Goal: Contribute content: Contribute content

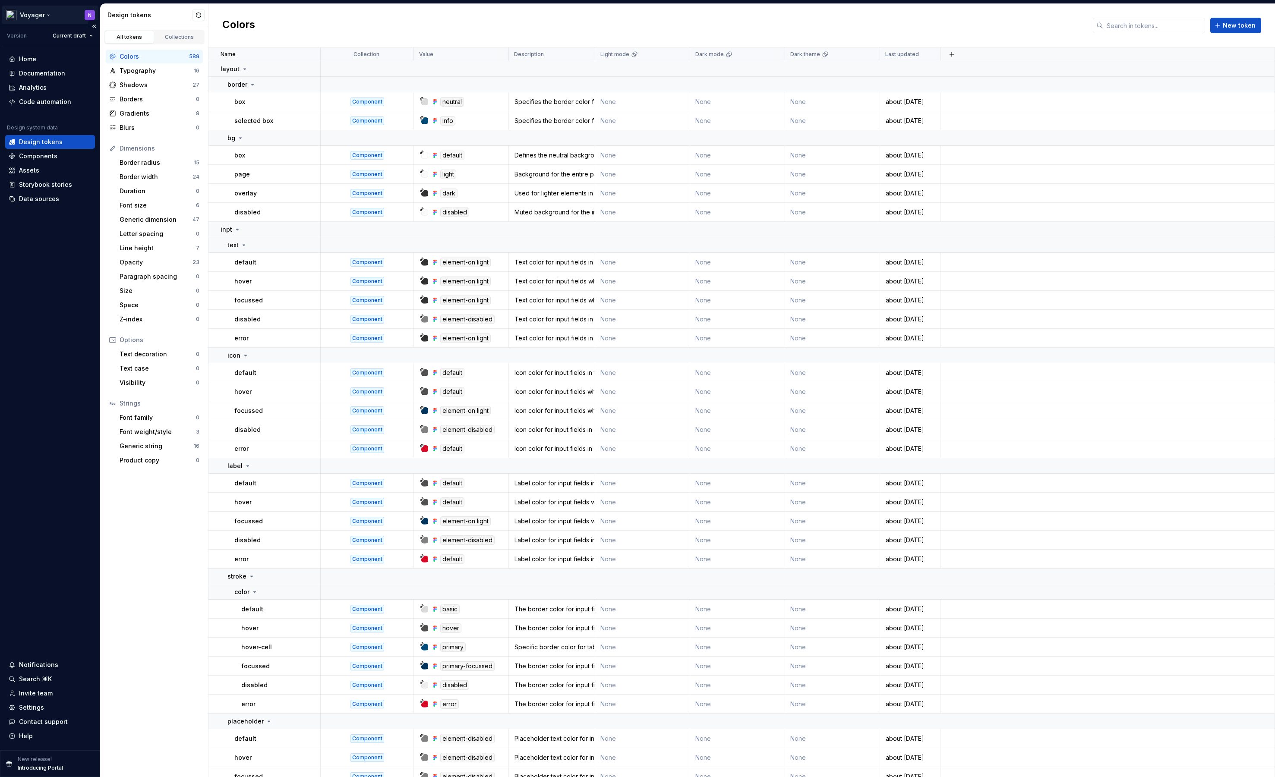
click at [57, 13] on html "Voyager N Version Current draft Home Documentation Analytics Code automation De…" at bounding box center [637, 388] width 1275 height 777
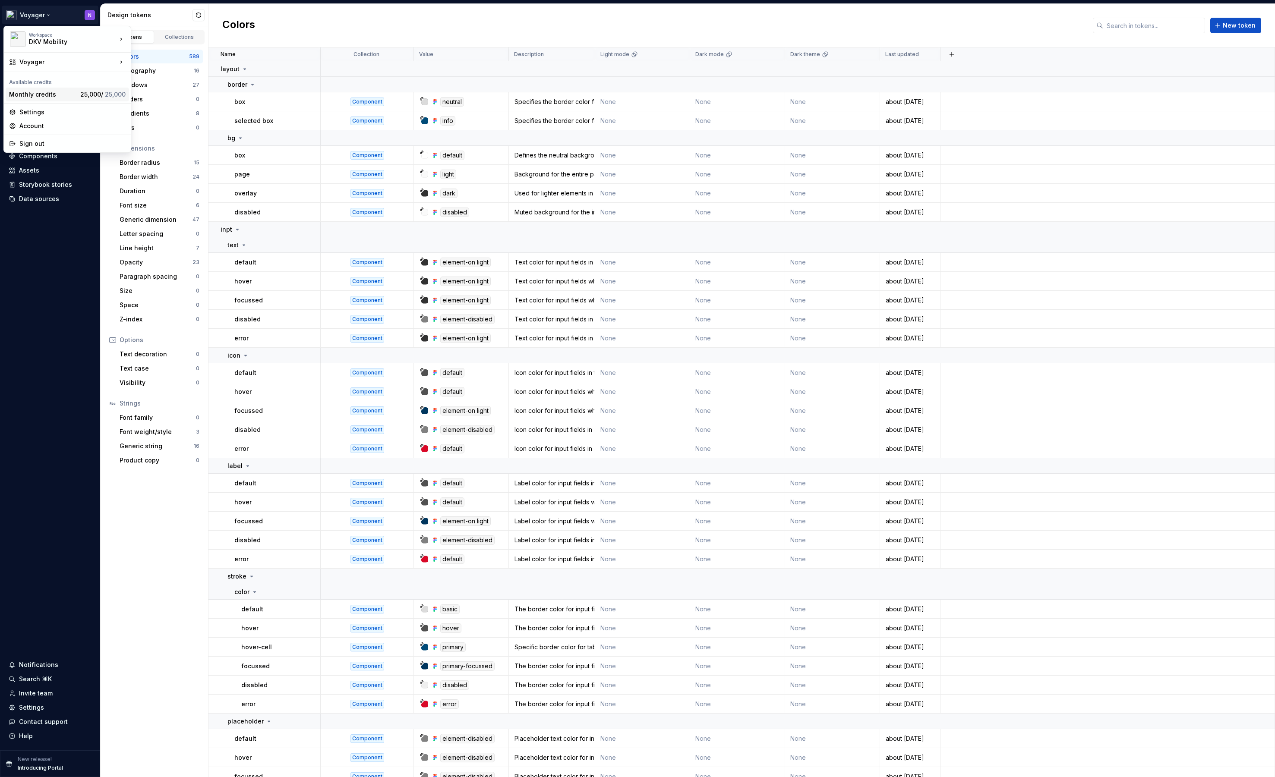
click at [80, 91] on span "25,000 / 25,000" at bounding box center [102, 94] width 45 height 7
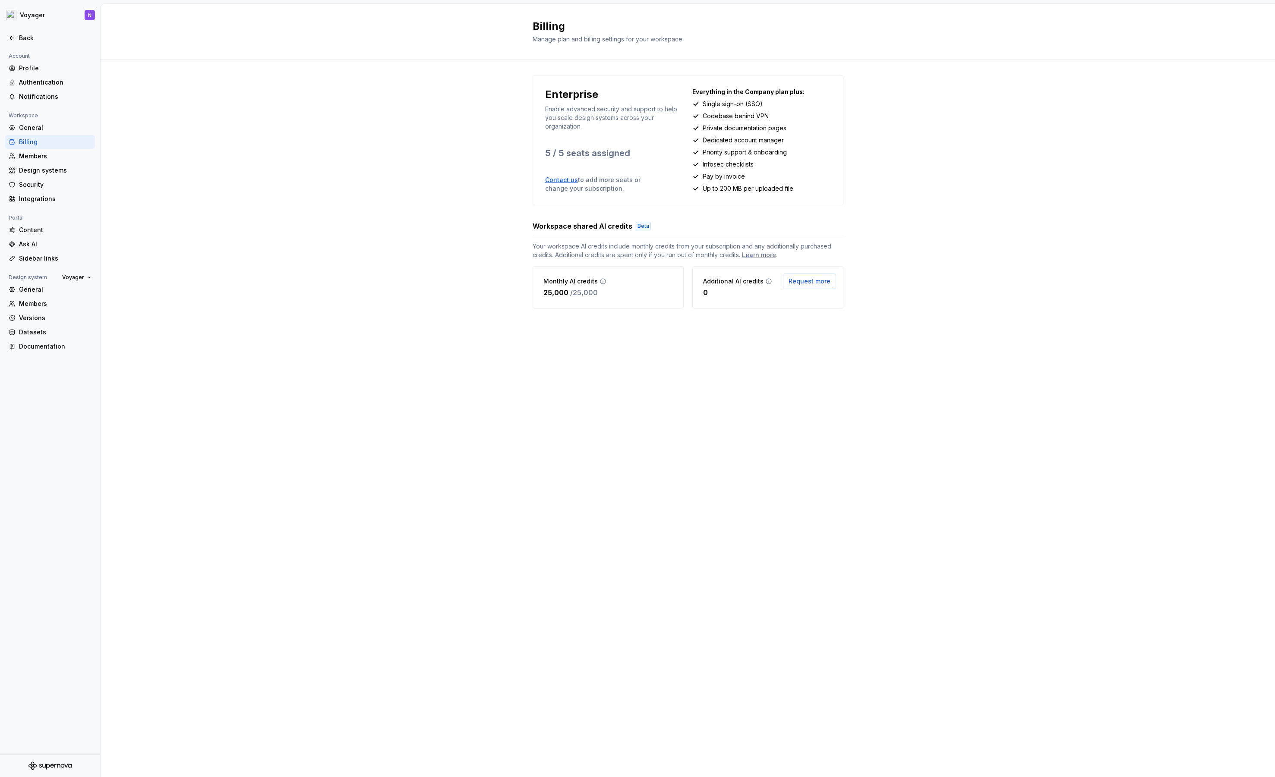
click at [601, 283] on icon at bounding box center [602, 281] width 7 height 7
click at [601, 282] on icon at bounding box center [602, 281] width 7 height 7
click at [599, 283] on icon at bounding box center [602, 281] width 7 height 7
click at [23, 21] on html "Voyager N Back Account Profile Authentication Notifications Workspace General B…" at bounding box center [637, 388] width 1275 height 777
click at [47, 15] on html "Voyager N Back Account Profile Authentication Notifications Workspace General B…" at bounding box center [637, 388] width 1275 height 777
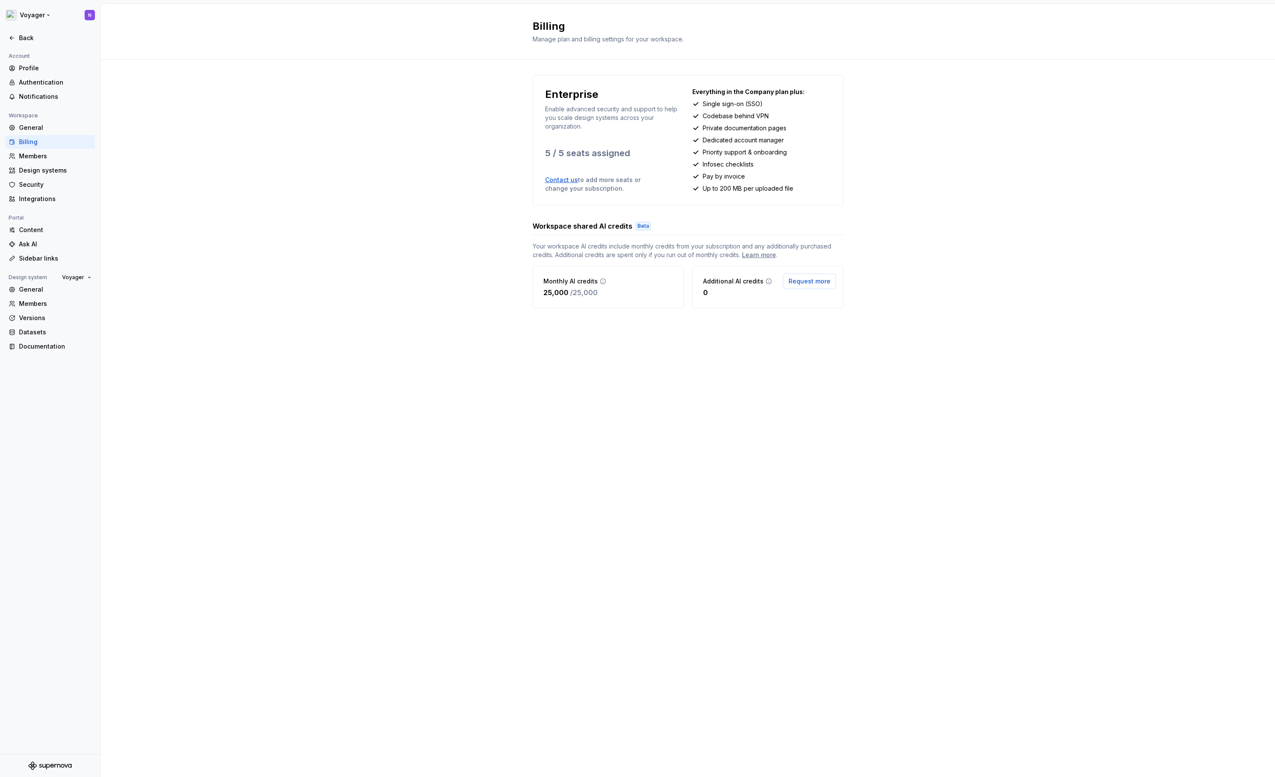
click at [47, 15] on html "Voyager N Back Account Profile Authentication Notifications Workspace General B…" at bounding box center [637, 388] width 1275 height 777
click at [264, 215] on html "Voyager N Back Account Profile Authentication Notifications Workspace General B…" at bounding box center [637, 388] width 1275 height 777
click at [28, 37] on div "Back" at bounding box center [55, 38] width 72 height 9
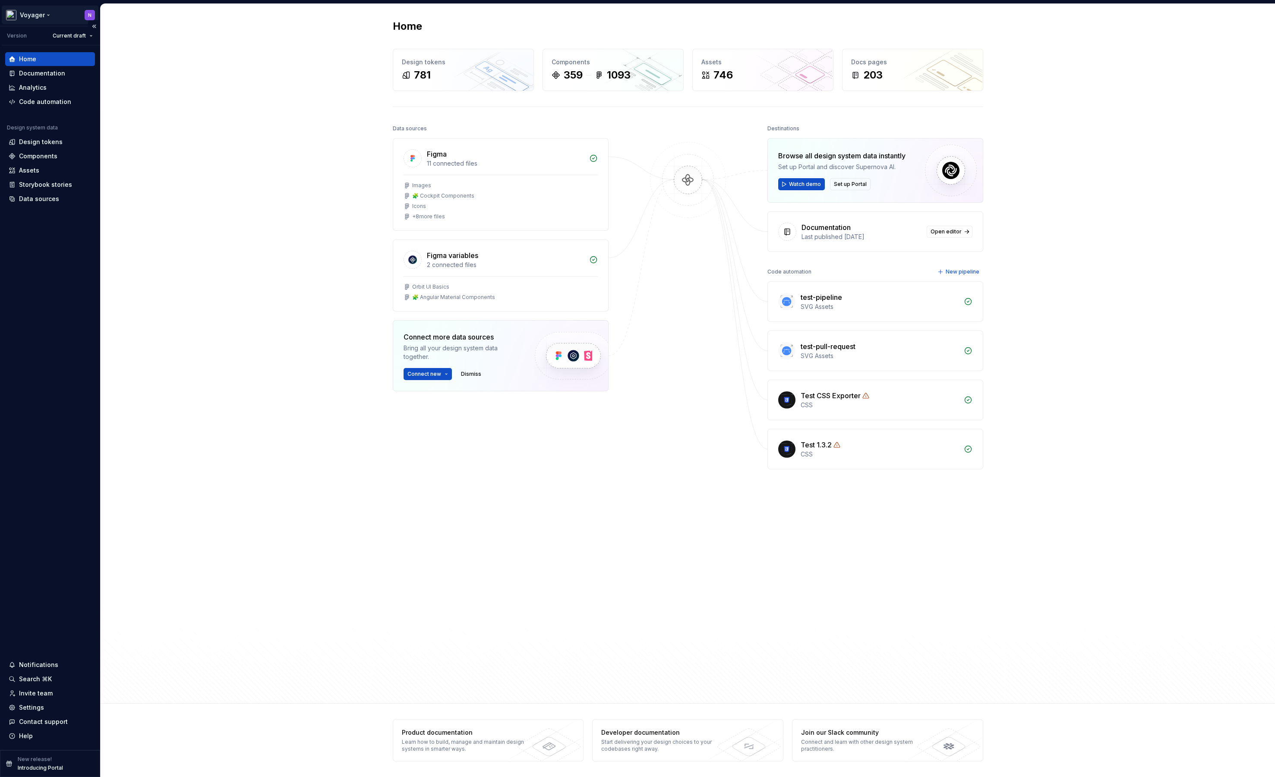
click at [44, 13] on html "Voyager N Version Current draft Home Documentation Analytics Code automation De…" at bounding box center [637, 388] width 1275 height 777
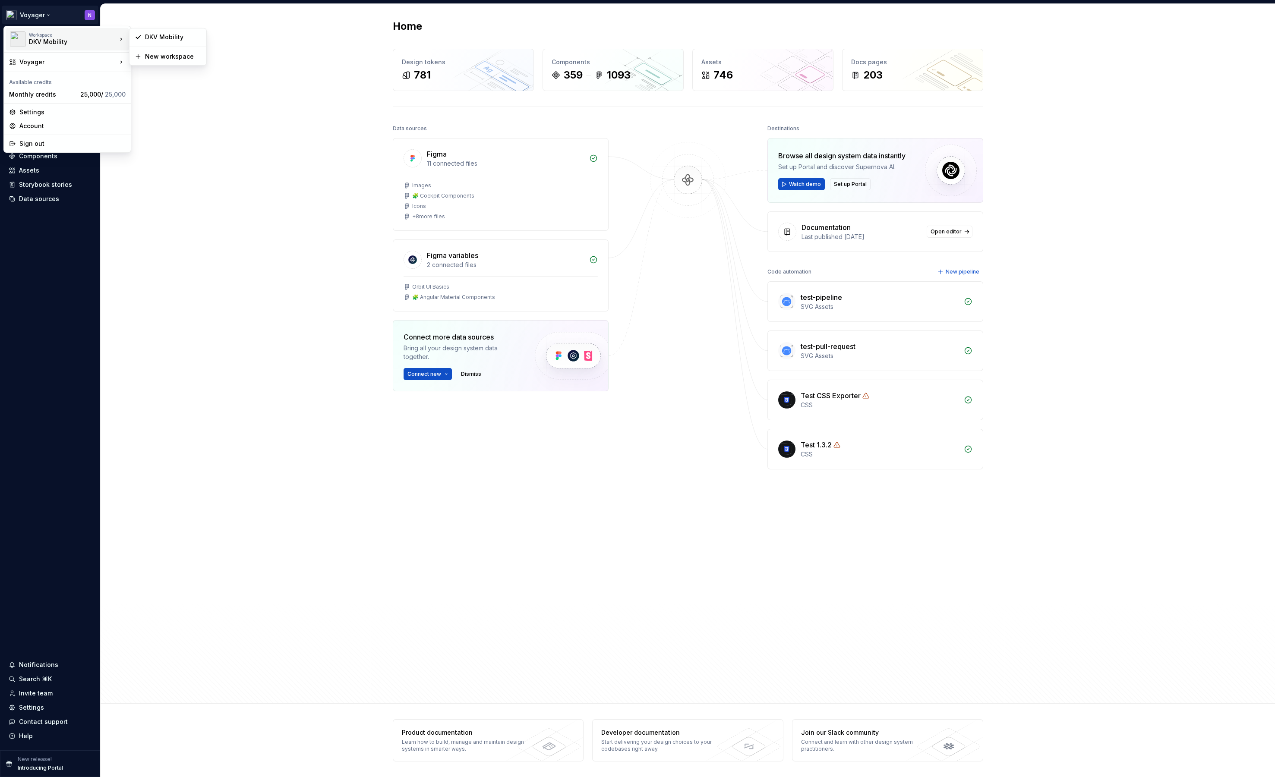
click at [19, 36] on img at bounding box center [18, 39] width 16 height 16
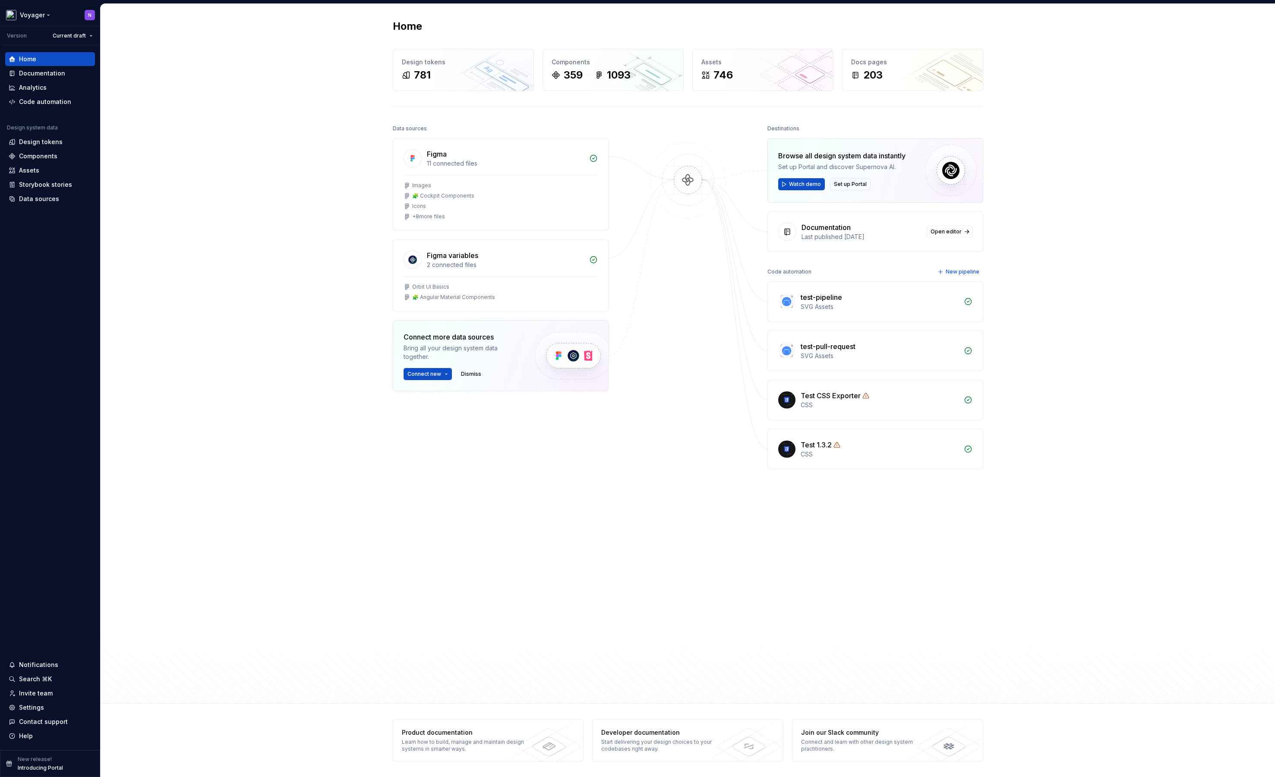
click at [12, 11] on html "Voyager N Version Current draft Home Documentation Analytics Code automation De…" at bounding box center [637, 388] width 1275 height 777
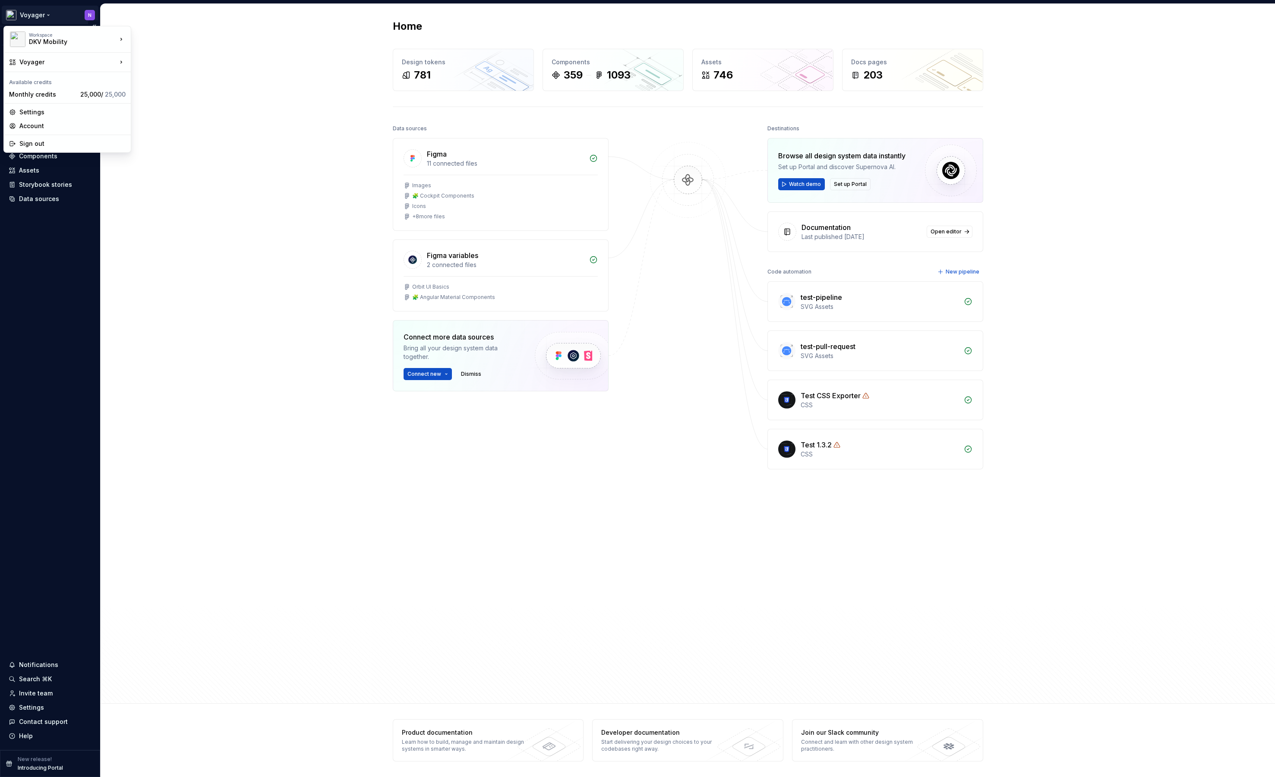
click at [25, 19] on html "Voyager N Version Current draft Home Documentation Analytics Code automation De…" at bounding box center [637, 388] width 1275 height 777
click at [167, 76] on div "Voyager Orbit" at bounding box center [177, 78] width 64 height 9
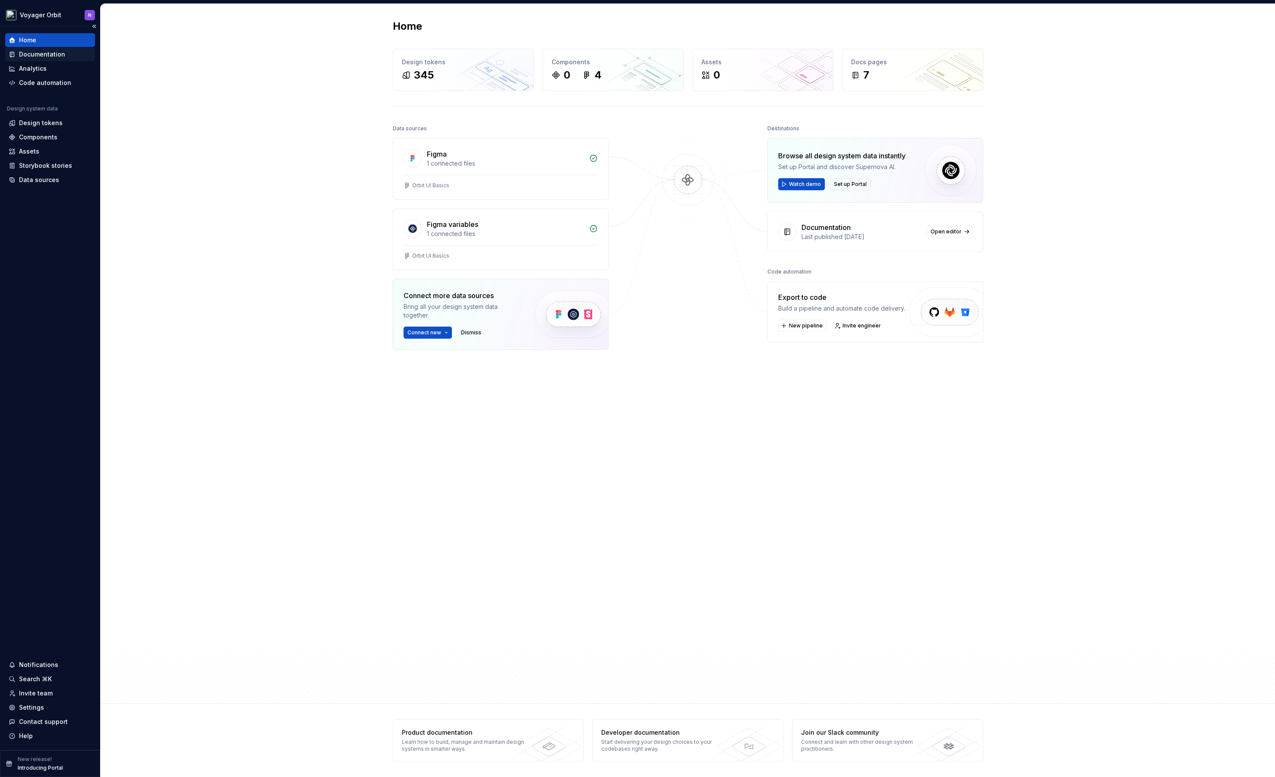
click at [63, 53] on div "Documentation" at bounding box center [42, 54] width 46 height 9
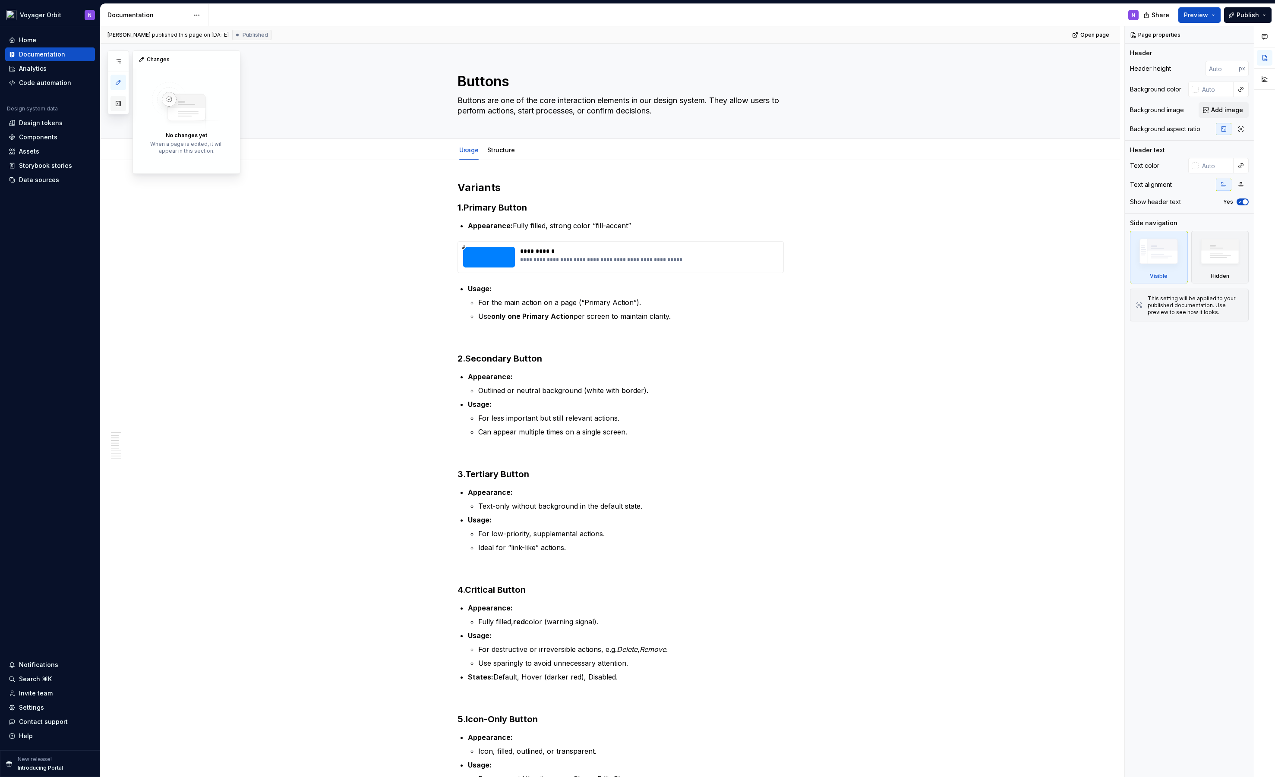
click at [113, 102] on button "button" at bounding box center [118, 104] width 16 height 16
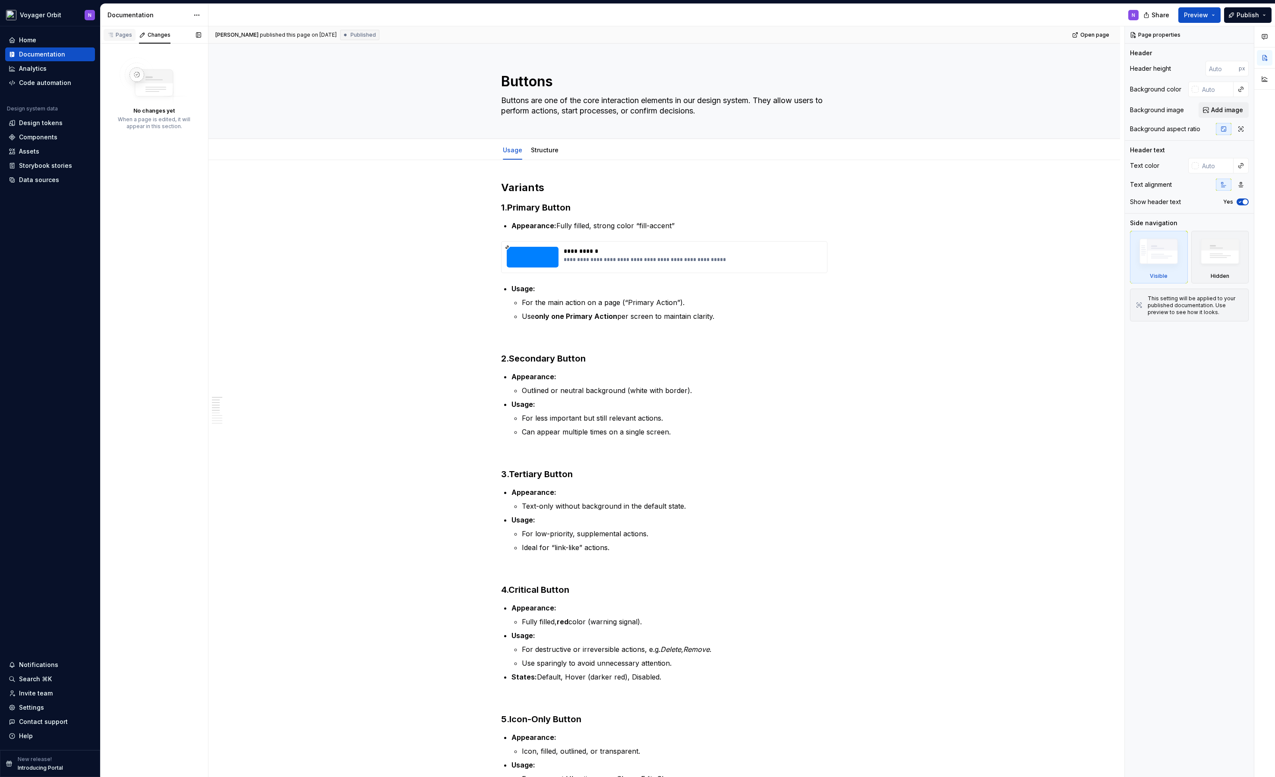
click at [119, 30] on div "Pages" at bounding box center [120, 35] width 32 height 12
click at [154, 107] on div "Typography" at bounding box center [144, 111] width 36 height 9
click at [157, 94] on div "Design tokens" at bounding box center [148, 97] width 44 height 9
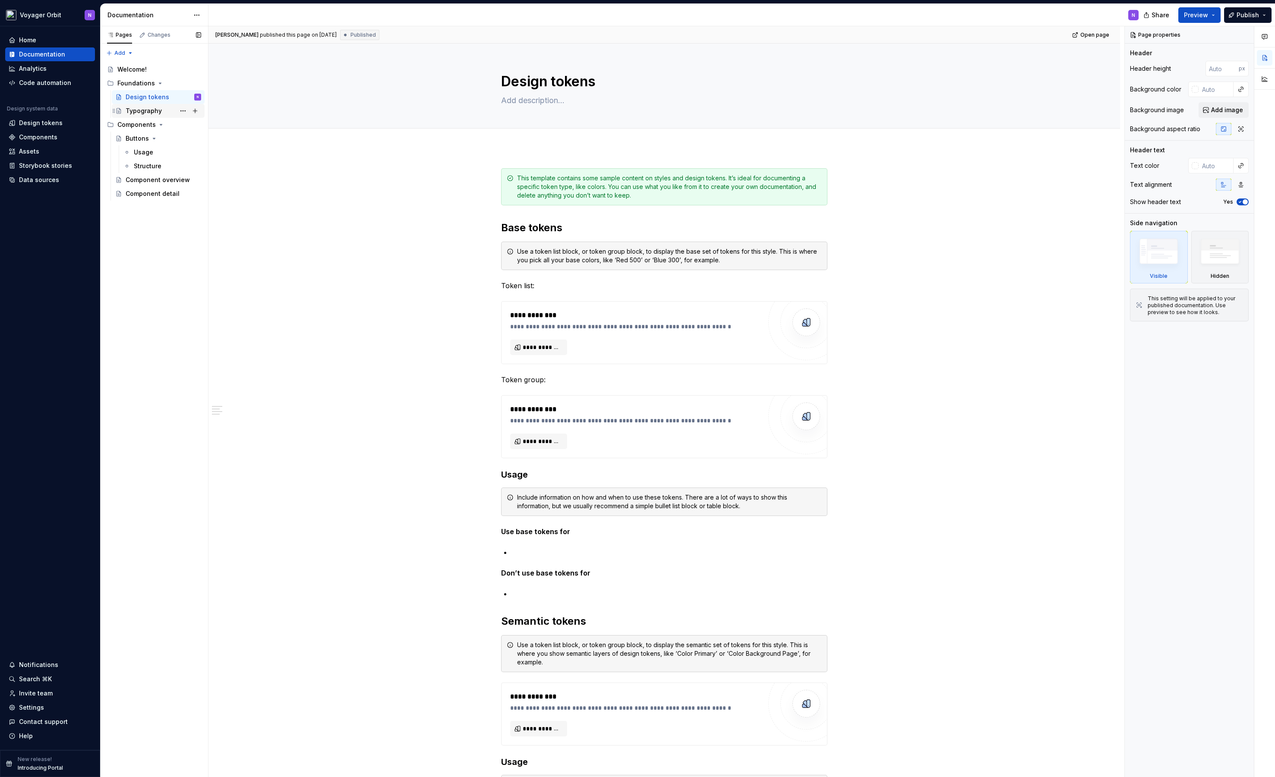
click at [150, 110] on div "Typography" at bounding box center [144, 111] width 36 height 9
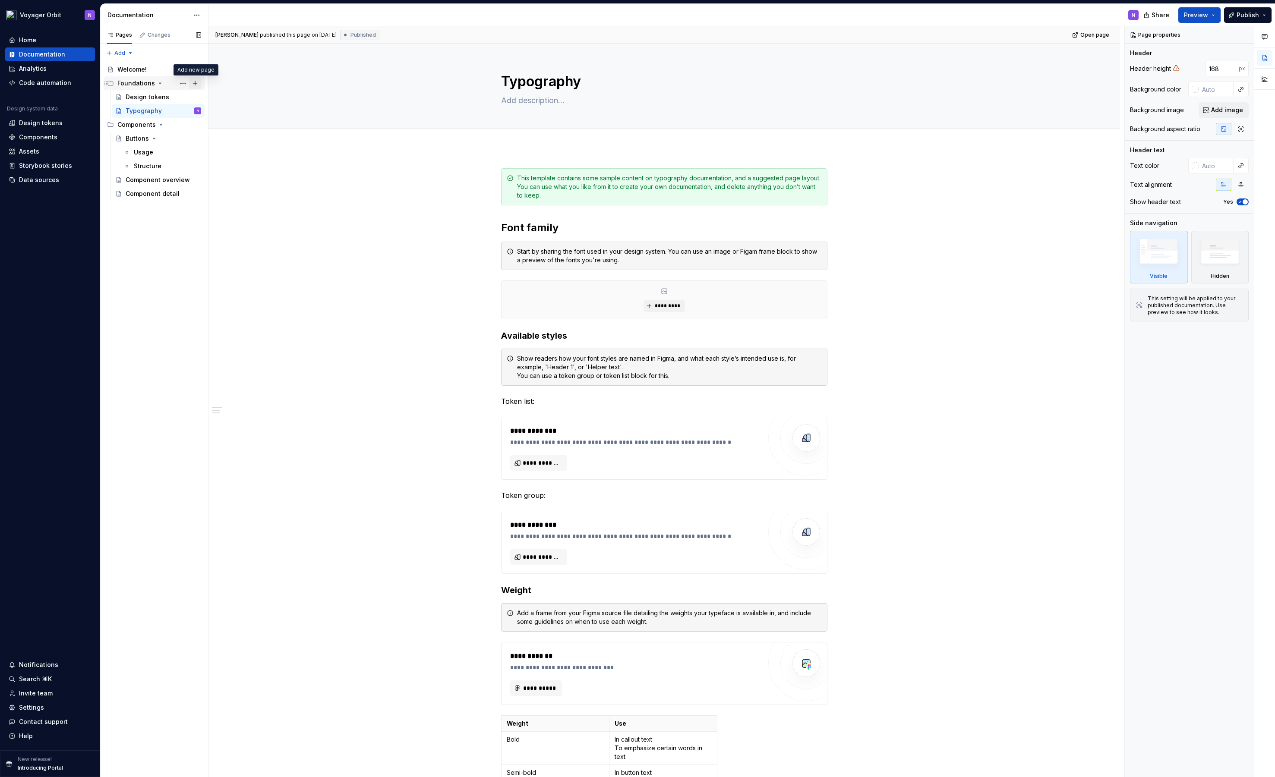
click at [198, 81] on button "Page tree" at bounding box center [195, 83] width 12 height 12
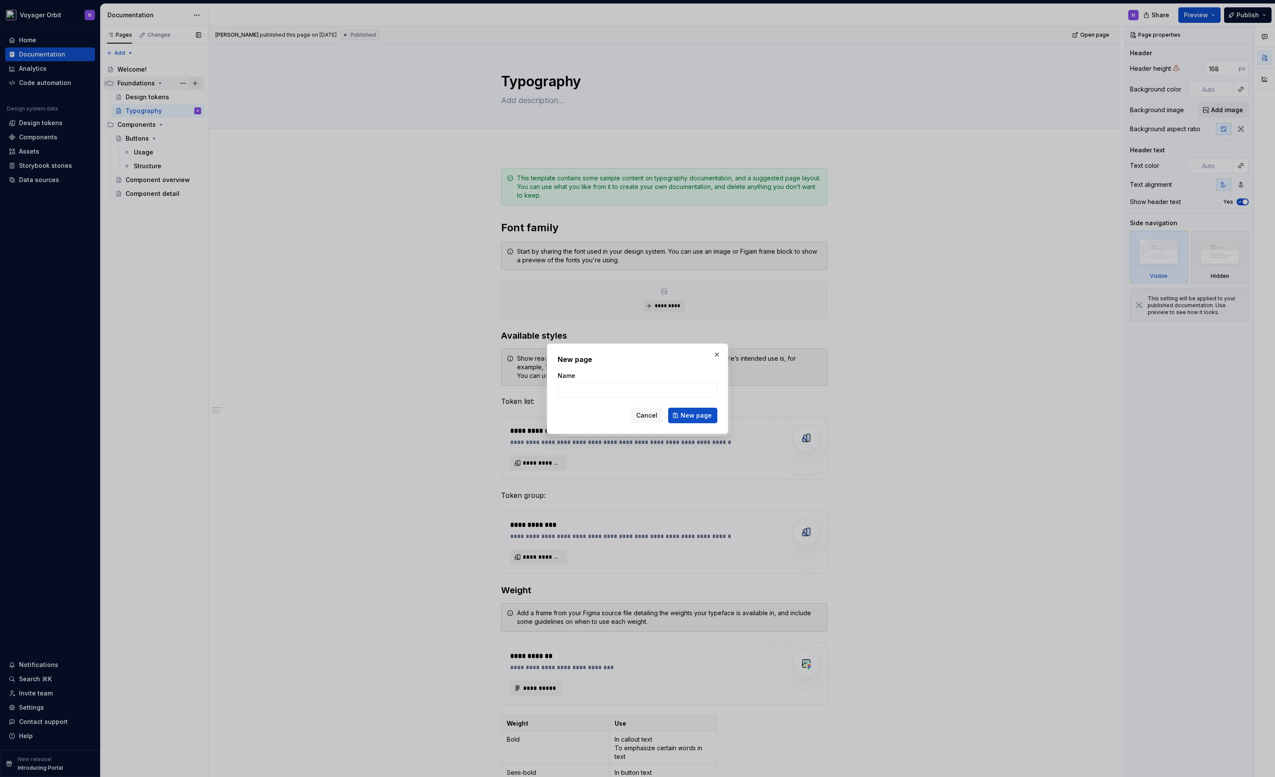
type textarea "*"
type input "Grid"
click button "New page" at bounding box center [692, 416] width 49 height 16
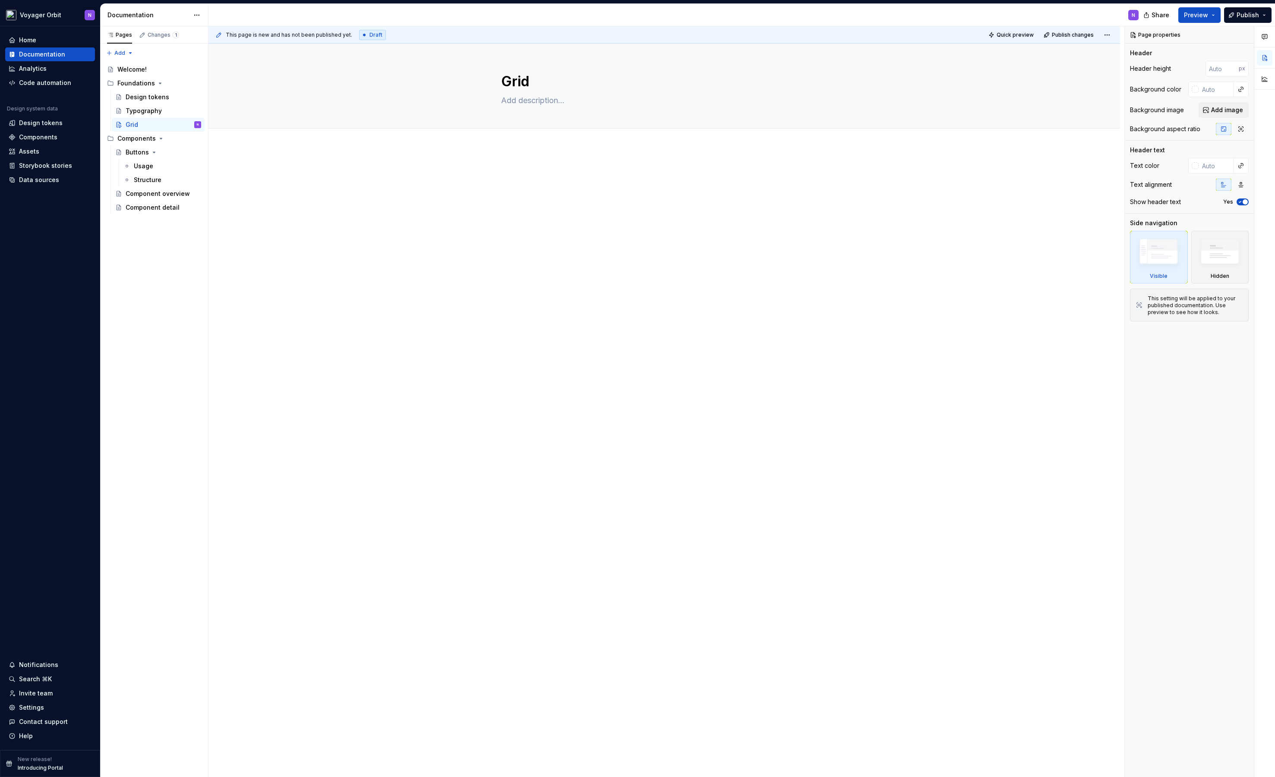
click at [534, 209] on div at bounding box center [664, 189] width 326 height 43
type textarea "*"
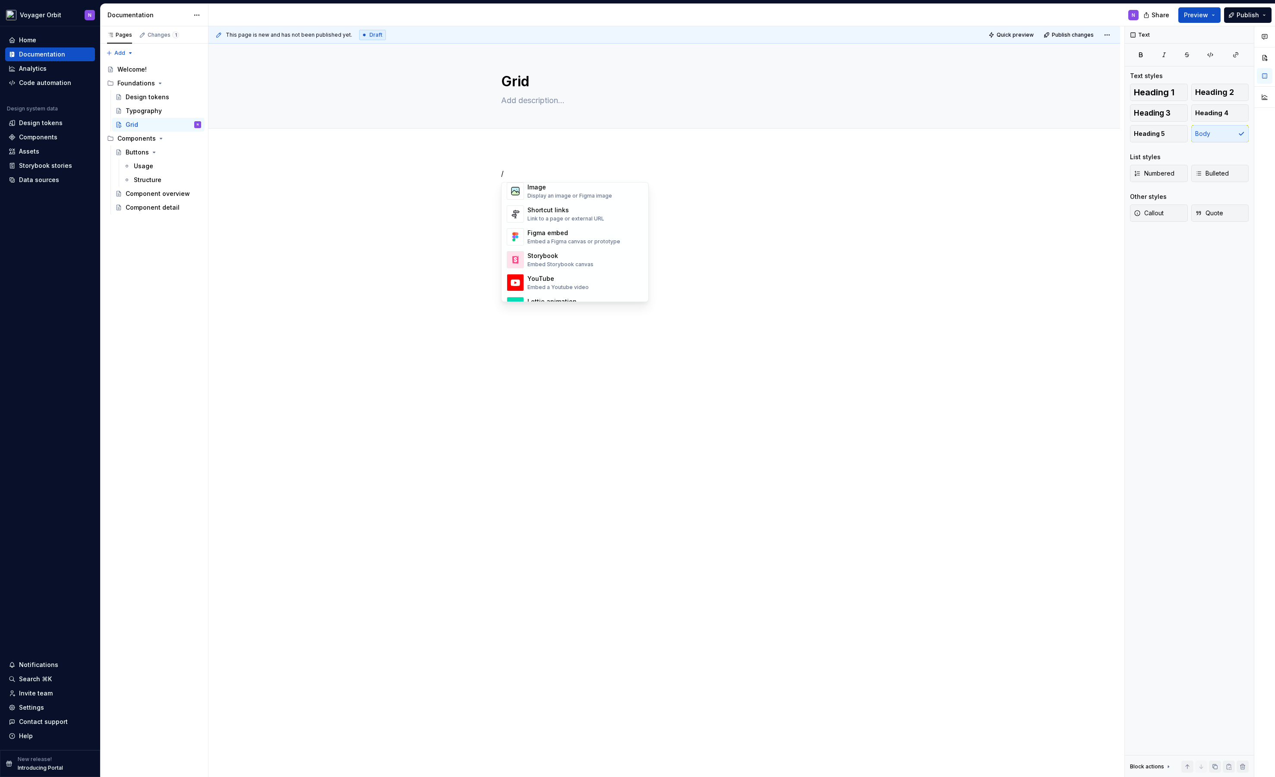
scroll to position [378, 0]
click at [548, 245] on div "Embed a Figma canvas or prototype" at bounding box center [573, 246] width 93 height 7
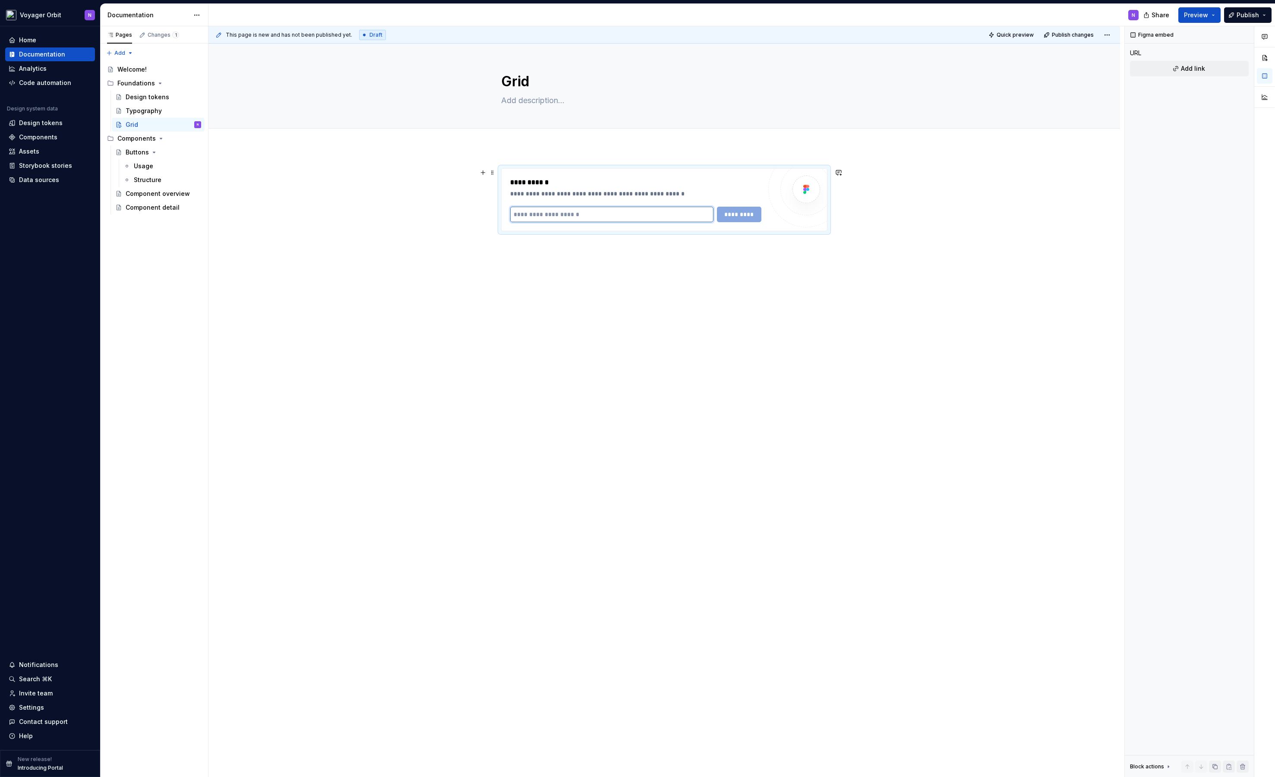
click at [604, 209] on input "text" at bounding box center [611, 215] width 203 height 16
paste input "**********"
type input "**********"
click at [749, 217] on span "*********" at bounding box center [739, 214] width 34 height 9
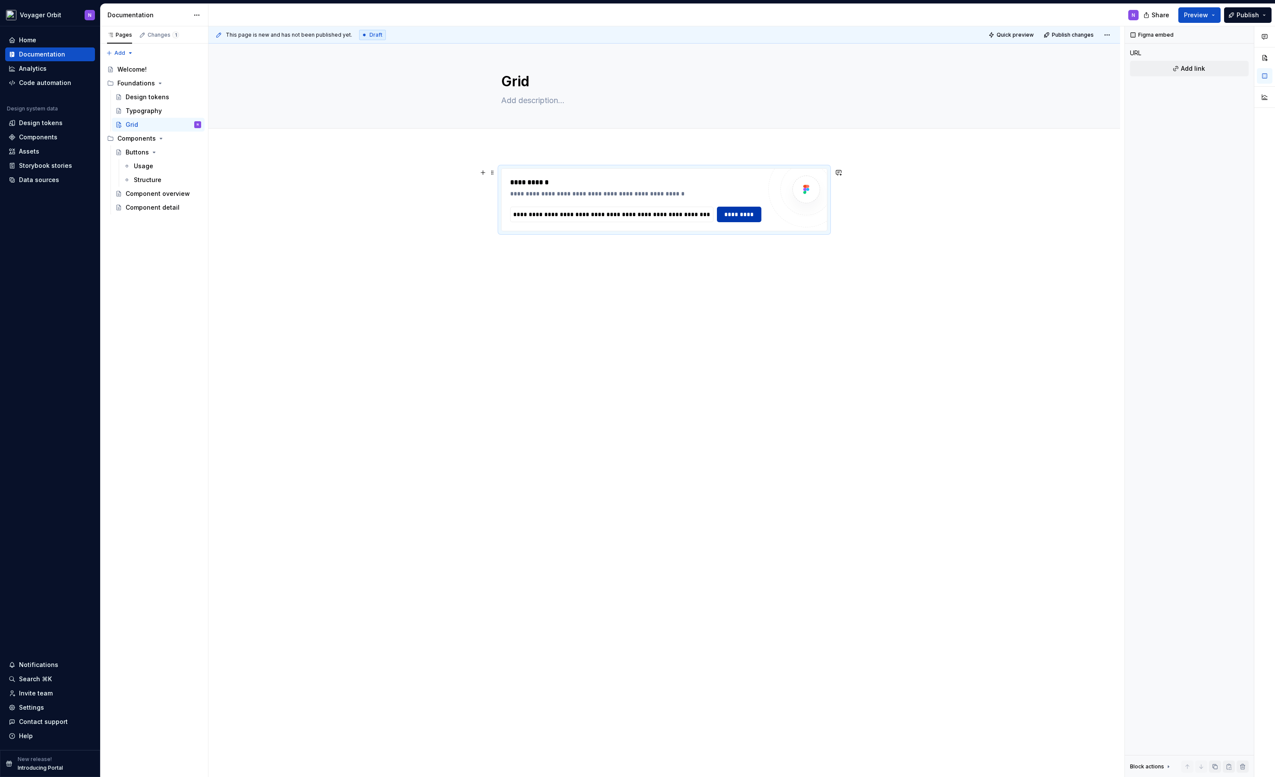
scroll to position [0, 0]
drag, startPoint x: 606, startPoint y: 261, endPoint x: 606, endPoint y: 242, distance: 19.0
click at [606, 242] on div "**********" at bounding box center [663, 255] width 325 height 173
click at [552, 252] on div "**********" at bounding box center [663, 255] width 325 height 173
click at [814, 309] on div "**********" at bounding box center [663, 255] width 325 height 173
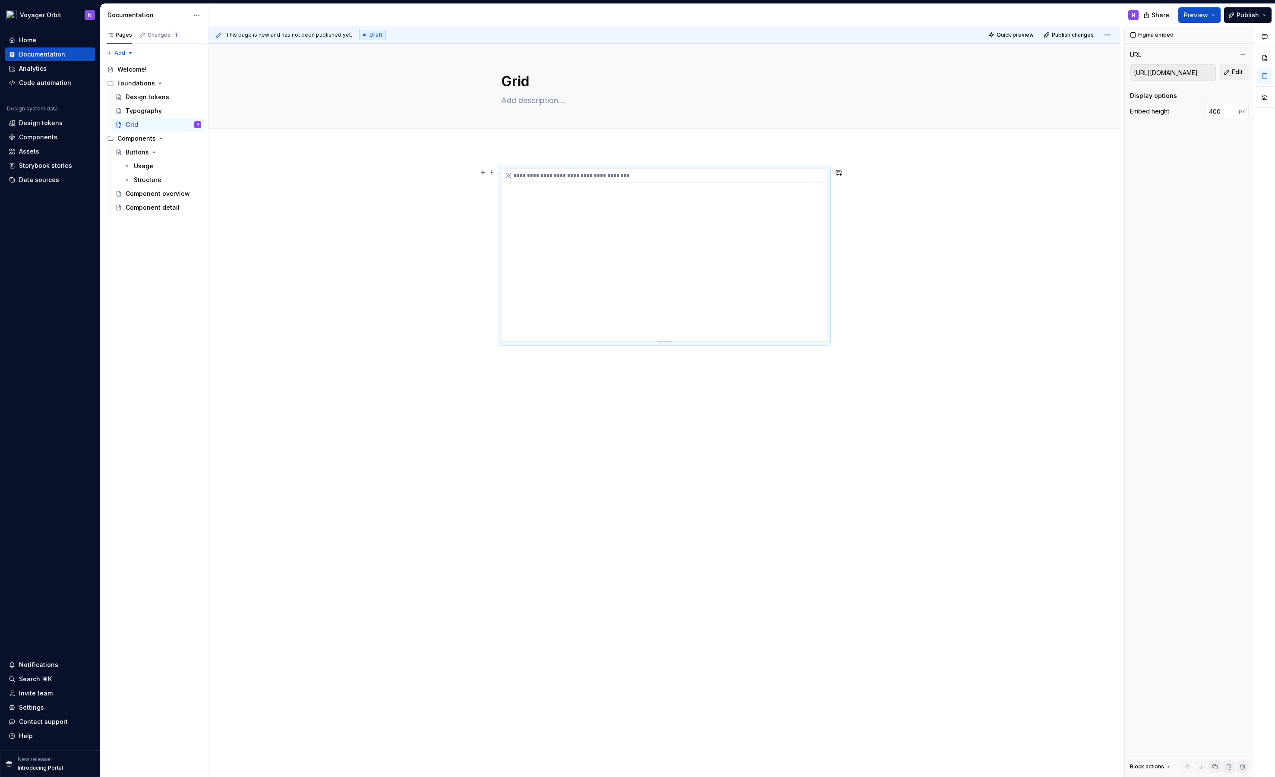
click at [814, 297] on div "**********" at bounding box center [663, 255] width 325 height 173
click at [772, 428] on div "**********" at bounding box center [663, 367] width 911 height 438
click at [402, 192] on div "**********" at bounding box center [663, 367] width 911 height 438
click at [1191, 11] on span "Preview" at bounding box center [1196, 15] width 24 height 9
click at [1145, 60] on button "Build preview" at bounding box center [1115, 64] width 198 height 16
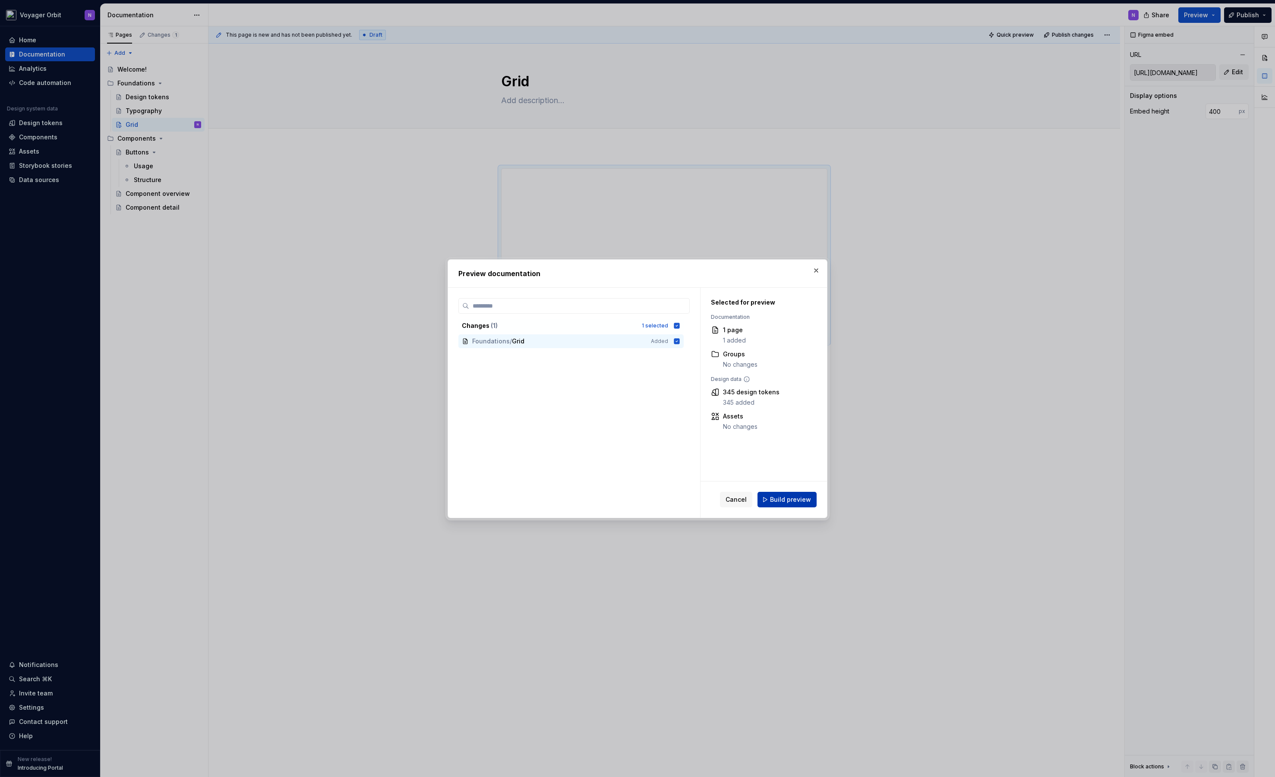
click at [800, 499] on span "Build preview" at bounding box center [790, 499] width 41 height 9
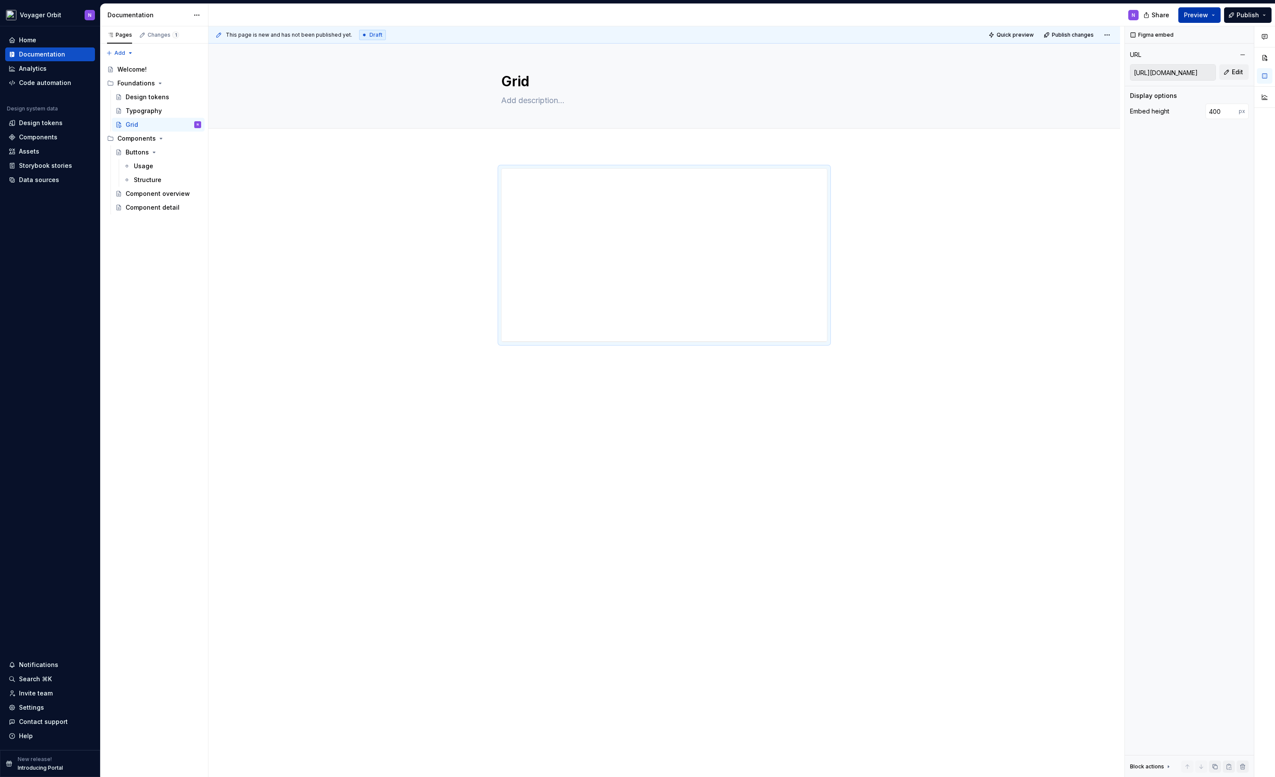
click at [1194, 16] on span "Preview" at bounding box center [1196, 15] width 24 height 9
click at [1179, 39] on span "Open page" at bounding box center [1192, 39] width 34 height 9
click at [152, 94] on div "Design tokens" at bounding box center [148, 97] width 44 height 9
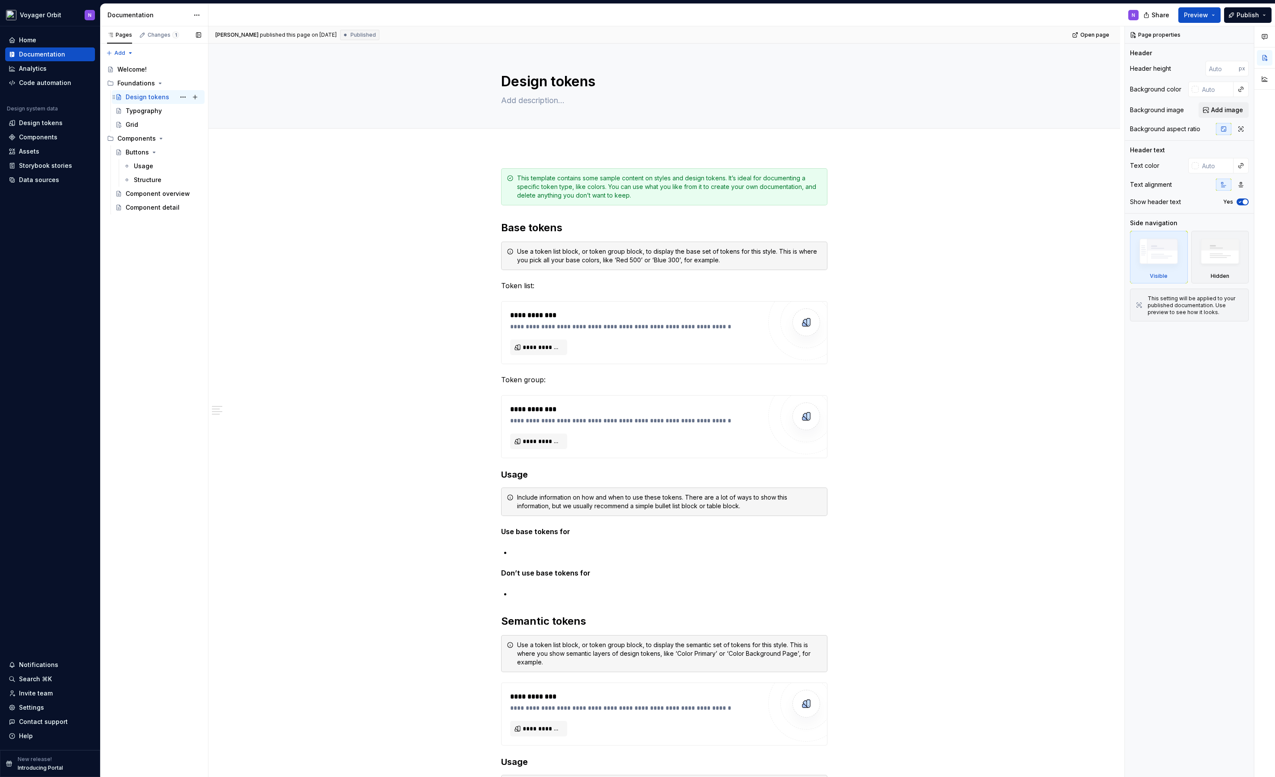
click at [150, 102] on div "Design tokens N" at bounding box center [164, 97] width 76 height 12
click at [181, 97] on button "Page tree" at bounding box center [183, 97] width 12 height 12
click at [206, 222] on div "Delete page" at bounding box center [235, 220] width 85 height 9
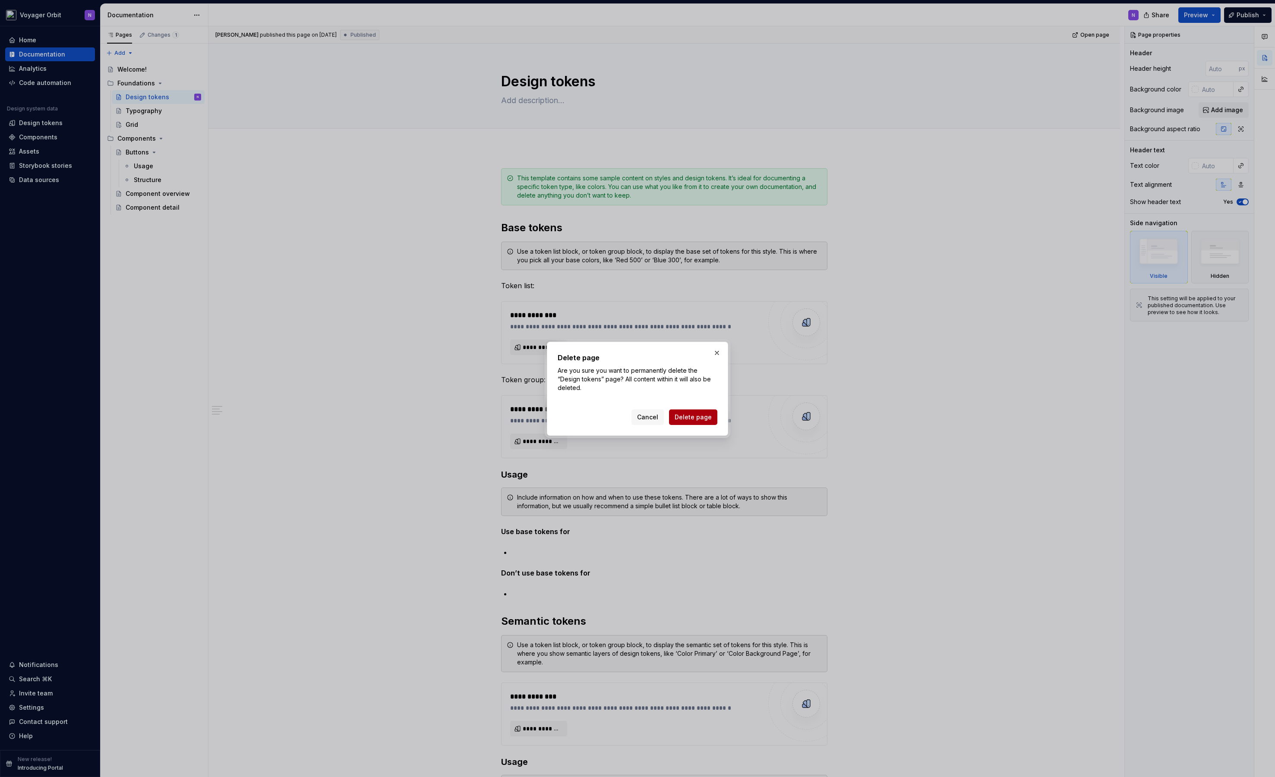
click at [699, 424] on button "Delete page" at bounding box center [693, 417] width 48 height 16
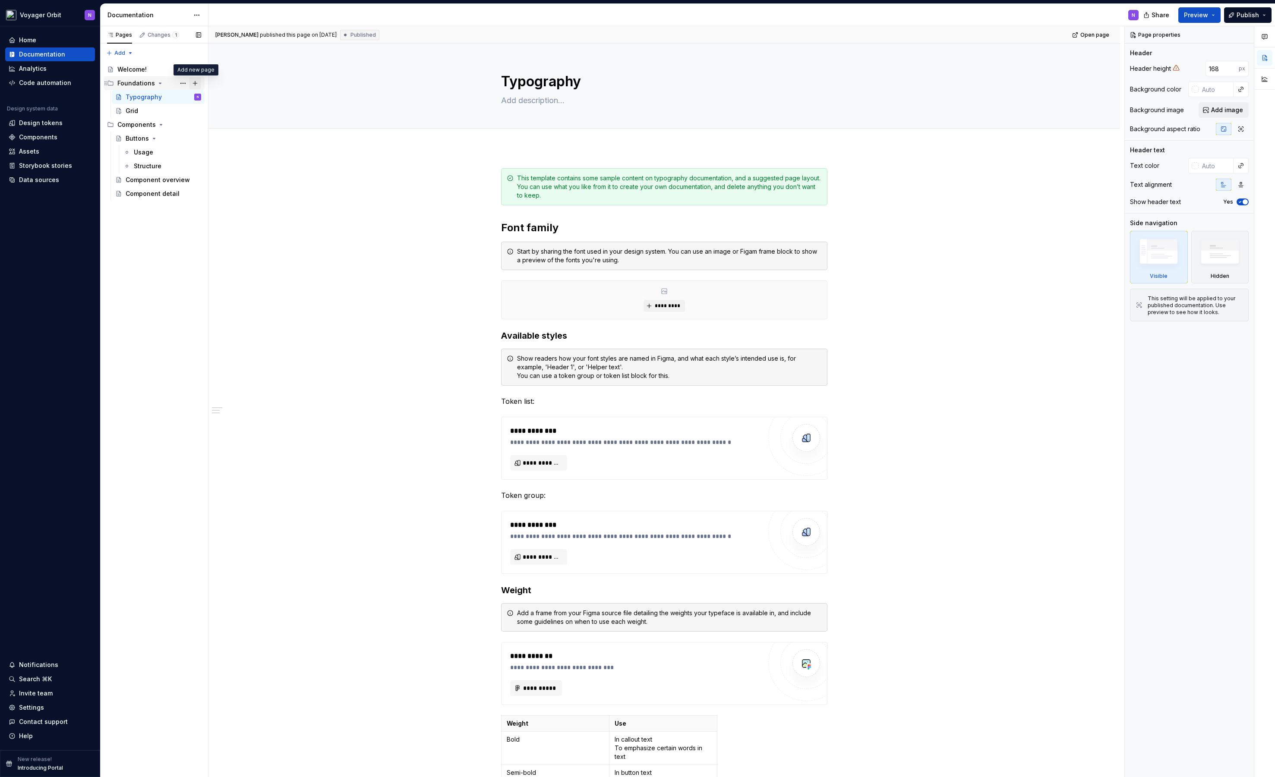
click at [198, 82] on button "Page tree" at bounding box center [195, 83] width 12 height 12
type textarea "*"
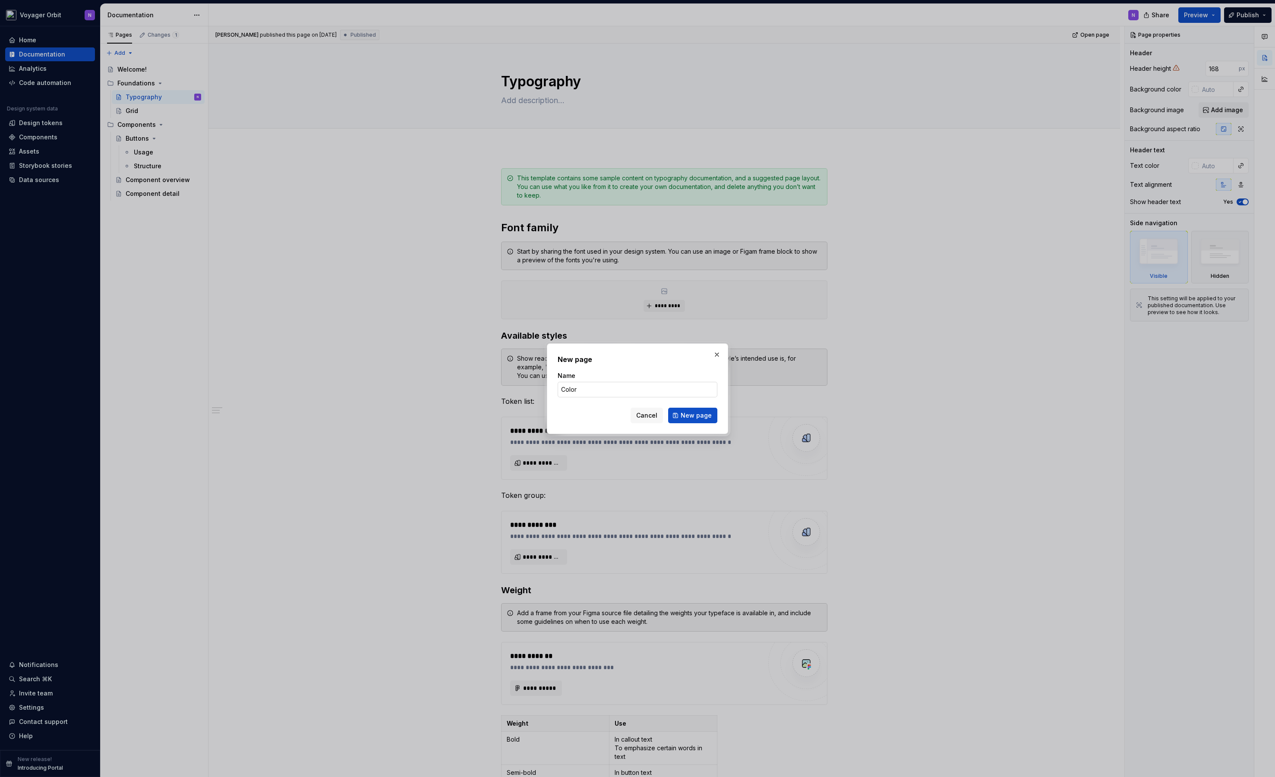
type input "Colors"
click button "New page" at bounding box center [692, 416] width 49 height 16
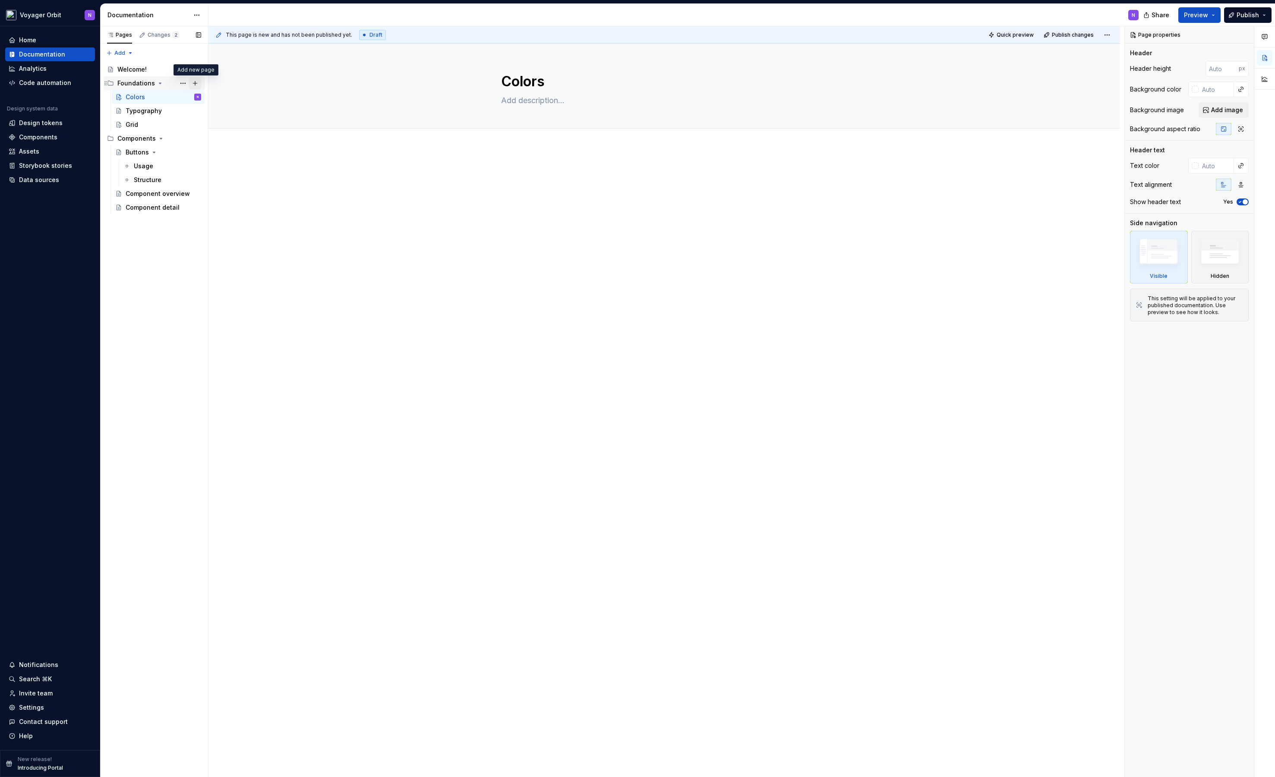
click at [193, 84] on button "Page tree" at bounding box center [195, 83] width 12 height 12
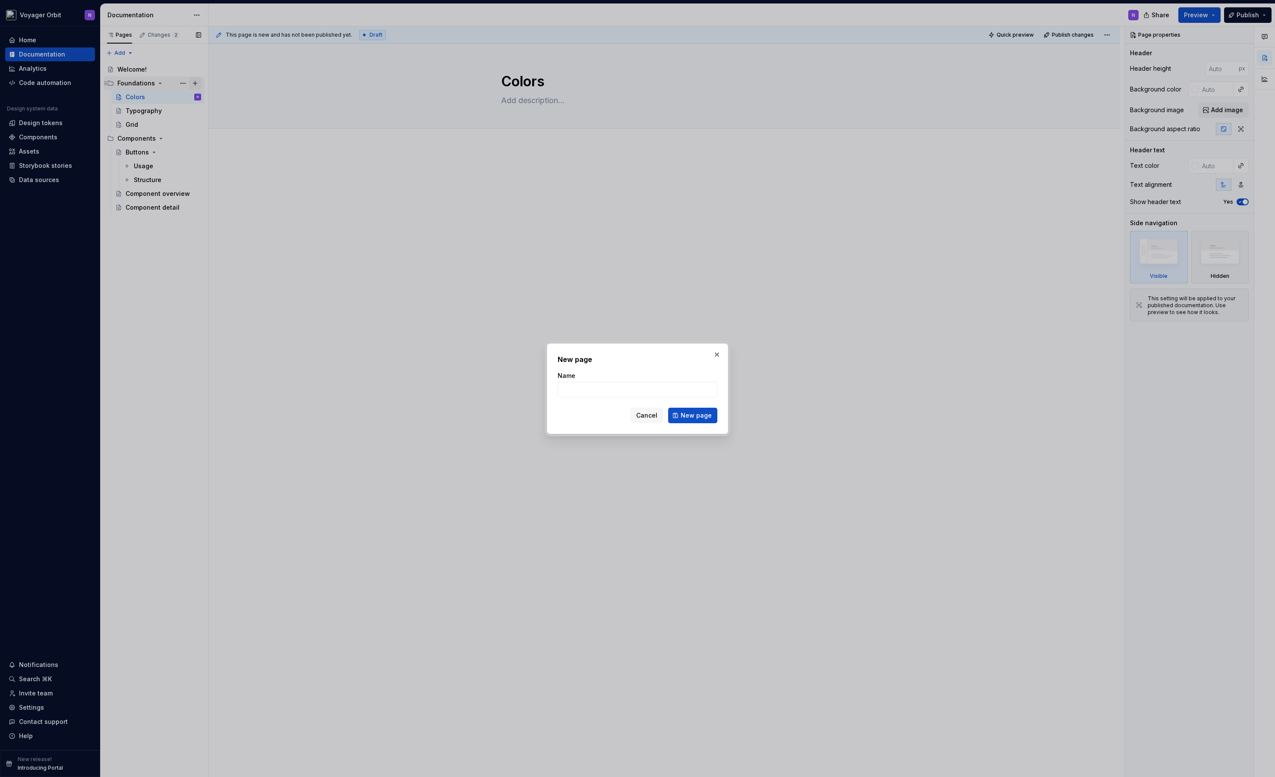
type textarea "*"
type input "(Icons)"
click button "New page" at bounding box center [692, 416] width 49 height 16
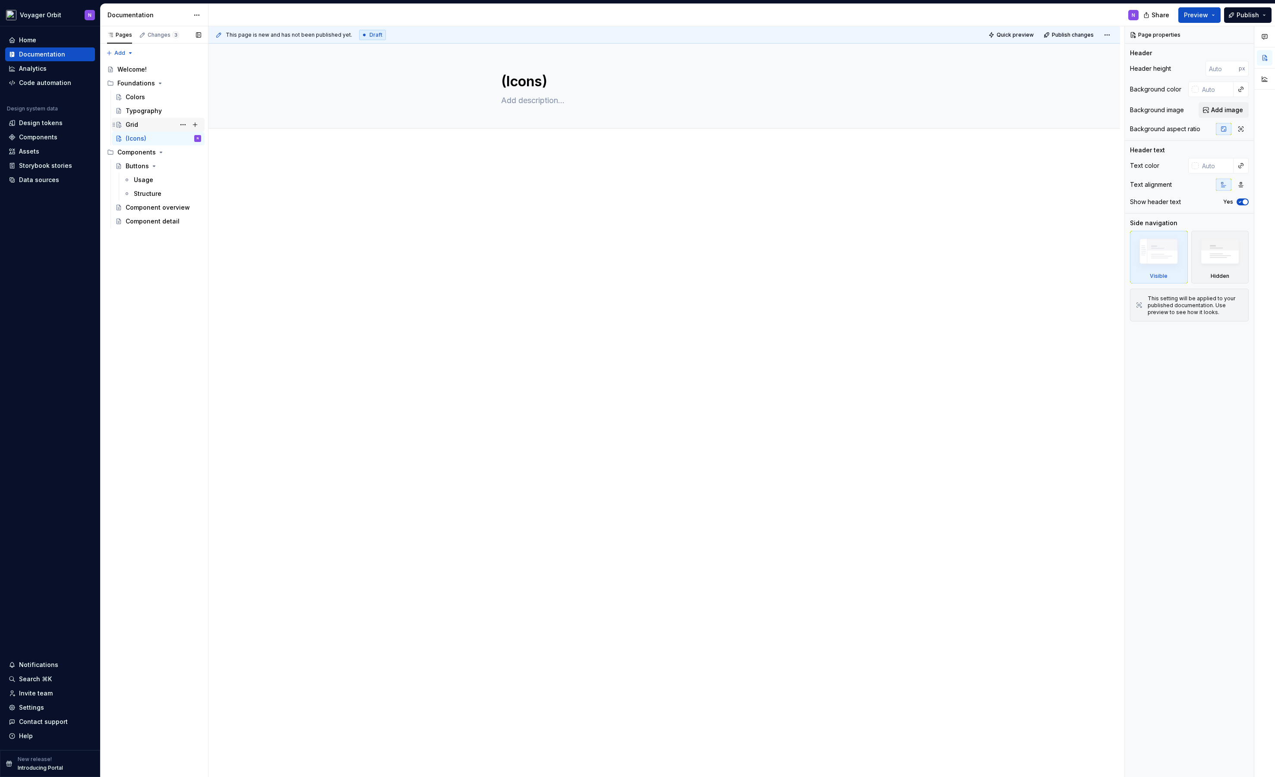
click at [142, 125] on div "Grid" at bounding box center [164, 125] width 76 height 12
click at [197, 84] on button "Page tree" at bounding box center [195, 83] width 12 height 12
type textarea "*"
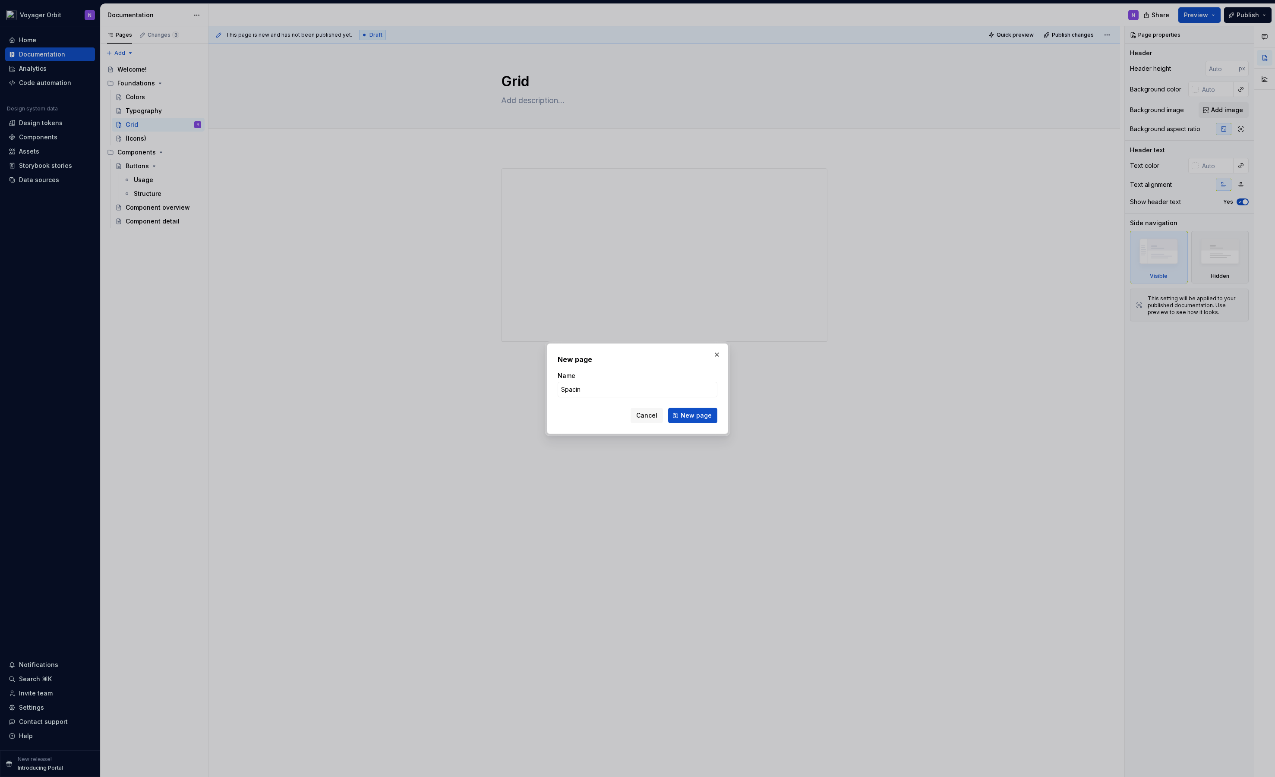
type input "Spacing"
click button "New page" at bounding box center [692, 416] width 49 height 16
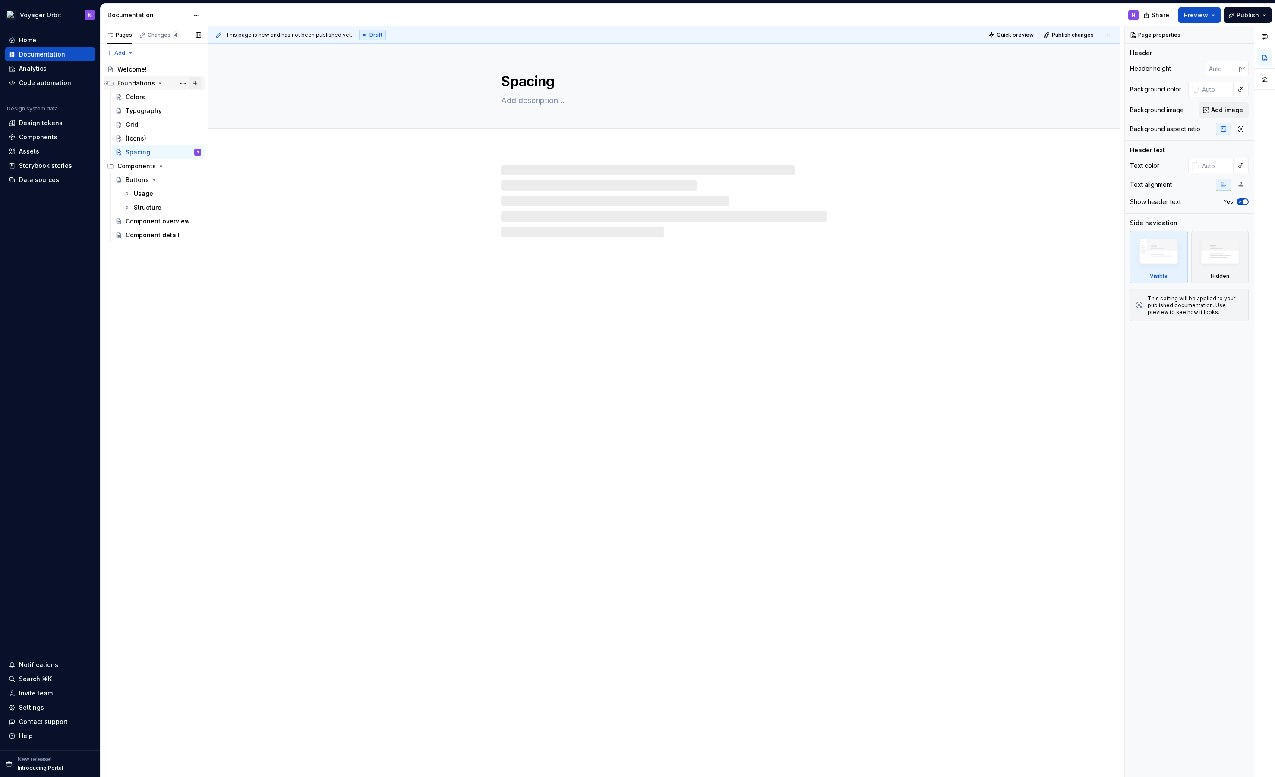
click at [197, 79] on button "Page tree" at bounding box center [195, 83] width 12 height 12
type textarea "*"
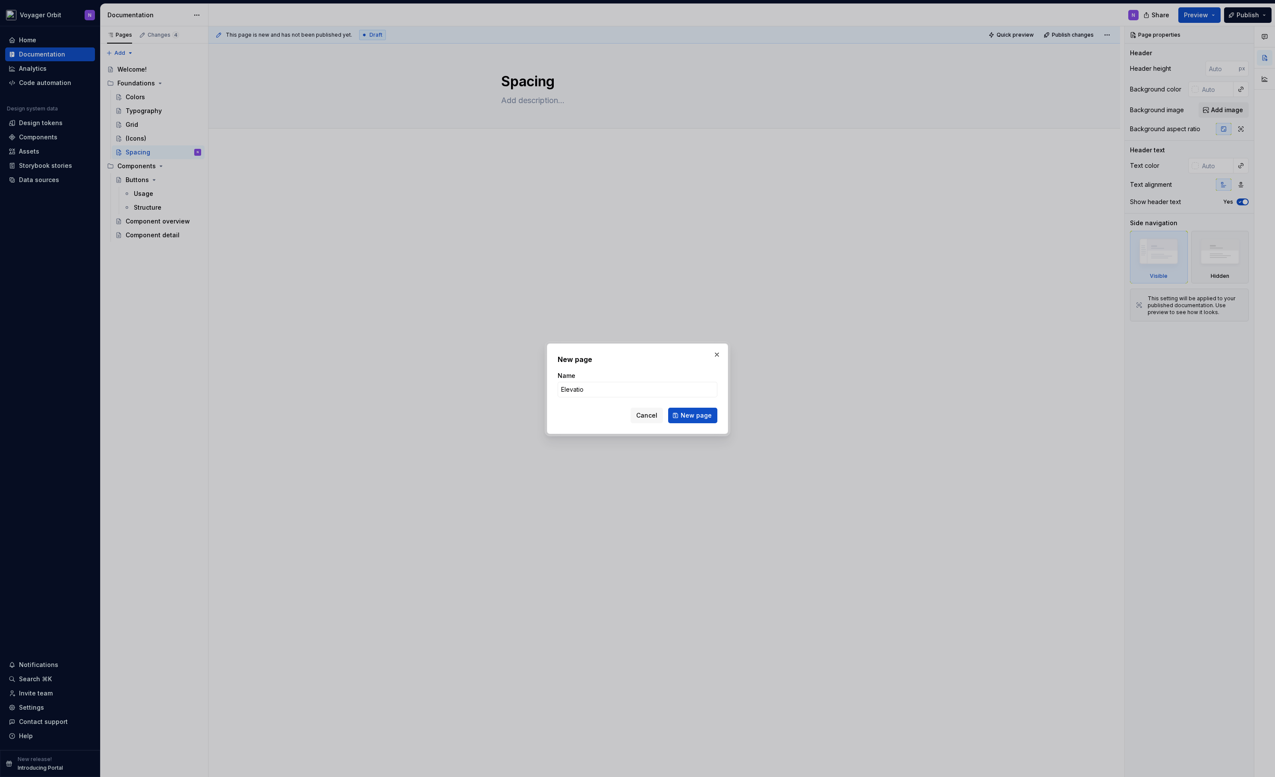
type input "Elevation"
click button "New page" at bounding box center [692, 416] width 49 height 16
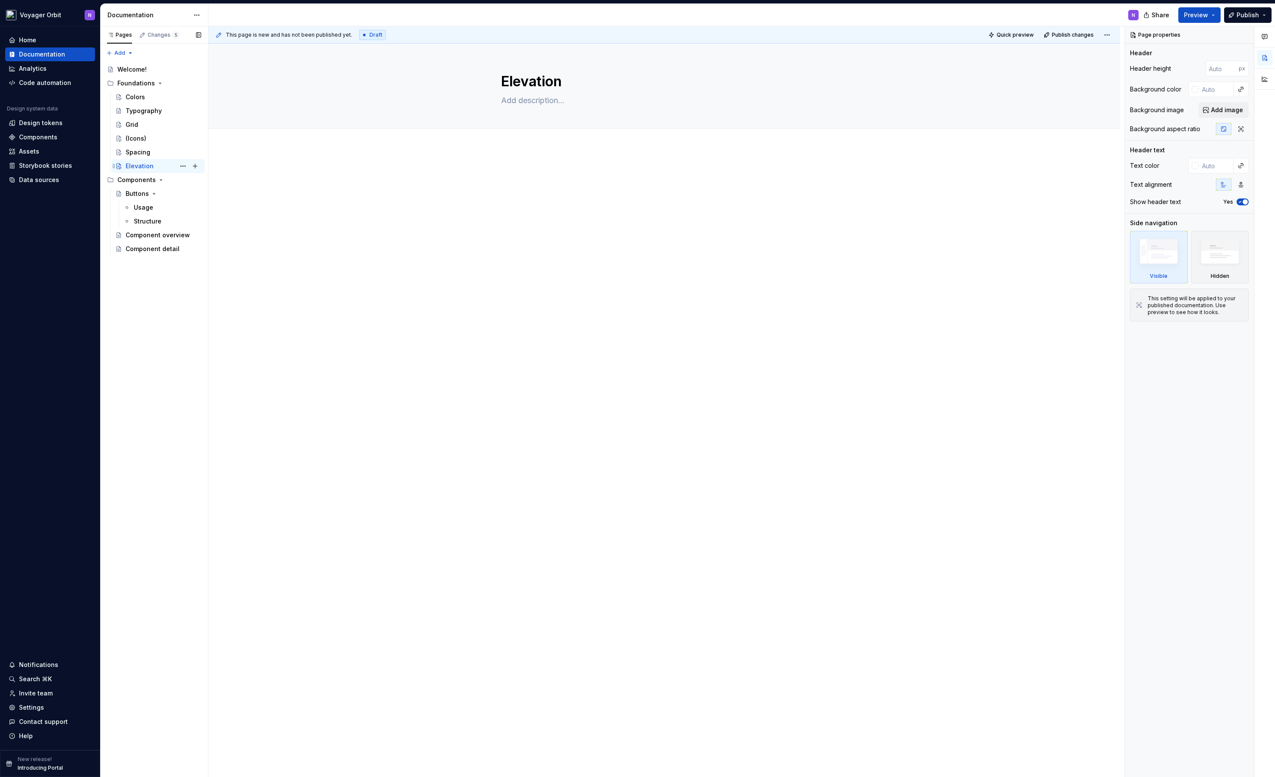
click at [150, 165] on div "Elevation" at bounding box center [140, 166] width 28 height 9
click at [179, 165] on button "Page tree" at bounding box center [183, 166] width 12 height 12
type textarea "*"
click at [204, 181] on div "Rename page" at bounding box center [235, 181] width 85 height 9
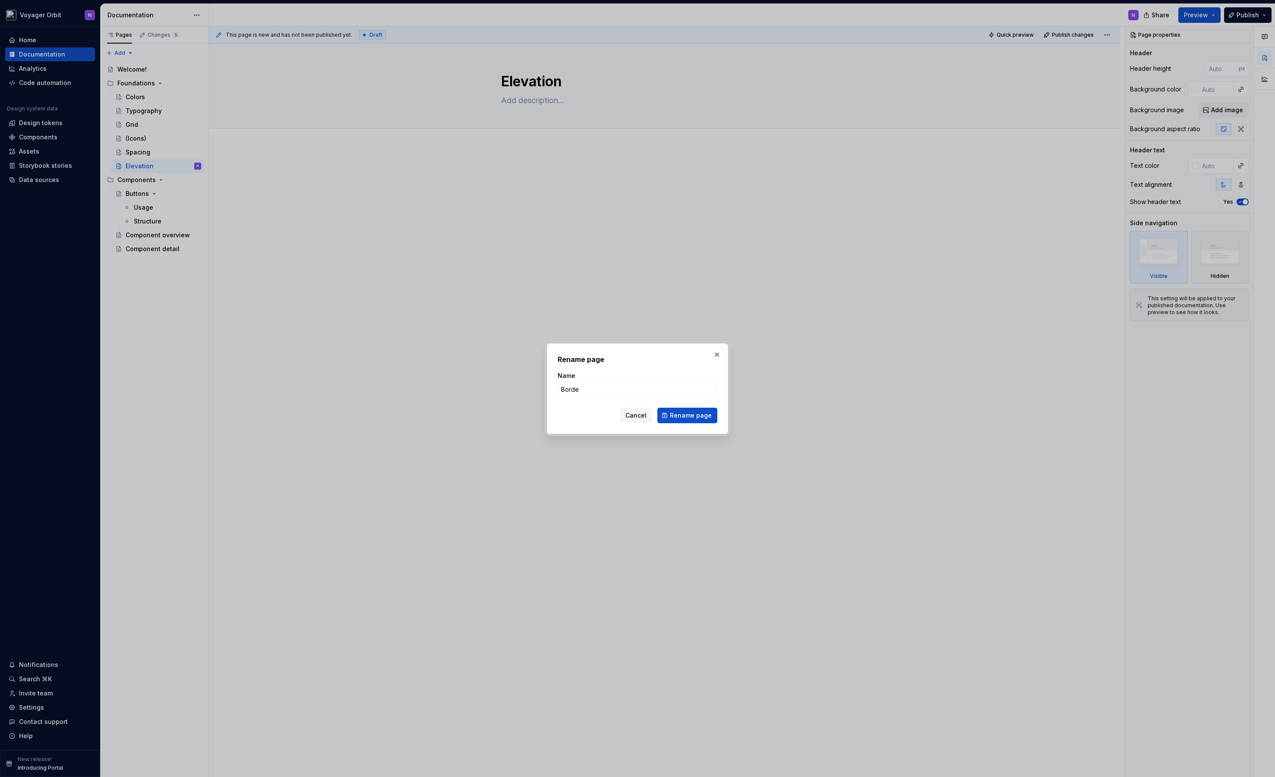
type input "Border"
click button "Rename page" at bounding box center [687, 416] width 60 height 16
type textarea "*"
type textarea "Border"
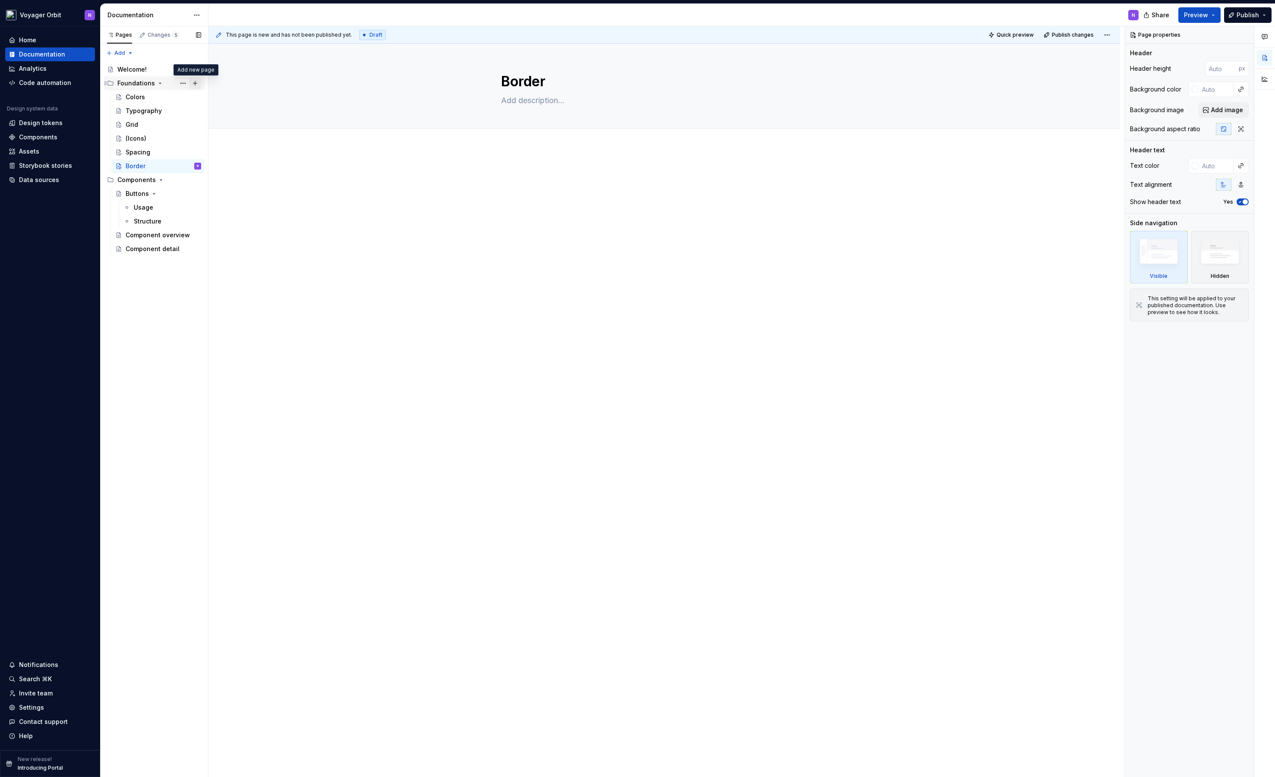
click at [197, 83] on button "Page tree" at bounding box center [195, 83] width 12 height 12
type textarea "*"
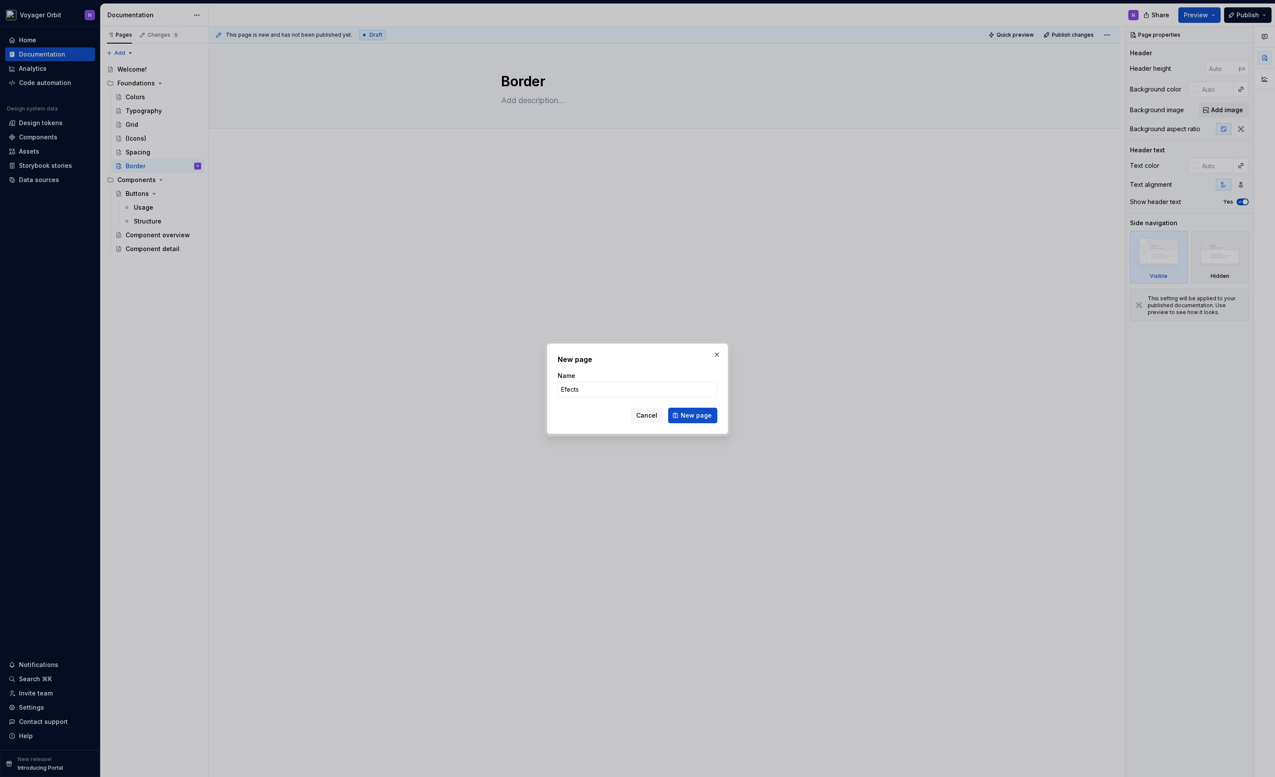
type input "Effects"
click button "New page" at bounding box center [692, 416] width 49 height 16
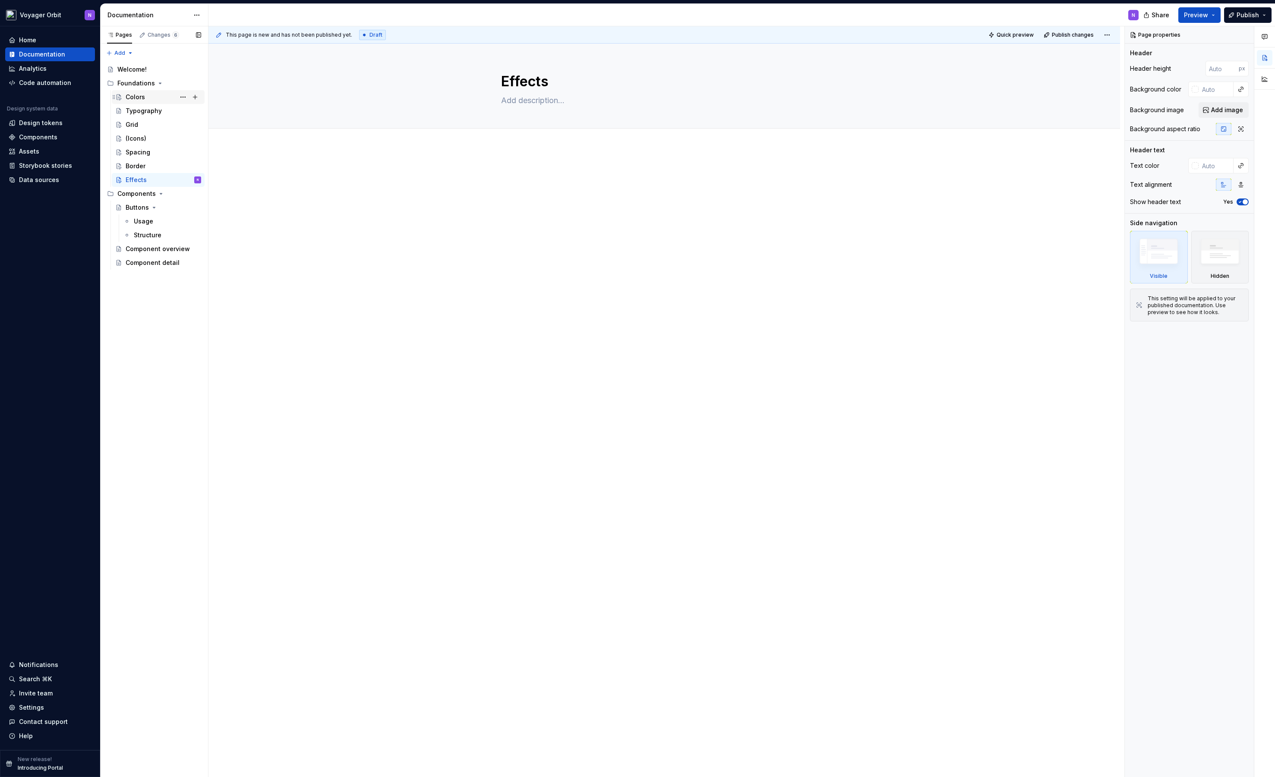
click at [147, 98] on div "Colors" at bounding box center [164, 97] width 76 height 12
click at [553, 161] on div at bounding box center [663, 296] width 911 height 297
type textarea "*"
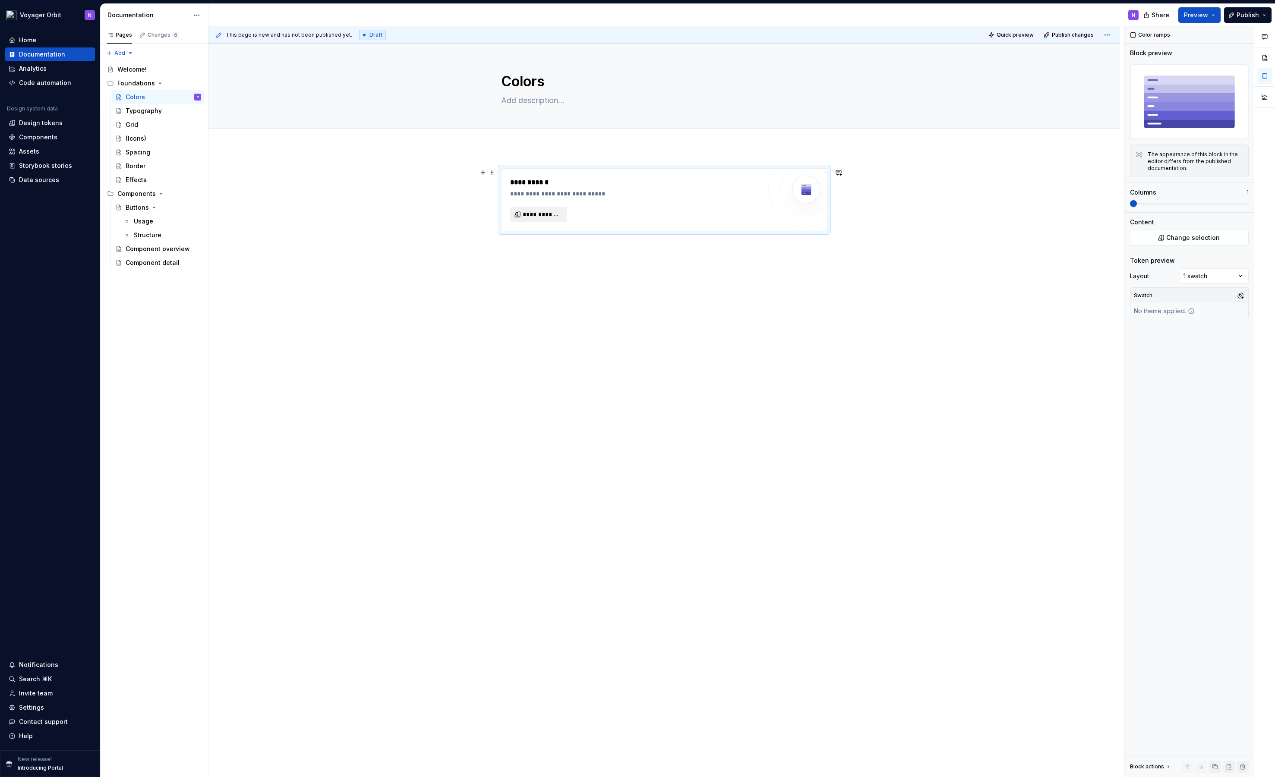
click at [526, 211] on span "**********" at bounding box center [542, 214] width 39 height 9
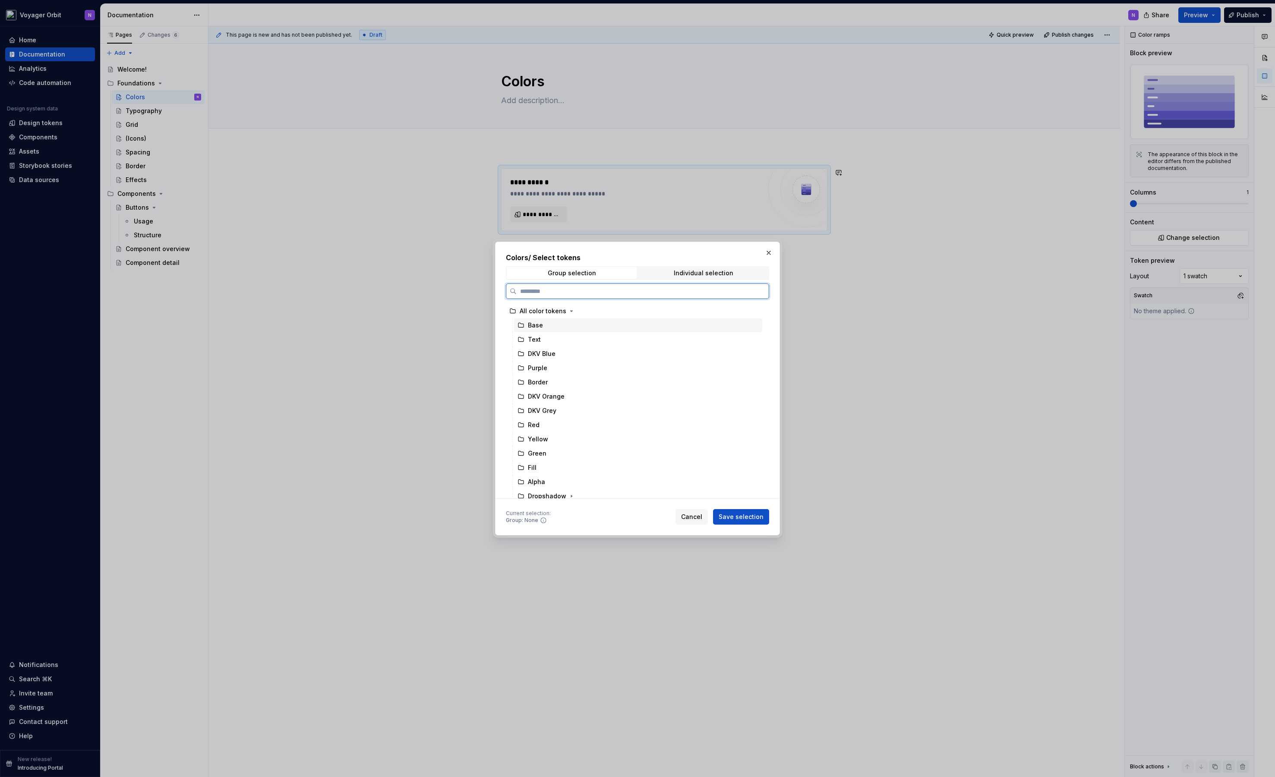
click at [557, 326] on div "Base" at bounding box center [638, 325] width 248 height 14
click at [557, 340] on div "Text" at bounding box center [638, 340] width 248 height 14
click at [562, 327] on div "Base" at bounding box center [638, 325] width 248 height 14
click at [563, 337] on div "Text" at bounding box center [638, 340] width 248 height 14
click at [557, 325] on div "Base" at bounding box center [638, 325] width 248 height 14
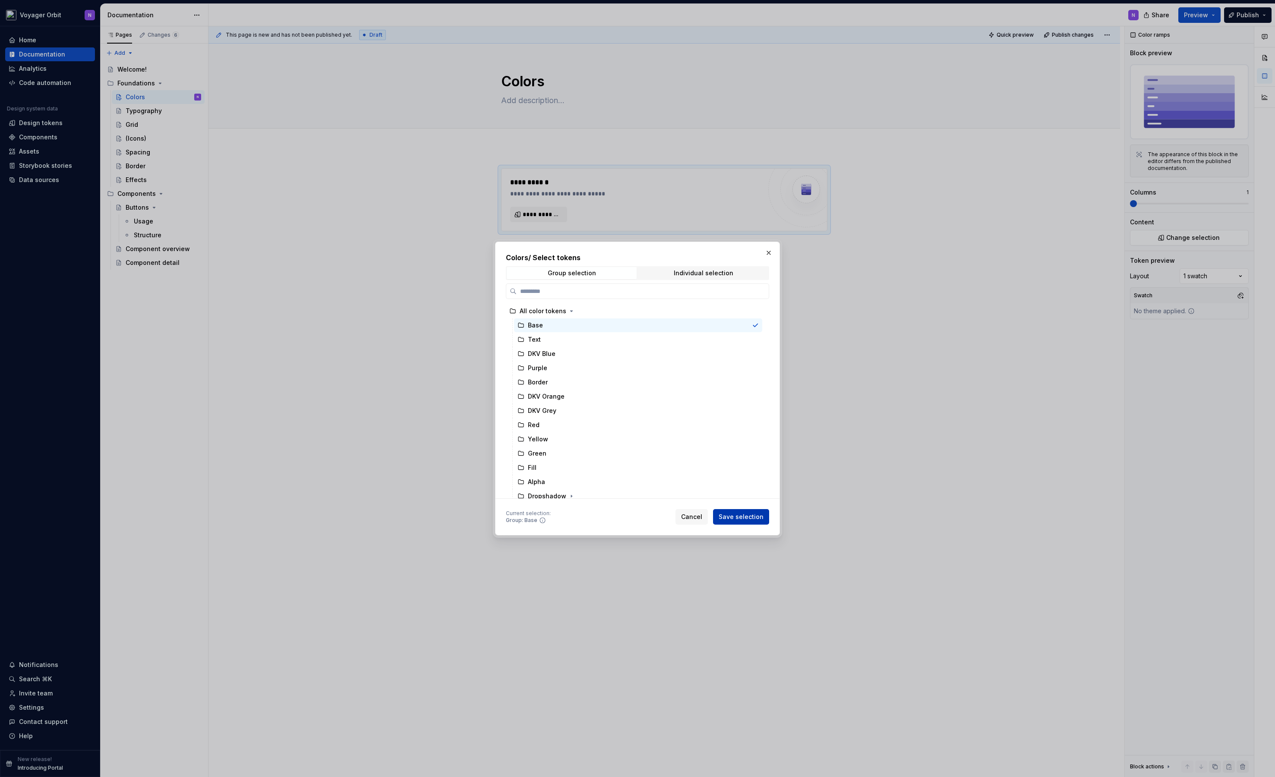
click at [742, 518] on span "Save selection" at bounding box center [740, 517] width 45 height 9
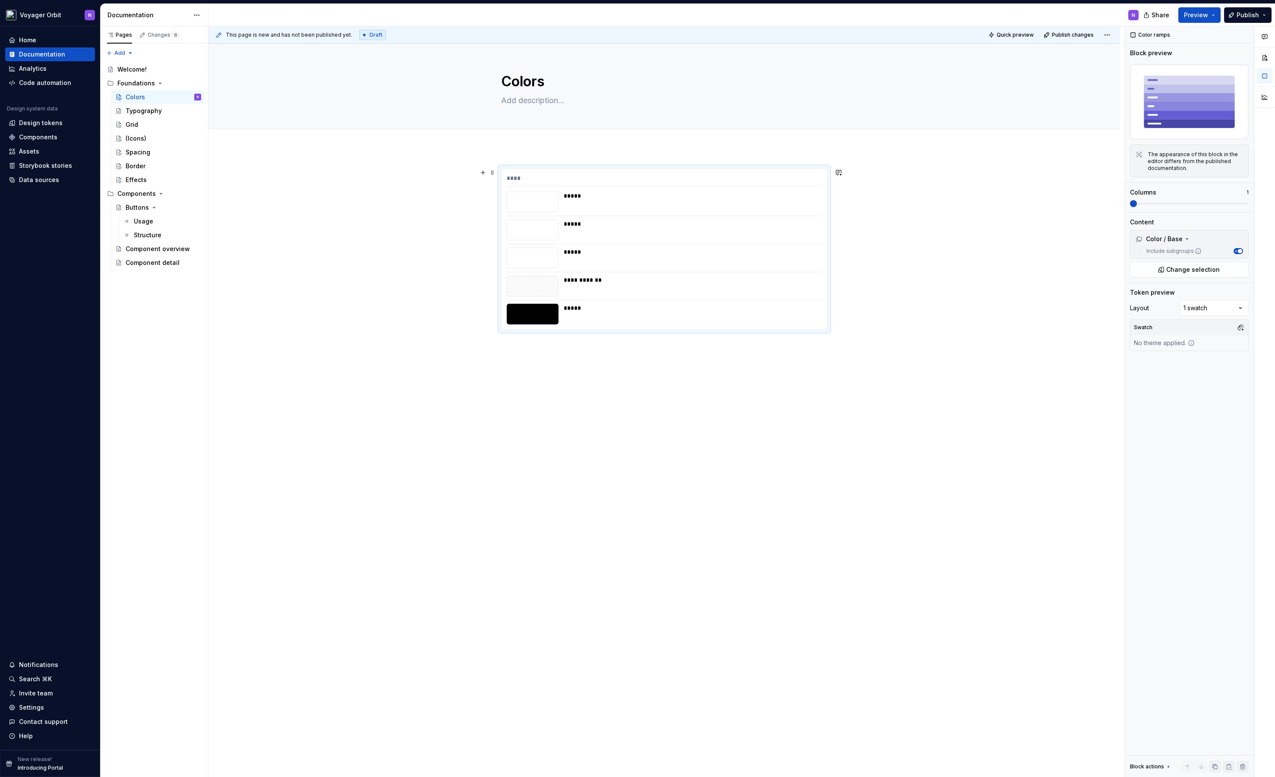
click at [814, 180] on div "****" at bounding box center [664, 180] width 315 height 13
click at [493, 173] on span at bounding box center [492, 173] width 7 height 12
click at [732, 223] on div "*****" at bounding box center [690, 224] width 253 height 9
click at [615, 366] on div "**********" at bounding box center [663, 361] width 911 height 426
click at [631, 357] on div "**********" at bounding box center [663, 361] width 911 height 426
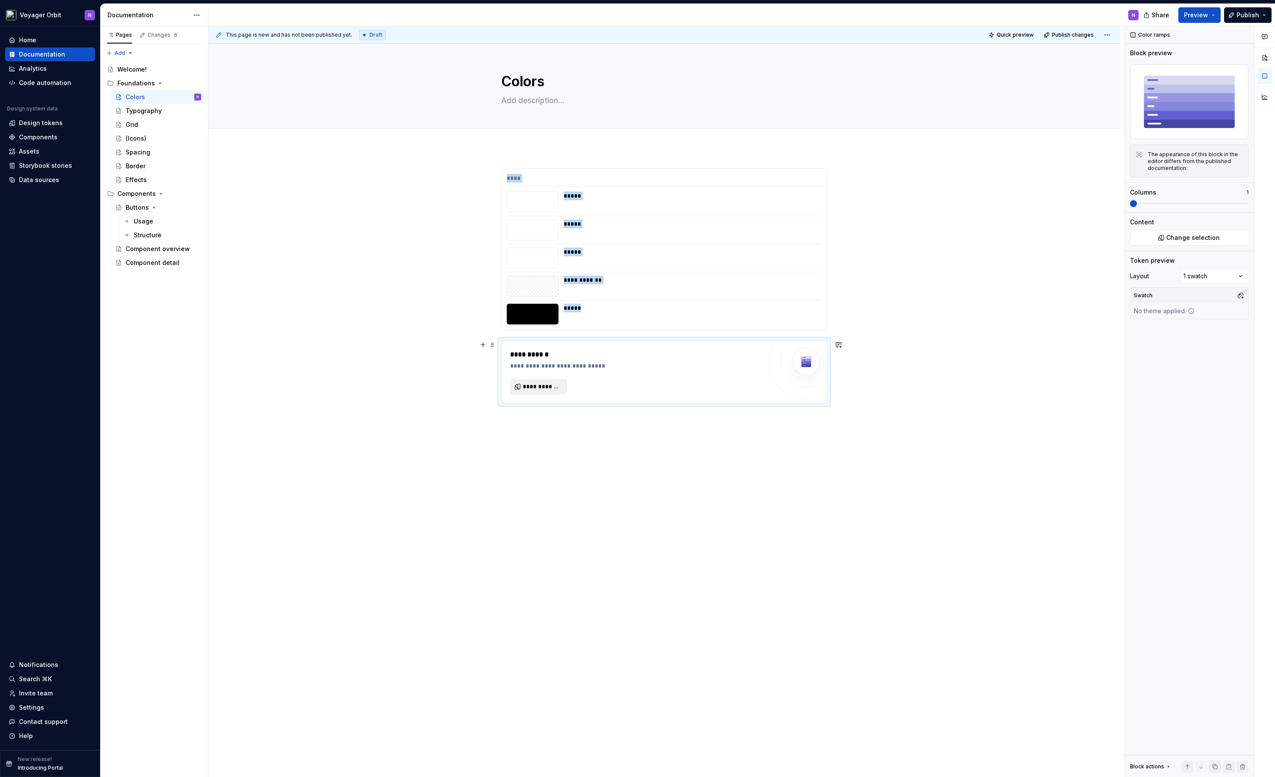
click at [538, 381] on button "**********" at bounding box center [538, 387] width 57 height 16
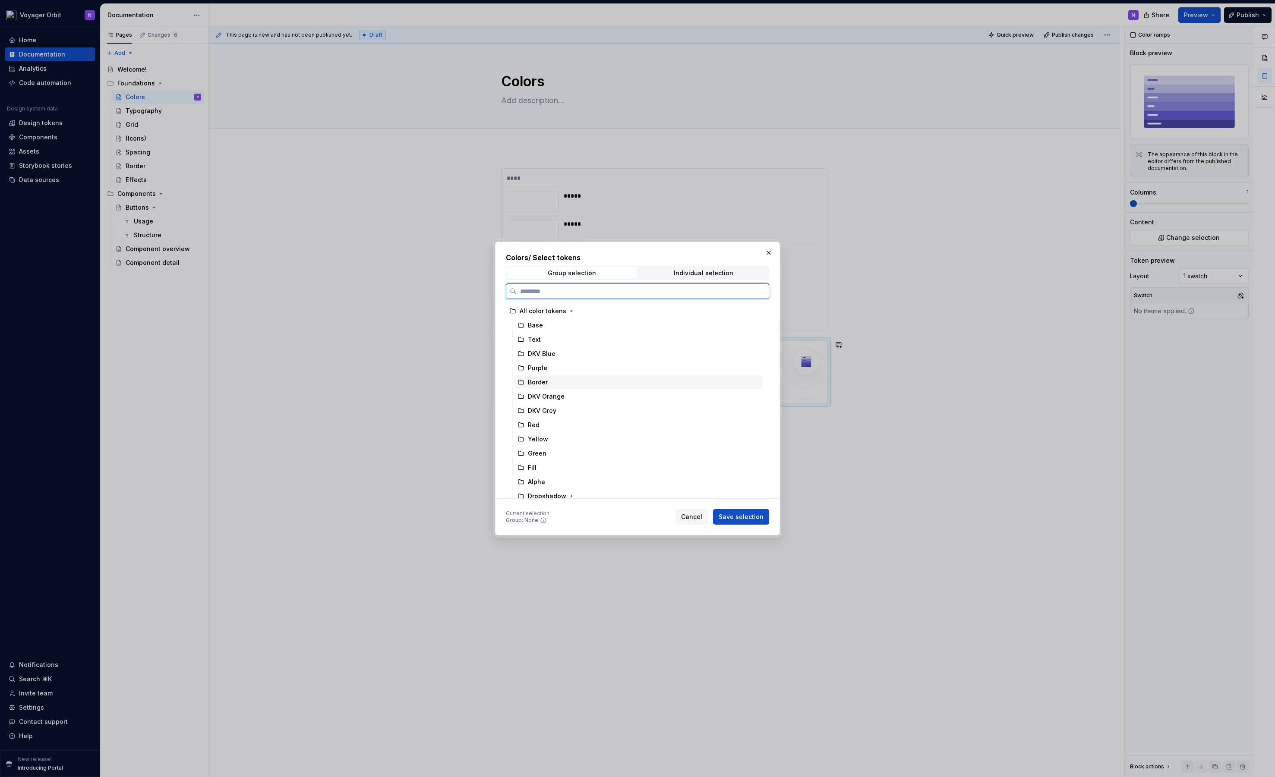
drag, startPoint x: 538, startPoint y: 381, endPoint x: 583, endPoint y: 381, distance: 44.0
click at [583, 381] on div "Border" at bounding box center [638, 382] width 248 height 14
click at [561, 469] on div "Surface" at bounding box center [638, 470] width 248 height 14
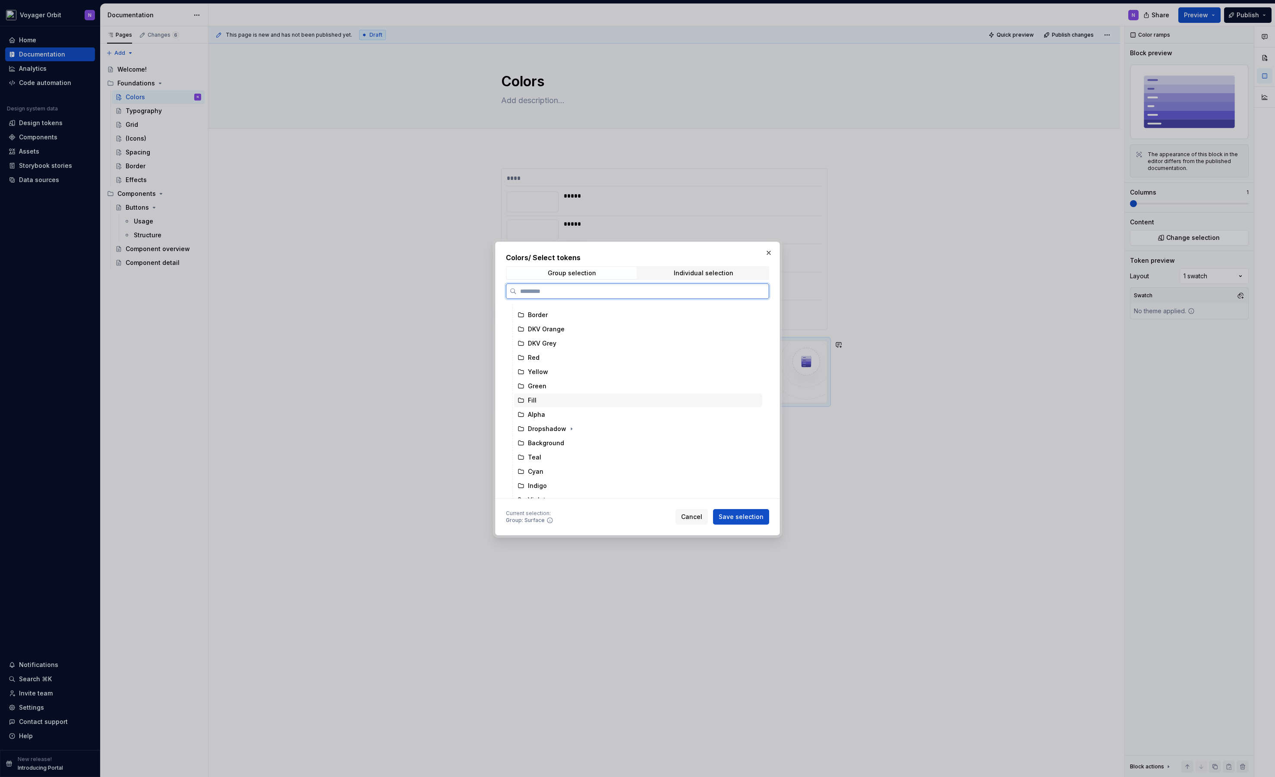
click at [561, 400] on div "Fill" at bounding box center [638, 401] width 248 height 14
click at [742, 516] on span "Save selection" at bounding box center [740, 517] width 45 height 9
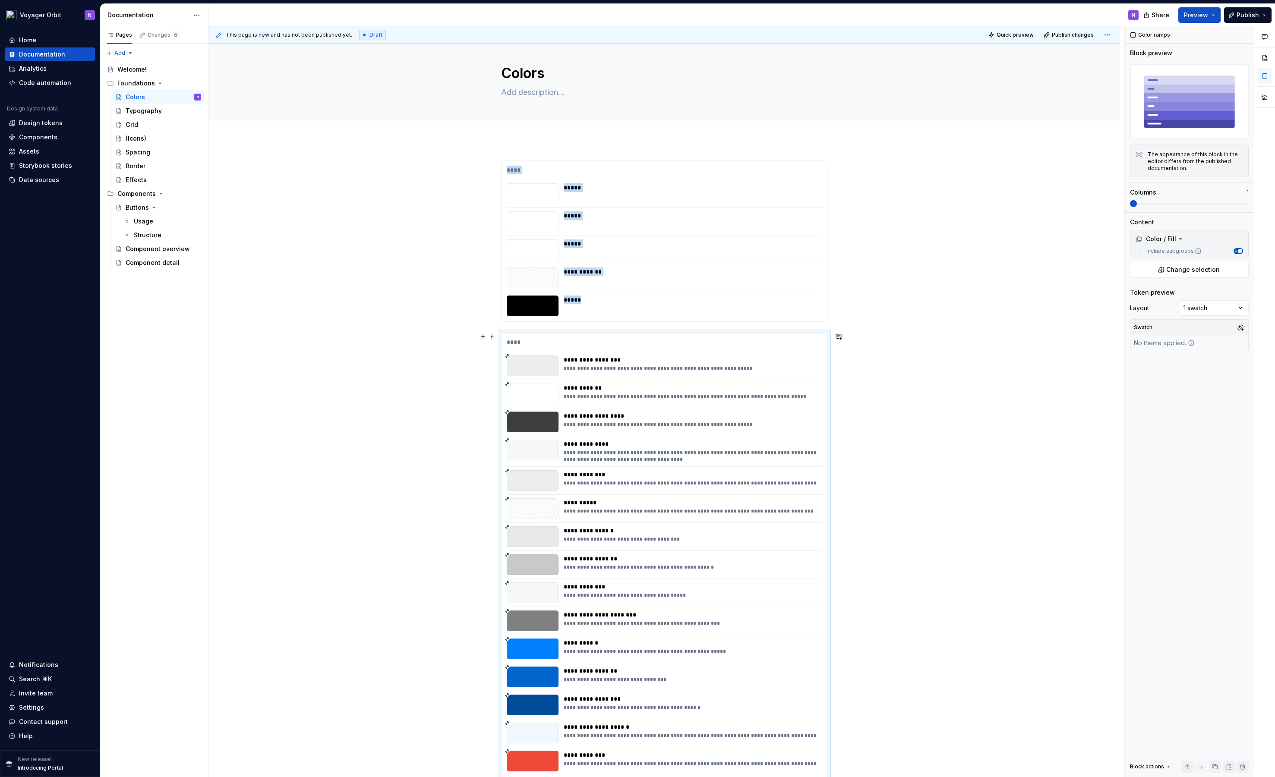
scroll to position [4, 0]
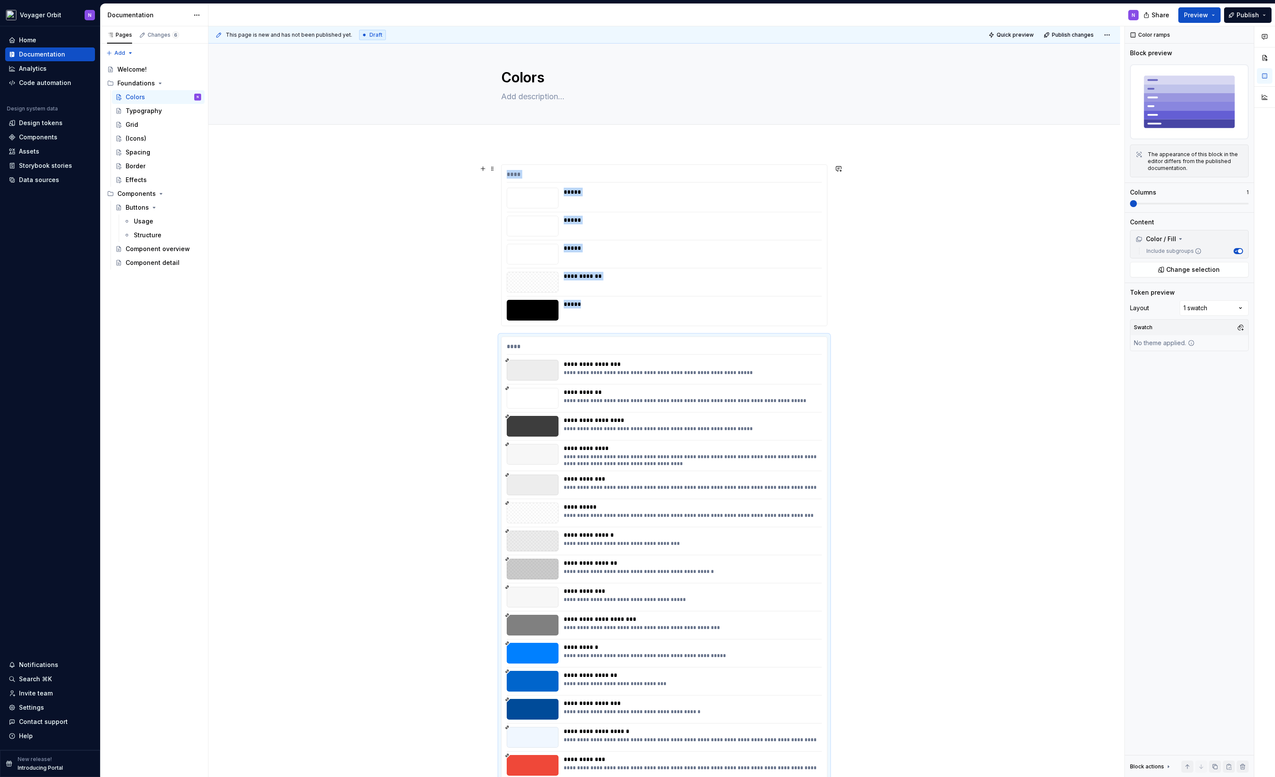
drag, startPoint x: 835, startPoint y: 306, endPoint x: 836, endPoint y: 313, distance: 7.0
click at [835, 307] on div "**********" at bounding box center [666, 401] width 916 height 751
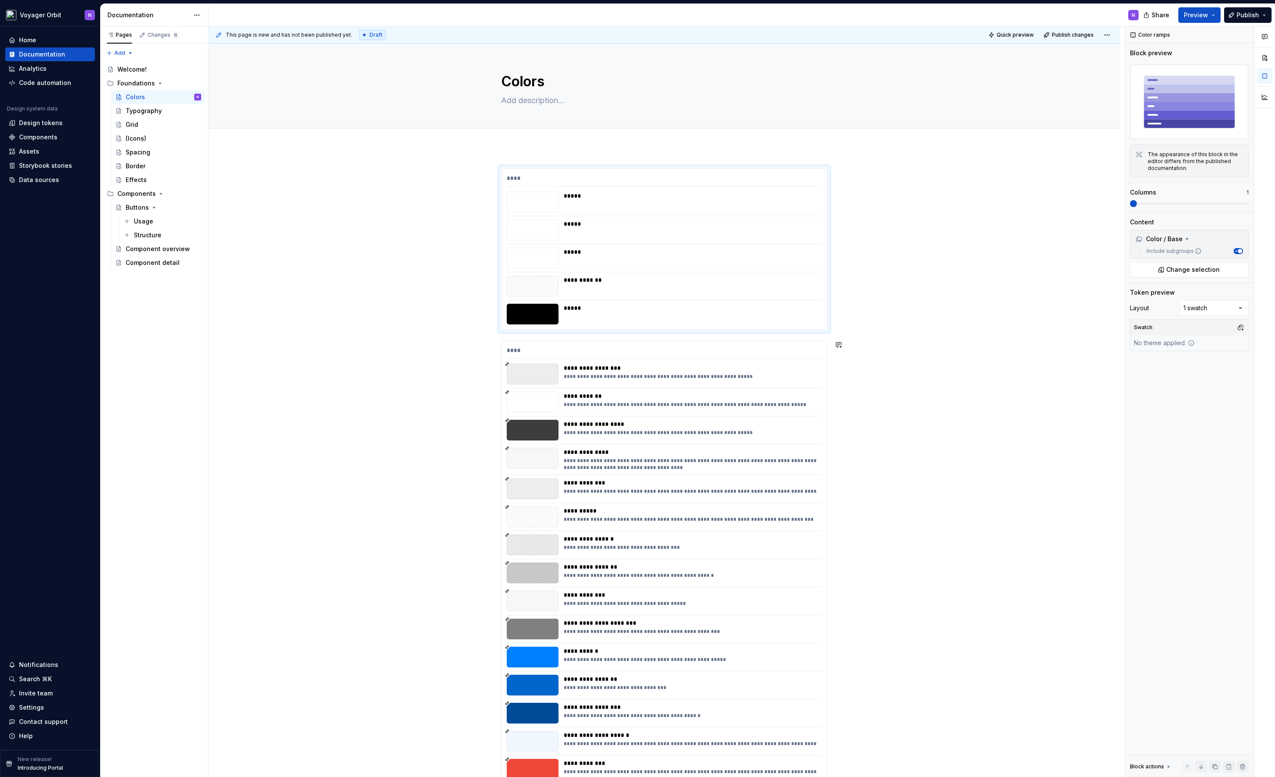
scroll to position [0, 0]
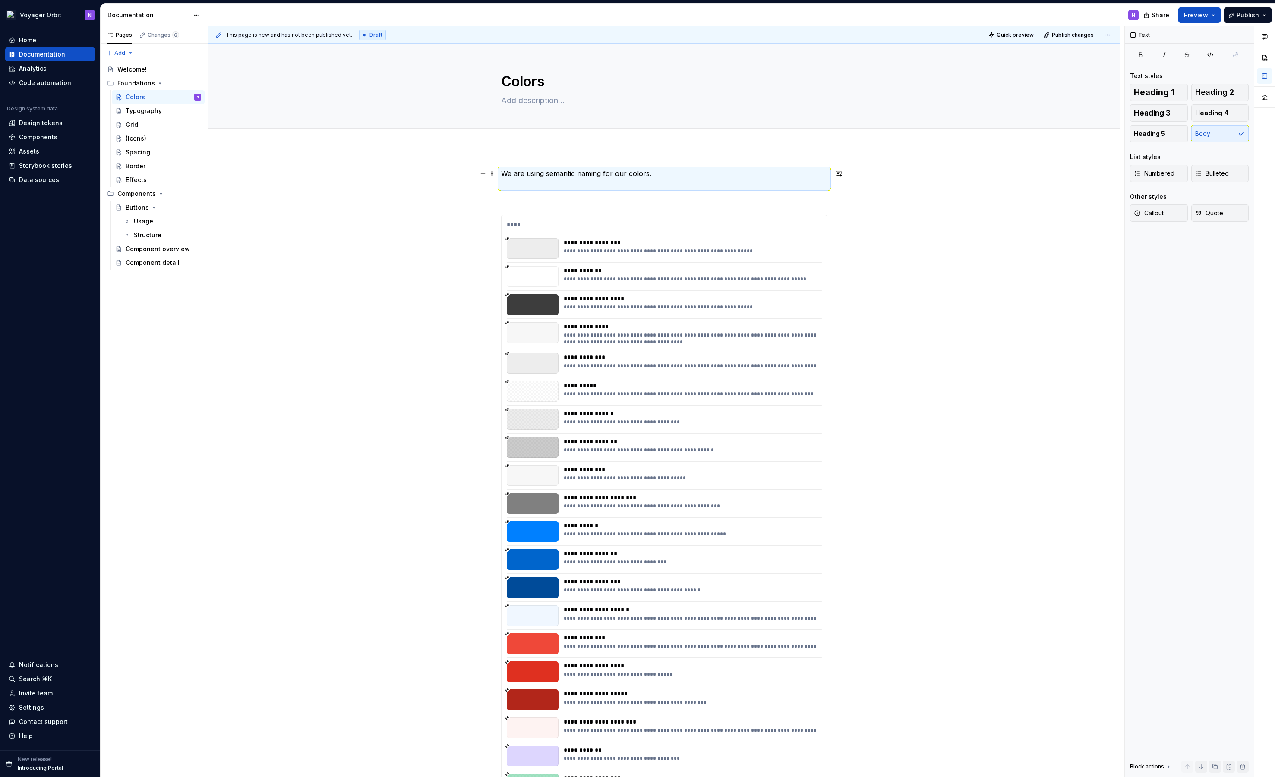
click at [647, 175] on p "We are using semantic naming for our colors." at bounding box center [664, 178] width 326 height 21
drag, startPoint x: 627, startPoint y: 175, endPoint x: 475, endPoint y: 173, distance: 152.3
click at [518, 95] on textarea at bounding box center [662, 101] width 326 height 14
paste textarea "We are using semantic naming for our colors."
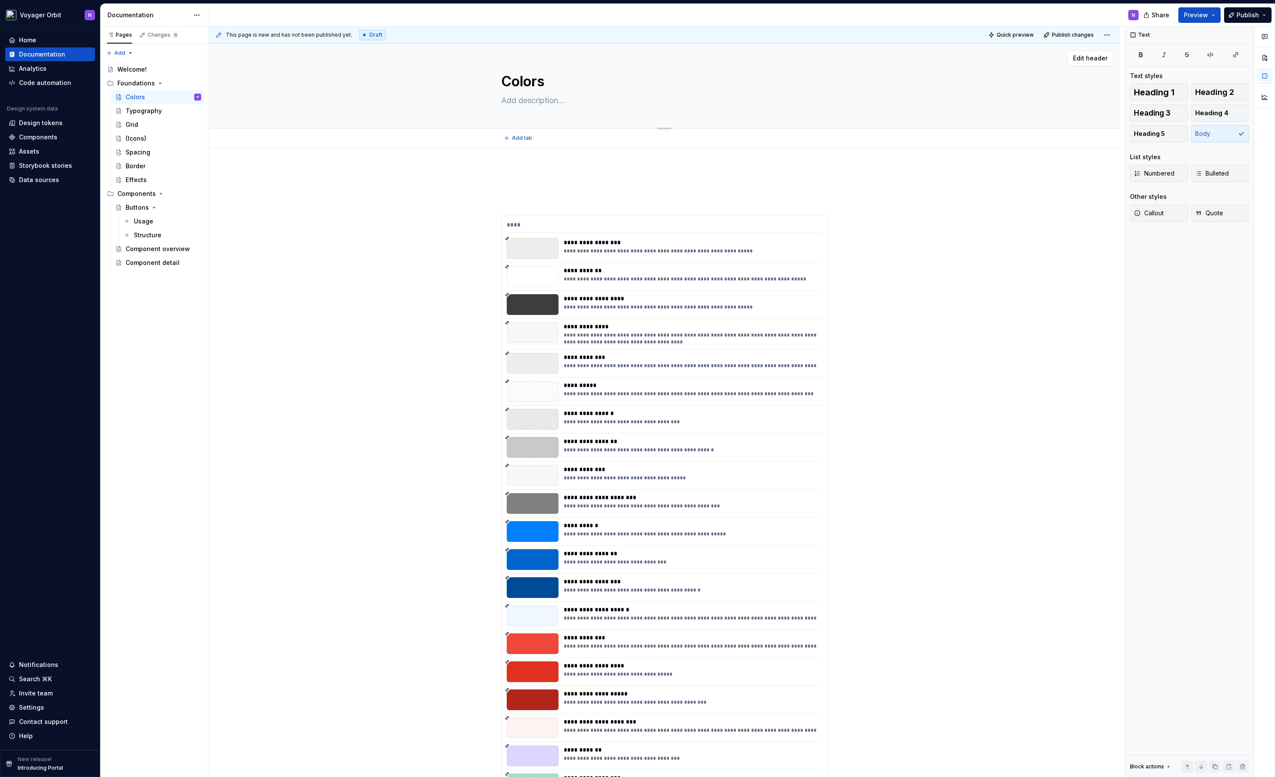
type textarea "*"
type textarea "We are using semantic naming for our colors."
type textarea "*"
type textarea "We are using semantic naming for our colors."
type textarea "*"
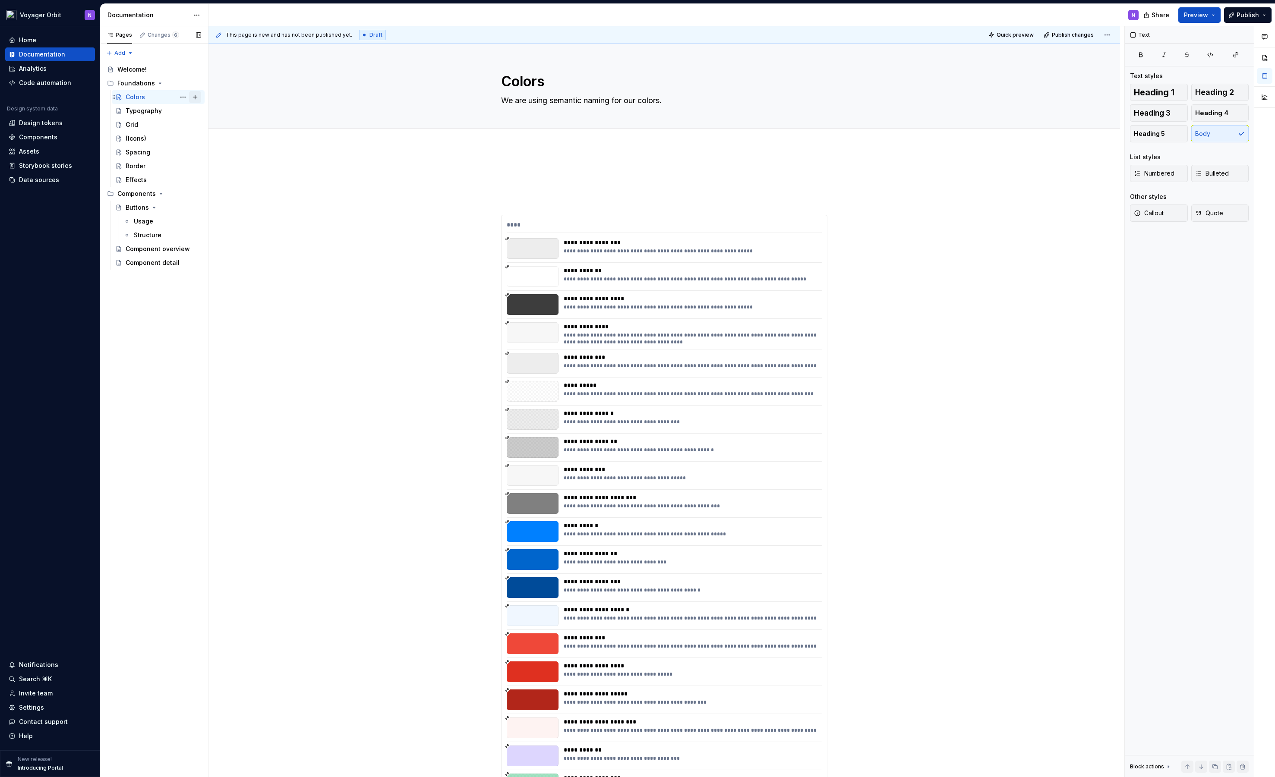
type textarea "We are using semantic naming for our colors."
click at [194, 98] on button "Page tree" at bounding box center [195, 97] width 12 height 12
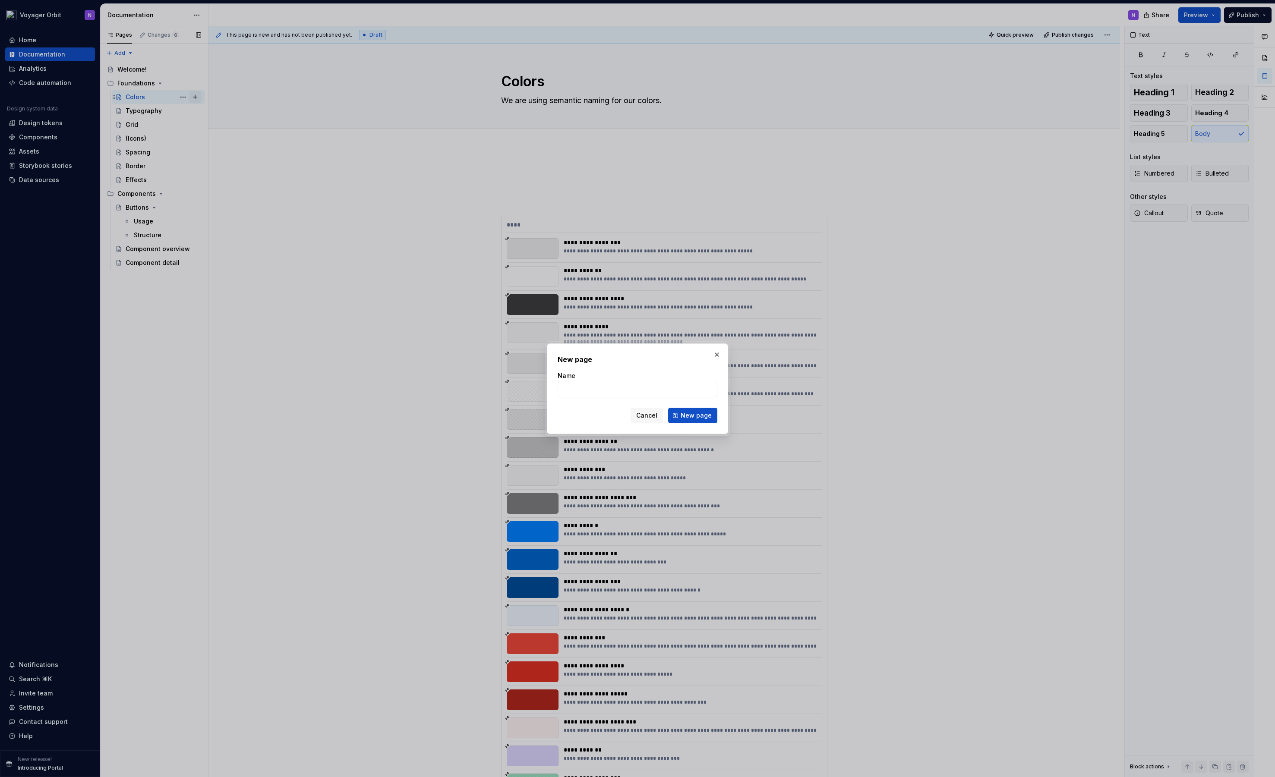
type textarea "*"
type input "Fill"
click button "New page" at bounding box center [692, 416] width 49 height 16
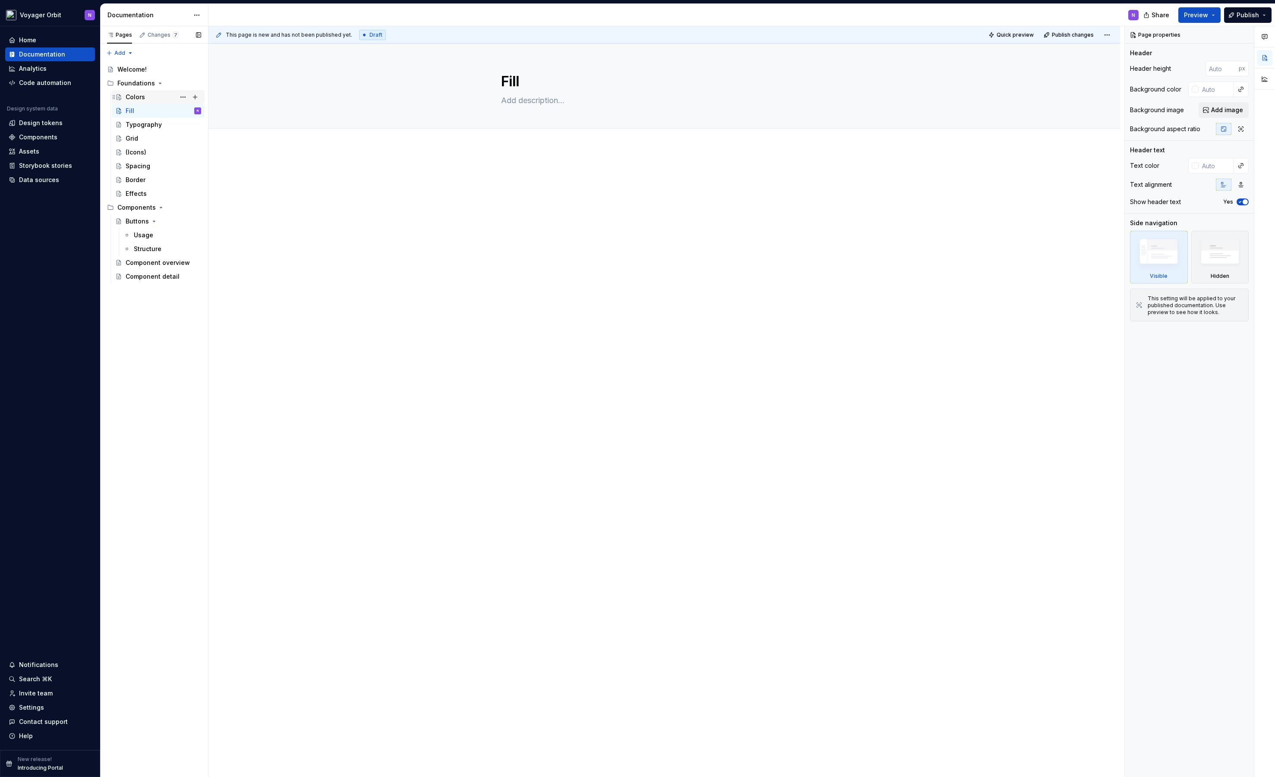
click at [143, 95] on div "Colors" at bounding box center [135, 97] width 19 height 9
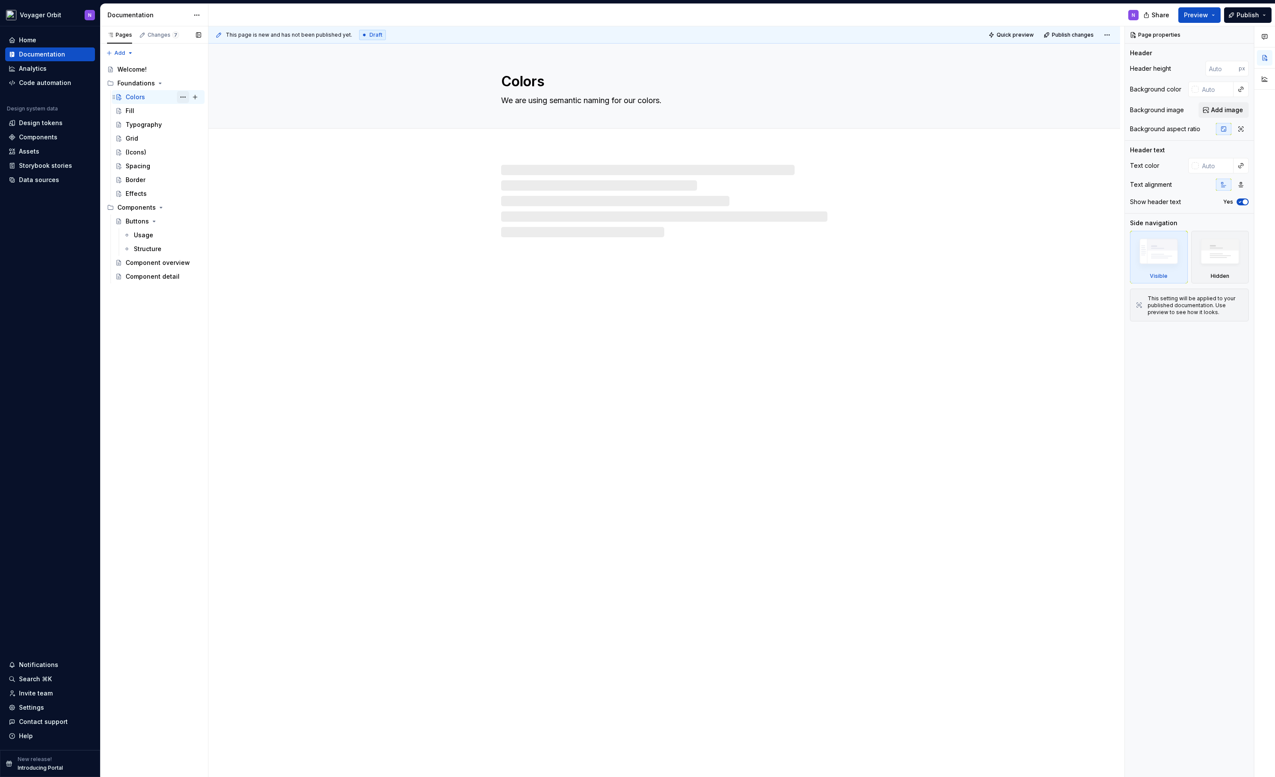
click at [183, 97] on button "Page tree" at bounding box center [183, 97] width 12 height 12
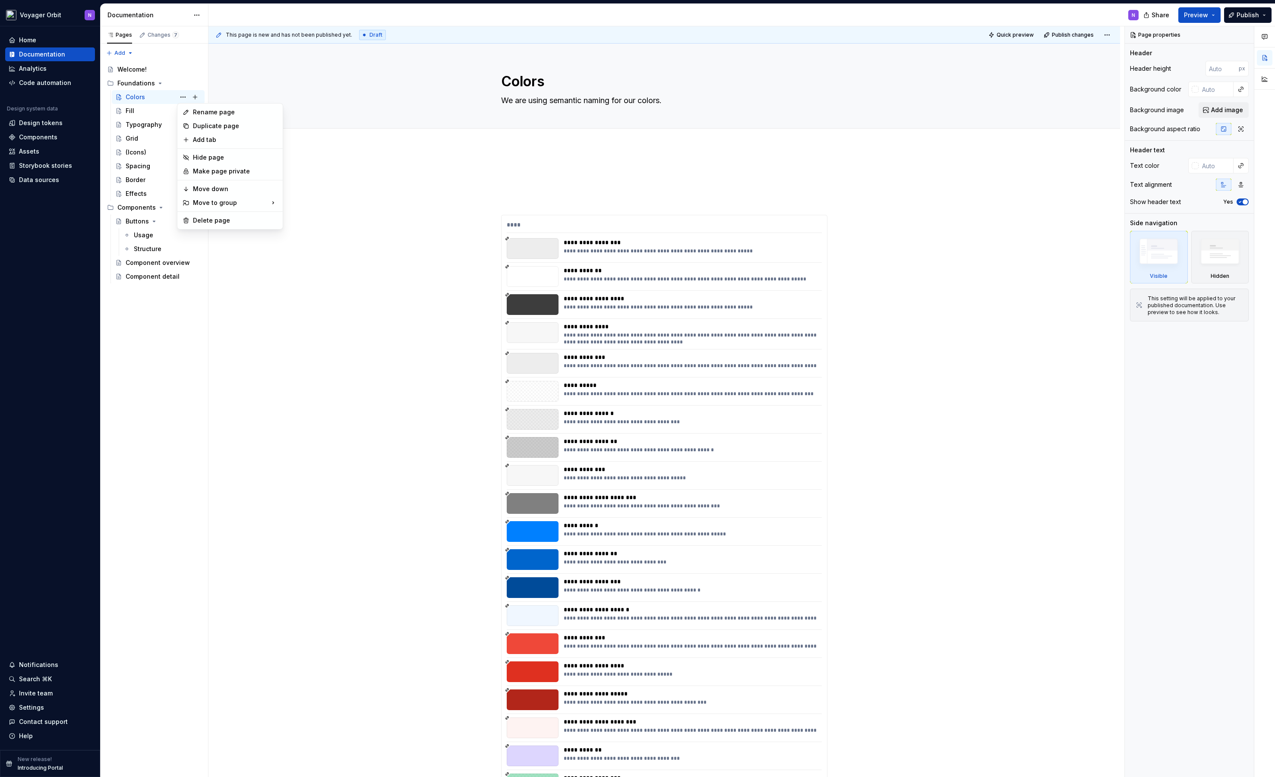
click at [460, 159] on html "Voyager Orbit N Home Documentation Analytics Code automation Design system data…" at bounding box center [637, 388] width 1275 height 777
click at [189, 95] on button "Page tree" at bounding box center [195, 97] width 12 height 12
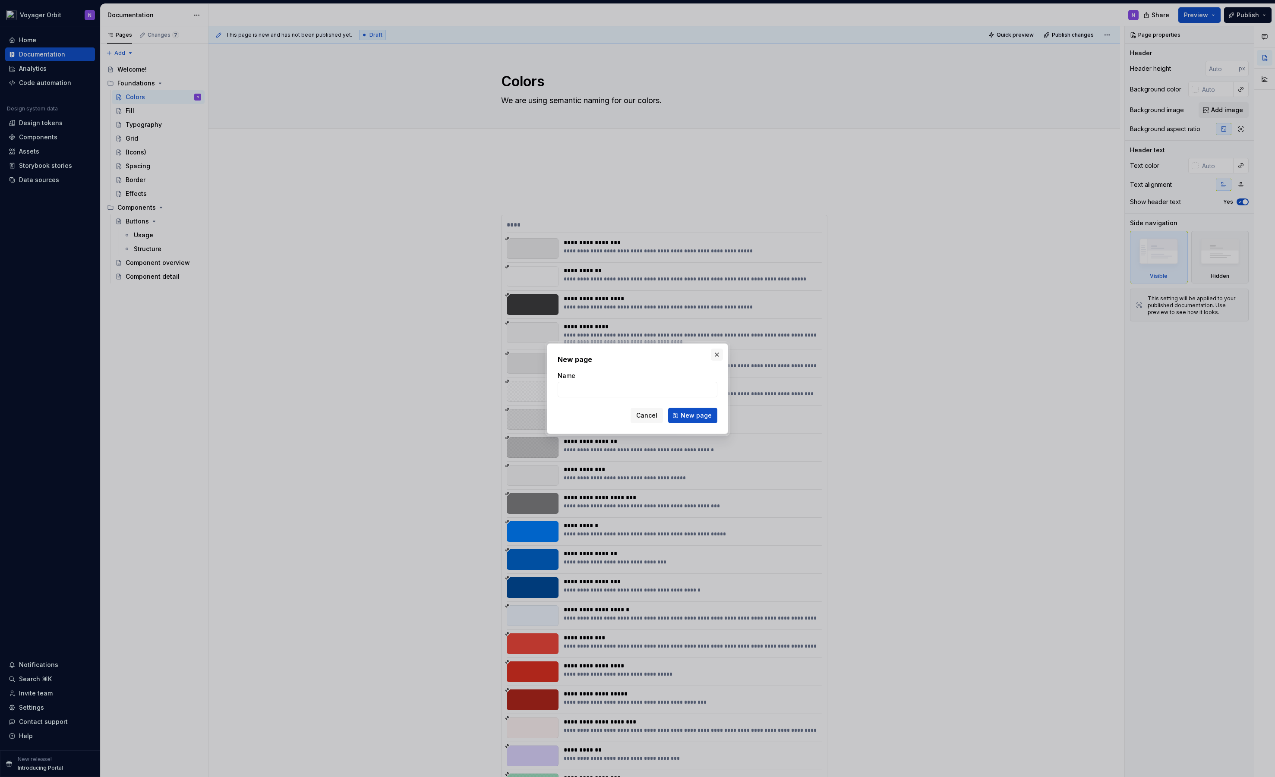
click at [718, 356] on button "button" at bounding box center [717, 355] width 12 height 12
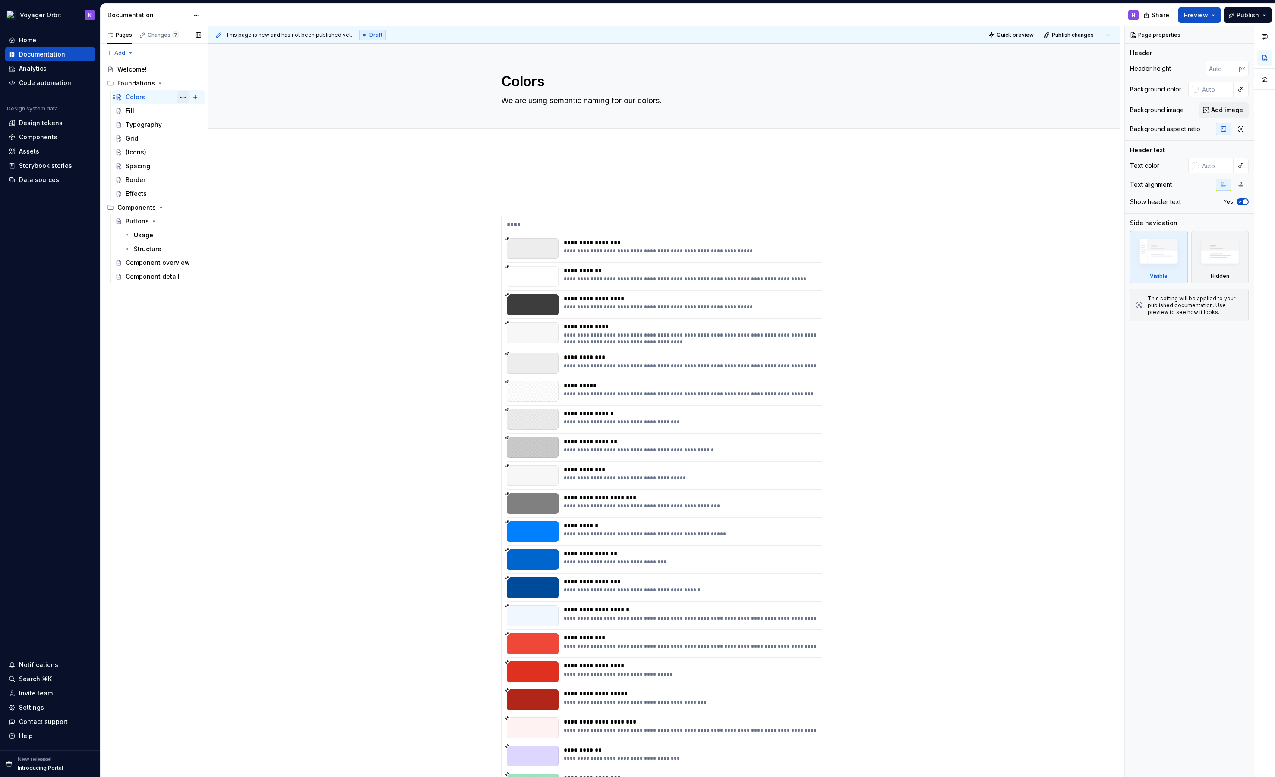
click at [186, 97] on button "Page tree" at bounding box center [183, 97] width 12 height 12
type textarea "*"
click at [221, 137] on div "Add tab" at bounding box center [235, 139] width 85 height 9
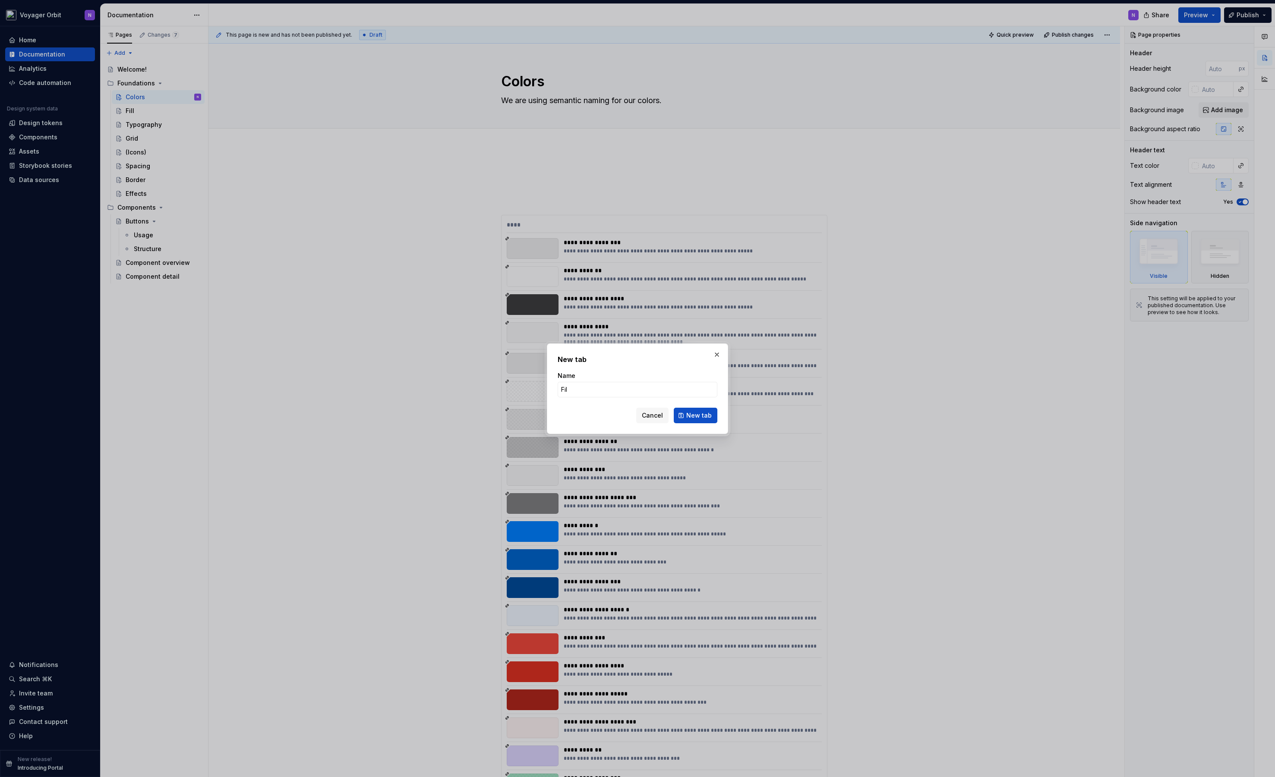
type input "Fill"
click button "New tab" at bounding box center [696, 416] width 44 height 16
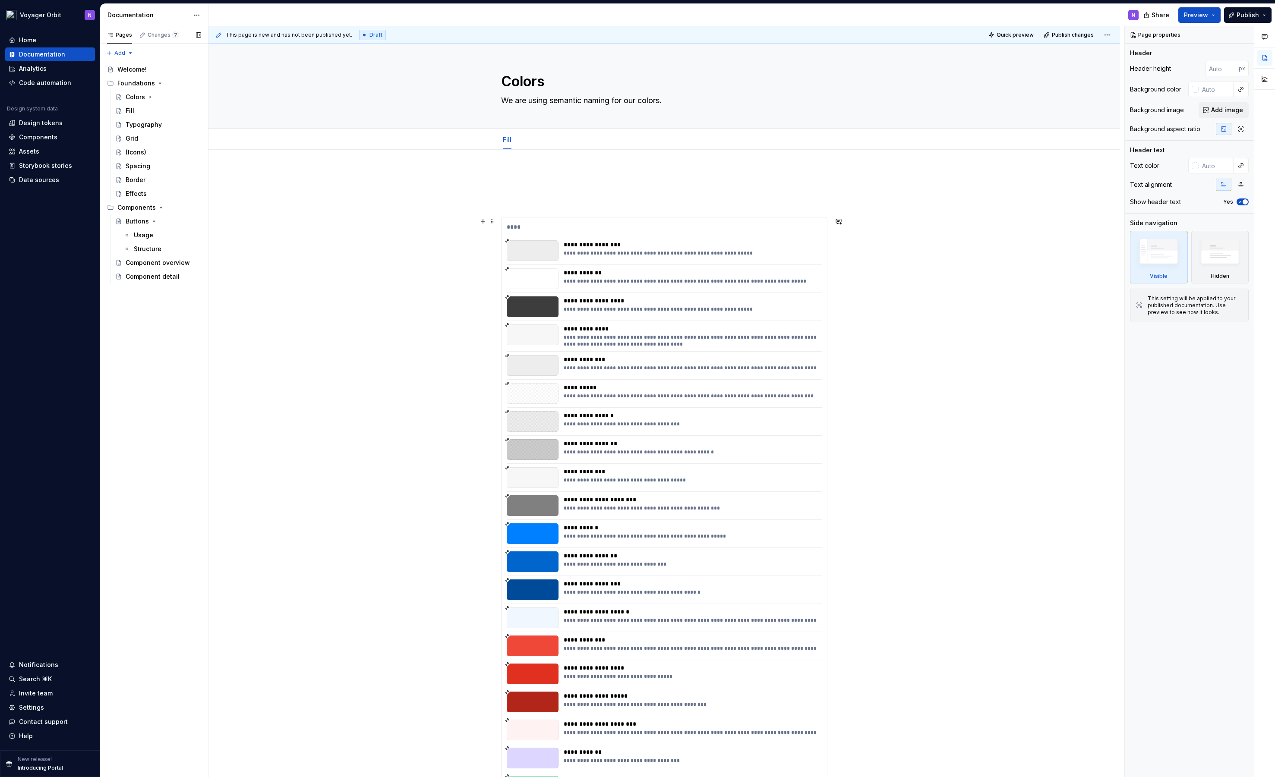
scroll to position [0, 0]
click at [186, 112] on button "Page tree" at bounding box center [183, 111] width 12 height 12
click at [216, 247] on div "Delete page" at bounding box center [235, 248] width 85 height 9
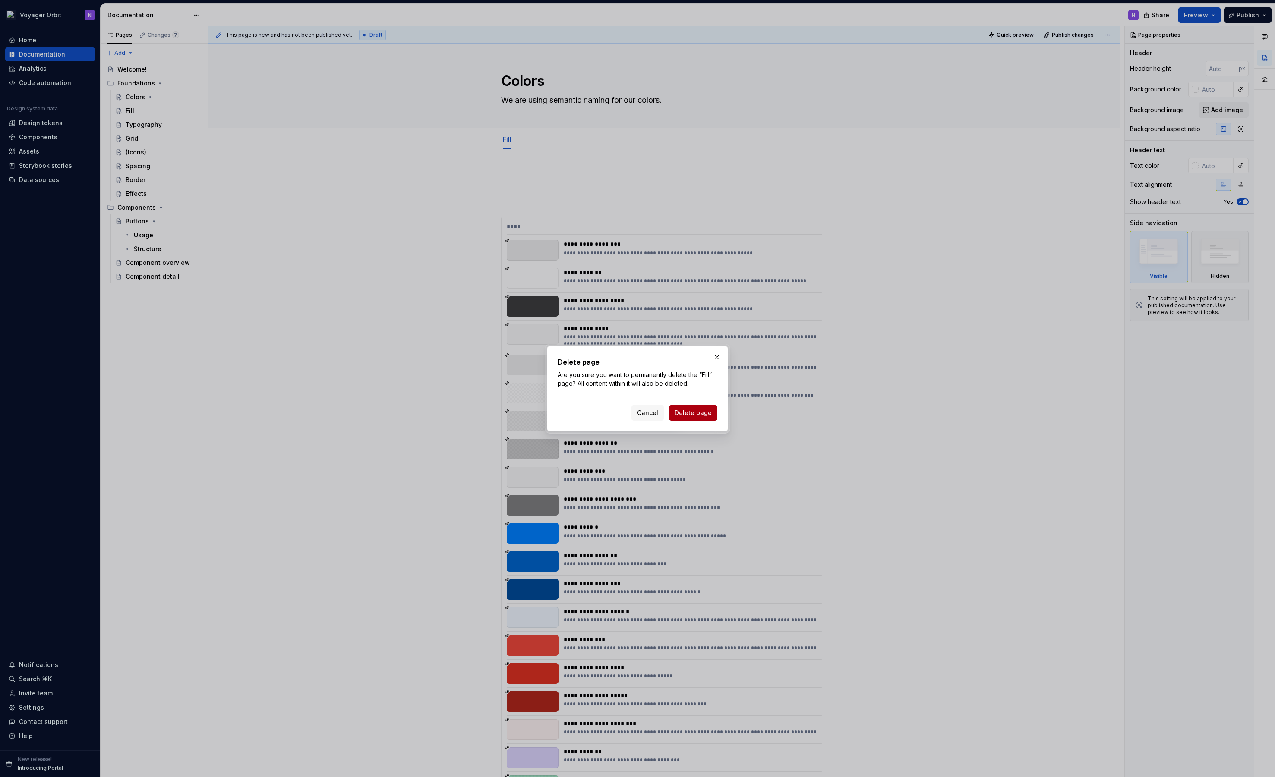
click at [699, 415] on span "Delete page" at bounding box center [692, 413] width 37 height 9
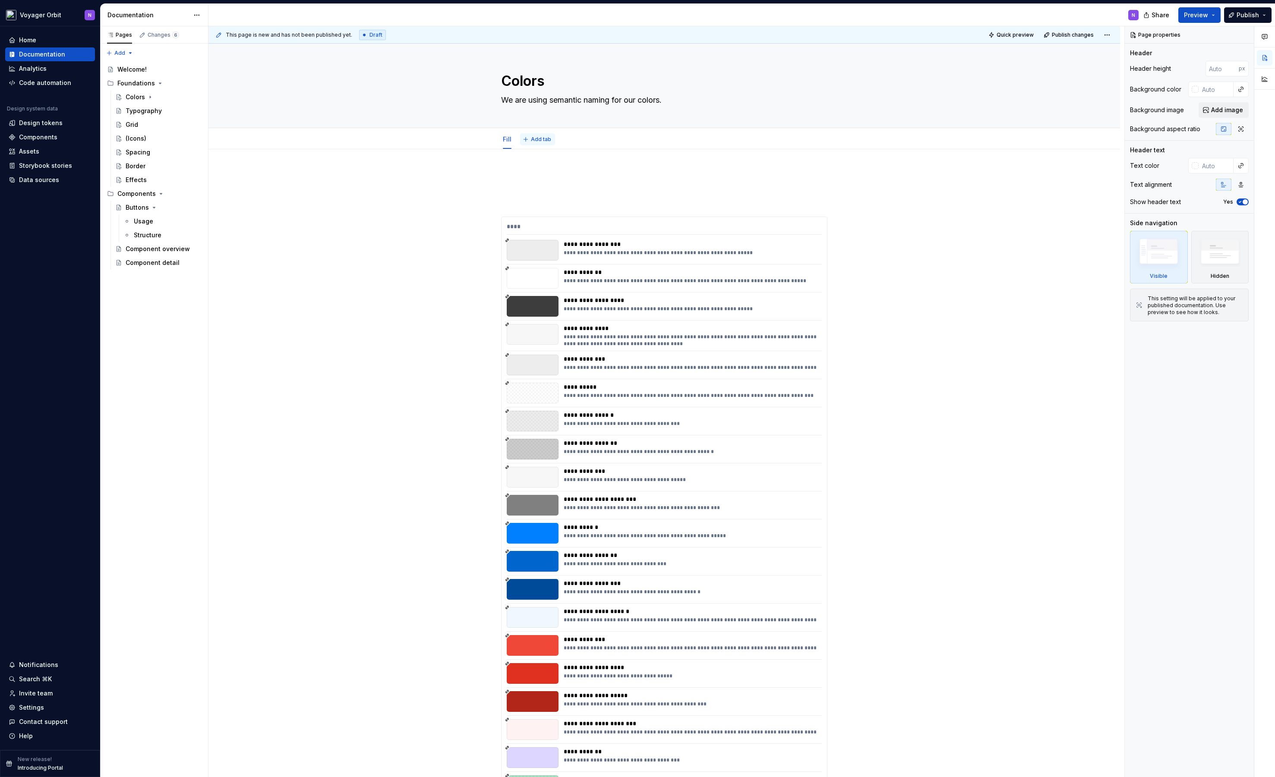
scroll to position [2, 0]
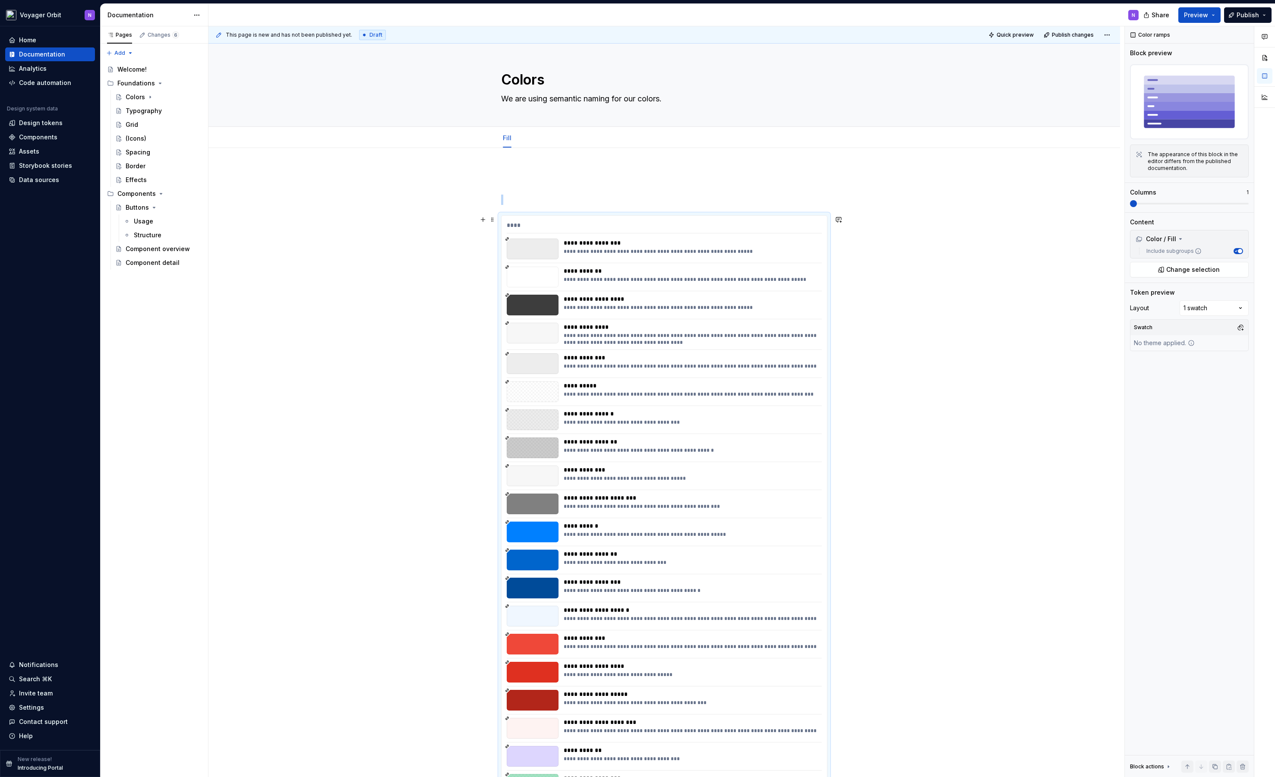
click at [674, 250] on div "**********" at bounding box center [690, 251] width 253 height 7
click at [647, 254] on div "**********" at bounding box center [690, 251] width 253 height 7
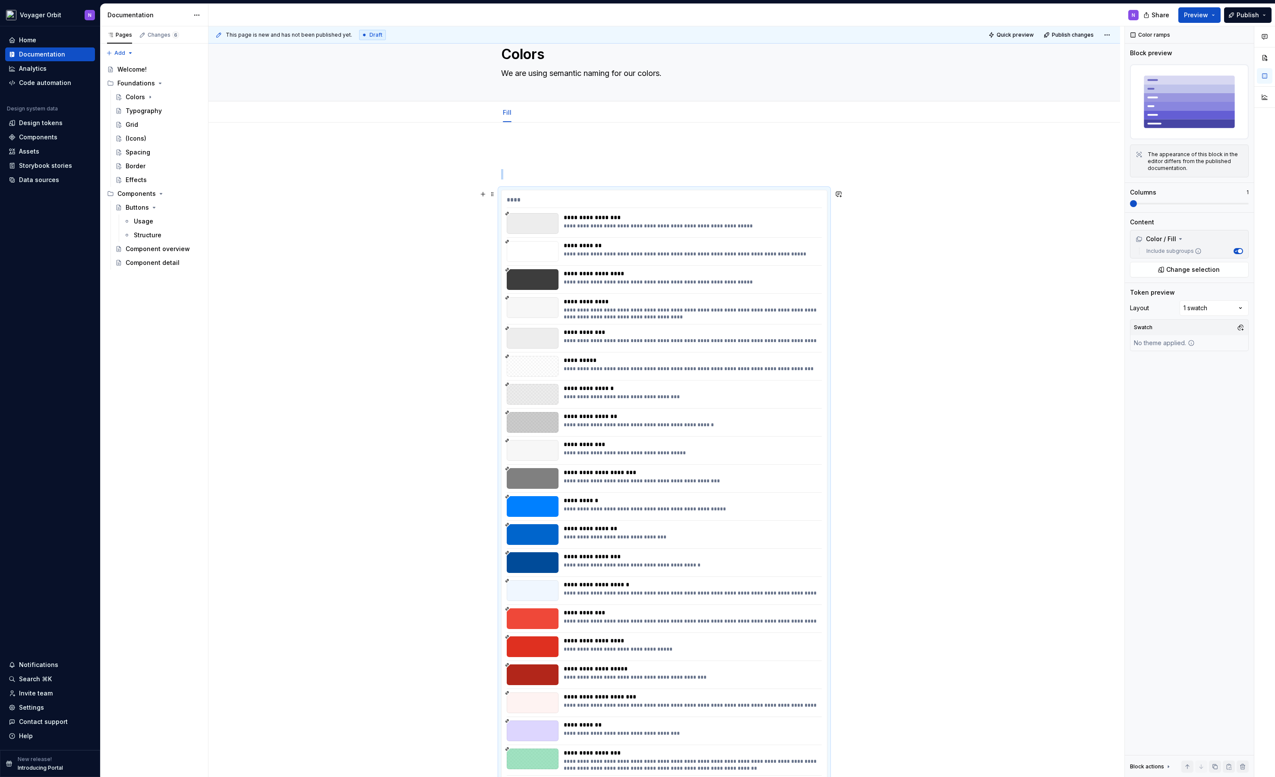
scroll to position [0, 0]
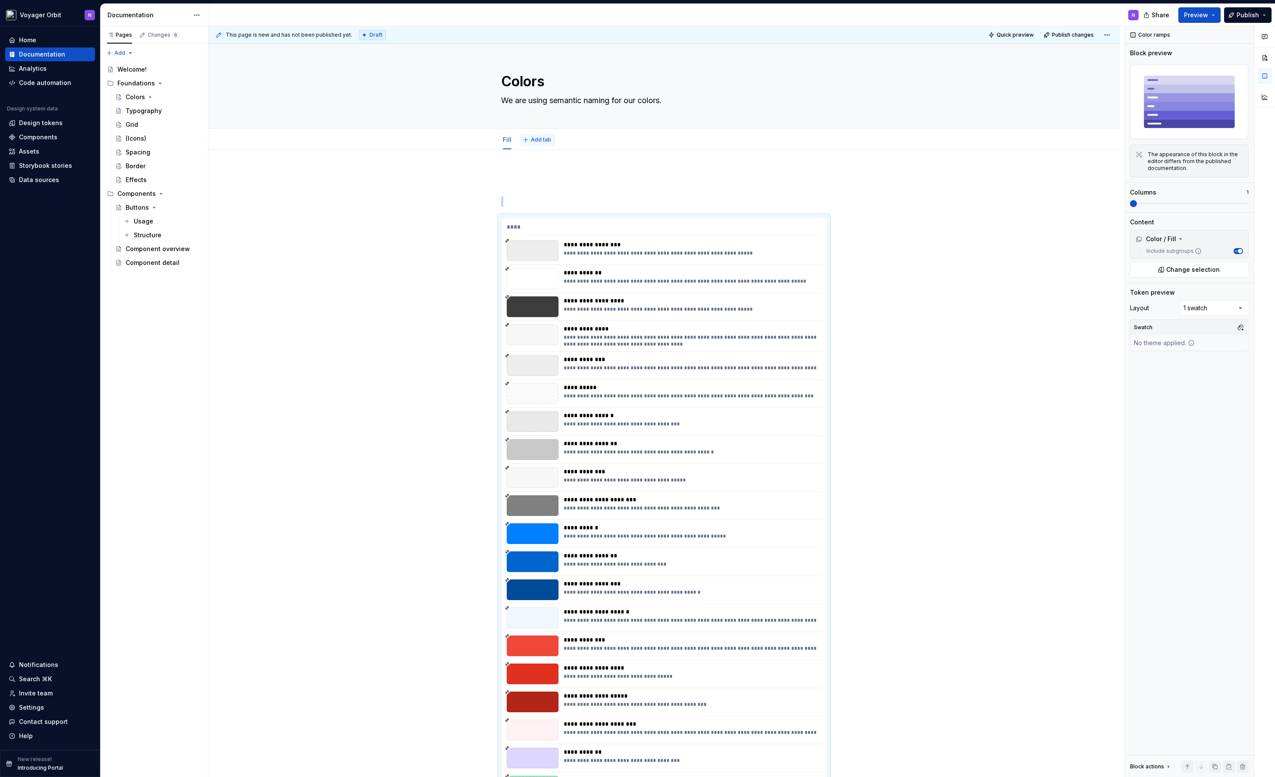
click at [531, 139] on span "Add tab" at bounding box center [541, 139] width 20 height 7
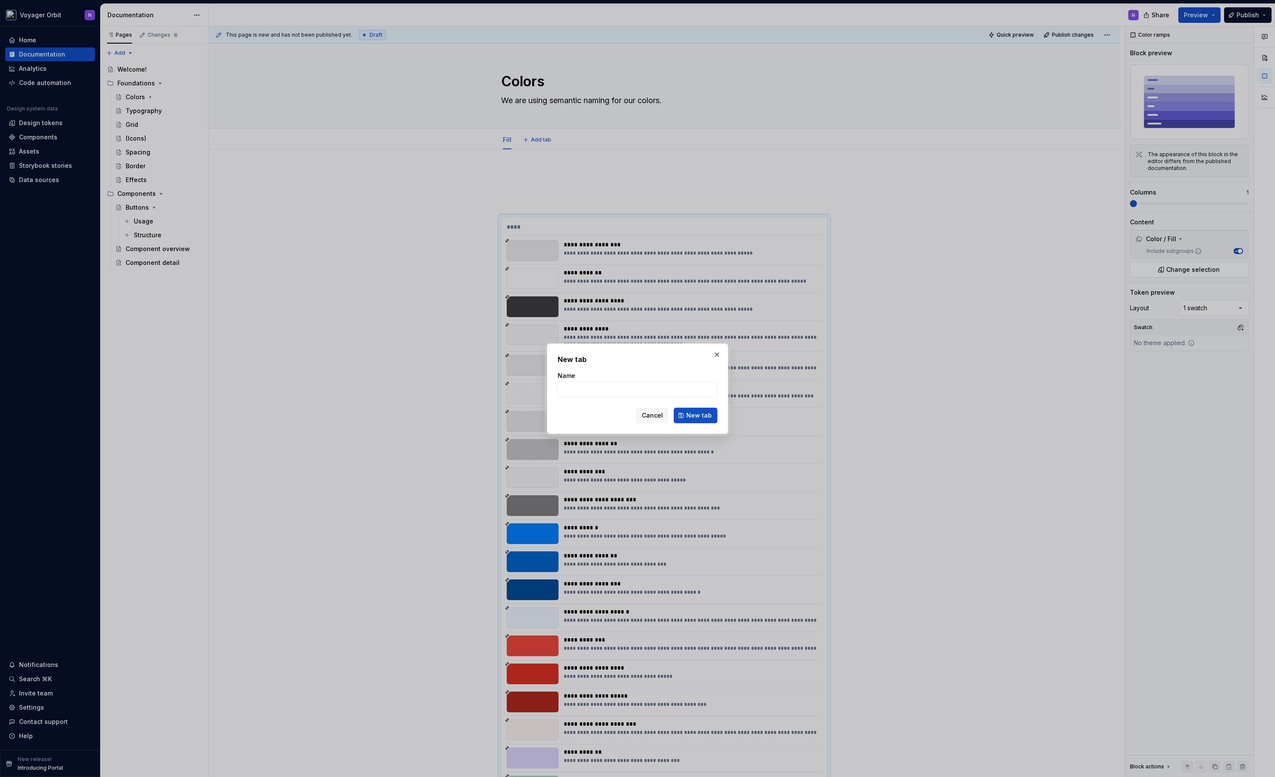
type textarea "*"
type input "Surface"
click button "New tab" at bounding box center [696, 416] width 44 height 16
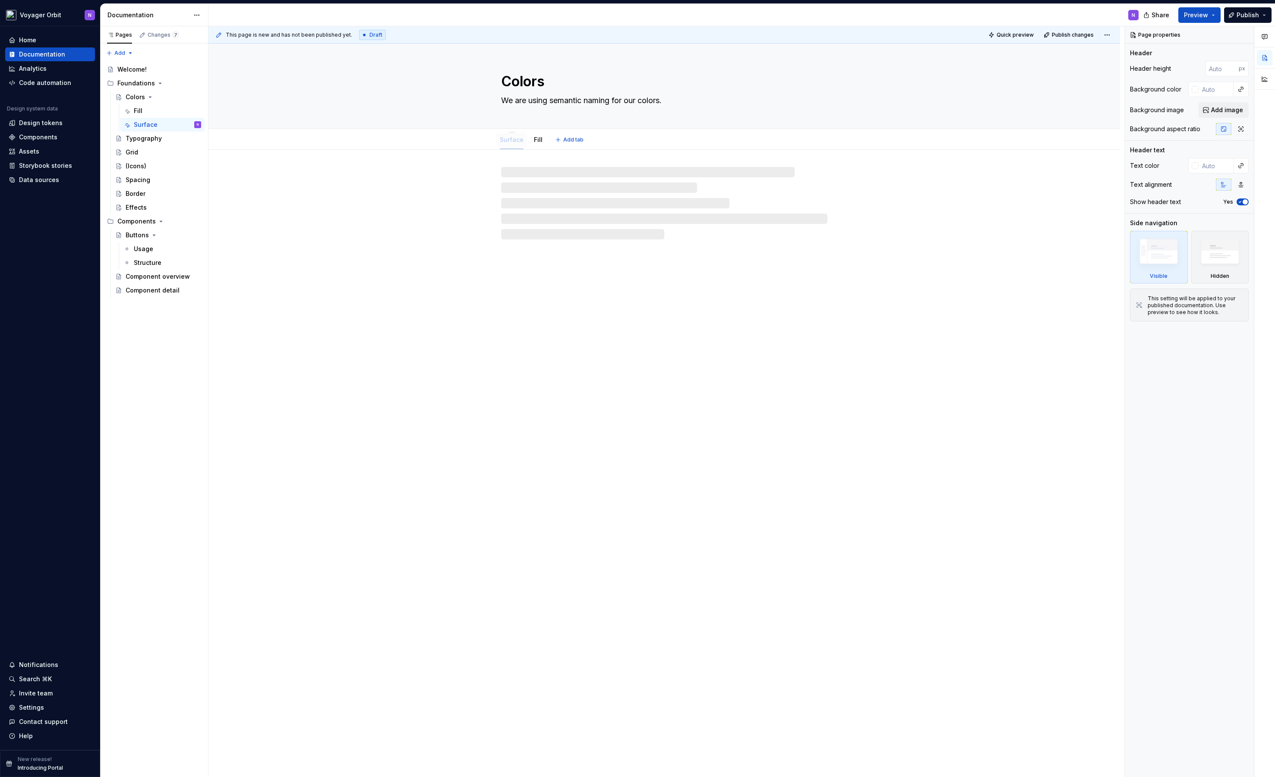
drag, startPoint x: 529, startPoint y: 138, endPoint x: 501, endPoint y: 139, distance: 28.5
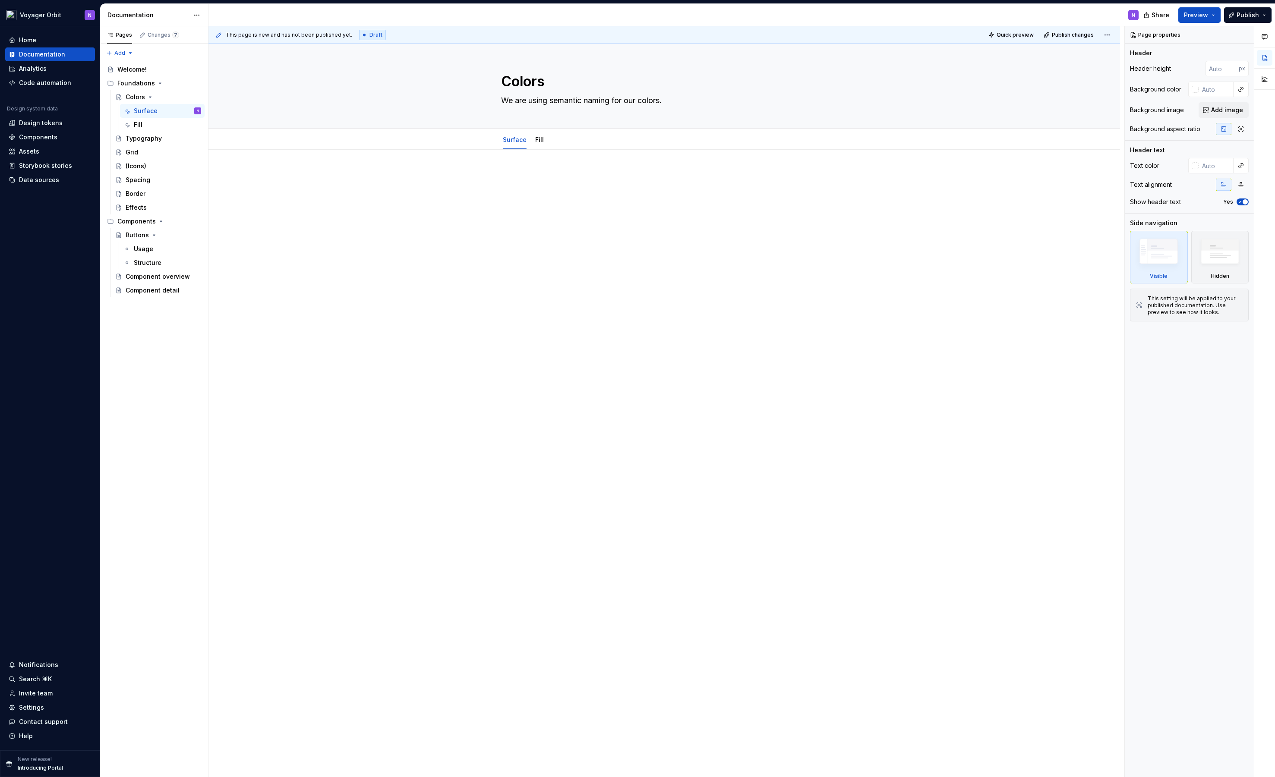
type textarea "*"
click at [545, 208] on div at bounding box center [664, 191] width 326 height 43
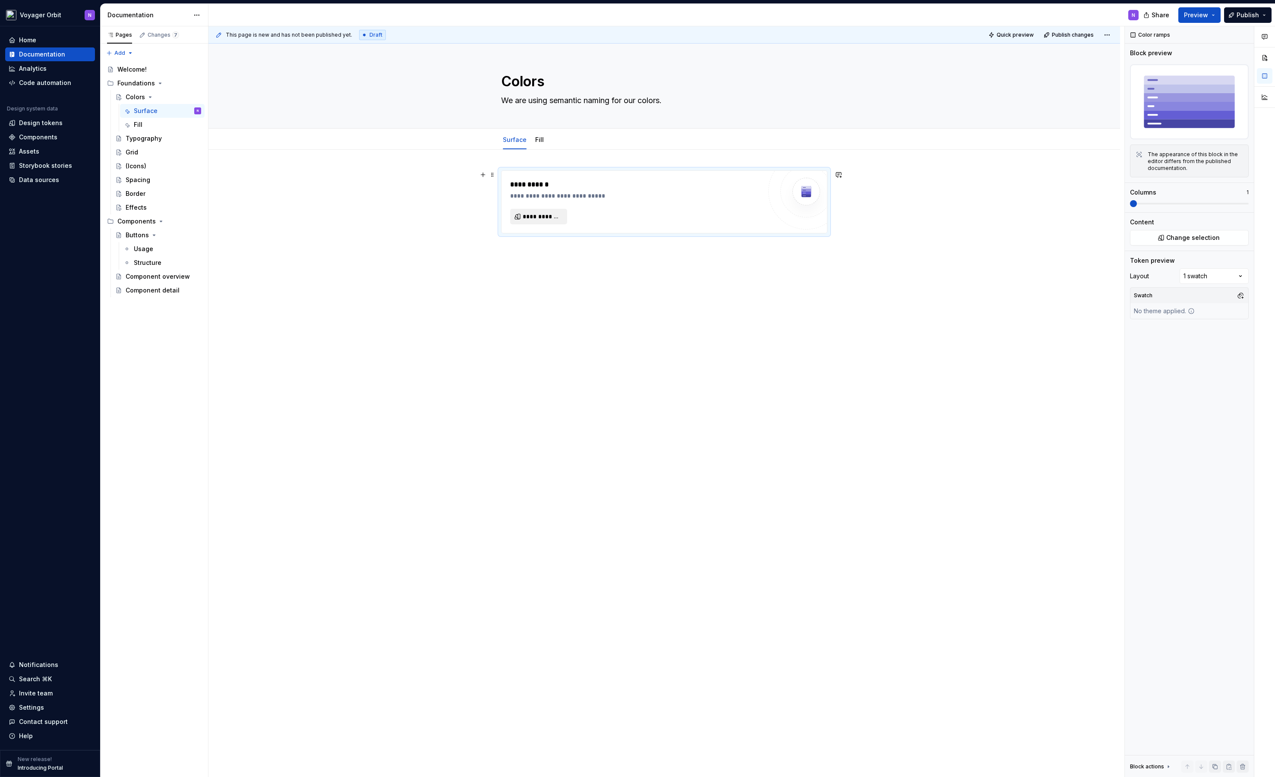
click at [544, 217] on span "**********" at bounding box center [542, 216] width 39 height 9
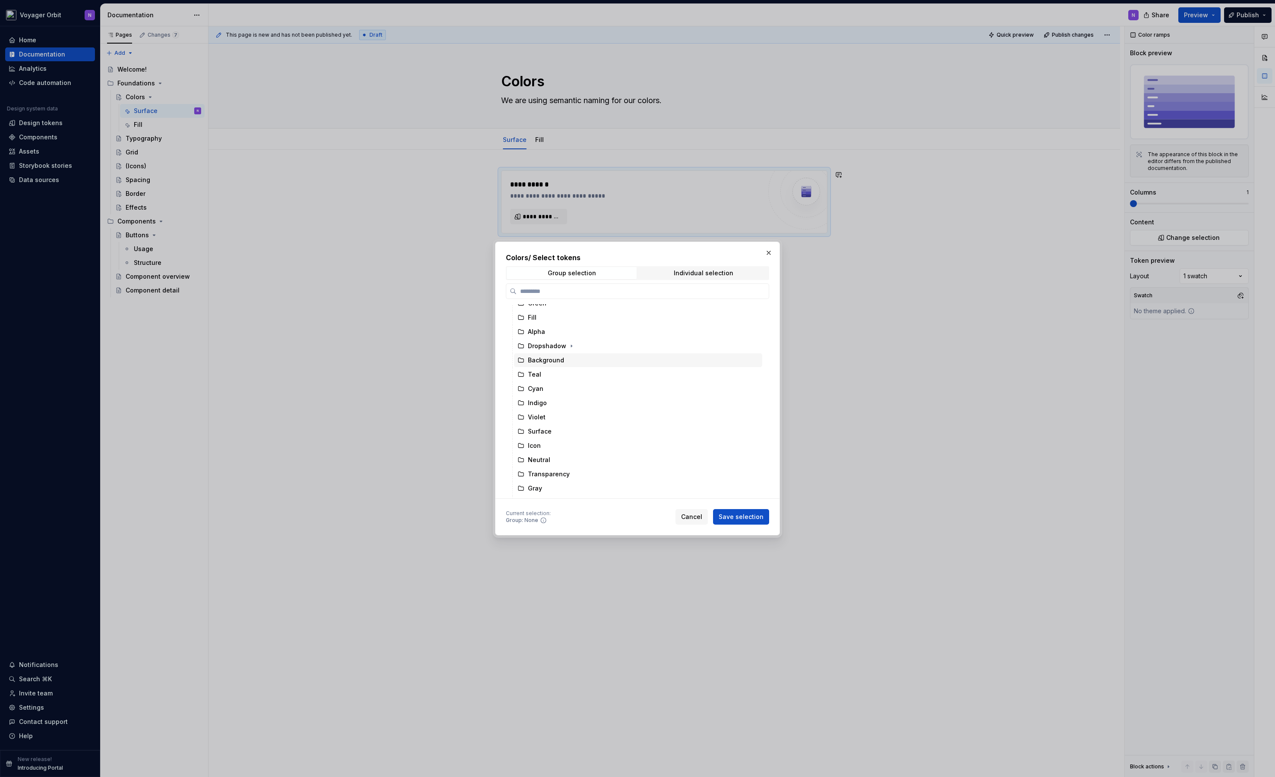
scroll to position [162, 0]
click at [548, 422] on div "Surface" at bounding box center [540, 420] width 24 height 9
click at [742, 513] on span "Save selection" at bounding box center [740, 517] width 45 height 9
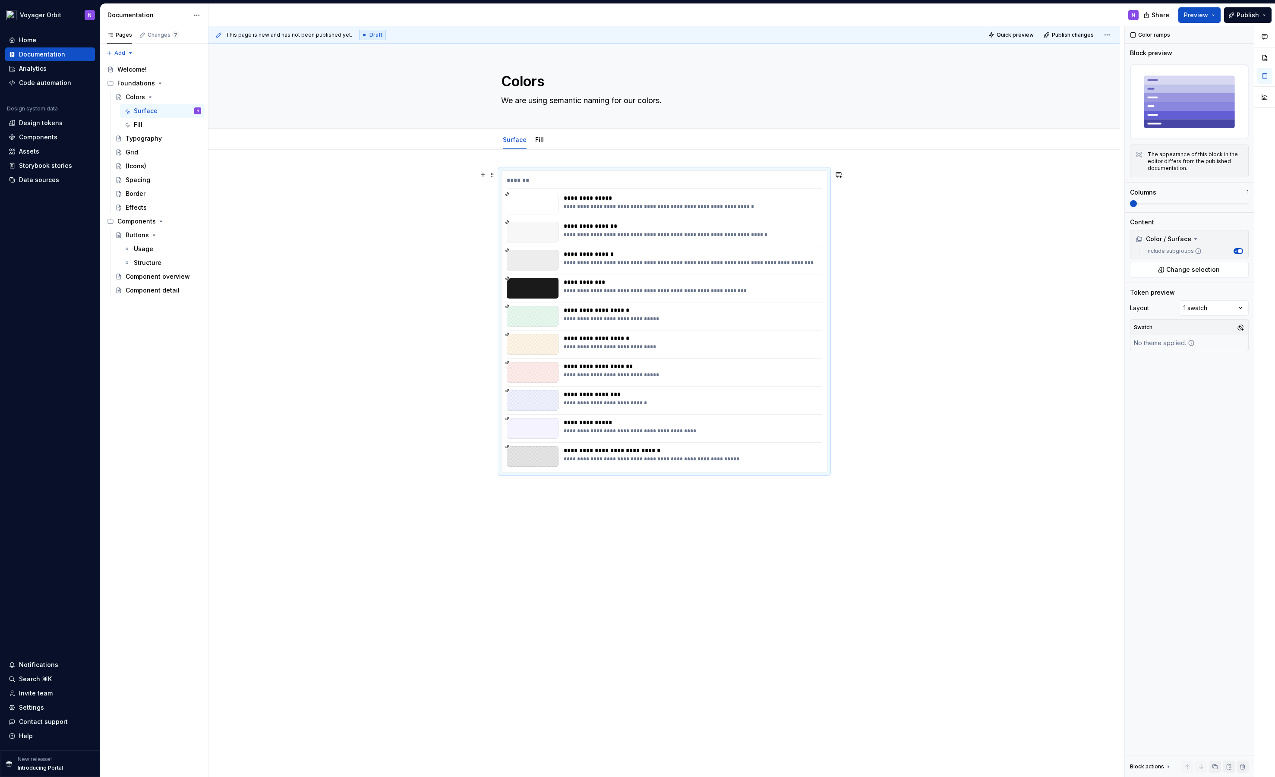
click at [361, 208] on div "**********" at bounding box center [663, 433] width 911 height 566
click at [1030, 205] on div "**********" at bounding box center [666, 401] width 916 height 751
click at [537, 140] on link "Fill" at bounding box center [539, 139] width 9 height 7
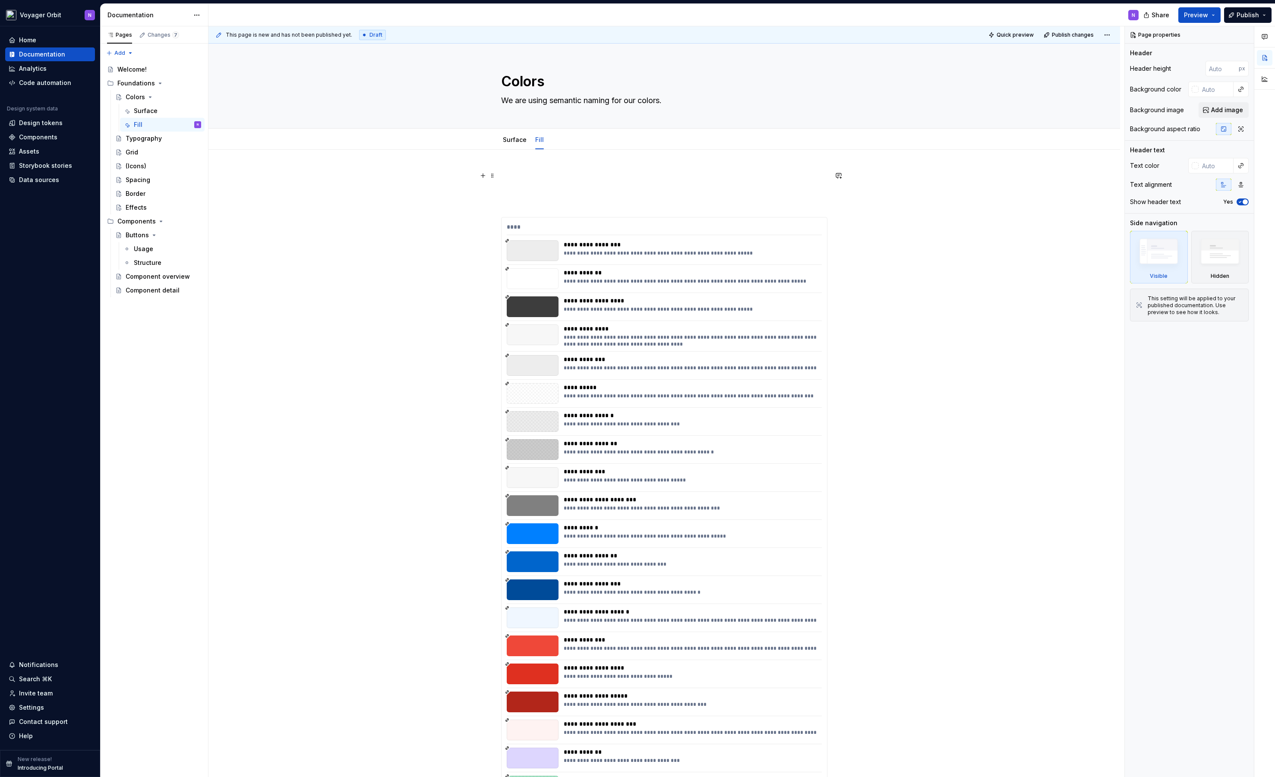
click at [534, 170] on p at bounding box center [664, 180] width 326 height 21
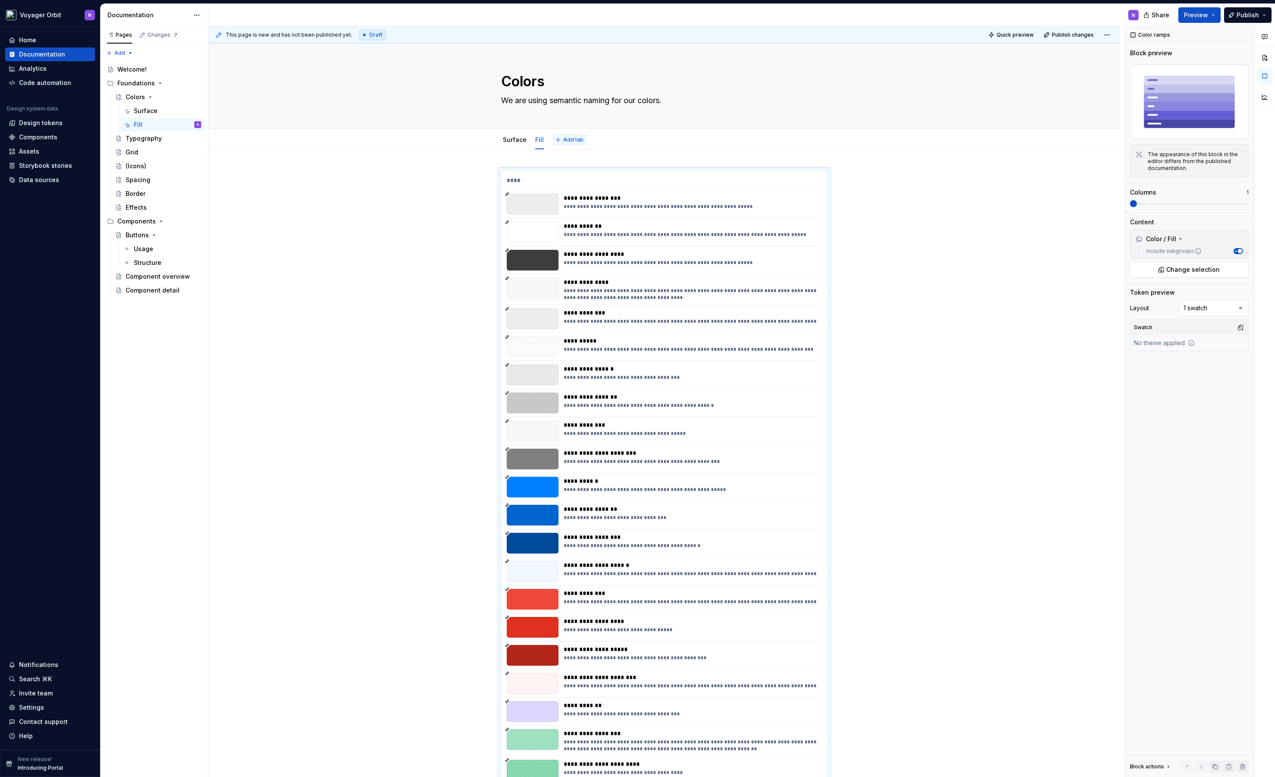
click at [567, 142] on span "Add tab" at bounding box center [573, 139] width 20 height 7
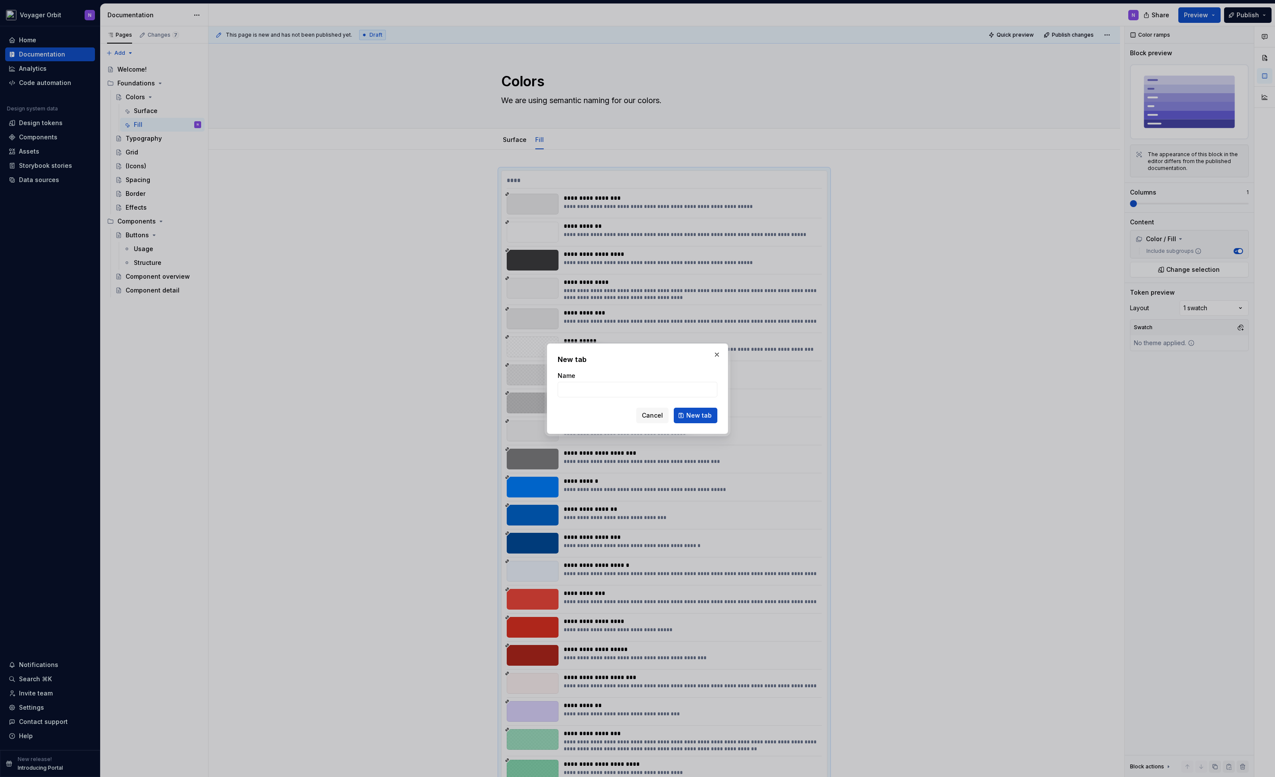
type textarea "*"
type input "Text"
click button "New tab" at bounding box center [696, 416] width 44 height 16
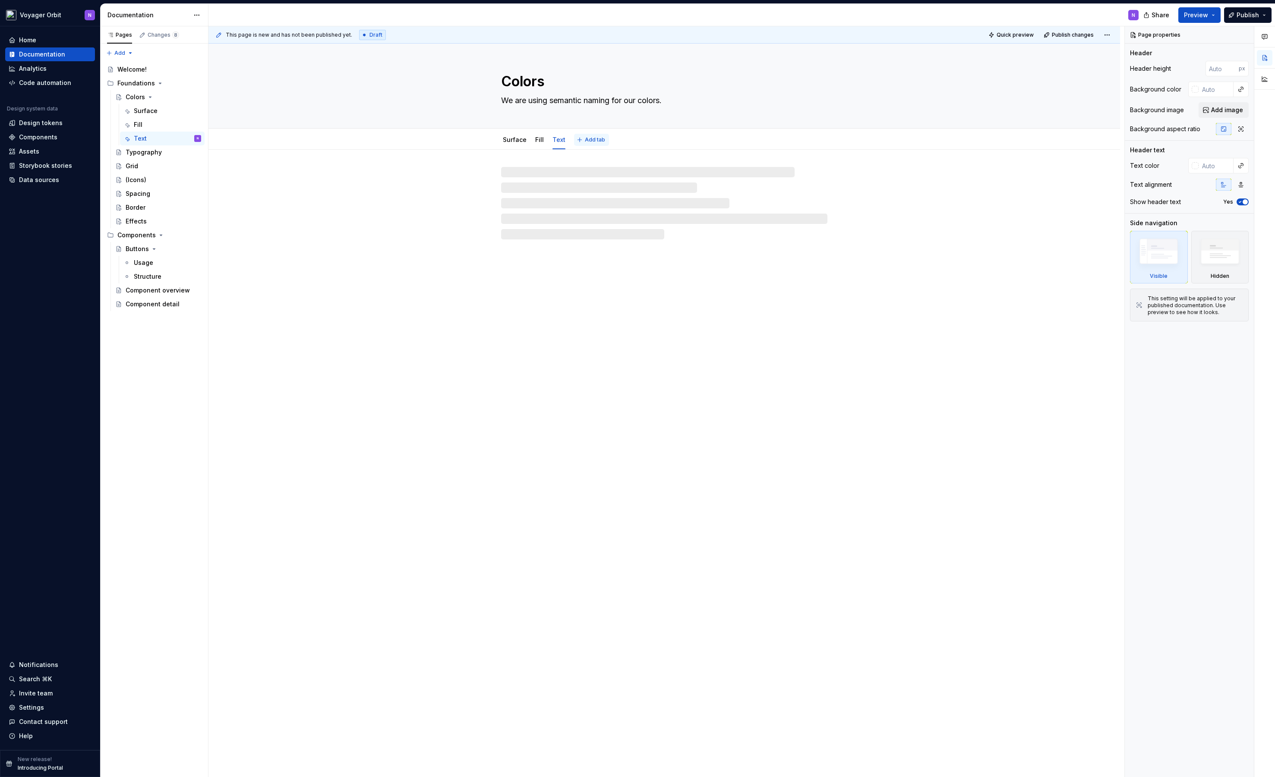
click at [592, 139] on span "Add tab" at bounding box center [595, 139] width 20 height 7
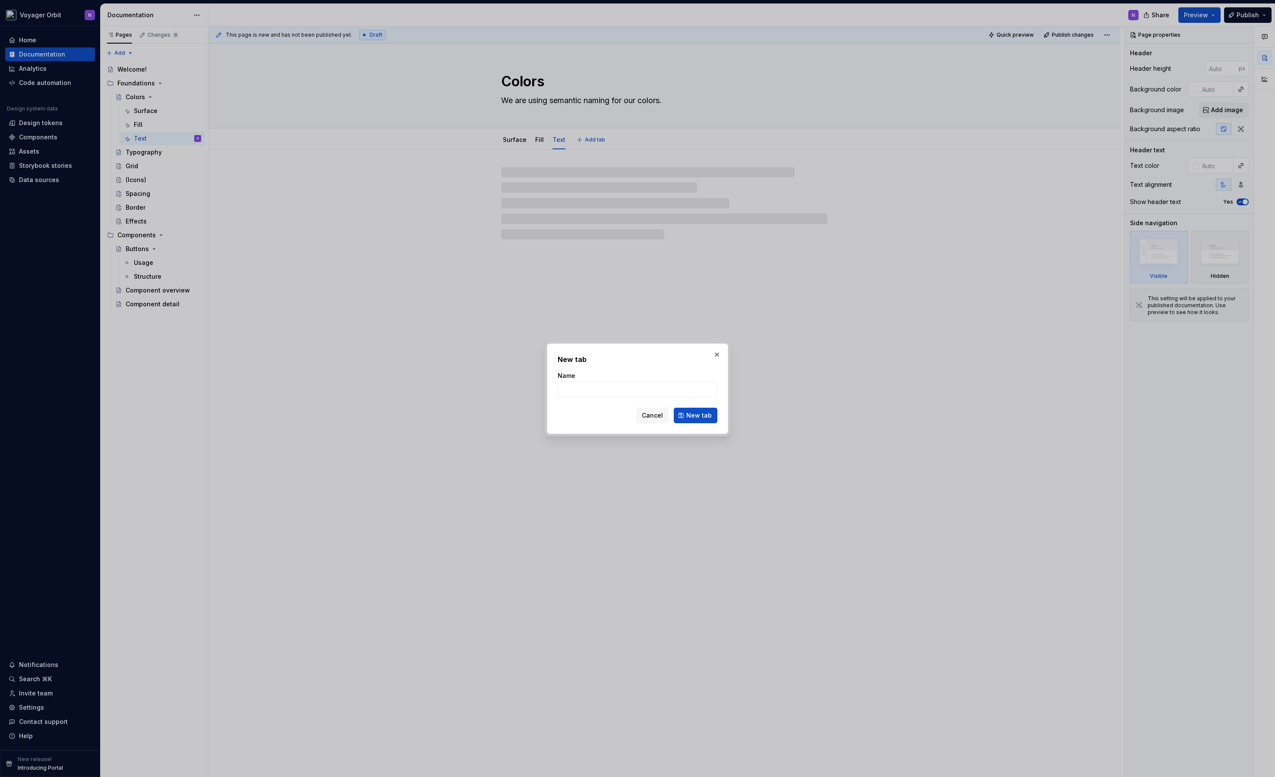
type textarea "*"
type input "Icon"
click button "New tab" at bounding box center [696, 416] width 44 height 16
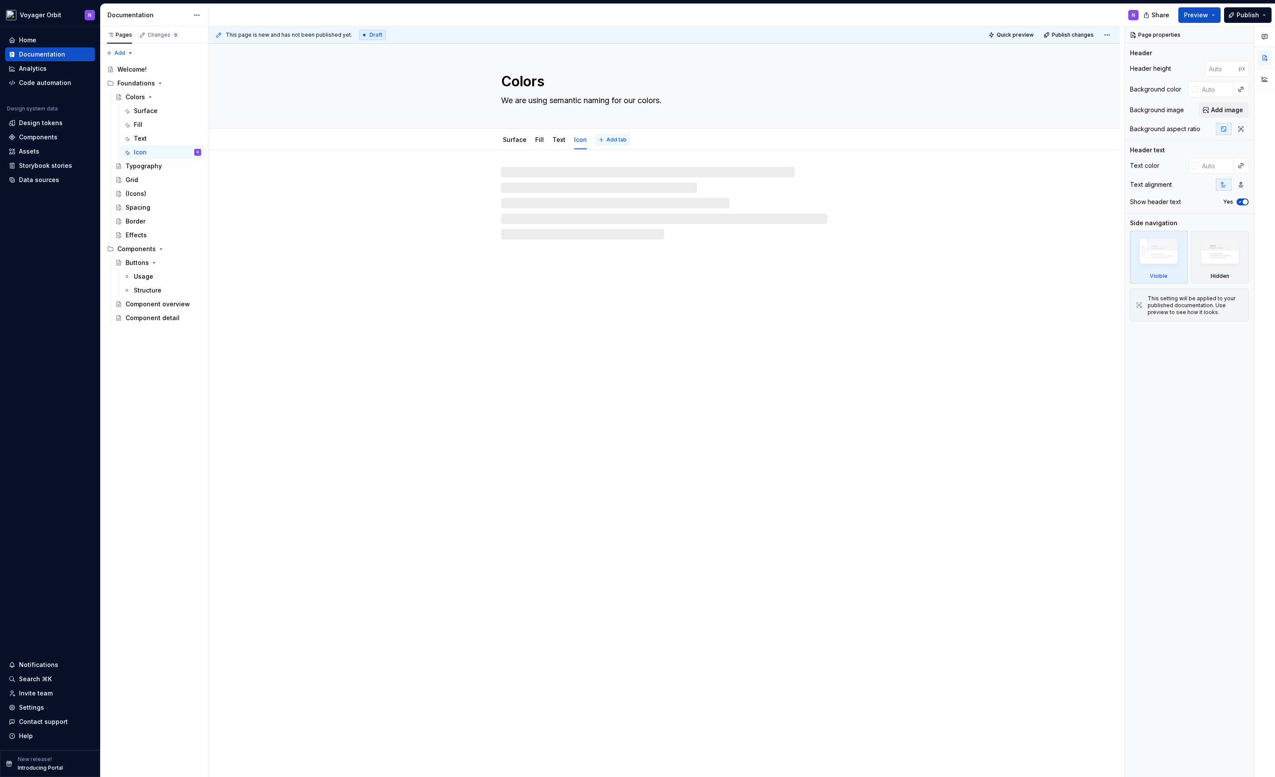
click at [600, 140] on button "Add tab" at bounding box center [612, 140] width 35 height 12
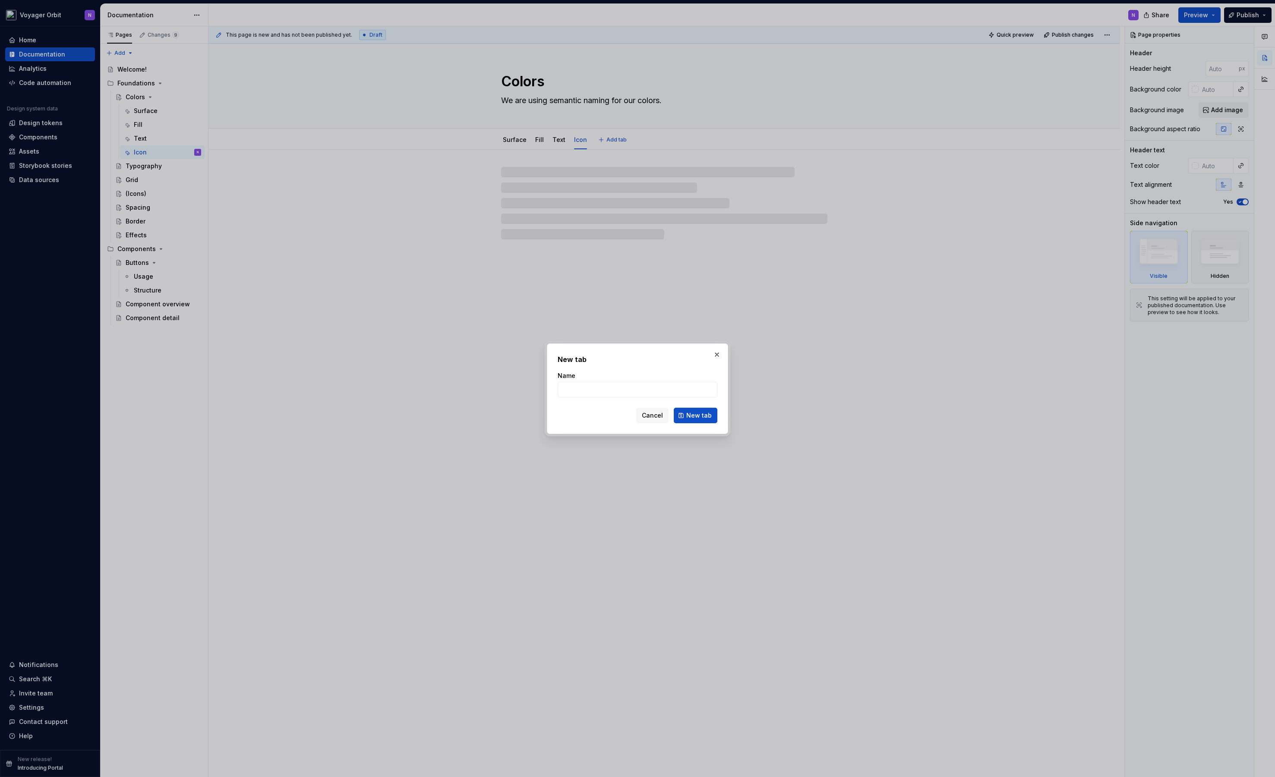
type textarea "*"
type input "Border"
click button "New tab" at bounding box center [696, 416] width 44 height 16
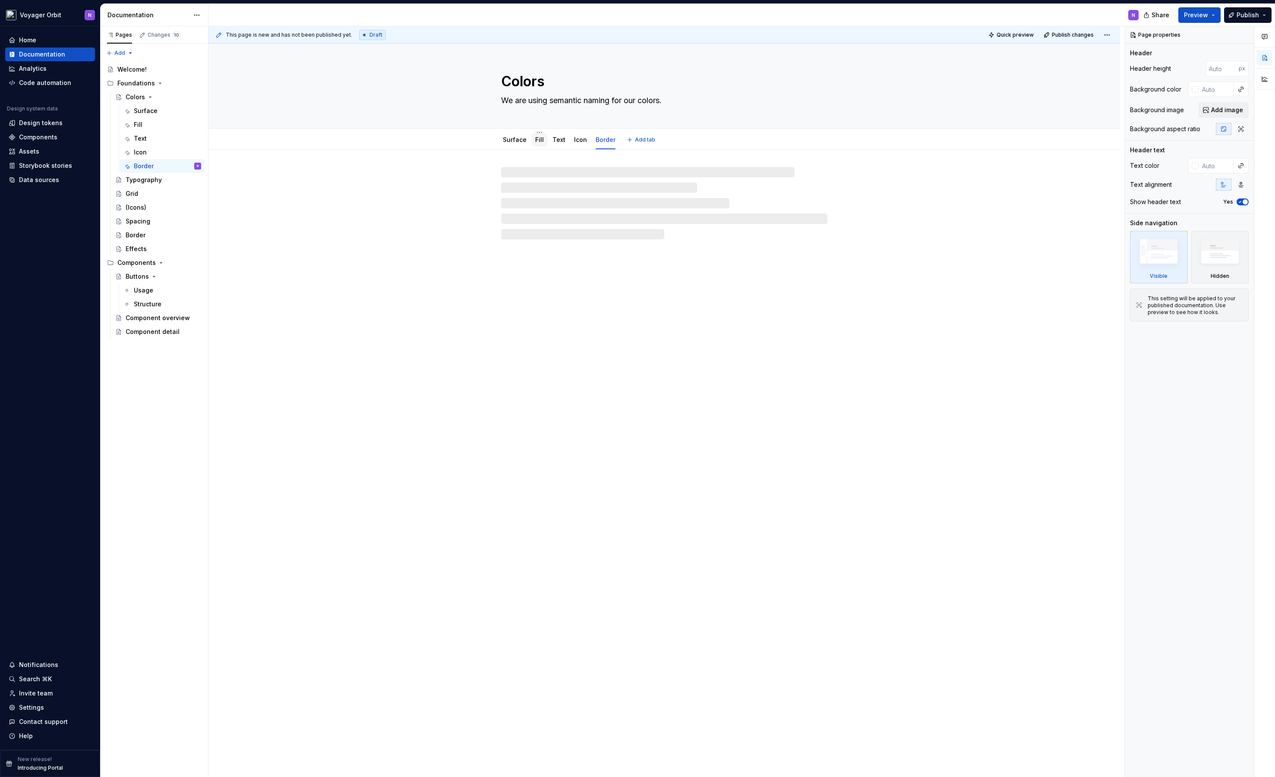
click at [543, 142] on div "Fill" at bounding box center [540, 140] width 16 height 14
click at [553, 142] on link "Text" at bounding box center [558, 139] width 13 height 7
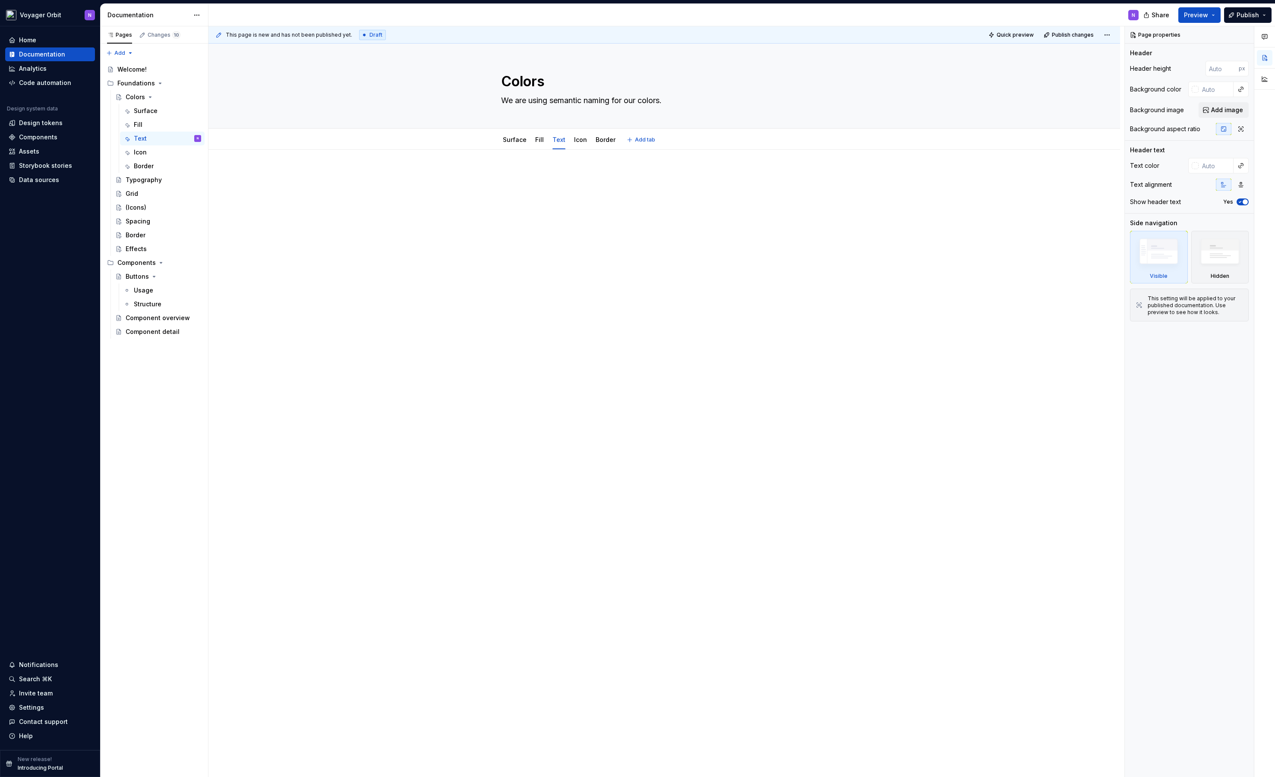
type textarea "*"
click at [560, 242] on div at bounding box center [663, 298] width 911 height 297
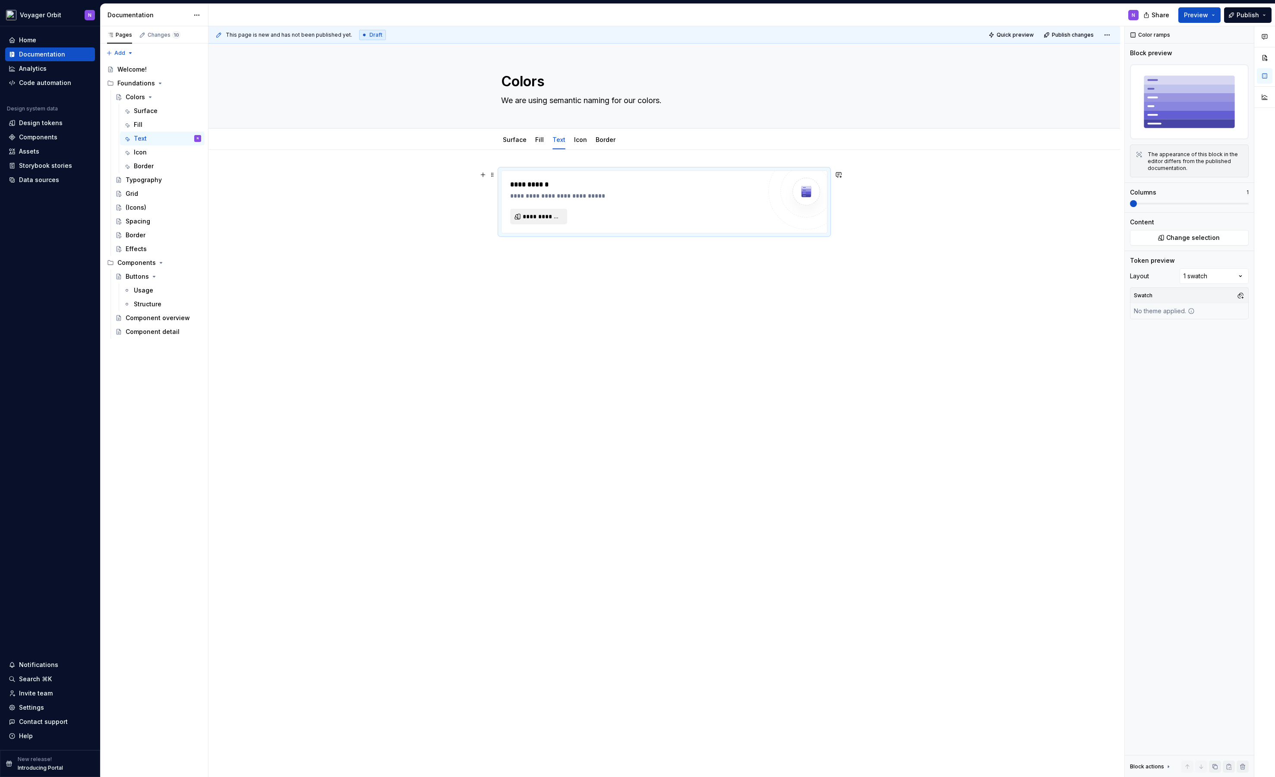
click at [536, 222] on button "**********" at bounding box center [538, 217] width 57 height 16
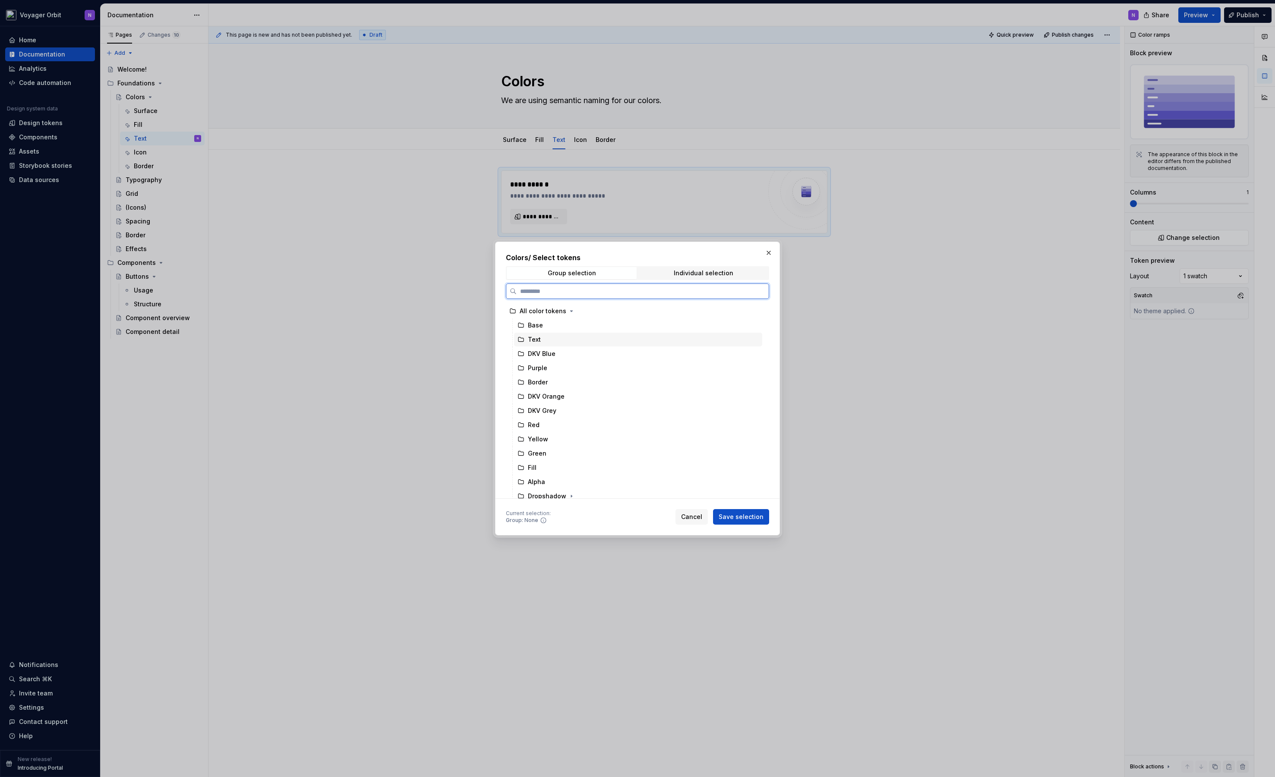
click at [549, 339] on div "Text" at bounding box center [638, 340] width 248 height 14
click at [741, 520] on span "Save selection" at bounding box center [740, 517] width 45 height 9
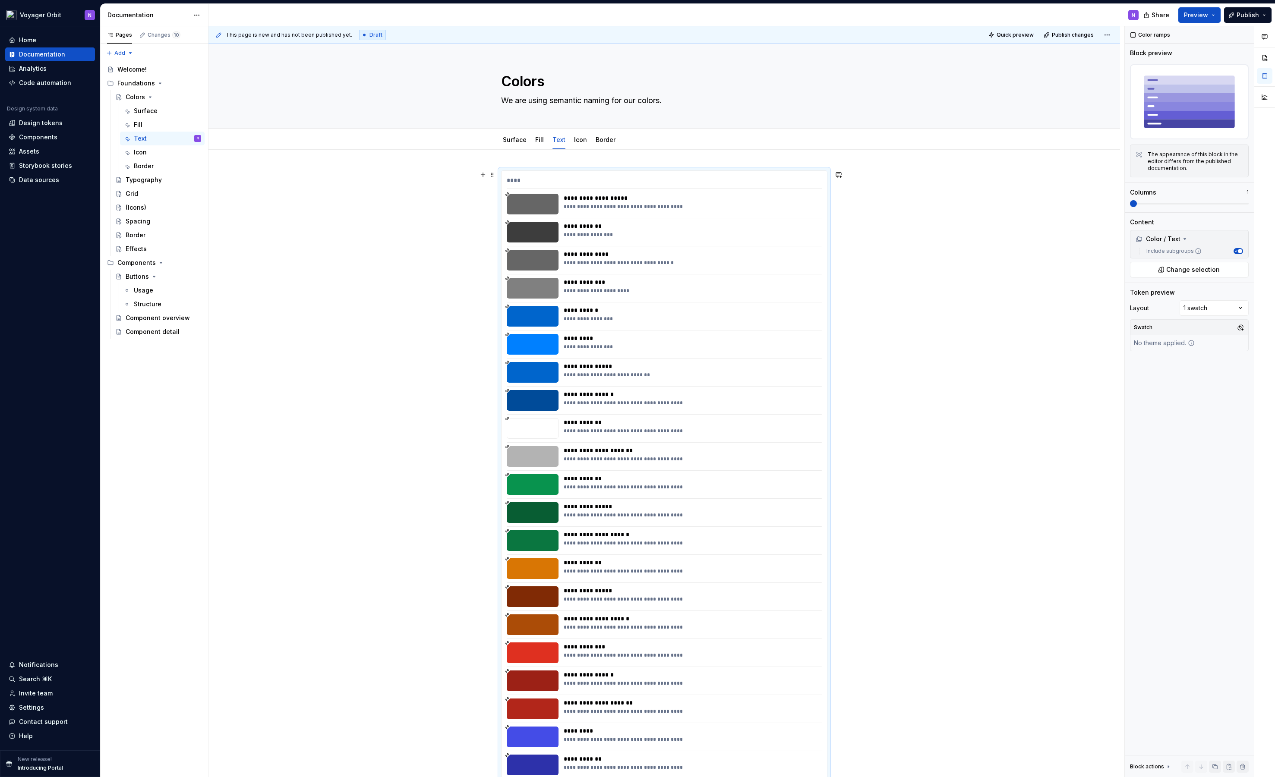
click at [394, 217] on div "**********" at bounding box center [663, 629] width 911 height 959
click at [134, 94] on div "Colors" at bounding box center [135, 97] width 19 height 9
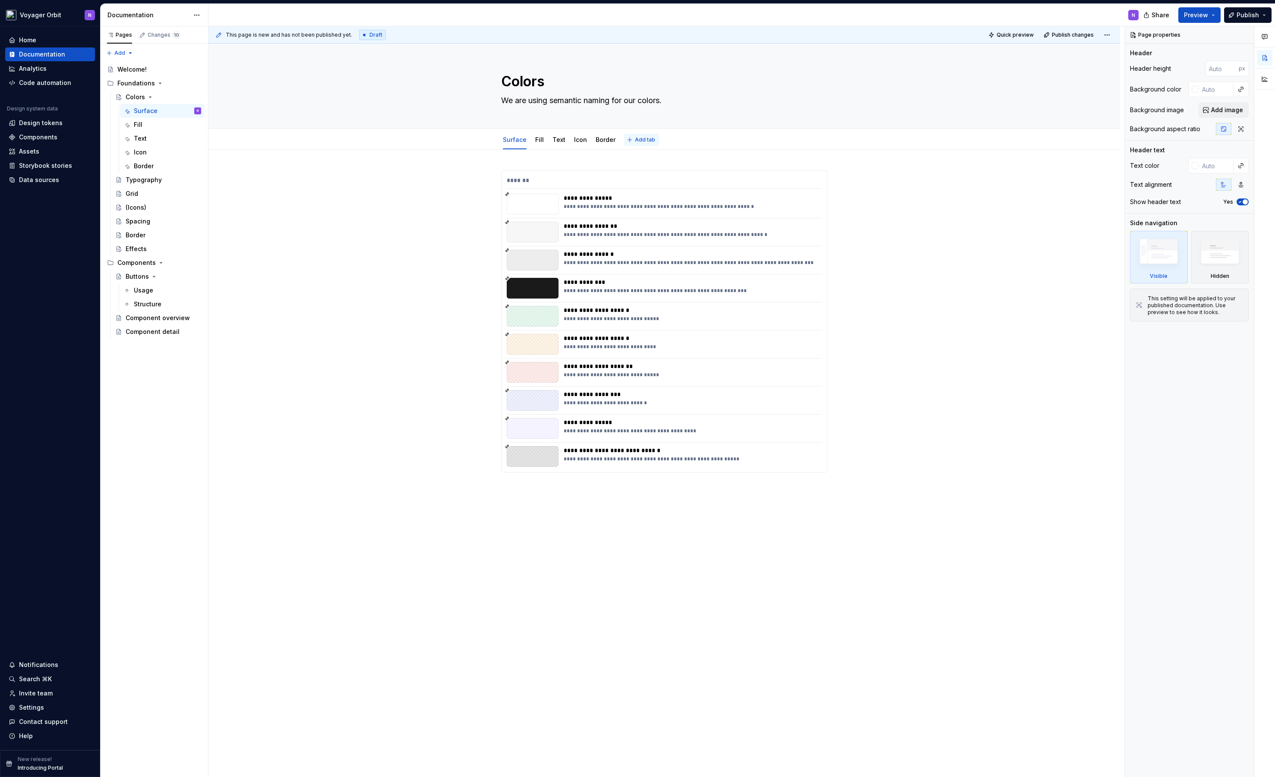
click at [635, 141] on span "Add tab" at bounding box center [645, 139] width 20 height 7
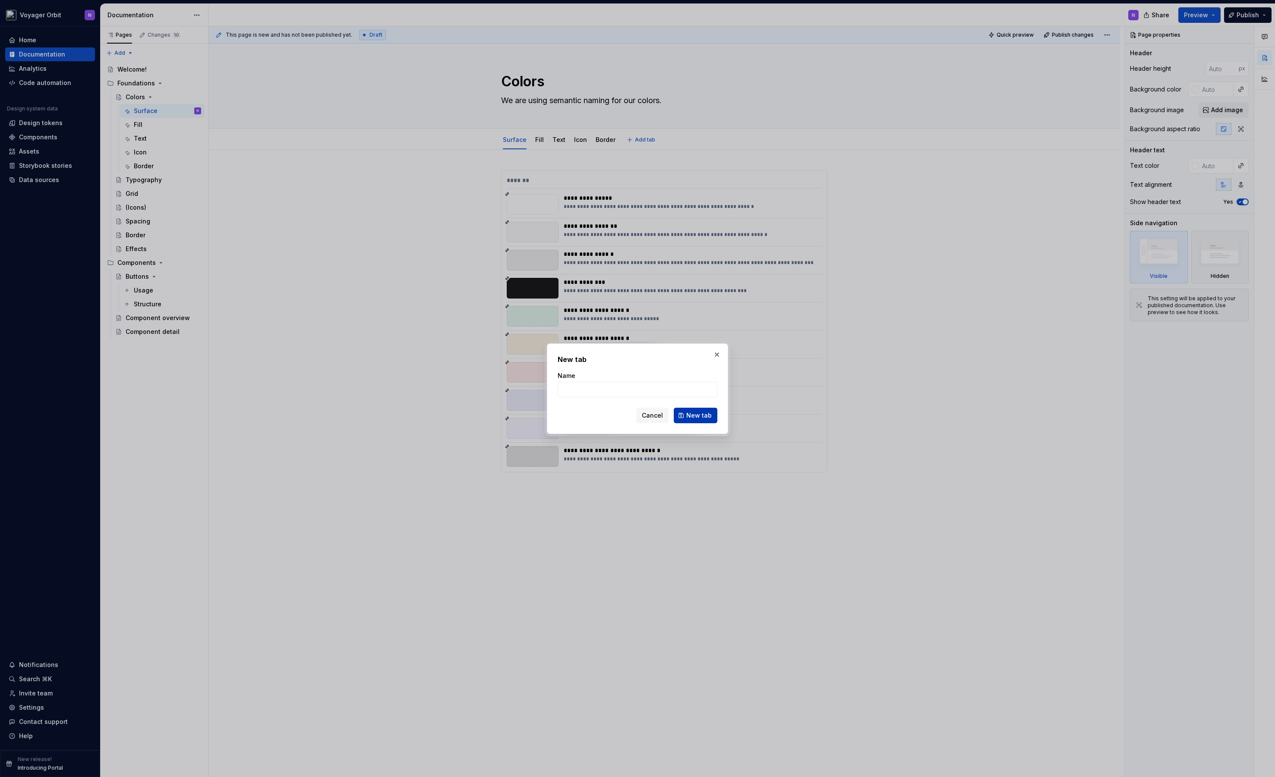
click at [714, 419] on button "New tab" at bounding box center [696, 416] width 44 height 16
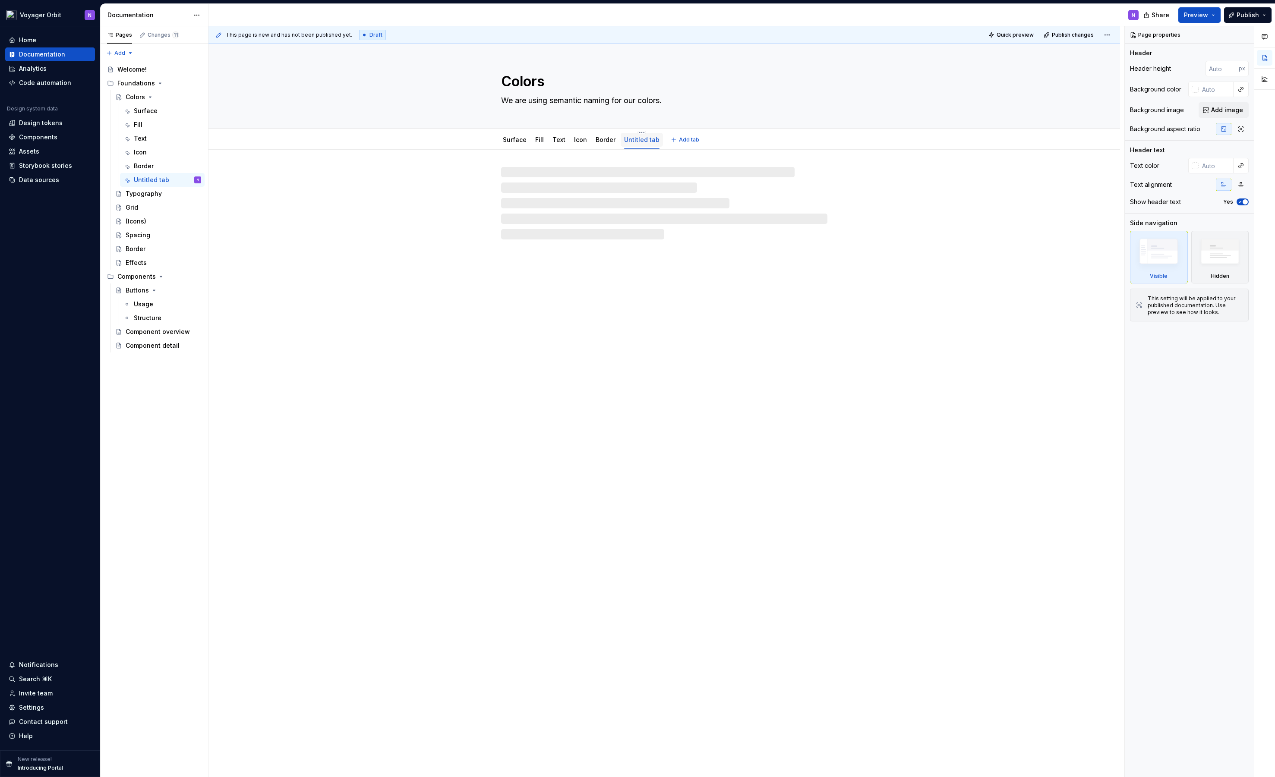
click at [641, 137] on link "Untitled tab" at bounding box center [641, 139] width 35 height 7
click at [637, 135] on div "Untitled tab" at bounding box center [641, 140] width 35 height 10
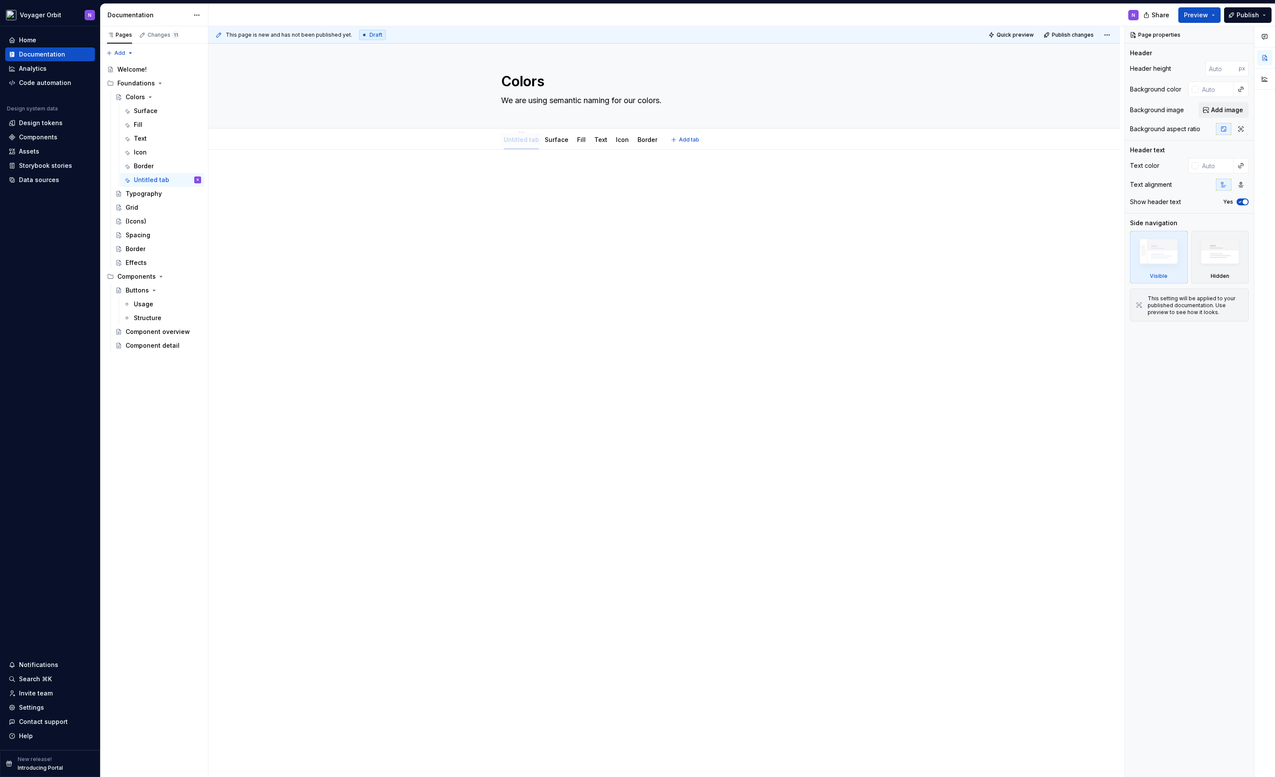
drag, startPoint x: 631, startPoint y: 138, endPoint x: 516, endPoint y: 139, distance: 114.3
click at [437, 181] on div at bounding box center [663, 298] width 911 height 297
click at [520, 139] on link "Untitled tab" at bounding box center [520, 139] width 35 height 7
click at [519, 132] on html "Voyager Orbit N Home Documentation Analytics Code automation Design system data…" at bounding box center [637, 388] width 1275 height 777
type textarea "*"
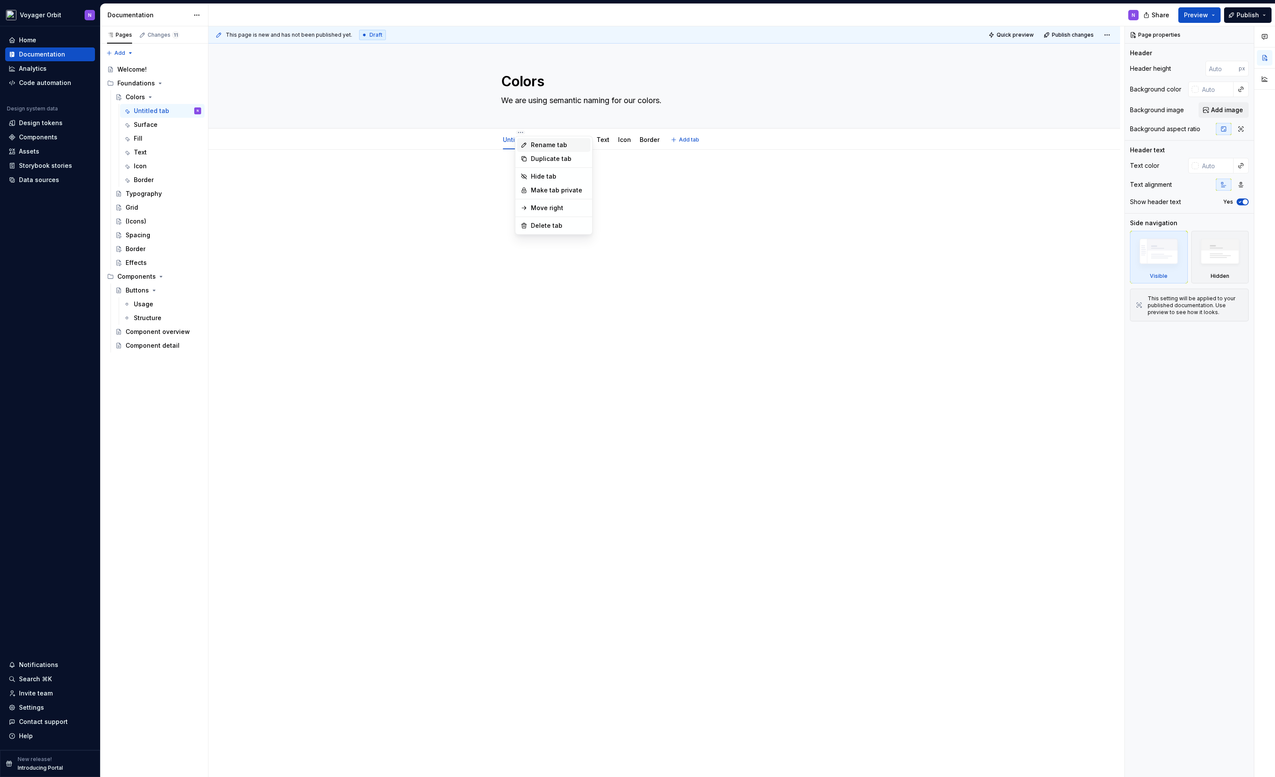
click at [526, 145] on icon at bounding box center [523, 145] width 7 height 7
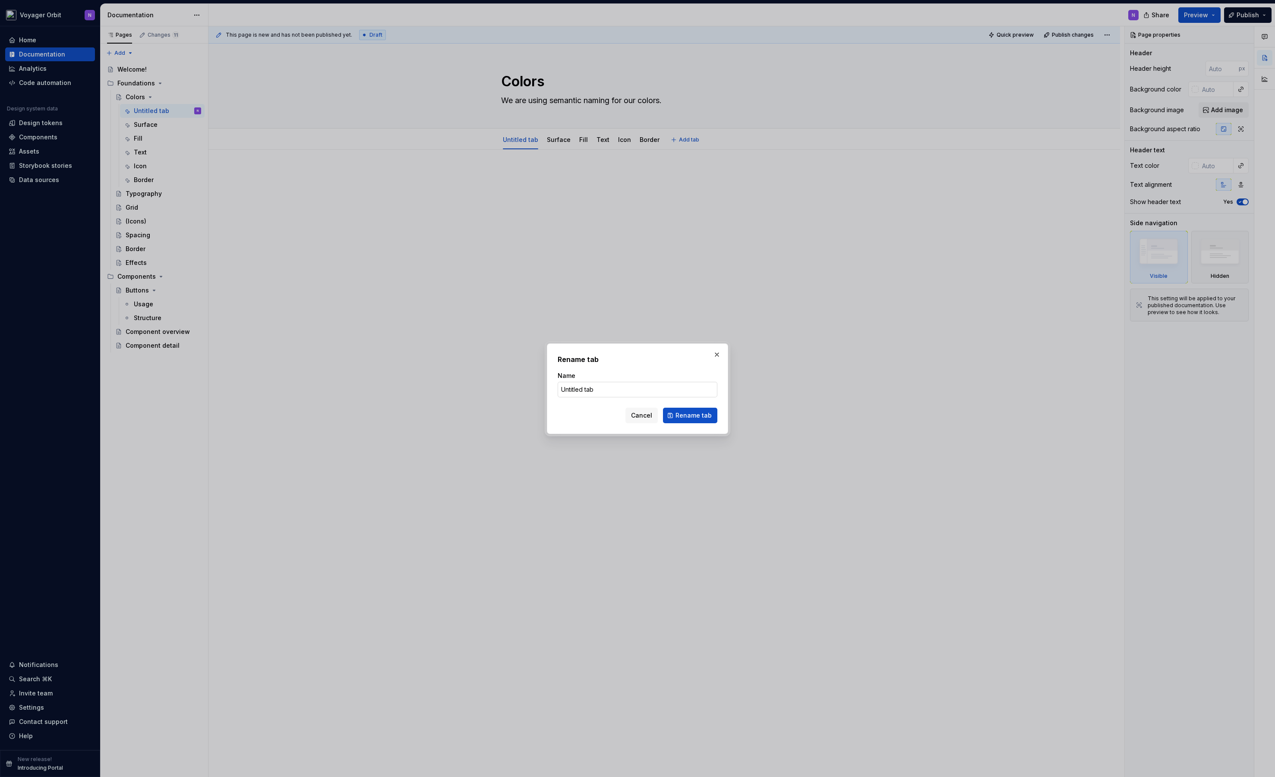
click at [601, 389] on input "Untitled tab" at bounding box center [637, 390] width 160 height 16
type input "Info"
click button "Rename tab" at bounding box center [690, 416] width 54 height 16
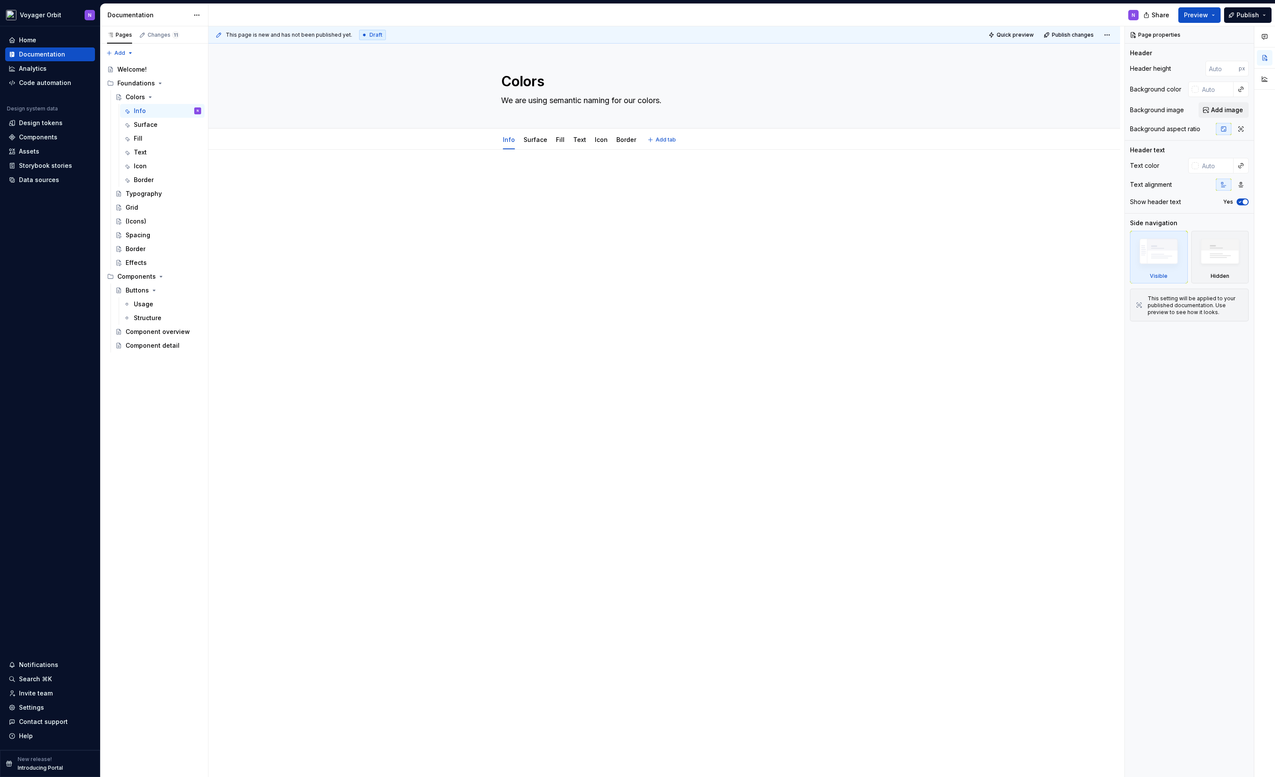
type textarea "*"
click at [533, 182] on div at bounding box center [664, 186] width 326 height 33
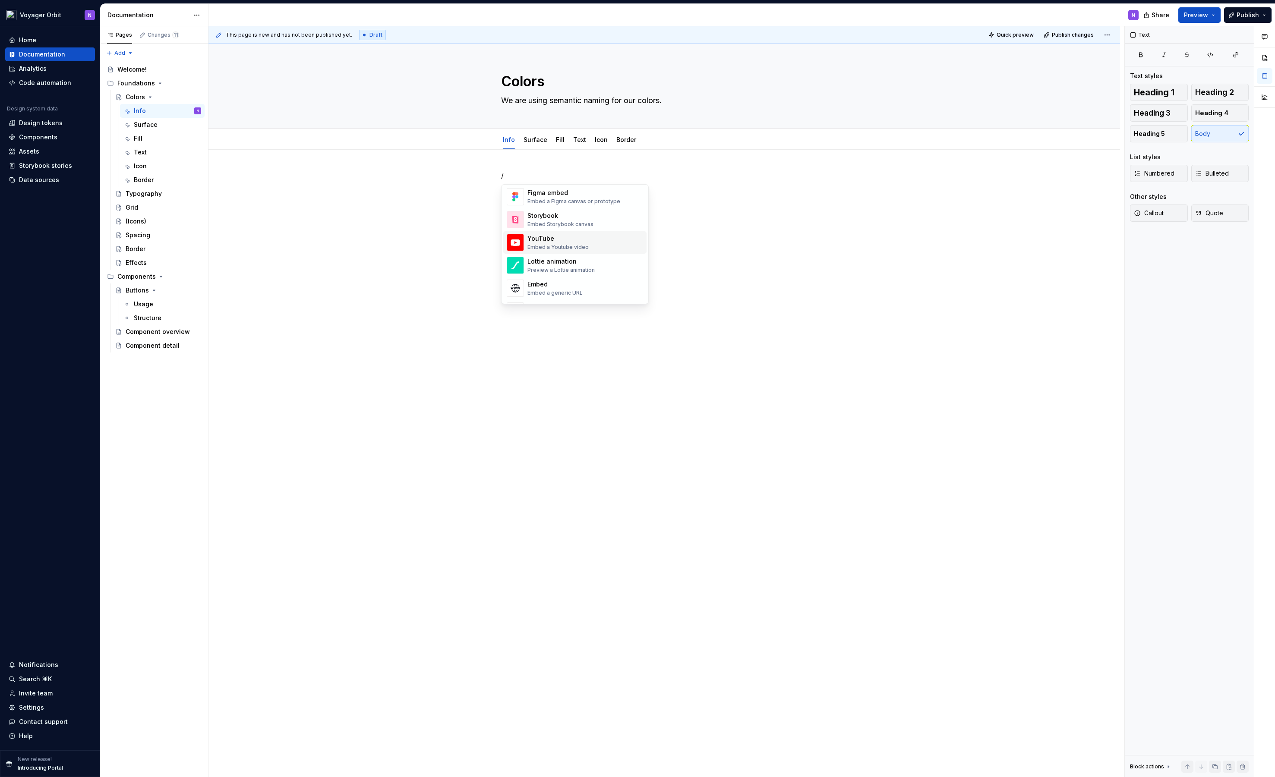
scroll to position [385, 0]
click at [558, 227] on span "Figma embed Embed a Figma canvas or prototype" at bounding box center [574, 237] width 143 height 22
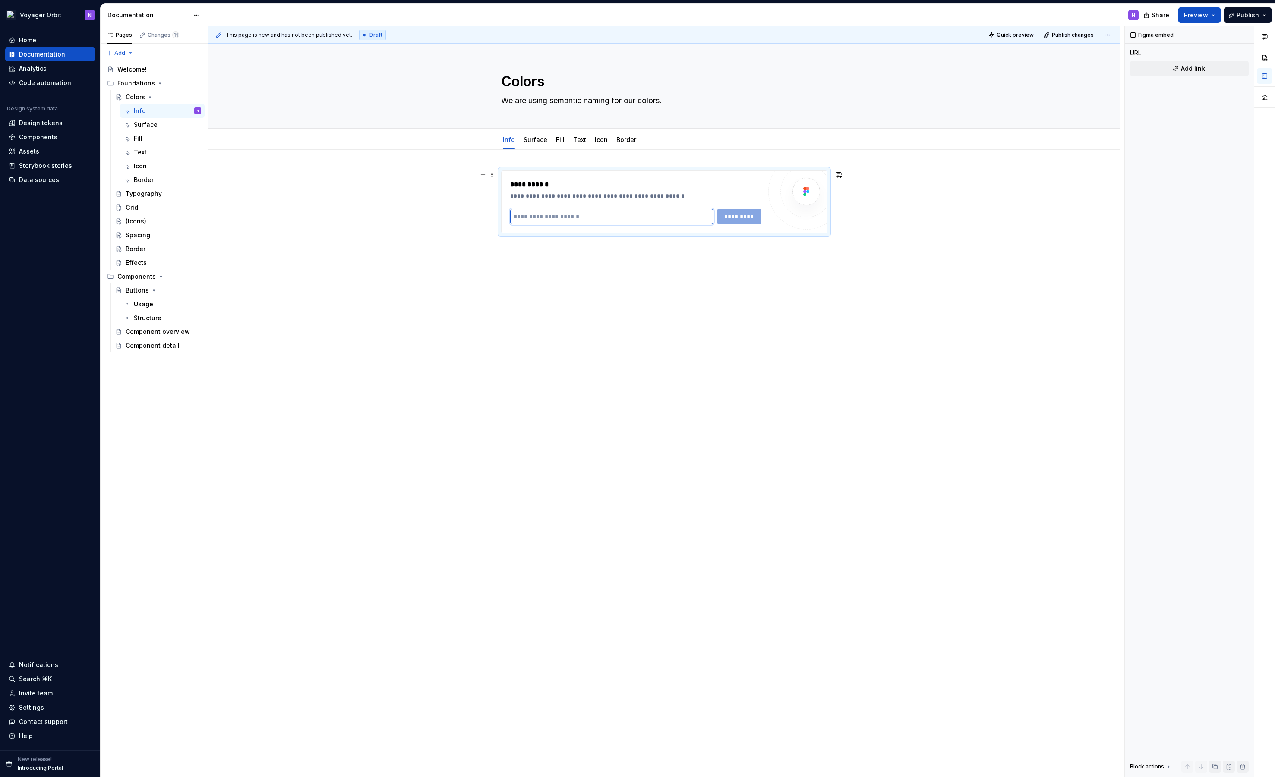
click at [583, 209] on input "text" at bounding box center [611, 217] width 203 height 16
paste input "**********"
type input "**********"
click at [732, 212] on span "*********" at bounding box center [739, 216] width 34 height 9
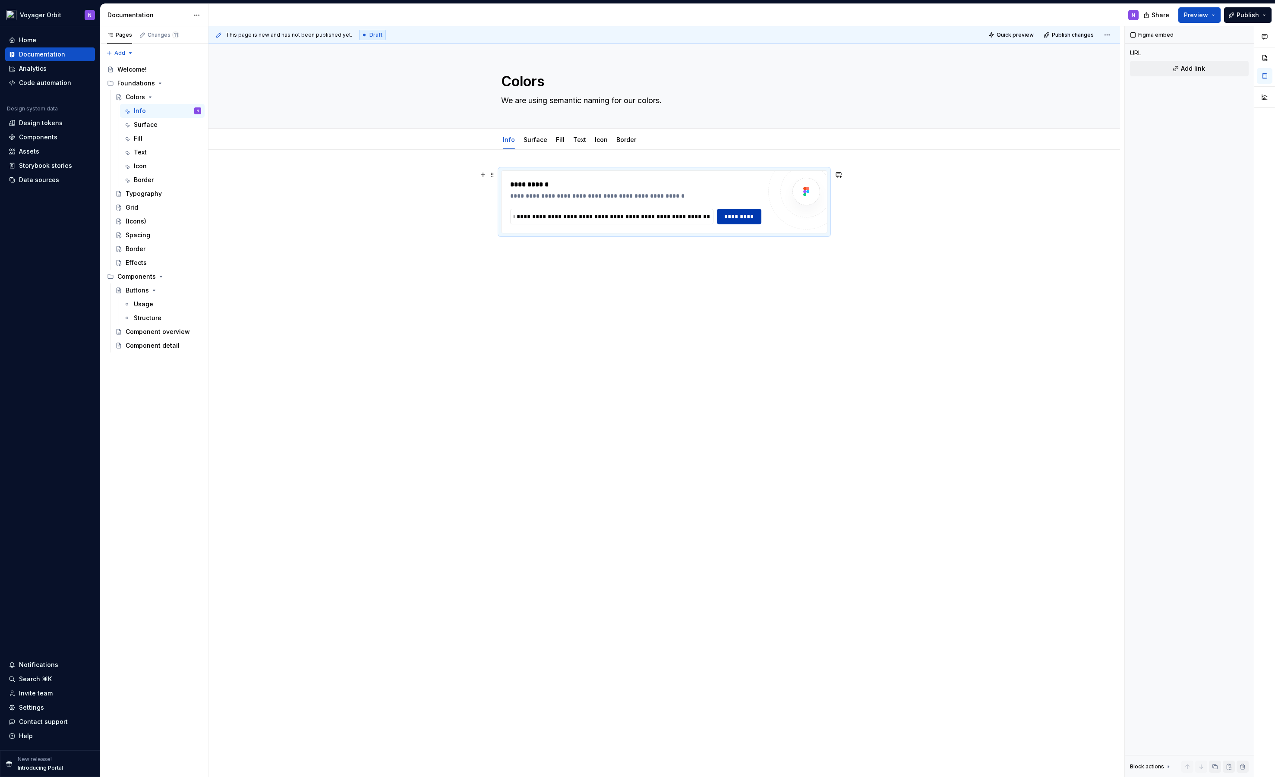
scroll to position [0, 0]
type input "1506"
drag, startPoint x: 664, startPoint y: 343, endPoint x: 663, endPoint y: 821, distance: 478.1
click at [663, 777] on html "Voyager Orbit N Home Documentation Analytics Code automation Design system data…" at bounding box center [637, 388] width 1275 height 777
type textarea "*"
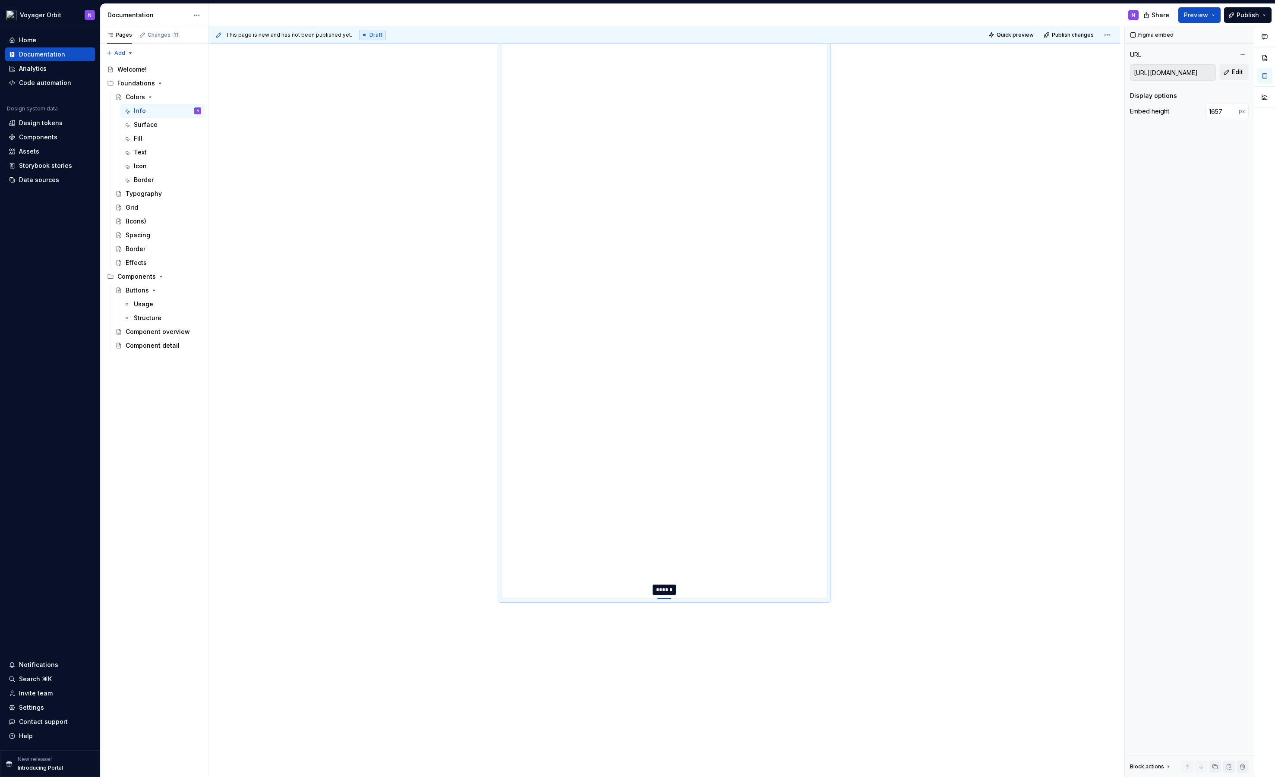
scroll to position [287, 0]
type input "1947"
drag, startPoint x: 665, startPoint y: 532, endPoint x: 672, endPoint y: 724, distance: 191.3
click at [954, 531] on div "**********" at bounding box center [663, 414] width 911 height 1105
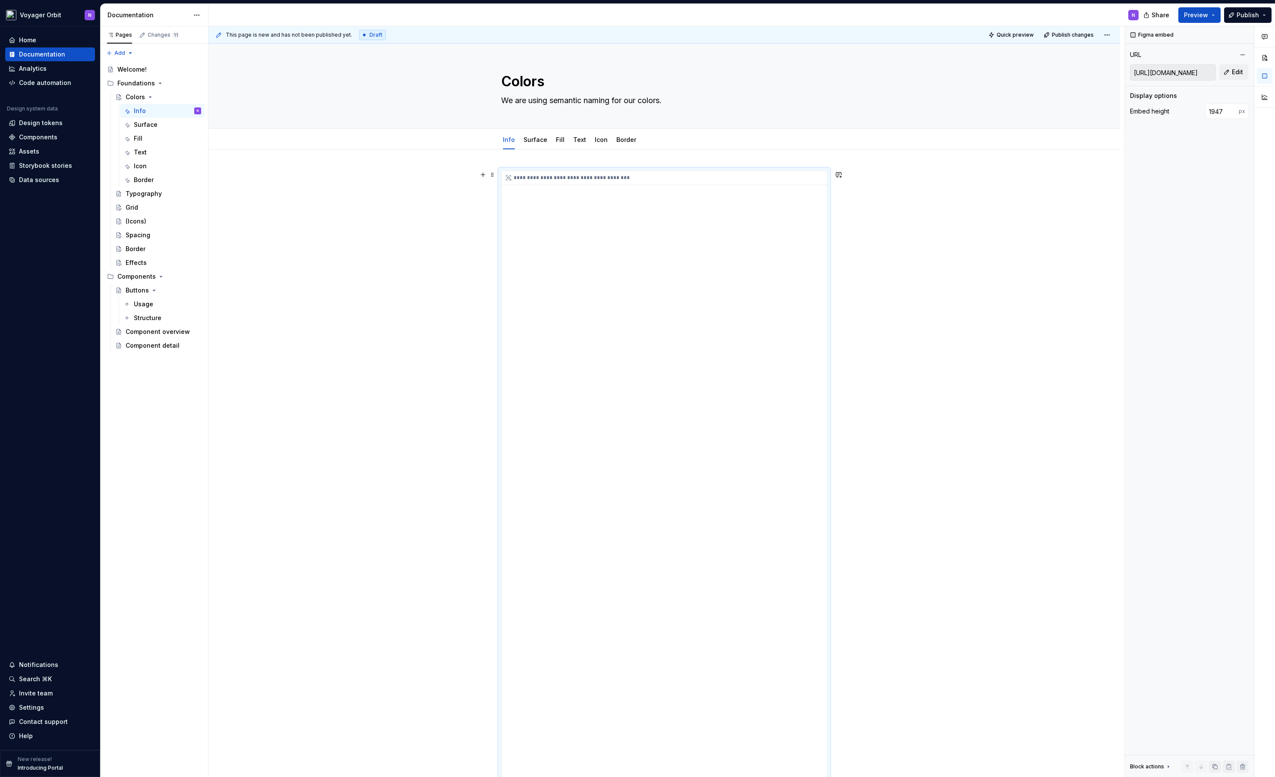
click at [670, 363] on div "**********" at bounding box center [663, 591] width 325 height 840
click at [490, 175] on span at bounding box center [492, 175] width 7 height 12
click at [941, 503] on div "**********" at bounding box center [663, 702] width 911 height 1105
click at [863, 525] on div "**********" at bounding box center [663, 224] width 911 height 1105
click at [488, 154] on div at bounding box center [663, 298] width 911 height 297
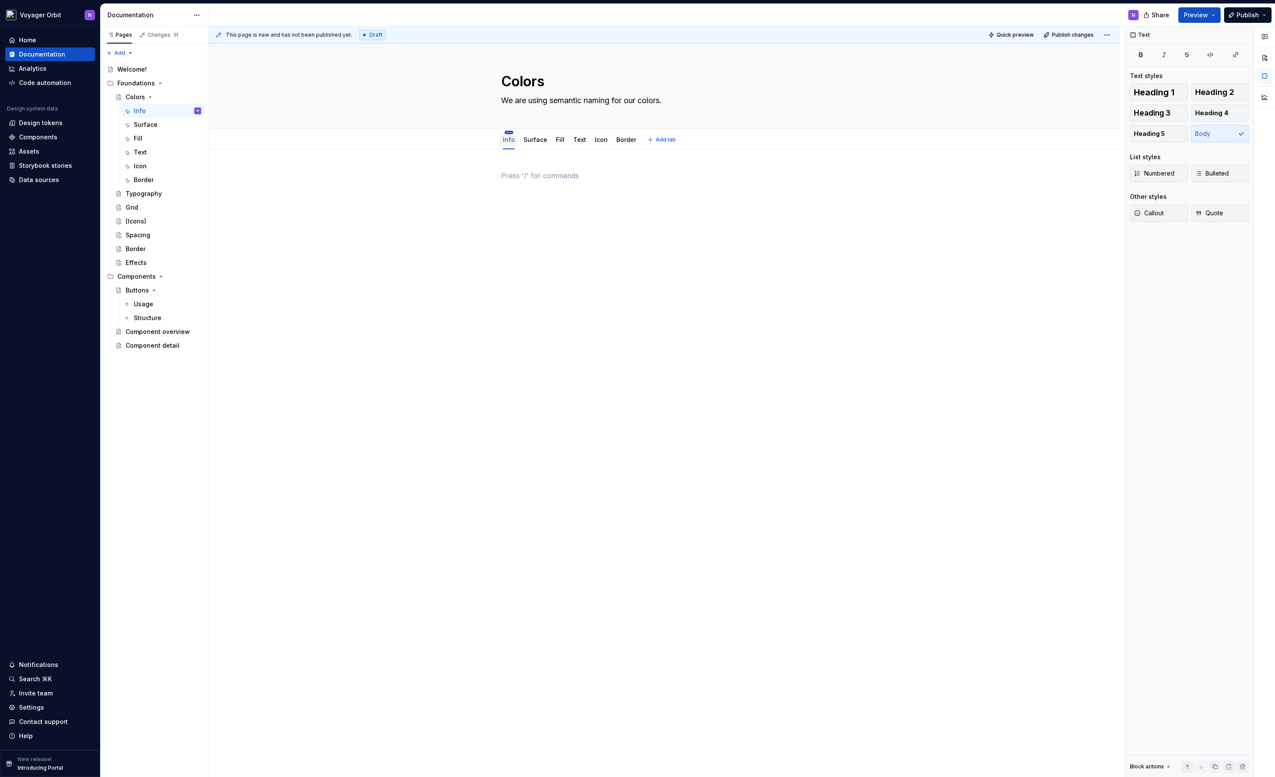
click at [508, 132] on html "Voyager Orbit N Home Documentation Analytics Code automation Design system data…" at bounding box center [637, 388] width 1275 height 777
click at [535, 229] on div "Delete tab" at bounding box center [548, 225] width 56 height 9
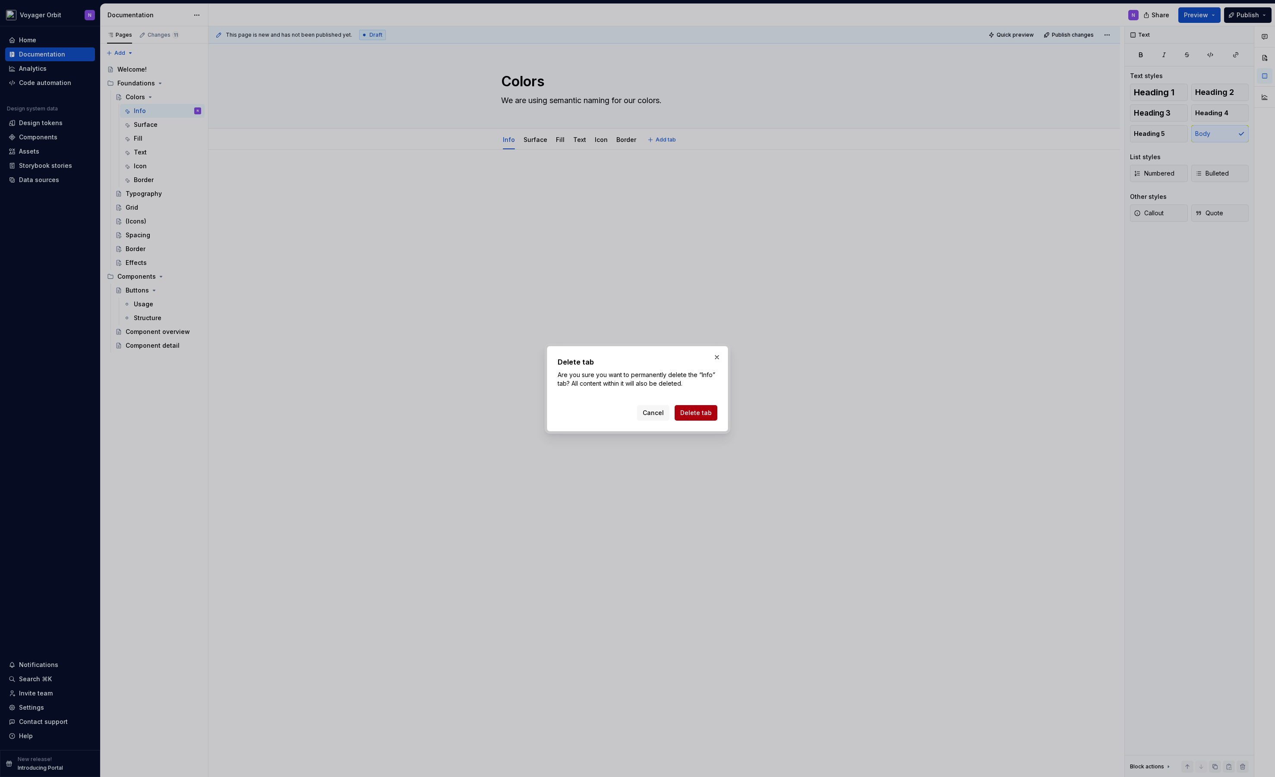
click at [686, 410] on span "Delete tab" at bounding box center [695, 413] width 31 height 9
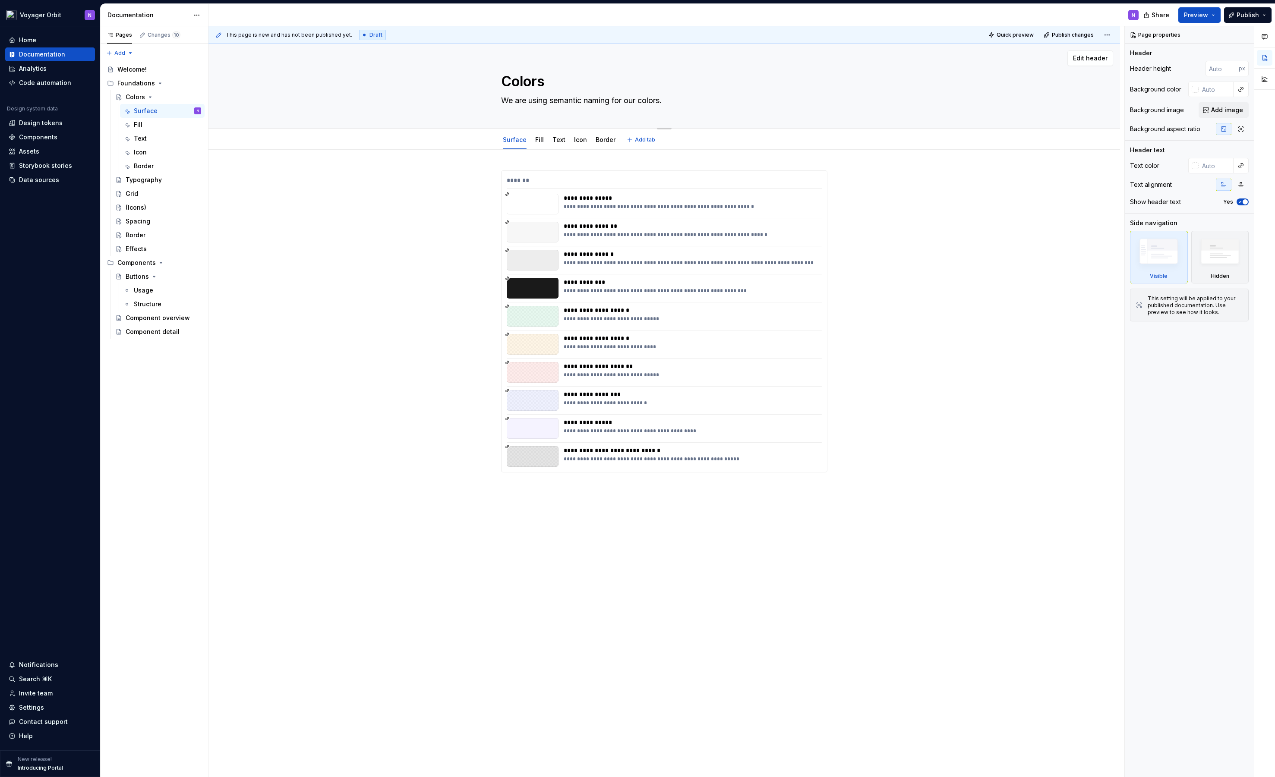
click at [690, 107] on textarea "We are using semantic naming for our colors." at bounding box center [662, 101] width 326 height 14
click at [690, 101] on textarea "We are using semantic naming for our colors." at bounding box center [662, 101] width 326 height 14
type textarea "*"
type textarea "We are using semantic naming for our colors."
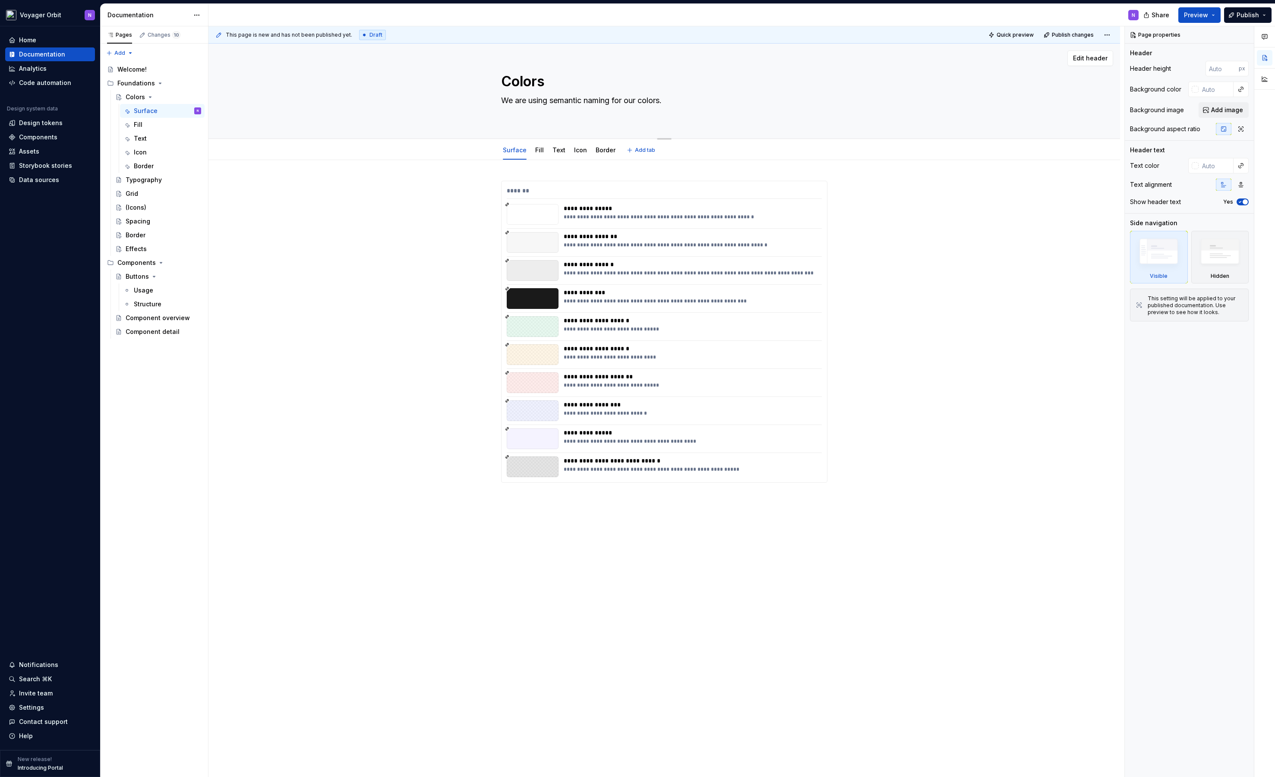
type textarea "*"
type textarea "We are using semantic naming for our colors. S"
type textarea "*"
type textarea "We are using semantic naming for our colors. Su"
type textarea "*"
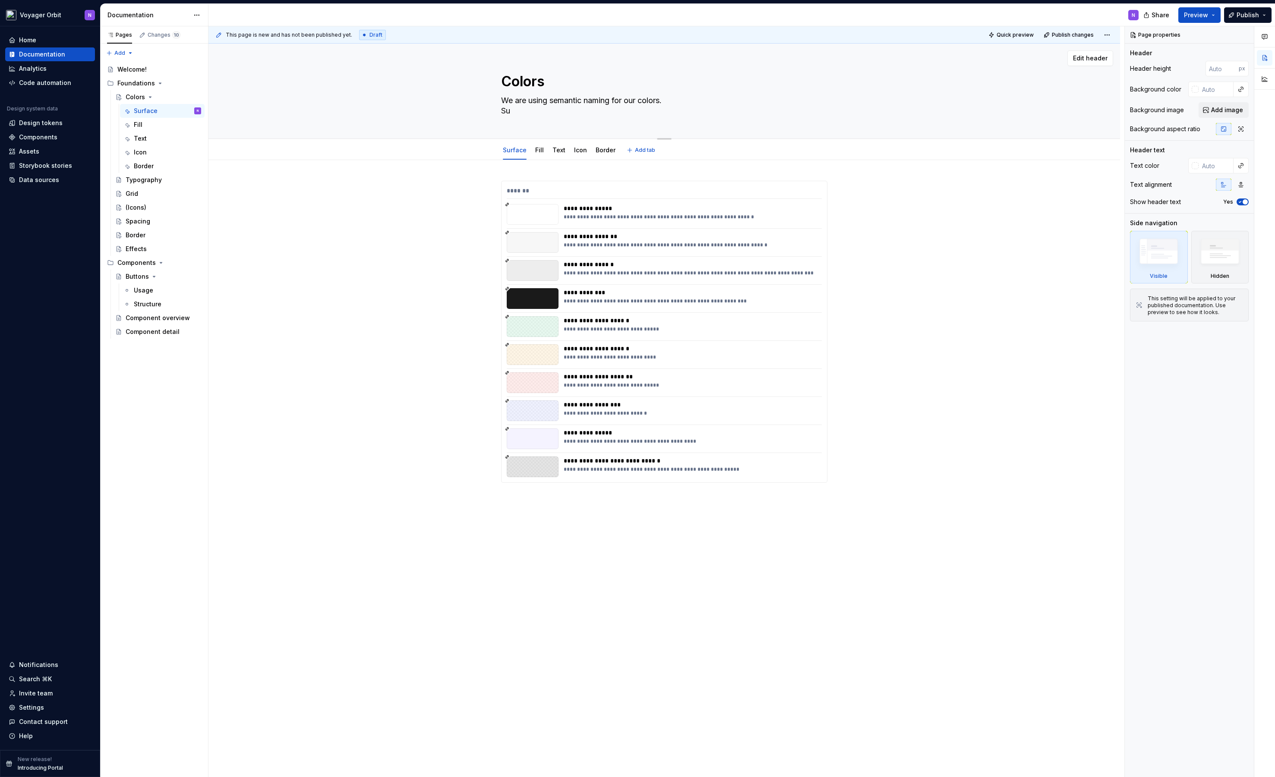
type textarea "We are using semantic naming for our colors. Sur"
type textarea "*"
type textarea "We are using semantic naming for our colors. Surf"
type textarea "*"
type textarea "We are using semantic naming for our colors. Surfa"
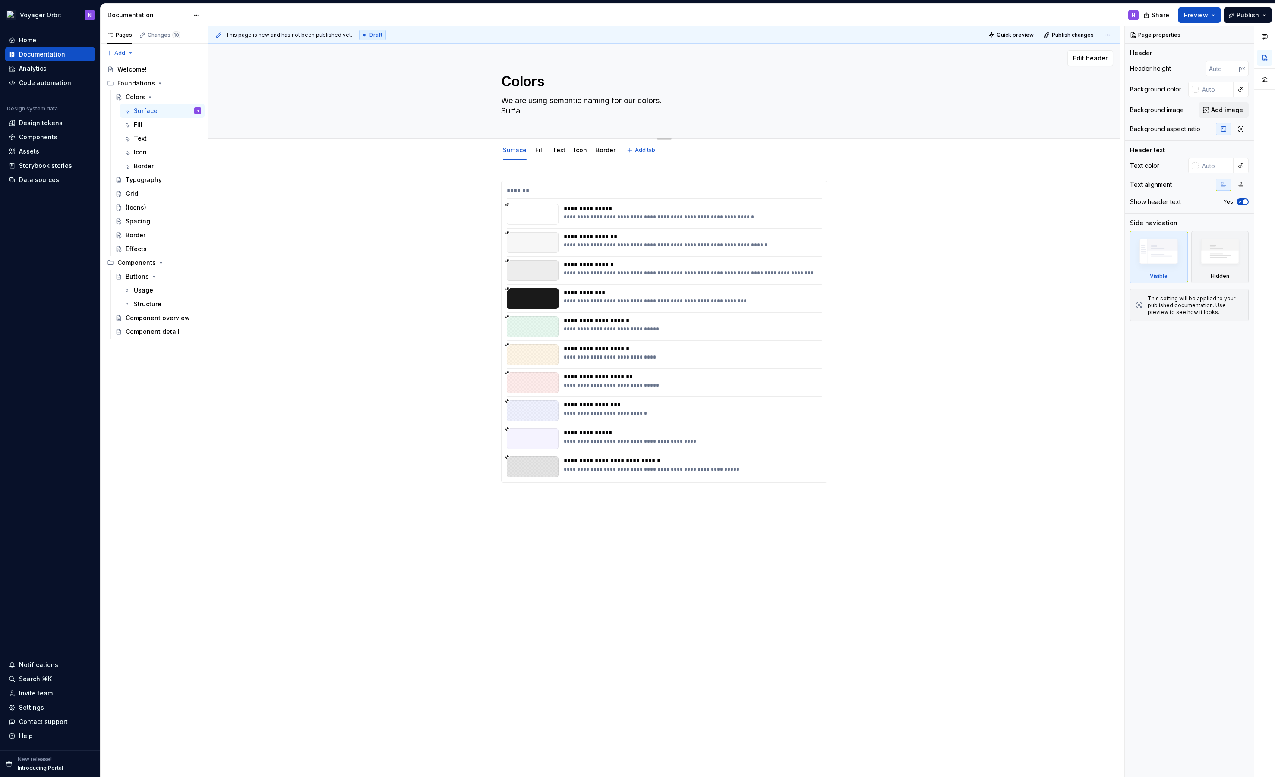
type textarea "*"
type textarea "We are using semantic naming for our colors. Surfac"
type textarea "*"
type textarea "We are using semantic naming for our colors. Surface"
type textarea "*"
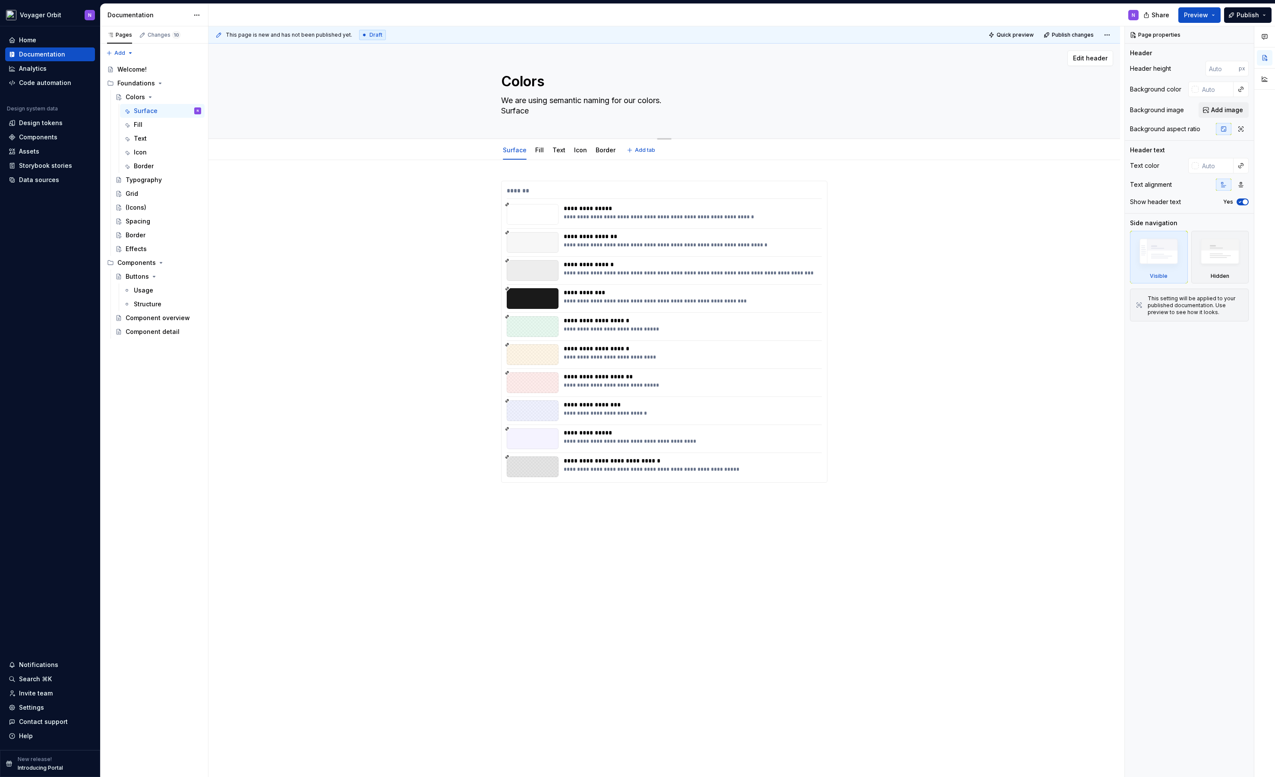
type textarea "We are using semantic naming for our colors. Surface"
type textarea "*"
type textarea "We are using semantic naming for our colors. Surface -"
type textarea "*"
type textarea "We are using semantic naming for our colors. Surface ->"
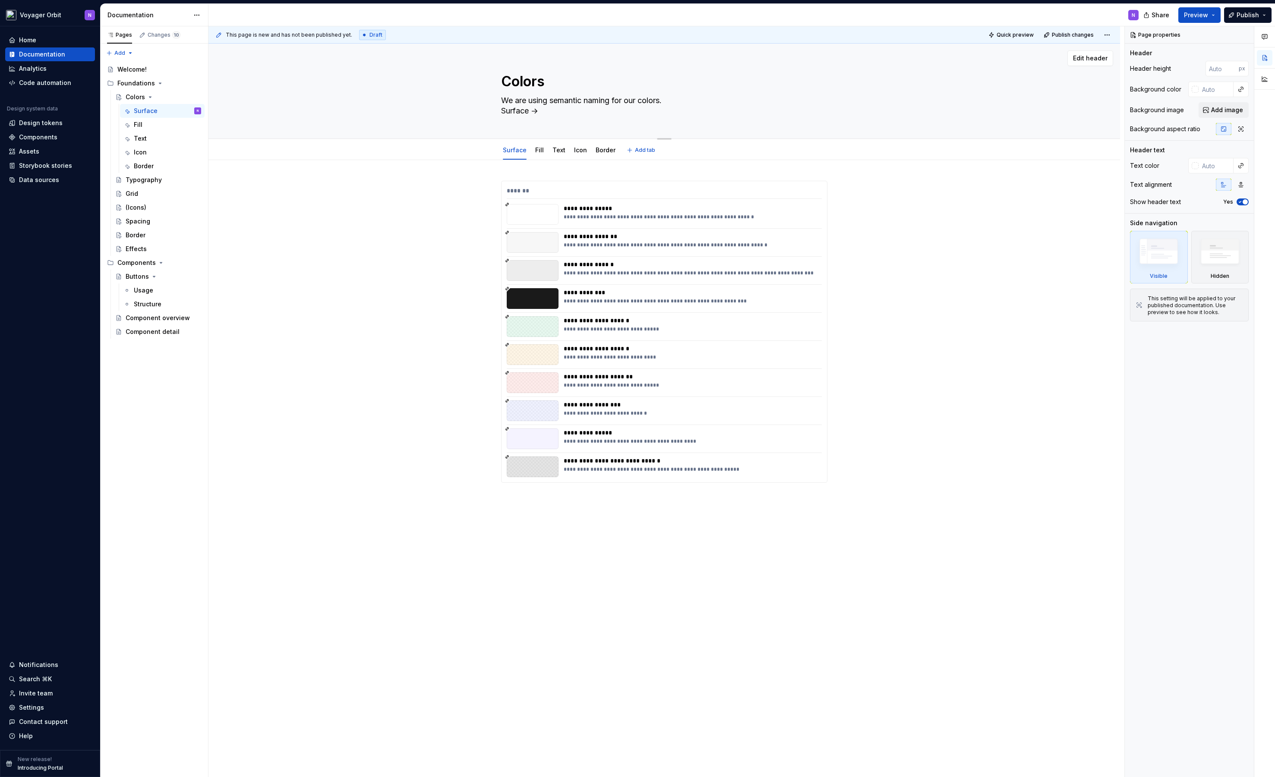
type textarea "*"
type textarea "We are using semantic naming for our colors. Surface ->"
type textarea "*"
type textarea "We are using semantic naming for our colors. Surface ->"
click at [574, 109] on textarea "We are using semantic naming for our colors. Surface ->" at bounding box center [662, 106] width 326 height 24
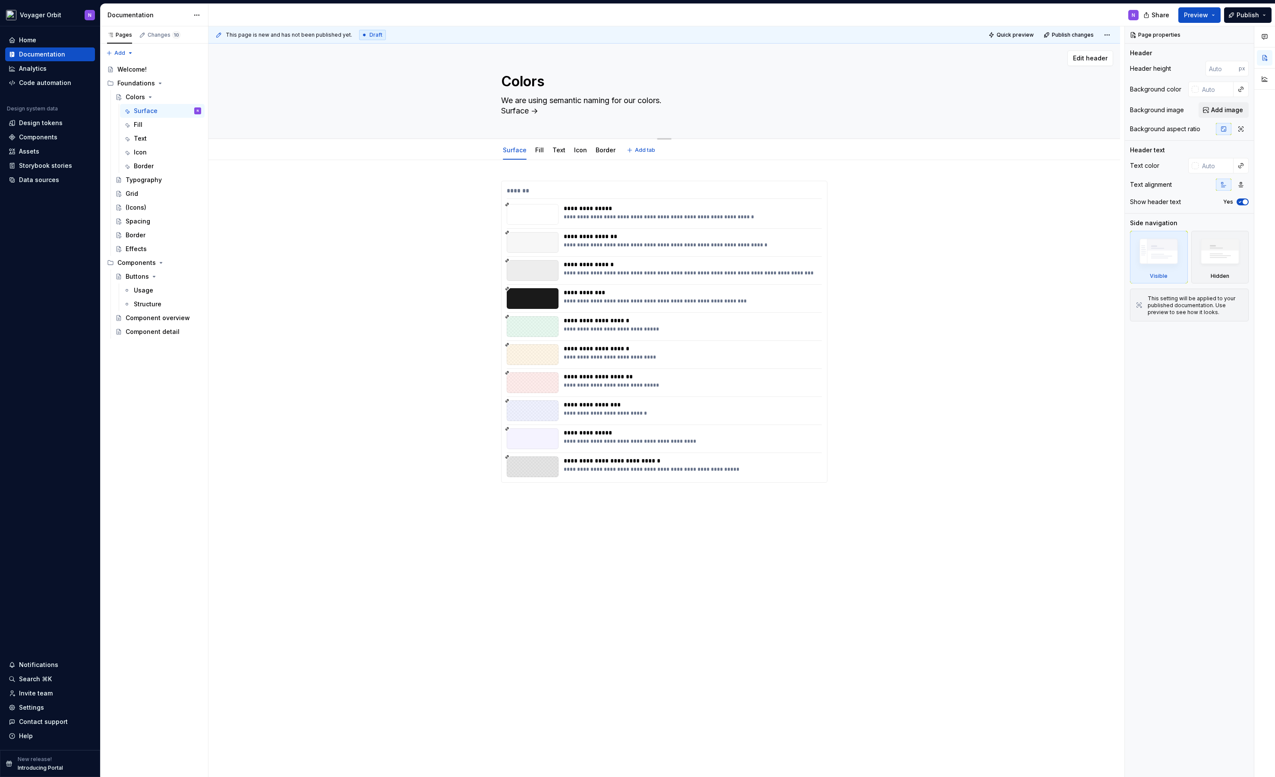
paste textarea "The background color for elements with the highest level of prominence, like a …"
type textarea "*"
type textarea "We are using semantic naming for our colors. Surface -> The background color fo…"
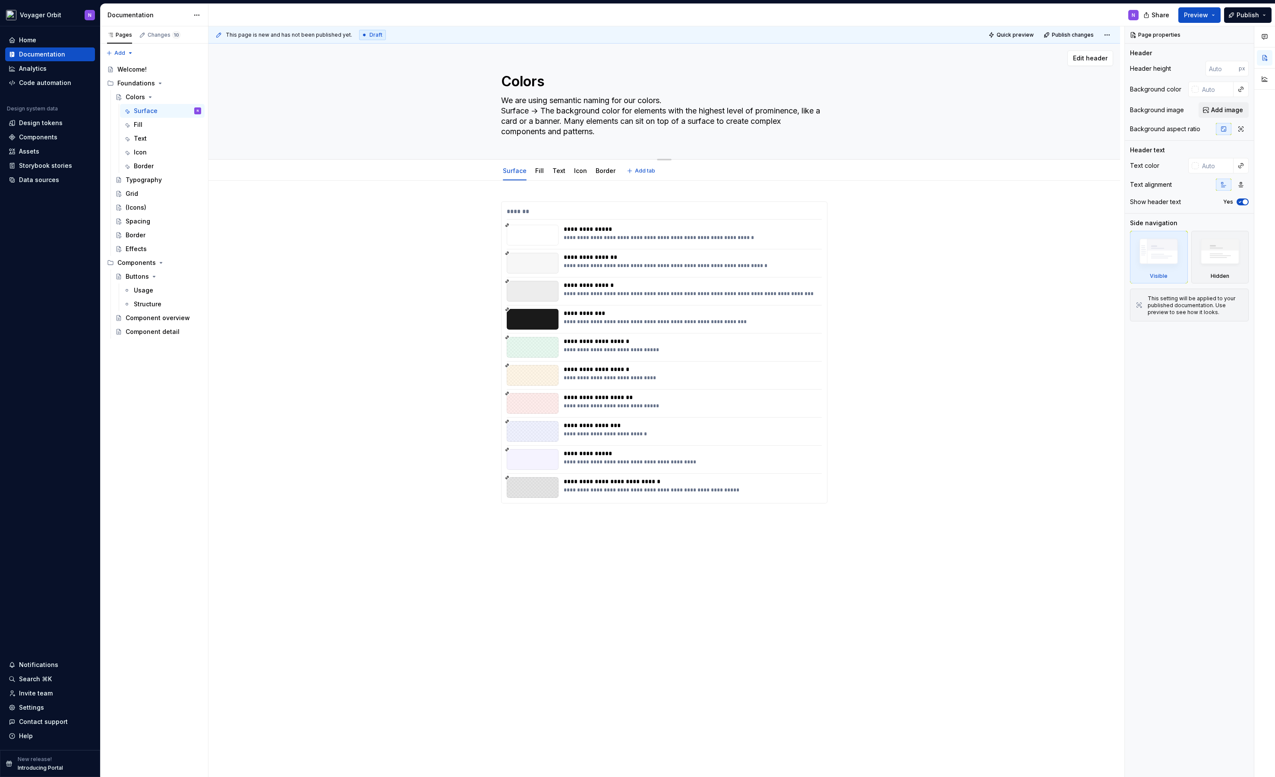
type textarea "*"
type textarea "We are using semantic naming for our colors. Surface -> The background color fo…"
click at [643, 171] on span "Add tab" at bounding box center [645, 170] width 20 height 7
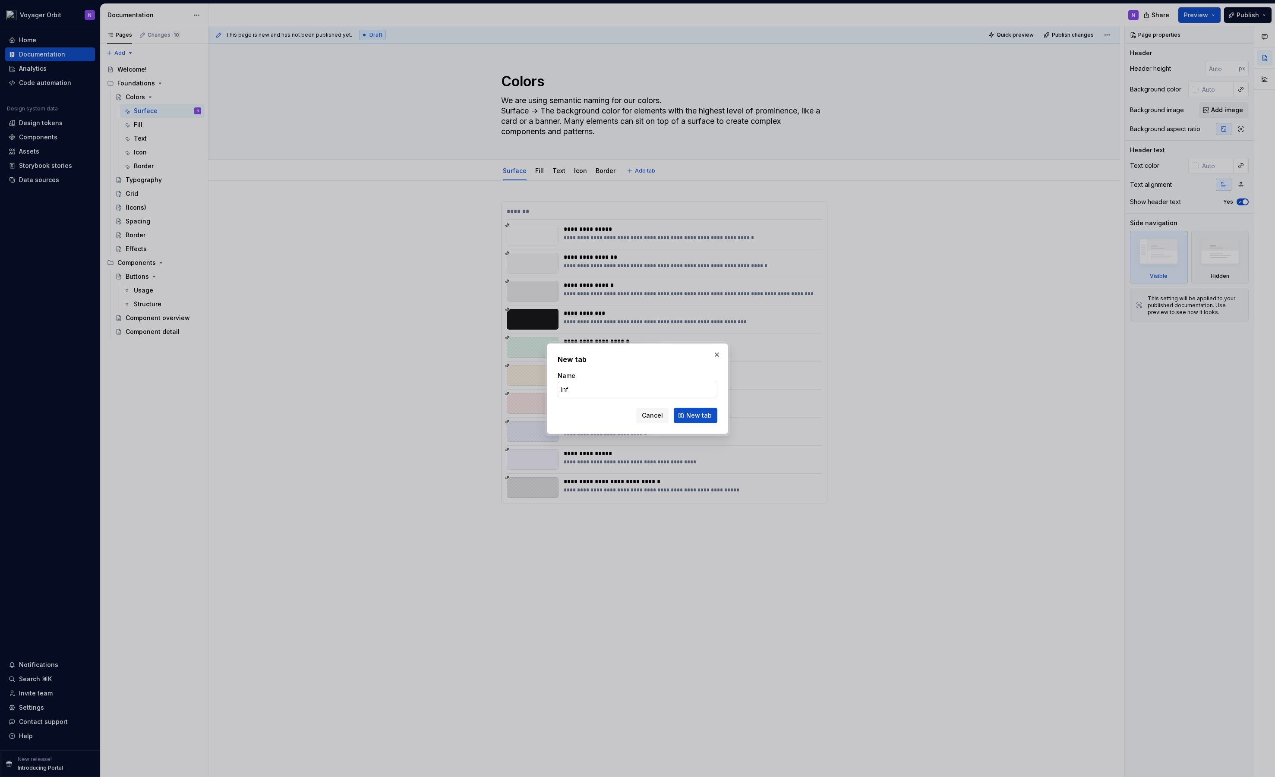
type input "Info"
click button "New tab" at bounding box center [696, 416] width 44 height 16
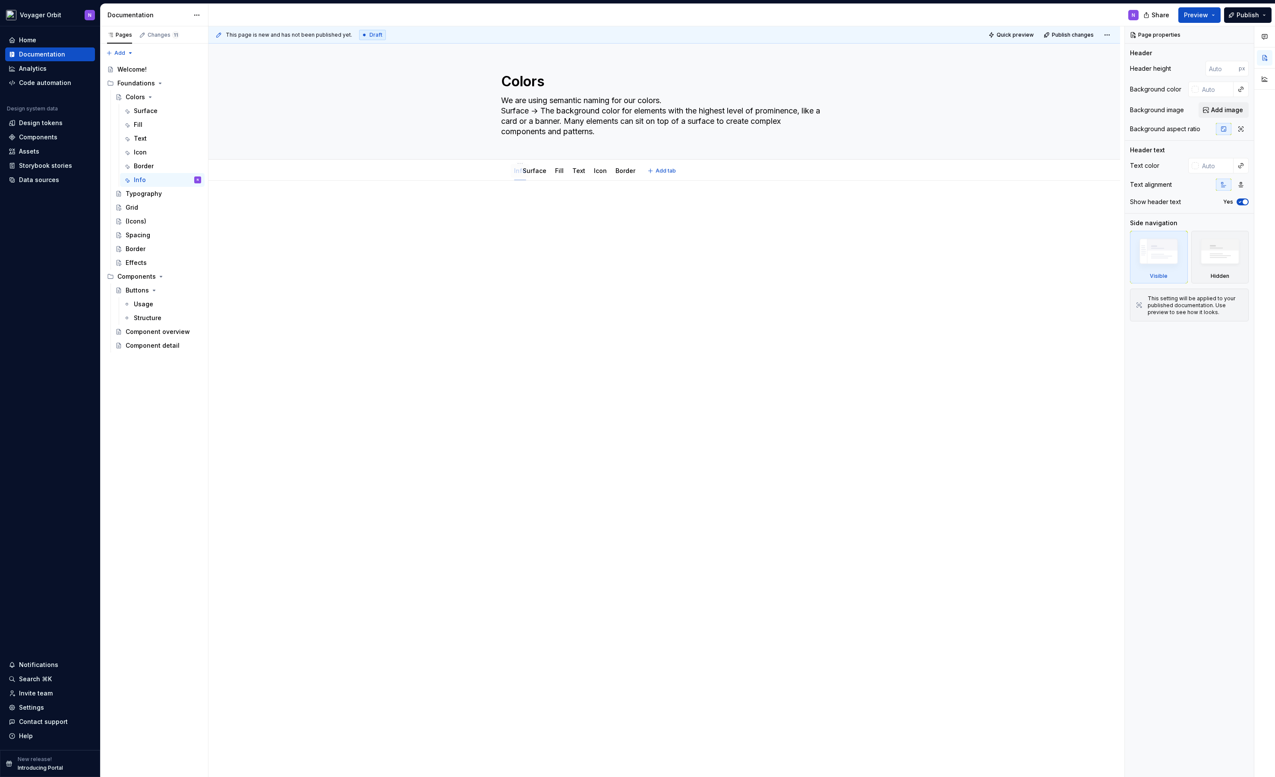
drag, startPoint x: 627, startPoint y: 174, endPoint x: 517, endPoint y: 178, distance: 109.7
click at [556, 228] on div at bounding box center [664, 218] width 326 height 33
drag, startPoint x: 588, startPoint y: 132, endPoint x: 600, endPoint y: 132, distance: 12.5
click at [588, 132] on textarea "We are using semantic naming for our colors. Surface -> The background color fo…" at bounding box center [662, 116] width 326 height 45
drag, startPoint x: 589, startPoint y: 132, endPoint x: 483, endPoint y: 113, distance: 107.3
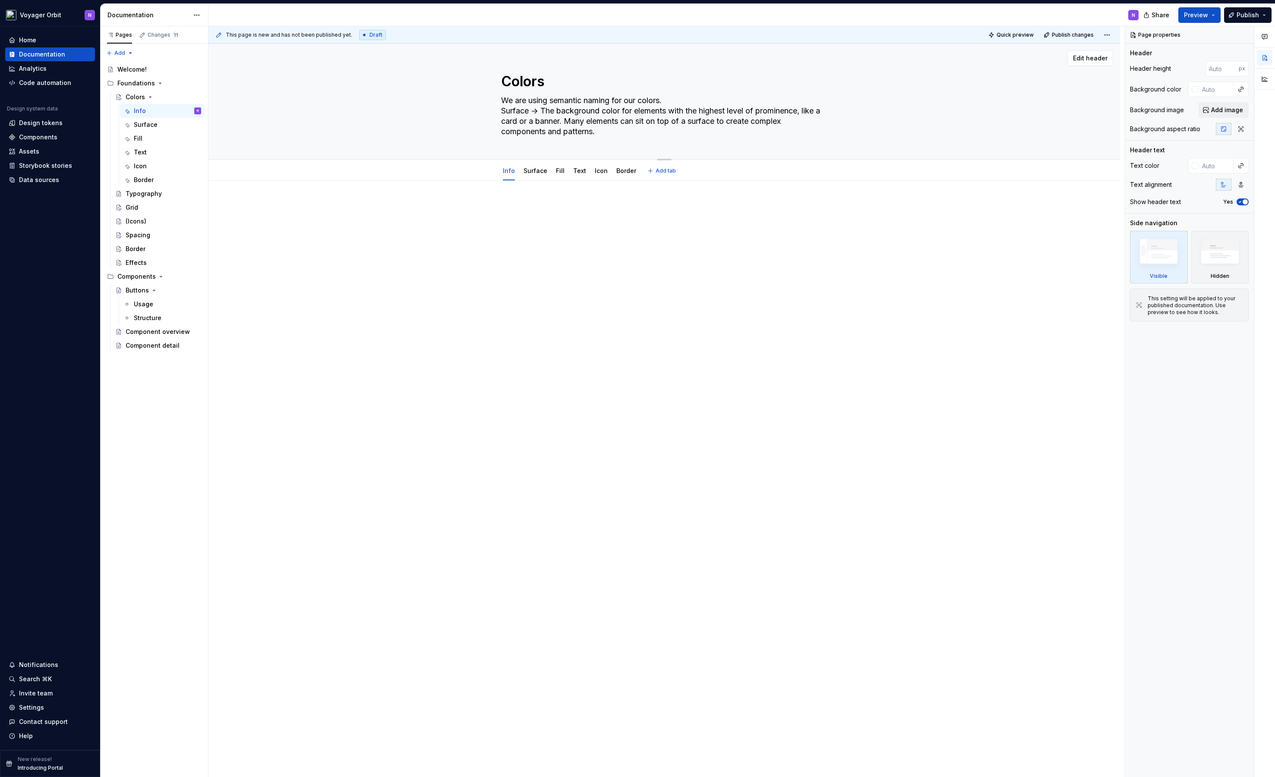
click at [483, 113] on div "Colors We are using semantic naming for our colors. Surface -> The background c…" at bounding box center [664, 102] width 842 height 116
type textarea "*"
click at [526, 256] on div at bounding box center [663, 329] width 911 height 297
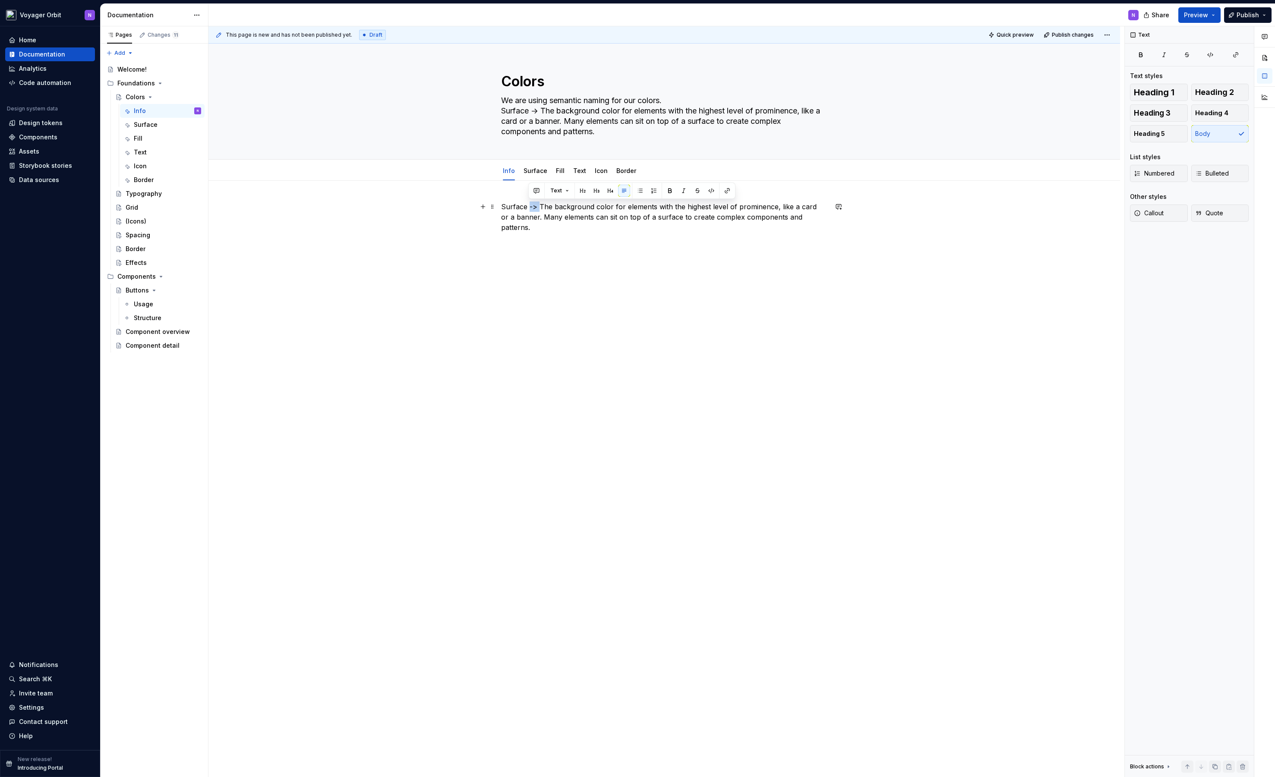
drag, startPoint x: 538, startPoint y: 205, endPoint x: 527, endPoint y: 205, distance: 11.2
click at [527, 205] on p "Surface -> The background color for elements with the highest level of prominen…" at bounding box center [664, 217] width 326 height 31
drag, startPoint x: 512, startPoint y: 204, endPoint x: 485, endPoint y: 205, distance: 27.6
click at [501, 205] on div "Surface The background color for elements with the highest level of prominence,…" at bounding box center [664, 225] width 326 height 47
click at [561, 190] on button "button" at bounding box center [560, 191] width 12 height 12
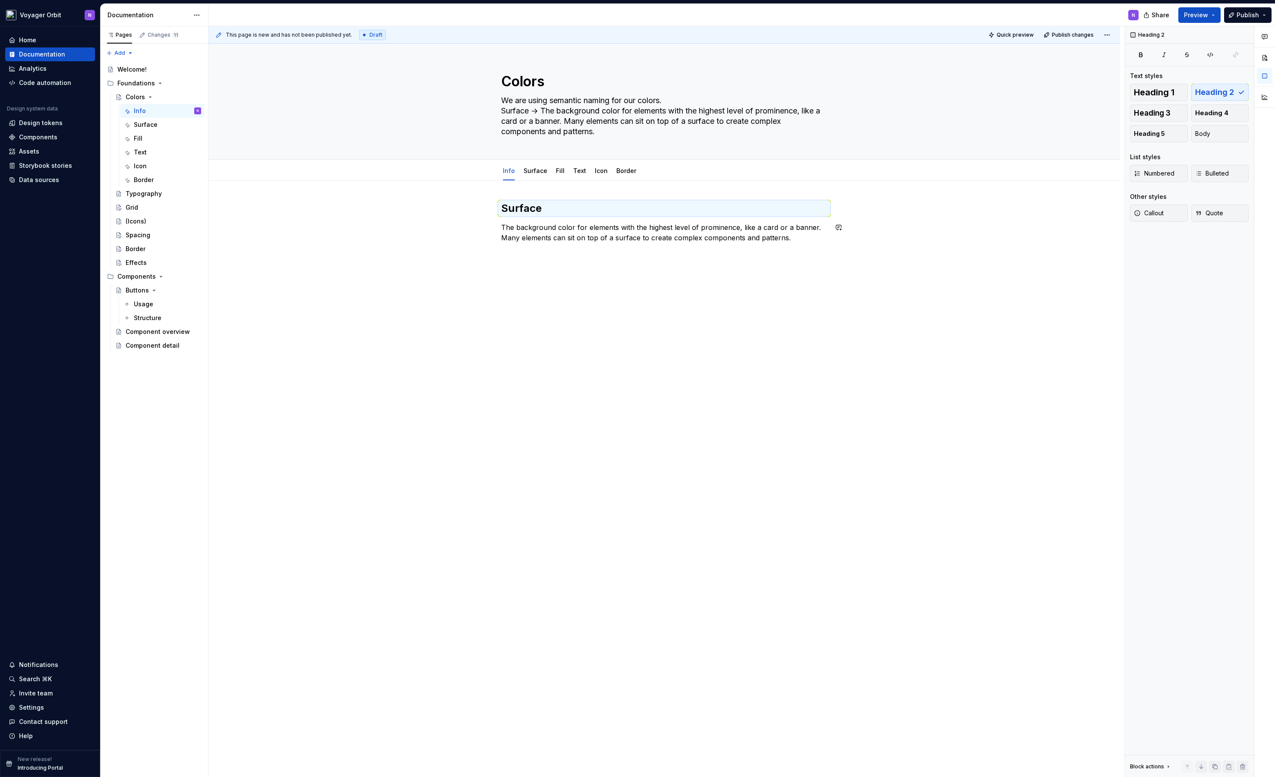
click at [546, 294] on div "Surface The background color for elements with the highest level of prominence,…" at bounding box center [663, 333] width 911 height 305
click at [548, 207] on h2 "Surface" at bounding box center [664, 209] width 326 height 14
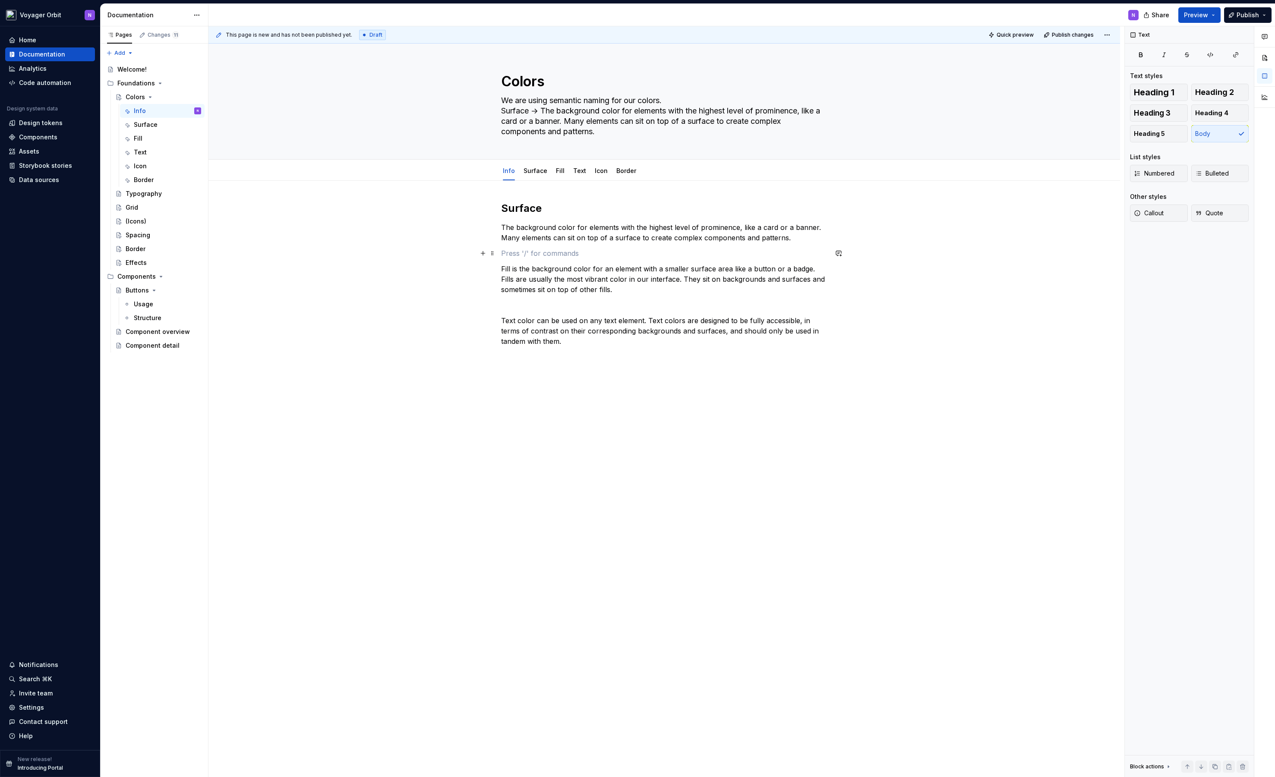
click at [519, 252] on p at bounding box center [664, 253] width 326 height 10
click at [554, 234] on button "button" at bounding box center [555, 237] width 12 height 12
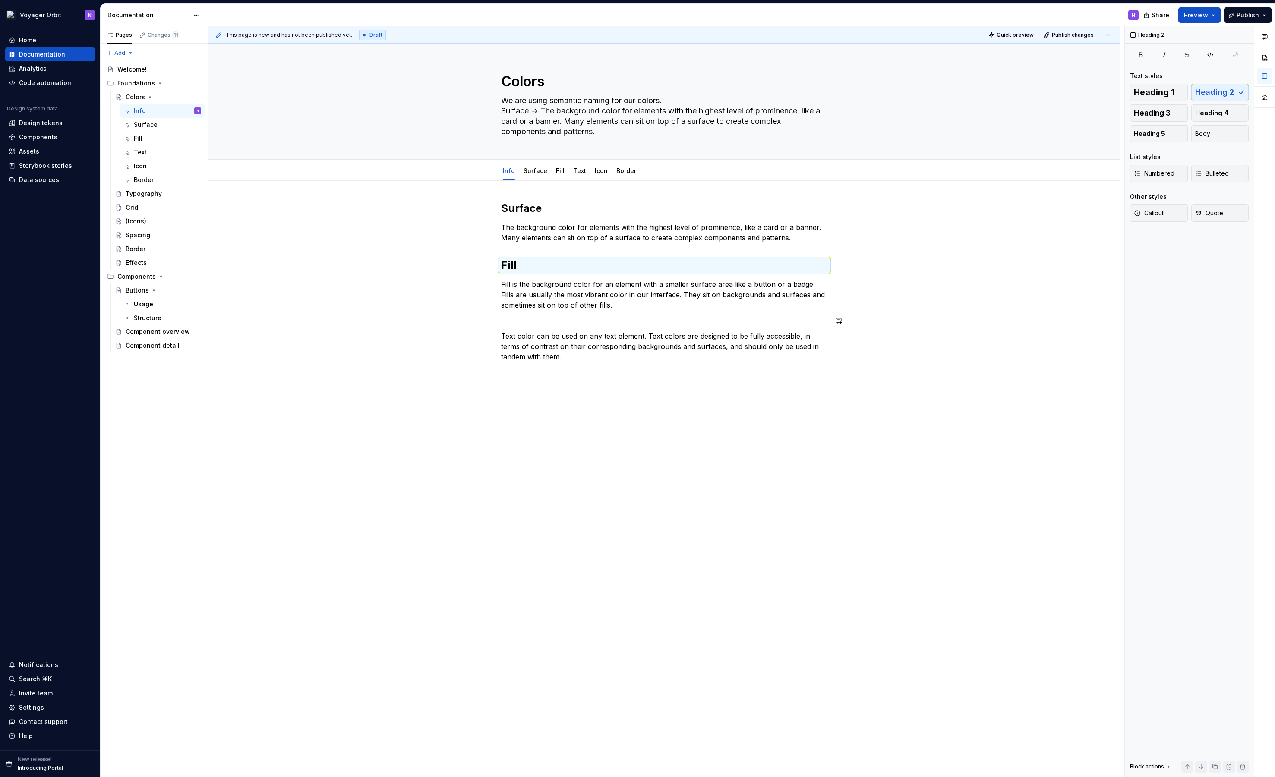
click at [557, 329] on div "Surface The background color for elements with the highest level of prominence,…" at bounding box center [664, 282] width 326 height 161
click at [559, 323] on p at bounding box center [664, 320] width 326 height 10
drag, startPoint x: 516, startPoint y: 318, endPoint x: 493, endPoint y: 318, distance: 22.4
click at [501, 318] on div "Surface The background color for elements with the highest level of prominence,…" at bounding box center [664, 287] width 326 height 171
drag, startPoint x: 523, startPoint y: 323, endPoint x: 516, endPoint y: 321, distance: 8.1
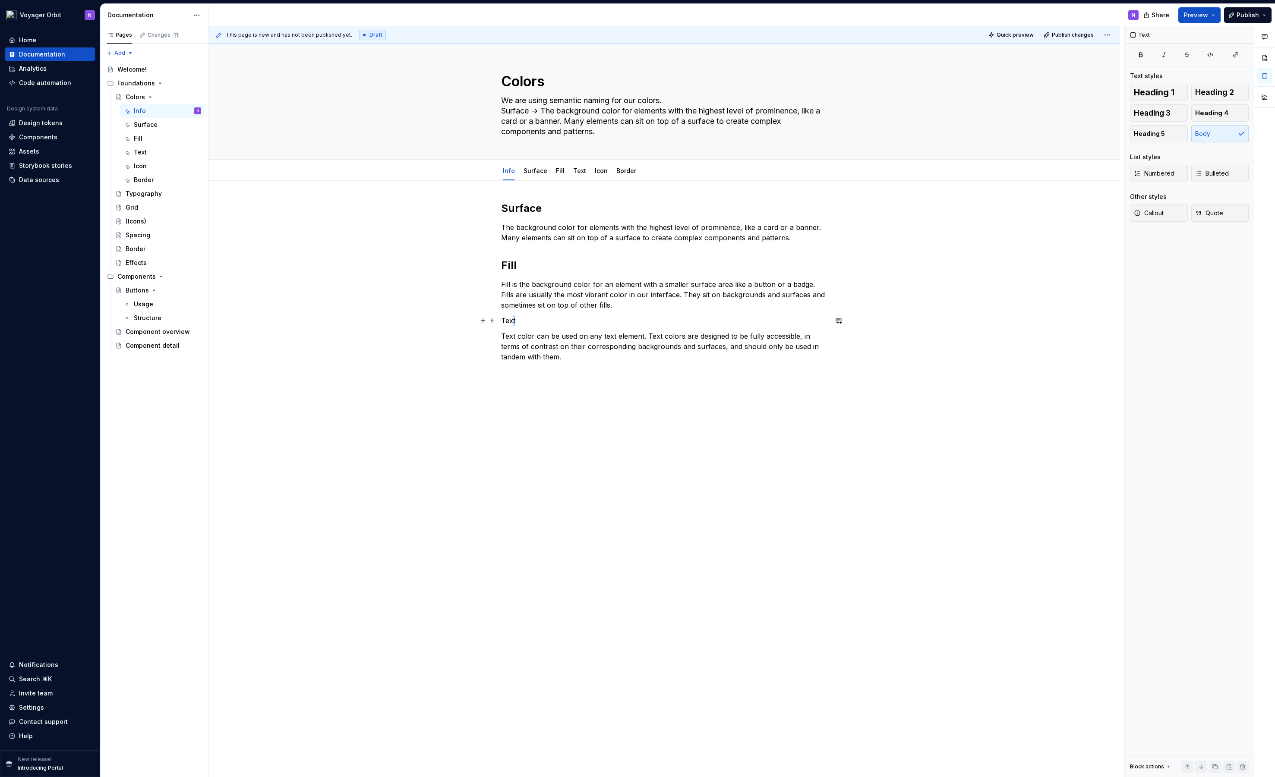
click at [523, 323] on p "Text" at bounding box center [664, 320] width 326 height 10
click at [510, 321] on p "Text" at bounding box center [664, 320] width 326 height 10
click at [556, 302] on button "button" at bounding box center [555, 305] width 12 height 12
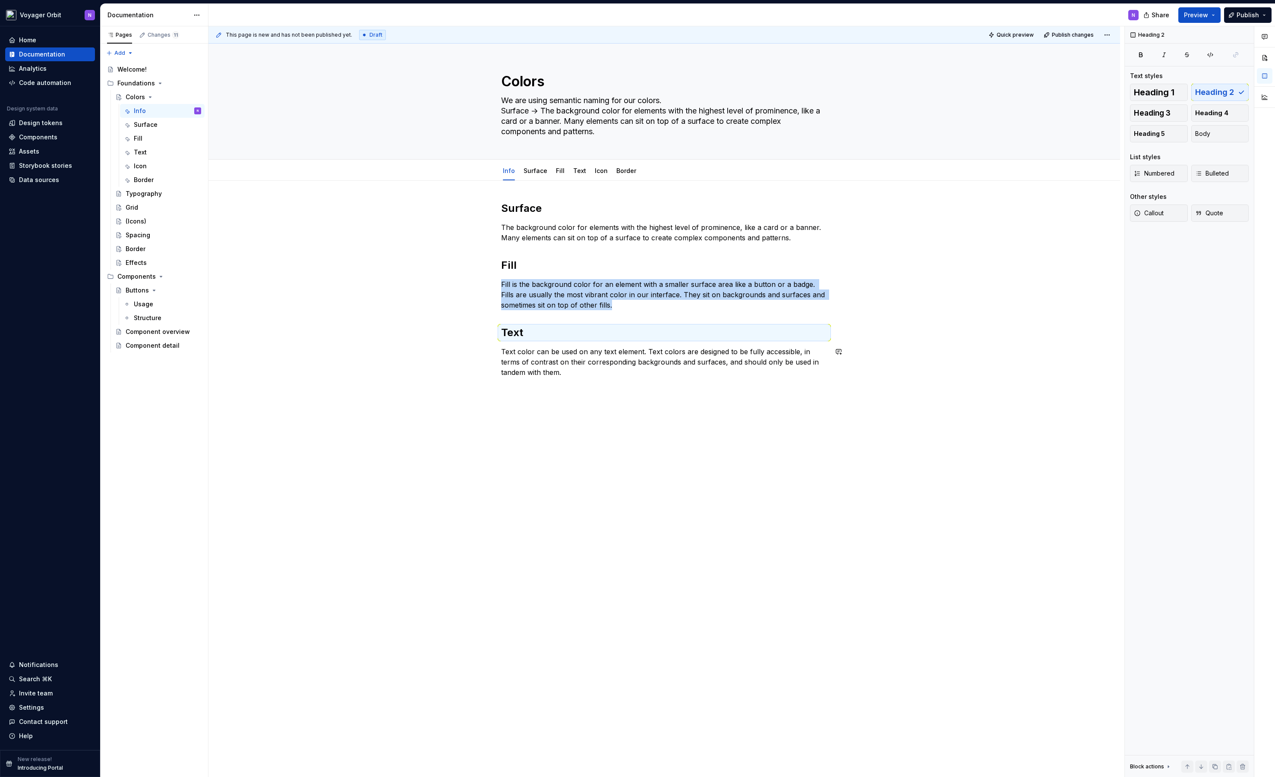
click at [594, 389] on div "Surface The background color for elements with the highest level of prominence,…" at bounding box center [663, 401] width 911 height 440
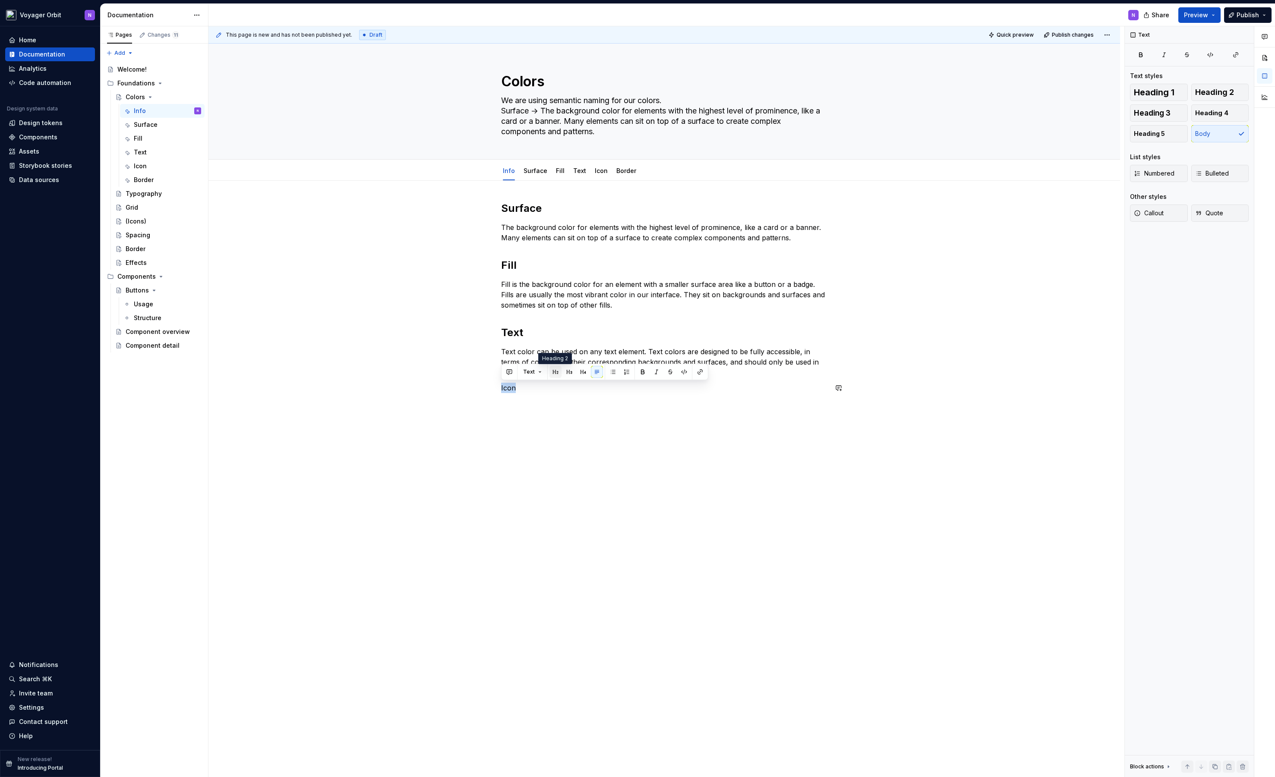
click at [549, 371] on button "button" at bounding box center [555, 372] width 12 height 12
click at [547, 399] on h2 "Icon" at bounding box center [664, 400] width 326 height 14
click at [555, 415] on button "button" at bounding box center [555, 418] width 12 height 12
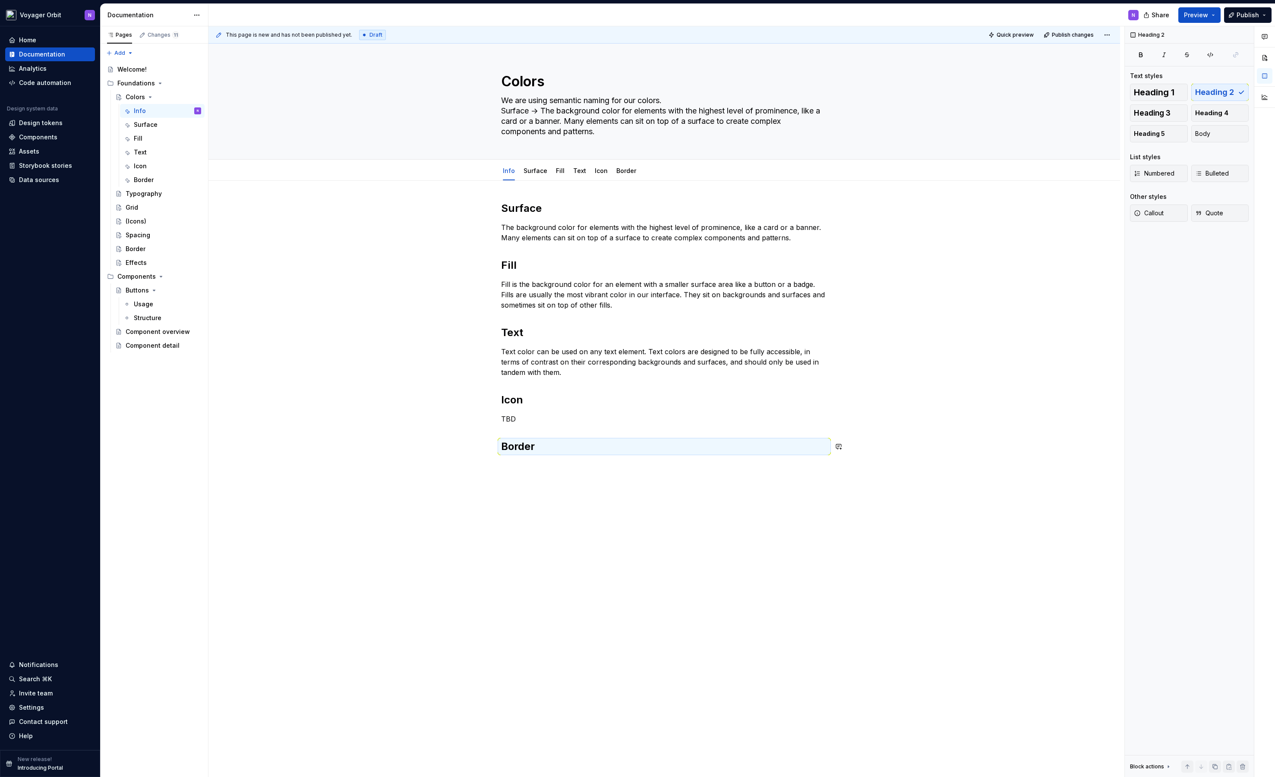
click at [539, 460] on div "Surface The background color for elements with the highest level of prominence,…" at bounding box center [664, 333] width 326 height 262
click at [589, 448] on h2 "Border" at bounding box center [664, 447] width 326 height 14
click at [537, 513] on div "Surface The background color for elements with the highest level of prominence,…" at bounding box center [663, 447] width 911 height 533
click at [597, 122] on textarea "We are using semantic naming for our colors. Surface -> The background color fo…" at bounding box center [662, 116] width 326 height 45
type textarea "*"
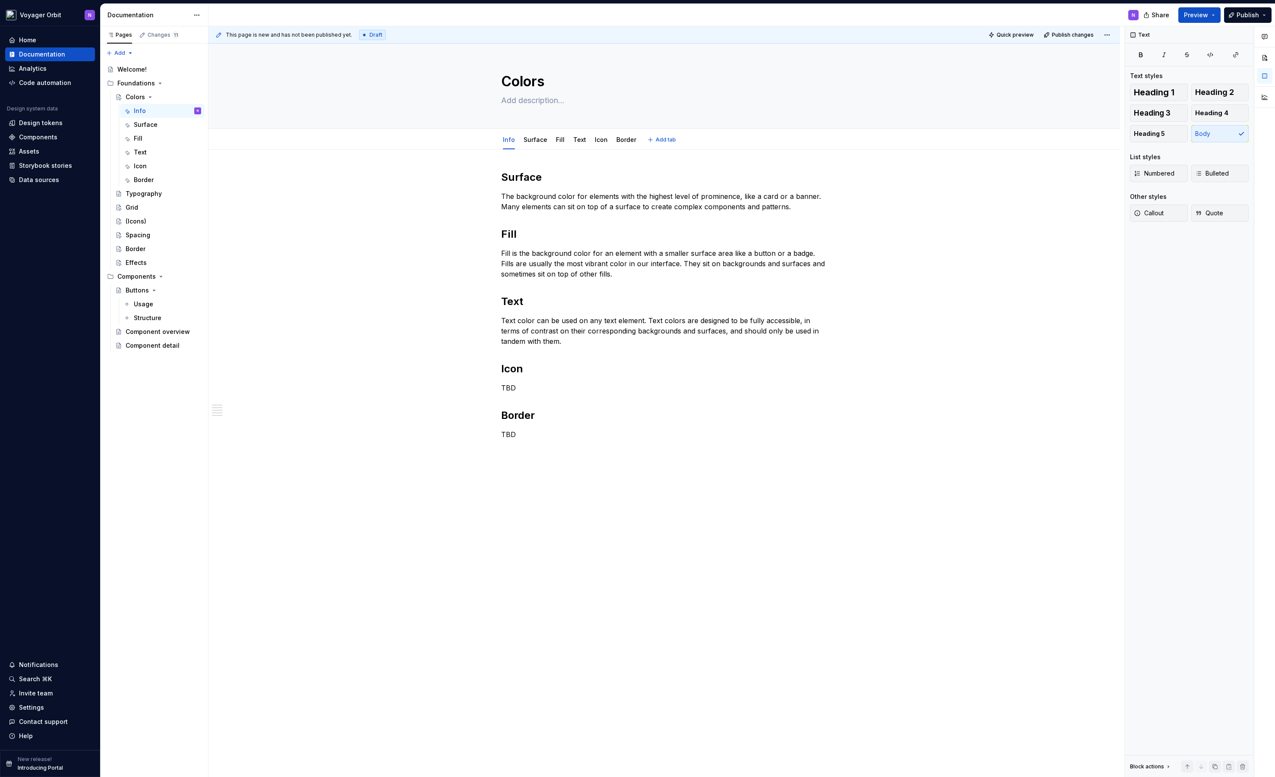
type textarea "*"
click at [416, 390] on div "Surface The background color for elements with the highest level of prominence,…" at bounding box center [663, 424] width 911 height 549
click at [265, 148] on div "Info Surface Fill Text Icon Border Add tab" at bounding box center [664, 139] width 842 height 19
click at [1239, 15] on span "Publish" at bounding box center [1247, 15] width 22 height 9
click at [1172, 60] on span "Publish changes" at bounding box center [1168, 64] width 50 height 9
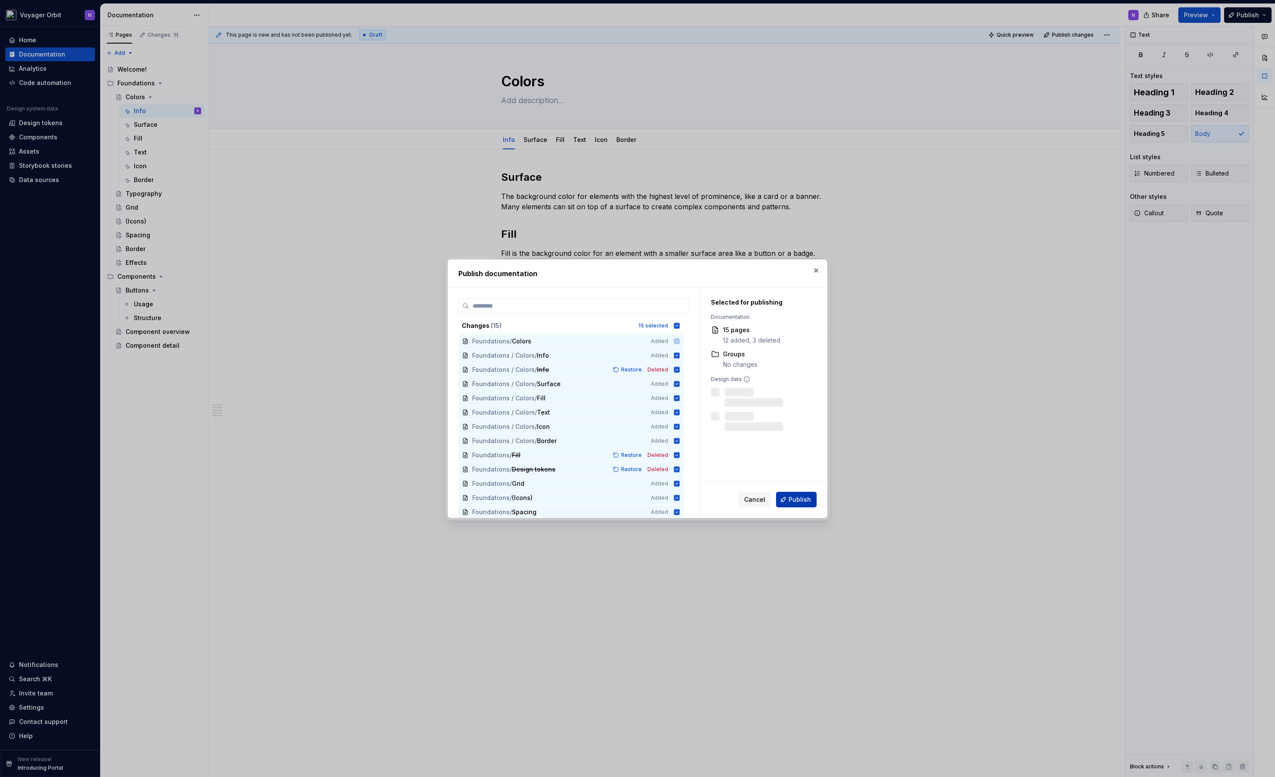
click at [781, 497] on button "Publish" at bounding box center [796, 500] width 41 height 16
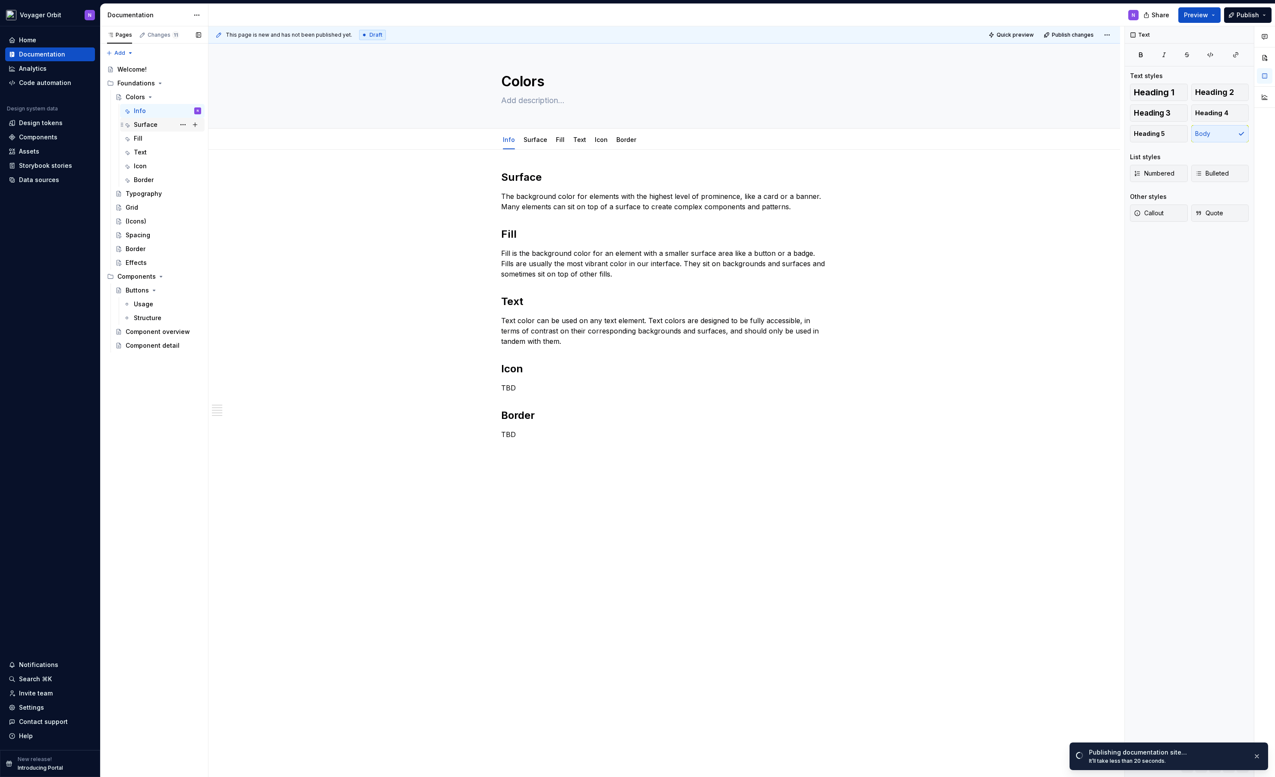
click at [159, 125] on div "Surface" at bounding box center [167, 125] width 67 height 12
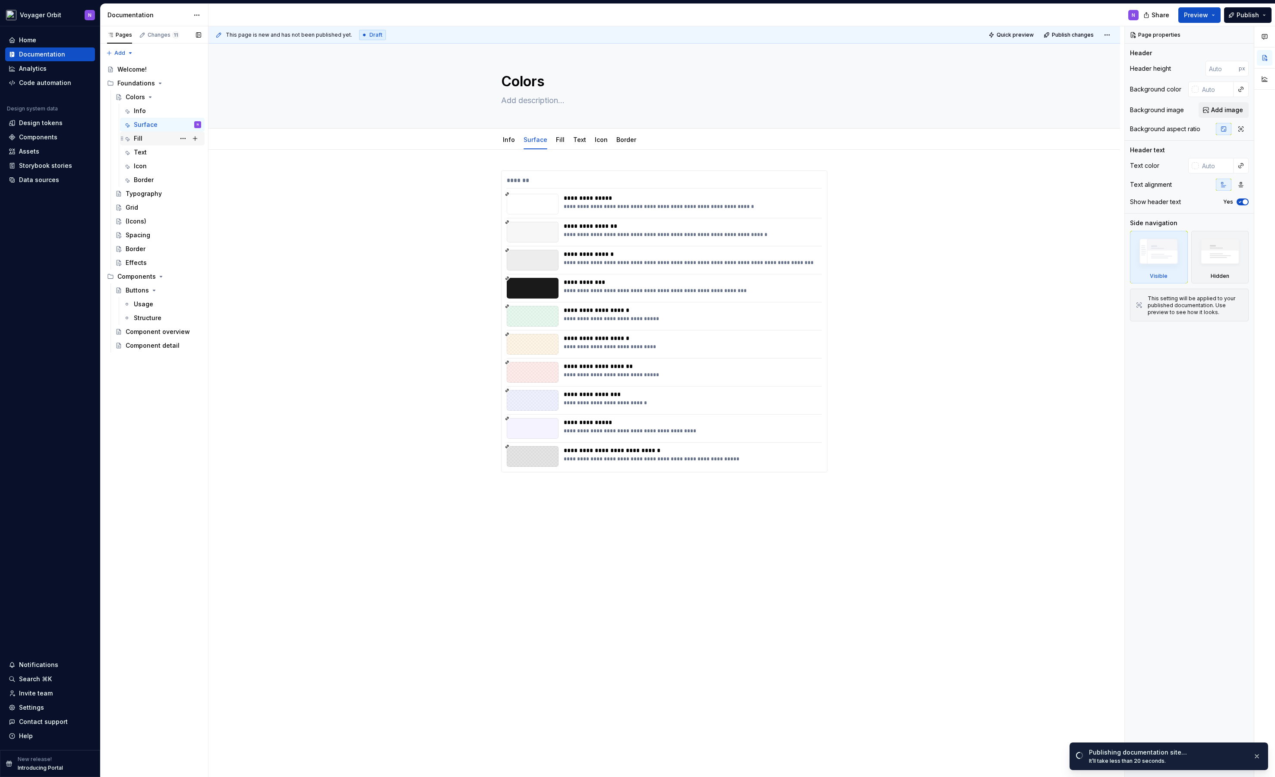
click at [157, 140] on div "Fill" at bounding box center [167, 138] width 67 height 12
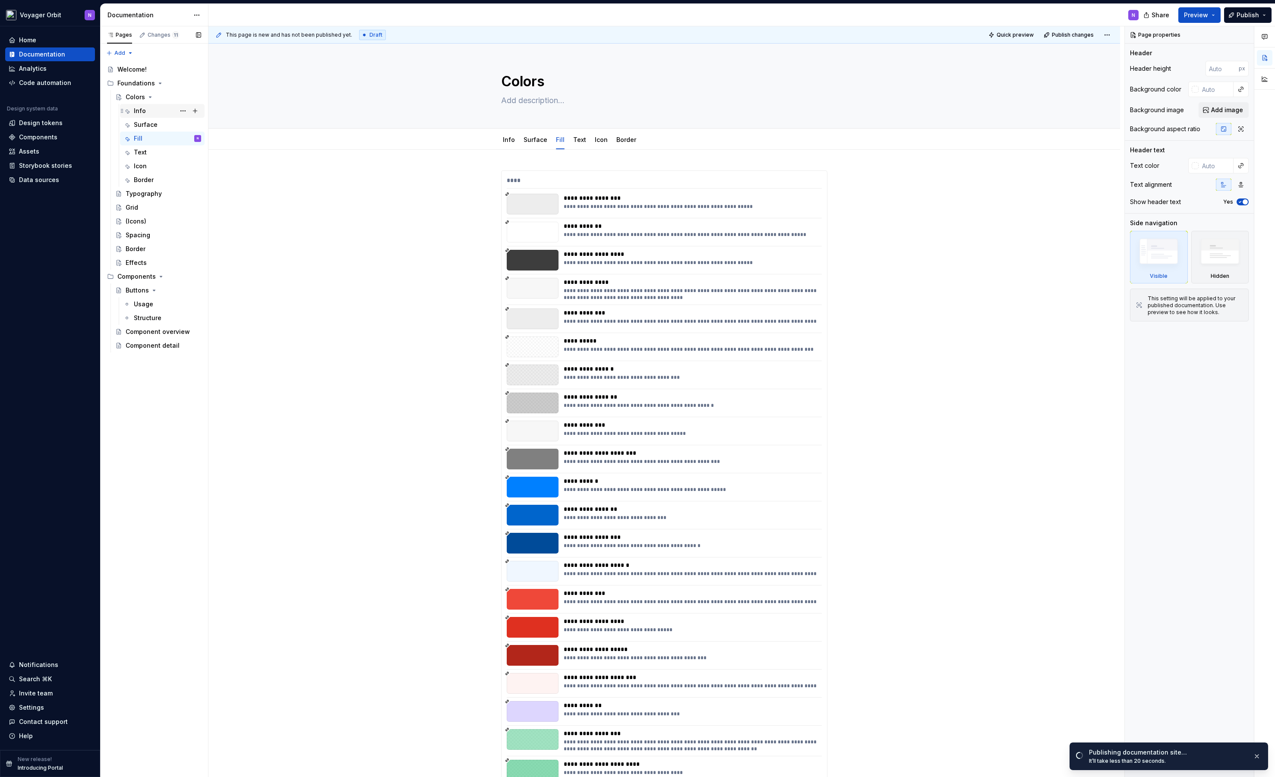
click at [149, 107] on div "Info" at bounding box center [167, 111] width 67 height 12
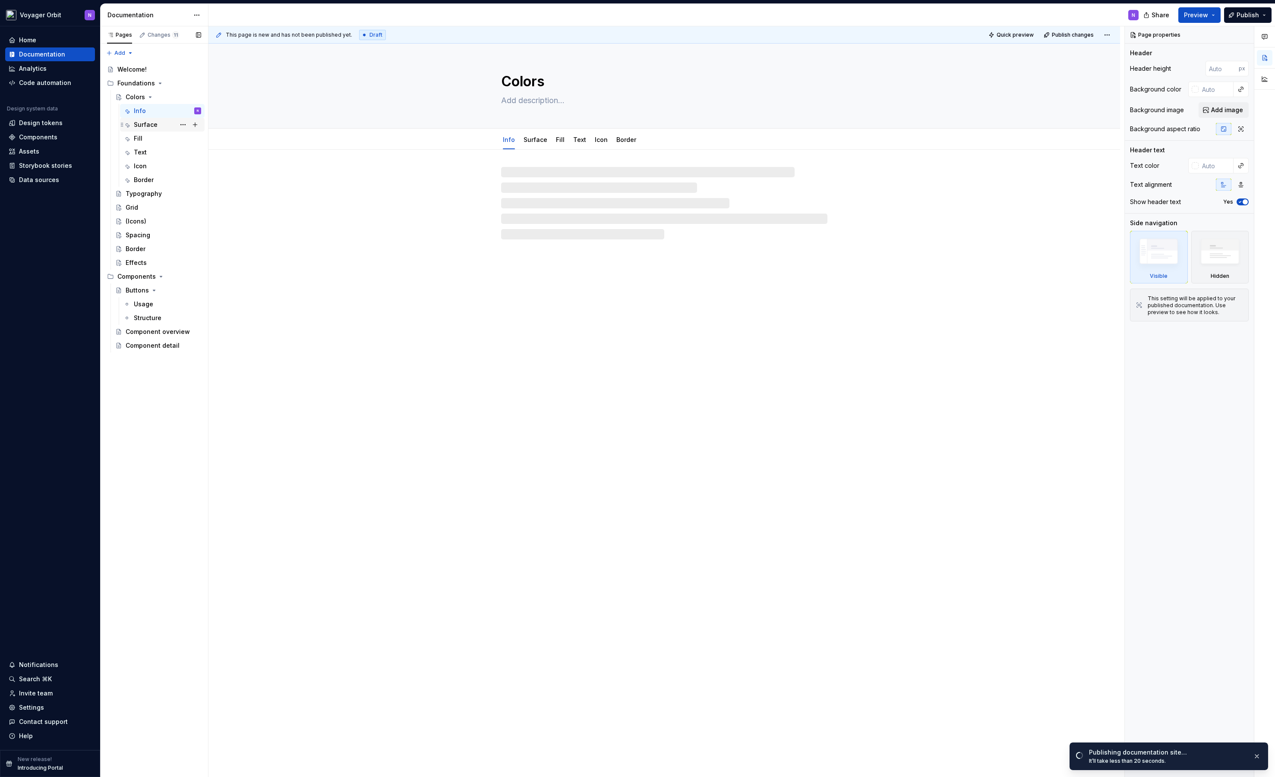
click at [157, 125] on div "Surface" at bounding box center [167, 125] width 67 height 12
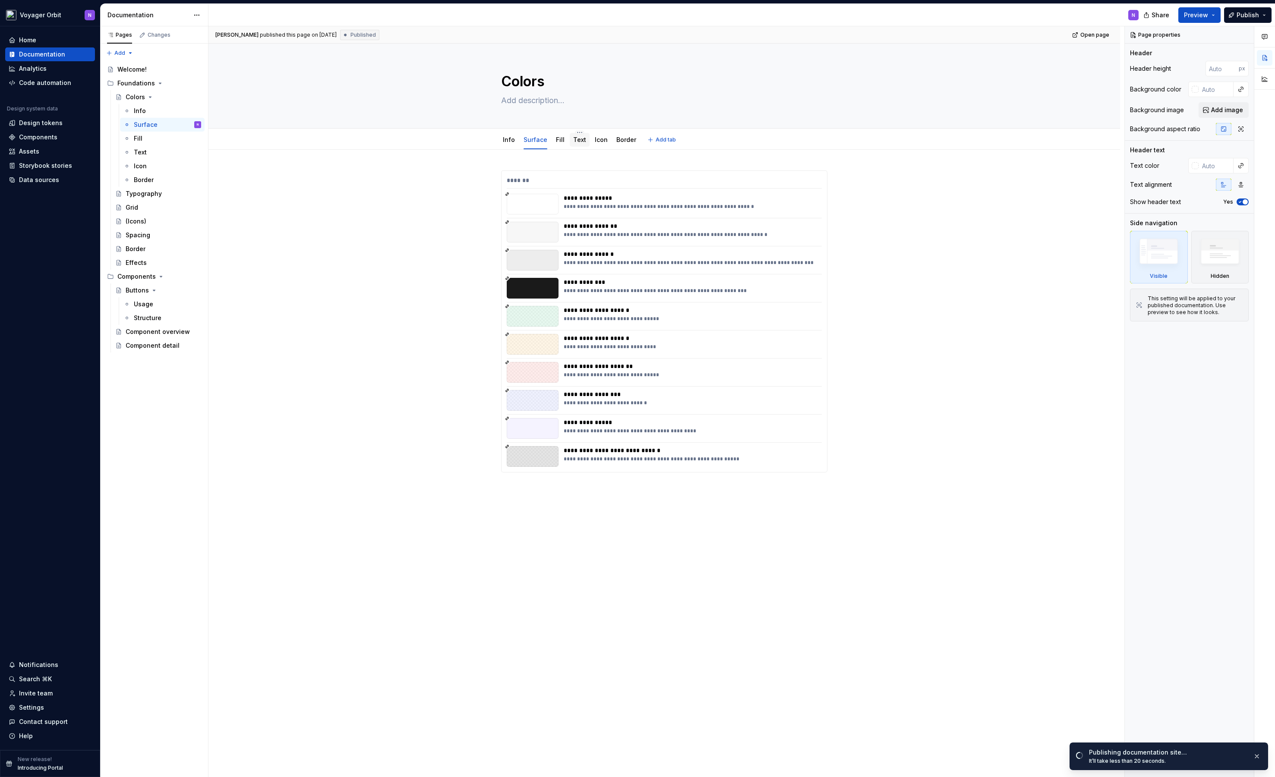
click at [579, 142] on link "Text" at bounding box center [579, 139] width 13 height 7
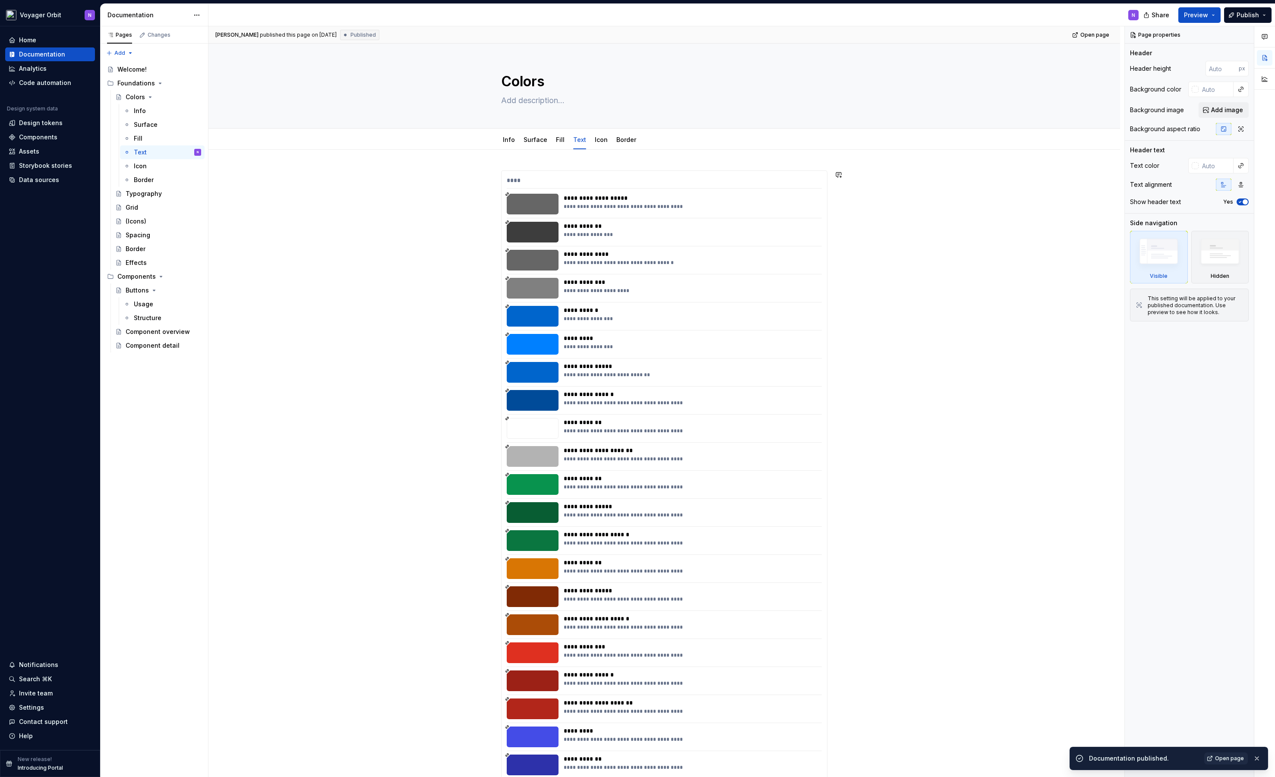
click at [506, 161] on div "**********" at bounding box center [663, 629] width 911 height 959
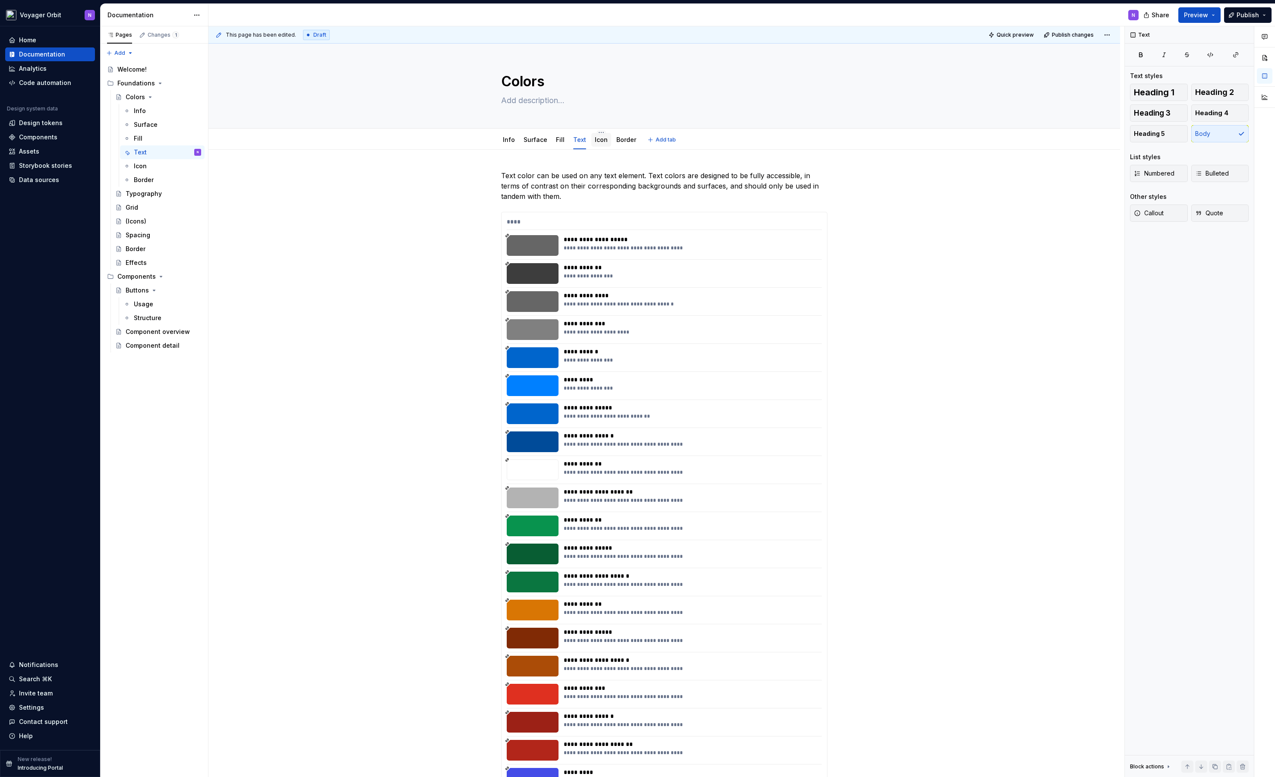
click at [599, 145] on div "Icon" at bounding box center [601, 140] width 13 height 10
click at [596, 142] on link "Icon" at bounding box center [601, 139] width 13 height 7
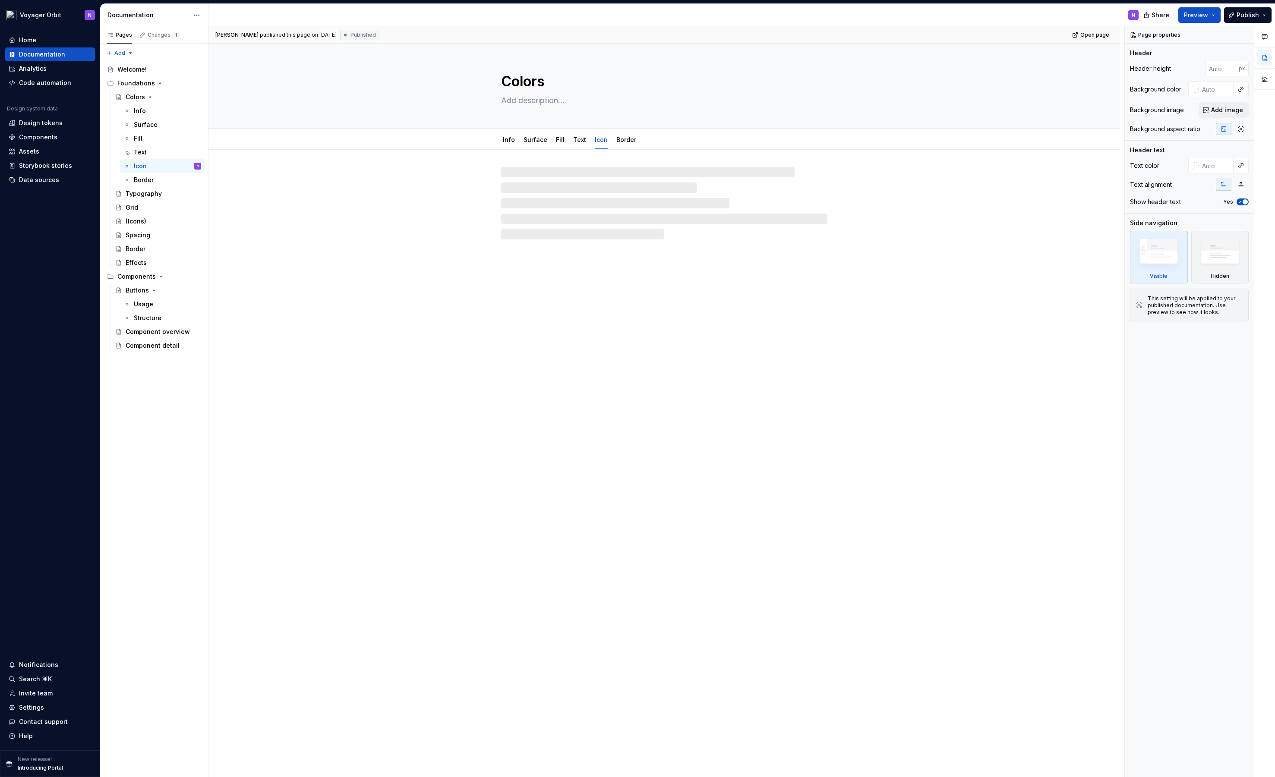
type textarea "*"
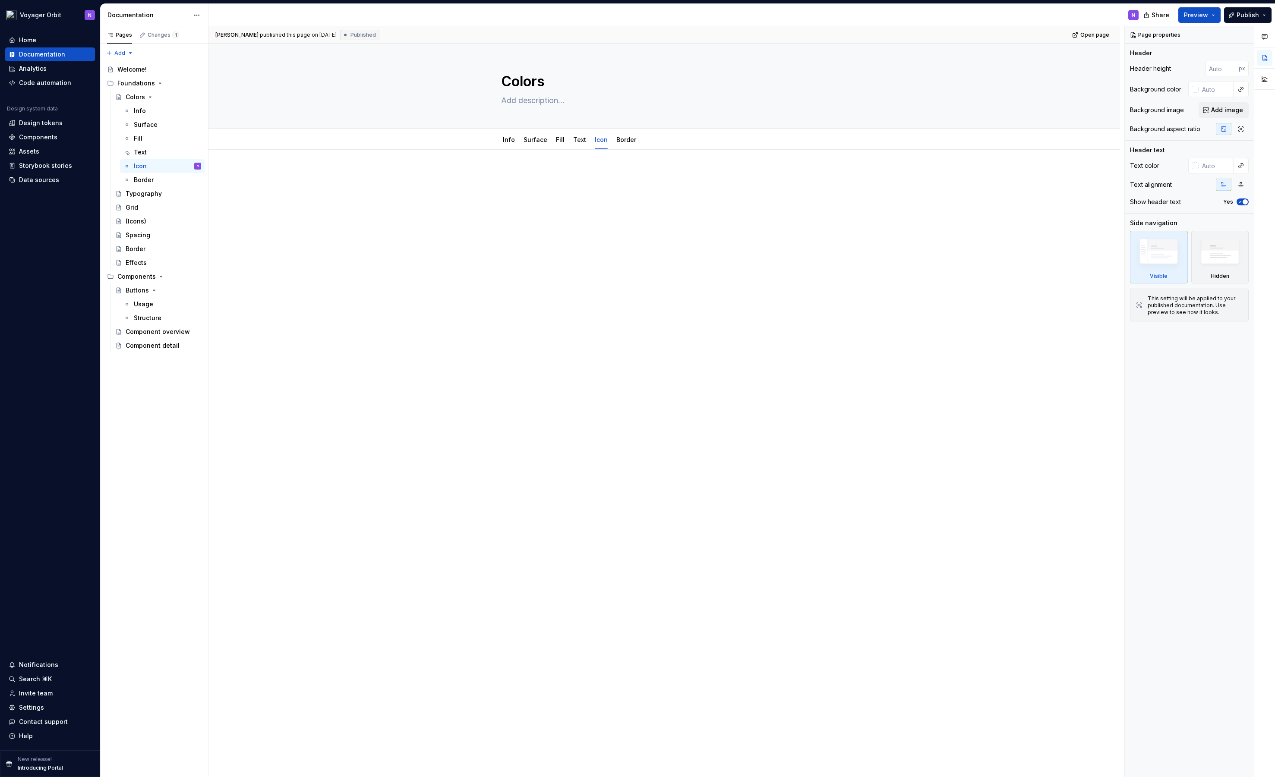
click at [559, 168] on div at bounding box center [663, 298] width 911 height 297
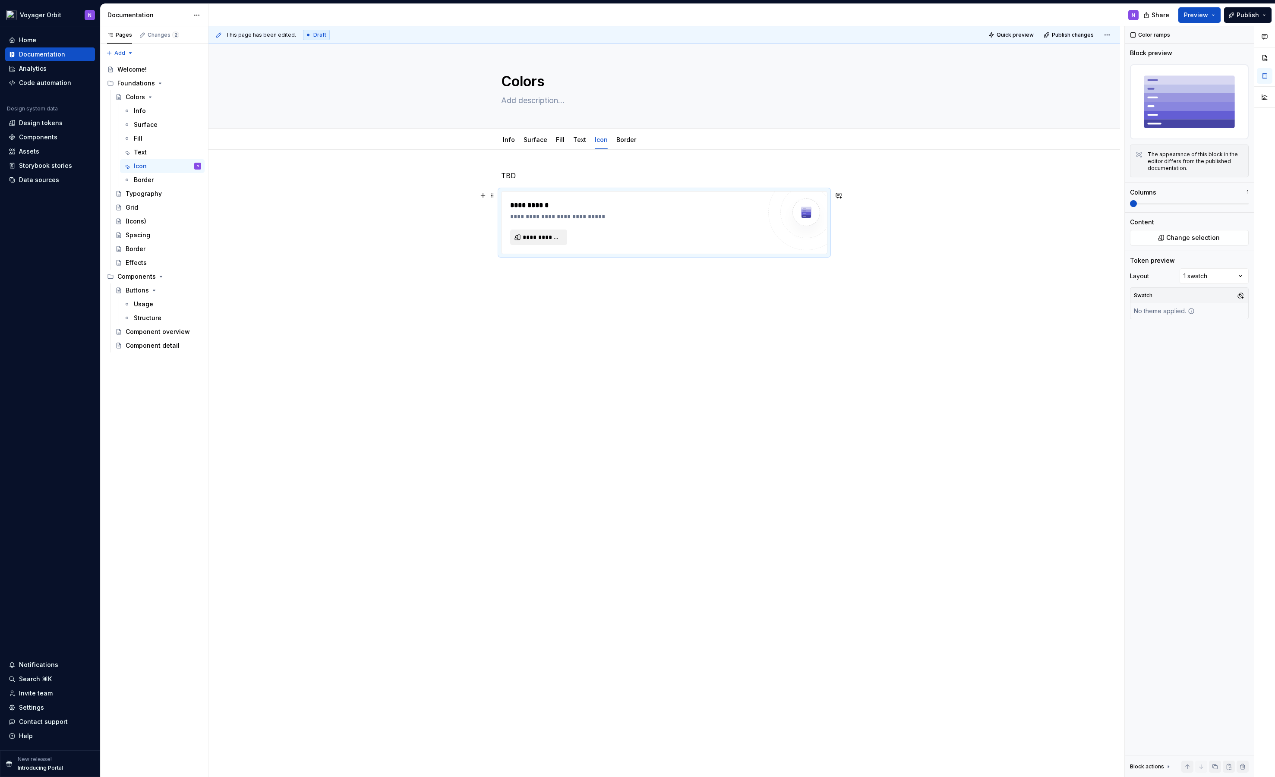
click at [559, 244] on button "**********" at bounding box center [538, 238] width 57 height 16
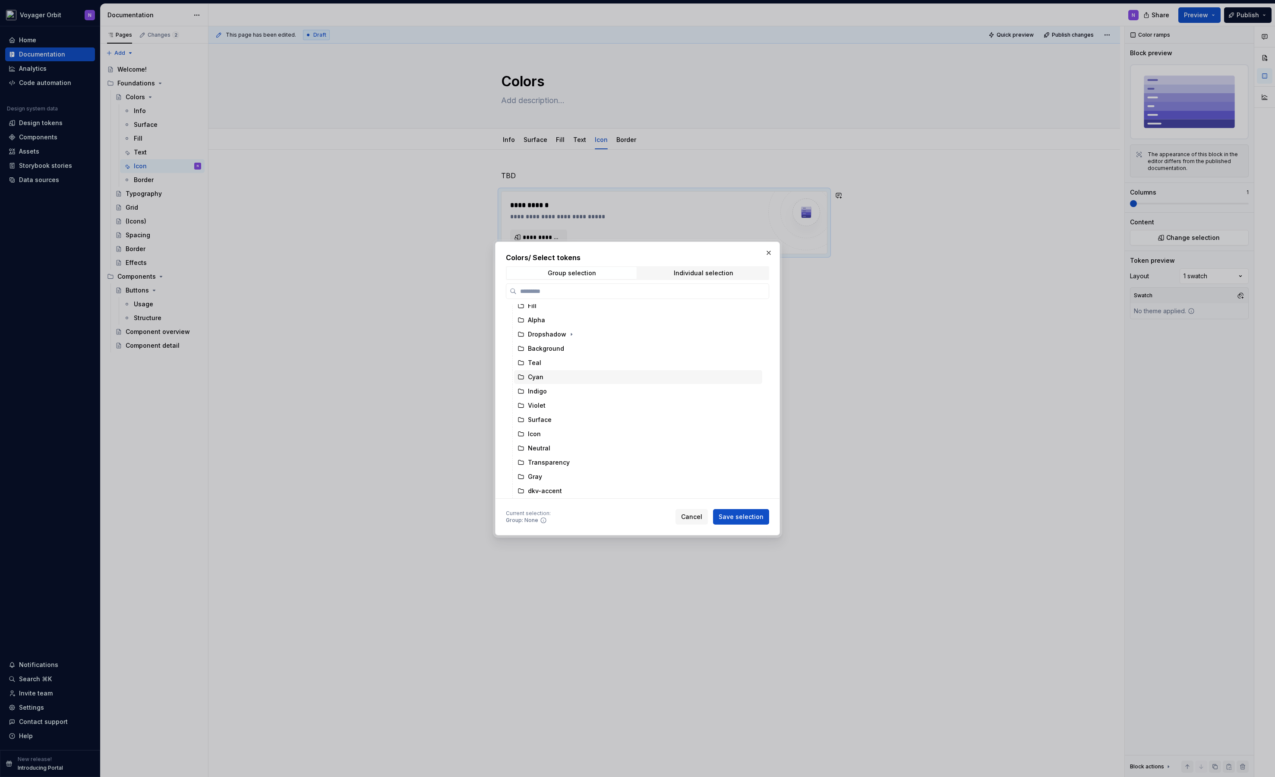
scroll to position [154, 0]
click at [545, 438] on div "Icon" at bounding box center [638, 442] width 248 height 14
click at [735, 522] on button "Save selection" at bounding box center [741, 517] width 56 height 16
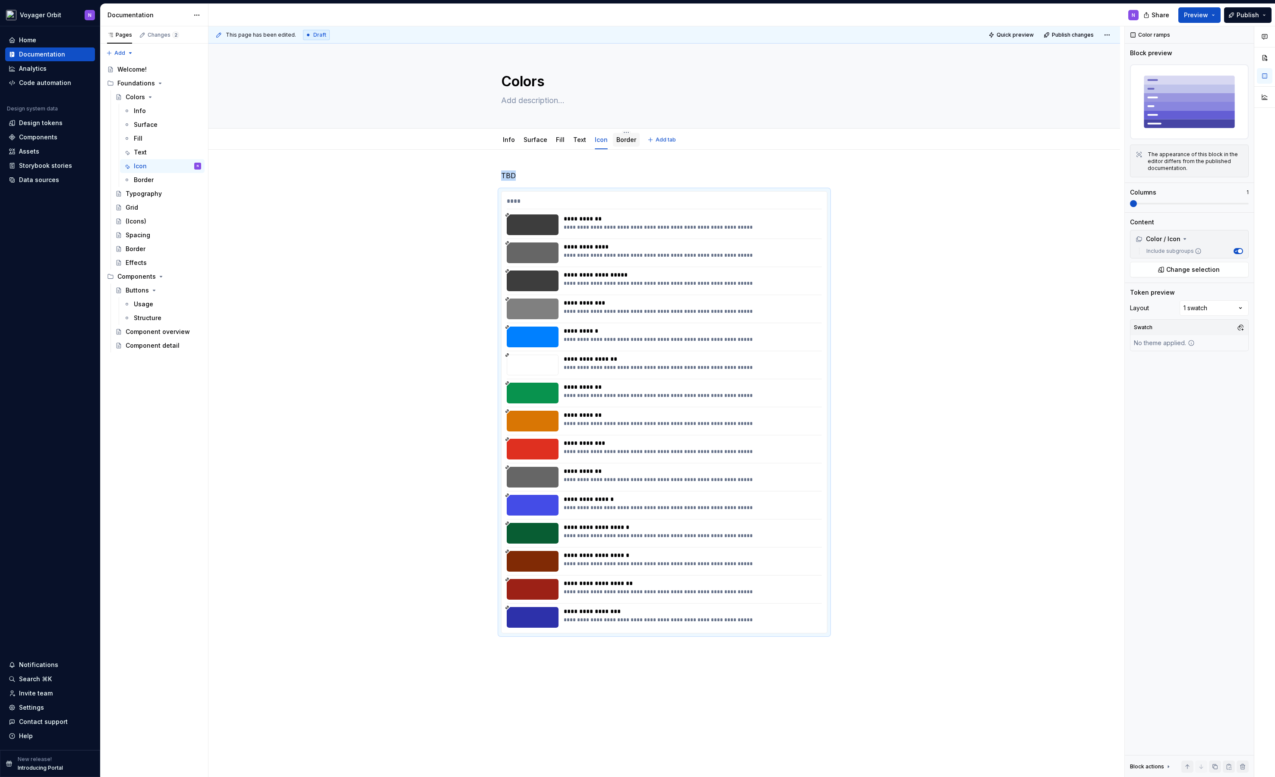
click at [626, 142] on link "Border" at bounding box center [626, 139] width 20 height 7
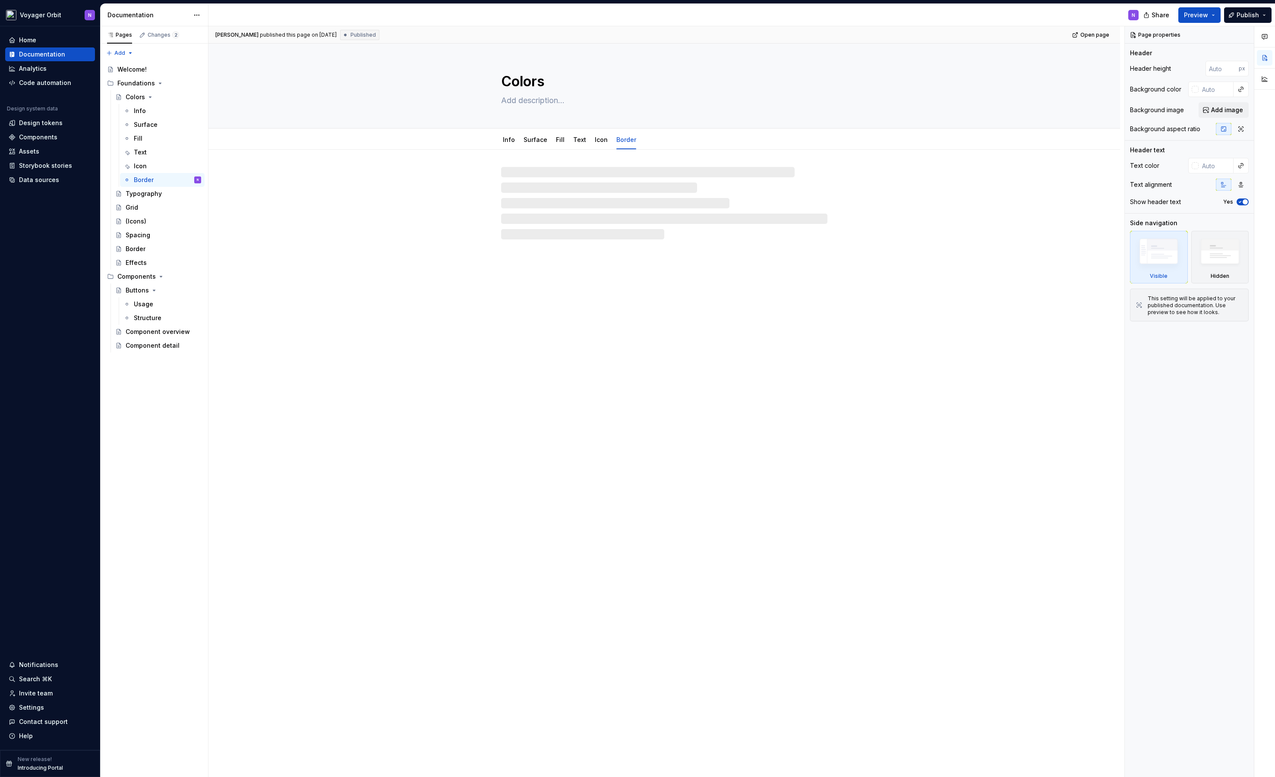
type textarea "*"
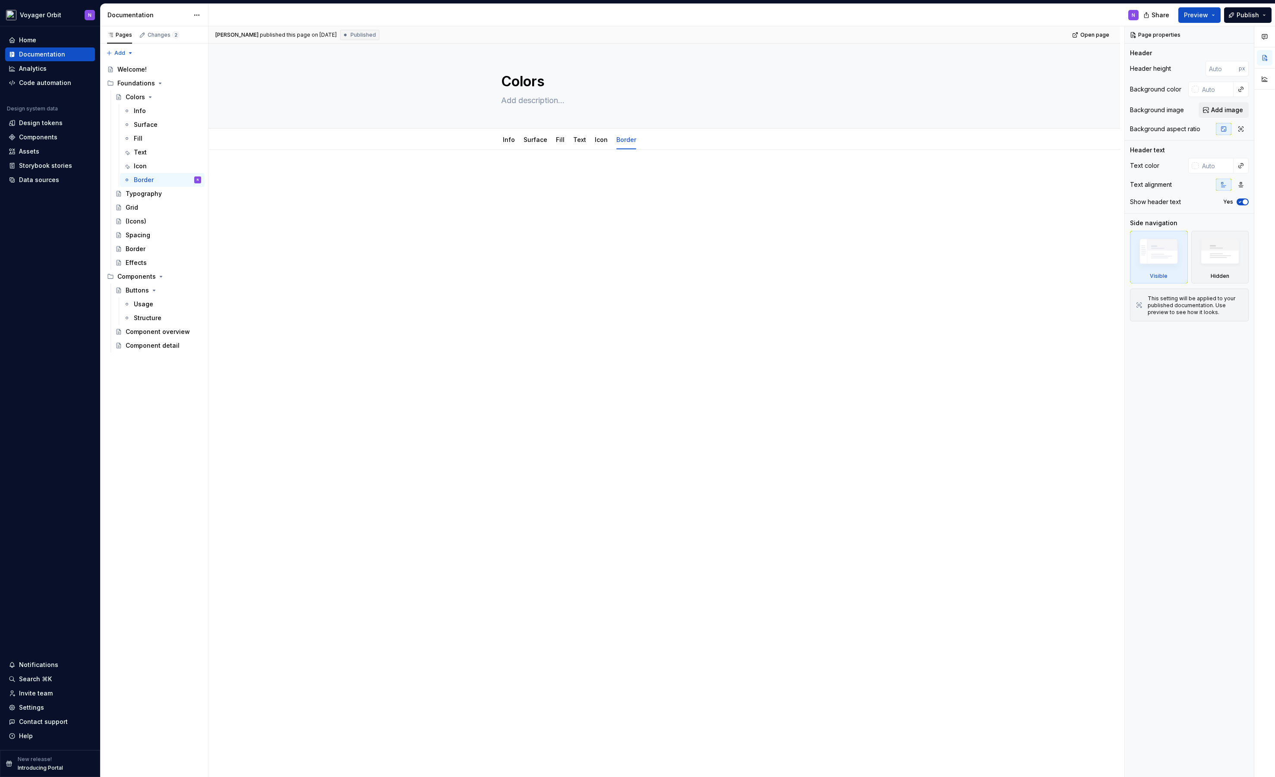
click at [559, 195] on div at bounding box center [664, 186] width 326 height 33
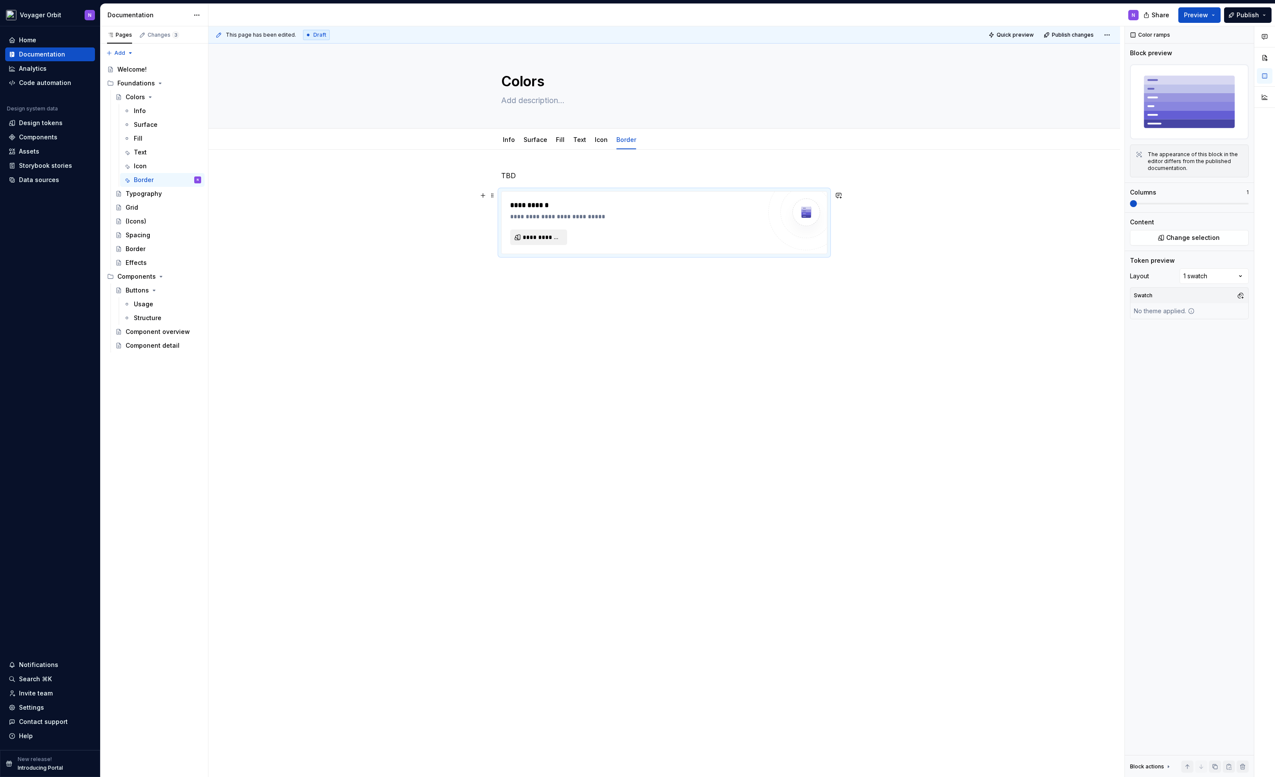
click at [529, 235] on span "**********" at bounding box center [542, 237] width 39 height 9
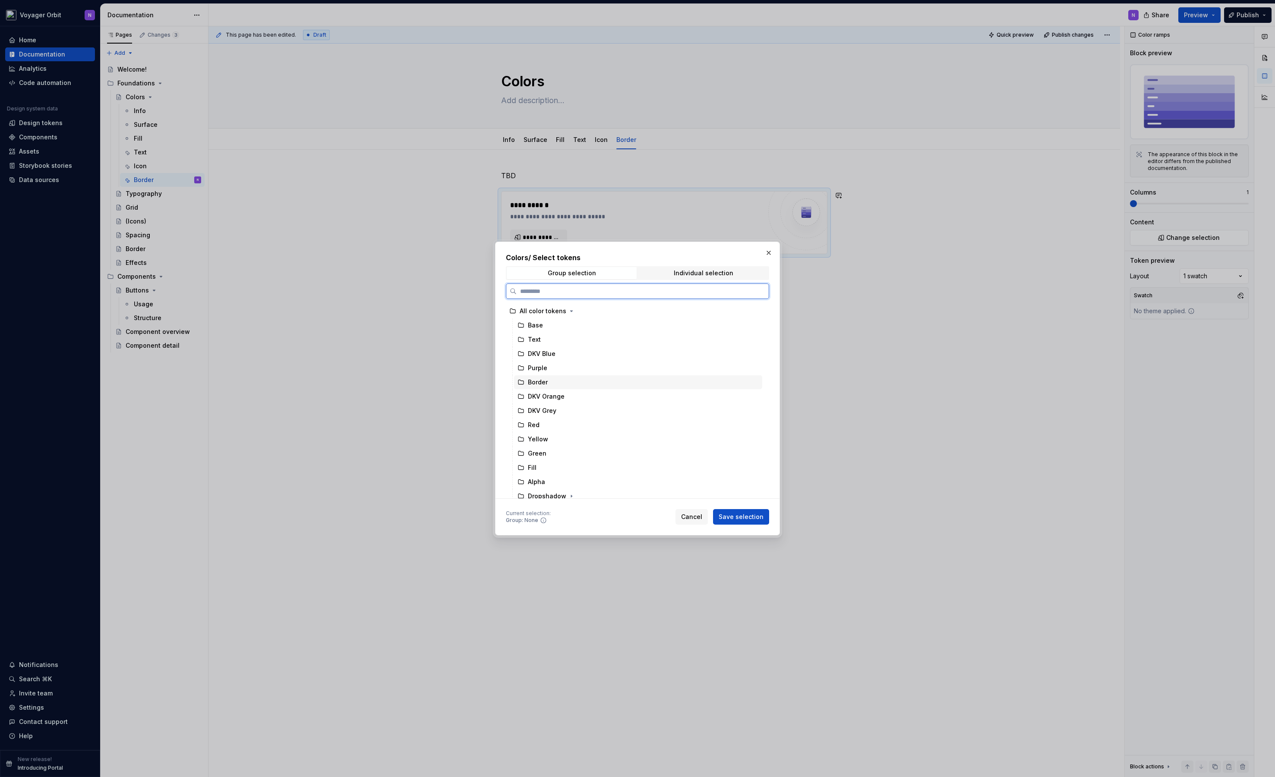
click at [544, 385] on div "Border" at bounding box center [538, 382] width 20 height 9
click at [743, 518] on span "Save selection" at bounding box center [740, 517] width 45 height 9
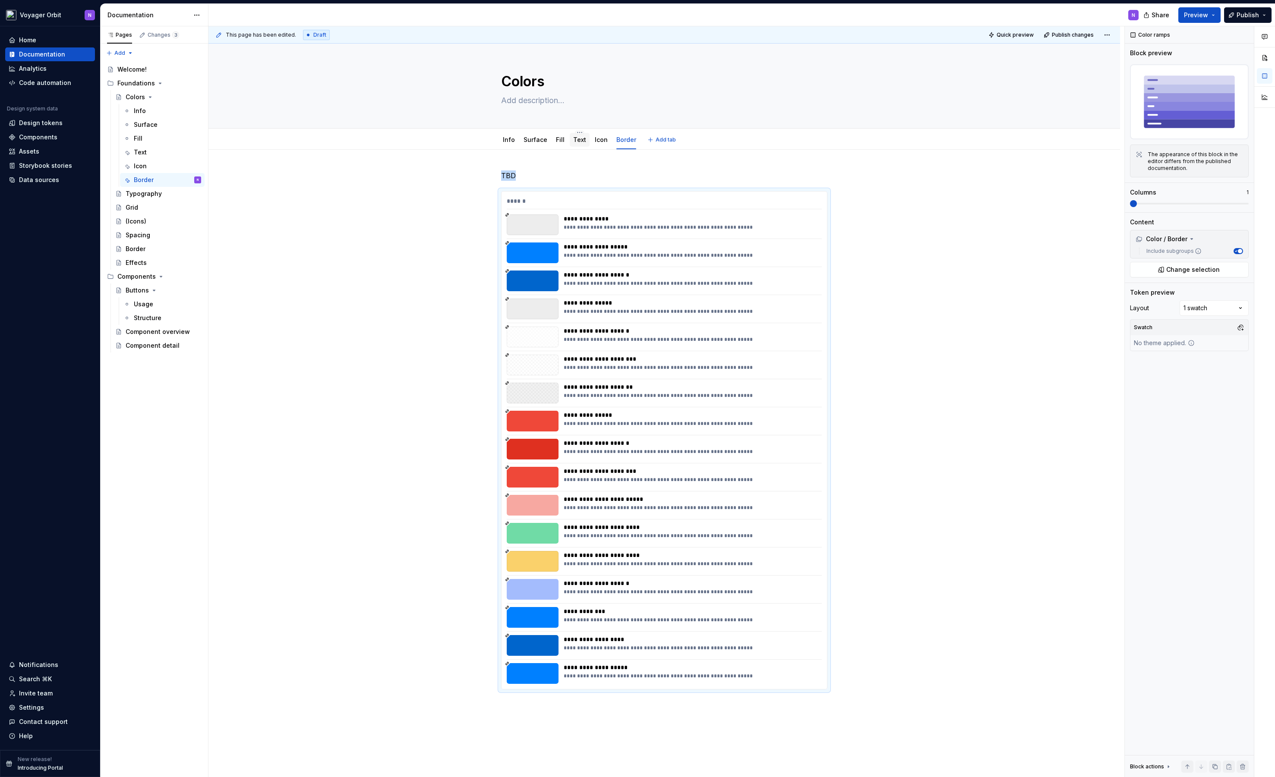
click at [573, 139] on link "Text" at bounding box center [579, 139] width 13 height 7
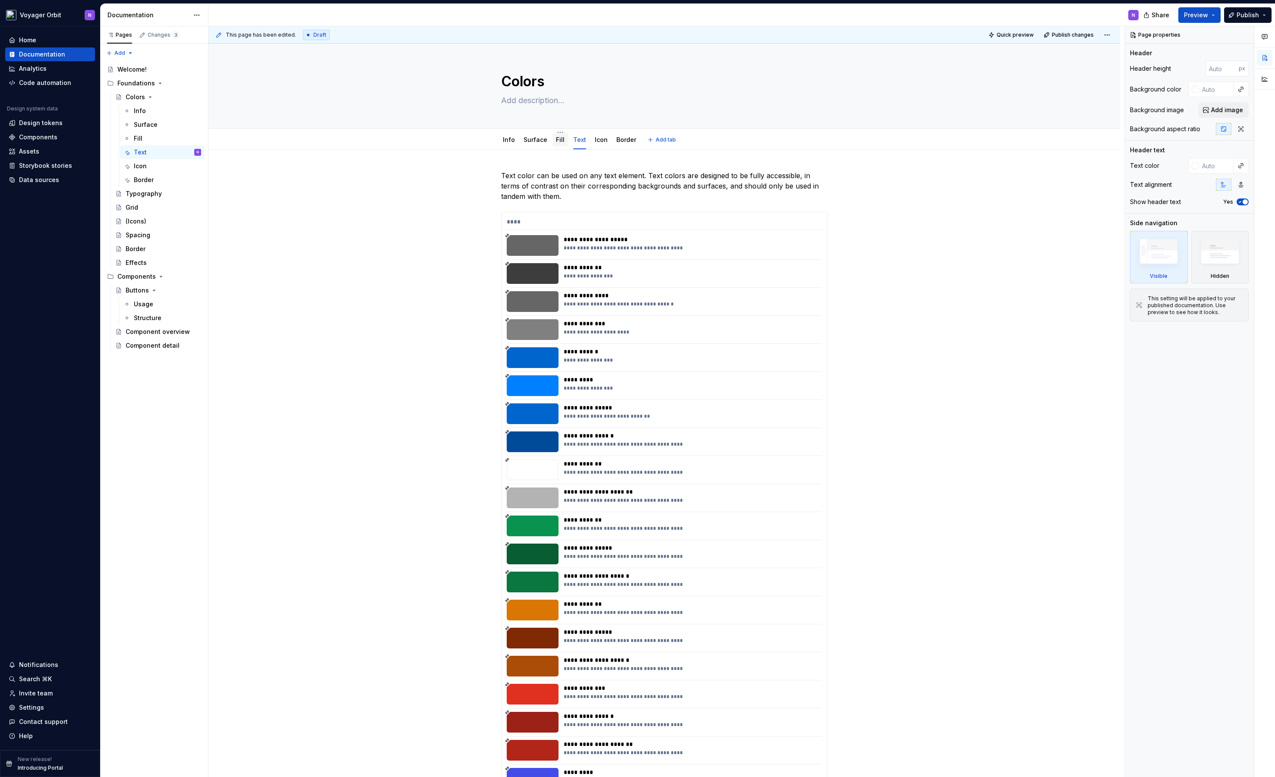
click at [556, 139] on link "Fill" at bounding box center [560, 139] width 9 height 7
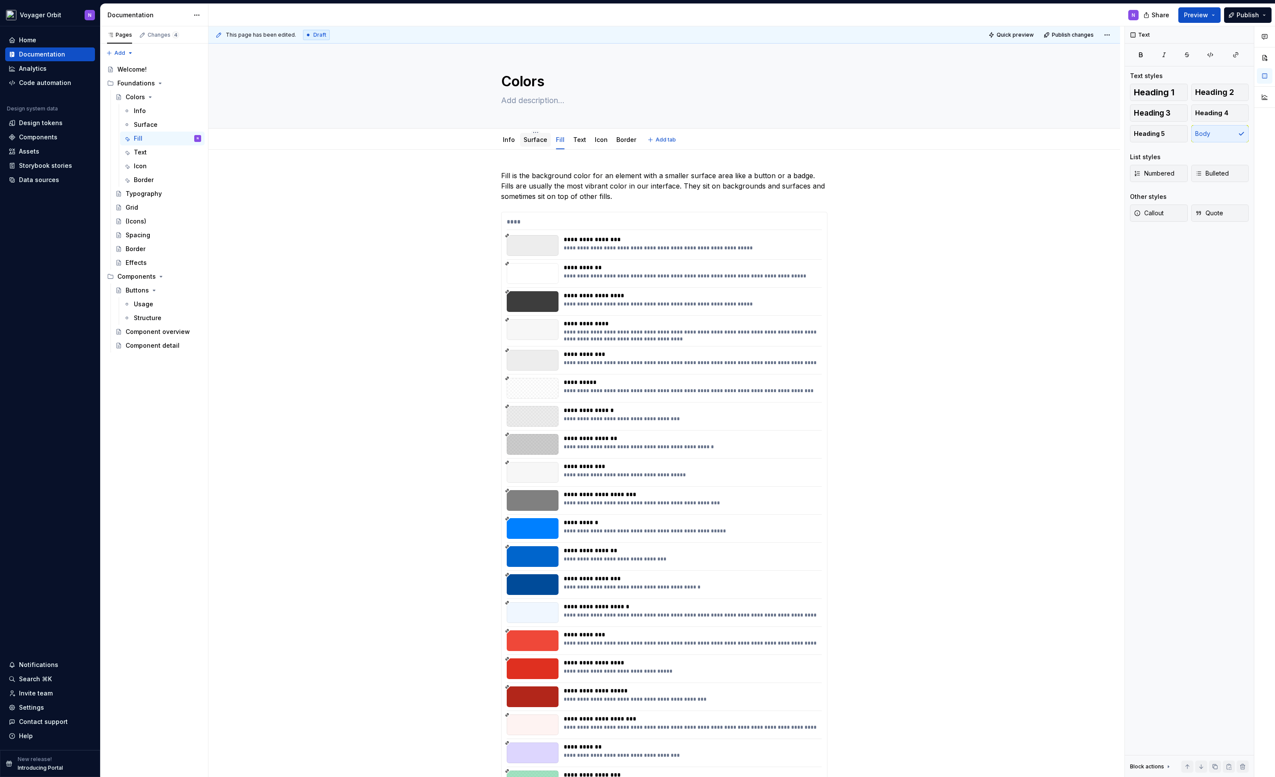
click at [539, 145] on div "Surface" at bounding box center [535, 140] width 24 height 10
click at [530, 137] on link "Surface" at bounding box center [535, 139] width 24 height 7
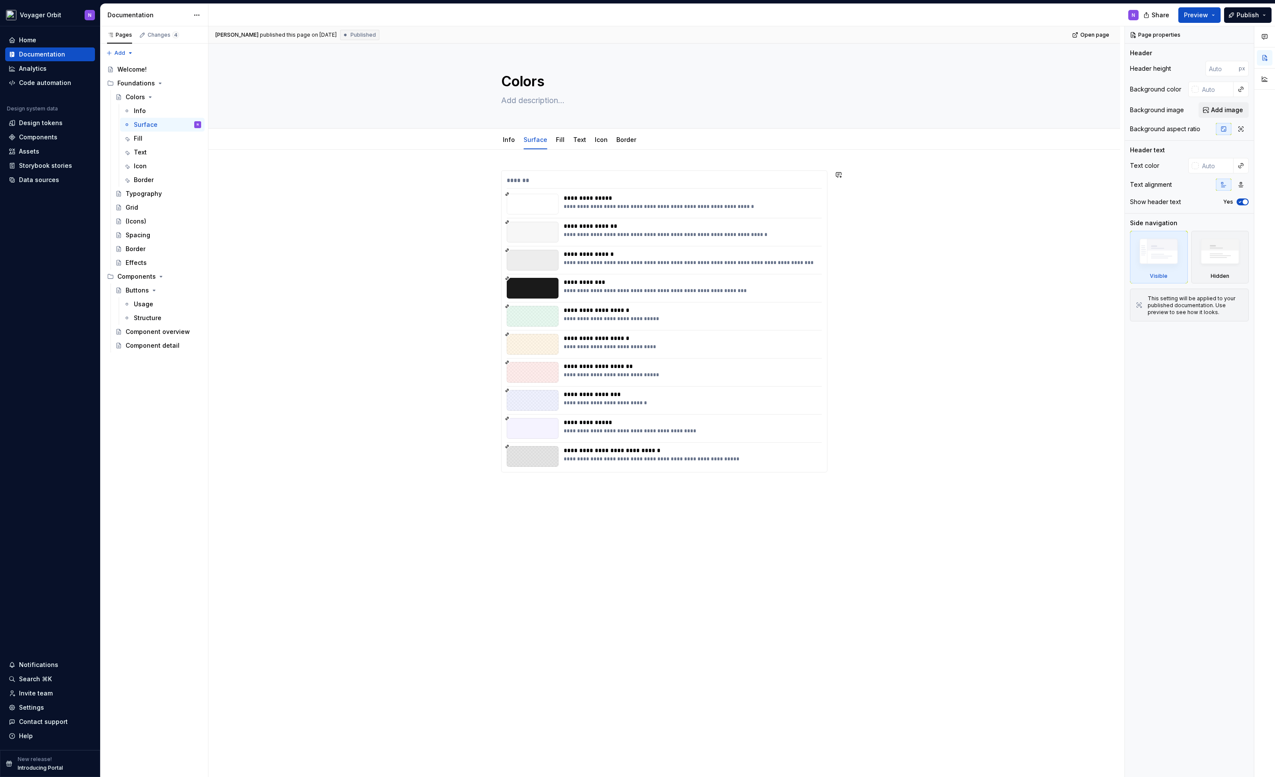
click at [544, 162] on div "**********" at bounding box center [663, 433] width 911 height 566
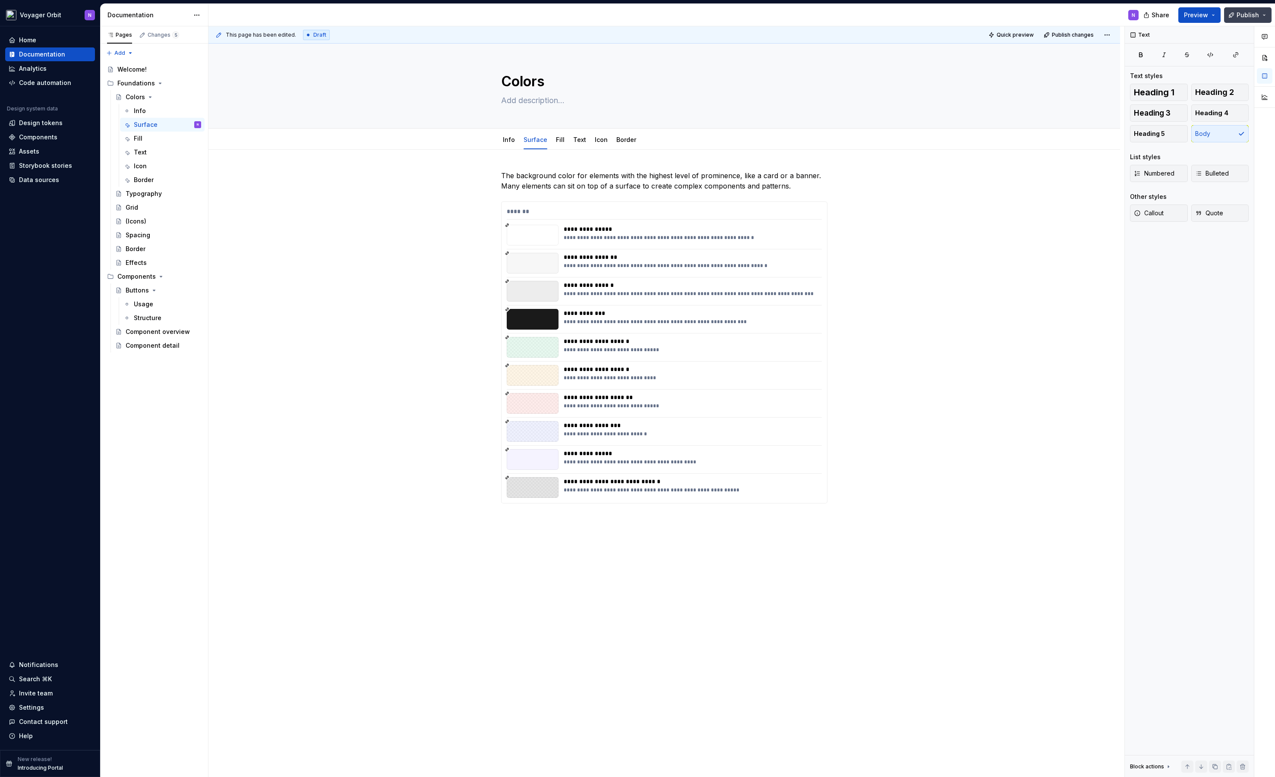
click at [1264, 14] on button "Publish" at bounding box center [1247, 15] width 47 height 16
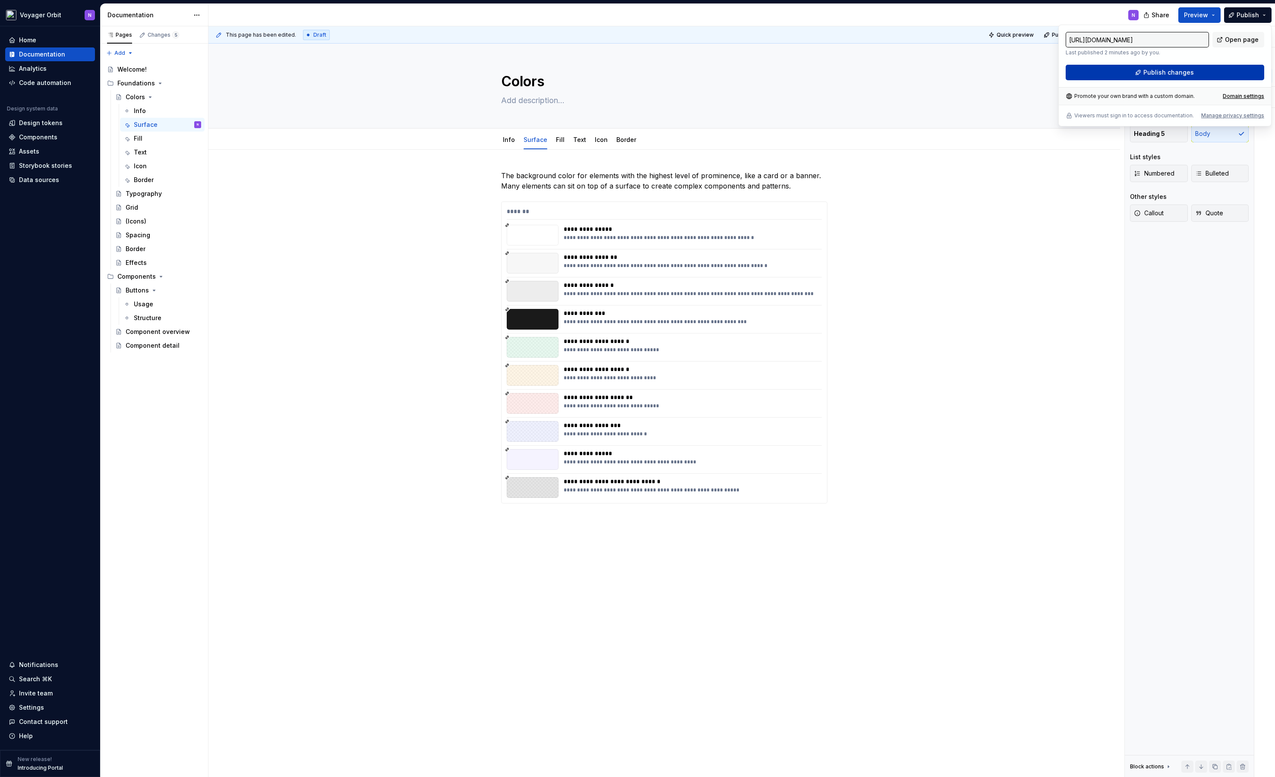
click at [1191, 72] on span "Publish changes" at bounding box center [1168, 72] width 50 height 9
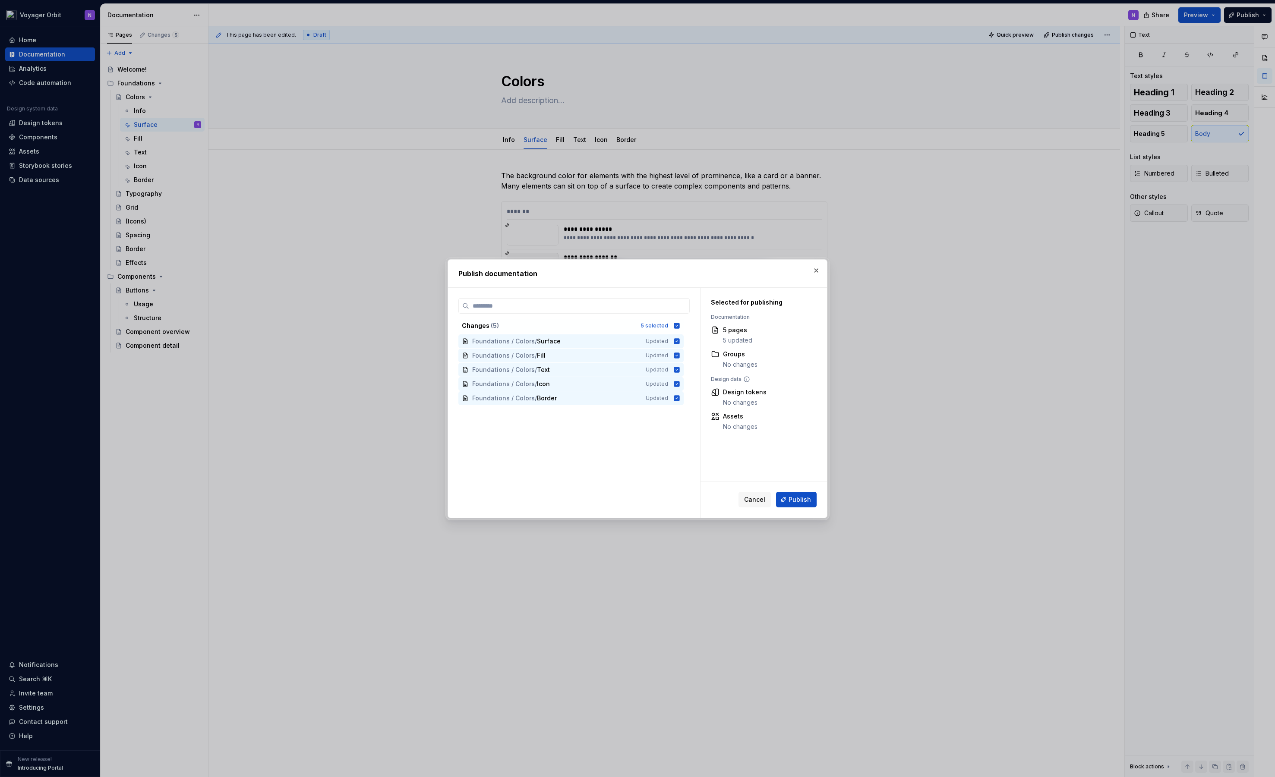
drag, startPoint x: 794, startPoint y: 494, endPoint x: 797, endPoint y: 502, distance: 8.9
click at [794, 495] on button "Publish" at bounding box center [796, 500] width 41 height 16
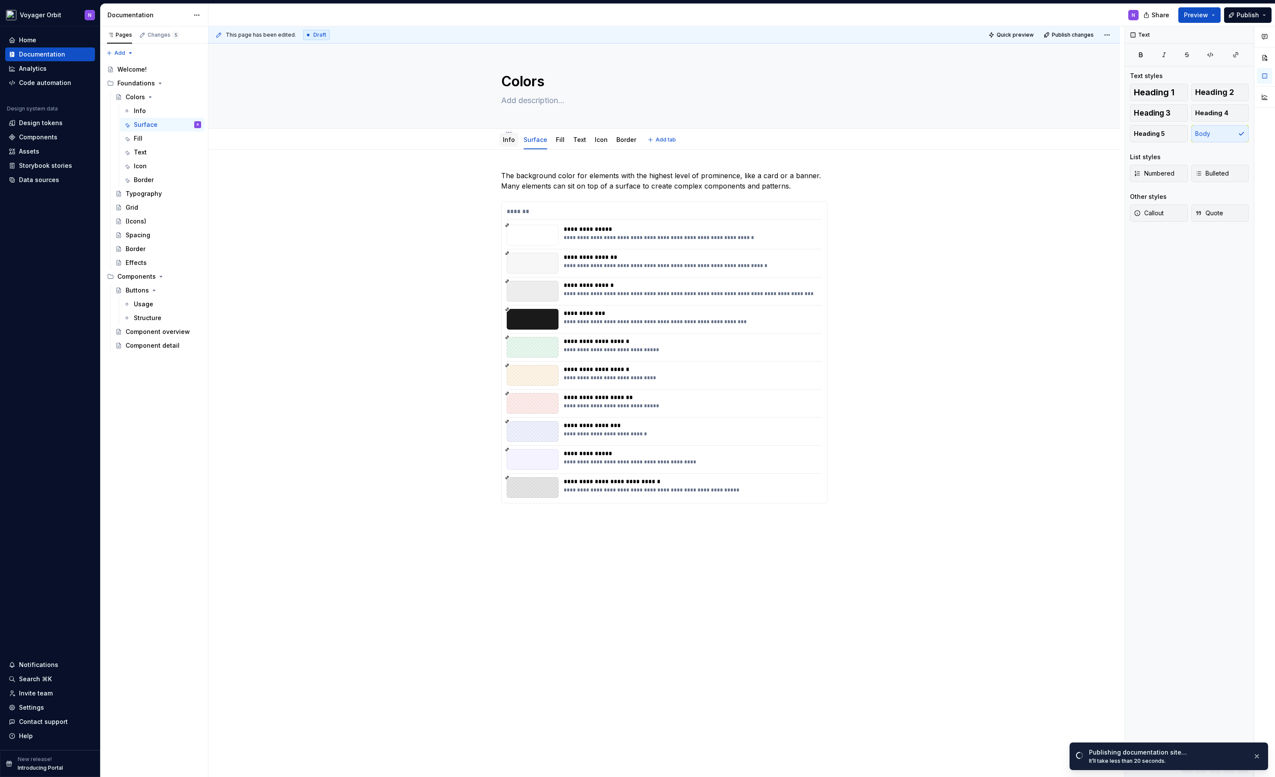
click at [513, 137] on link "Info" at bounding box center [509, 139] width 12 height 7
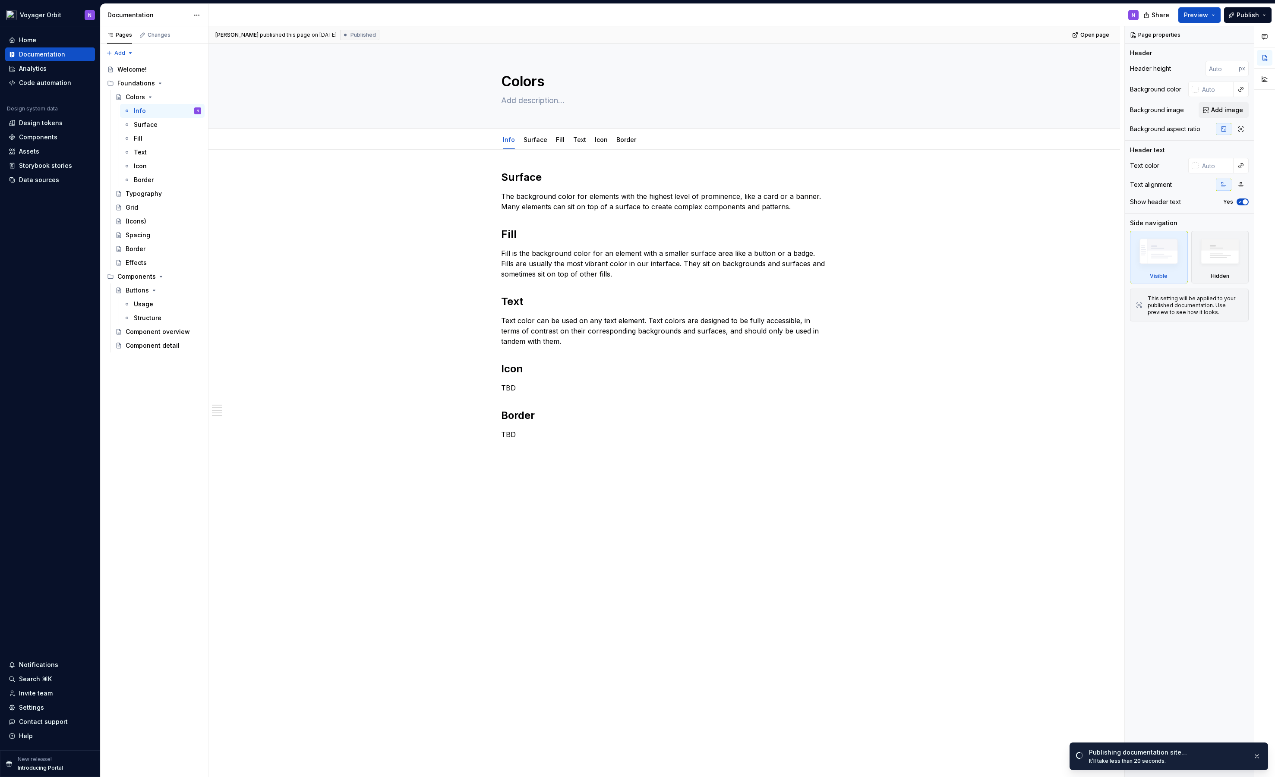
click at [409, 232] on div "Surface The background color for elements with the highest level of prominence,…" at bounding box center [663, 424] width 911 height 549
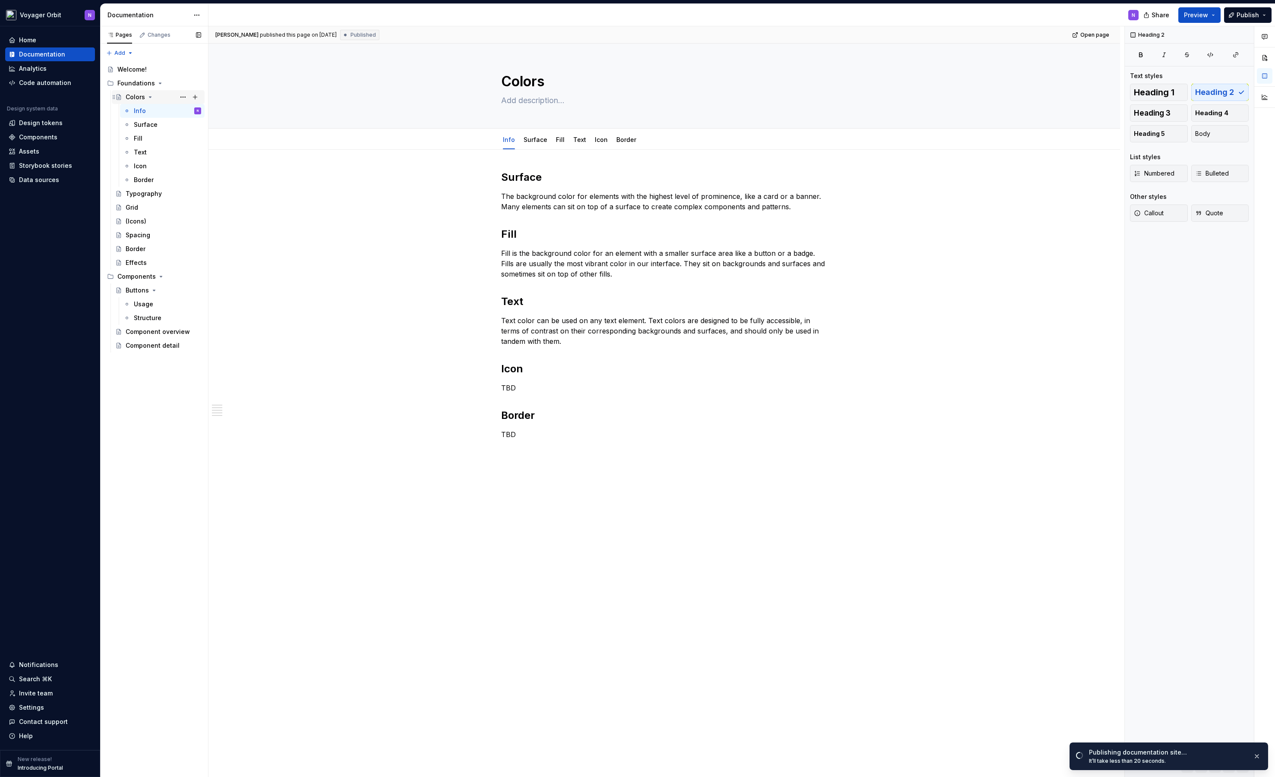
click at [148, 96] on icon "Page tree" at bounding box center [150, 97] width 7 height 7
click at [148, 108] on div "Typography" at bounding box center [144, 111] width 36 height 9
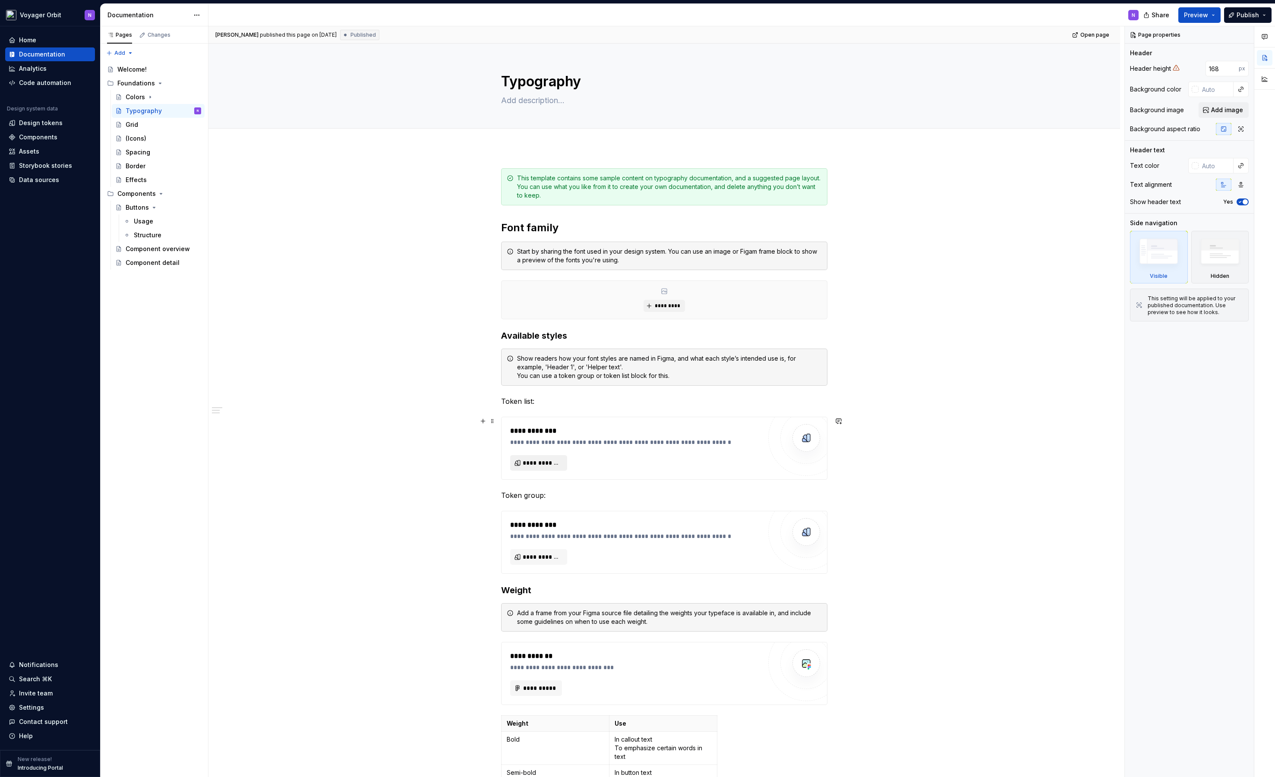
click at [547, 464] on span "**********" at bounding box center [542, 463] width 39 height 9
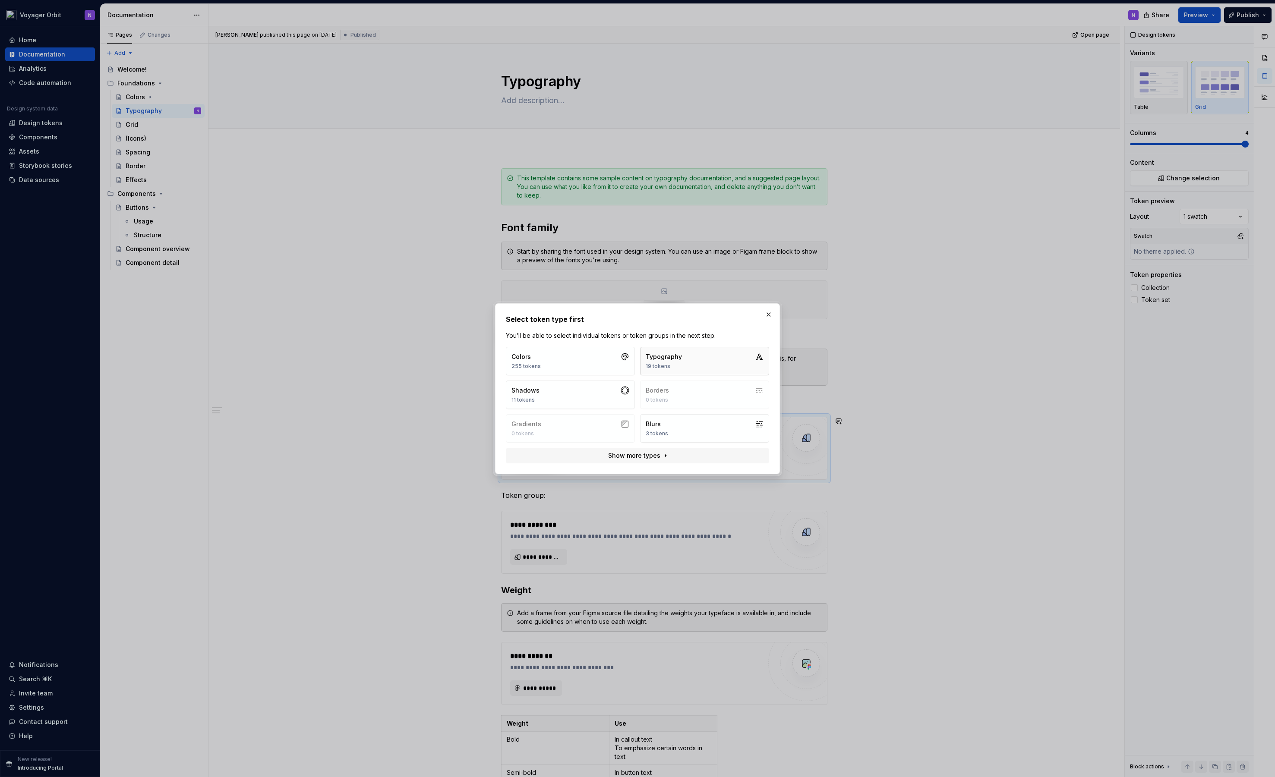
click at [676, 366] on div "19 tokens" at bounding box center [663, 366] width 36 height 7
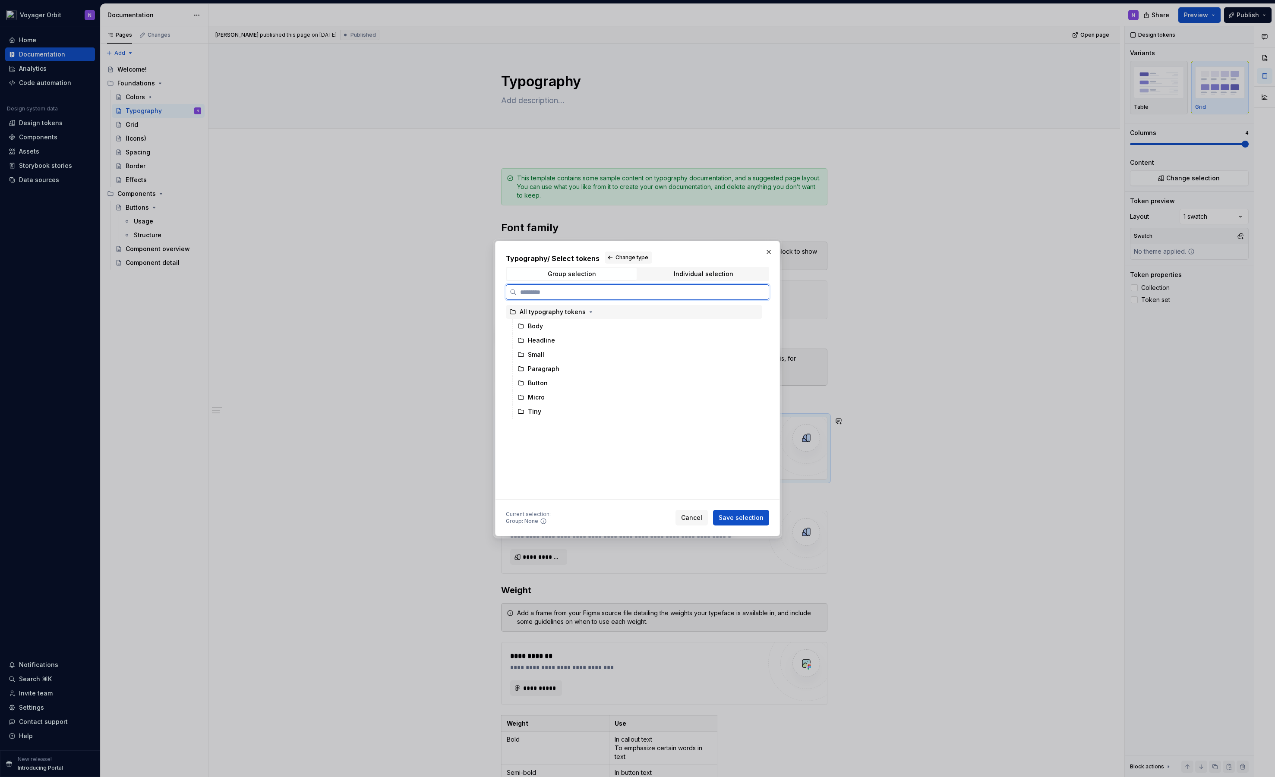
click at [552, 310] on div "All typography tokens" at bounding box center [553, 312] width 66 height 9
click at [731, 517] on span "Save selection" at bounding box center [740, 517] width 45 height 9
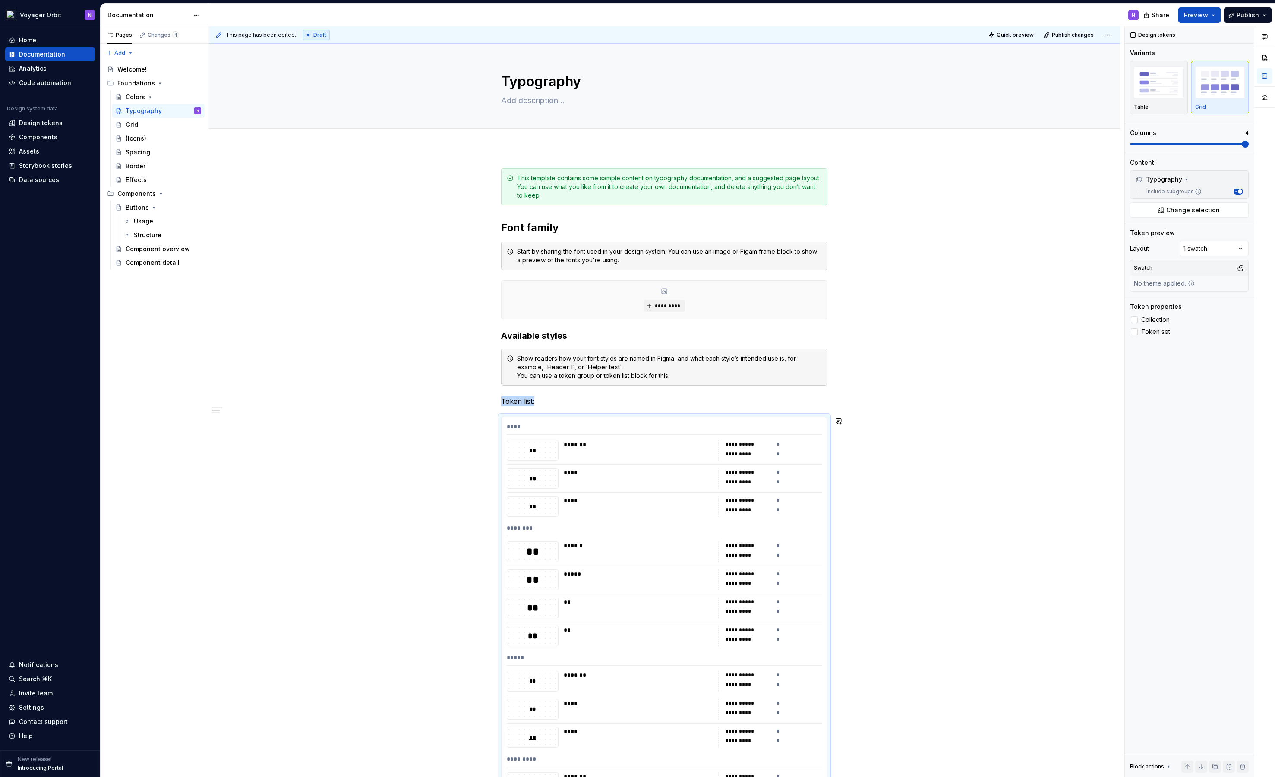
scroll to position [297, 0]
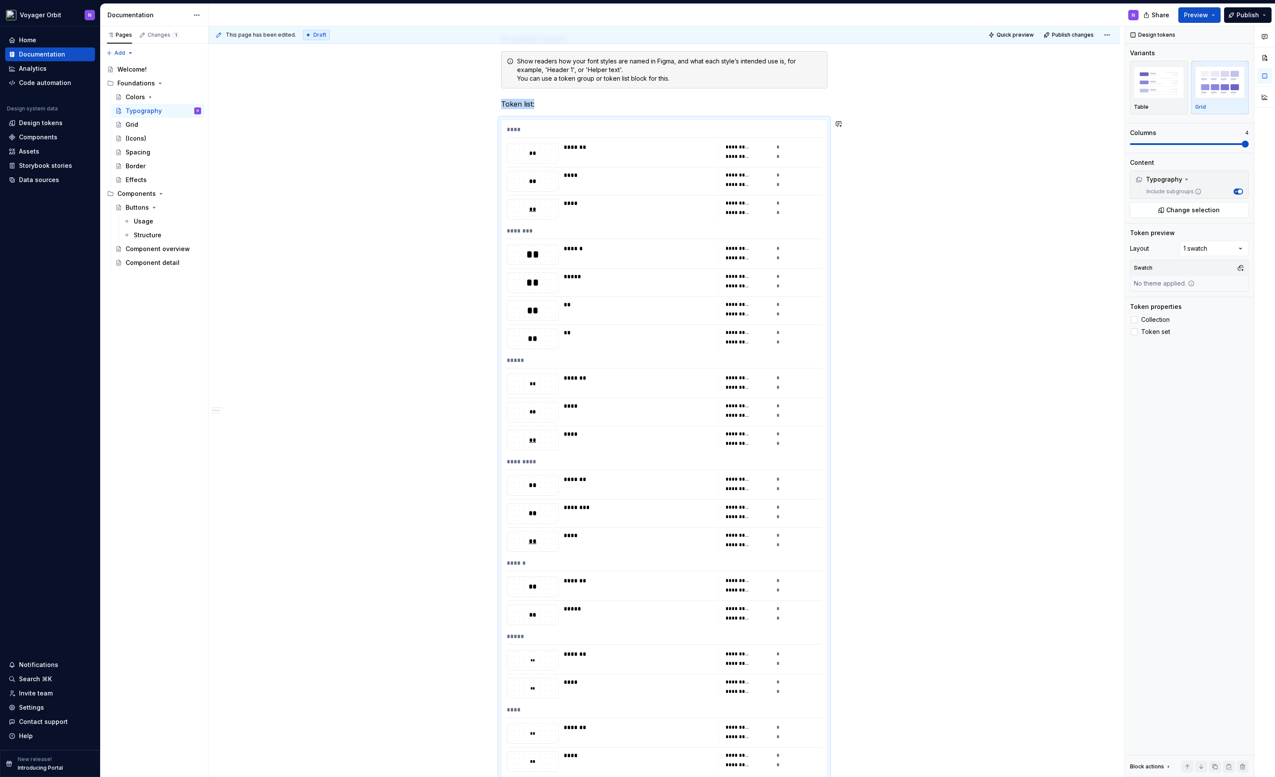
type textarea "*"
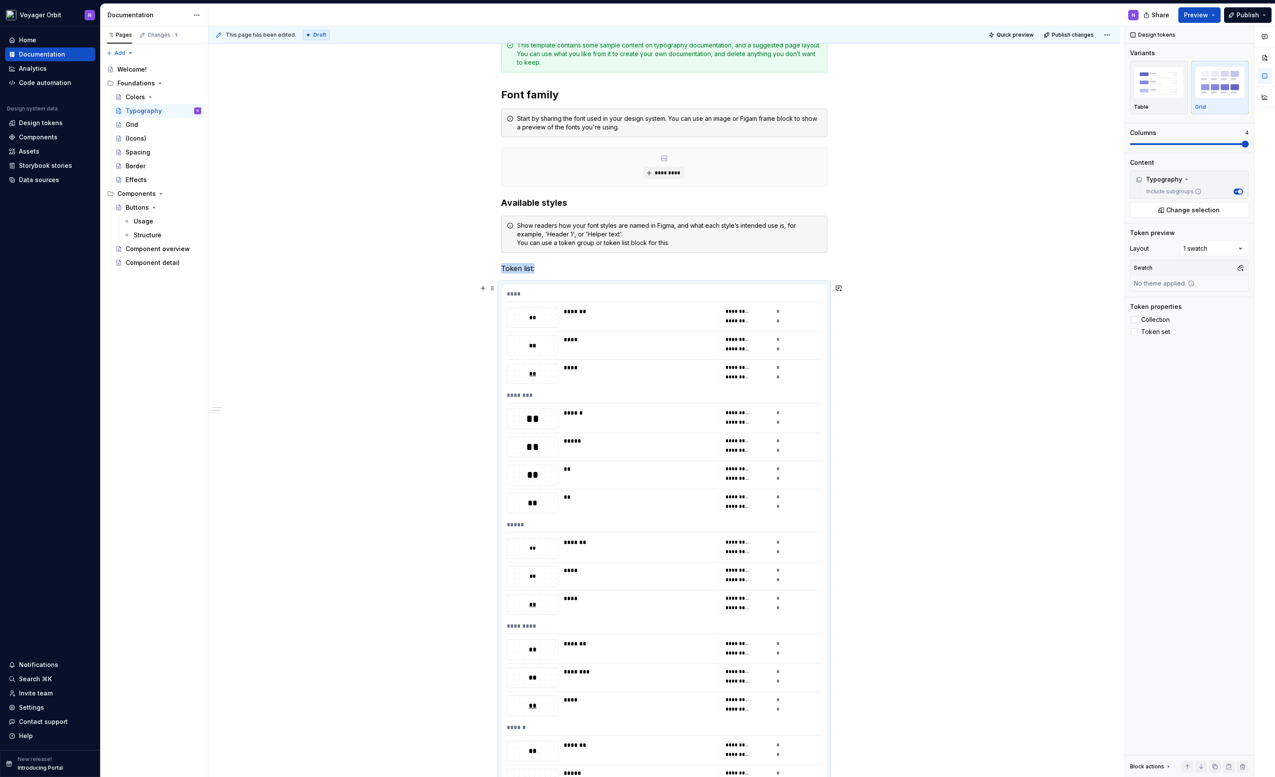
scroll to position [97, 0]
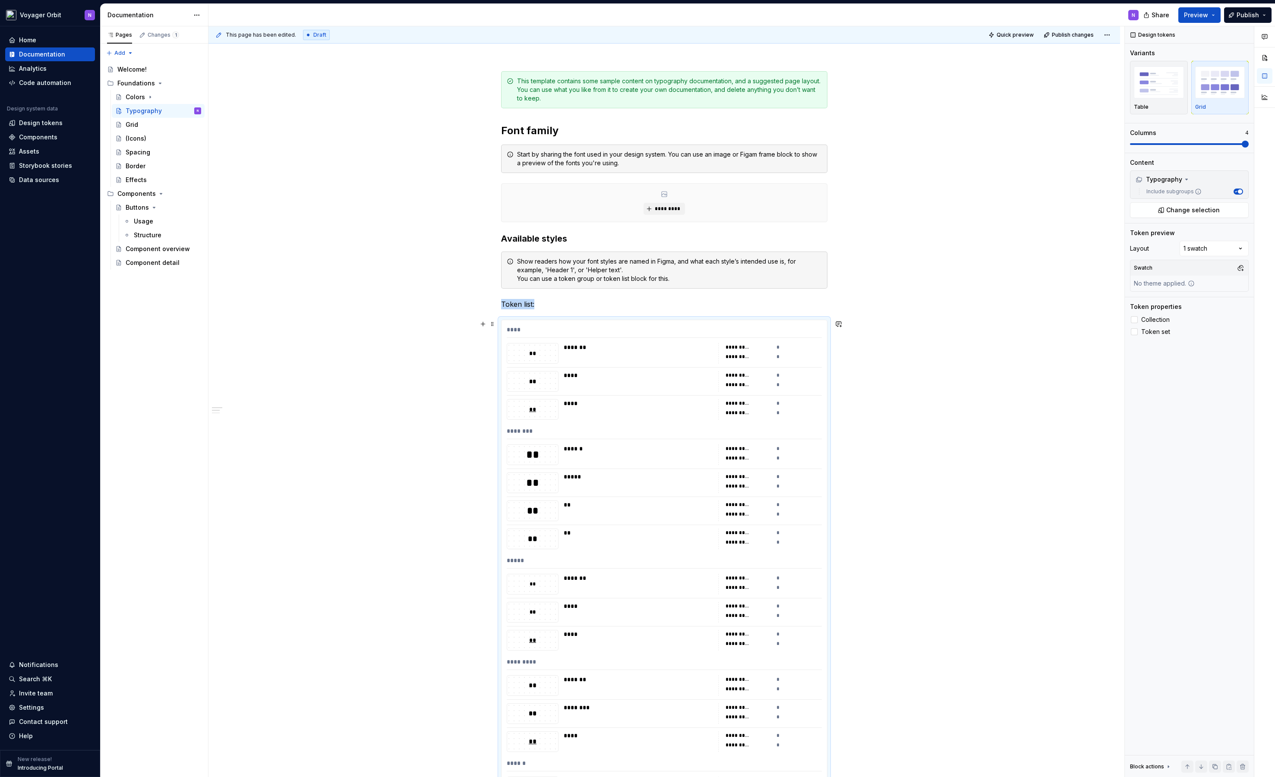
click at [535, 355] on div "**" at bounding box center [532, 353] width 51 height 9
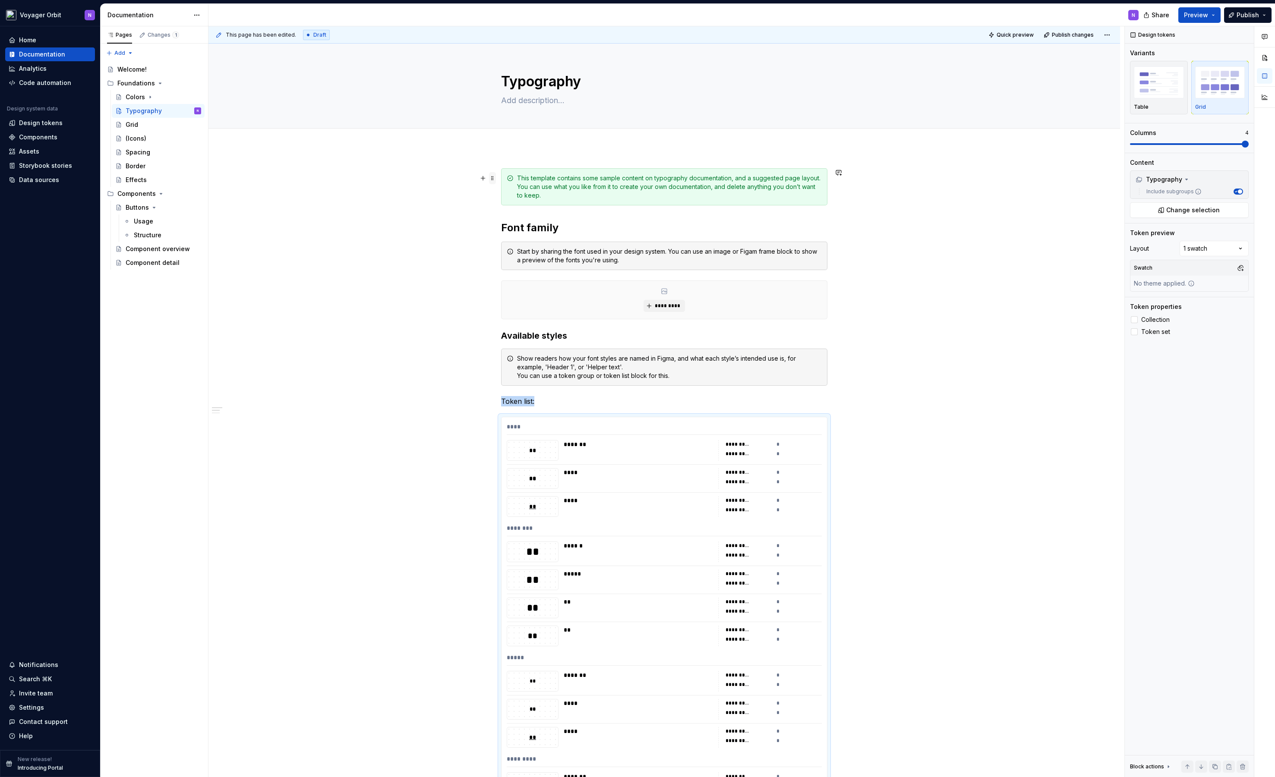
click at [493, 177] on span at bounding box center [492, 178] width 7 height 12
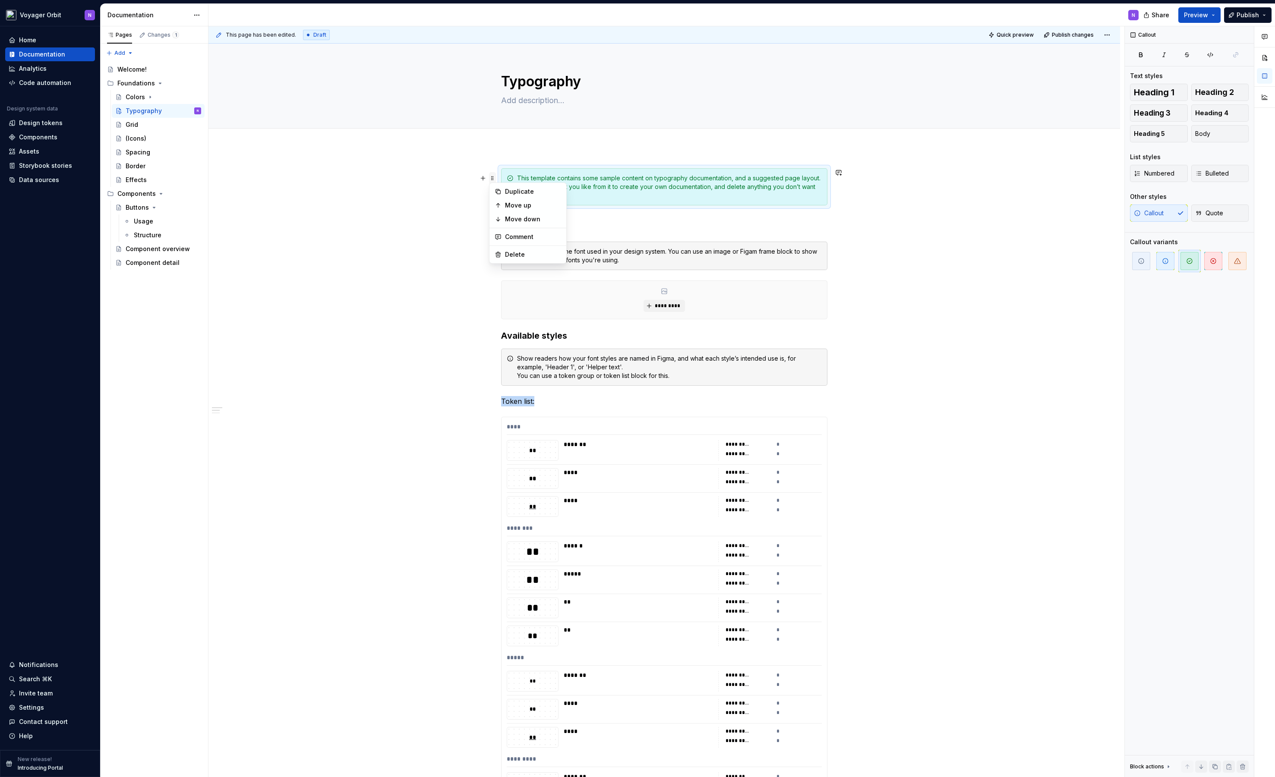
click at [493, 179] on span at bounding box center [492, 178] width 7 height 12
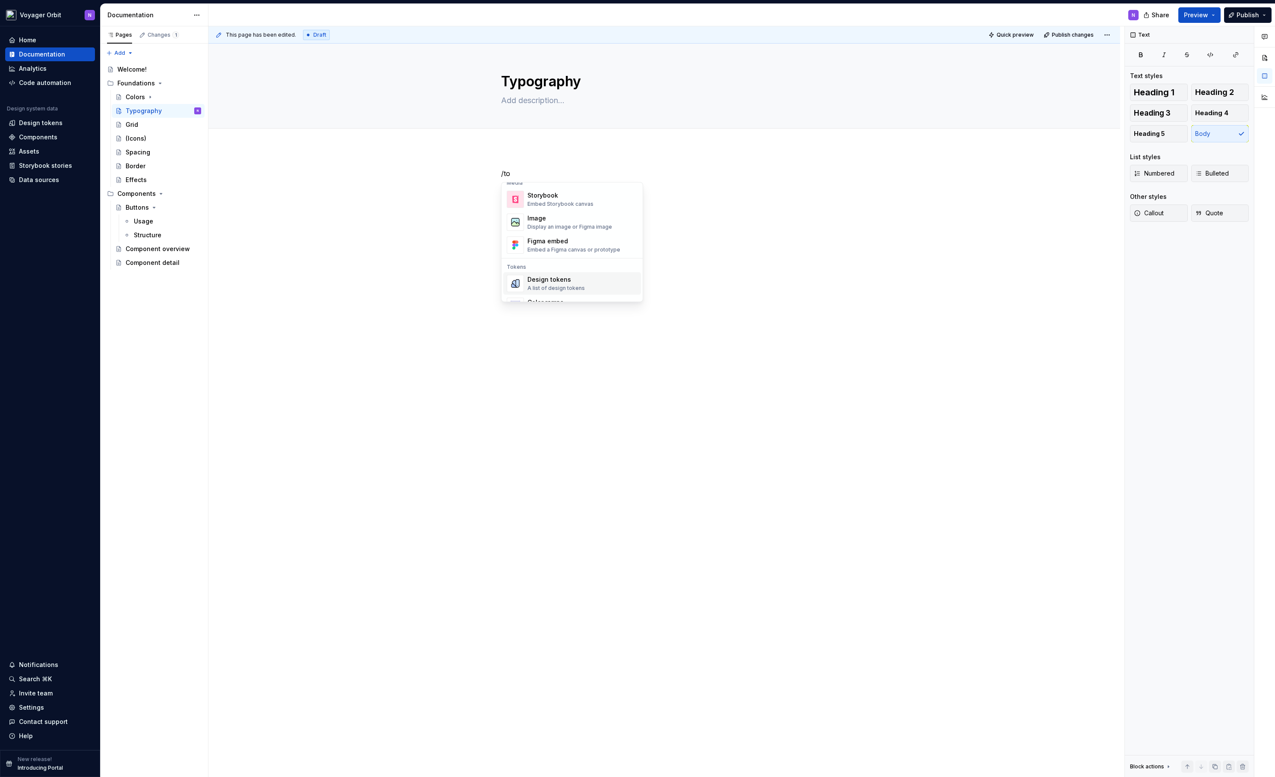
scroll to position [31, 0]
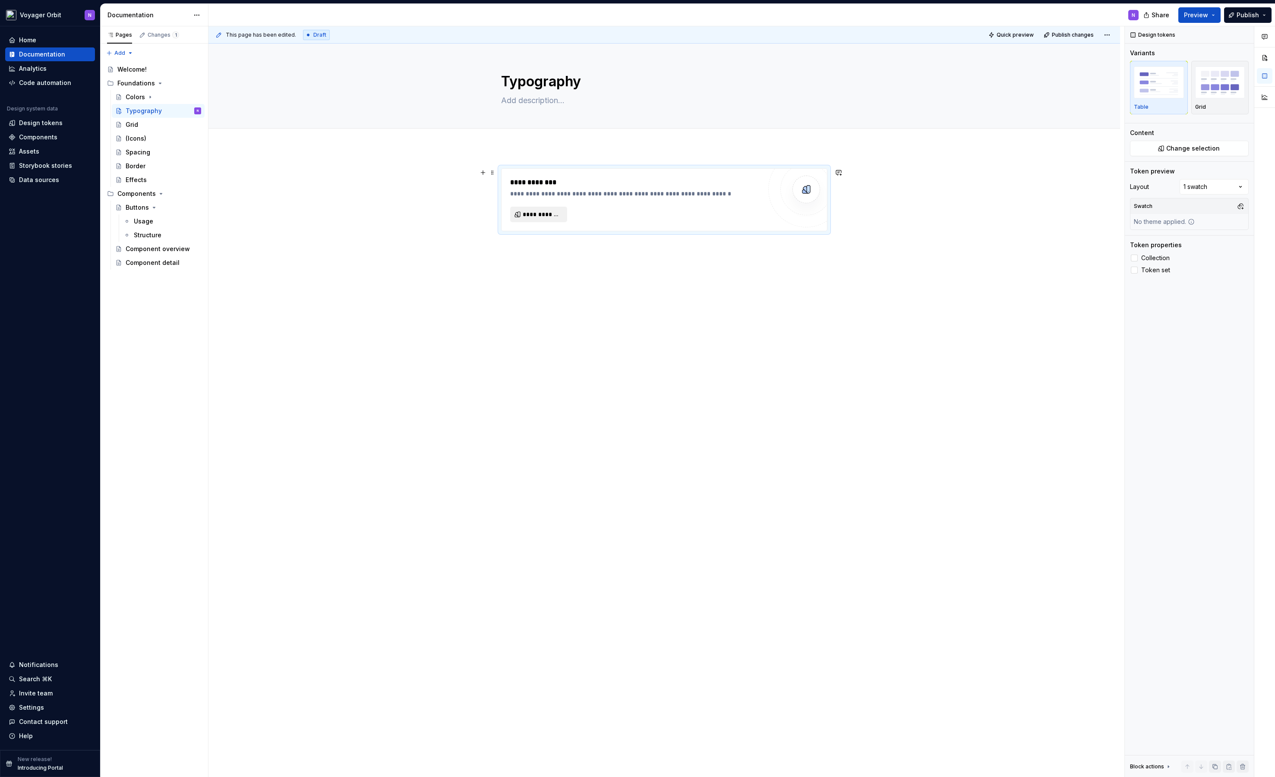
click at [543, 212] on span "**********" at bounding box center [542, 214] width 39 height 9
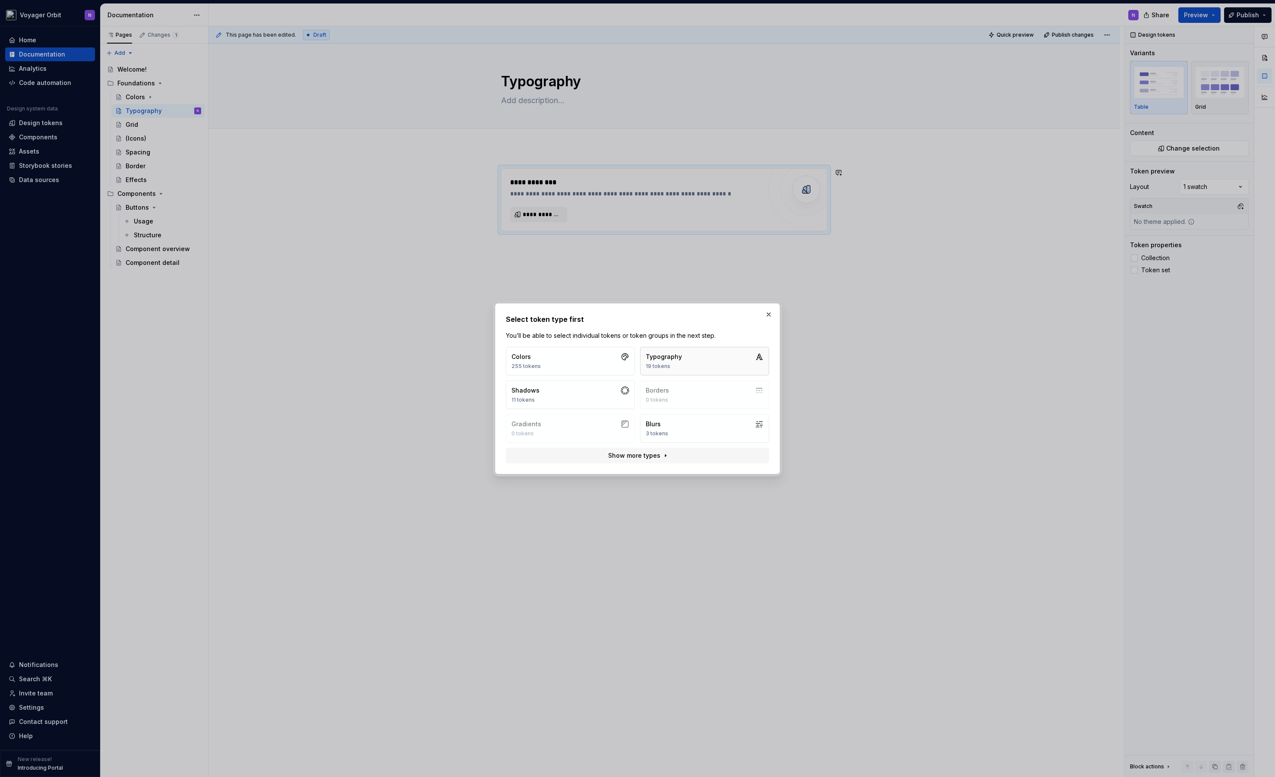
click at [695, 364] on button "Typography 19 tokens" at bounding box center [704, 361] width 129 height 28
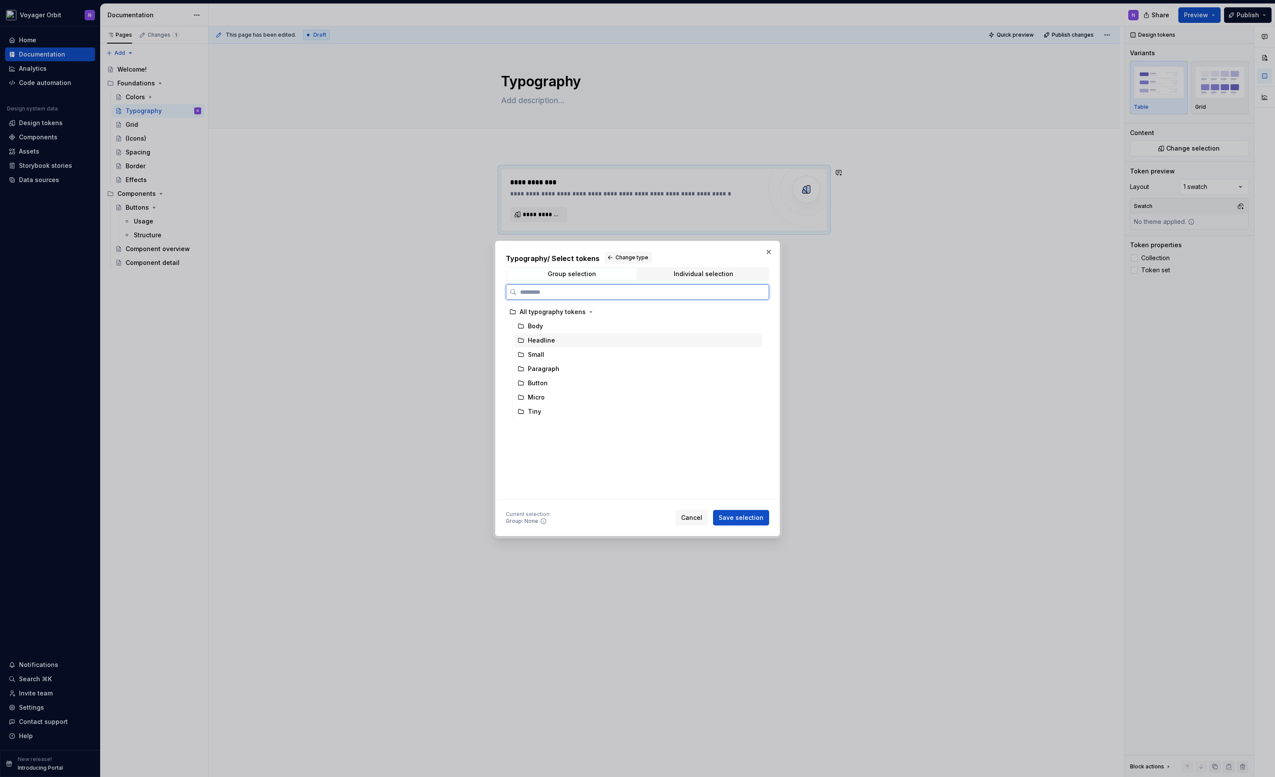
click at [545, 340] on div "Headline" at bounding box center [541, 340] width 27 height 9
click at [741, 522] on button "Save selection" at bounding box center [741, 518] width 56 height 16
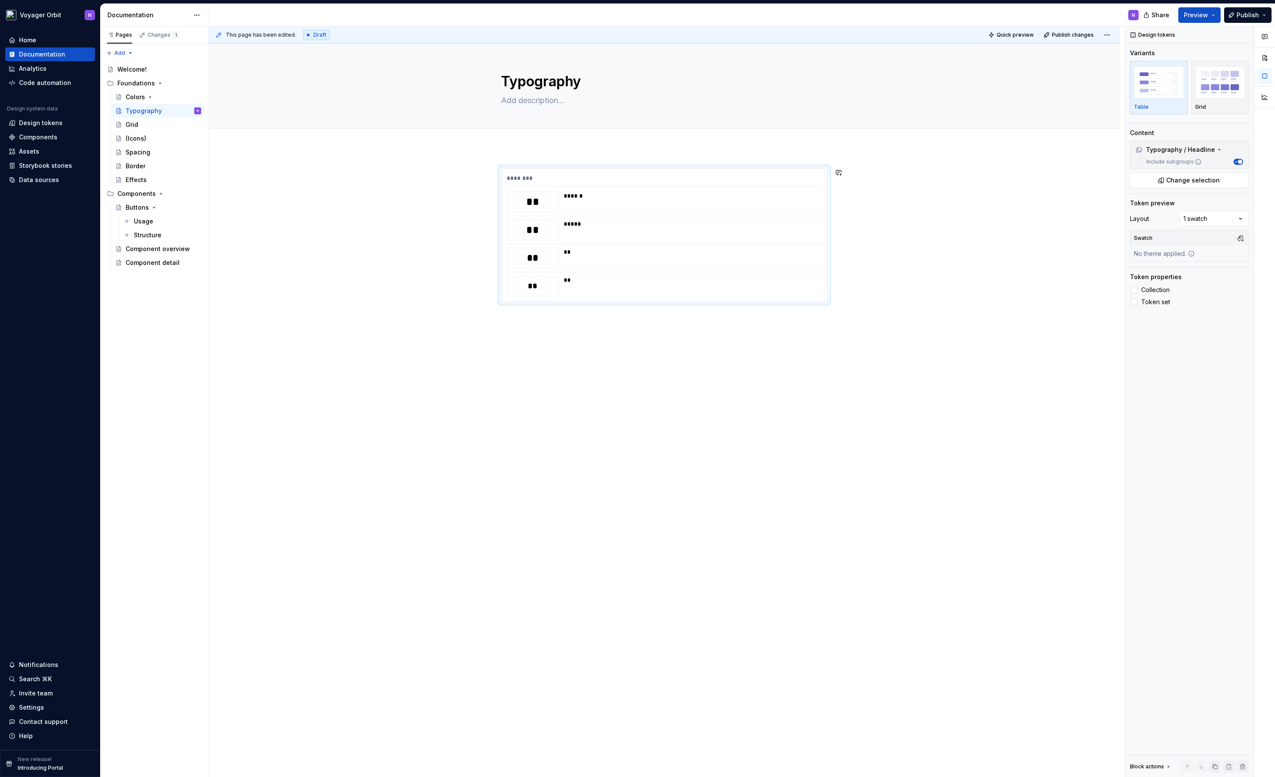
click at [605, 364] on div "******** ** ****** ** ***** ** ** ** **" at bounding box center [663, 347] width 911 height 398
click at [891, 291] on div "******** ** ****** ** ***** ** ** ** **" at bounding box center [663, 347] width 911 height 398
click at [861, 311] on div "******** ** ****** ** ***** ** ** ** **" at bounding box center [663, 347] width 911 height 398
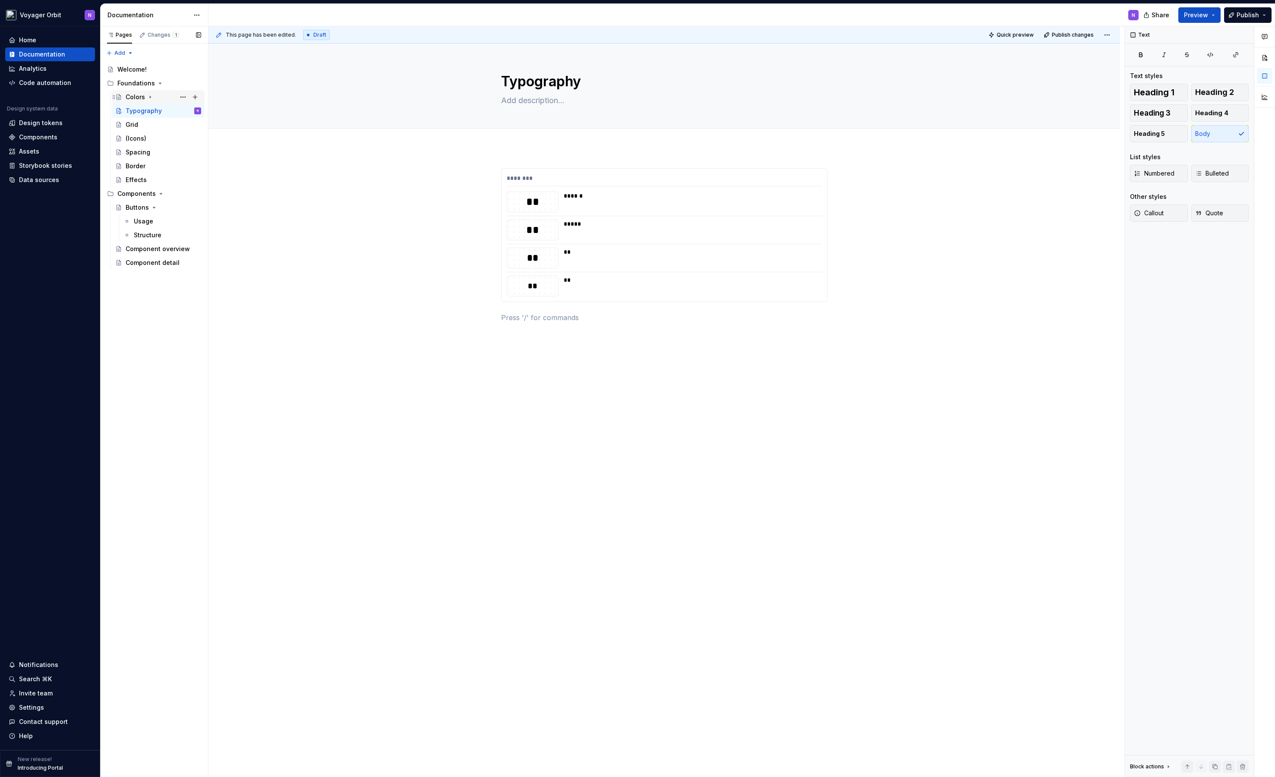
click at [151, 99] on icon "Page tree" at bounding box center [150, 97] width 7 height 7
click at [139, 97] on div "Colors" at bounding box center [135, 97] width 19 height 9
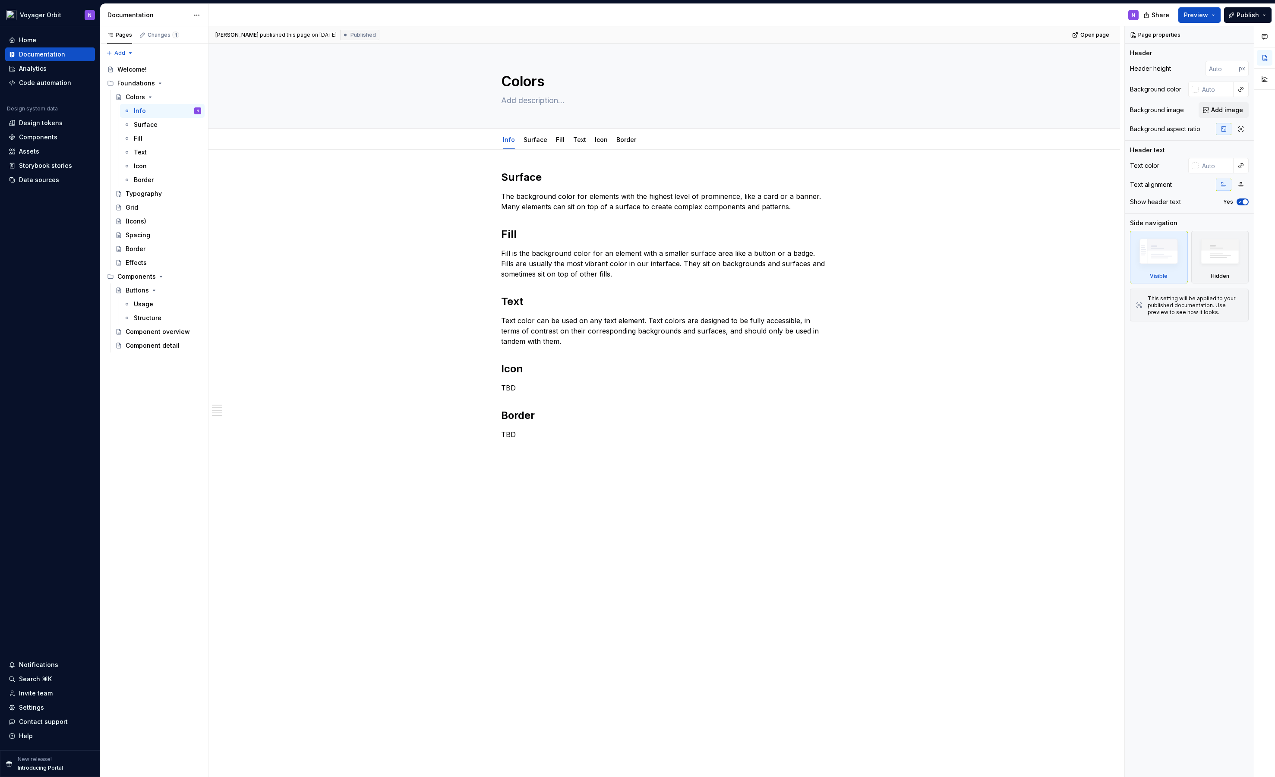
click at [399, 167] on div "Surface The background color for elements with the highest level of prominence,…" at bounding box center [663, 424] width 911 height 549
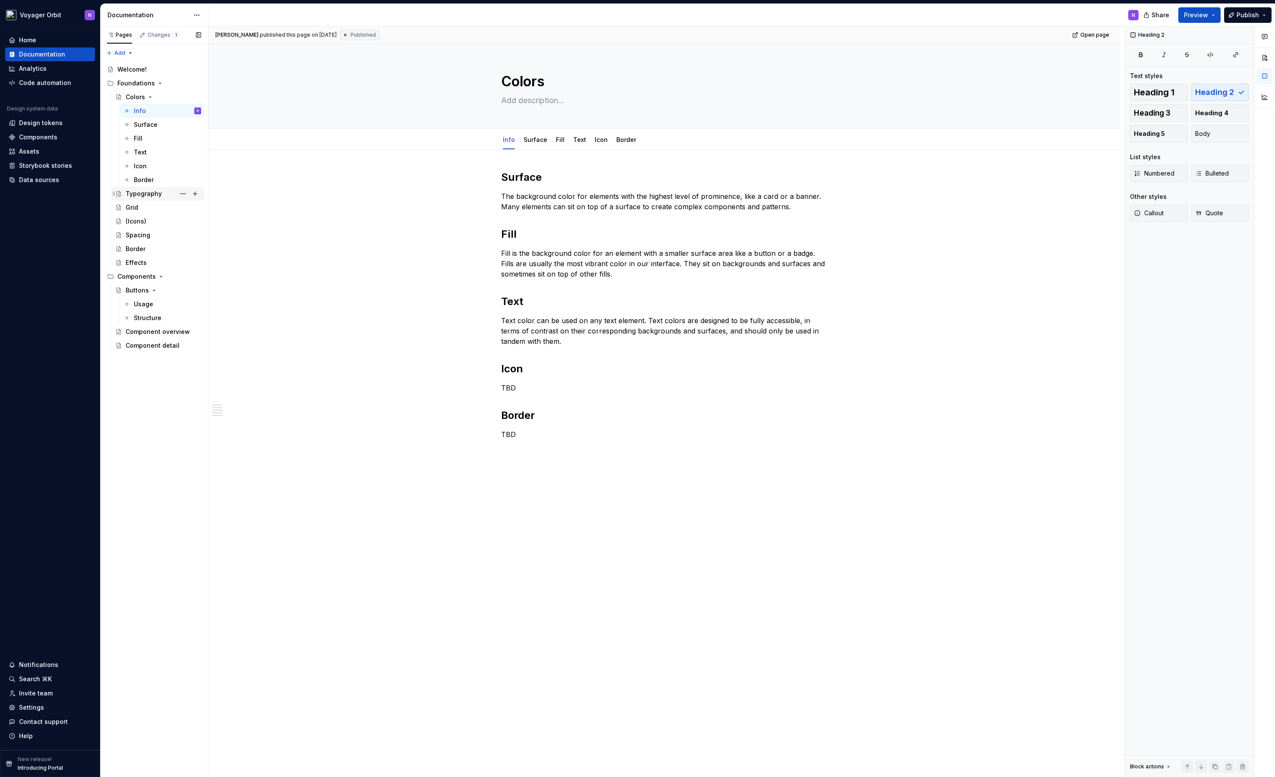
click at [145, 194] on div "Typography" at bounding box center [144, 193] width 36 height 9
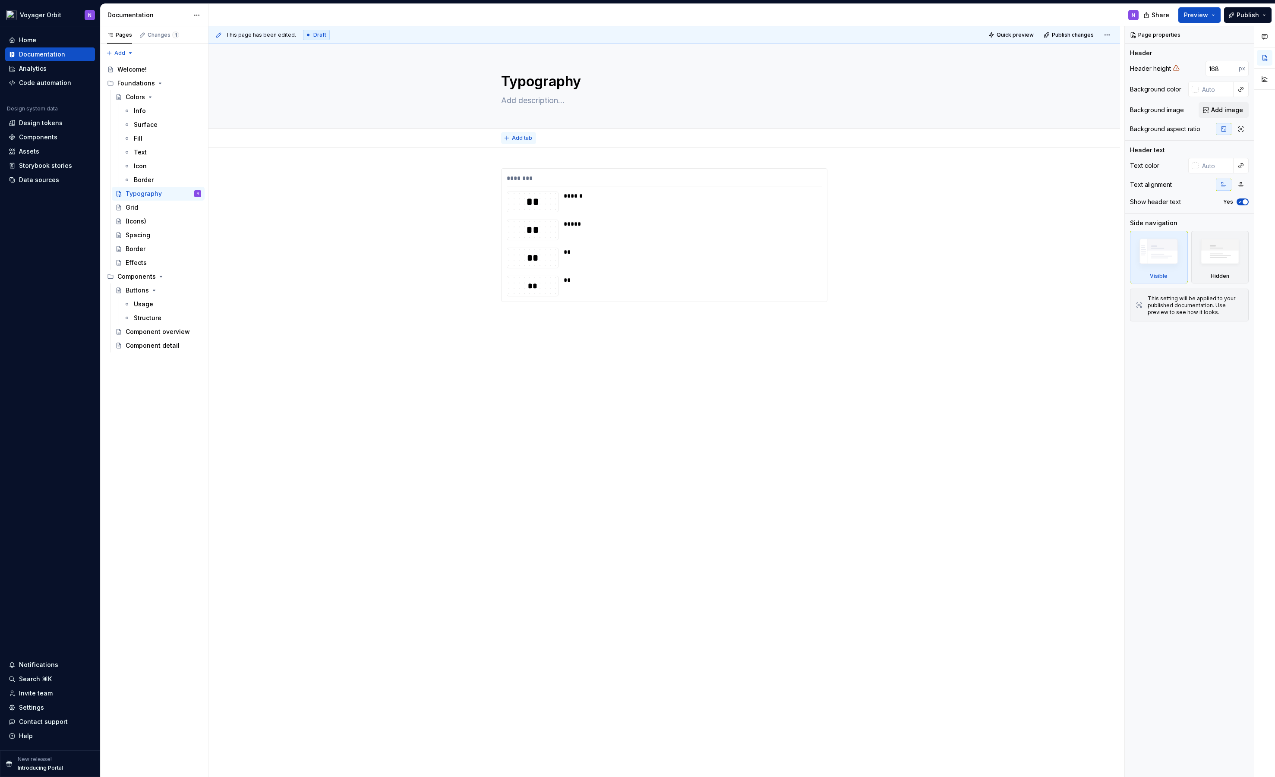
click at [525, 138] on span "Add tab" at bounding box center [522, 138] width 20 height 7
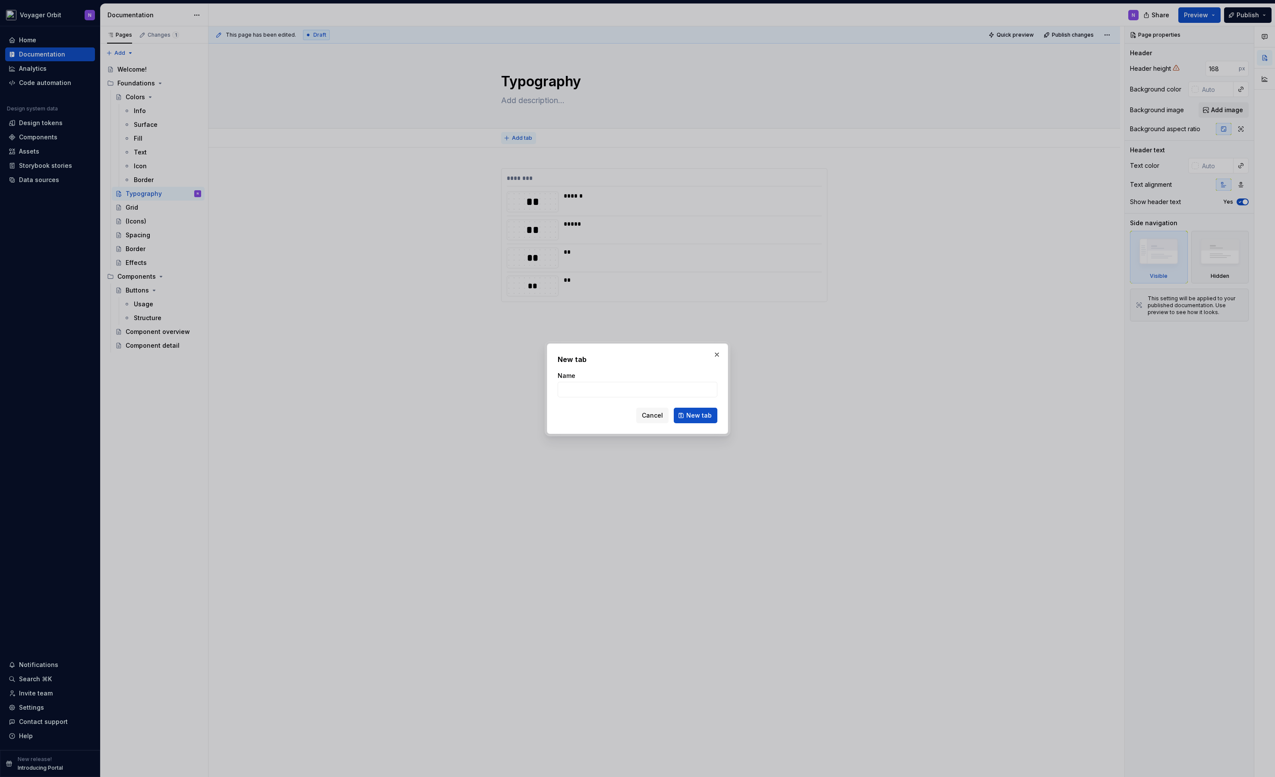
type textarea "*"
type input "Headline"
click button "New tab" at bounding box center [696, 416] width 44 height 16
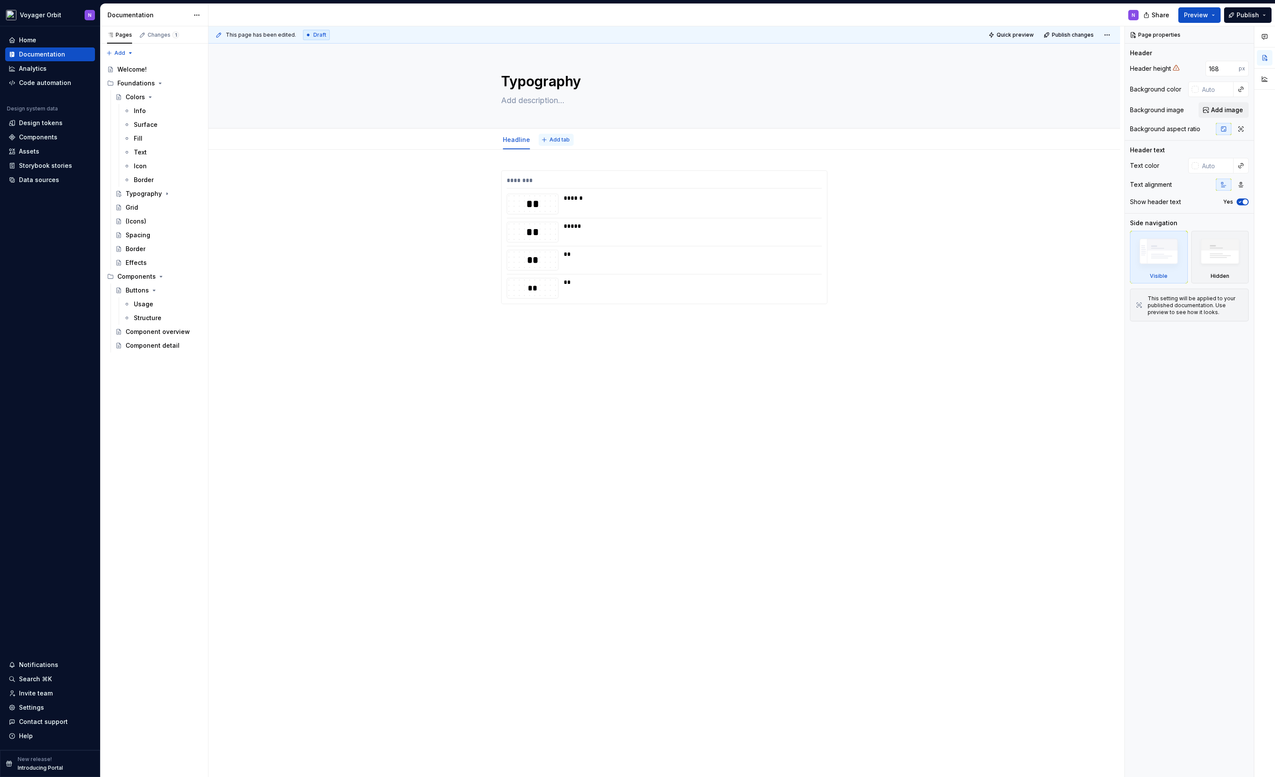
click at [553, 141] on span "Add tab" at bounding box center [559, 139] width 20 height 7
click at [516, 133] on html "Voyager Orbit N Home Documentation Analytics Code automation Design system data…" at bounding box center [637, 388] width 1275 height 777
click at [398, 189] on html "Voyager Orbit N Home Documentation Analytics Code automation Design system data…" at bounding box center [637, 388] width 1275 height 777
click at [424, 245] on div "******** ** ****** ** ***** ** ** ** **" at bounding box center [663, 359] width 911 height 419
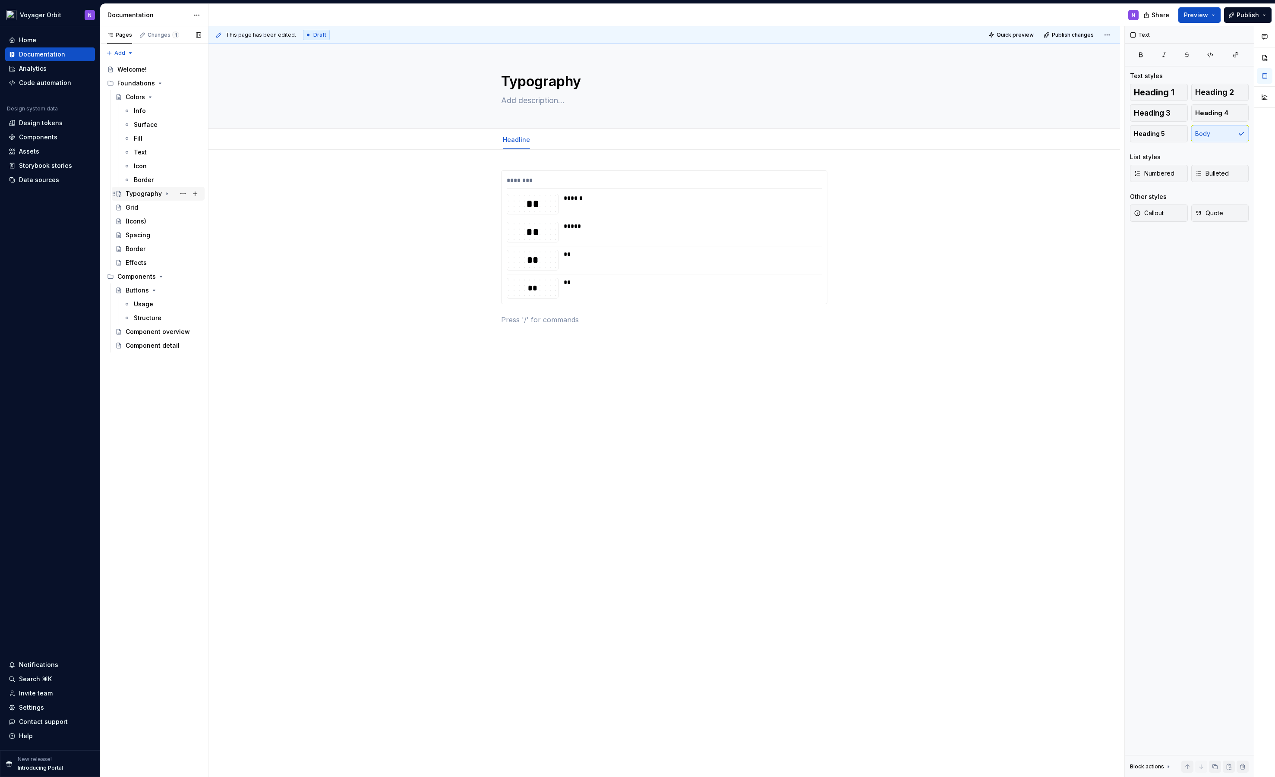
click at [160, 192] on div "Typography" at bounding box center [144, 193] width 36 height 9
click at [185, 209] on button "Page tree" at bounding box center [183, 208] width 12 height 12
click at [217, 290] on div "Discard changes" at bounding box center [230, 286] width 102 height 14
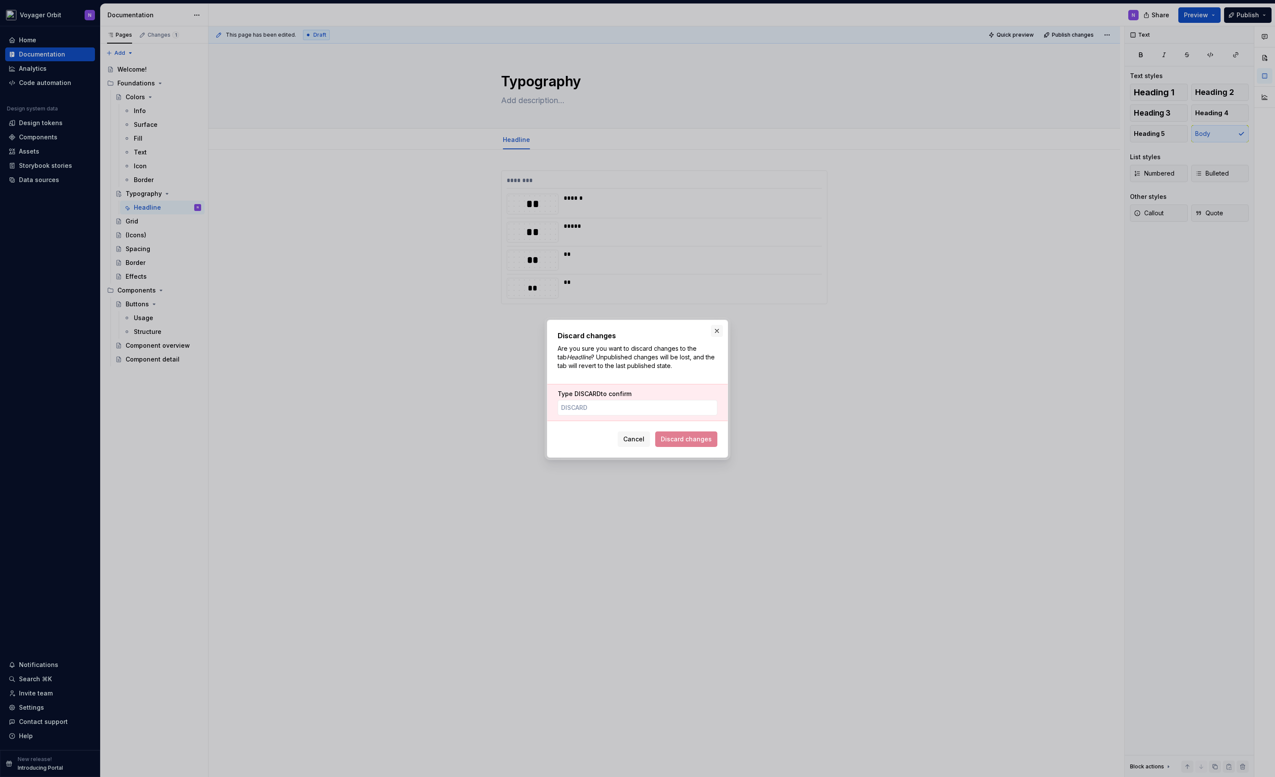
click at [713, 336] on button "button" at bounding box center [717, 331] width 12 height 12
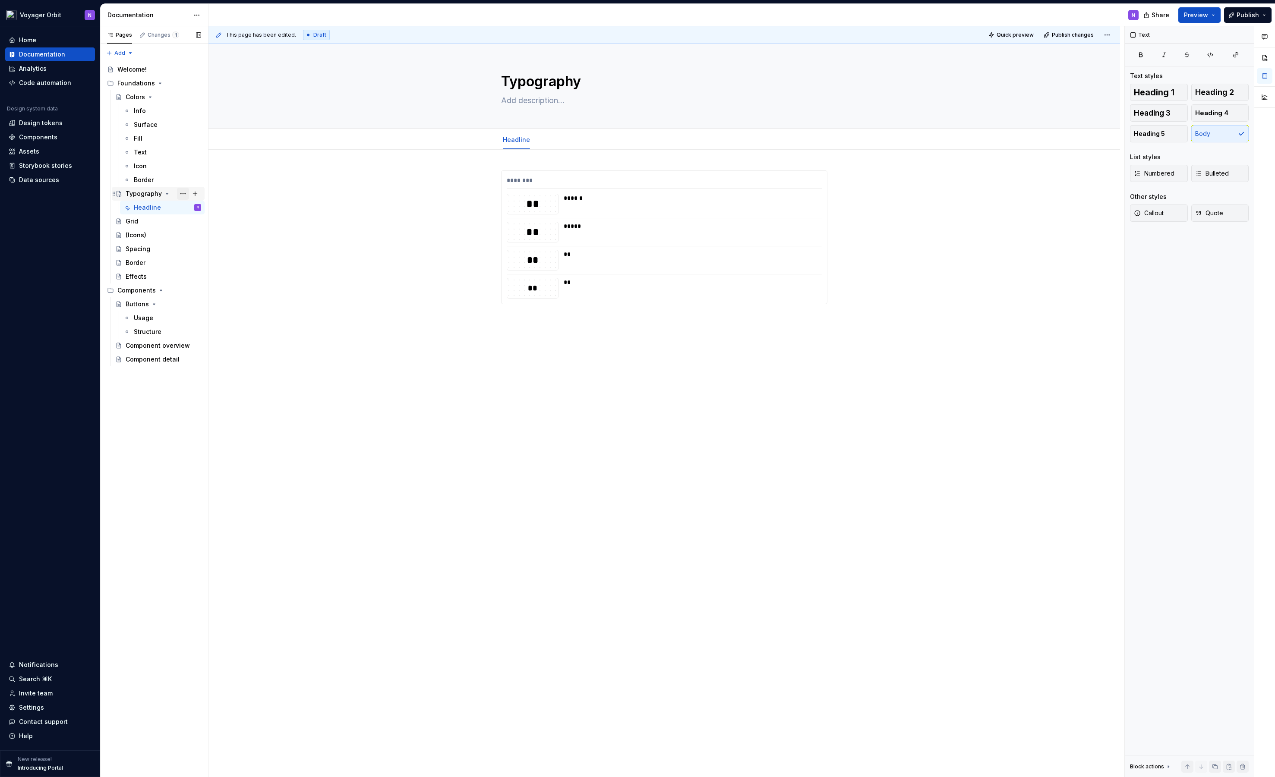
click at [184, 194] on button "Page tree" at bounding box center [183, 194] width 12 height 12
click at [201, 317] on div "Delete page" at bounding box center [235, 317] width 85 height 9
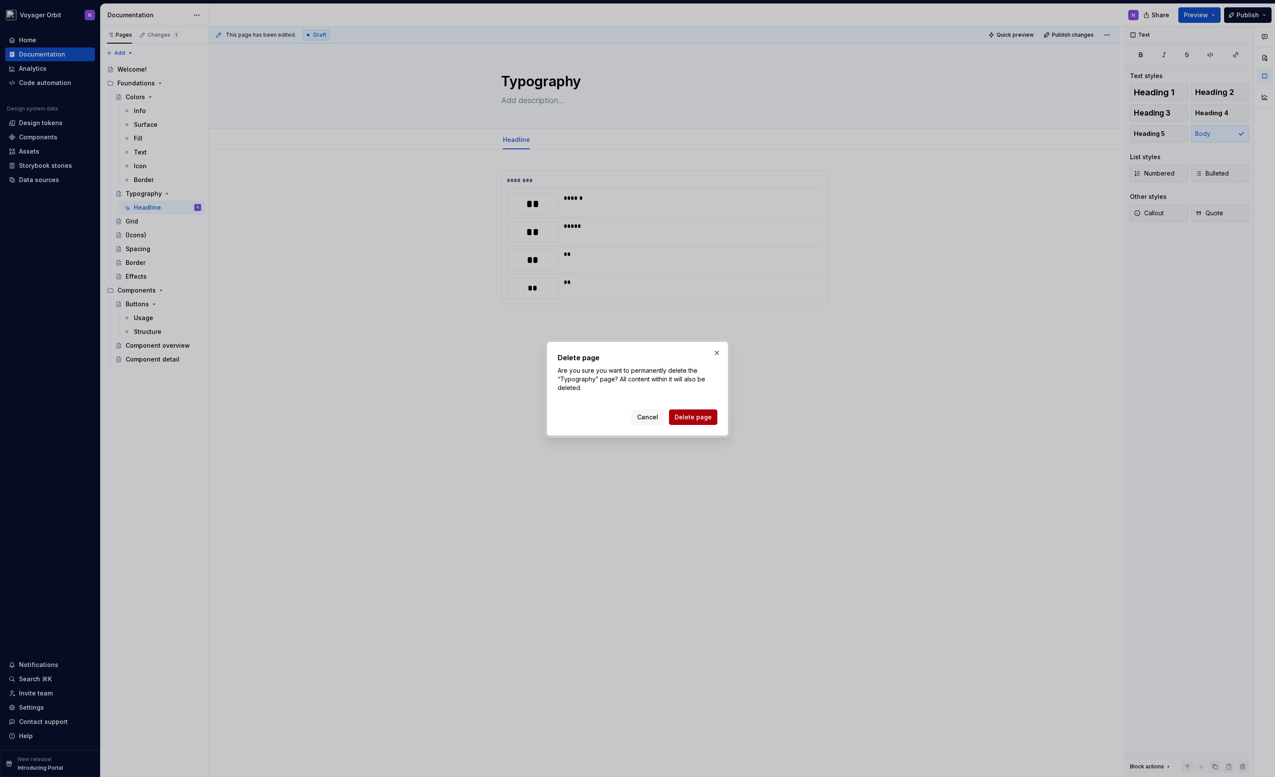
click at [705, 420] on span "Delete page" at bounding box center [692, 417] width 37 height 9
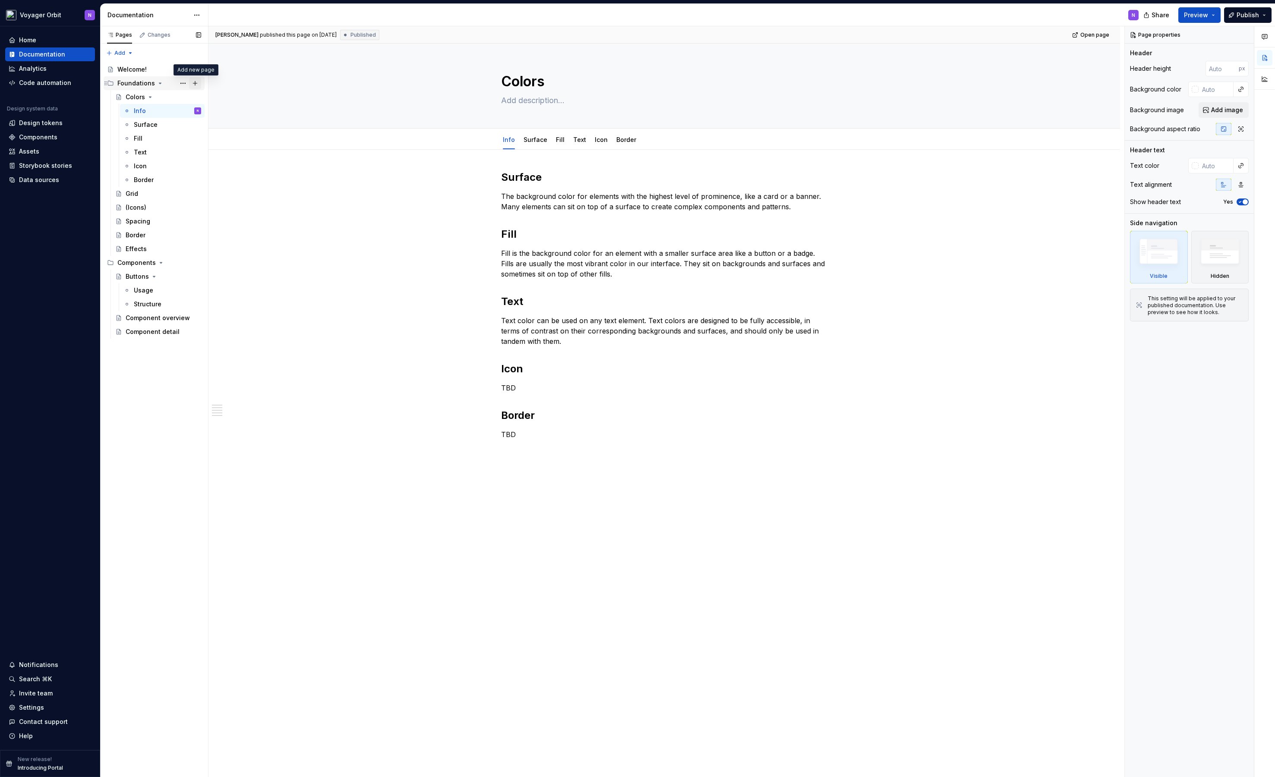
click at [195, 85] on button "Page tree" at bounding box center [195, 83] width 12 height 12
type textarea "*"
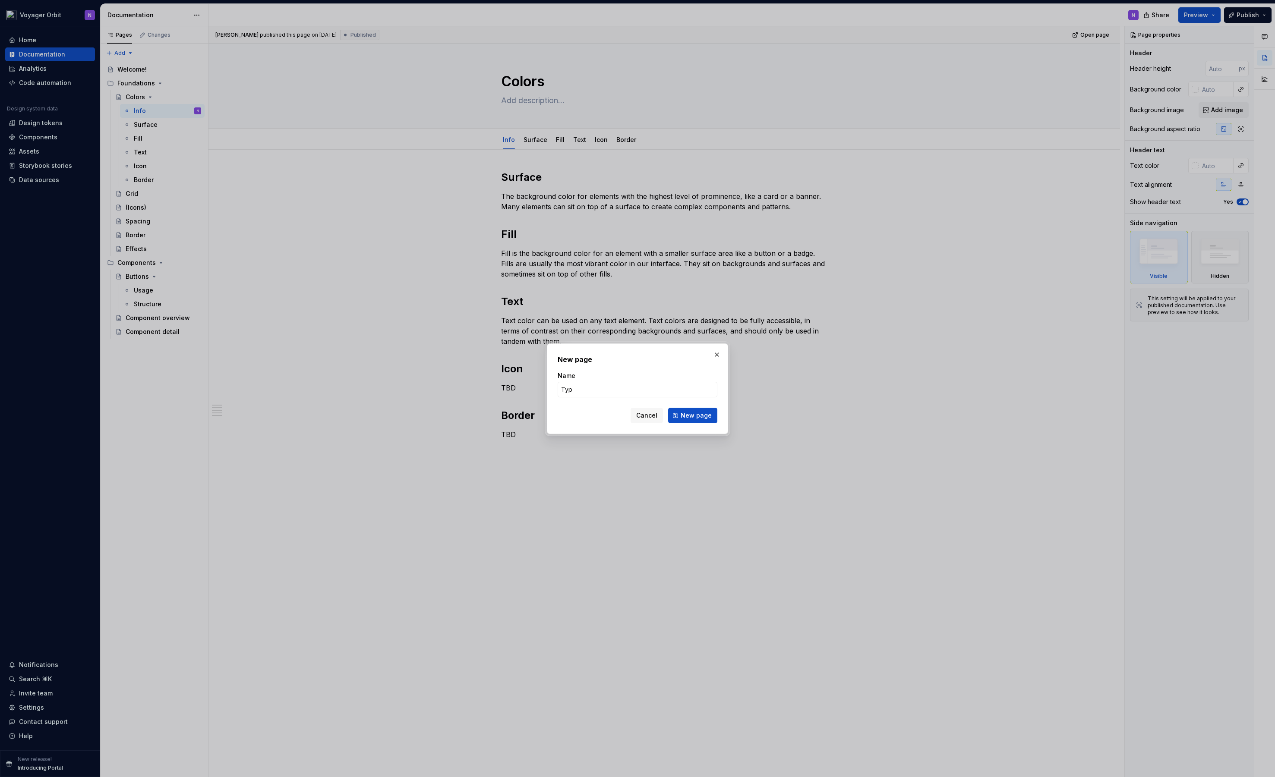
type input "Typo"
click button "New page" at bounding box center [692, 416] width 49 height 16
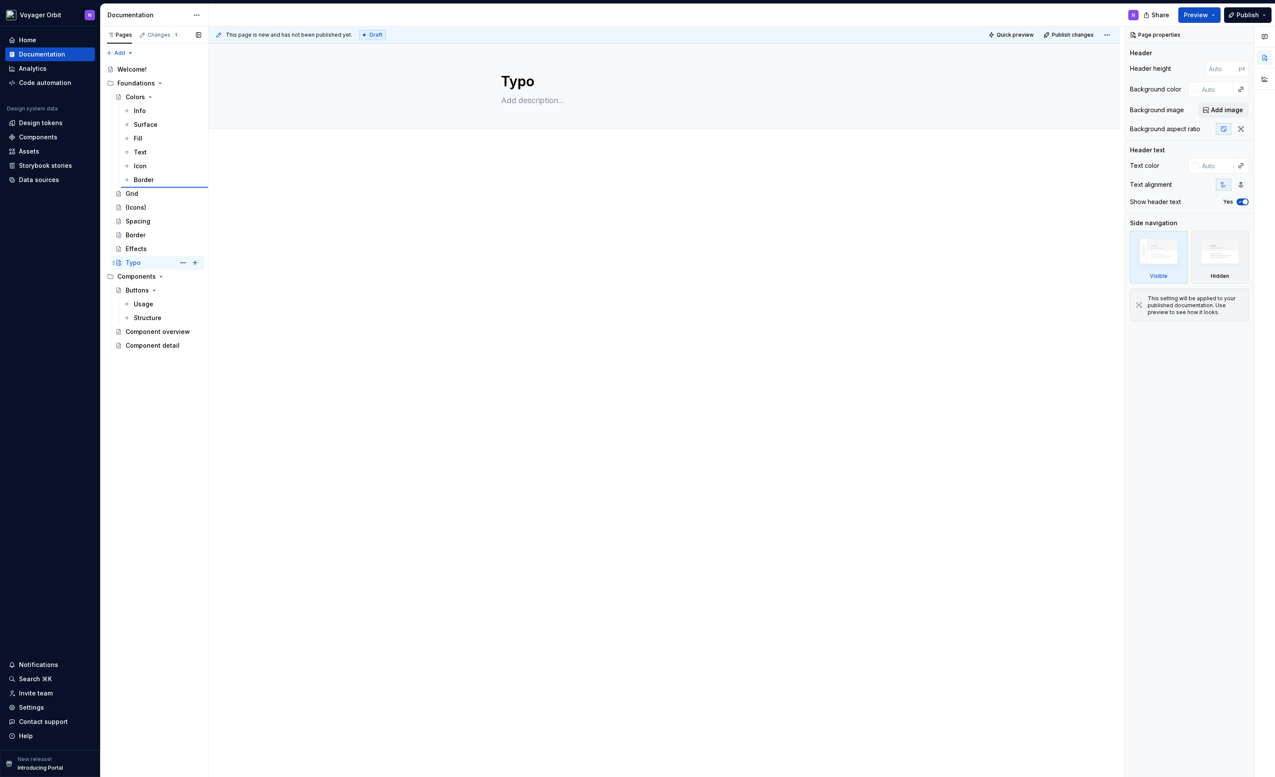
type textarea "*"
type textarea "Colors"
type textarea "*"
type textarea "Typo"
click at [143, 194] on div "Typo N" at bounding box center [164, 194] width 76 height 12
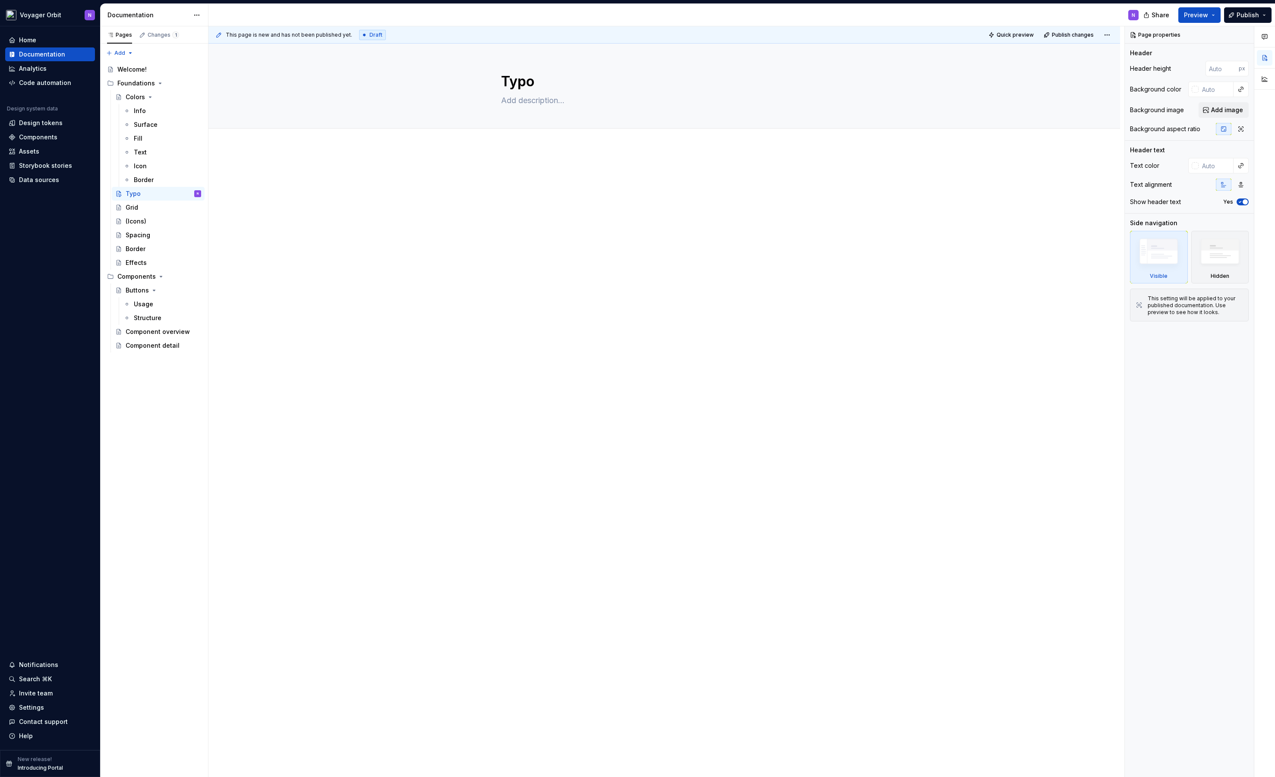
type textarea "*"
click at [553, 149] on div at bounding box center [663, 296] width 911 height 297
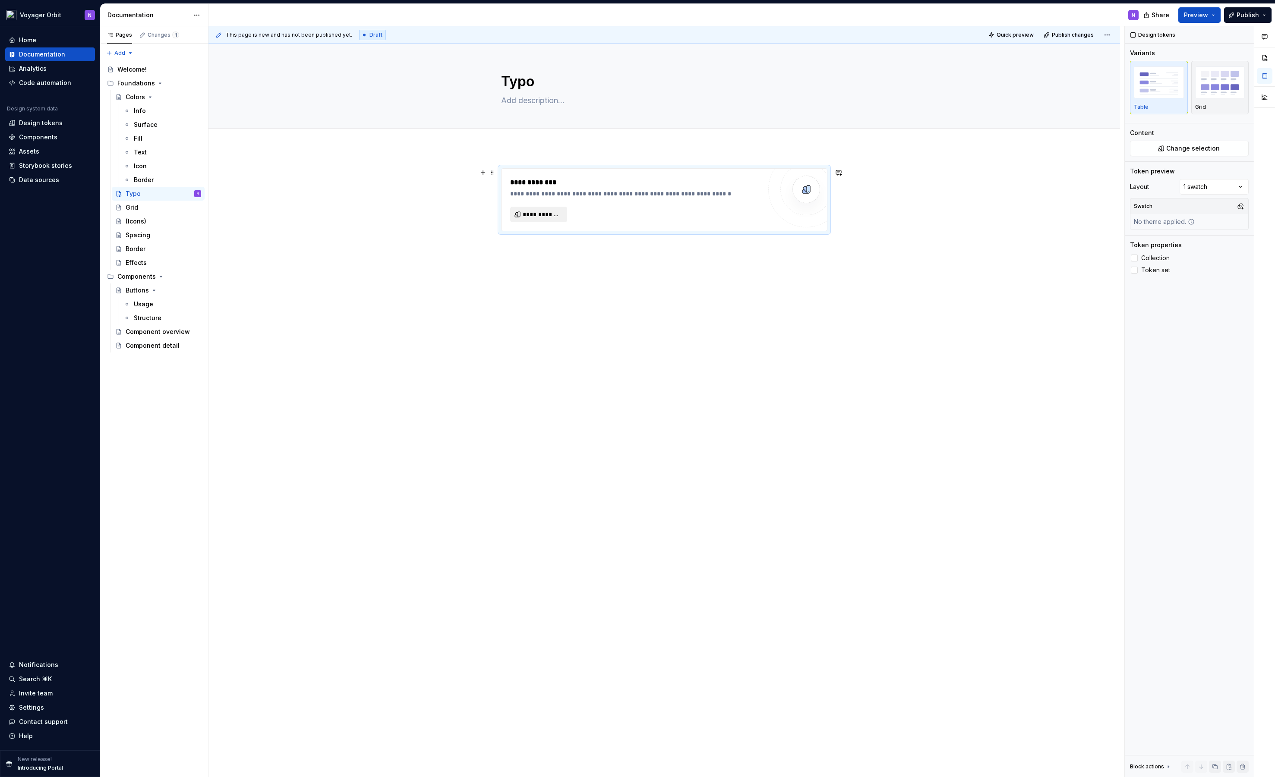
click at [526, 212] on span "**********" at bounding box center [542, 214] width 39 height 9
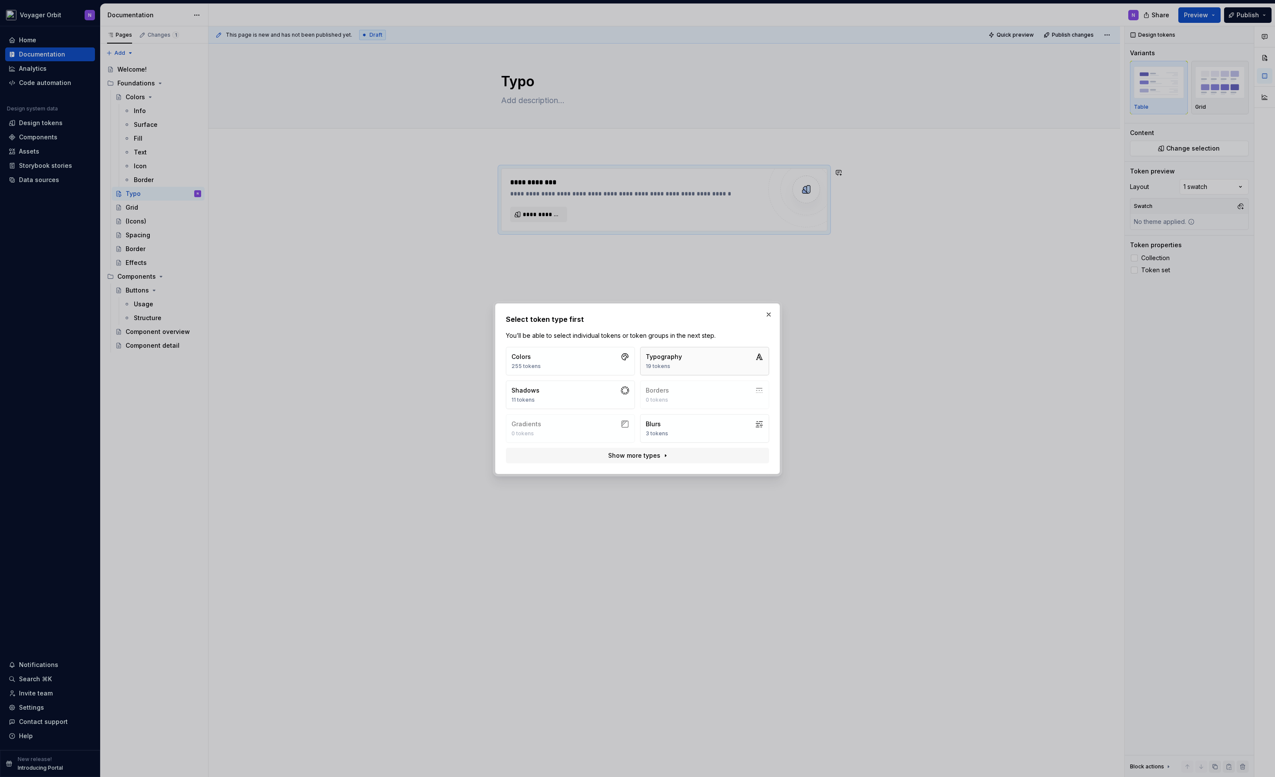
click at [674, 363] on div "19 tokens" at bounding box center [663, 366] width 36 height 7
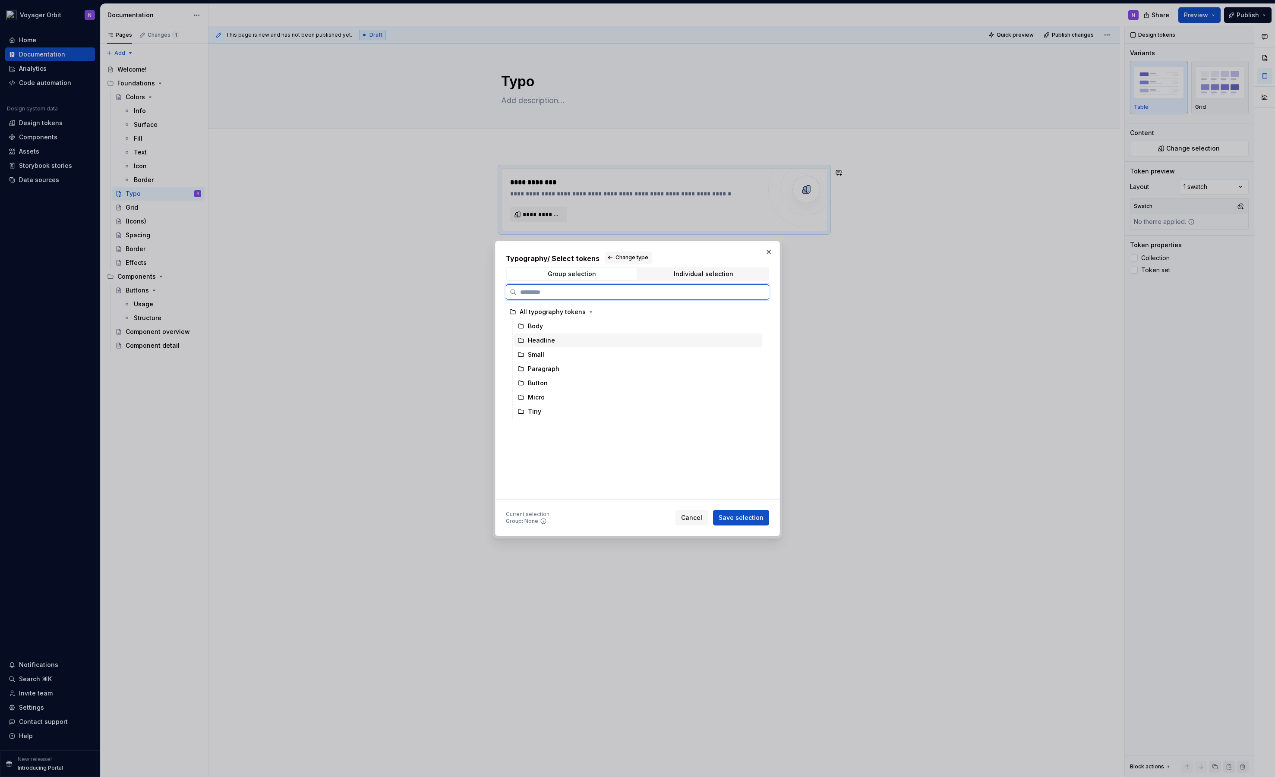
click at [538, 340] on div "Headline" at bounding box center [541, 340] width 27 height 9
click at [734, 516] on span "Save selection" at bounding box center [740, 517] width 45 height 9
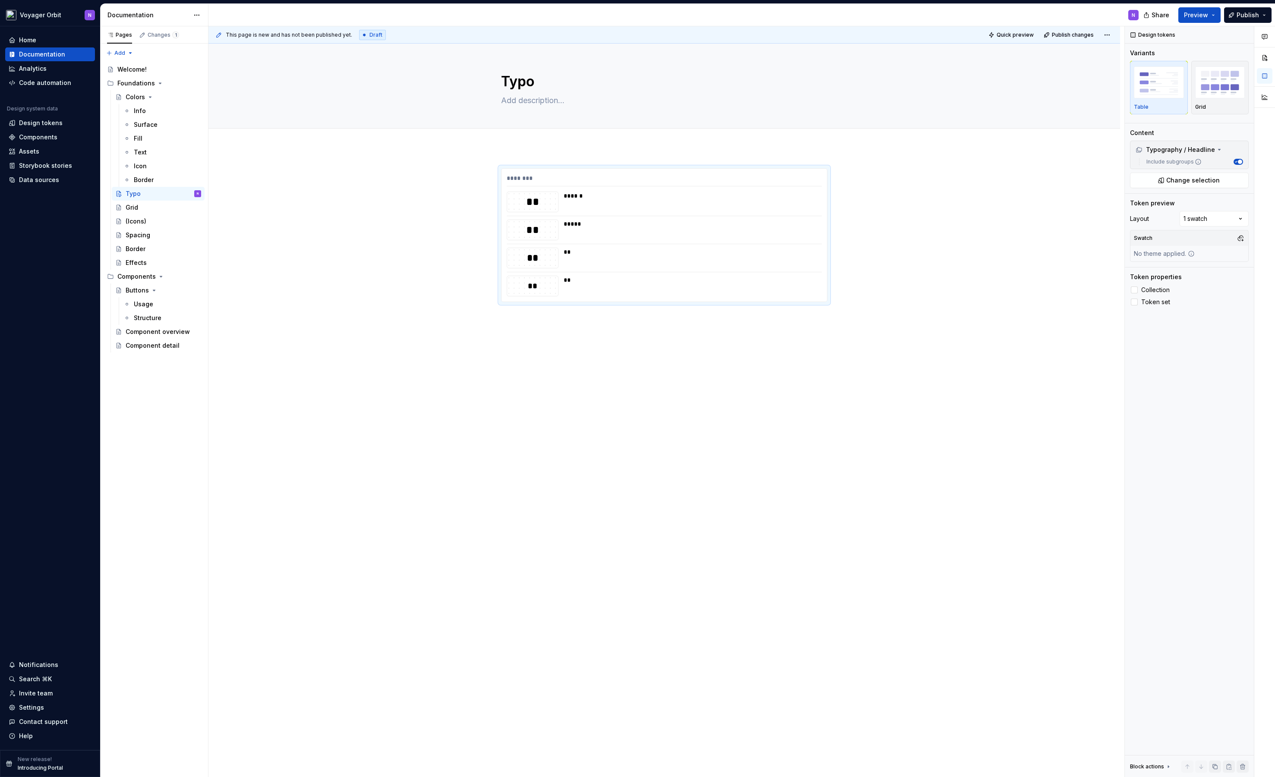
click at [598, 387] on div "******** ** ****** ** ***** ** ** ** **" at bounding box center [663, 347] width 911 height 398
click at [744, 283] on div "**" at bounding box center [690, 280] width 253 height 9
click at [491, 172] on span at bounding box center [492, 173] width 7 height 12
click at [521, 185] on div "Duplicate" at bounding box center [533, 186] width 56 height 9
click at [490, 319] on span at bounding box center [492, 317] width 7 height 12
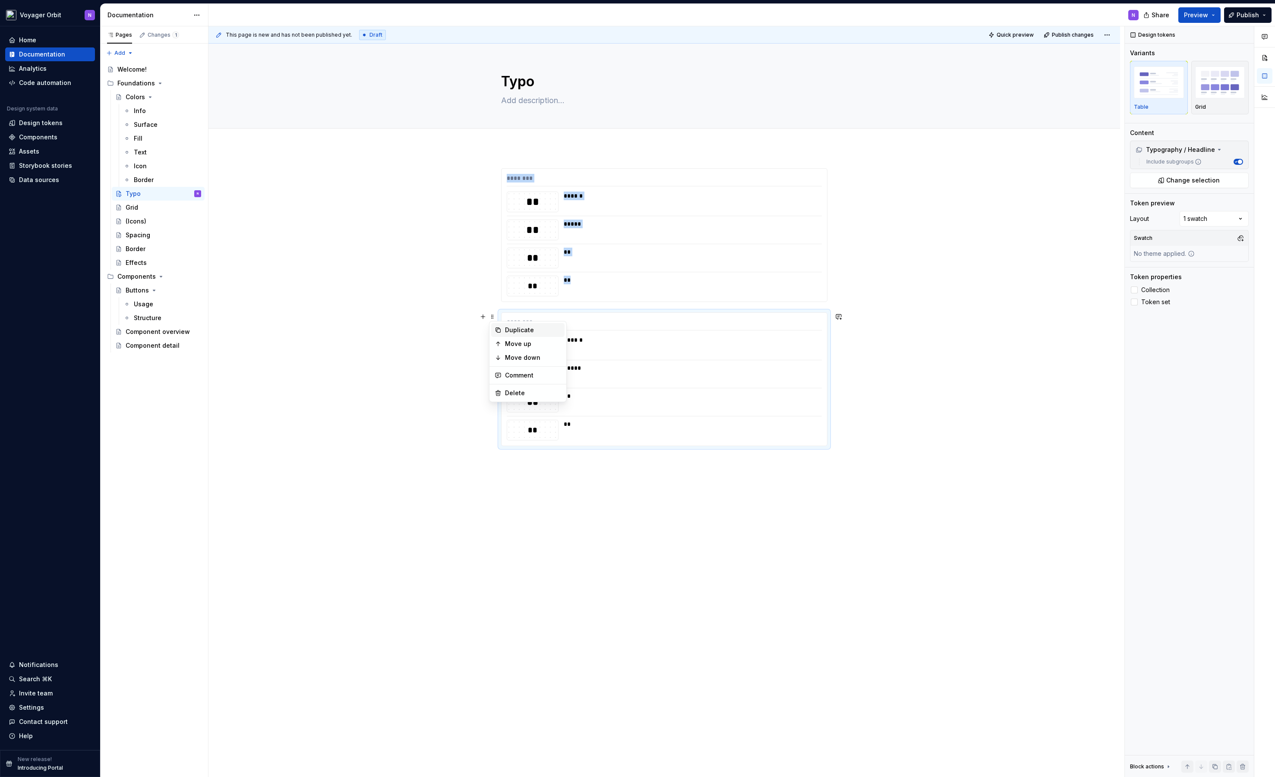
click at [503, 329] on div "Duplicate" at bounding box center [527, 330] width 73 height 14
click at [567, 321] on div "********" at bounding box center [664, 324] width 315 height 13
click at [897, 554] on div "******** ** ****** ** ***** ** ** ** ** ******** ** ****** ** ***** ** ** ** **…" at bounding box center [663, 491] width 911 height 686
click at [852, 575] on div "******** ** ****** ** ***** ** ** ** ** ******** ** ****** ** ***** ** ** ** **…" at bounding box center [663, 491] width 911 height 686
click at [636, 388] on div "This page is new and has not been published yet. Draft Quick preview Publish ch…" at bounding box center [666, 401] width 916 height 751
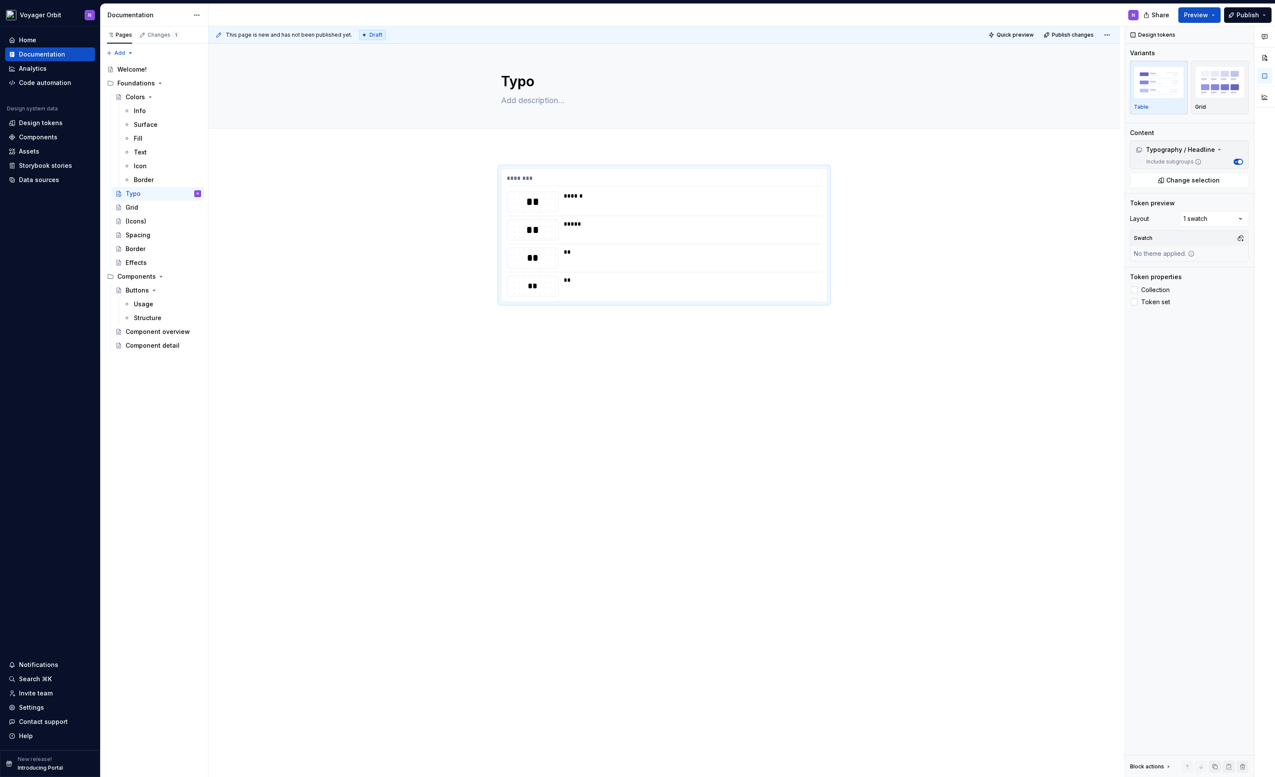
click at [583, 331] on div "******** ** ****** ** ***** ** ** ** **" at bounding box center [663, 347] width 911 height 398
click at [579, 397] on div "**********" at bounding box center [663, 383] width 911 height 471
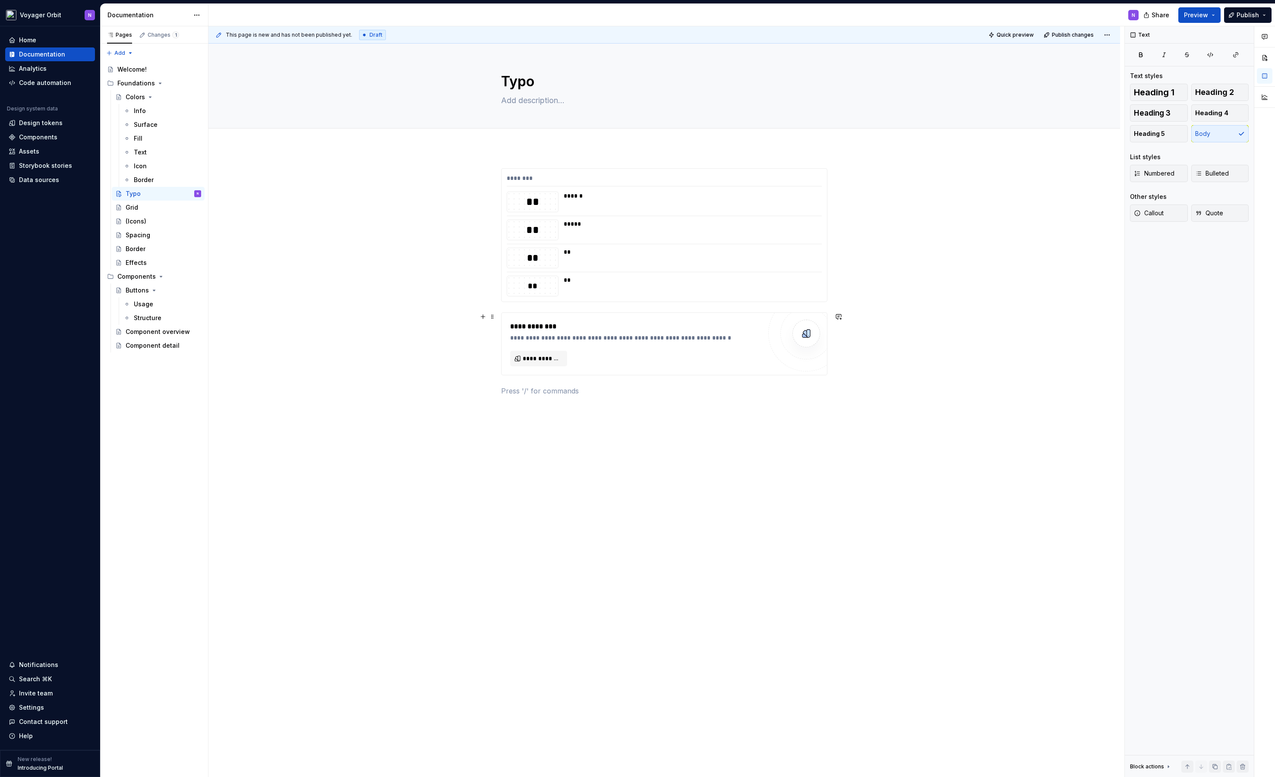
click at [648, 346] on div "**********" at bounding box center [635, 343] width 251 height 45
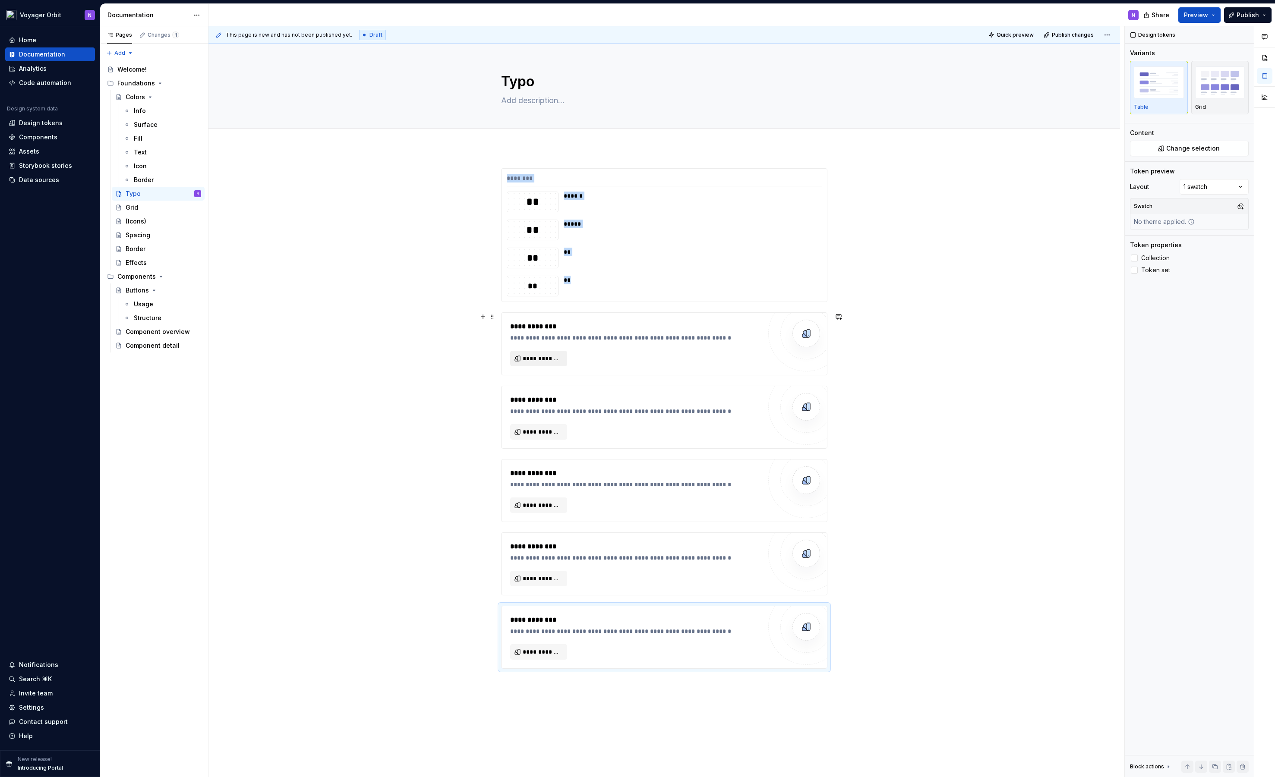
click at [544, 353] on button "**********" at bounding box center [538, 359] width 57 height 16
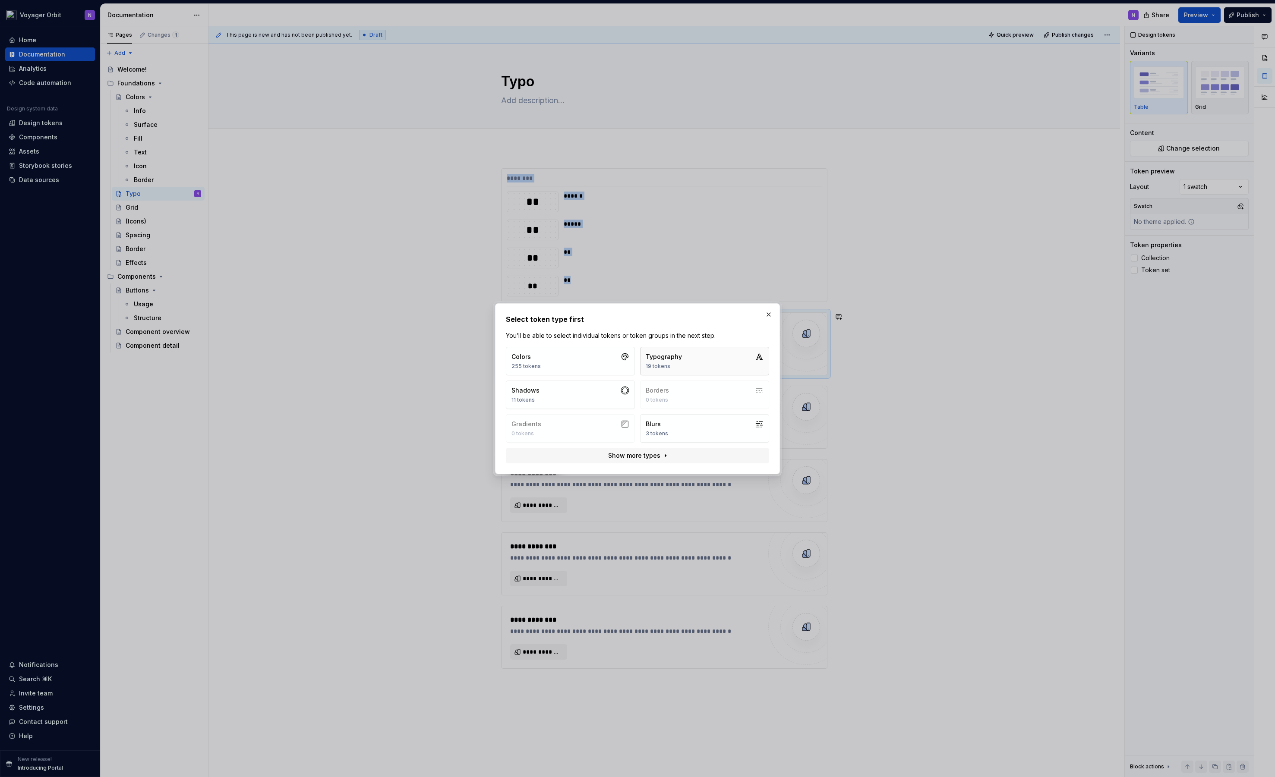
click at [686, 363] on button "Typography 19 tokens" at bounding box center [704, 361] width 129 height 28
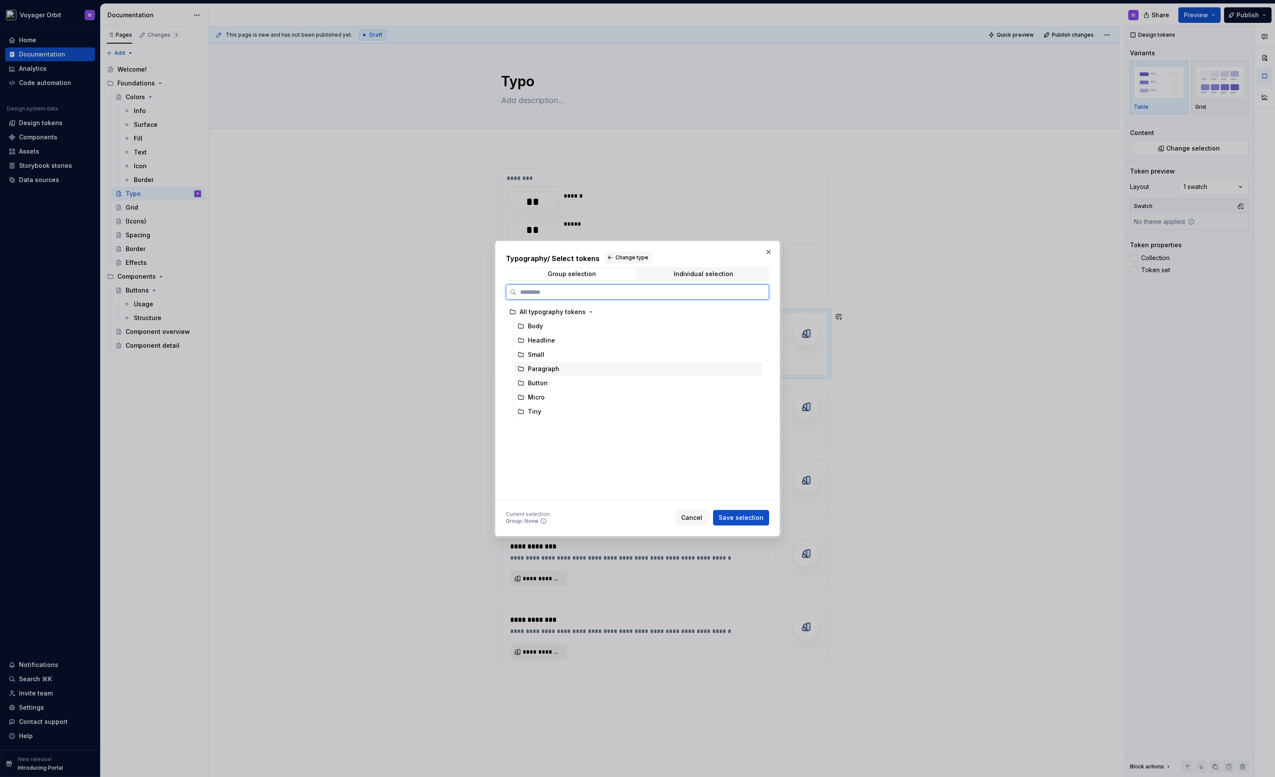
click at [539, 368] on div "Paragraph" at bounding box center [543, 369] width 31 height 9
click at [737, 519] on span "Save selection" at bounding box center [740, 517] width 45 height 9
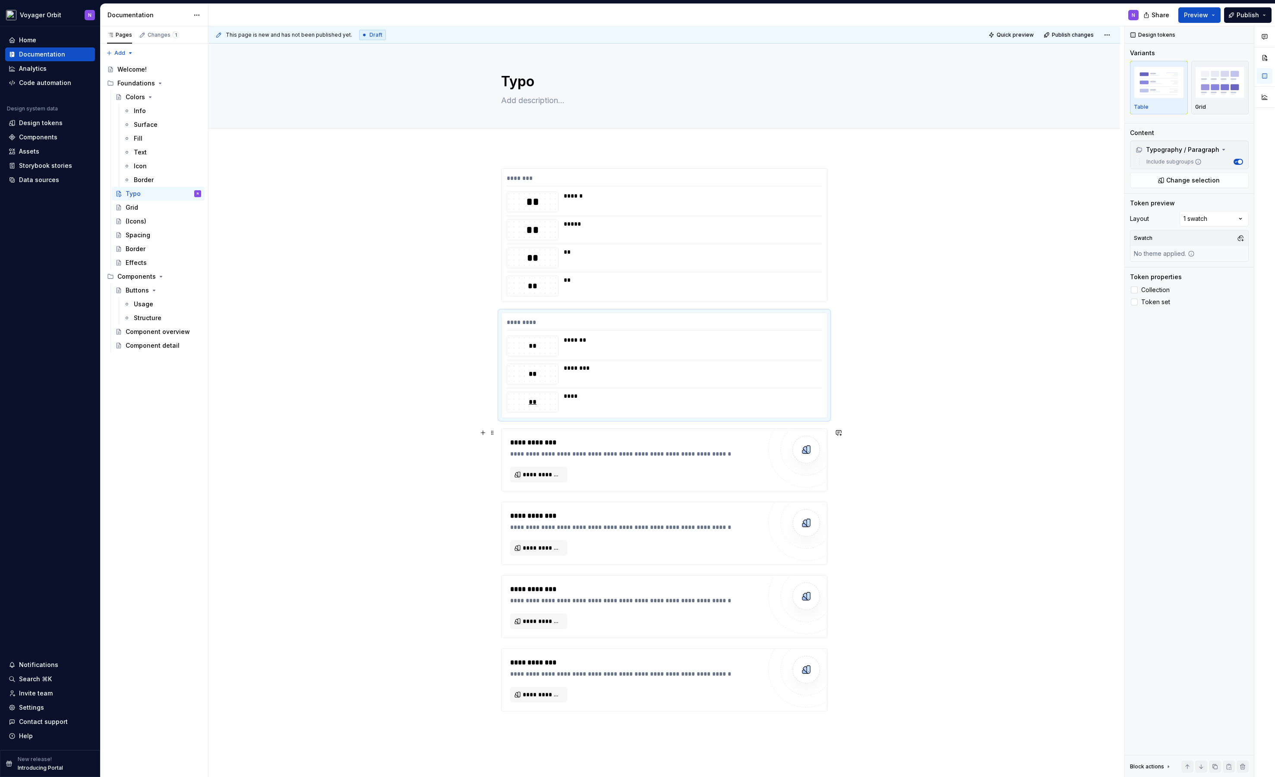
click at [648, 438] on div "**********" at bounding box center [635, 443] width 251 height 10
click at [535, 478] on span "**********" at bounding box center [542, 474] width 39 height 9
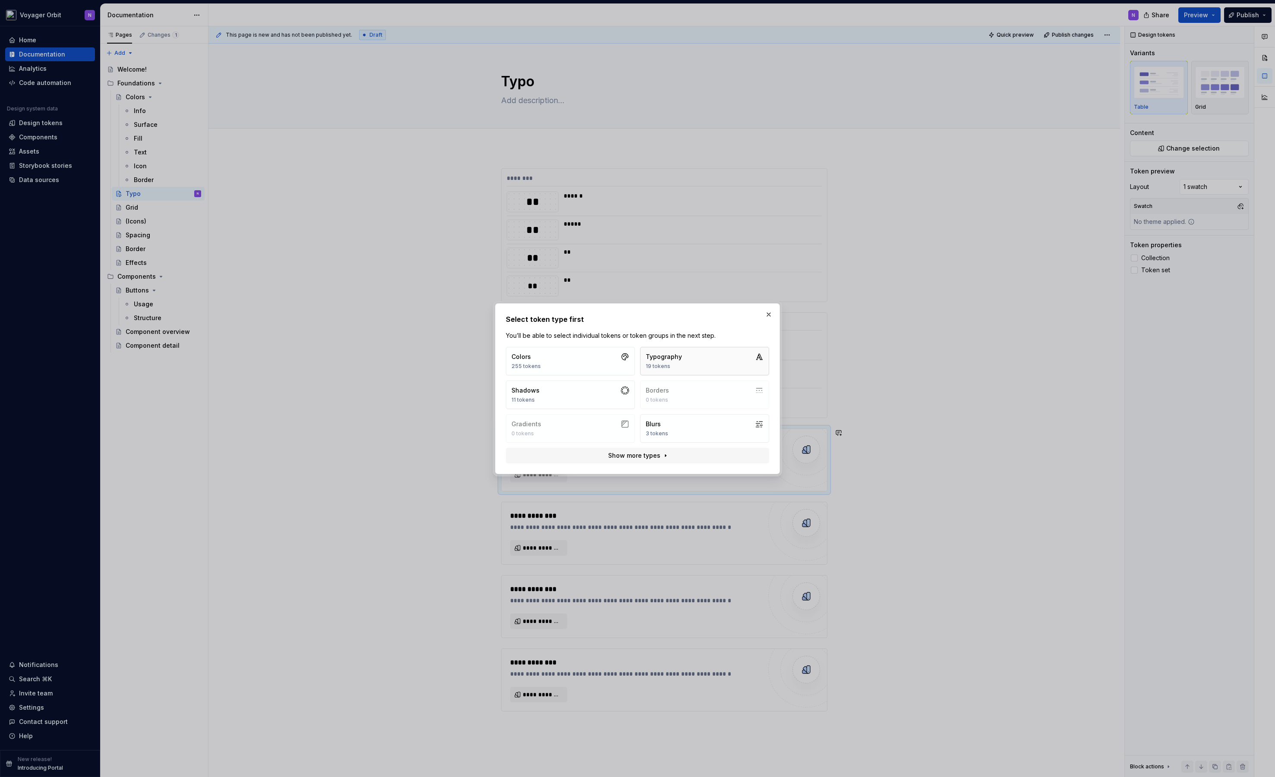
click at [685, 361] on button "Typography 19 tokens" at bounding box center [704, 361] width 129 height 28
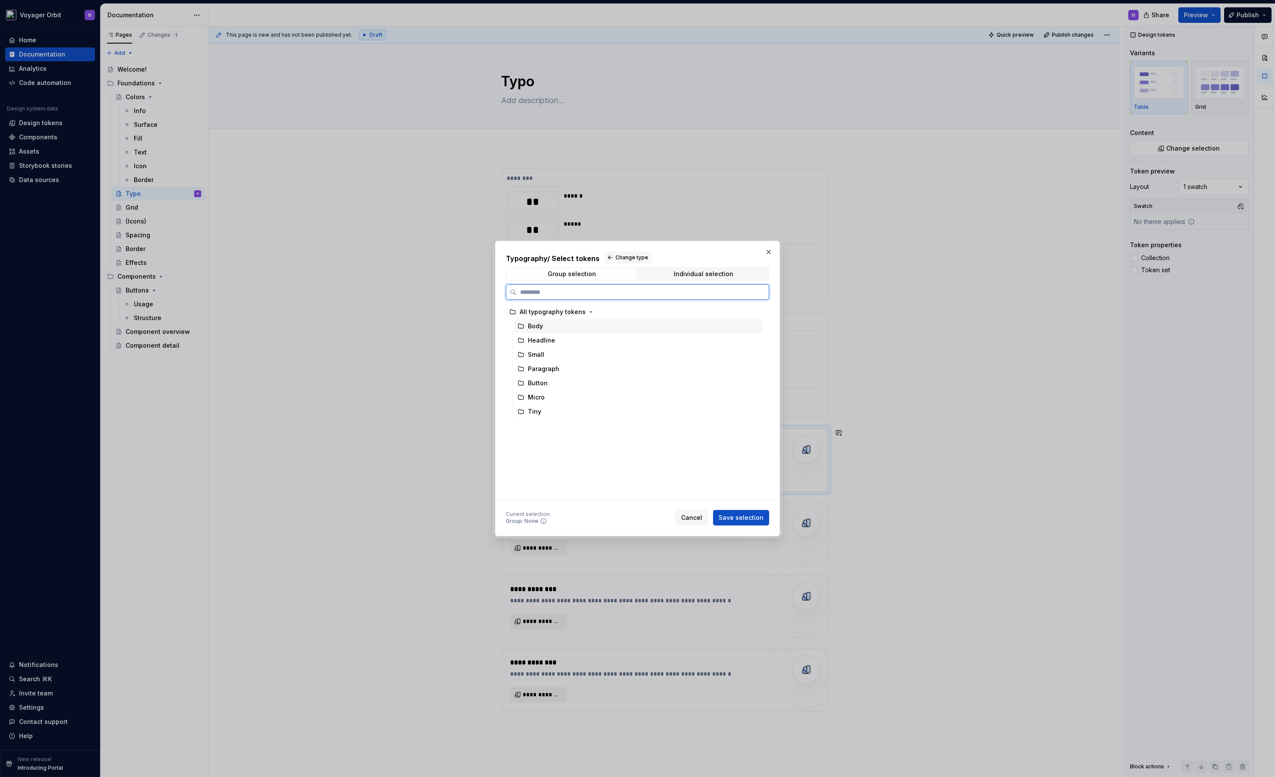
click at [576, 328] on div "Body" at bounding box center [638, 326] width 248 height 14
click at [736, 521] on span "Save selection" at bounding box center [740, 517] width 45 height 9
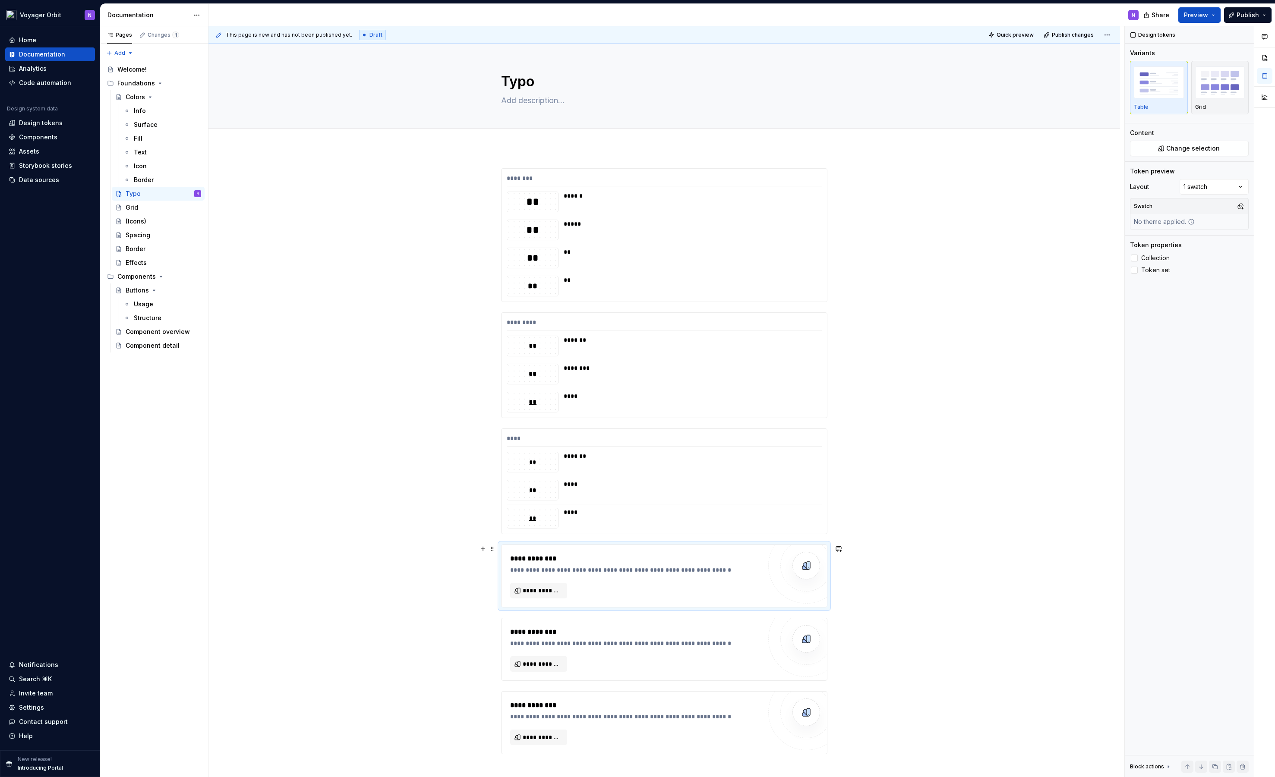
click at [593, 588] on div "**********" at bounding box center [635, 576] width 251 height 45
click at [557, 588] on span "**********" at bounding box center [542, 590] width 39 height 9
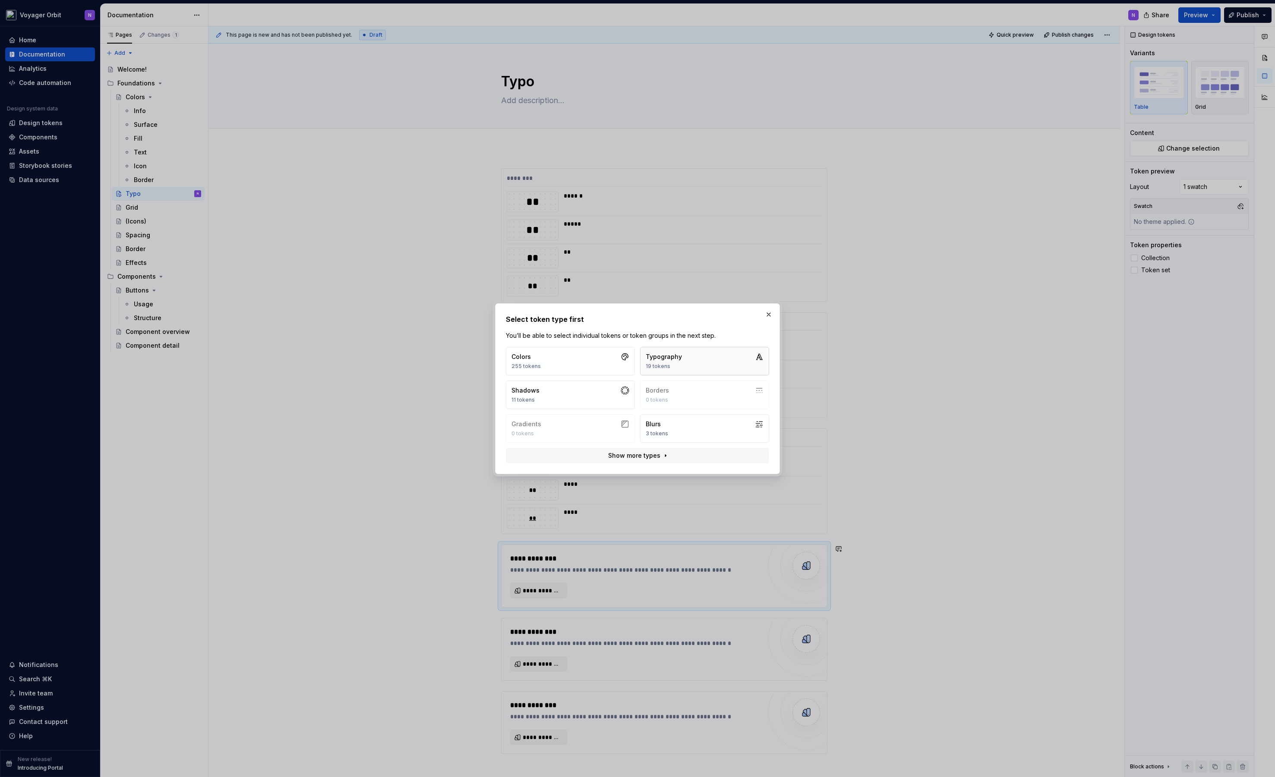
click at [691, 368] on button "Typography 19 tokens" at bounding box center [704, 361] width 129 height 28
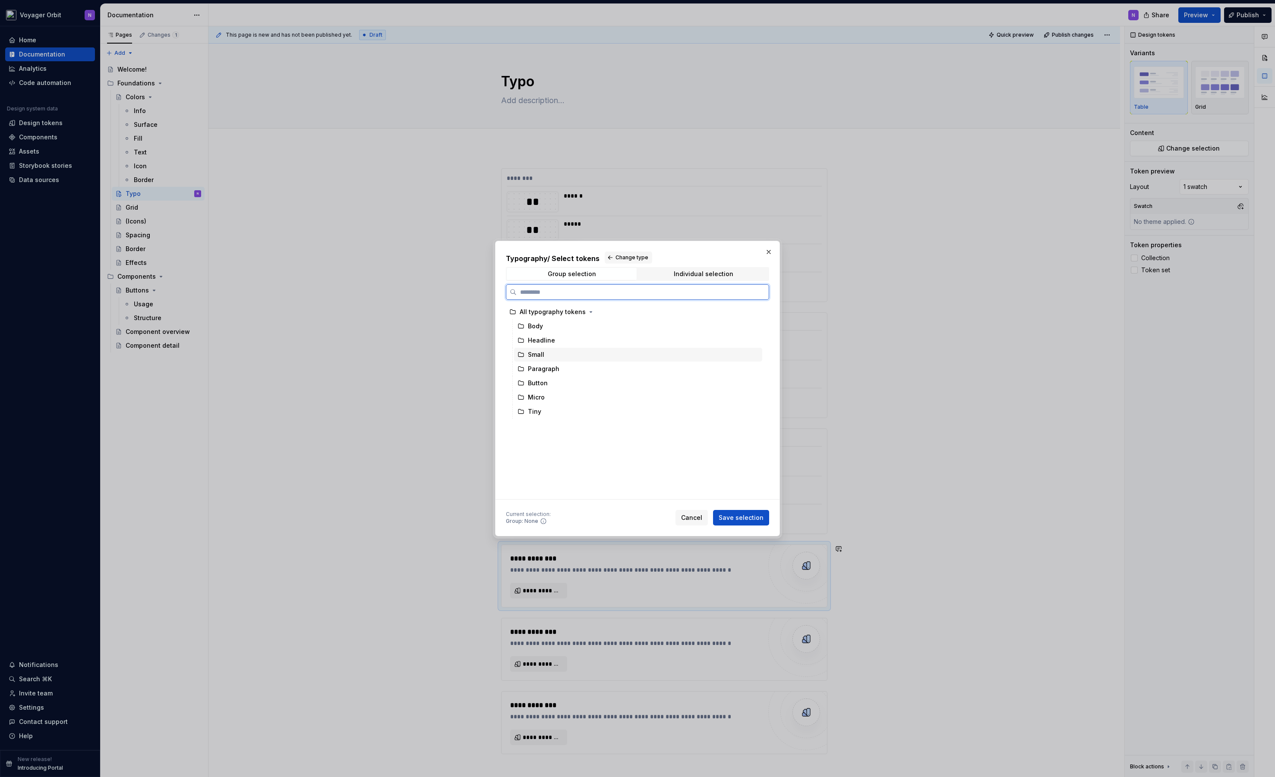
click at [561, 352] on div "Small" at bounding box center [638, 355] width 248 height 14
click at [752, 516] on span "Save selection" at bounding box center [740, 517] width 45 height 9
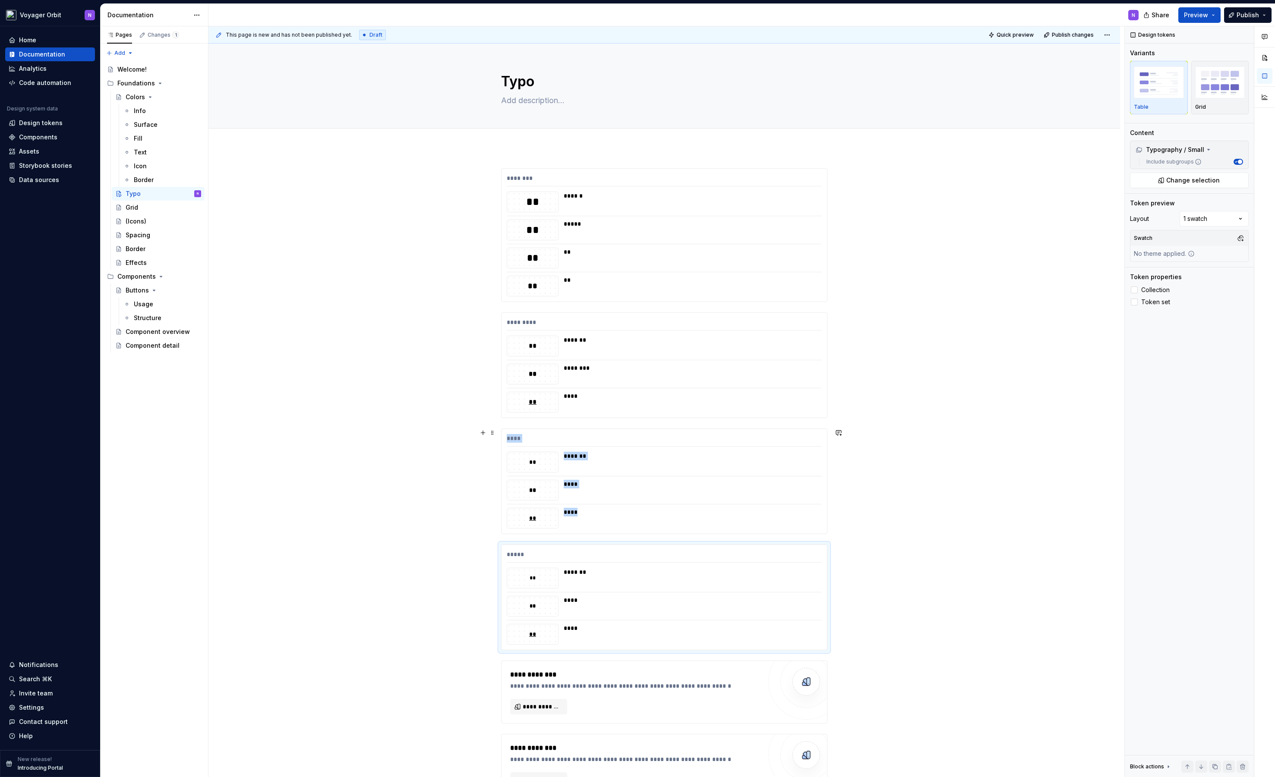
scroll to position [283, 0]
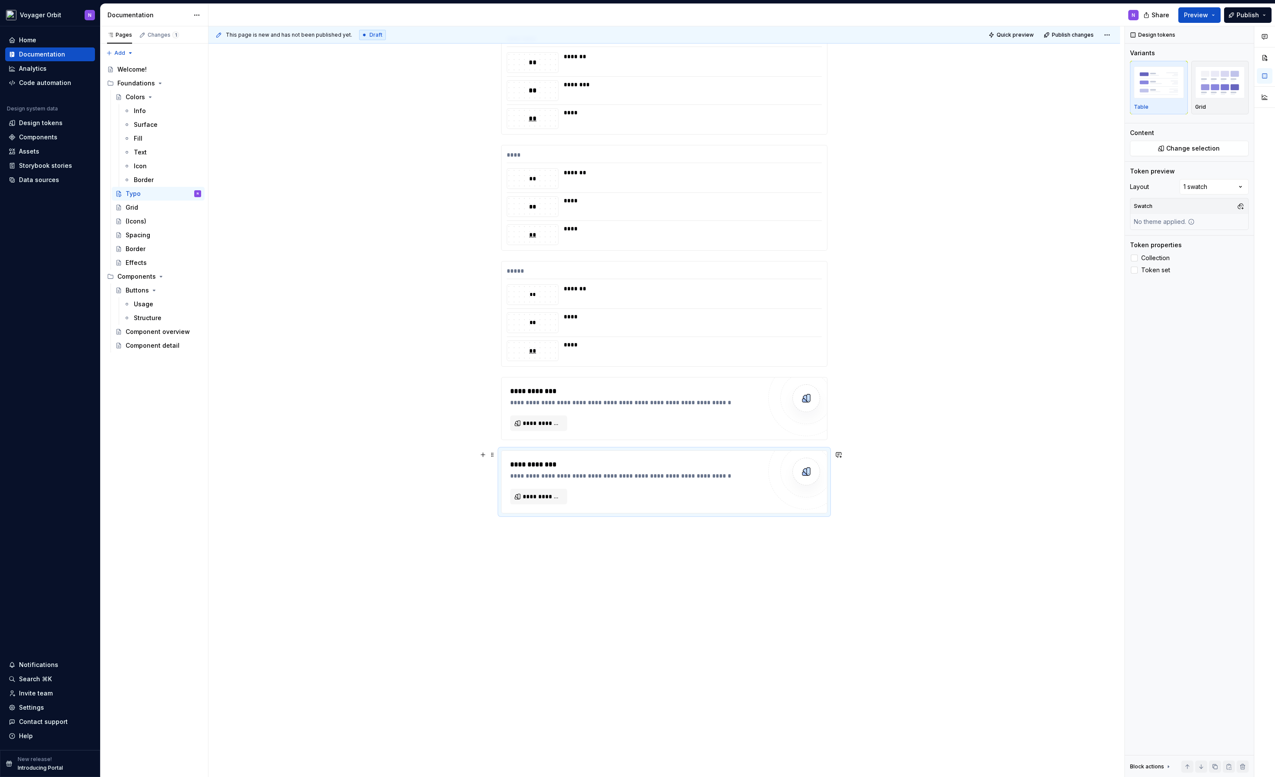
click at [682, 487] on div "**********" at bounding box center [635, 482] width 251 height 45
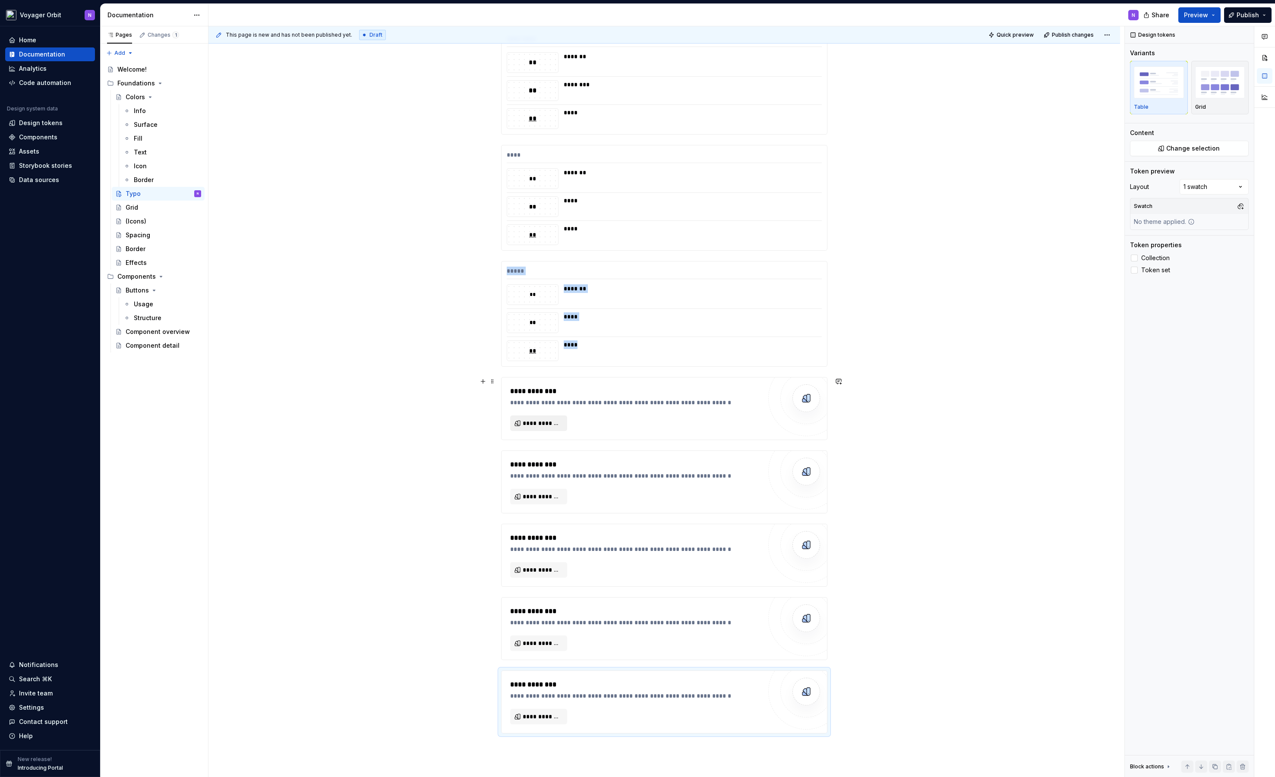
click at [544, 422] on span "**********" at bounding box center [542, 423] width 39 height 9
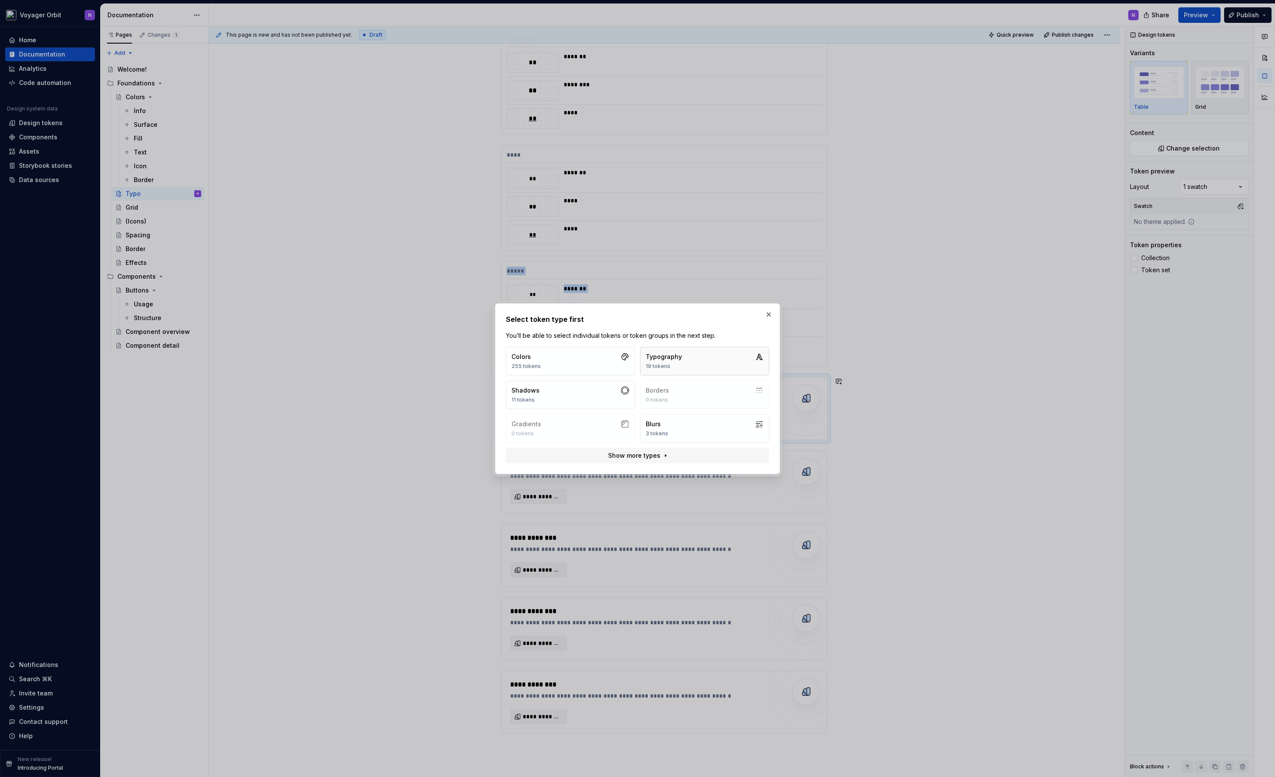
click at [661, 356] on div "Typography" at bounding box center [663, 357] width 36 height 9
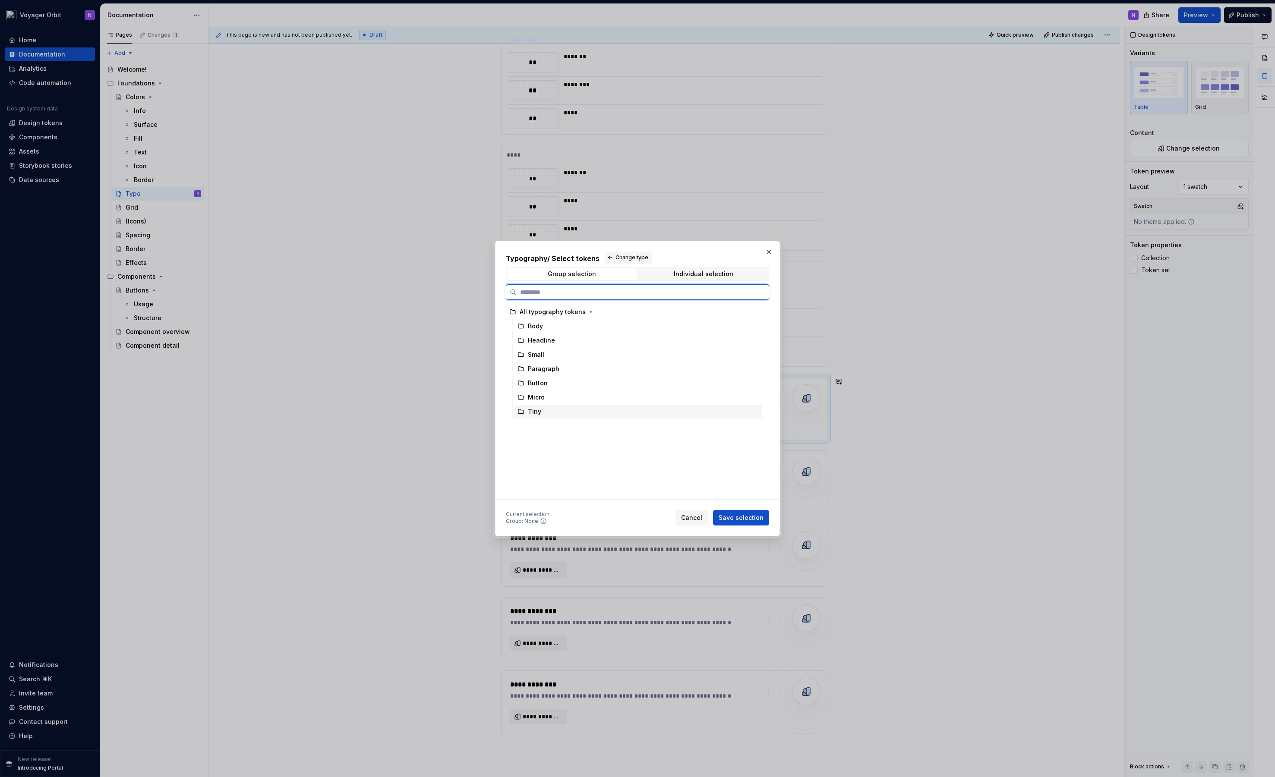
click at [541, 412] on div "Tiny" at bounding box center [638, 412] width 248 height 14
click at [732, 514] on span "Save selection" at bounding box center [740, 517] width 45 height 9
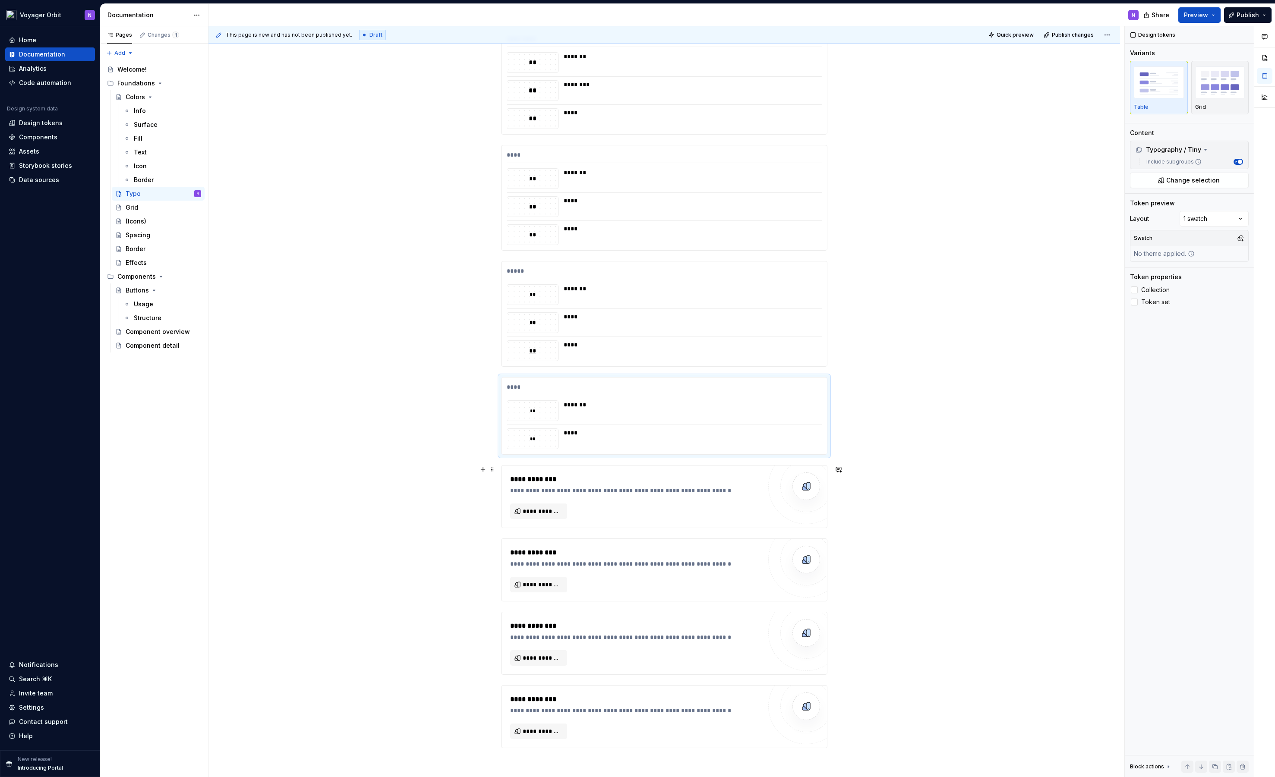
drag, startPoint x: 573, startPoint y: 494, endPoint x: 567, endPoint y: 496, distance: 5.8
click at [573, 494] on div "**********" at bounding box center [635, 490] width 251 height 9
click at [549, 504] on button "**********" at bounding box center [538, 512] width 57 height 16
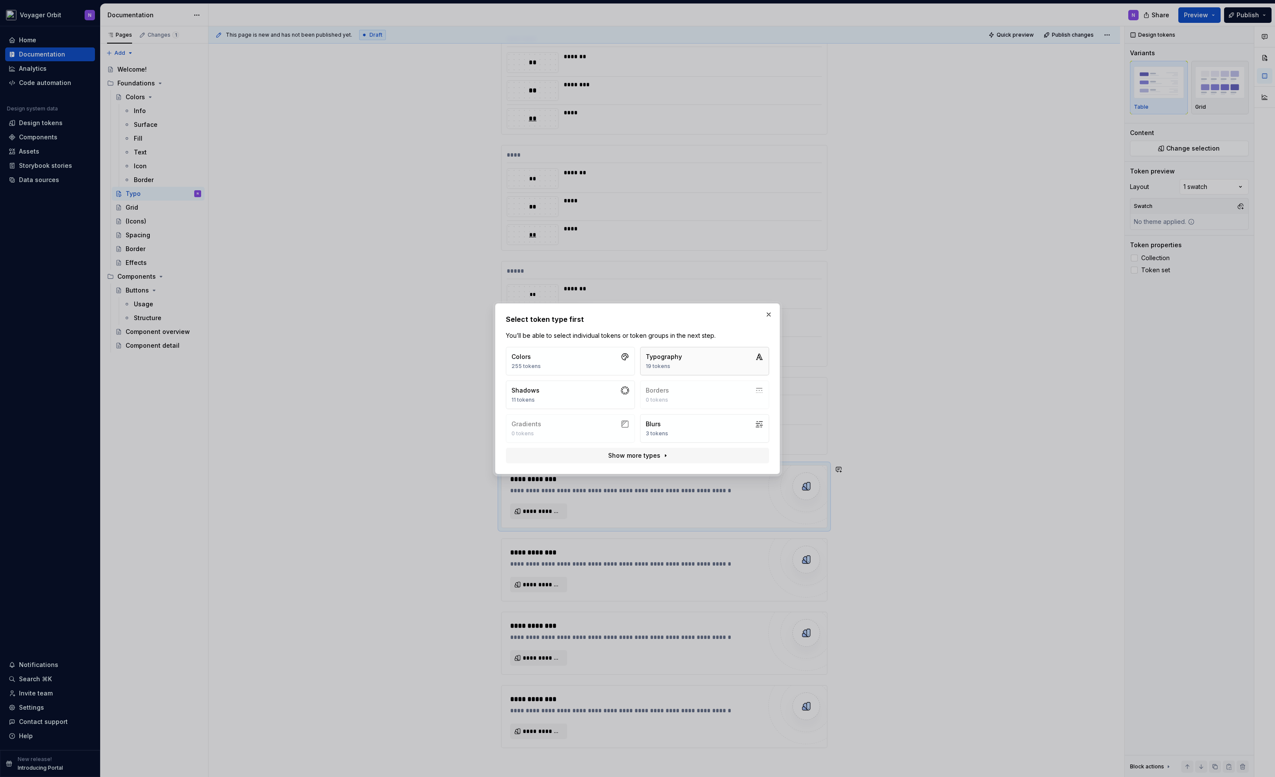
click at [707, 350] on button "Typography 19 tokens" at bounding box center [704, 361] width 129 height 28
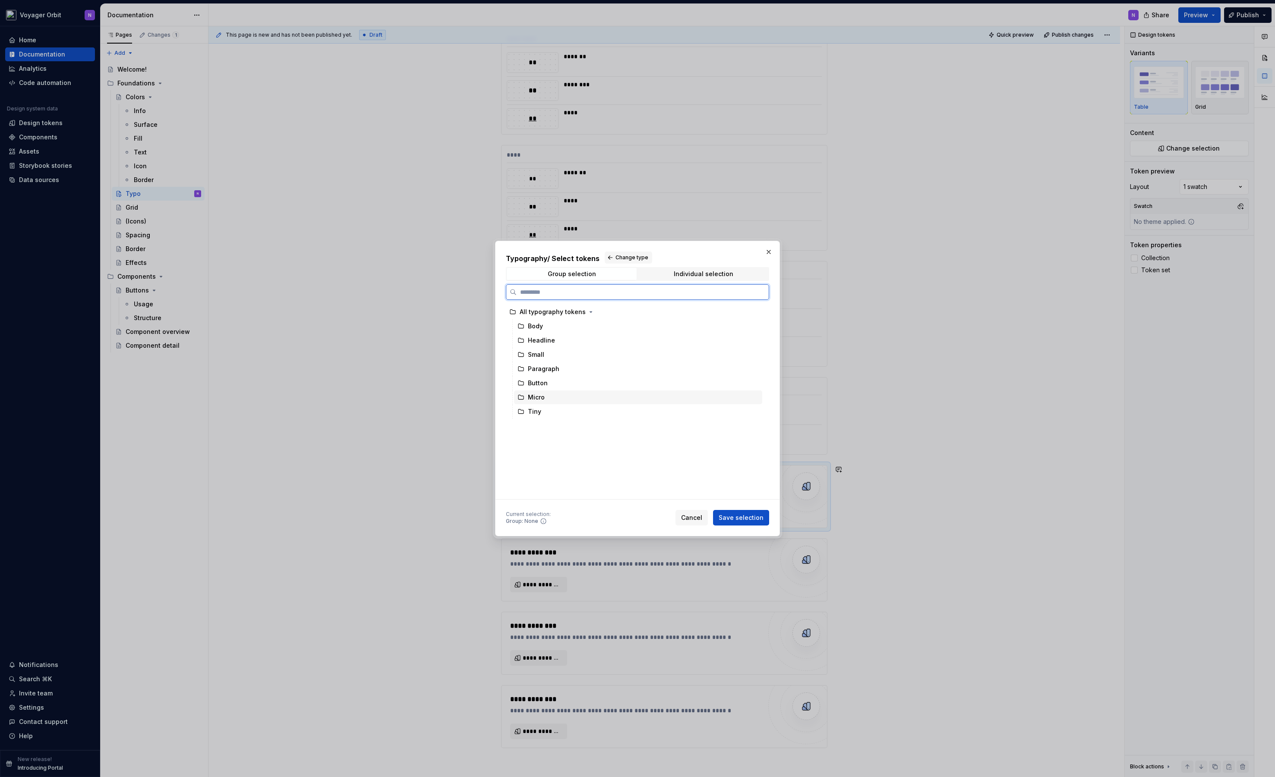
click at [545, 397] on div "Micro" at bounding box center [638, 397] width 248 height 14
click at [728, 519] on span "Save selection" at bounding box center [740, 517] width 45 height 9
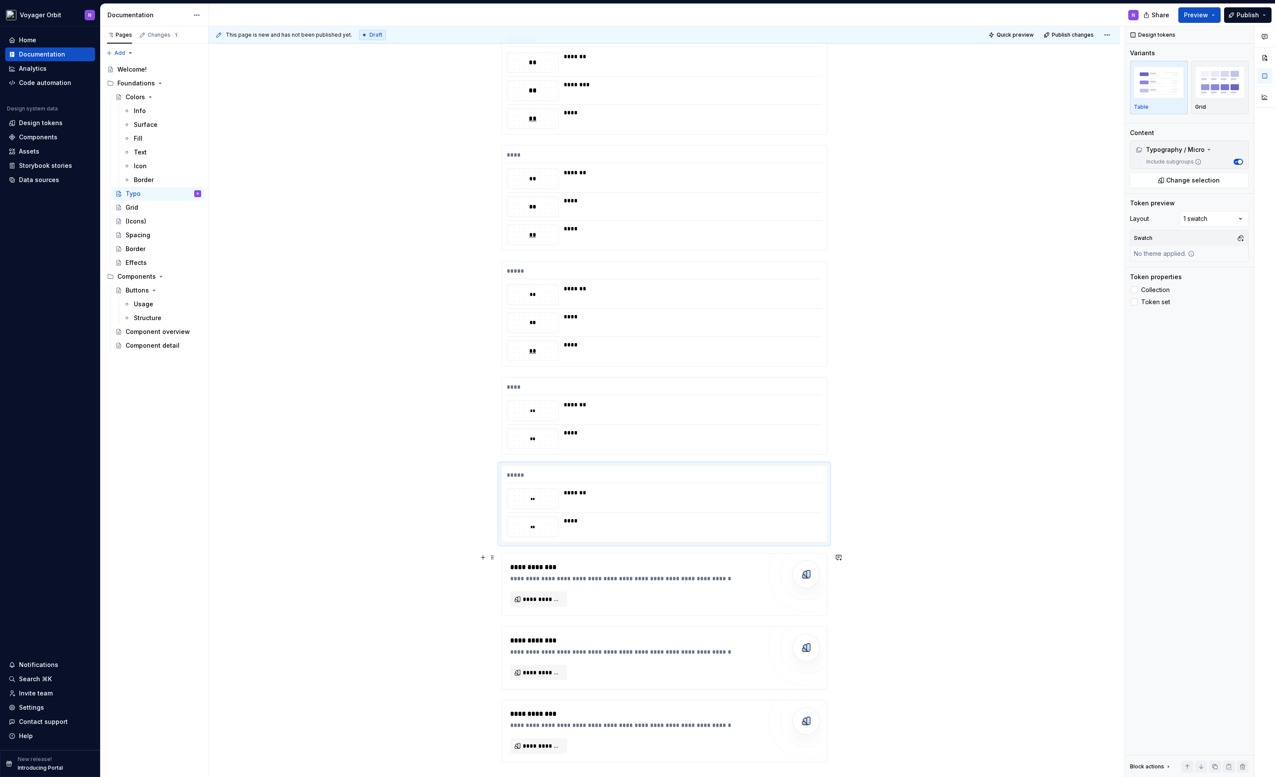
click at [653, 587] on div "**********" at bounding box center [635, 584] width 251 height 45
click at [533, 596] on span "**********" at bounding box center [542, 599] width 39 height 9
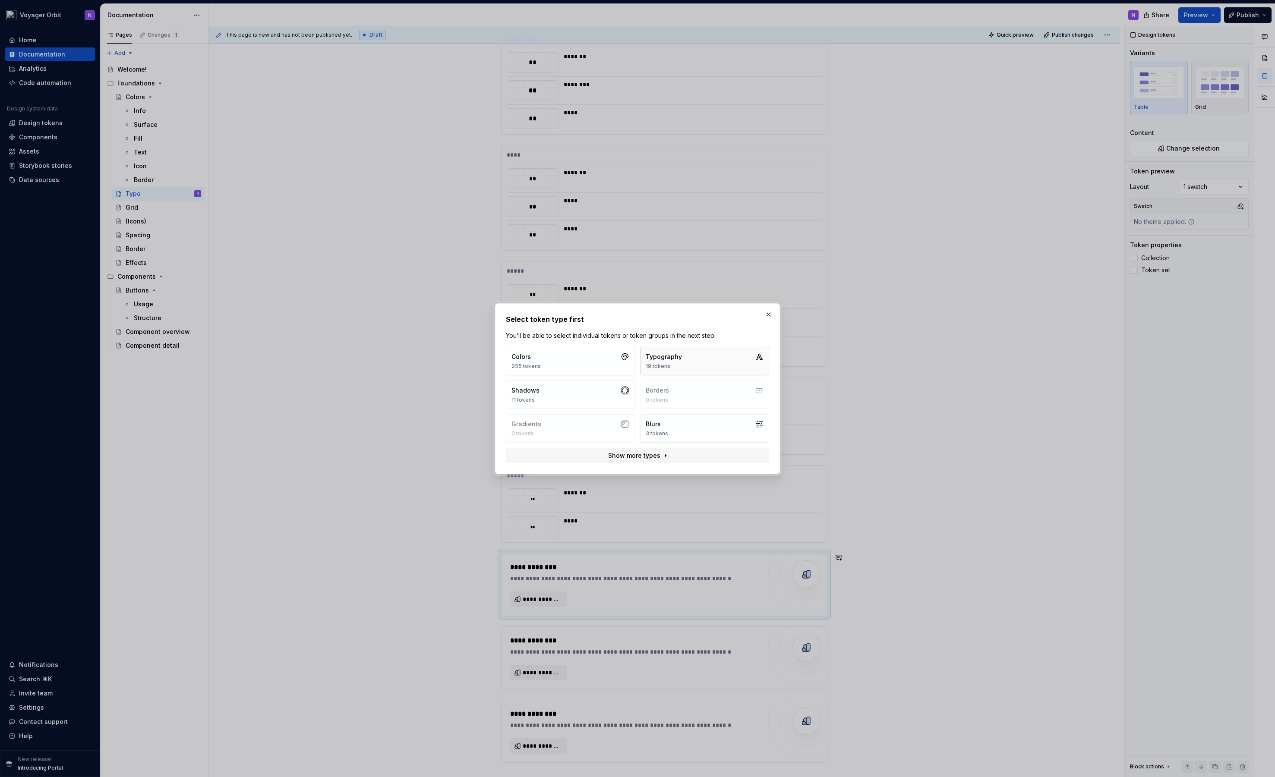
click at [684, 361] on button "Typography 19 tokens" at bounding box center [704, 361] width 129 height 28
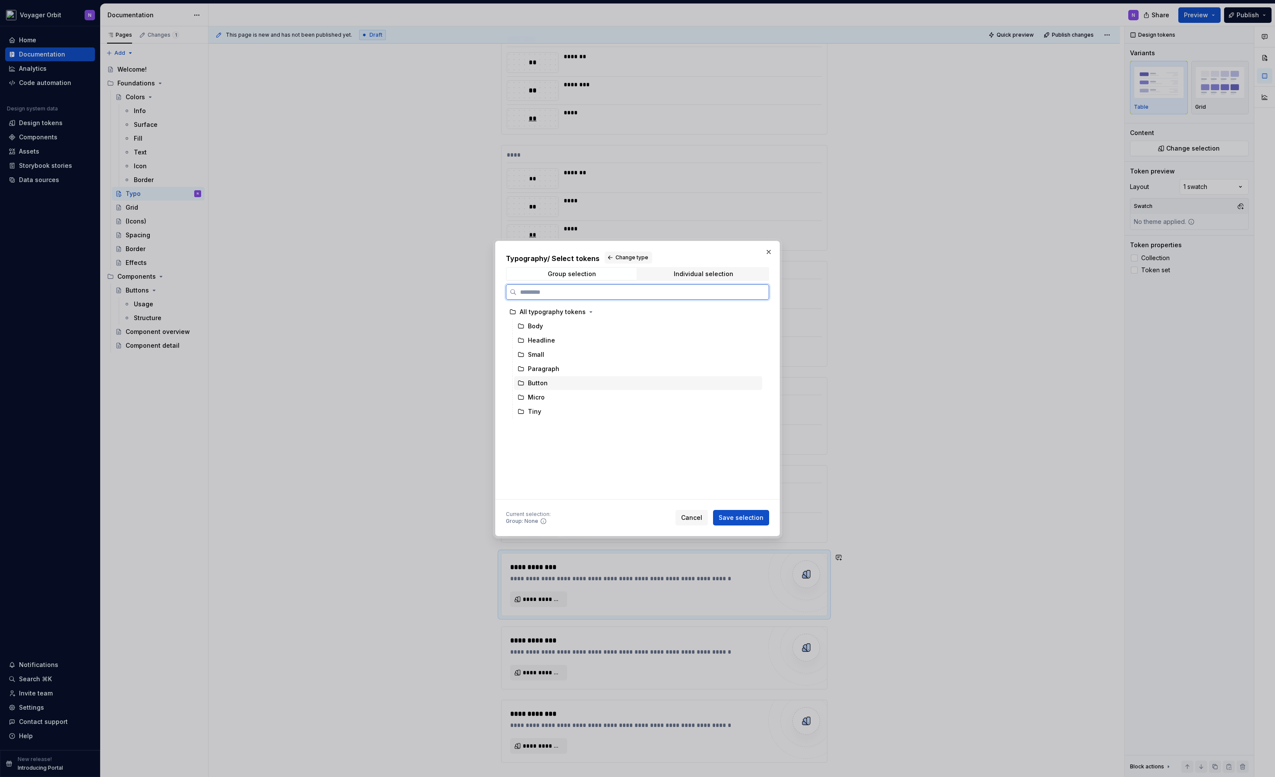
click at [546, 383] on div "Button" at bounding box center [538, 383] width 20 height 9
click at [758, 513] on button "Save selection" at bounding box center [741, 518] width 56 height 16
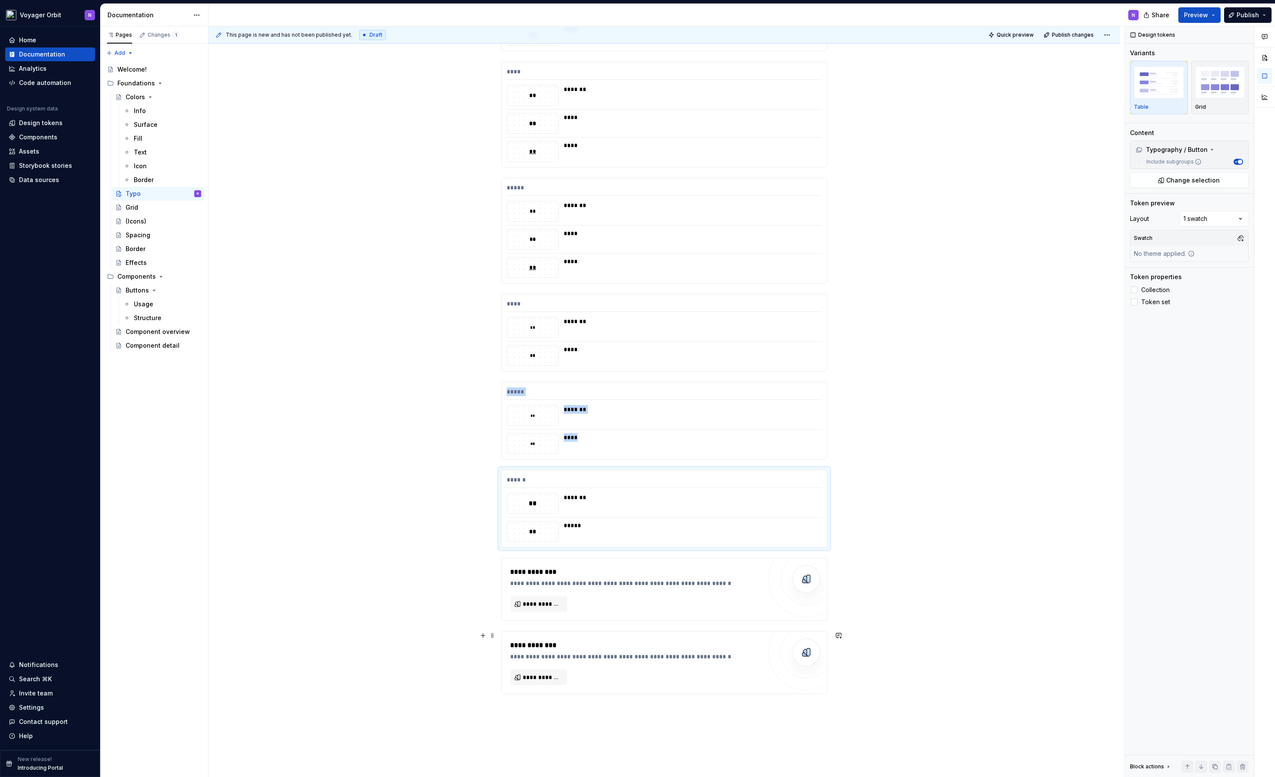
scroll to position [373, 0]
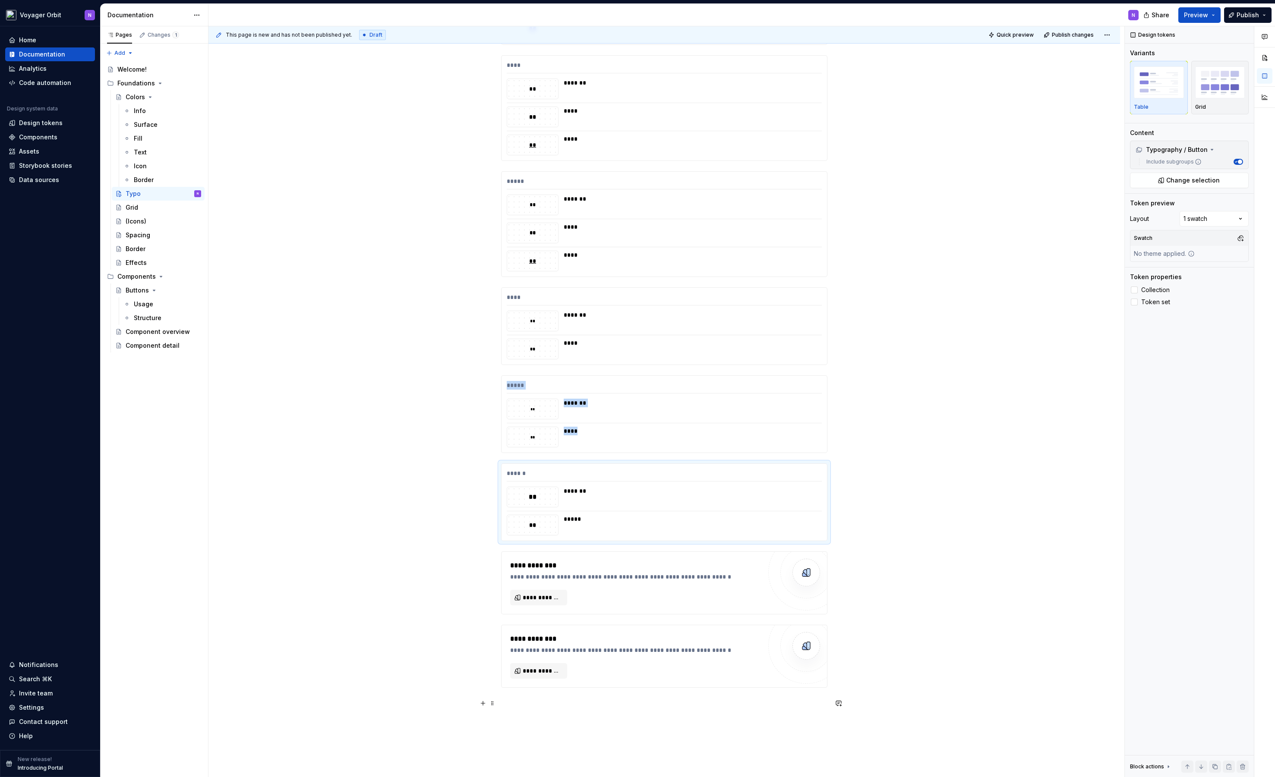
click at [935, 705] on div "**********" at bounding box center [663, 363] width 911 height 1178
click at [832, 702] on button "button" at bounding box center [838, 703] width 12 height 12
click at [820, 683] on div at bounding box center [806, 646] width 76 height 76
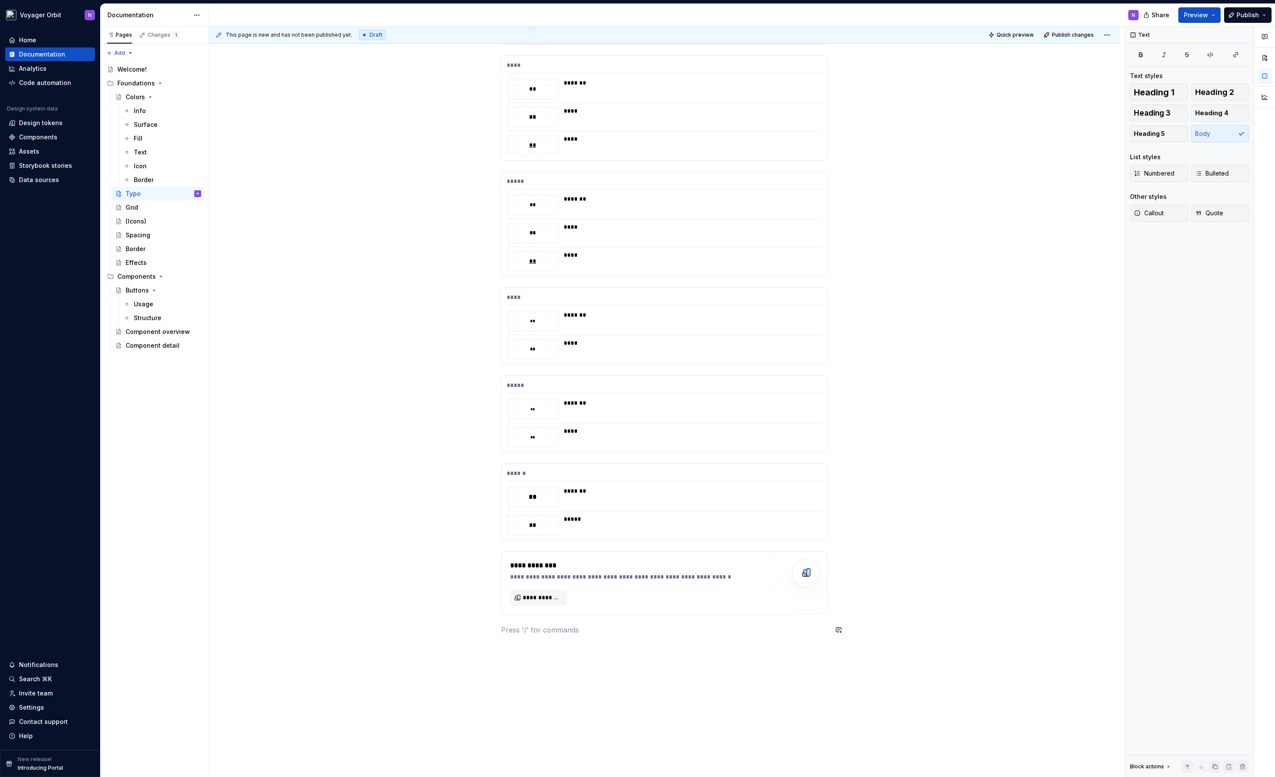
click at [793, 622] on div "**********" at bounding box center [664, 215] width 326 height 840
click at [795, 611] on div "**********" at bounding box center [663, 583] width 325 height 62
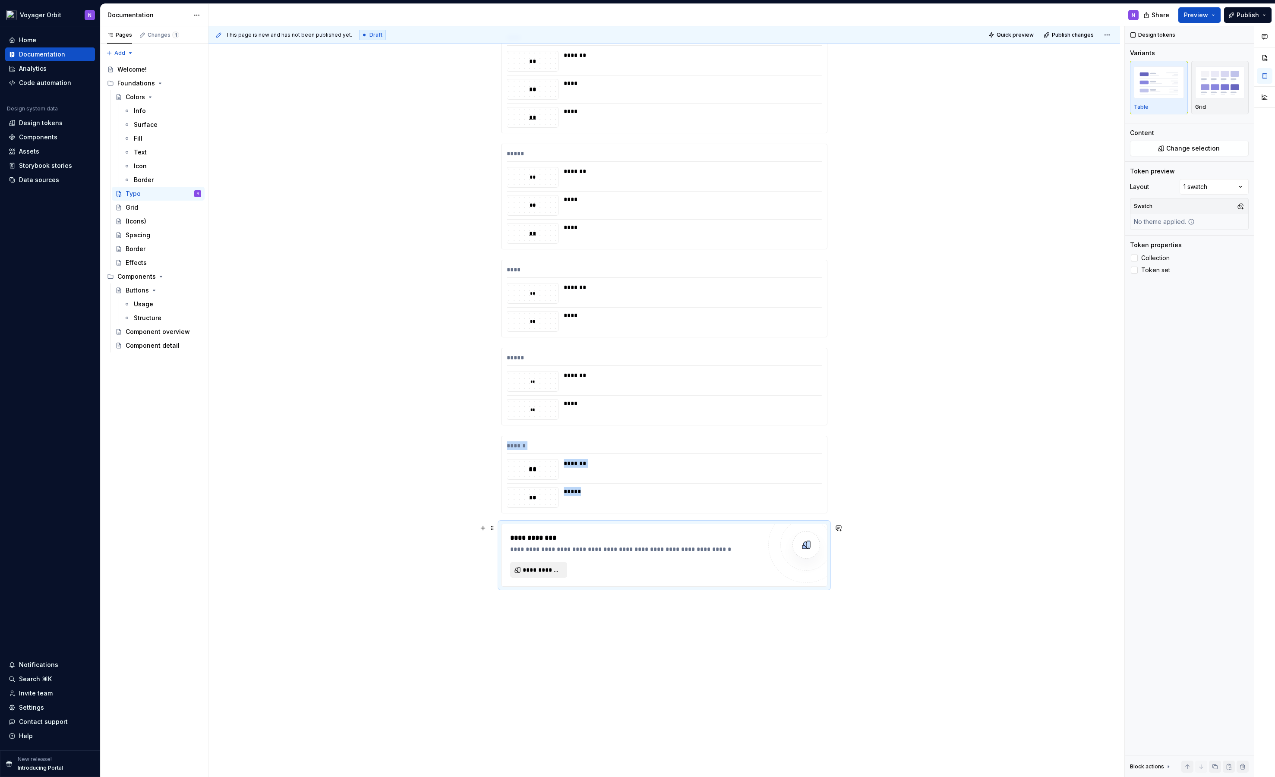
click at [537, 574] on span "**********" at bounding box center [542, 570] width 39 height 9
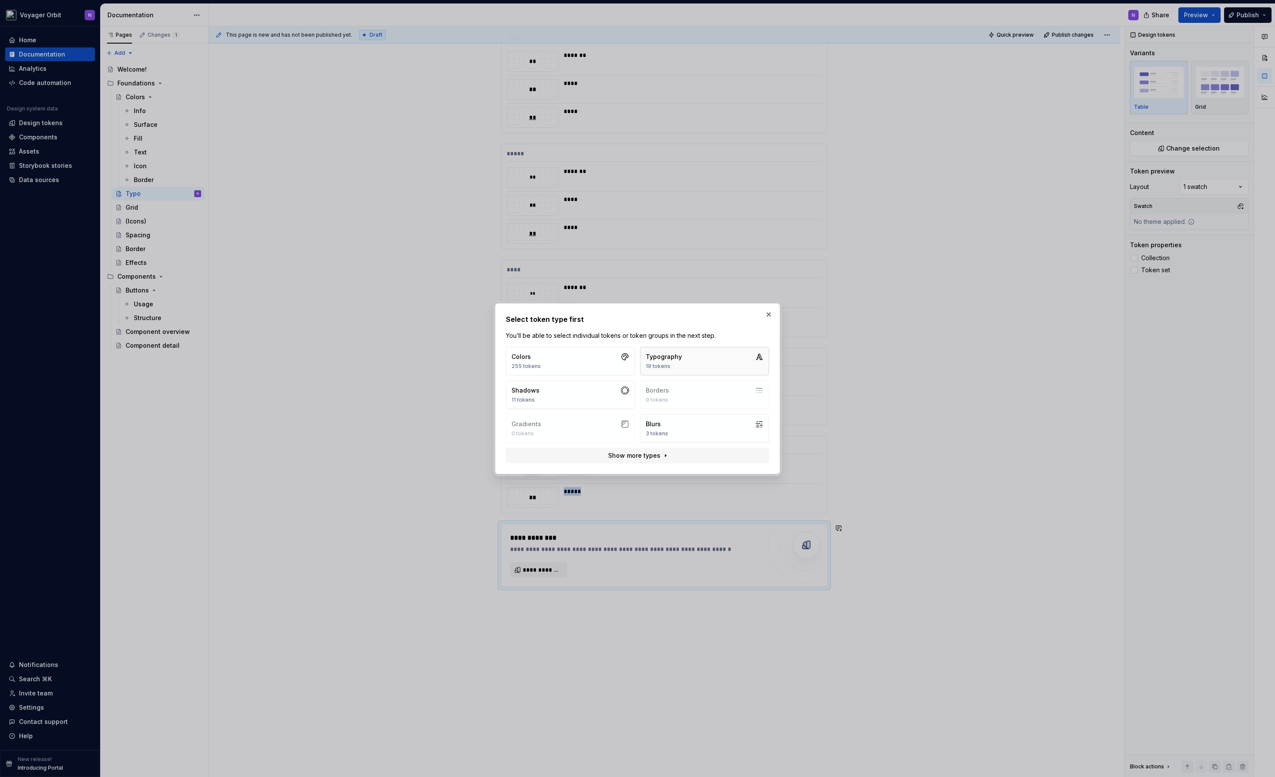
click at [689, 347] on button "Typography 19 tokens" at bounding box center [704, 361] width 129 height 28
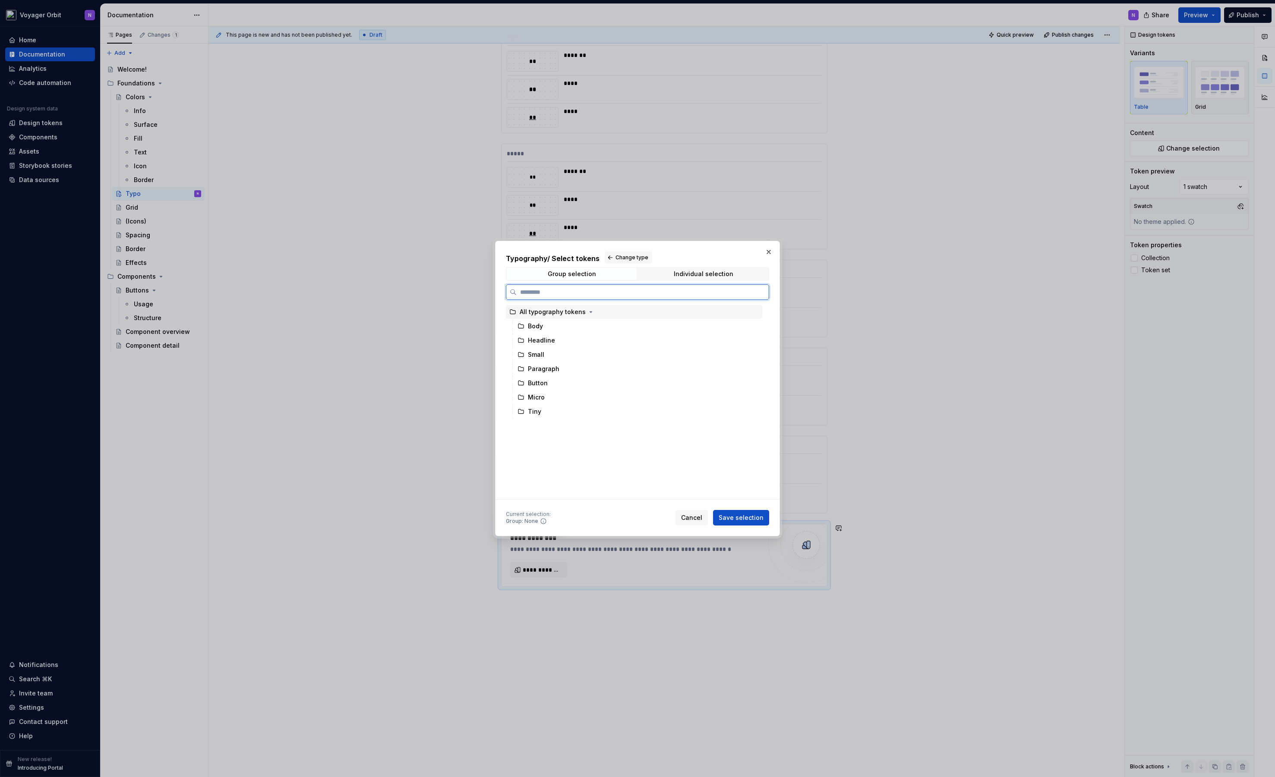
click at [561, 310] on div "All typography tokens" at bounding box center [553, 312] width 66 height 9
click at [731, 512] on button "Save selection" at bounding box center [741, 518] width 56 height 16
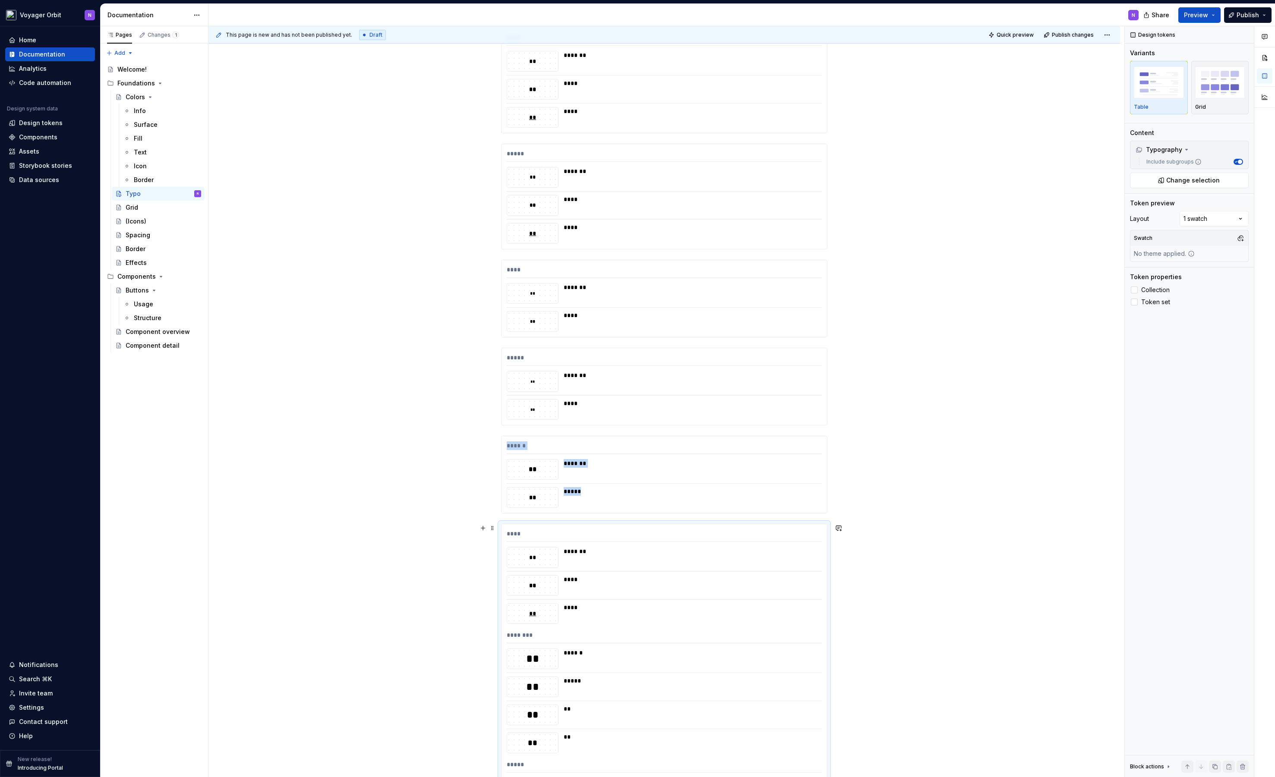
scroll to position [805, 0]
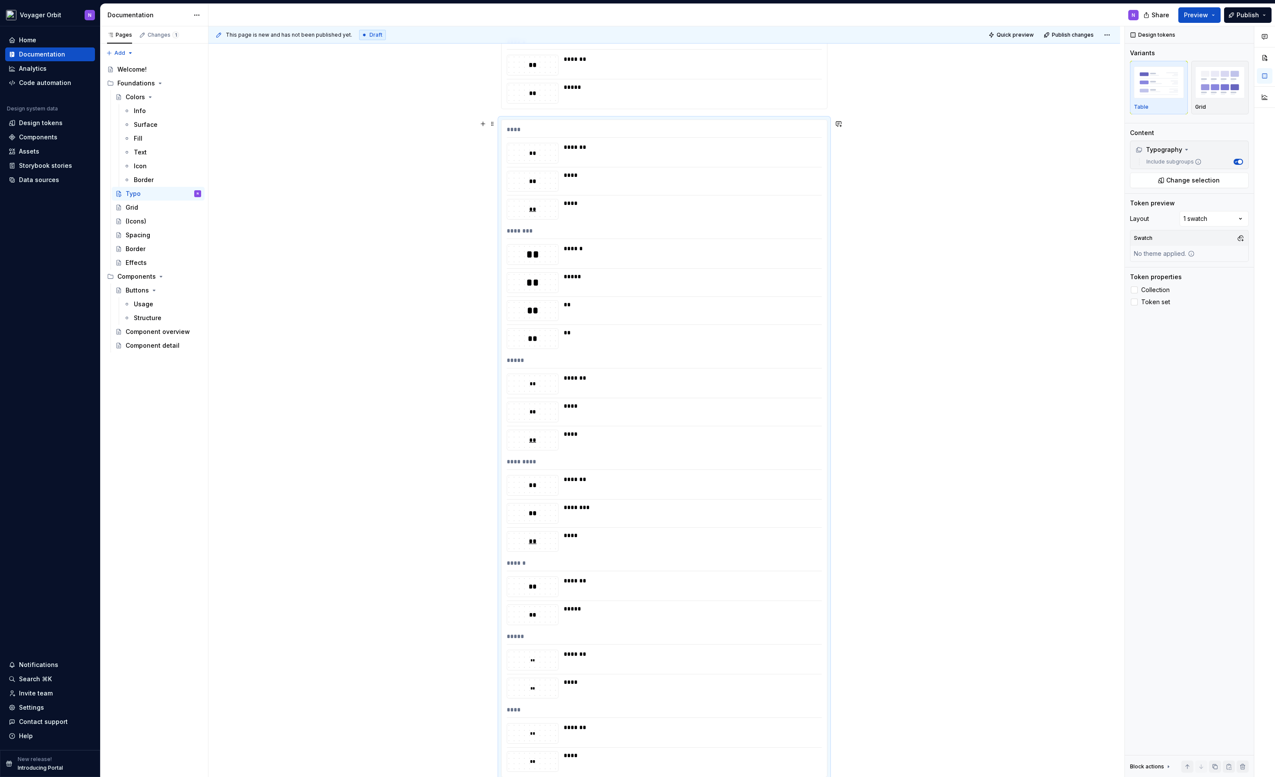
click at [1029, 467] on div "******** ** ****** ** ***** ** ** ** ** ********* ** ******* ** ******** ** ***…" at bounding box center [663, 181] width 911 height 1678
click at [845, 386] on div "******** ** ****** ** ***** ** ** ** ** ********* ** ******* ** ******** ** ***…" at bounding box center [663, 383] width 911 height 1678
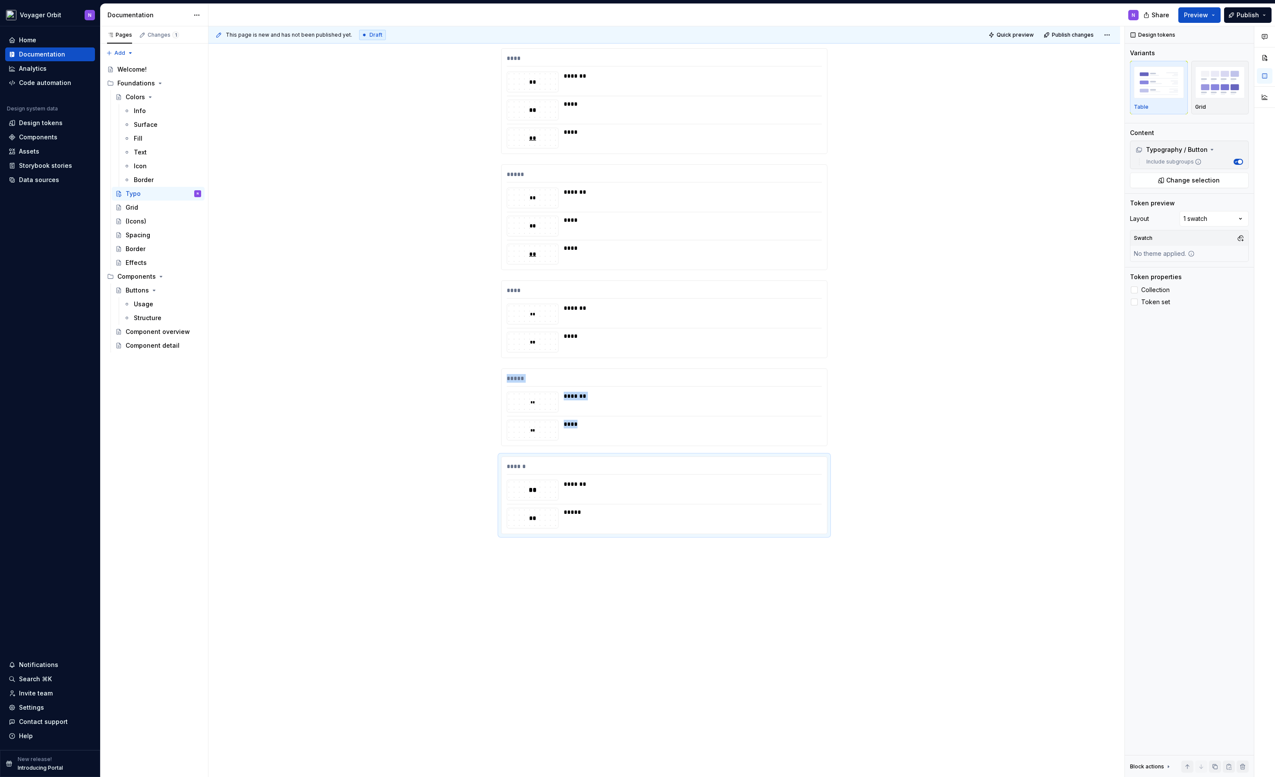
scroll to position [0, 0]
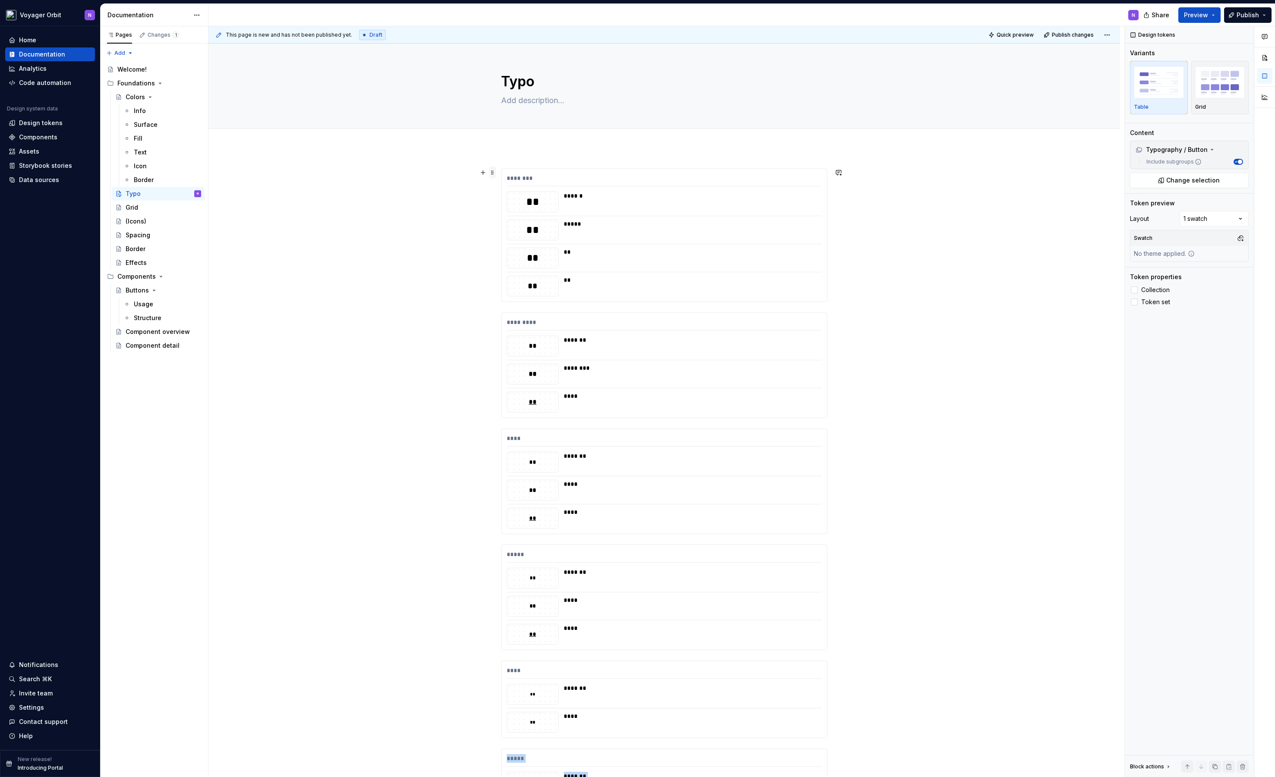
click at [491, 176] on span at bounding box center [492, 173] width 7 height 12
click at [412, 222] on div "******** ** ****** ** ***** ** ** ** ** ********* ** ******* ** ******** ** ***…" at bounding box center [663, 653] width 911 height 1010
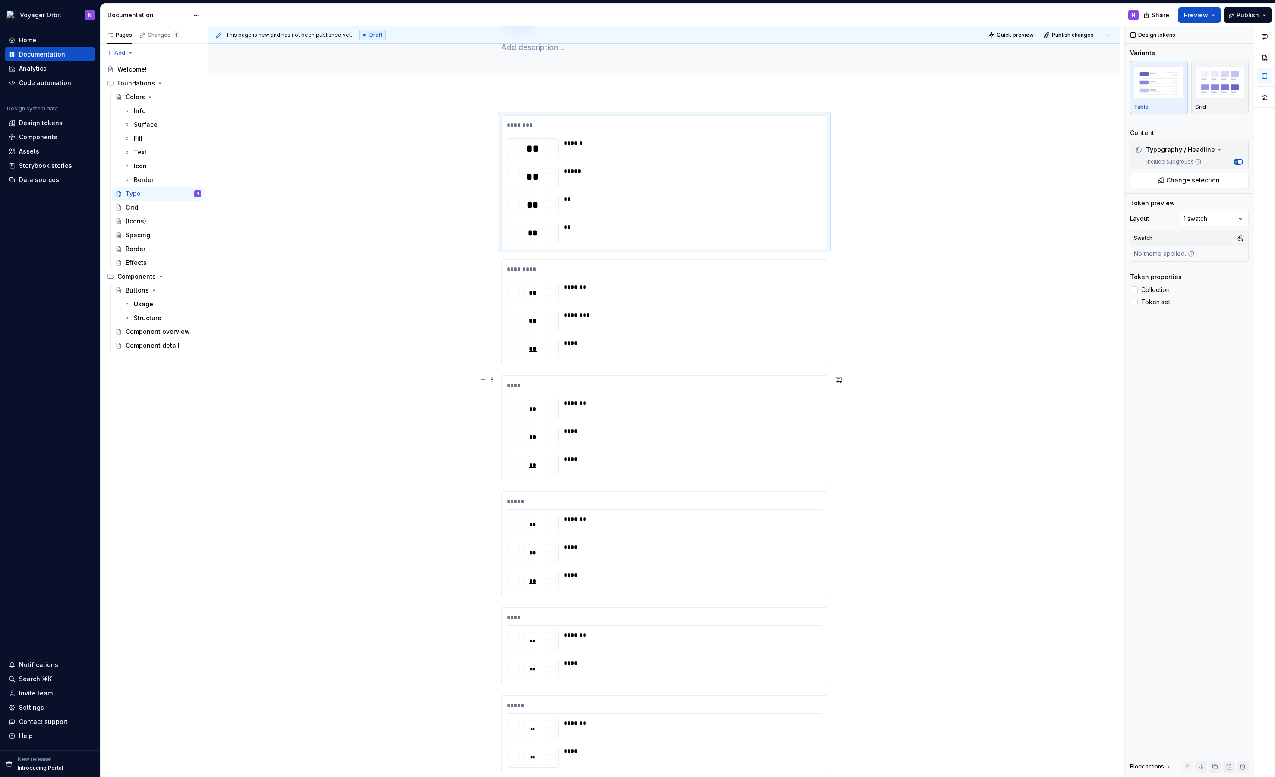
scroll to position [53, 0]
click at [575, 407] on div "*******" at bounding box center [690, 403] width 253 height 9
click at [525, 405] on div "**" at bounding box center [532, 409] width 51 height 9
click at [1205, 13] on span "Preview" at bounding box center [1196, 15] width 24 height 9
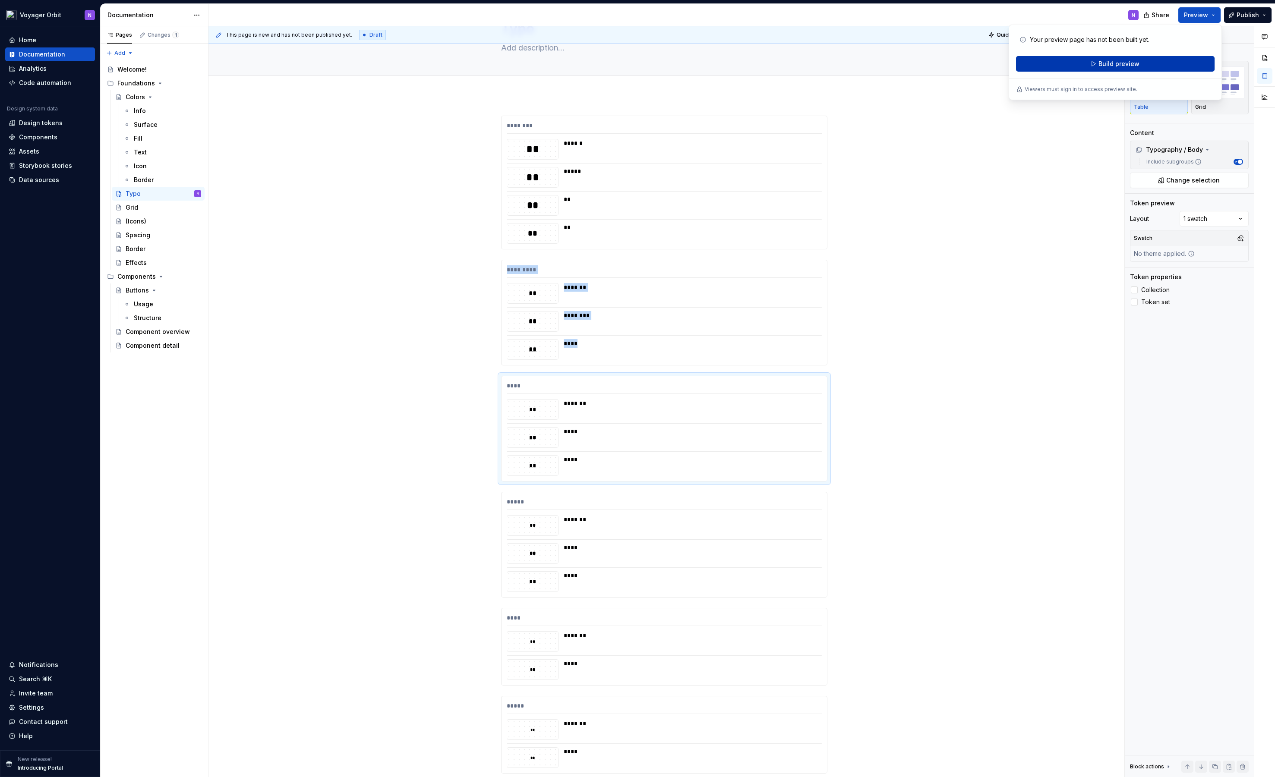
click at [1127, 60] on span "Build preview" at bounding box center [1118, 64] width 41 height 9
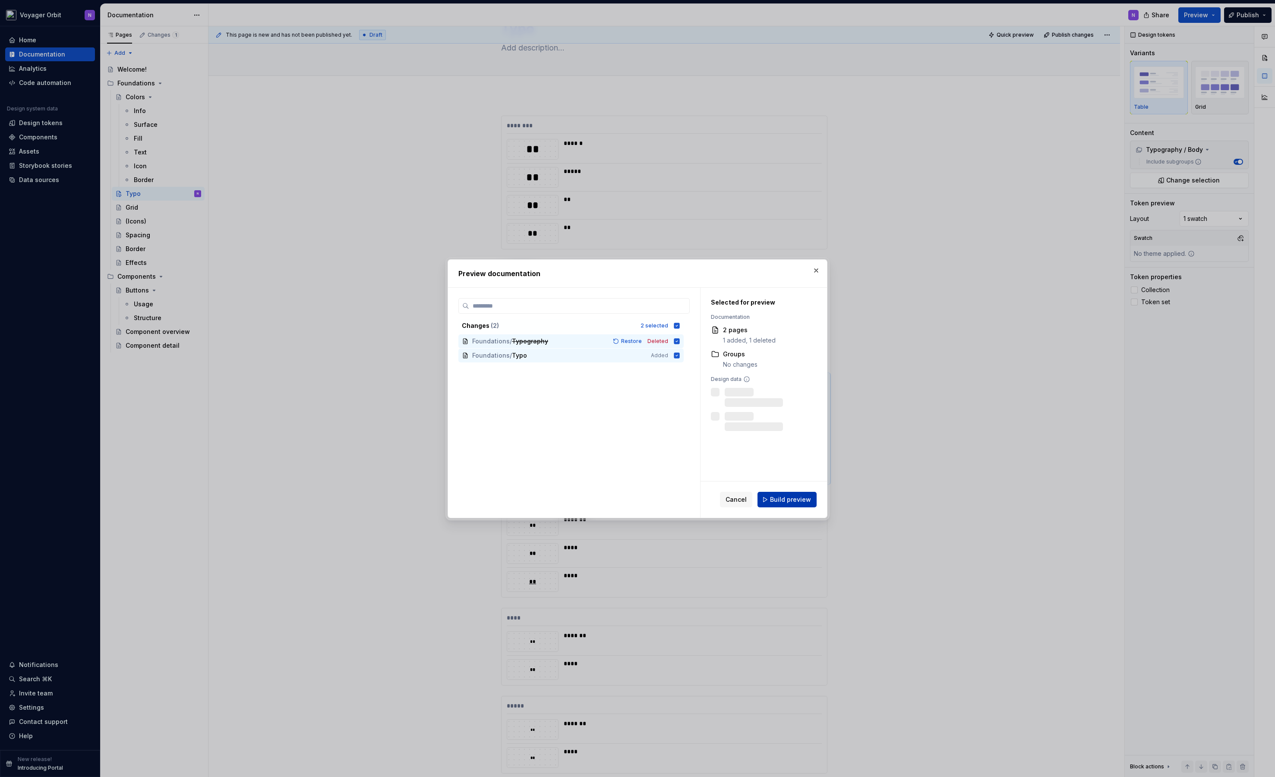
click at [790, 499] on span "Build preview" at bounding box center [790, 499] width 41 height 9
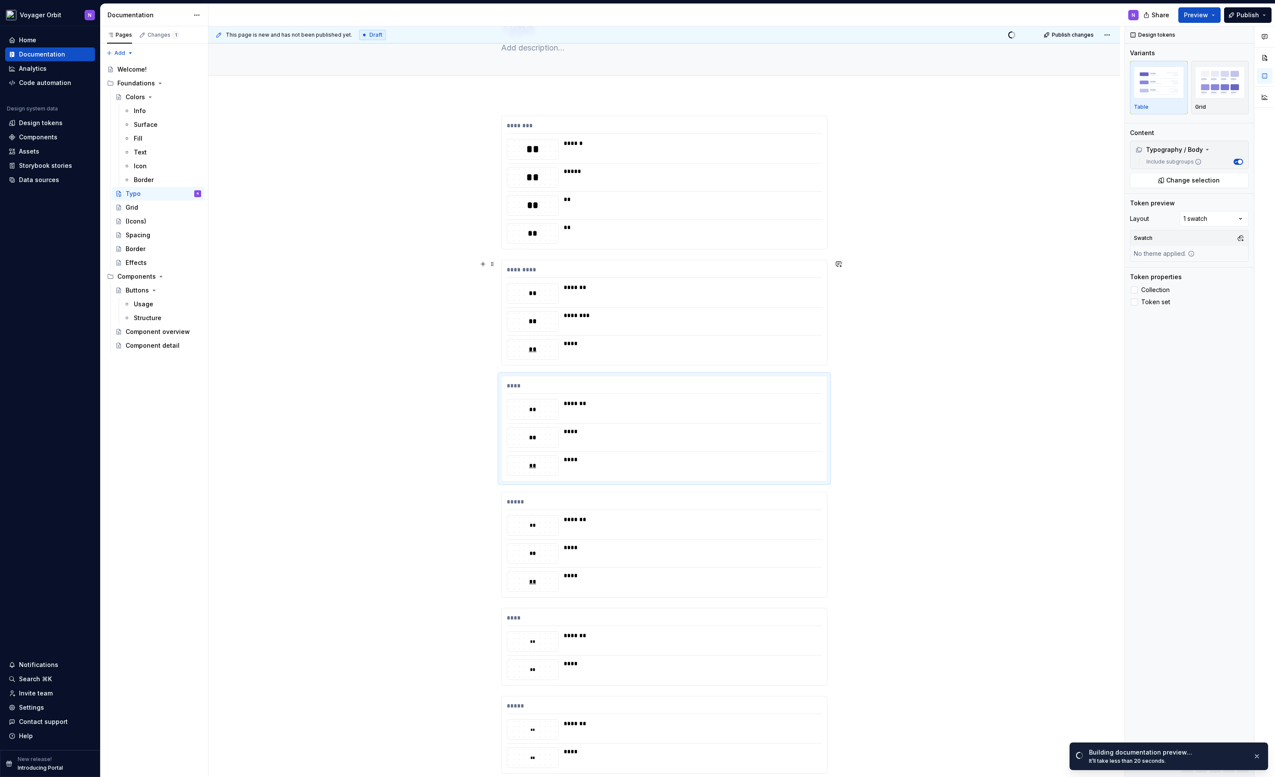
click at [960, 307] on div "******** ** ****** ** ***** ** ** ** ** ********* ** ******* ** ******** ** ***…" at bounding box center [663, 600] width 911 height 1010
click at [619, 179] on div "*****" at bounding box center [690, 177] width 253 height 21
click at [1233, 89] on img "button" at bounding box center [1220, 81] width 50 height 31
click at [1130, 143] on span at bounding box center [1189, 144] width 119 height 2
click at [1059, 154] on div "******** ** ****** ** ***** ** ** ** ** ********* ** ******* ** ******** ** ***…" at bounding box center [663, 600] width 911 height 1010
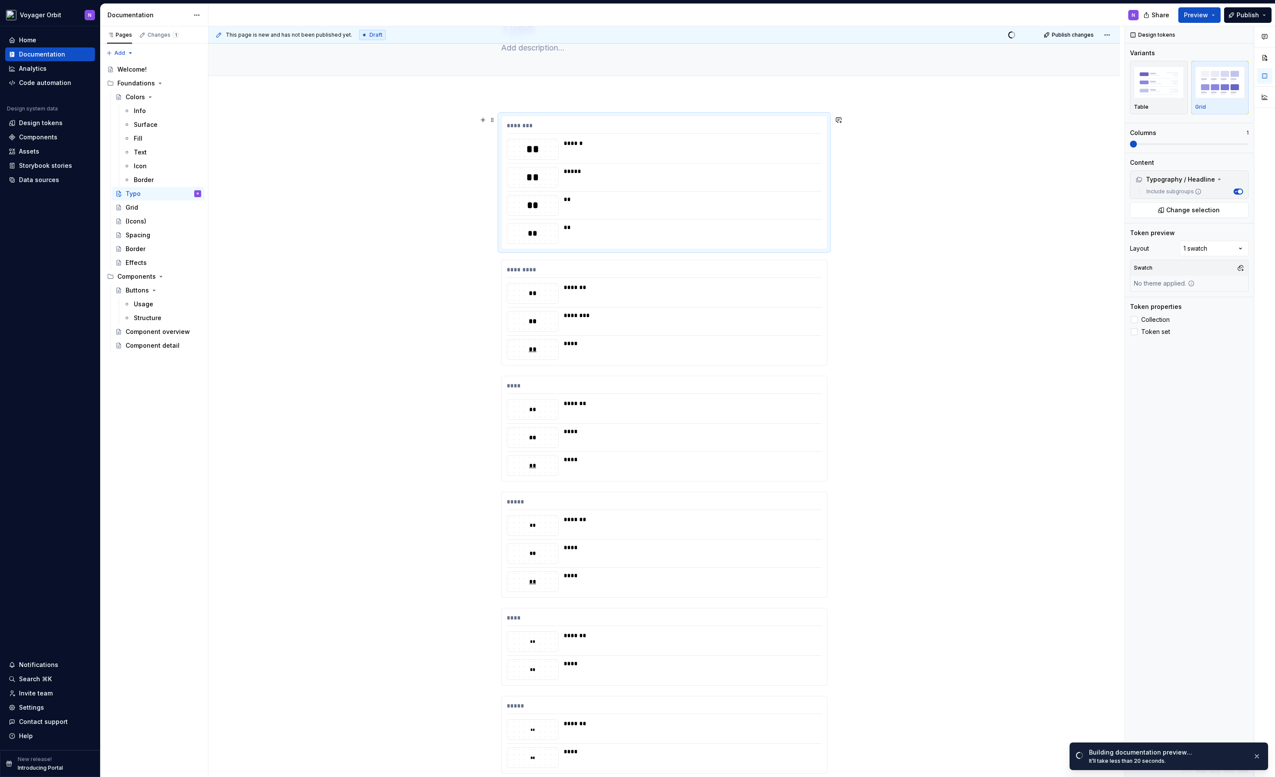
click at [762, 202] on div "**" at bounding box center [690, 199] width 253 height 9
click at [1135, 83] on img "button" at bounding box center [1159, 81] width 50 height 31
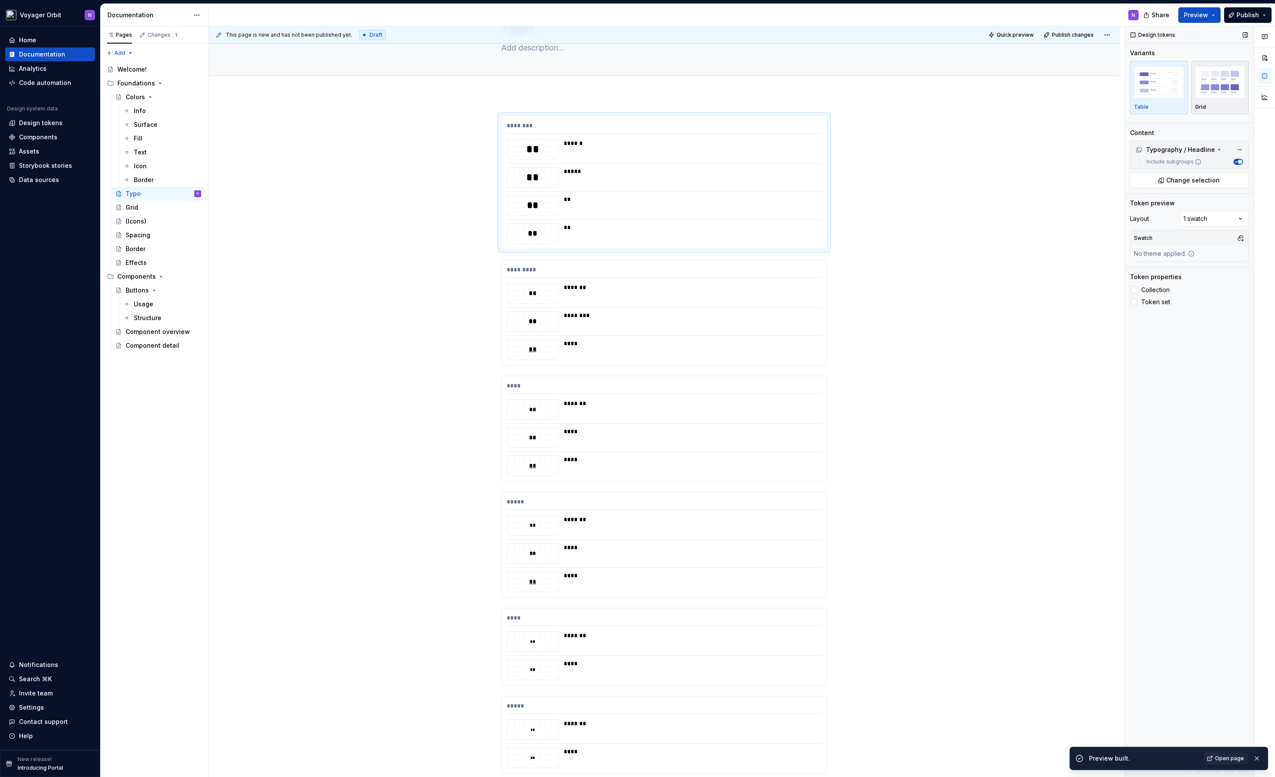
click at [1220, 94] on img "button" at bounding box center [1220, 81] width 50 height 31
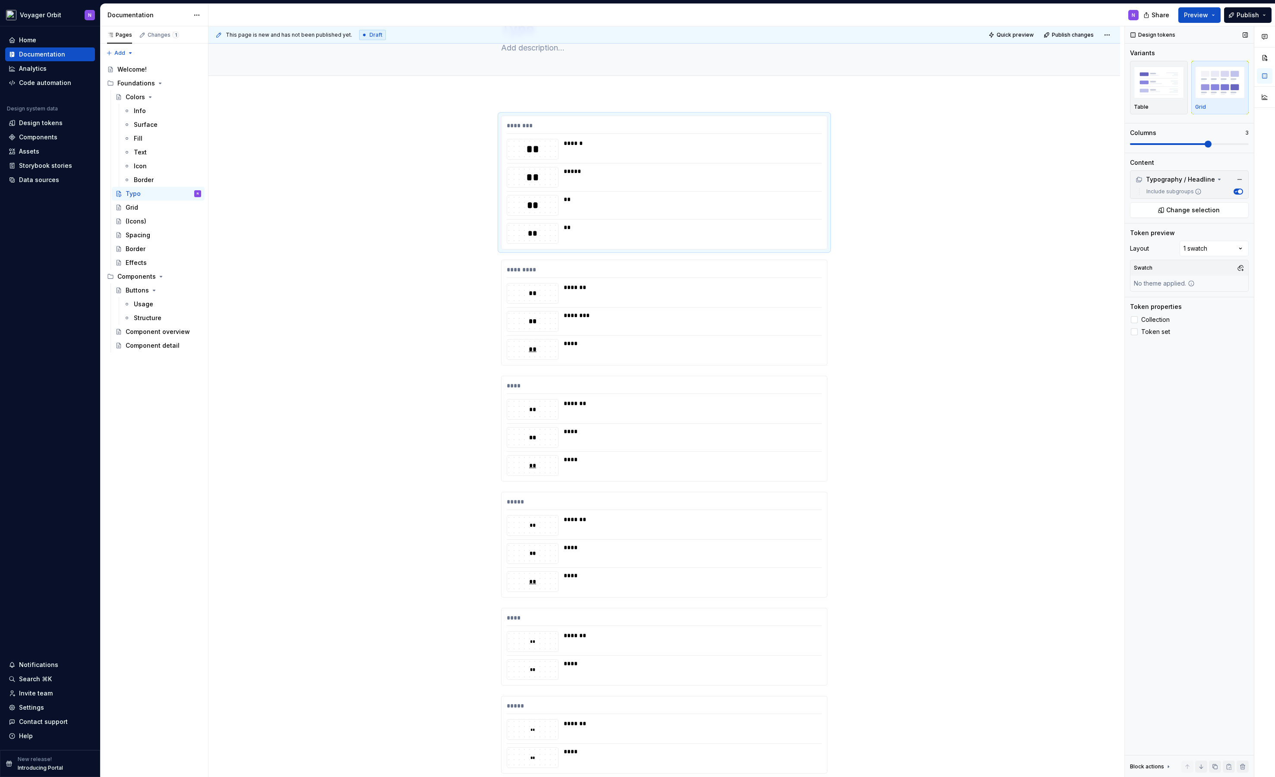
click at [1209, 142] on span at bounding box center [1189, 144] width 119 height 7
click at [1214, 17] on button "Preview" at bounding box center [1199, 15] width 42 height 16
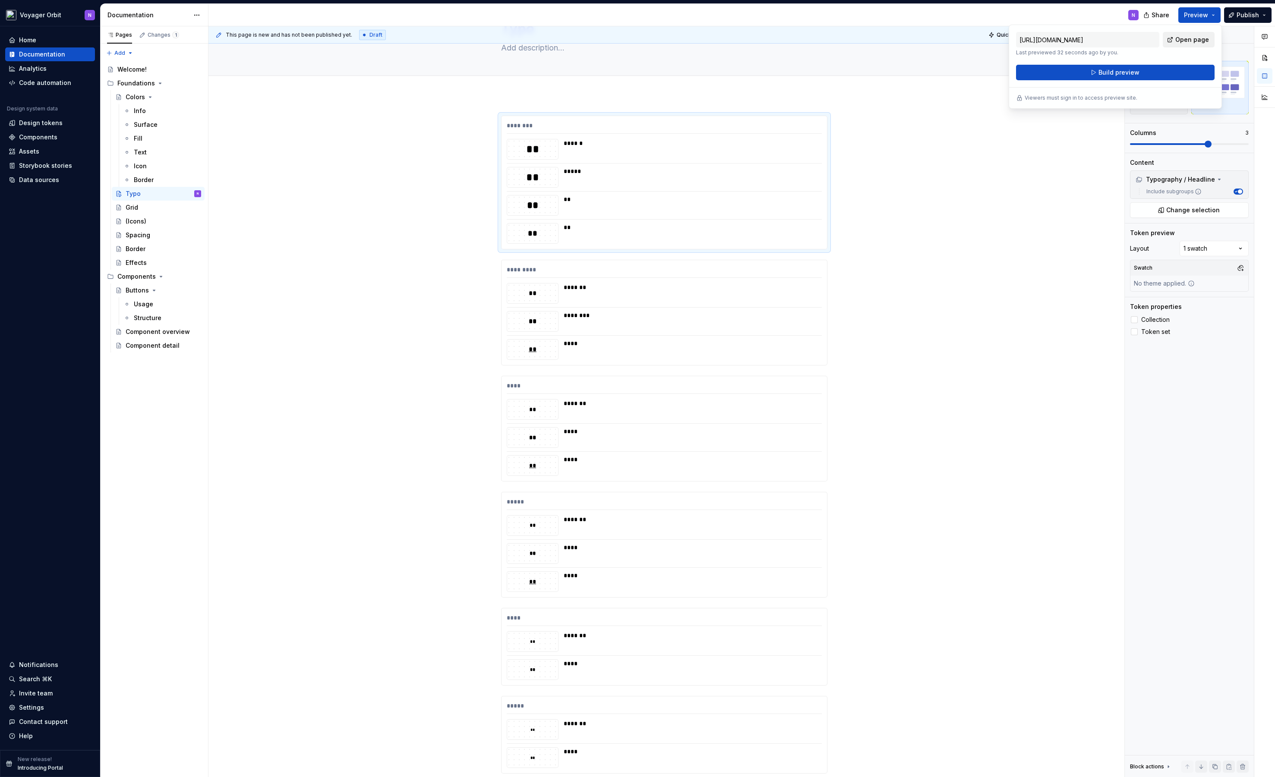
click at [1189, 41] on span "Open page" at bounding box center [1192, 39] width 34 height 9
click at [1065, 217] on div "******** ** ****** ** ***** ** ** ** ** ********* ** ******* ** ******** ** ***…" at bounding box center [663, 600] width 911 height 1010
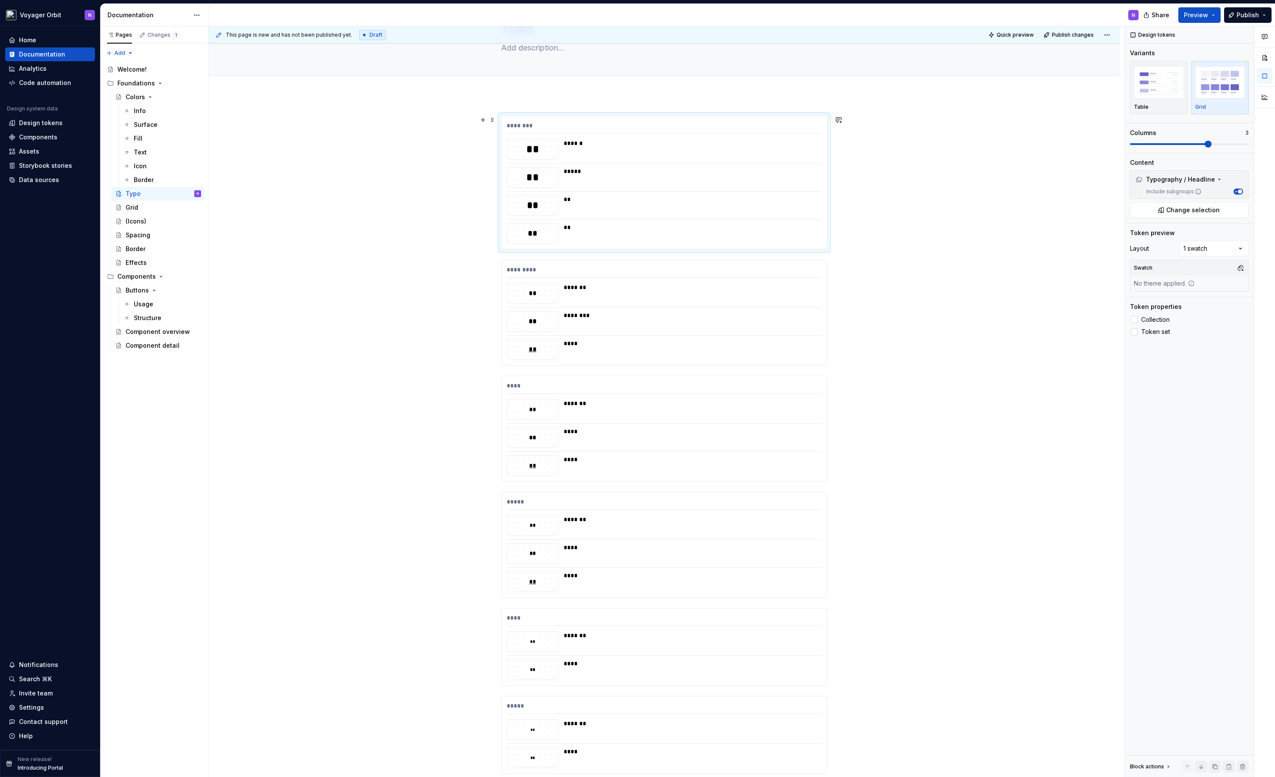
click at [1062, 217] on div "******** ** ****** ** ***** ** ** ** ** ********* ** ******* ** ******** ** ***…" at bounding box center [663, 600] width 911 height 1010
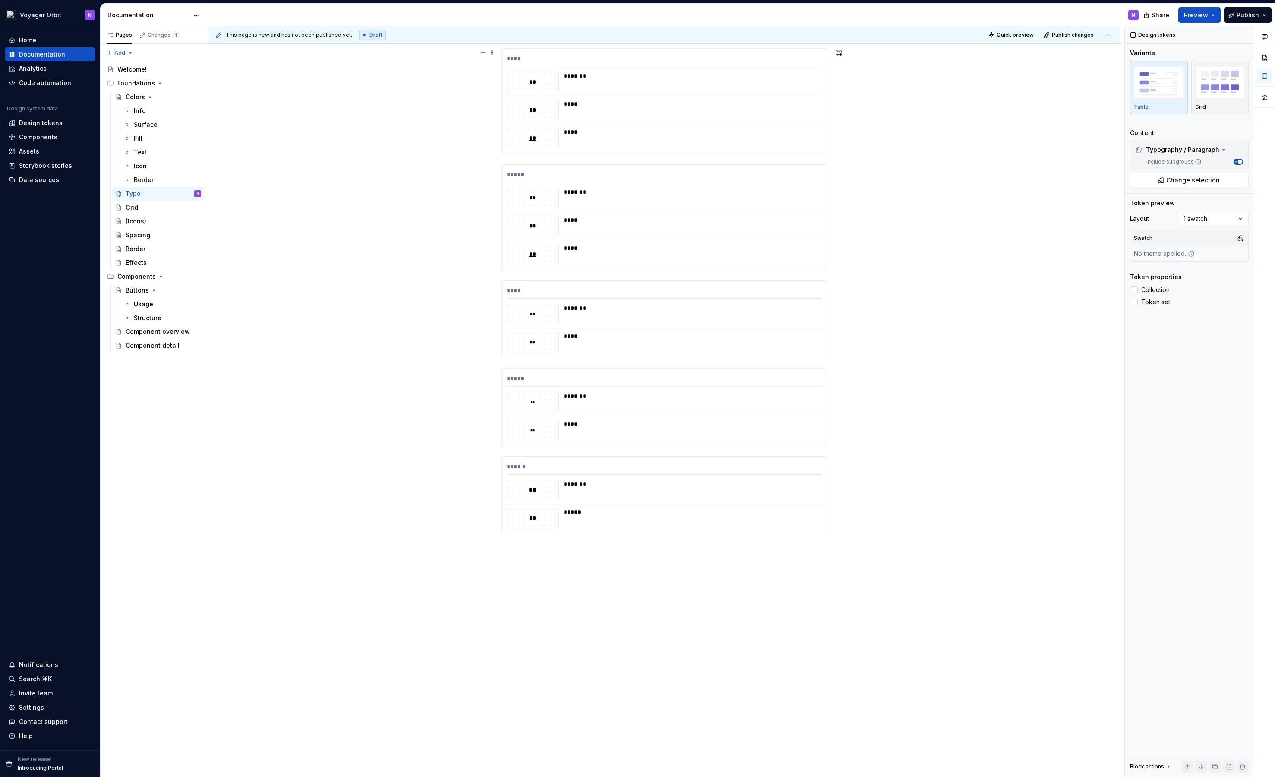
scroll to position [0, 0]
click at [1087, 203] on div "******** ** ****** ** ***** ** ** ** ** ********* ** ******* ** ******** ** ***…" at bounding box center [663, 653] width 911 height 1010
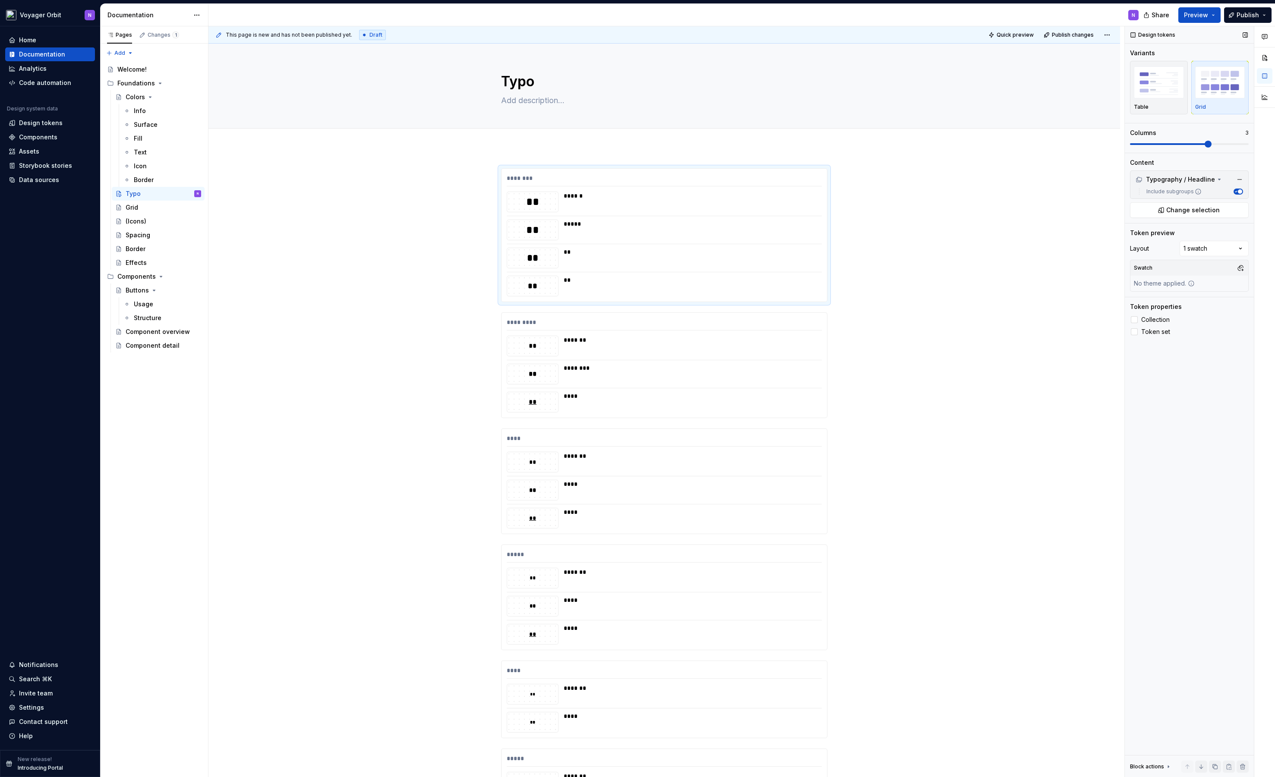
click at [1228, 98] on img "button" at bounding box center [1220, 81] width 50 height 31
drag, startPoint x: 1149, startPoint y: 148, endPoint x: 1073, endPoint y: 147, distance: 76.4
click at [1073, 147] on div "This page is new and has not been published yet. Draft Quick preview Publish ch…" at bounding box center [741, 401] width 1066 height 751
click at [1087, 145] on div "This page is new and has not been published yet. Draft Quick preview Publish ch…" at bounding box center [741, 401] width 1066 height 751
click at [1048, 168] on div "******** ** ****** ** ***** ** ** ** ** ********* ** ******* ** ******** ** ***…" at bounding box center [663, 653] width 911 height 1010
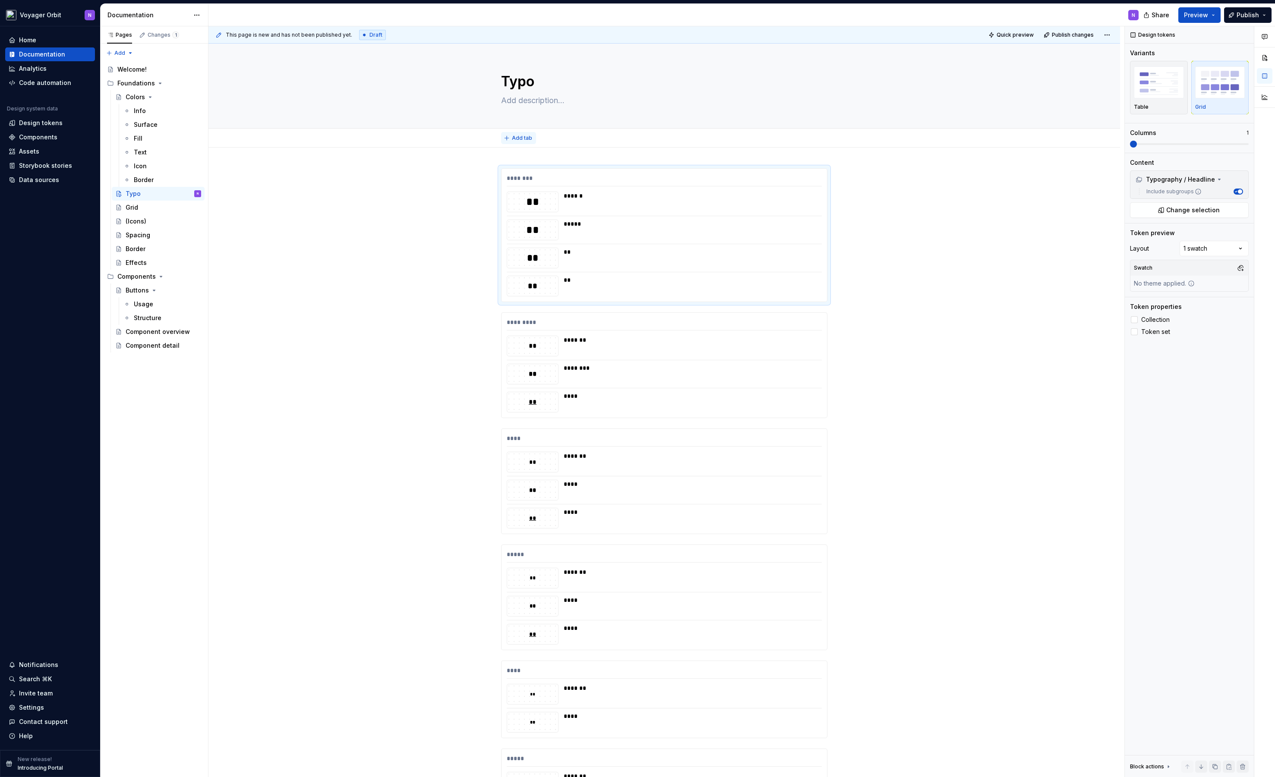
click at [519, 140] on span "Add tab" at bounding box center [522, 138] width 20 height 7
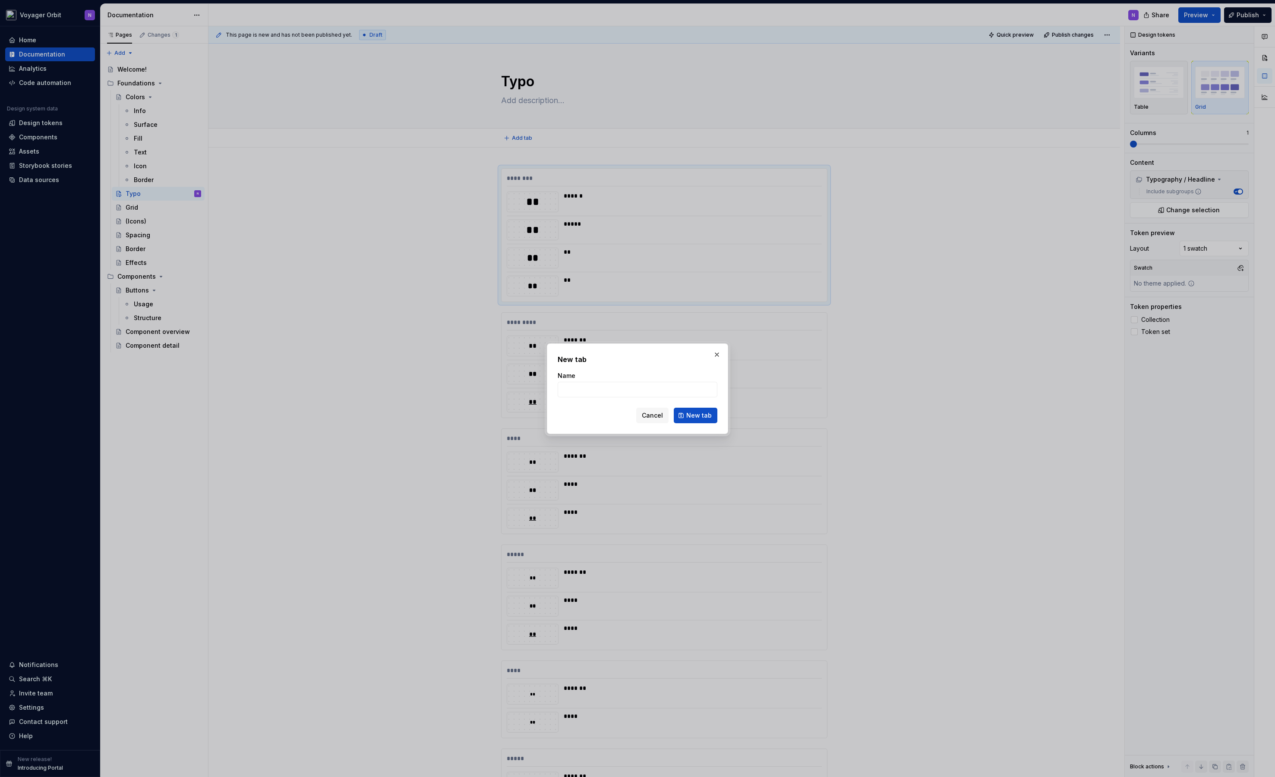
type textarea "*"
type input "Info"
click button "New tab" at bounding box center [696, 416] width 44 height 16
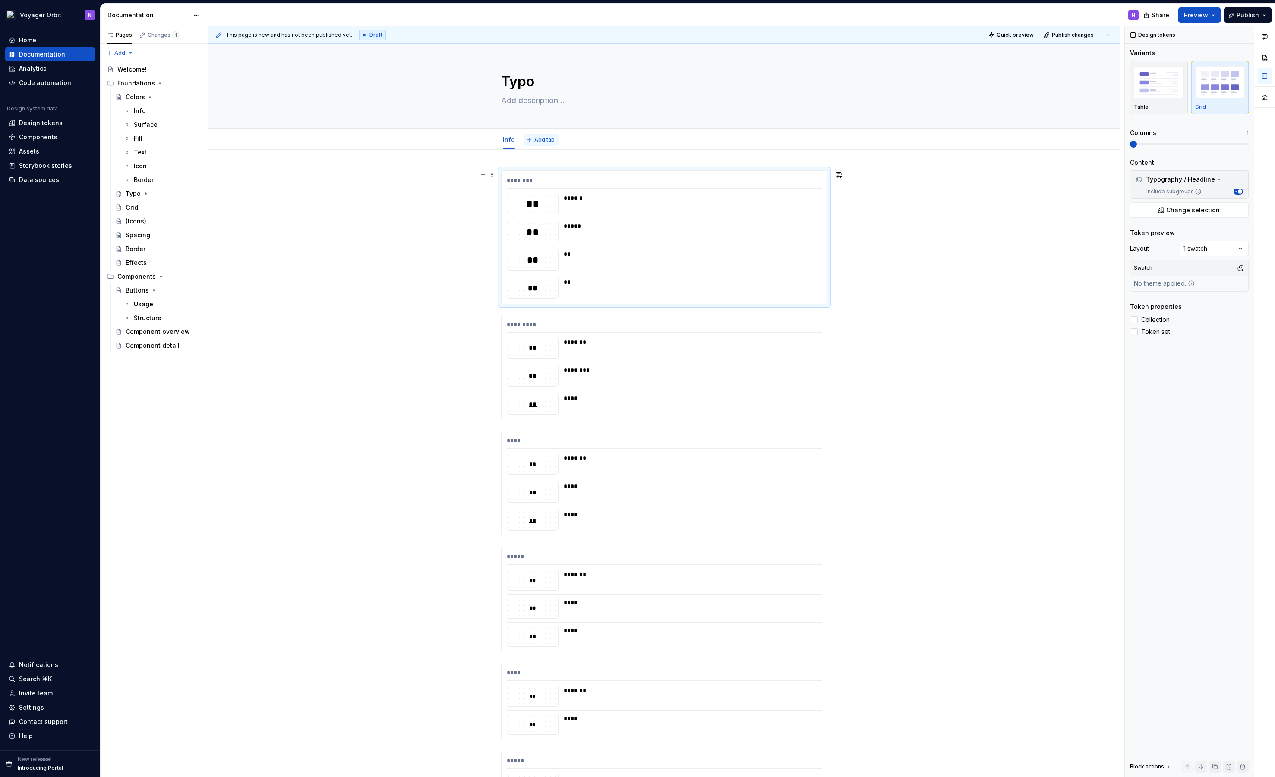
type textarea "*"
click at [548, 141] on span "Add tab" at bounding box center [544, 139] width 20 height 7
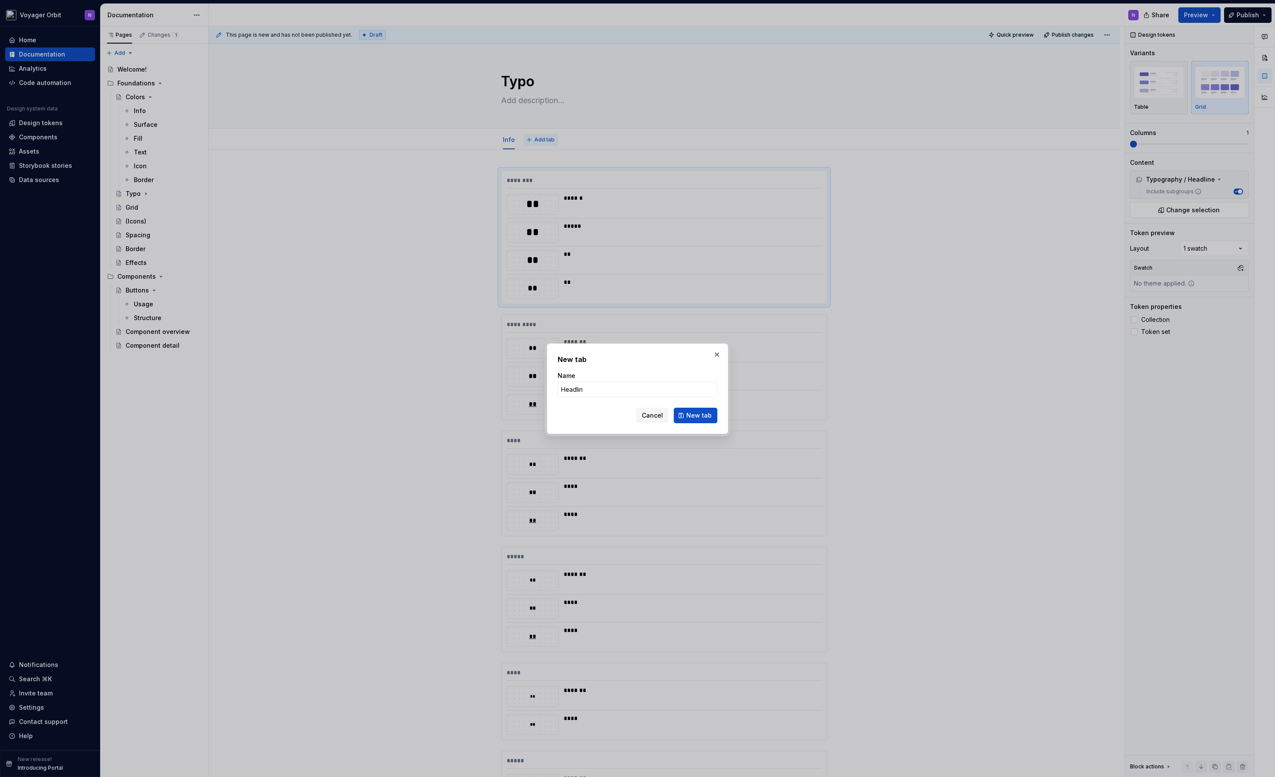
type input "Headline"
click button "New tab" at bounding box center [696, 416] width 44 height 16
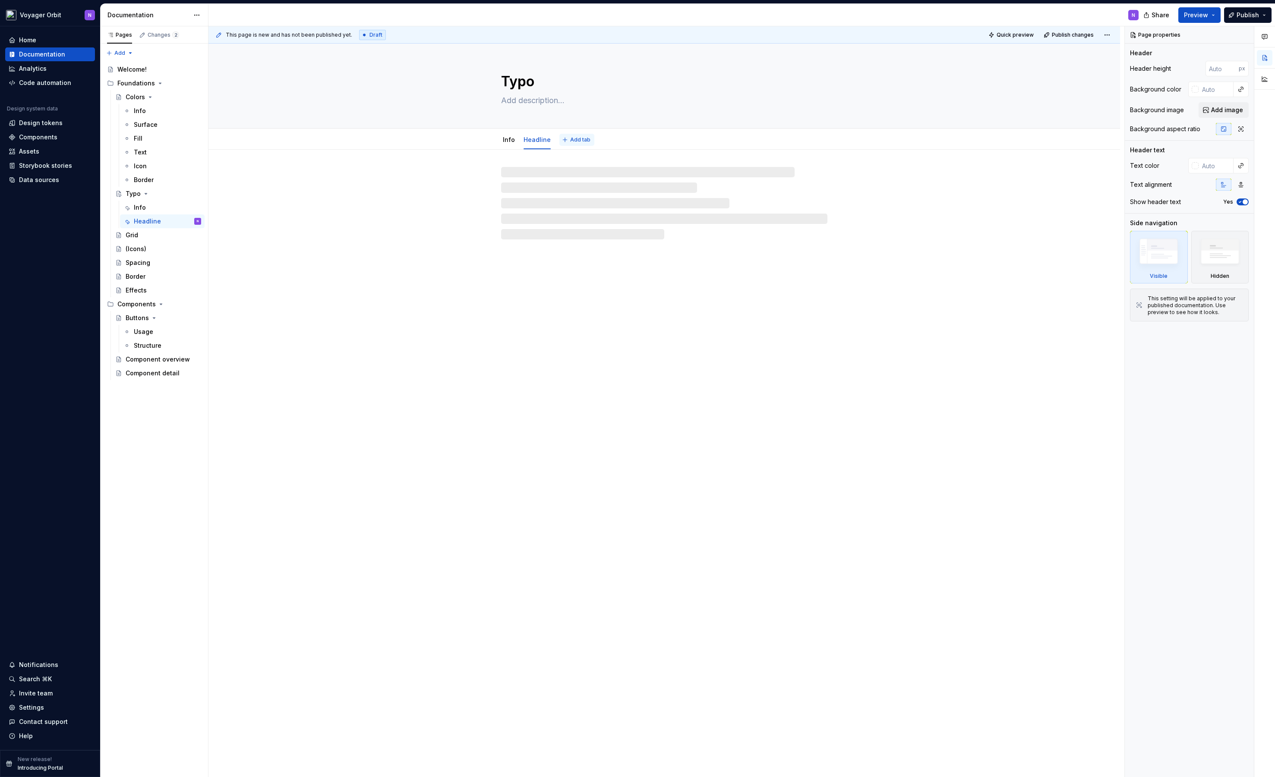
click at [570, 142] on span "Add tab" at bounding box center [580, 139] width 20 height 7
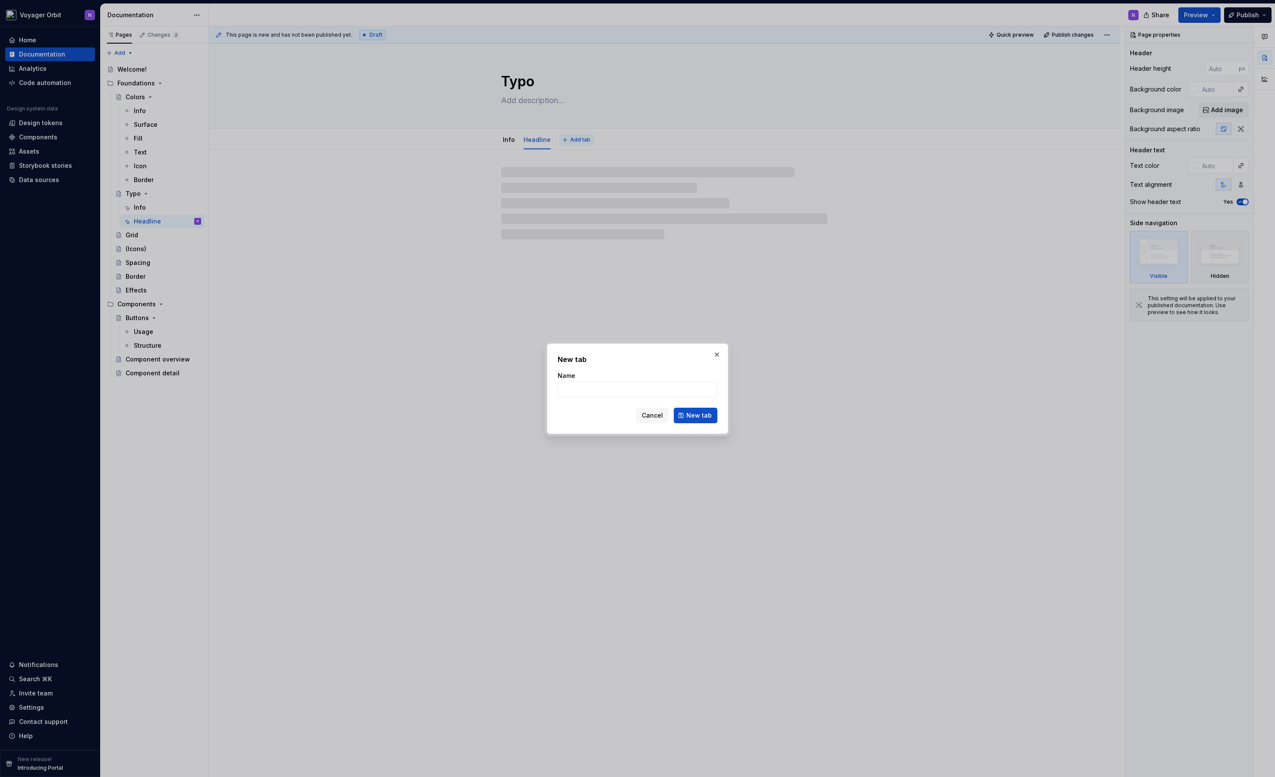
type textarea "*"
type input "Paragraph"
click button "New tab" at bounding box center [696, 416] width 44 height 16
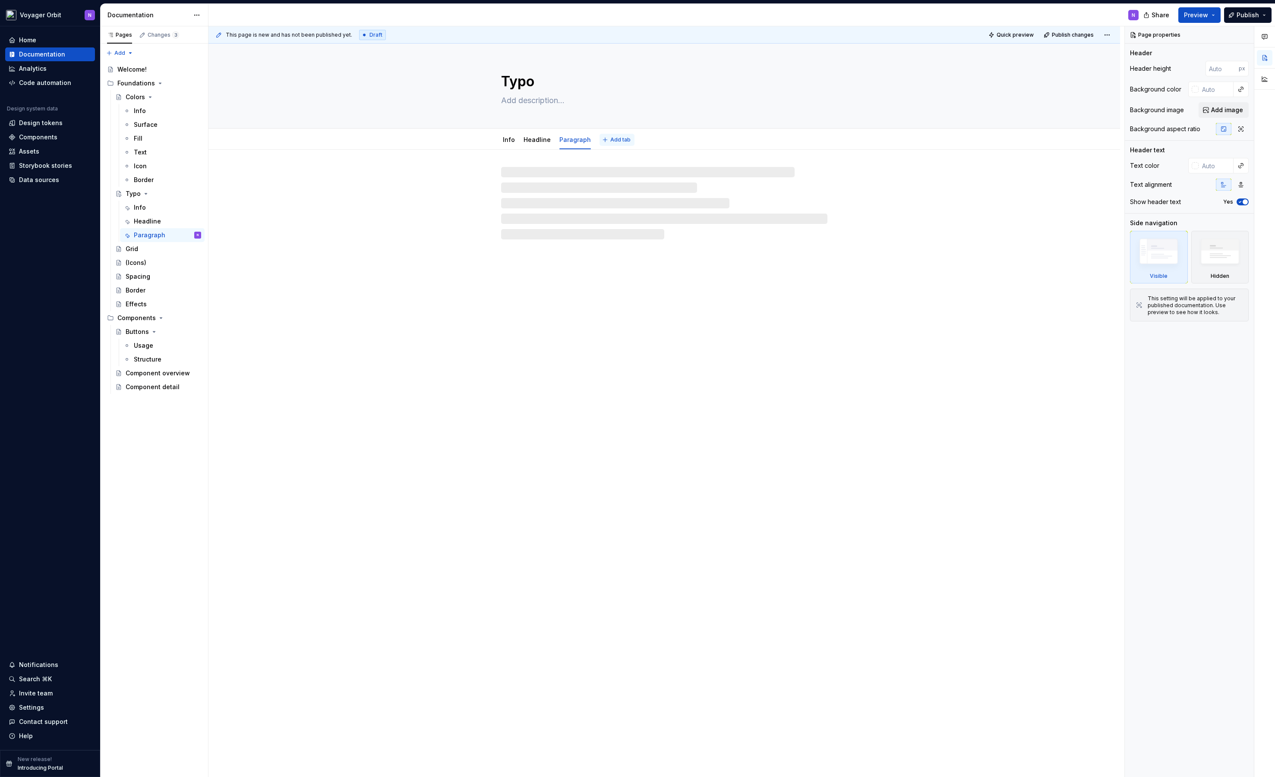
click at [611, 138] on span "Add tab" at bounding box center [620, 139] width 20 height 7
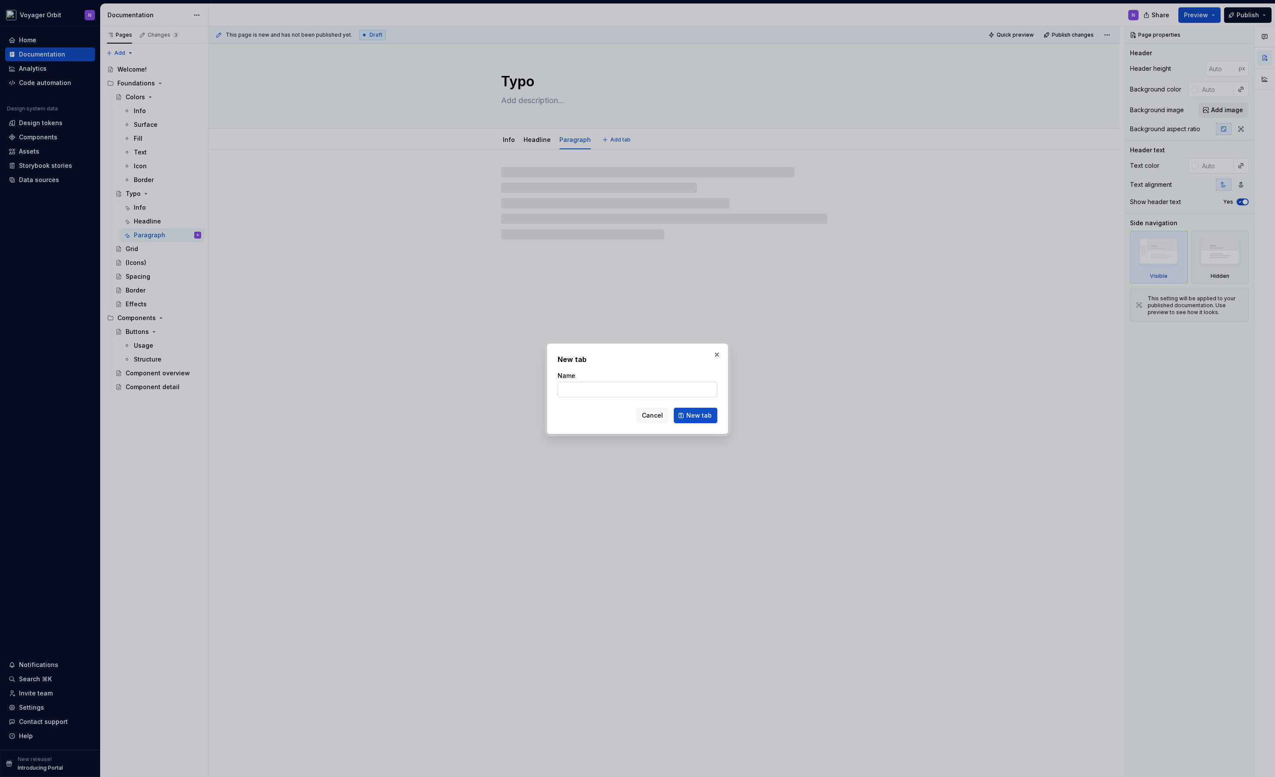
type textarea "*"
type input "Body"
click button "New tab" at bounding box center [696, 416] width 44 height 16
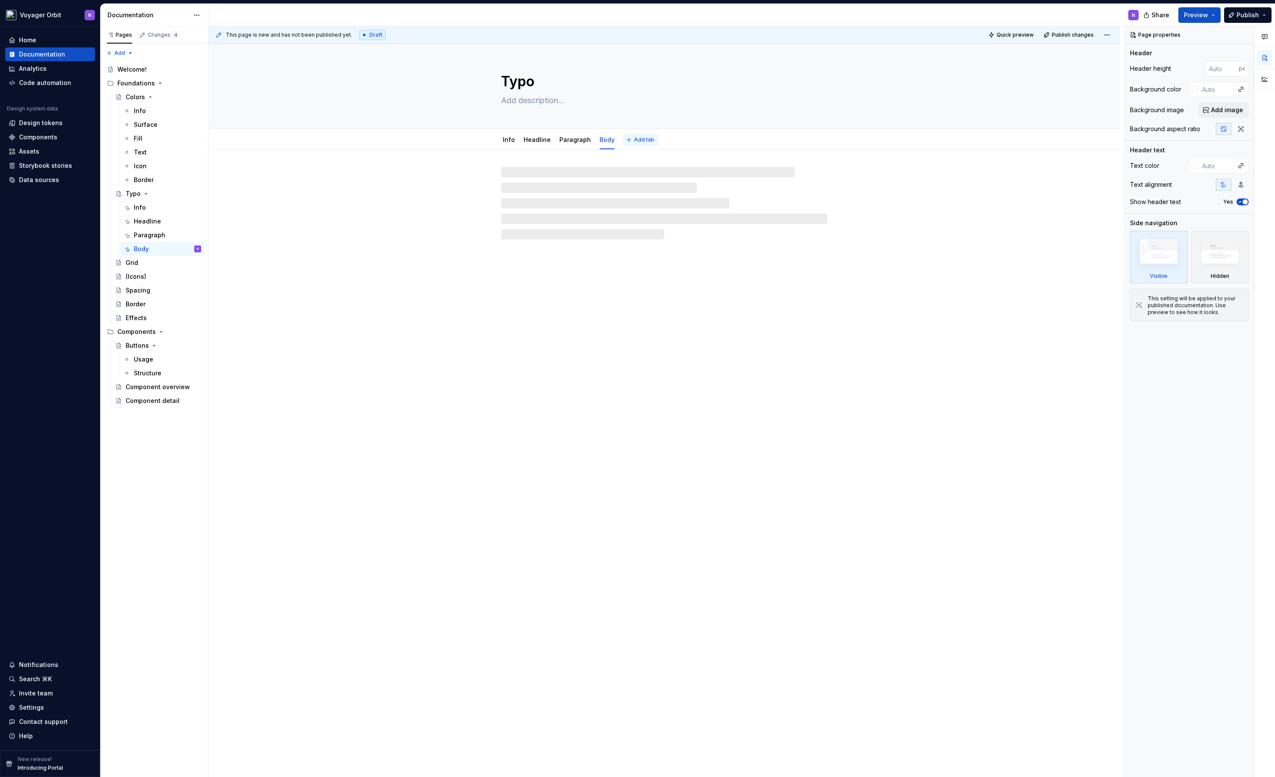
type textarea "*"
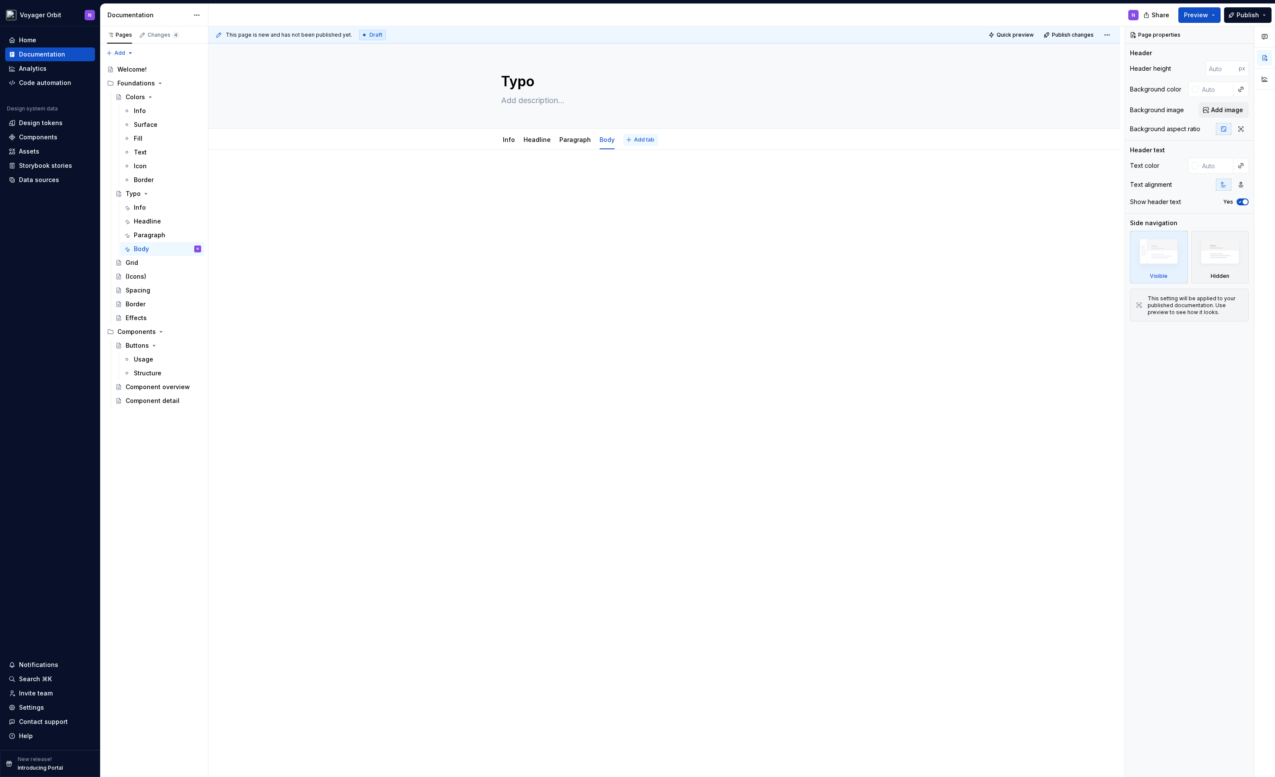
click at [626, 140] on button "Add tab" at bounding box center [640, 140] width 35 height 12
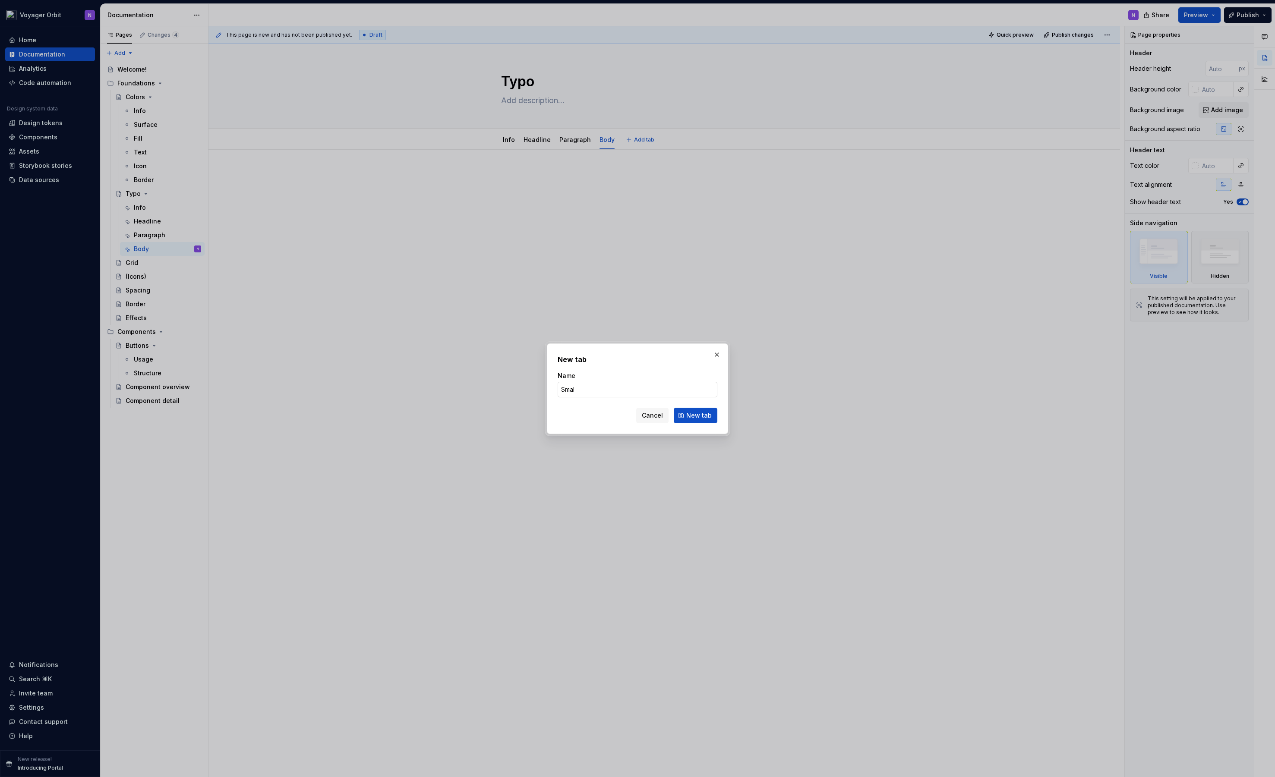
type input "Small"
click button "New tab" at bounding box center [696, 416] width 44 height 16
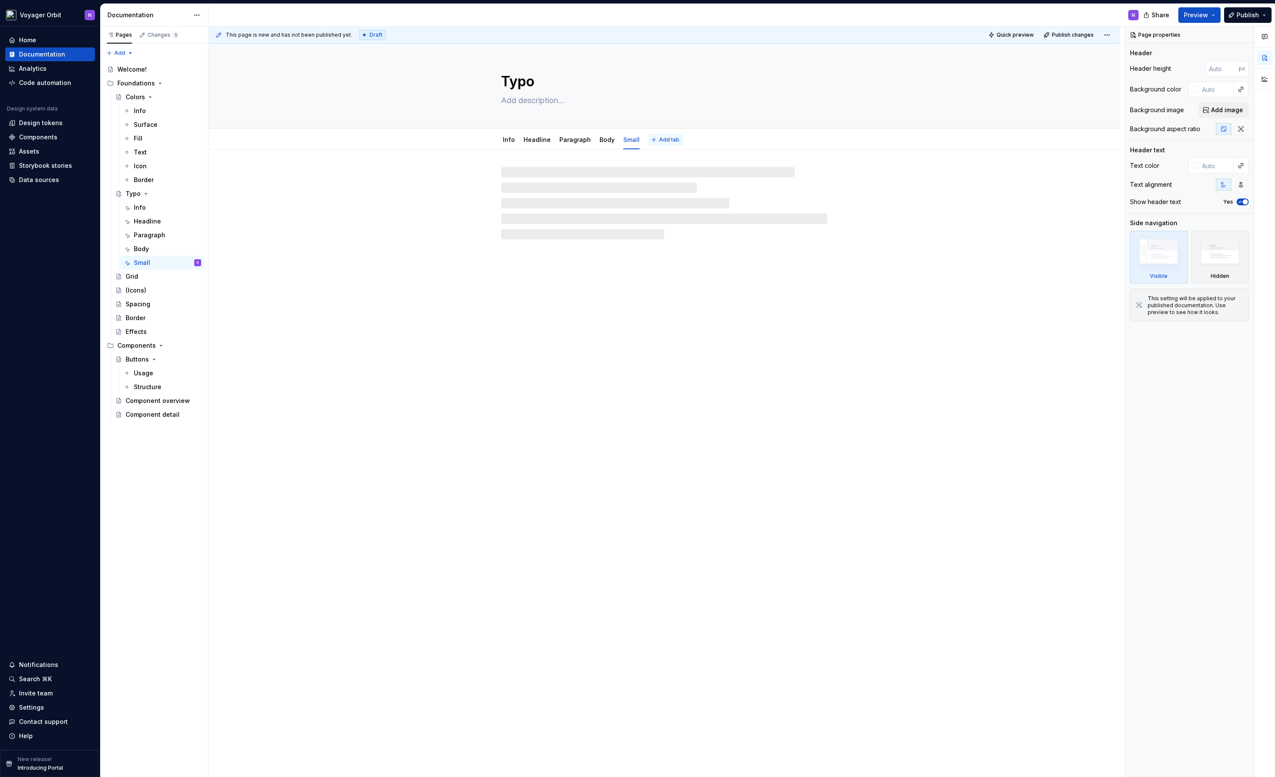
click at [660, 143] on button "Add tab" at bounding box center [665, 140] width 35 height 12
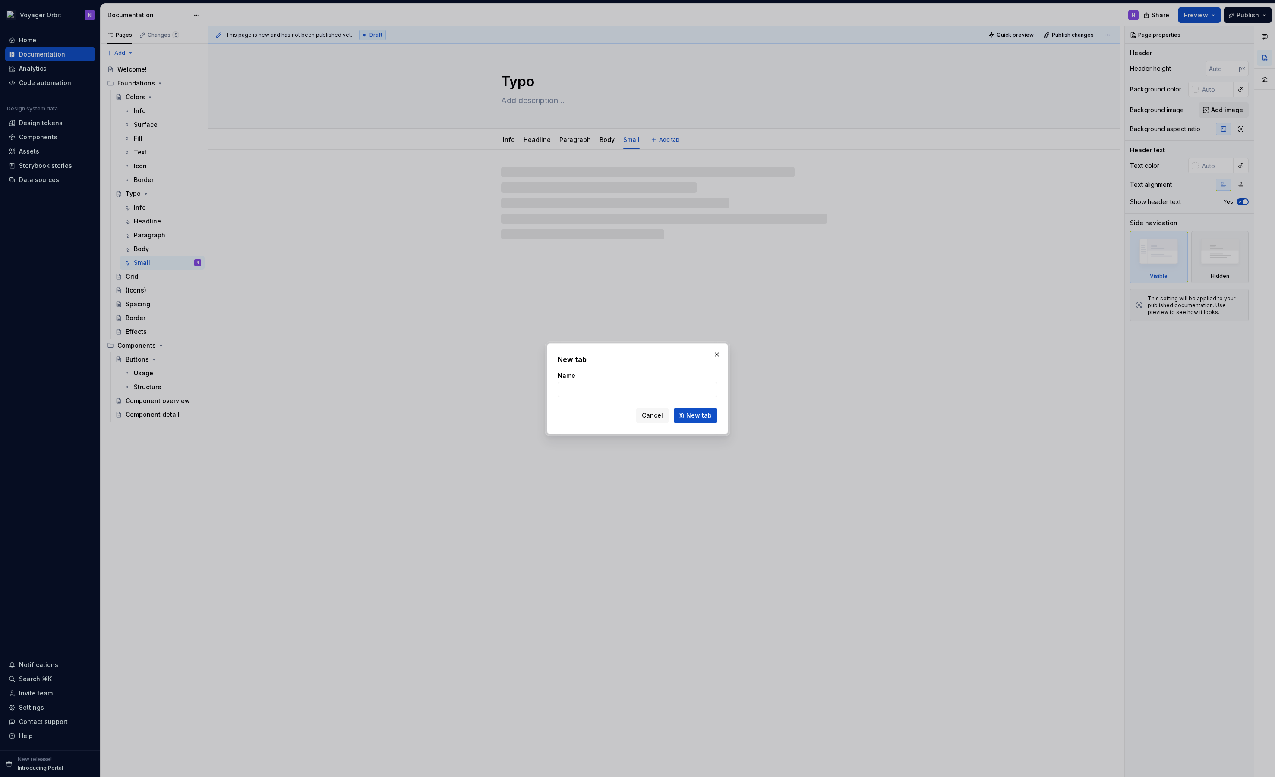
type textarea "*"
type input "Tiny"
click button "New tab" at bounding box center [696, 416] width 44 height 16
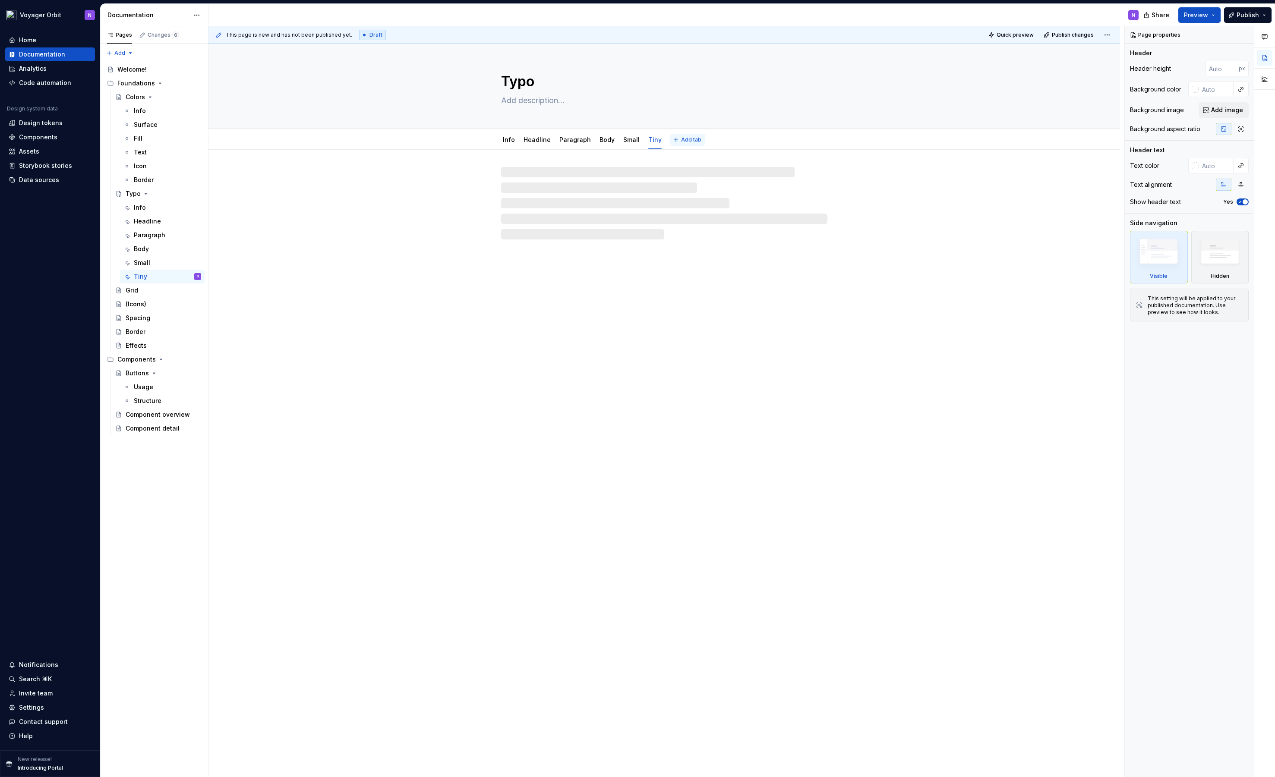
click at [681, 143] on span "Add tab" at bounding box center [691, 139] width 20 height 7
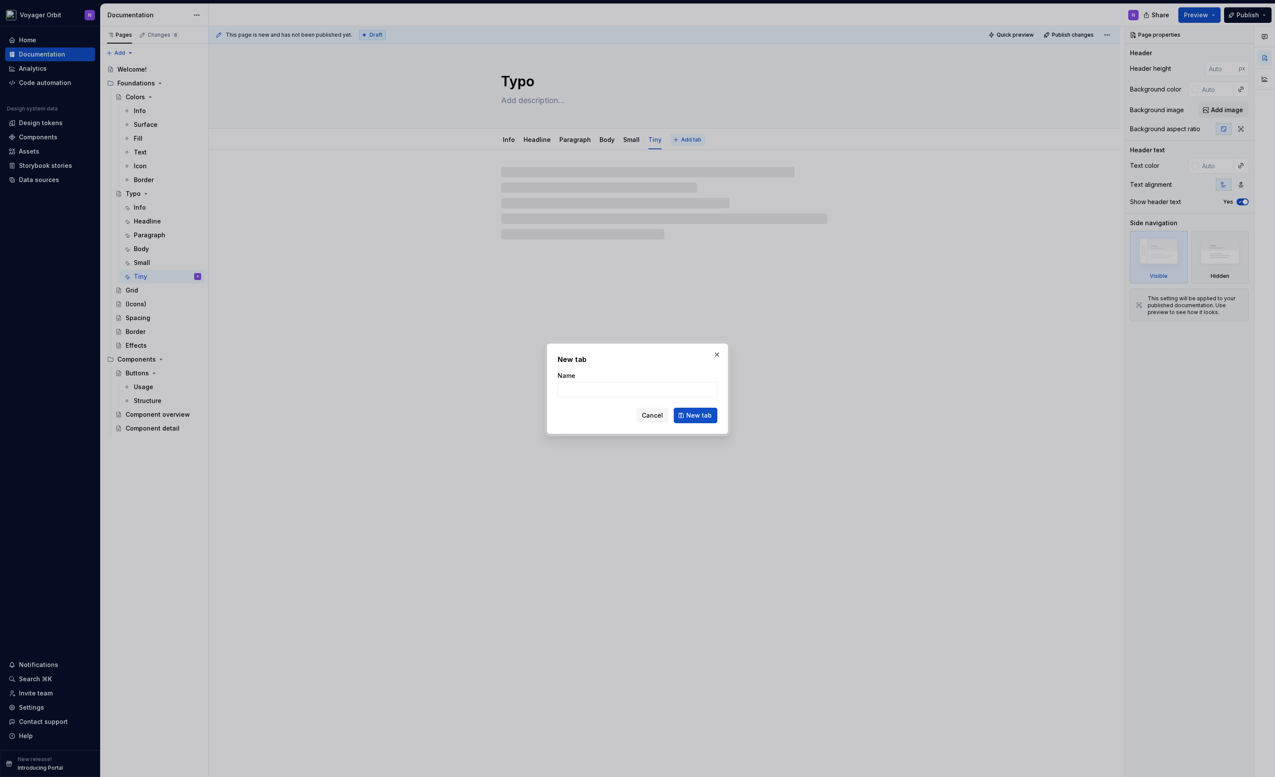
type textarea "*"
type input "Micro"
click button "New tab" at bounding box center [696, 416] width 44 height 16
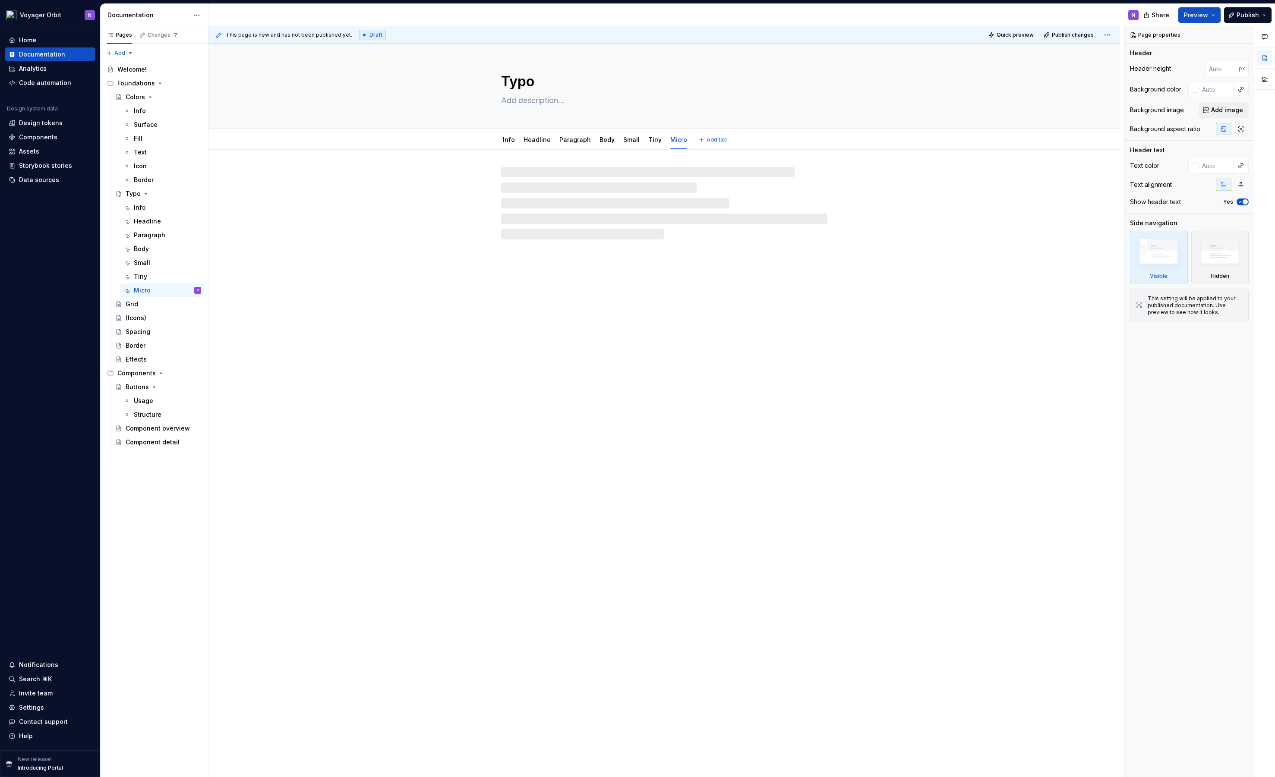
click at [723, 140] on div "Info Headline Paragraph Body Small Tiny Micro Add tab" at bounding box center [664, 139] width 337 height 19
click at [706, 140] on span "Add tab" at bounding box center [716, 139] width 20 height 7
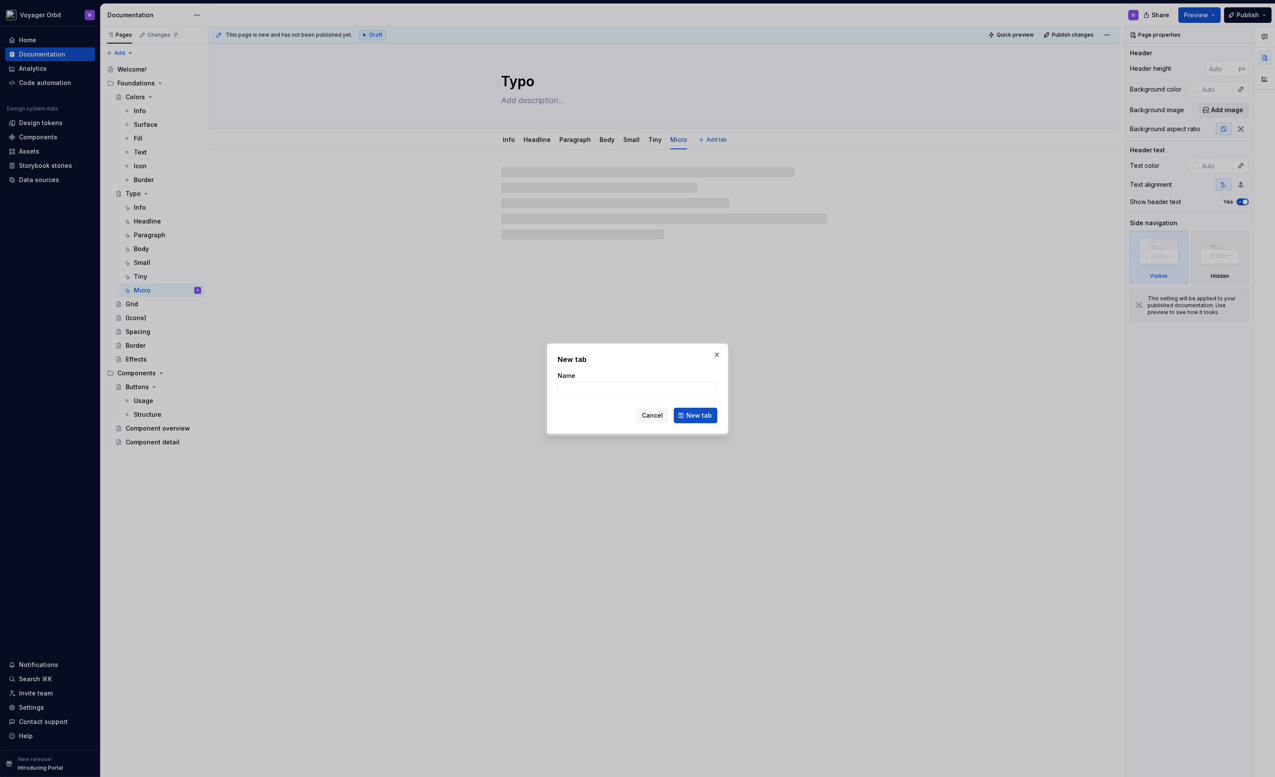
type textarea "*"
type input "Button"
click button "New tab" at bounding box center [696, 416] width 44 height 16
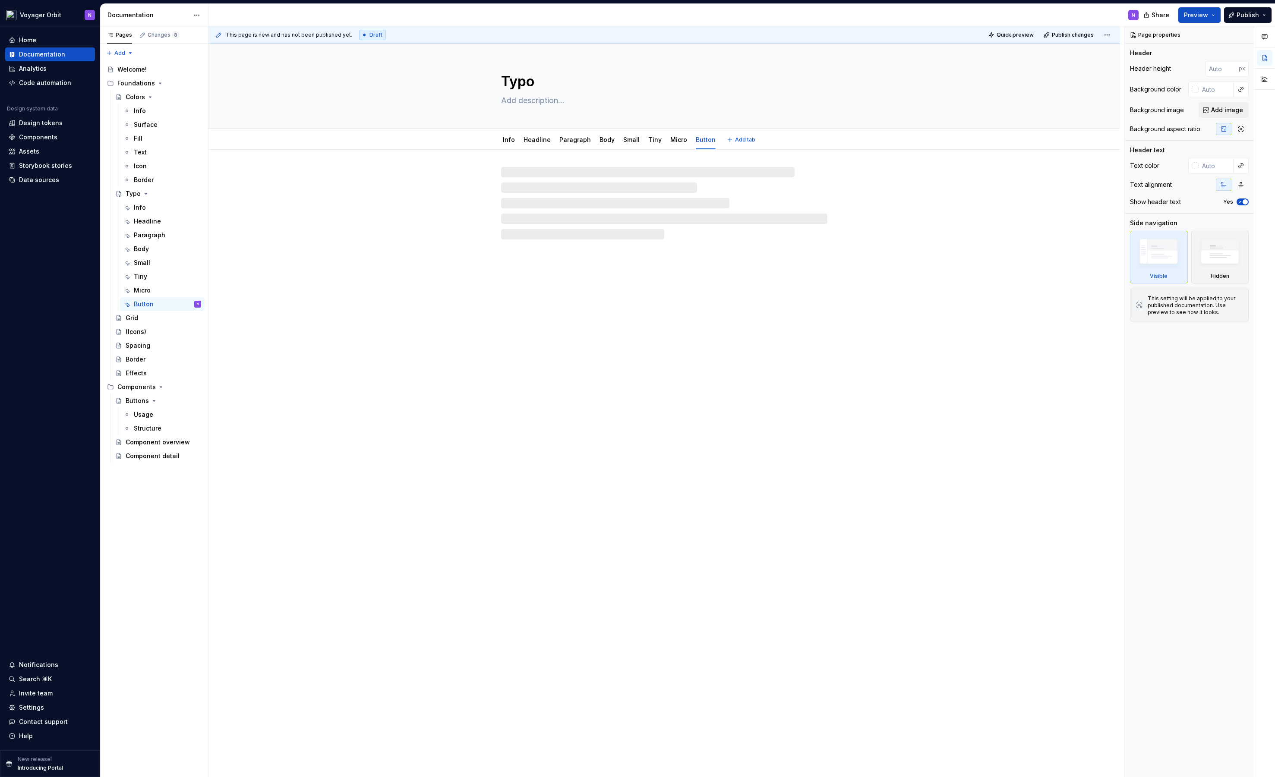
click at [498, 136] on div "Info Headline Paragraph Body Small Tiny Micro Button" at bounding box center [609, 141] width 227 height 23
click at [503, 138] on link "Info" at bounding box center [509, 139] width 12 height 7
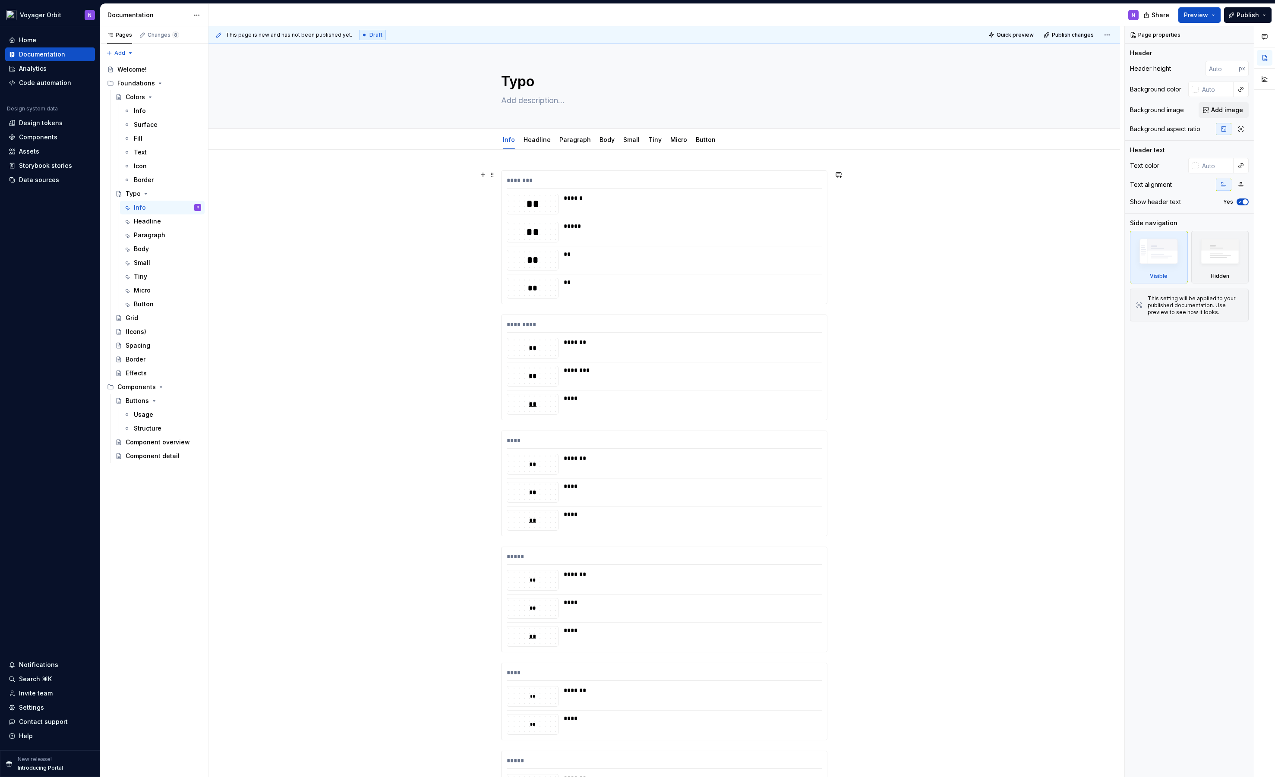
click at [659, 179] on div "********" at bounding box center [664, 182] width 315 height 13
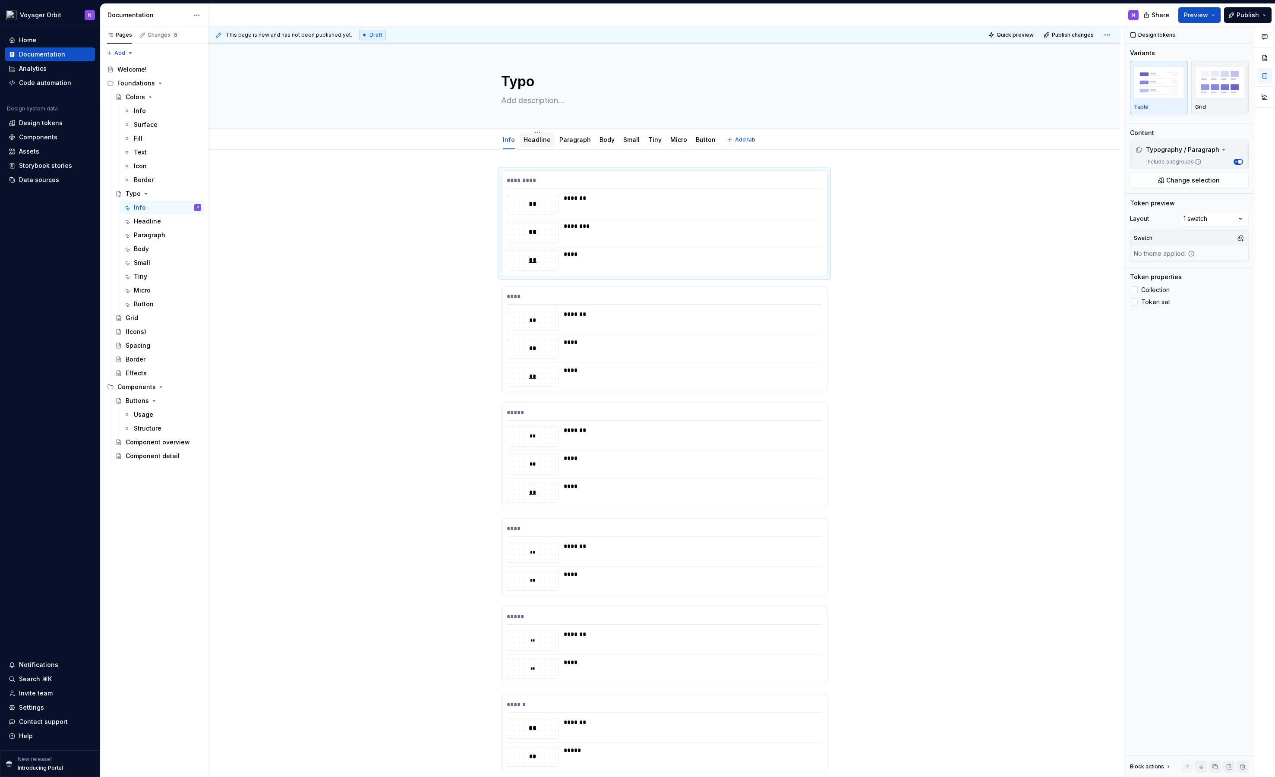
click at [536, 142] on link "Headline" at bounding box center [536, 139] width 27 height 7
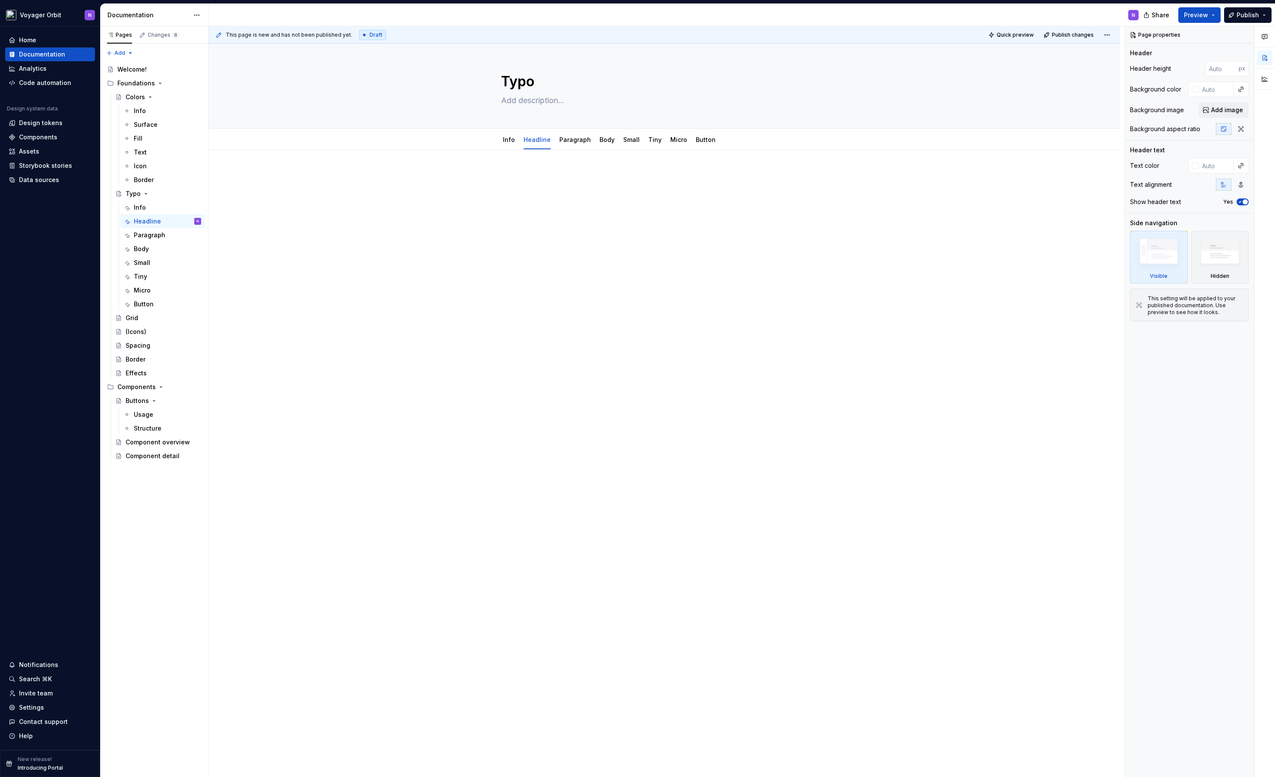
click at [611, 203] on div at bounding box center [664, 186] width 326 height 33
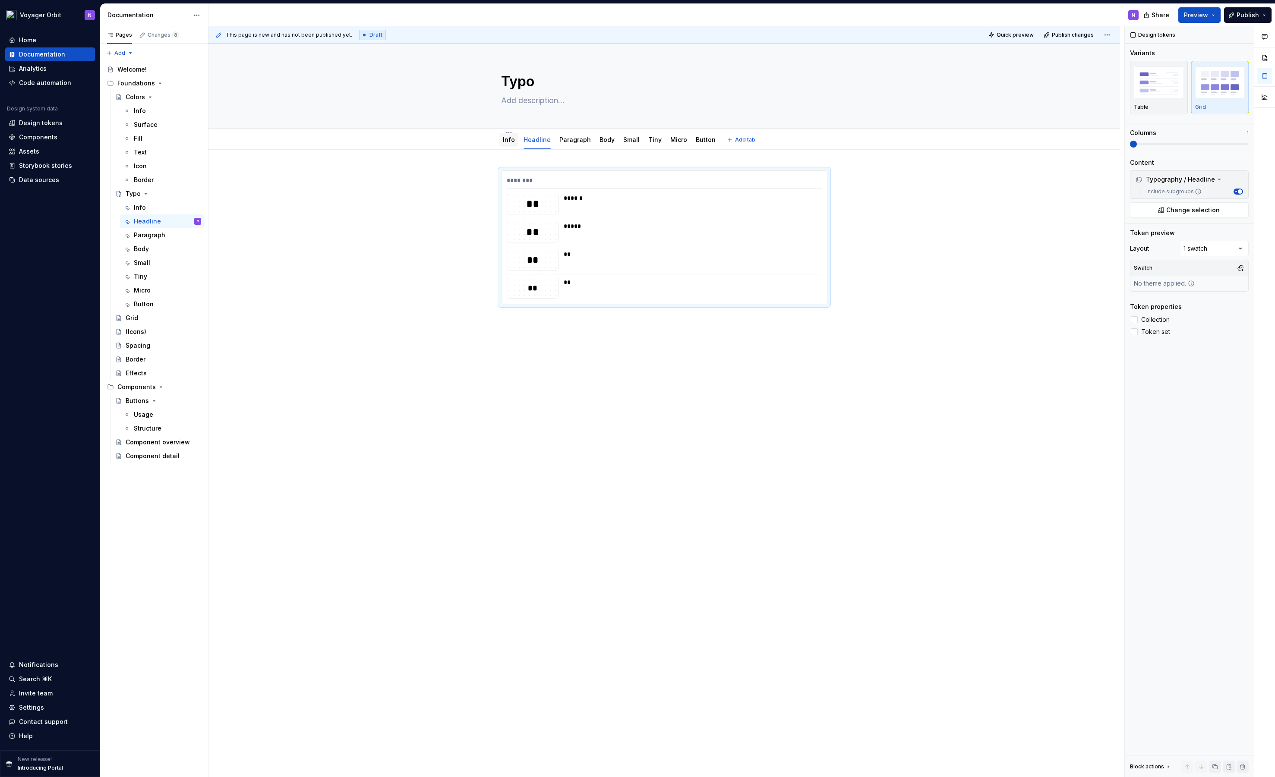
click at [505, 143] on div "Info" at bounding box center [509, 139] width 12 height 9
click at [507, 143] on div "Info" at bounding box center [509, 139] width 12 height 9
click at [506, 144] on div "Info" at bounding box center [509, 140] width 12 height 10
click at [509, 141] on link "Info" at bounding box center [509, 139] width 12 height 7
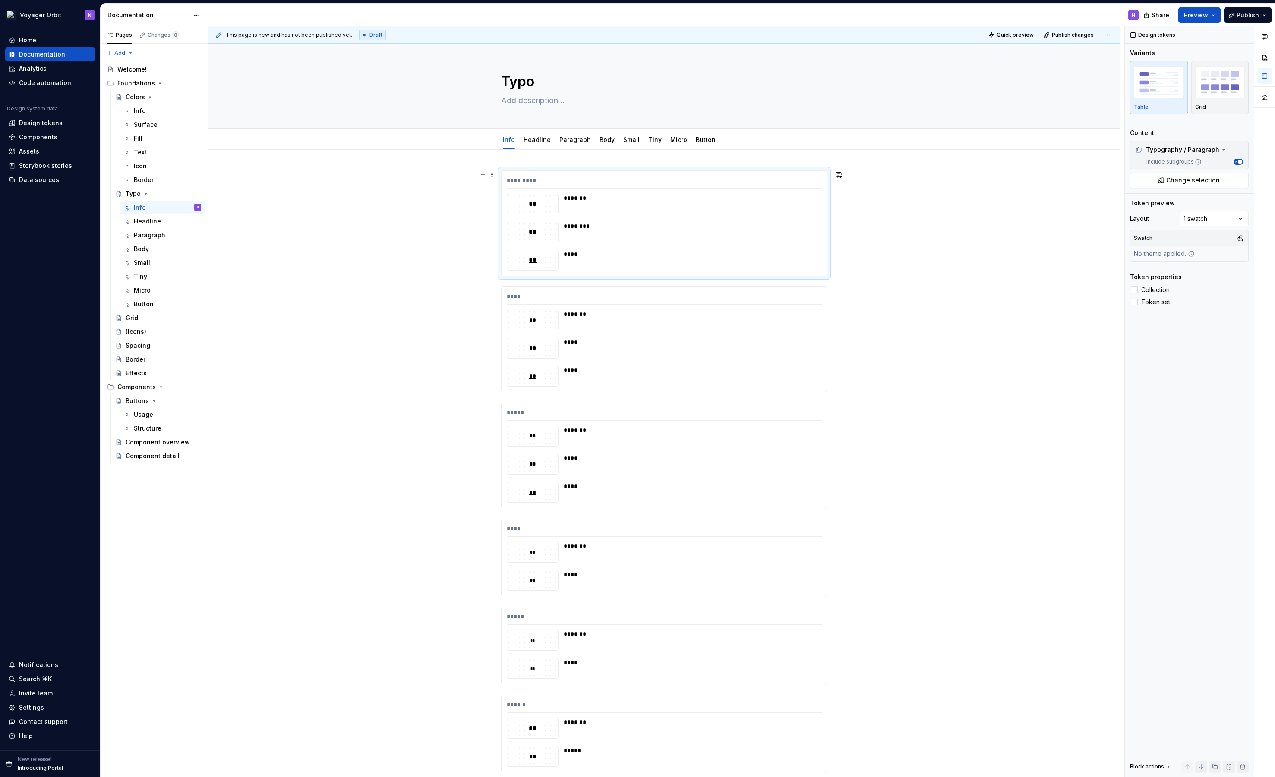
click at [656, 186] on div "*********" at bounding box center [664, 182] width 315 height 13
click at [573, 142] on link "Paragraph" at bounding box center [574, 139] width 31 height 7
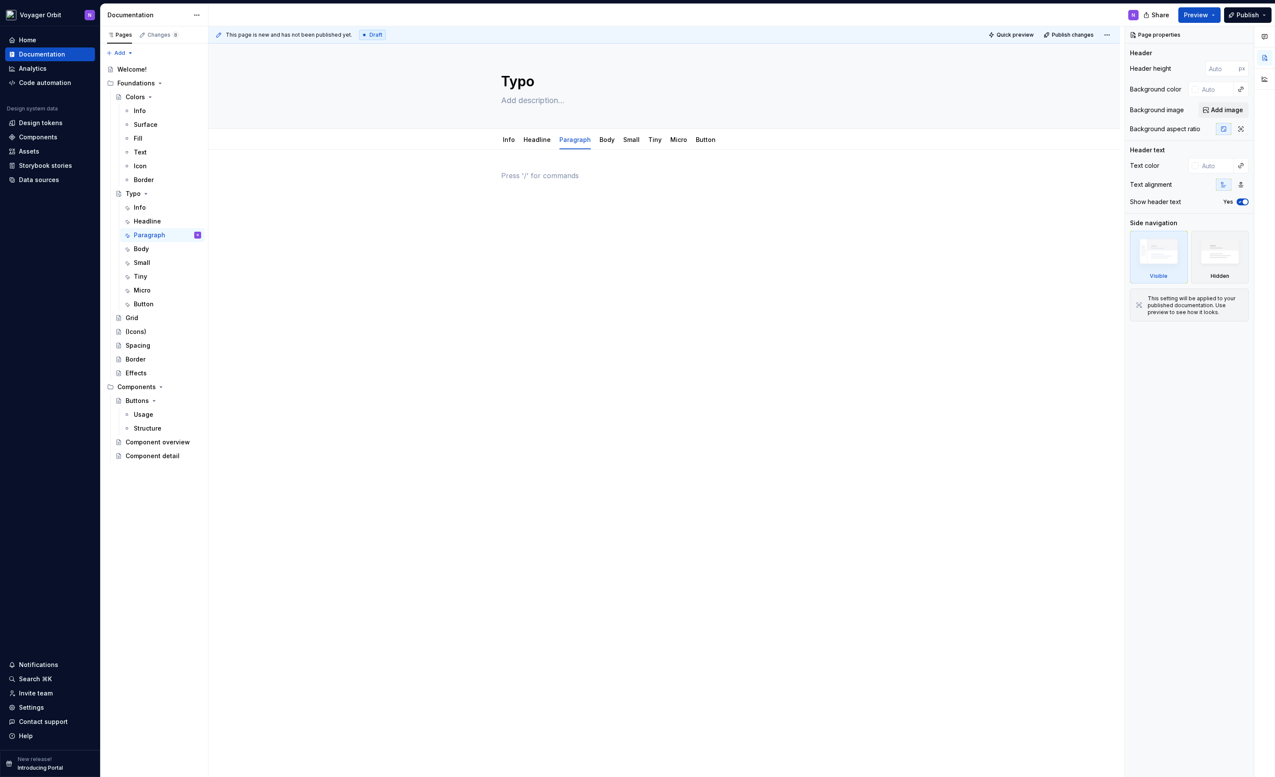
click at [570, 179] on p at bounding box center [664, 175] width 326 height 10
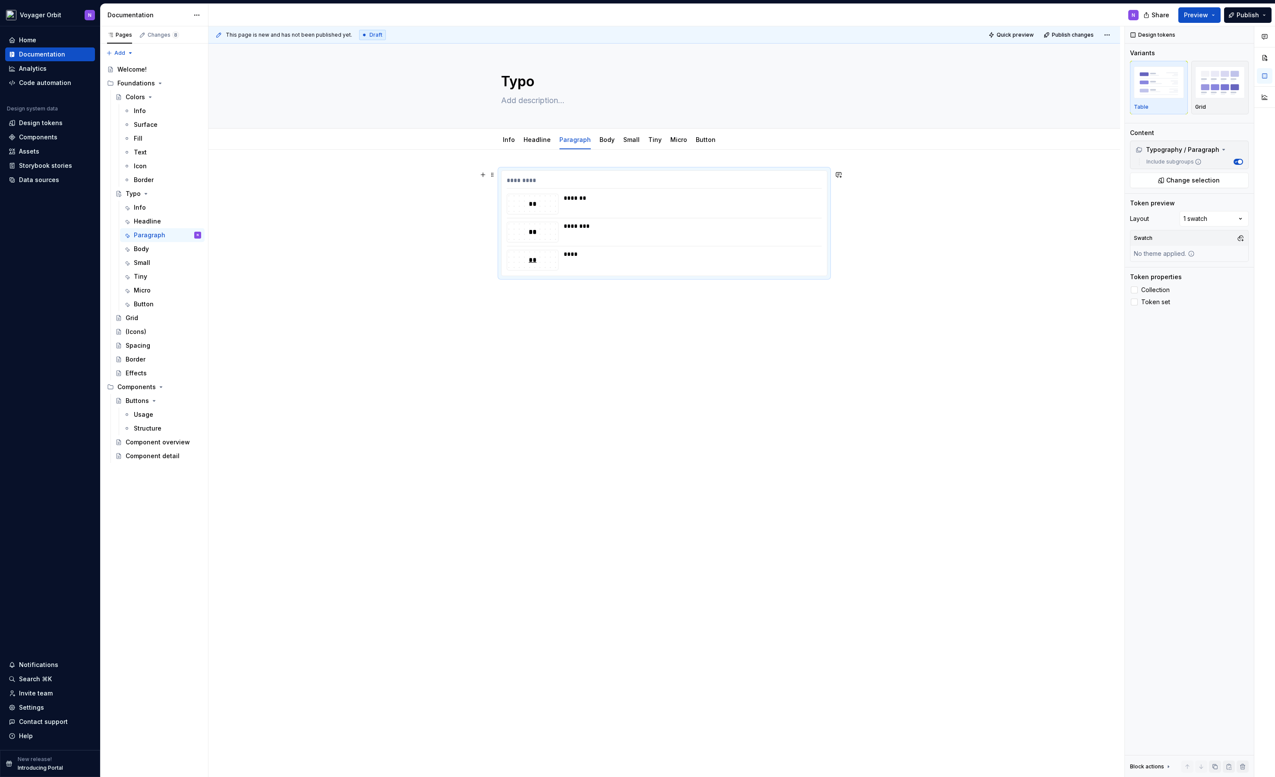
click at [478, 181] on div "********* ** ******* ** ******** ** ****" at bounding box center [663, 335] width 911 height 370
click at [505, 138] on link "Info" at bounding box center [509, 139] width 12 height 7
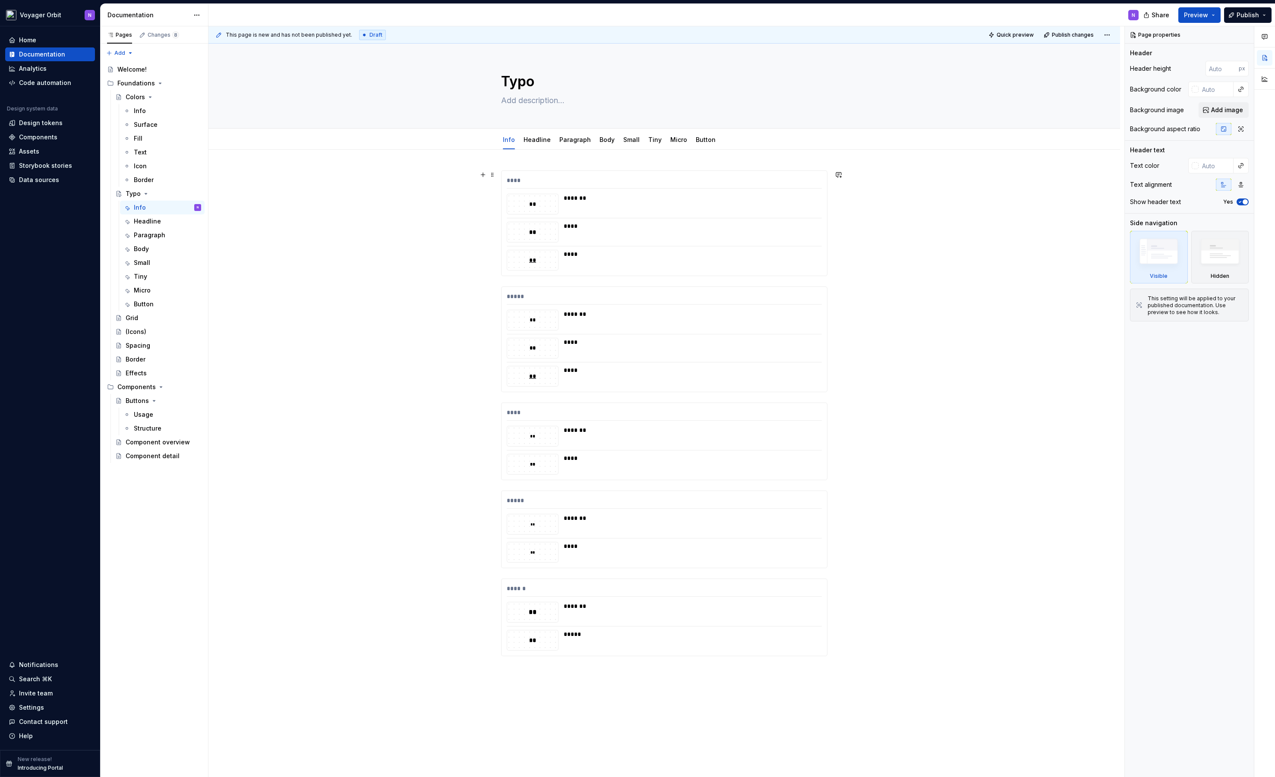
click at [618, 174] on div "**** ** ******* ** **** ** ****" at bounding box center [663, 223] width 325 height 105
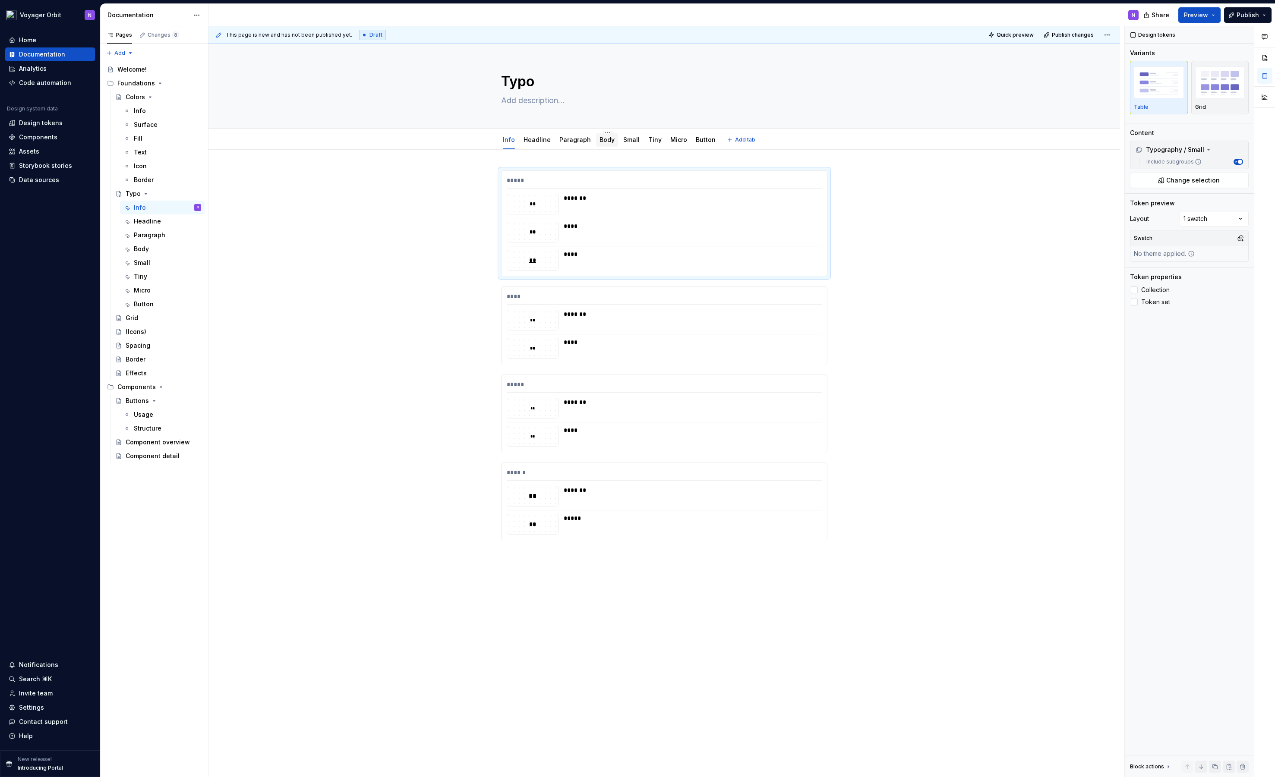
click at [601, 140] on link "Body" at bounding box center [606, 139] width 15 height 7
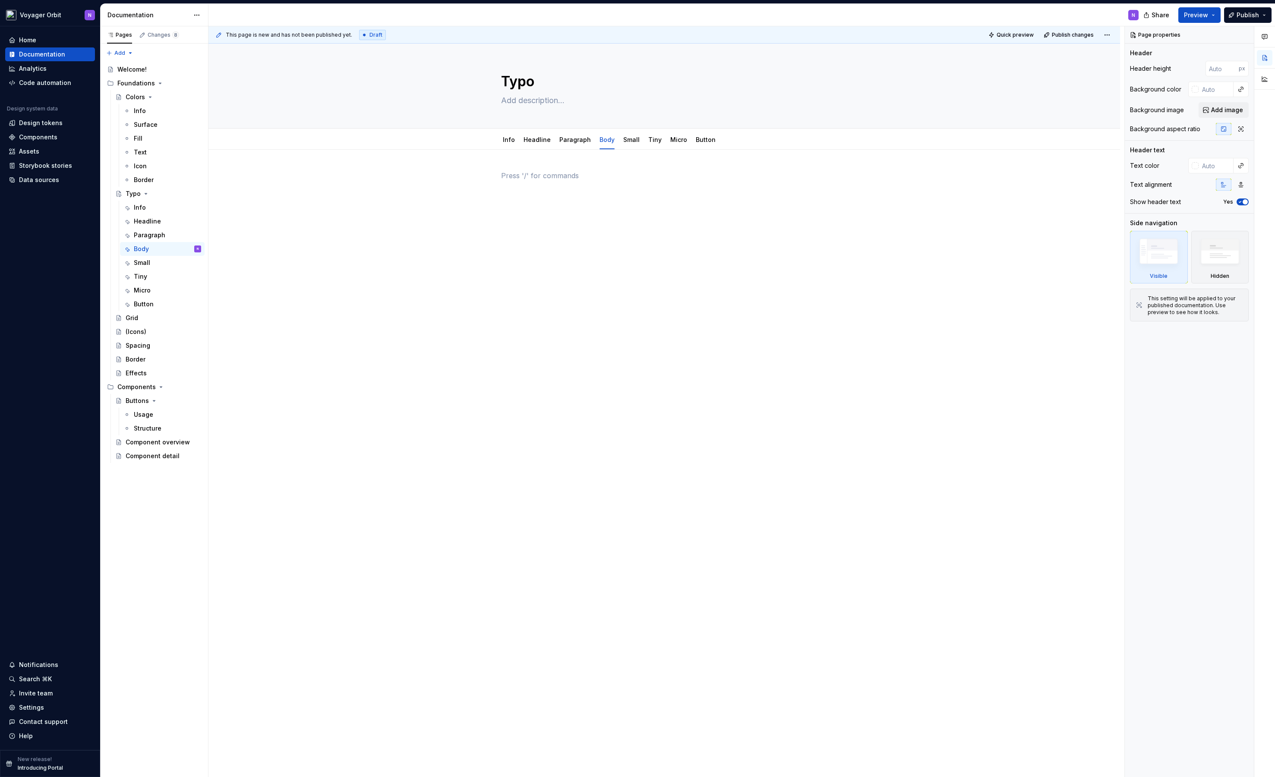
click at [592, 190] on div at bounding box center [664, 186] width 326 height 33
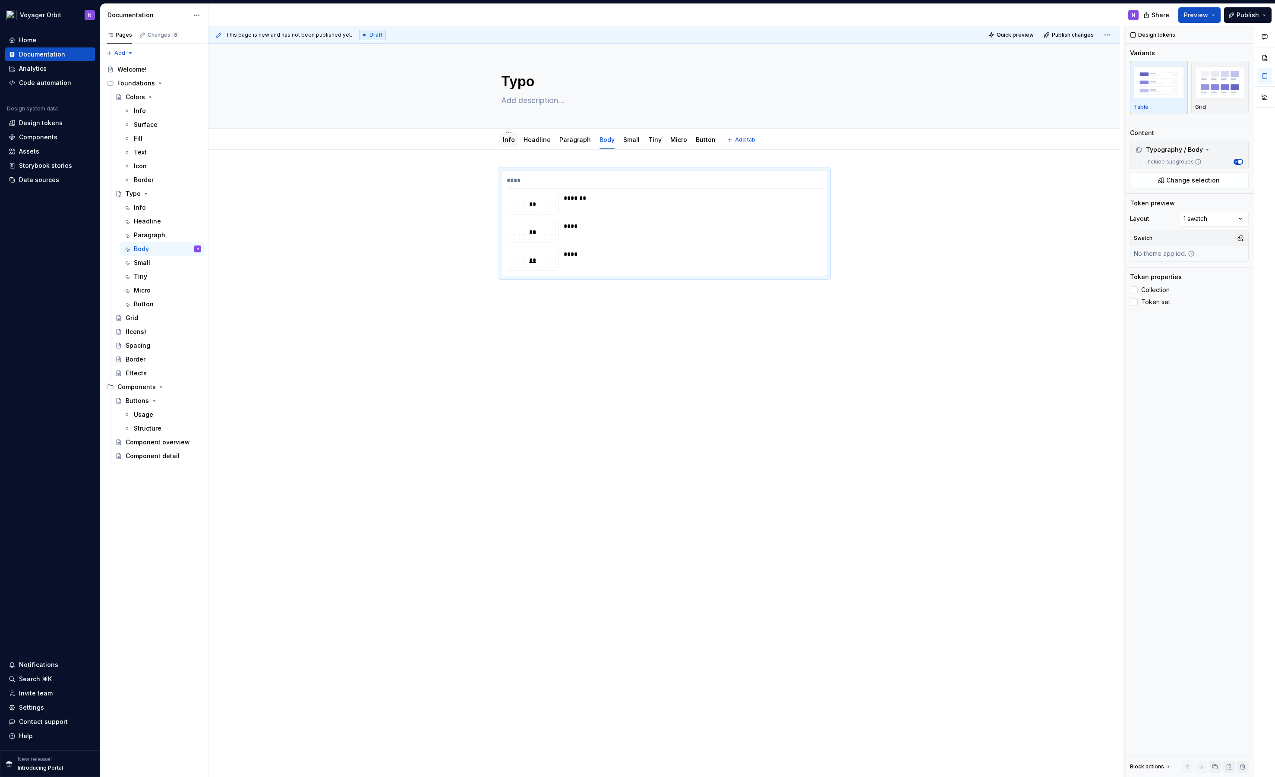
click at [500, 135] on div "Info" at bounding box center [508, 140] width 19 height 14
click at [505, 140] on link "Info" at bounding box center [509, 139] width 12 height 7
click at [574, 177] on div "*****" at bounding box center [664, 182] width 315 height 13
click at [623, 139] on link "Small" at bounding box center [631, 139] width 16 height 7
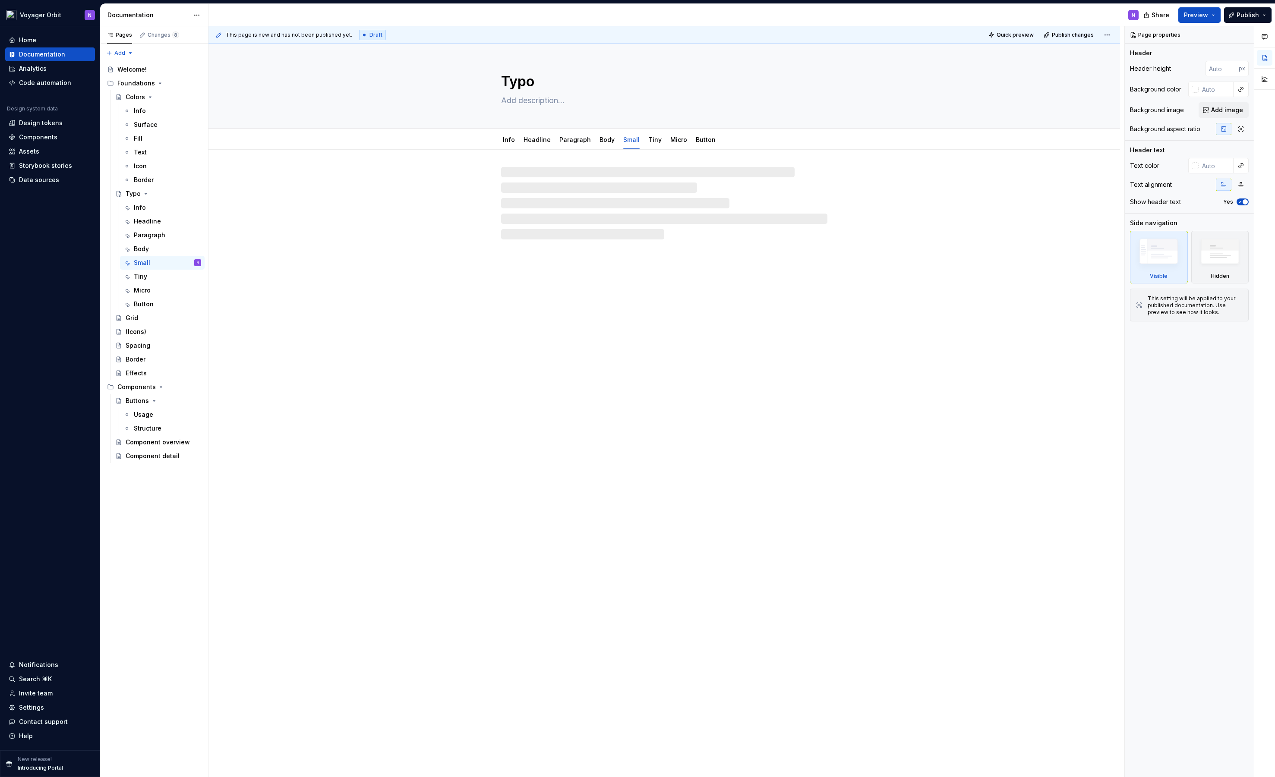
click at [591, 205] on div at bounding box center [664, 203] width 326 height 72
click at [587, 188] on div at bounding box center [664, 186] width 326 height 33
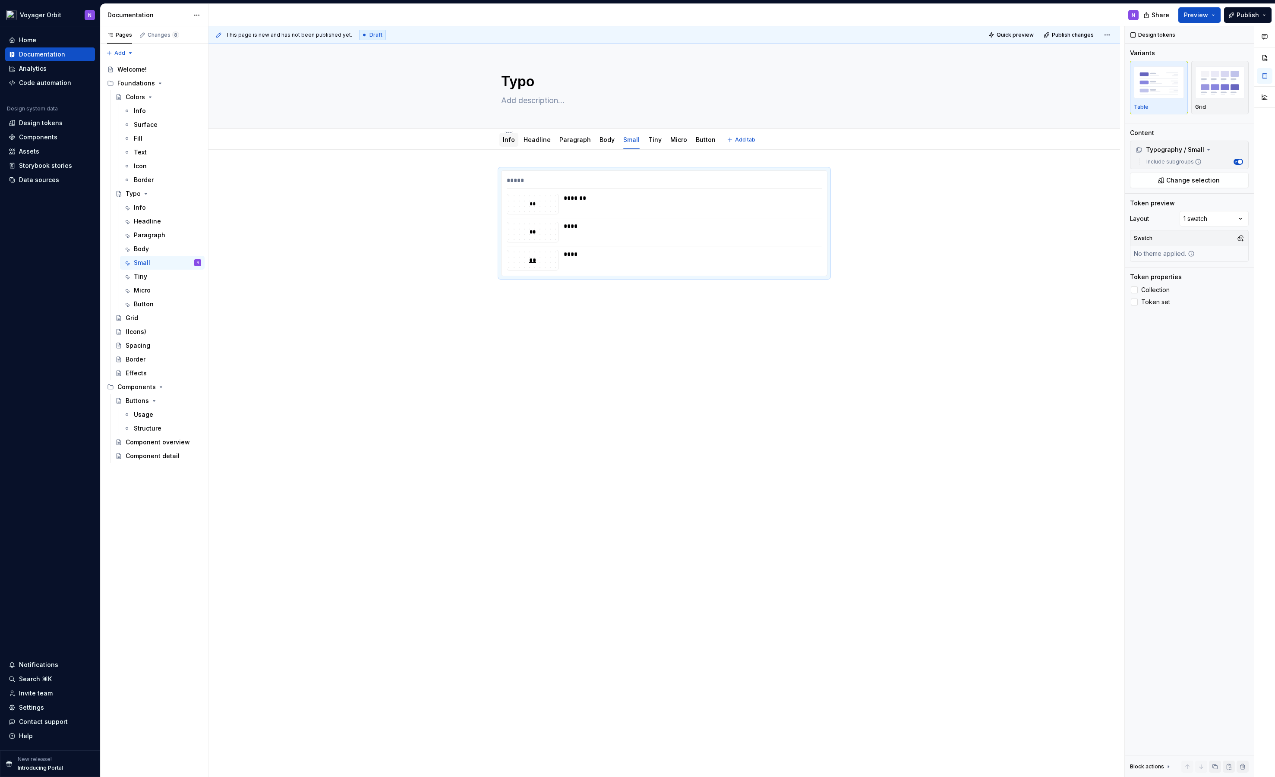
click at [507, 139] on link "Info" at bounding box center [509, 139] width 12 height 7
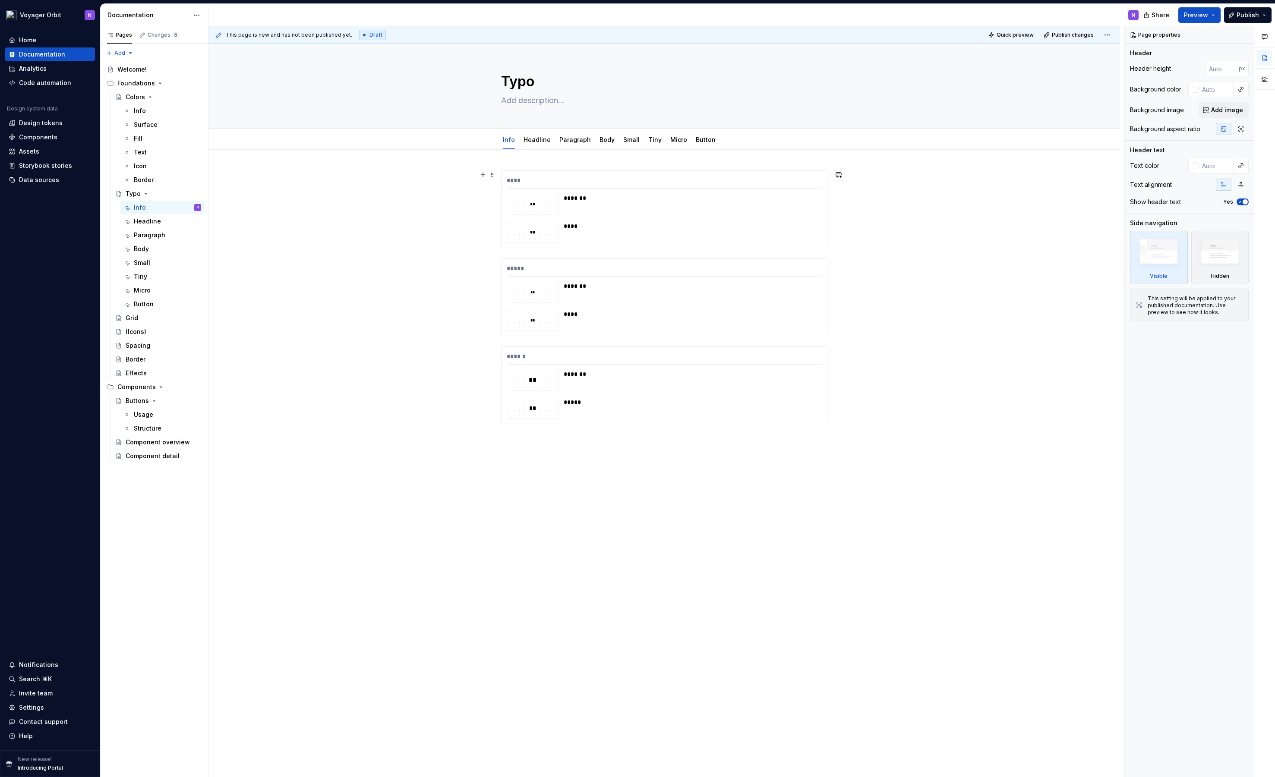
click at [569, 178] on div "****" at bounding box center [664, 182] width 315 height 13
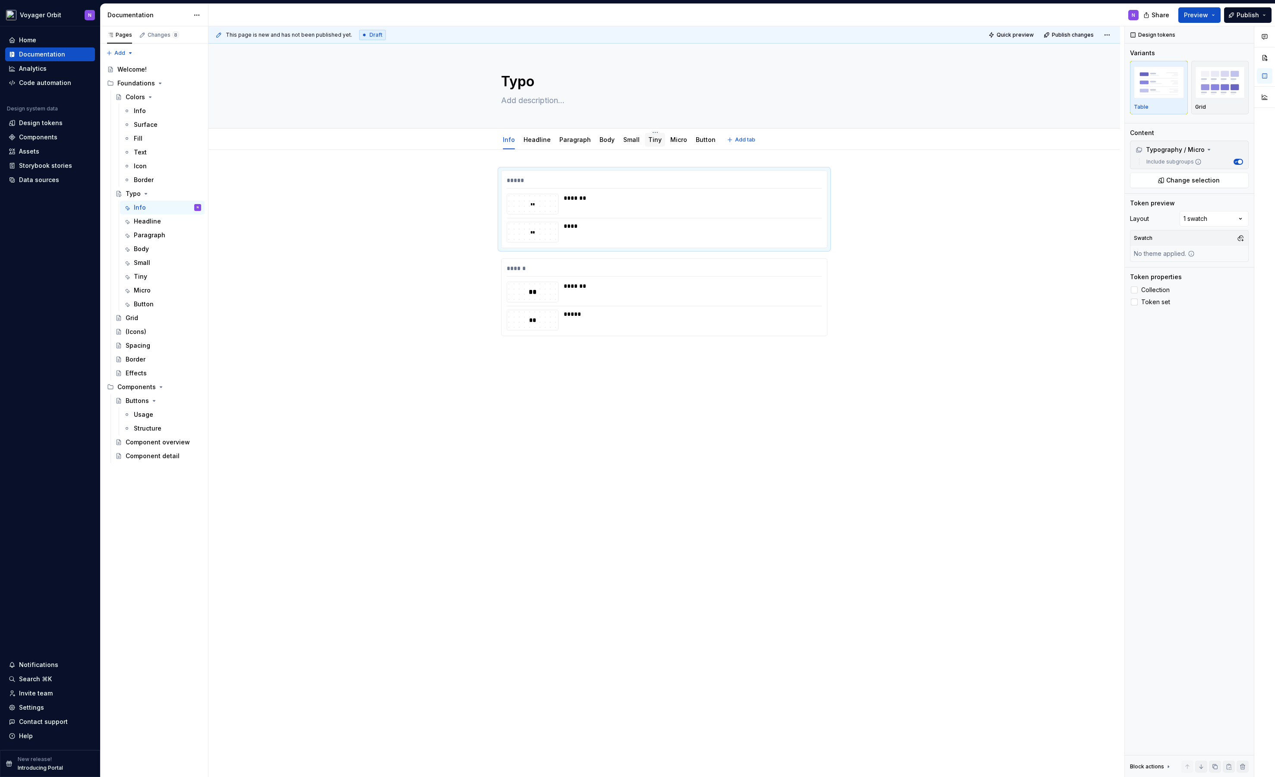
click at [648, 138] on link "Tiny" at bounding box center [654, 139] width 13 height 7
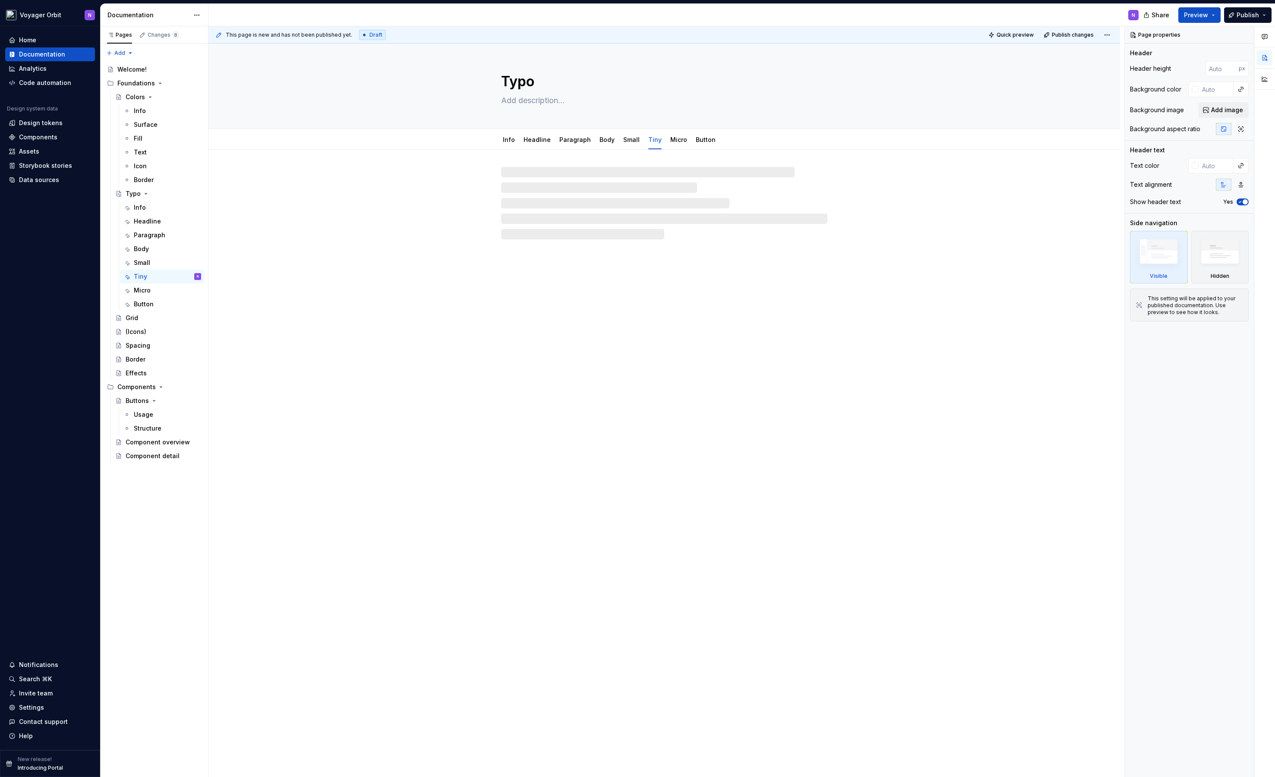
click at [618, 205] on div at bounding box center [664, 203] width 326 height 72
click at [617, 194] on div at bounding box center [664, 186] width 326 height 33
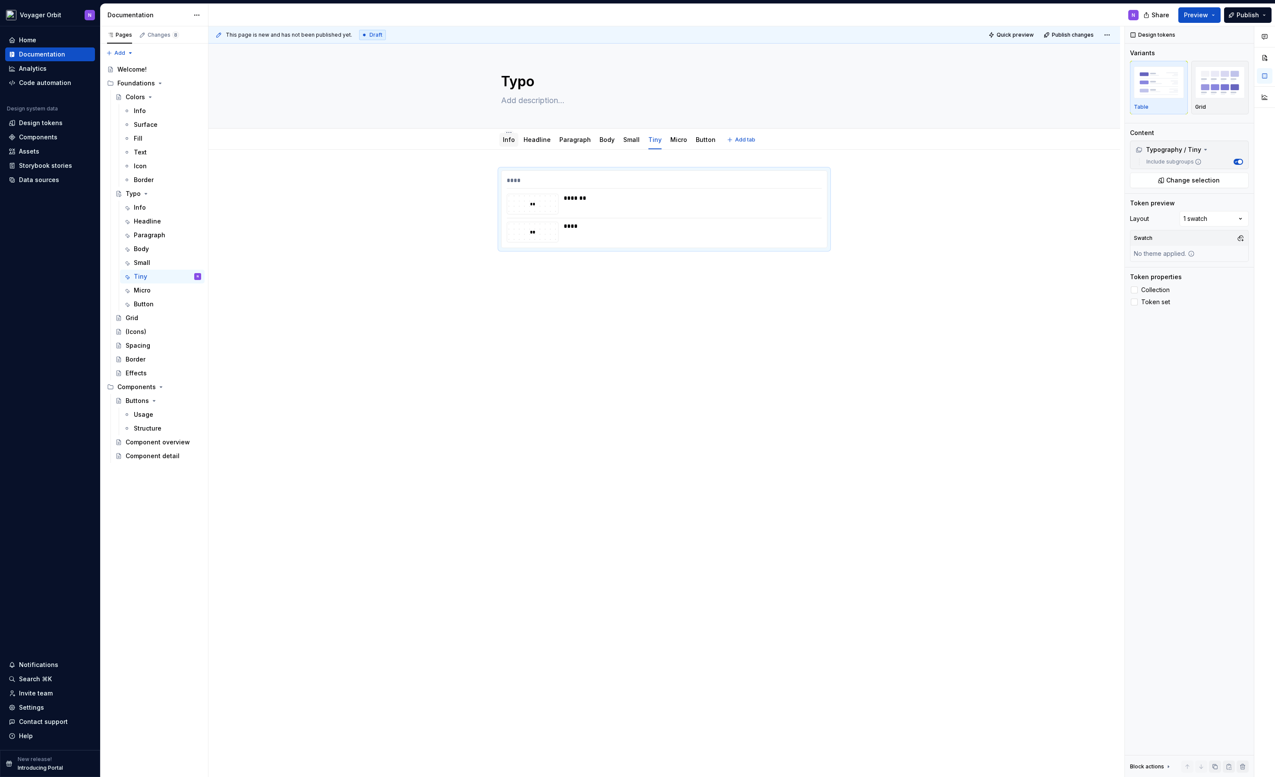
click at [509, 141] on link "Info" at bounding box center [509, 139] width 12 height 7
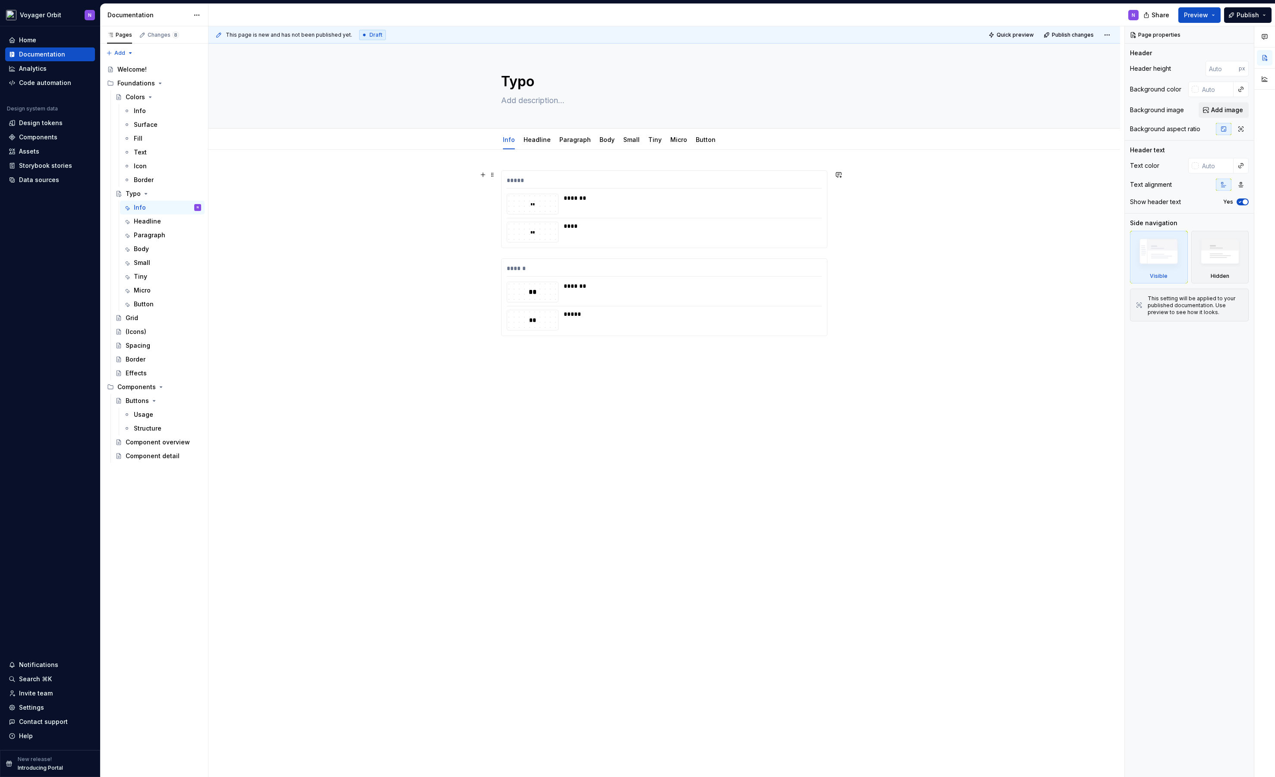
click at [551, 179] on div "*****" at bounding box center [664, 182] width 315 height 13
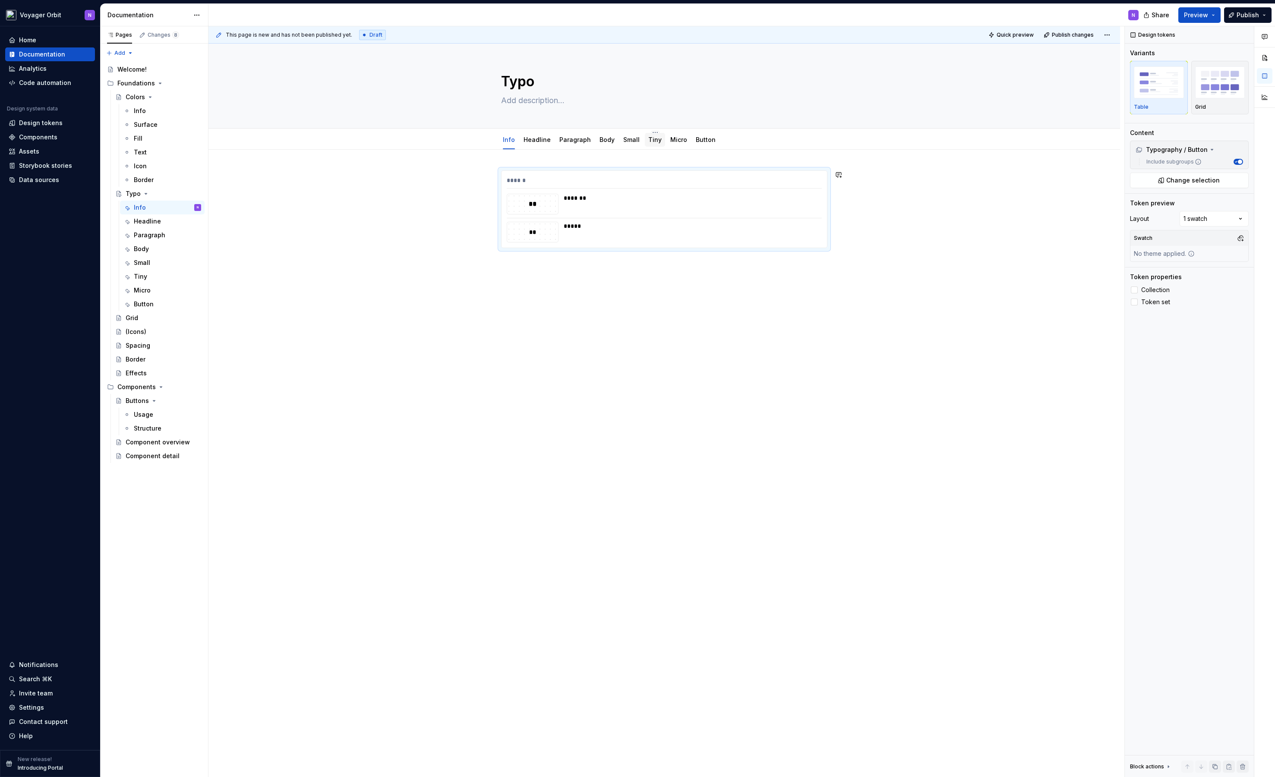
type textarea "*"
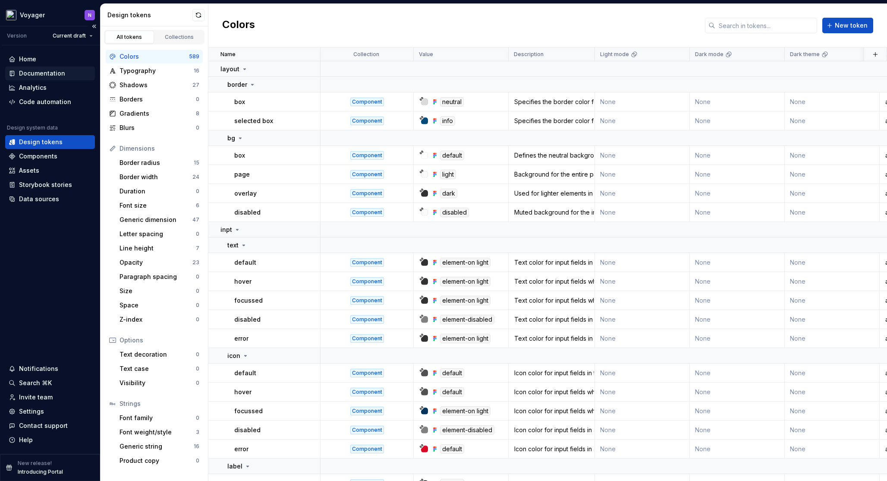
click at [42, 70] on div "Documentation" at bounding box center [42, 73] width 46 height 9
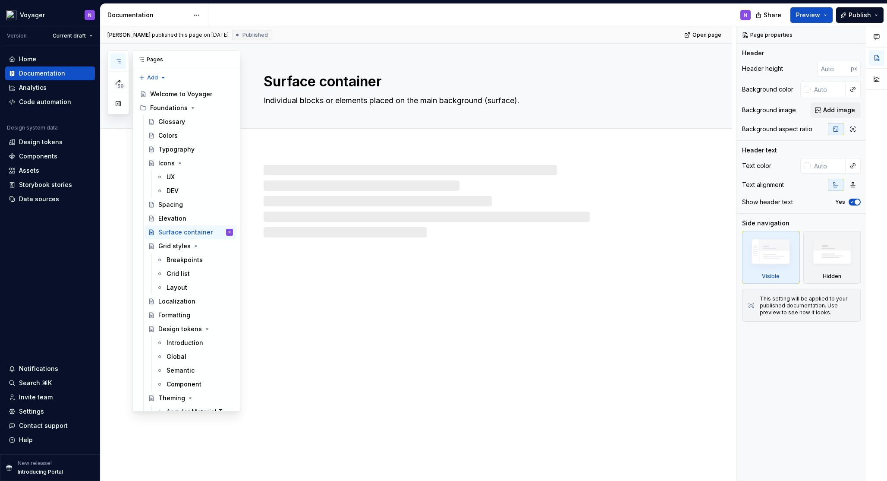
click at [122, 63] on button "button" at bounding box center [118, 62] width 16 height 16
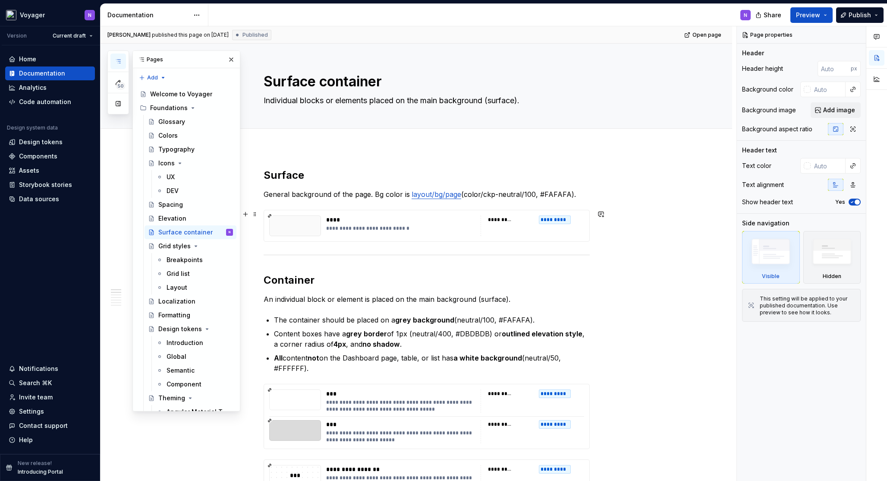
click at [119, 234] on div "50 Pages Add Accessibility guide for tree Page tree. Navigate the tree with the…" at bounding box center [173, 230] width 133 height 361
click at [119, 104] on button "button" at bounding box center [118, 104] width 16 height 16
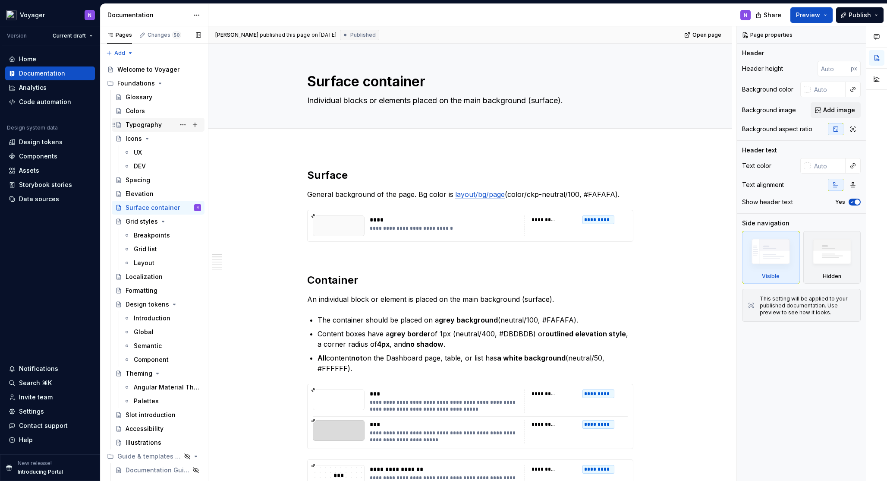
click at [144, 124] on div "Typography" at bounding box center [144, 124] width 36 height 9
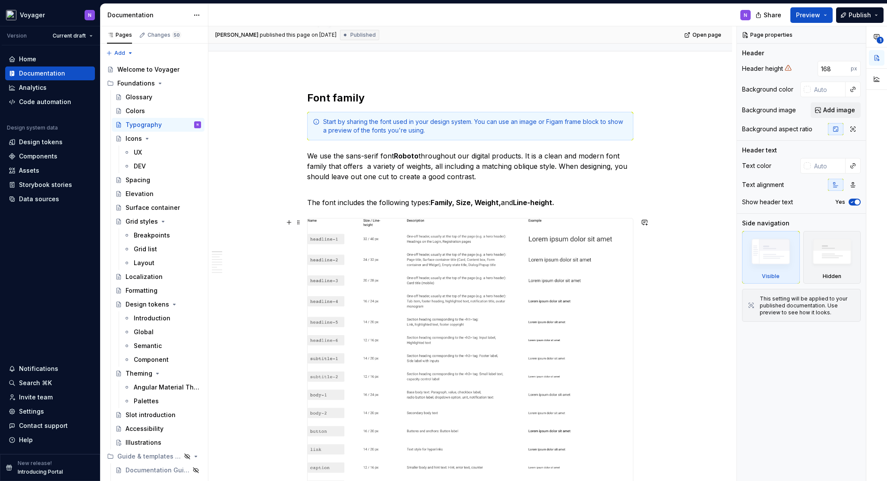
scroll to position [291, 0]
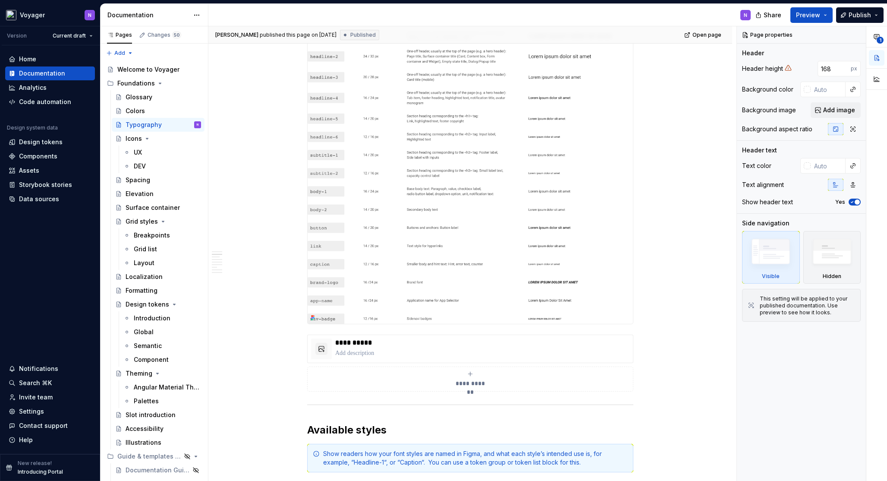
click at [366, 258] on img at bounding box center [470, 169] width 325 height 309
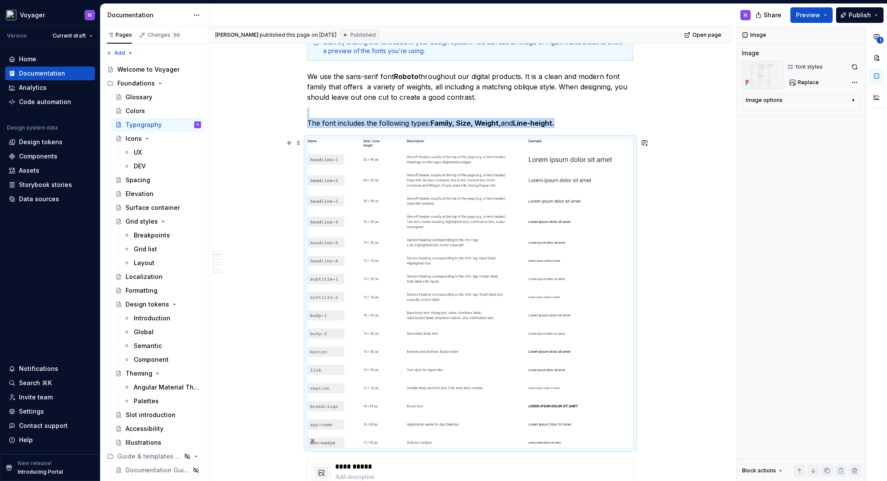
scroll to position [134, 0]
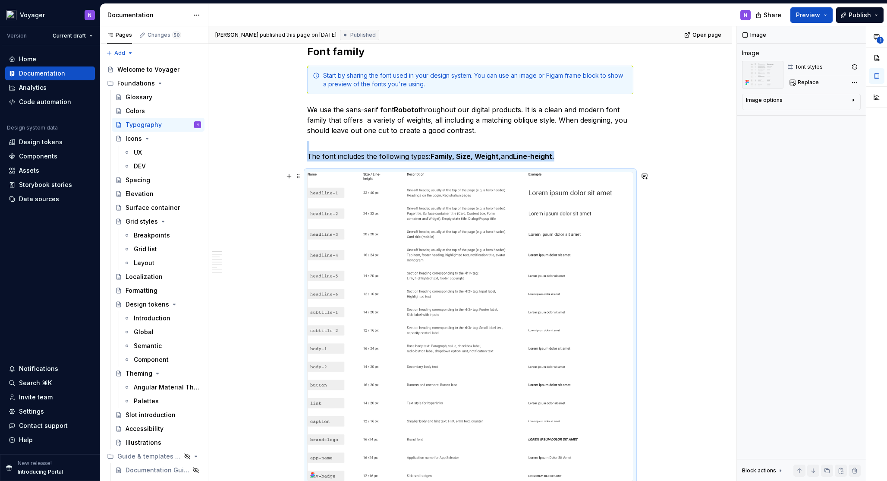
click at [469, 219] on img at bounding box center [470, 326] width 325 height 309
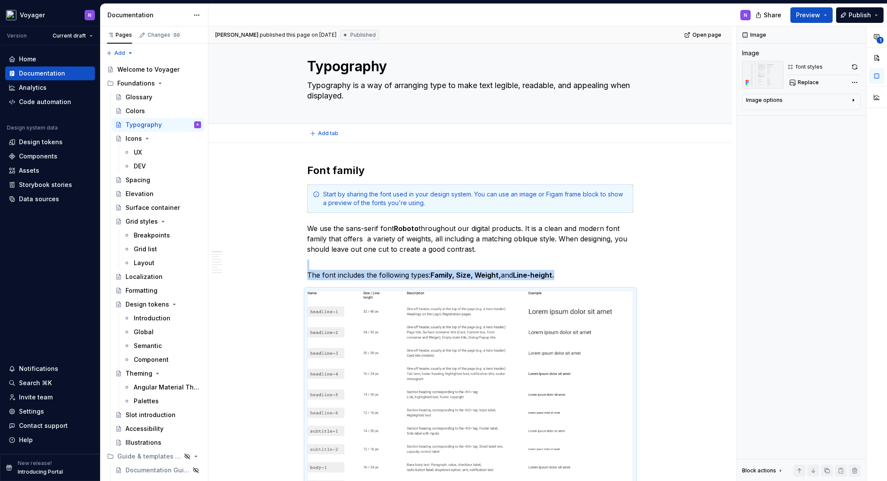
scroll to position [0, 0]
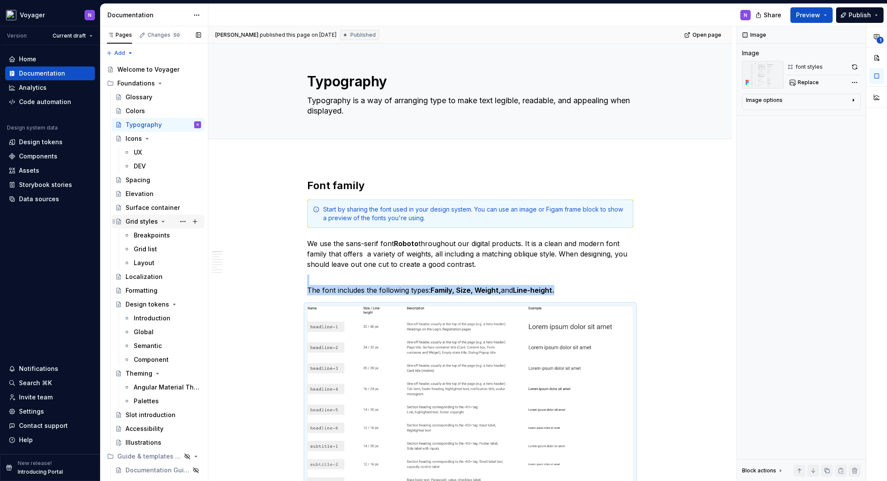
click at [154, 220] on div "Grid styles" at bounding box center [142, 221] width 32 height 9
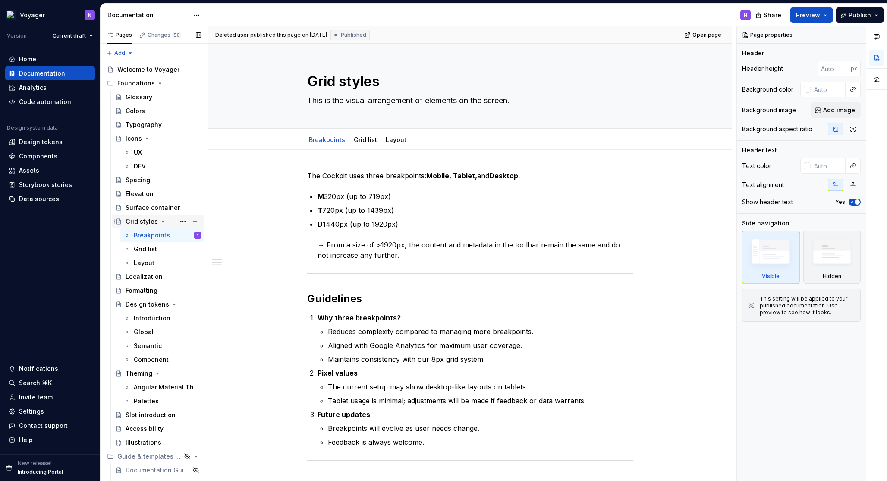
click at [162, 221] on icon "Page tree" at bounding box center [163, 221] width 2 height 1
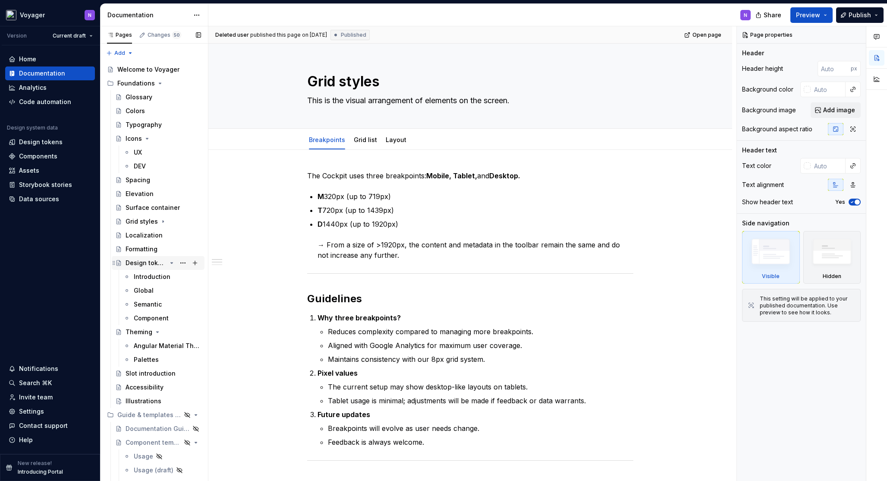
click at [170, 263] on icon "Page tree" at bounding box center [171, 262] width 7 height 7
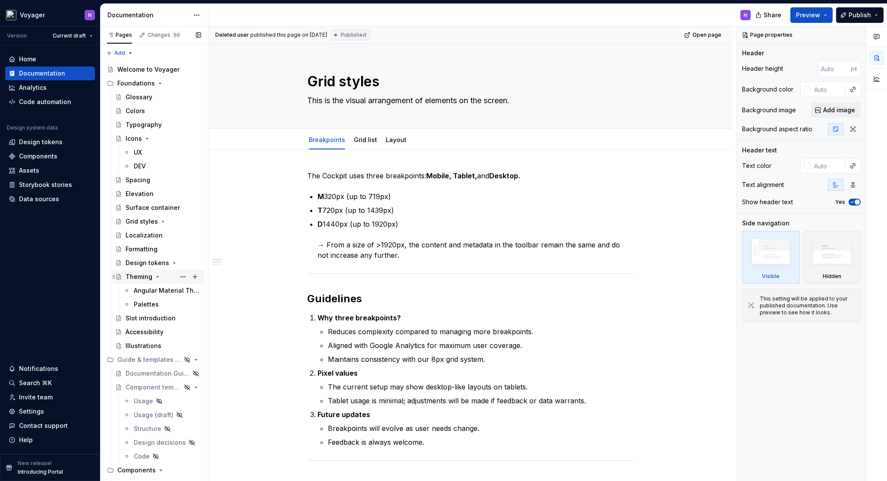
click at [154, 277] on icon "Page tree" at bounding box center [157, 276] width 7 height 7
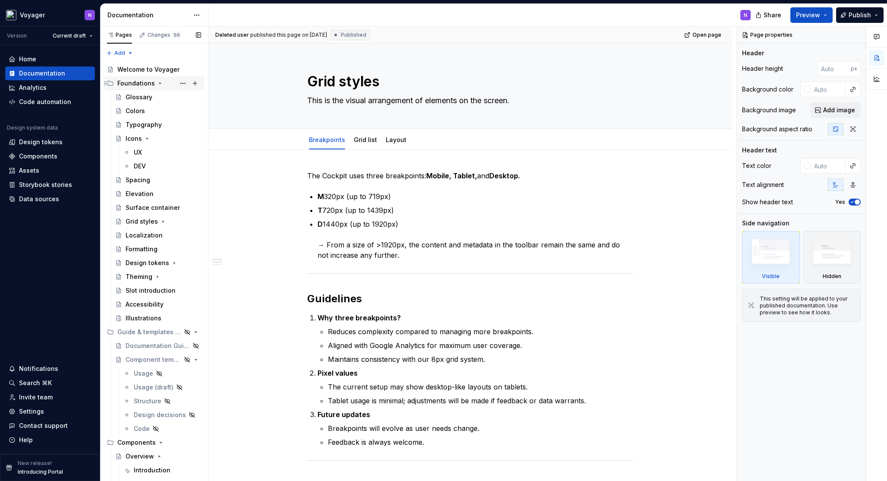
click at [158, 85] on icon "Page tree" at bounding box center [160, 83] width 7 height 7
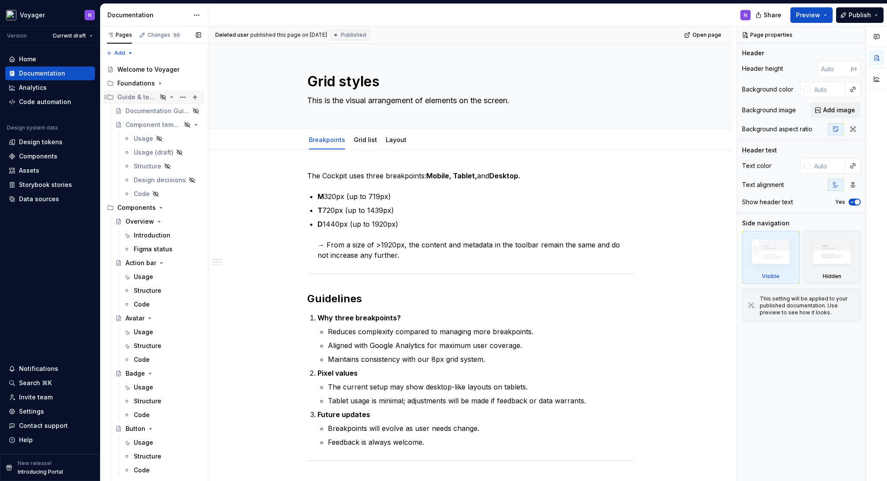
click at [171, 97] on icon "Page tree" at bounding box center [172, 97] width 2 height 1
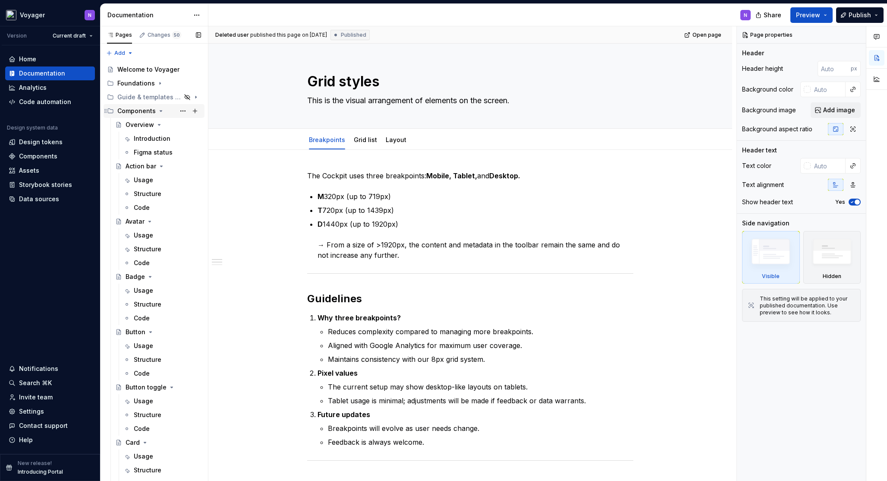
click at [159, 110] on icon "Page tree" at bounding box center [160, 110] width 7 height 7
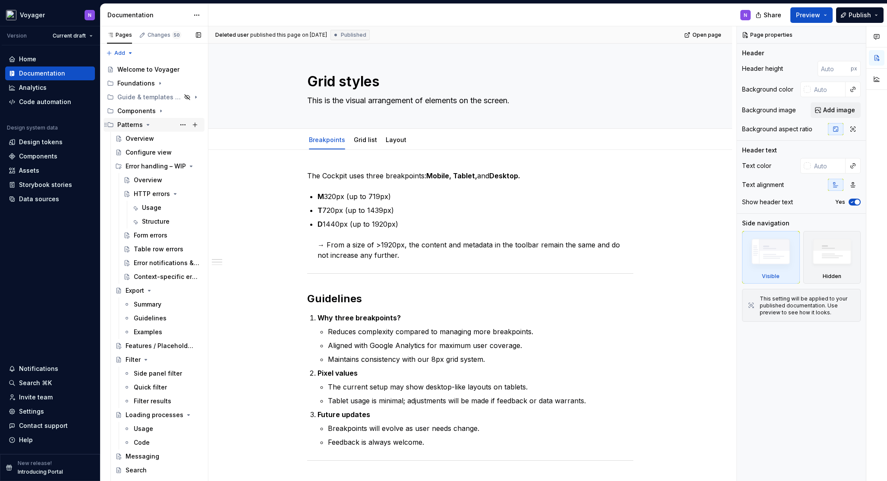
click at [147, 124] on icon "Page tree" at bounding box center [148, 124] width 2 height 1
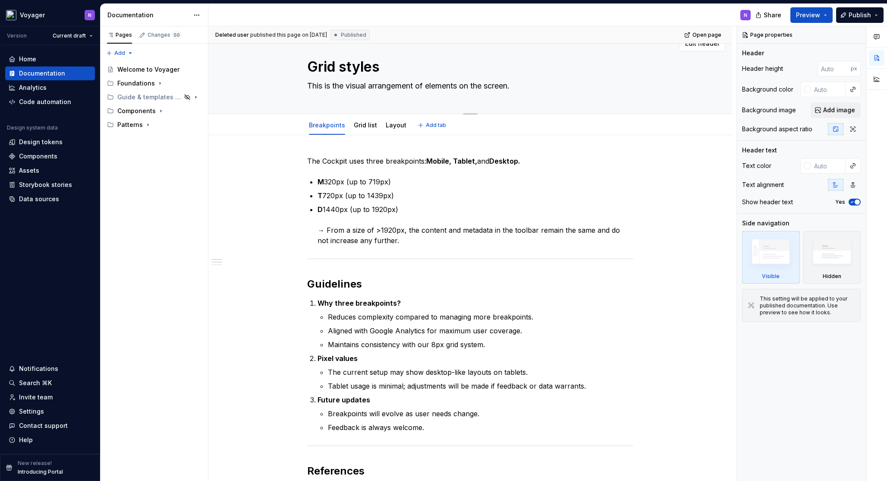
scroll to position [28, 0]
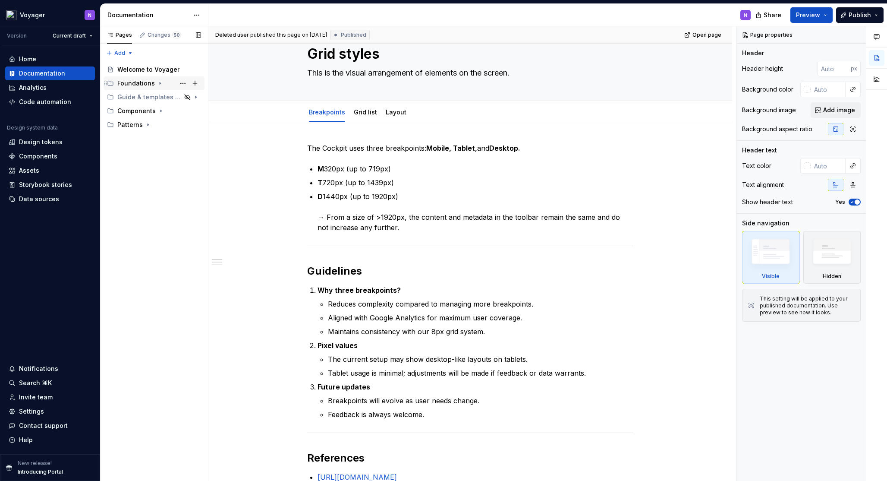
click at [160, 83] on icon "Page tree" at bounding box center [160, 83] width 1 height 2
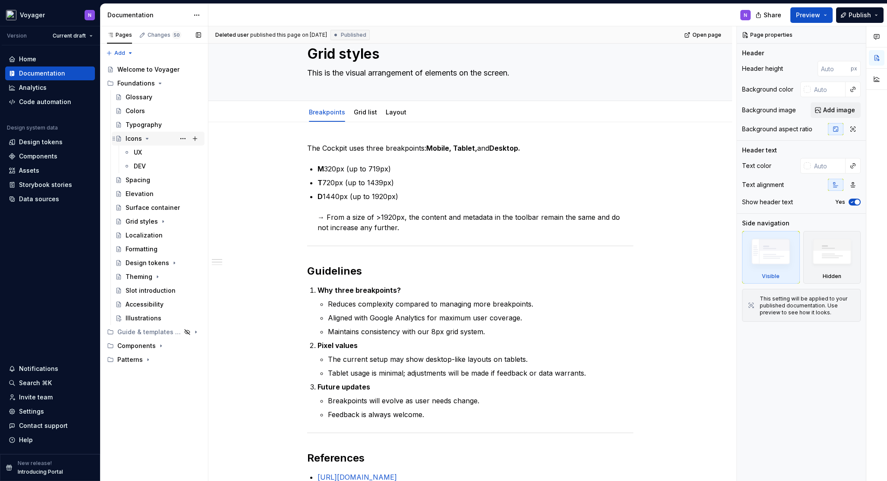
click at [145, 139] on icon "Page tree" at bounding box center [147, 138] width 7 height 7
click at [135, 112] on div "Colors" at bounding box center [135, 111] width 19 height 9
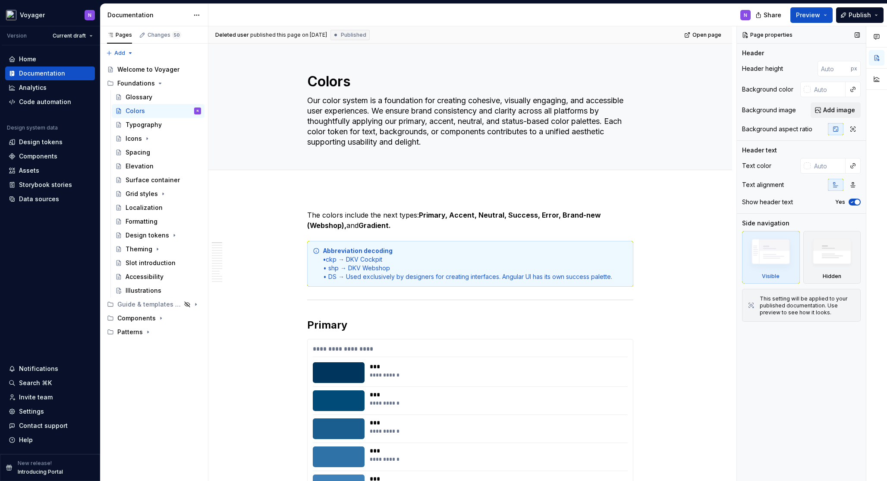
type textarea "*"
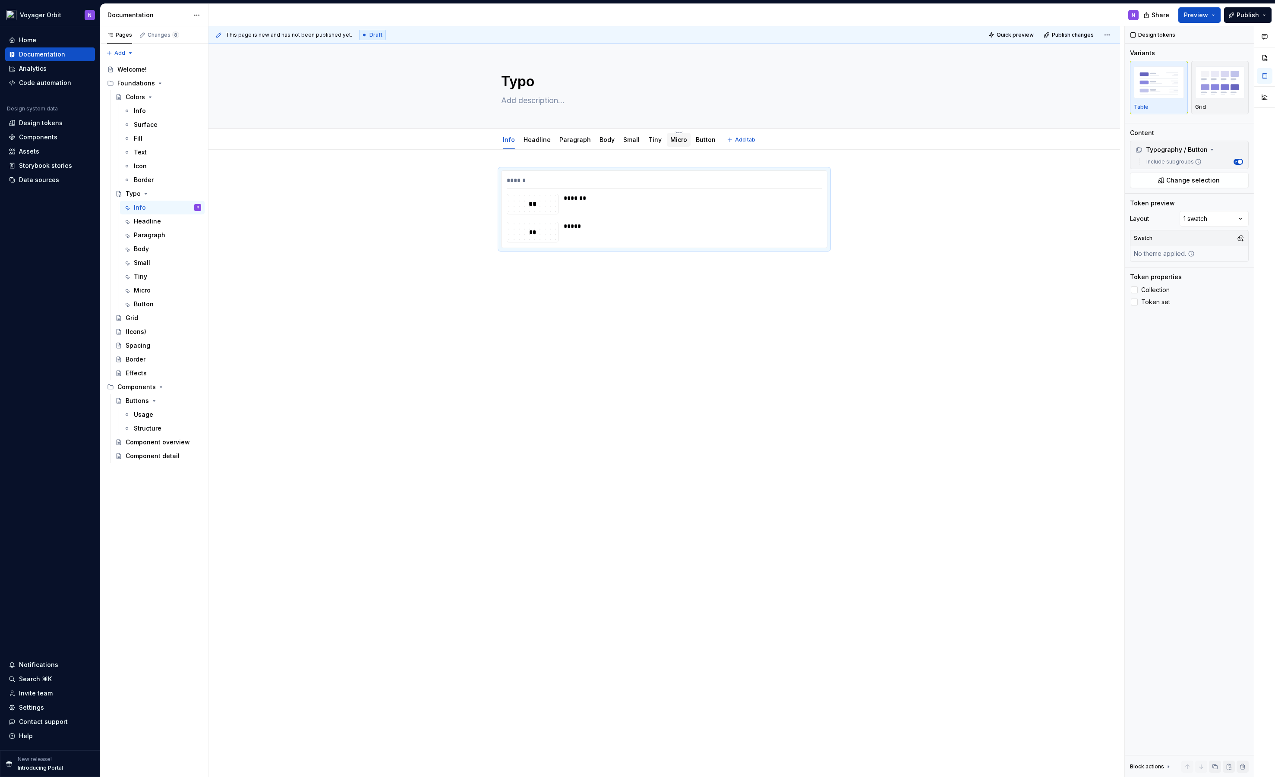
click at [670, 142] on link "Micro" at bounding box center [678, 139] width 17 height 7
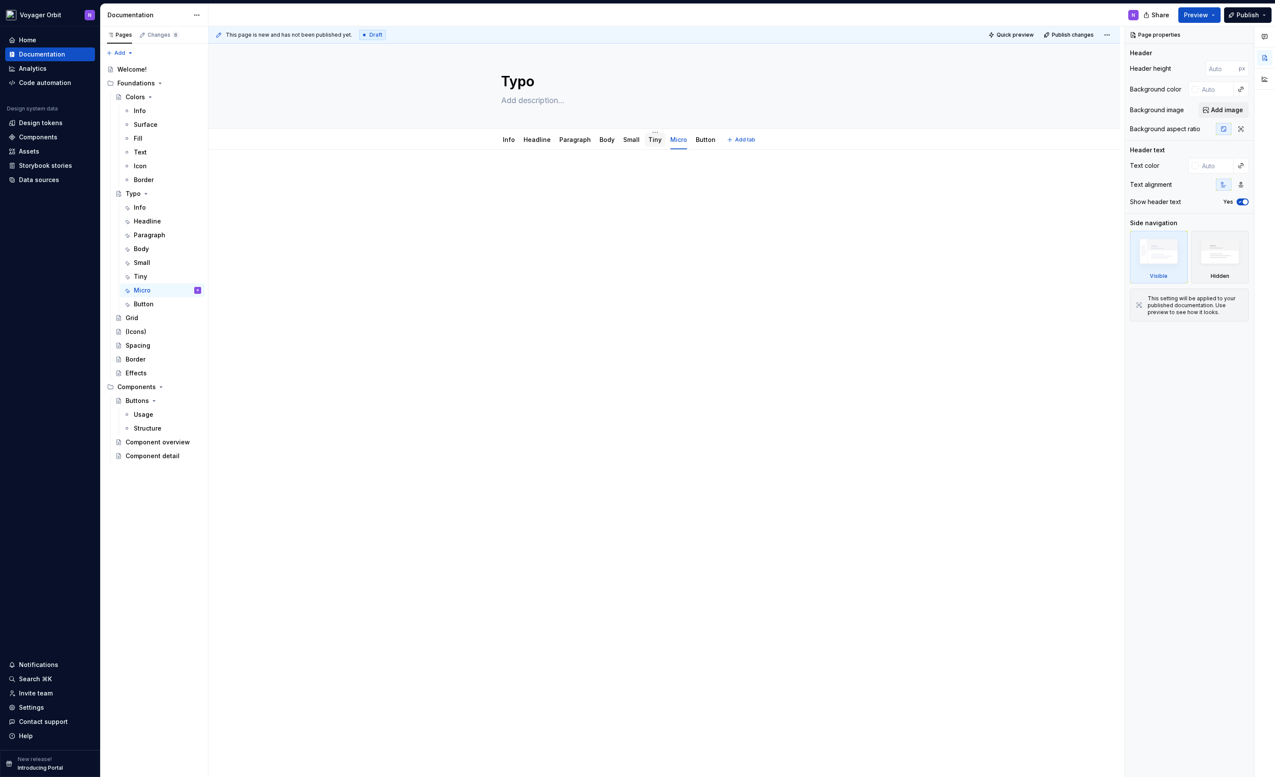
click at [649, 142] on link "Tiny" at bounding box center [654, 139] width 13 height 7
click at [670, 140] on link "Micro" at bounding box center [678, 139] width 17 height 7
click at [537, 170] on p at bounding box center [664, 175] width 326 height 10
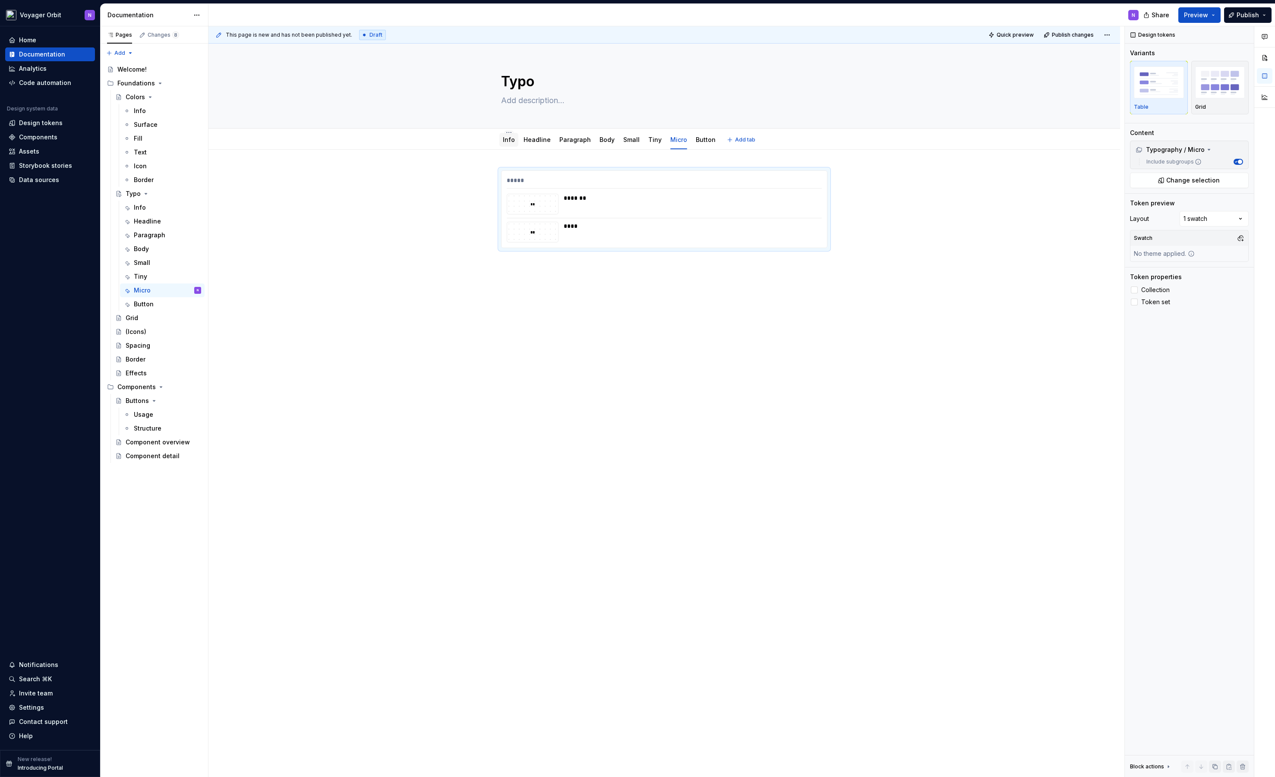
click at [503, 137] on link "Info" at bounding box center [509, 139] width 12 height 7
click at [596, 177] on div "******" at bounding box center [664, 182] width 315 height 13
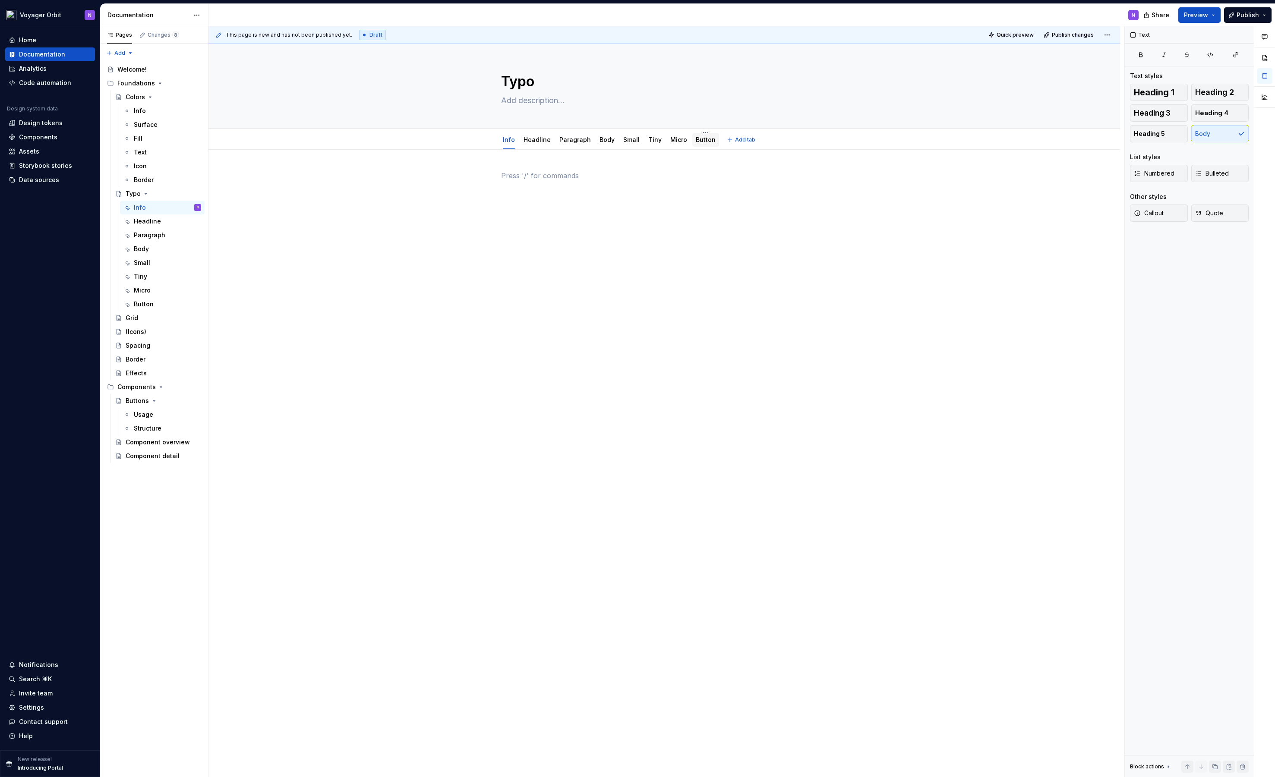
click at [696, 143] on link "Button" at bounding box center [706, 139] width 20 height 7
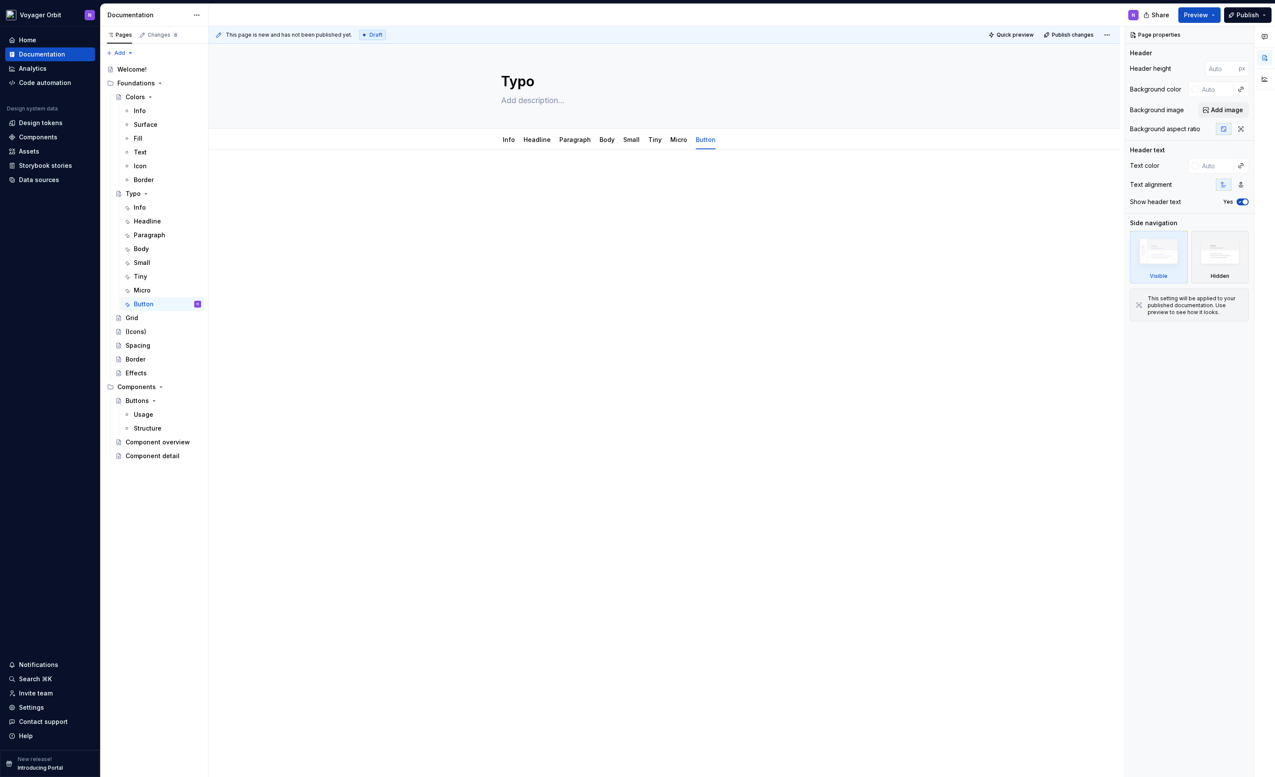
click at [621, 170] on div at bounding box center [663, 298] width 911 height 297
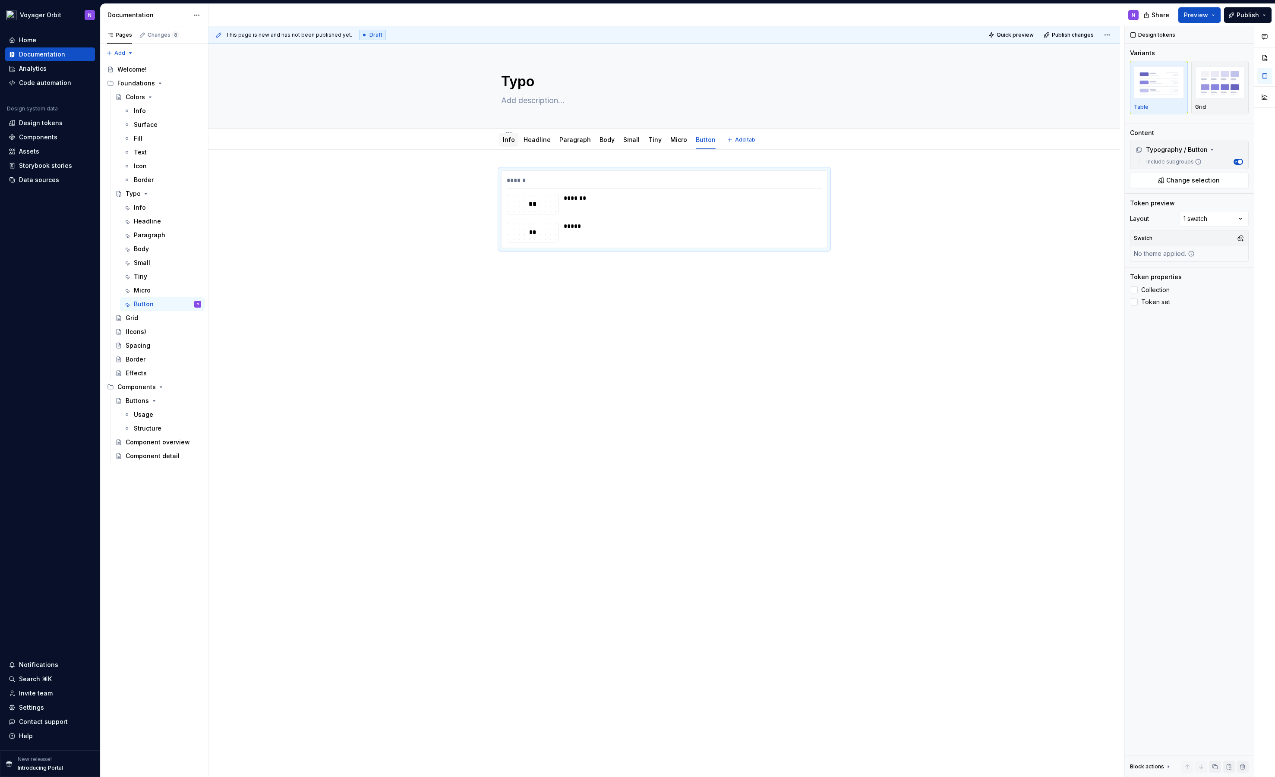
click at [506, 140] on link "Info" at bounding box center [509, 139] width 12 height 7
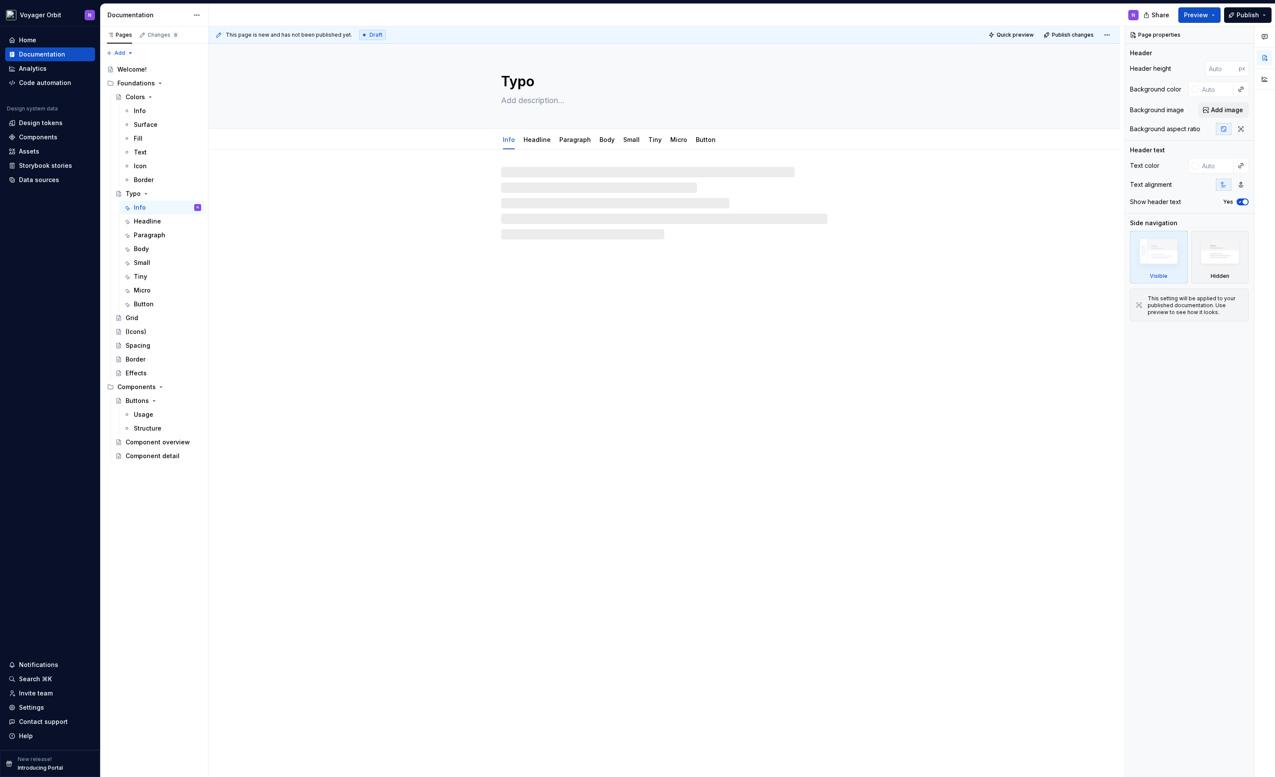
click at [515, 189] on div at bounding box center [664, 203] width 326 height 72
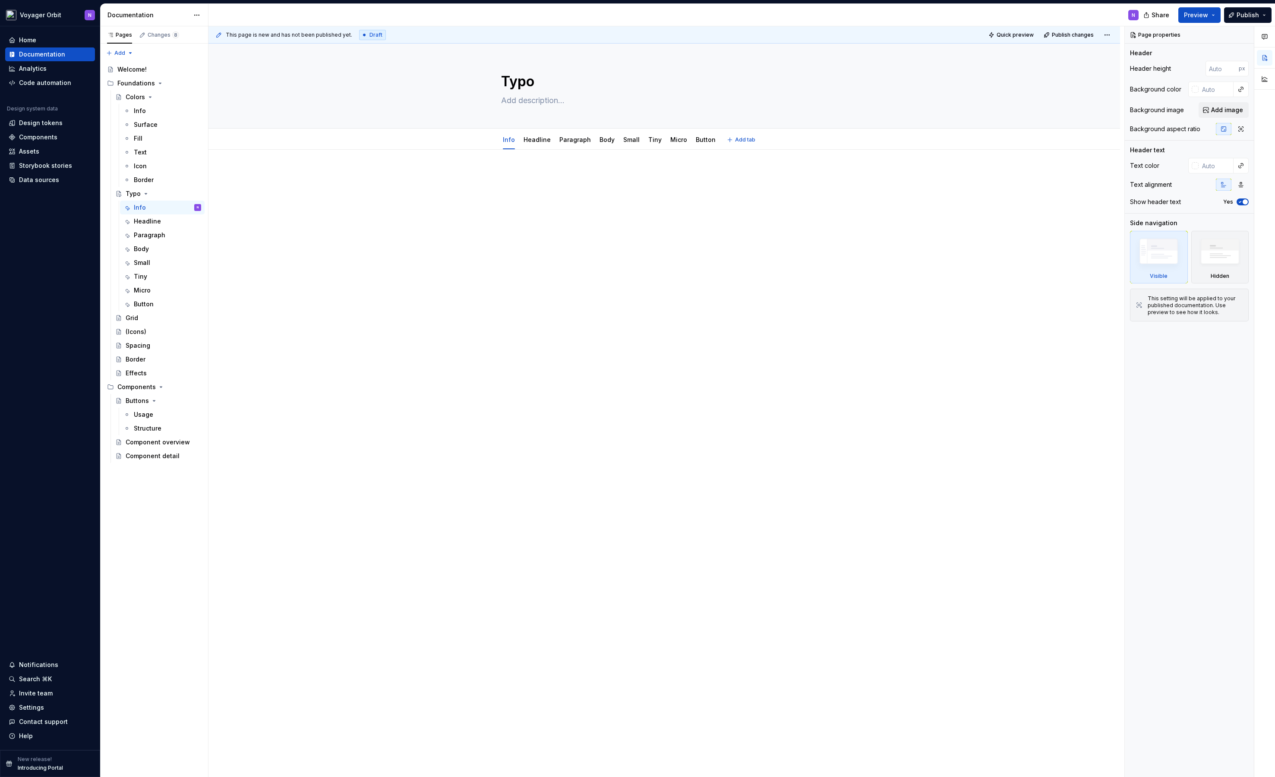
type textarea "*"
click at [520, 160] on div at bounding box center [663, 298] width 911 height 297
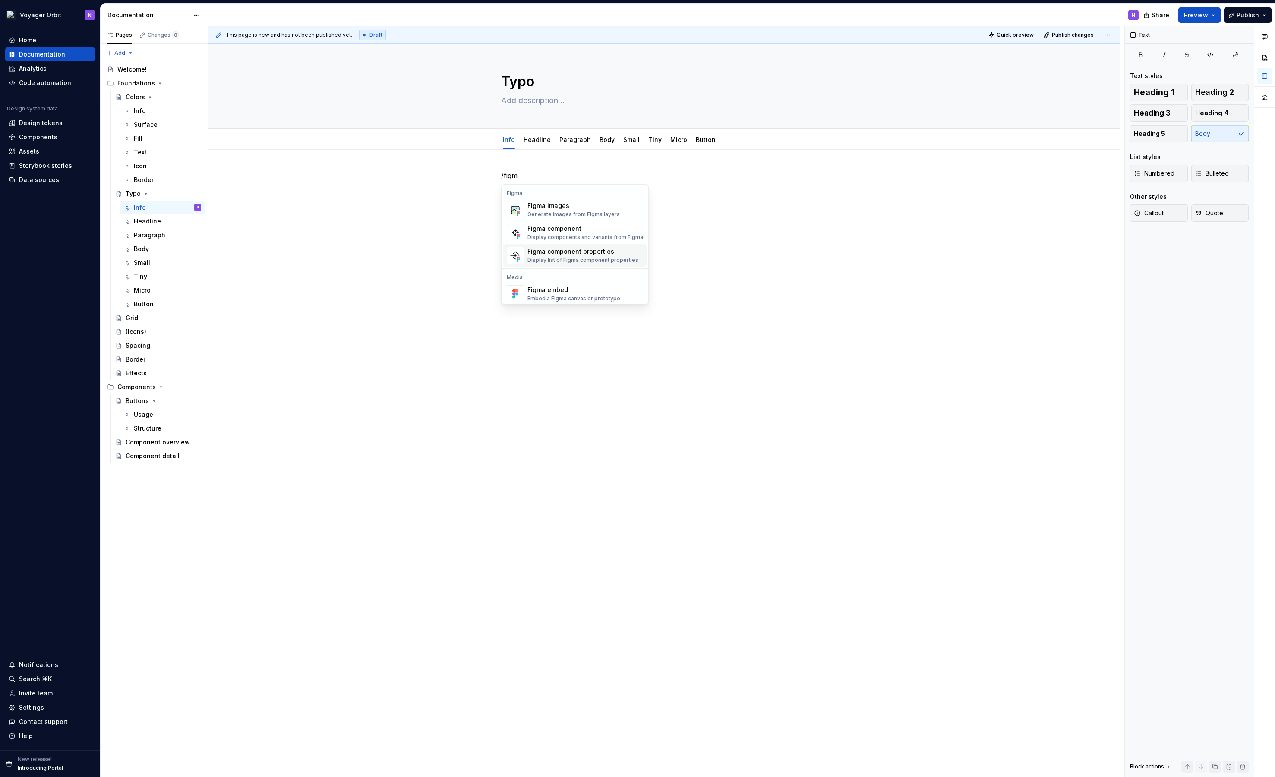
scroll to position [8, 0]
type textarea "*"
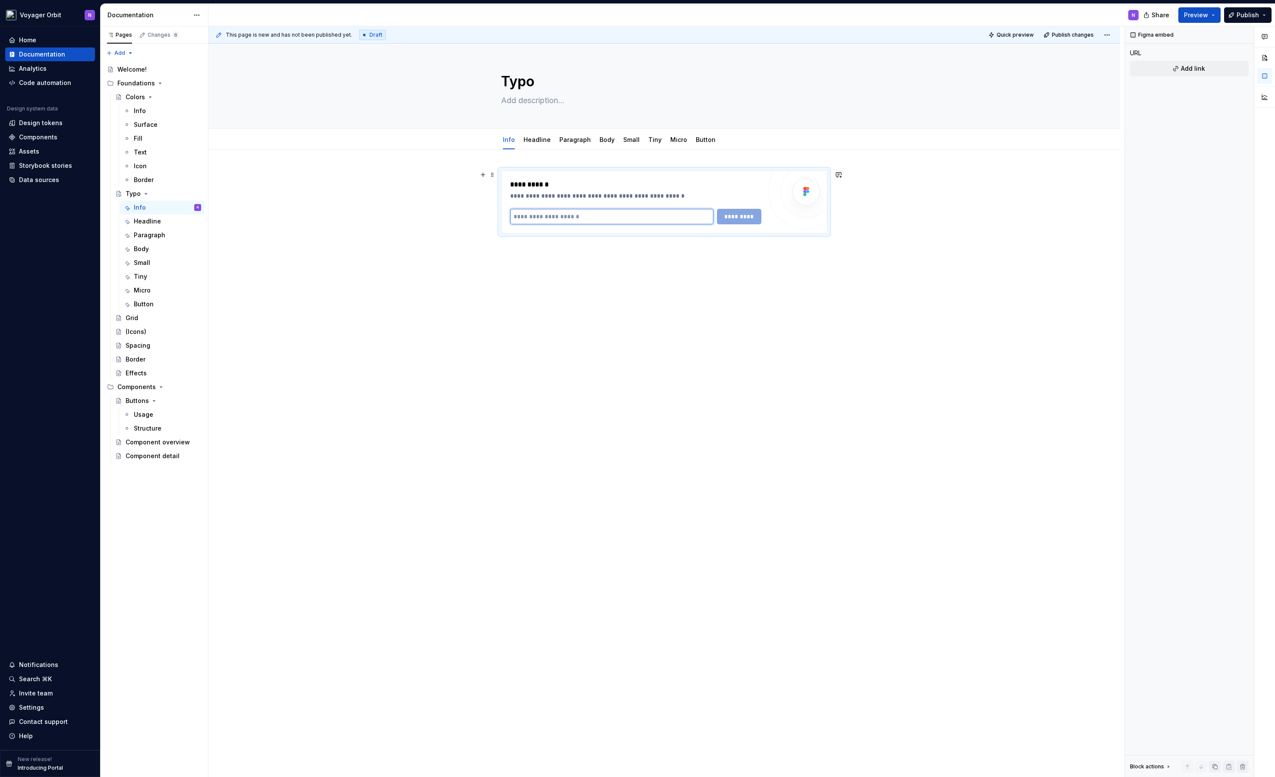
click at [538, 212] on input "text" at bounding box center [611, 217] width 203 height 16
paste input "**********"
type input "**********"
click at [732, 213] on span "*********" at bounding box center [739, 216] width 34 height 9
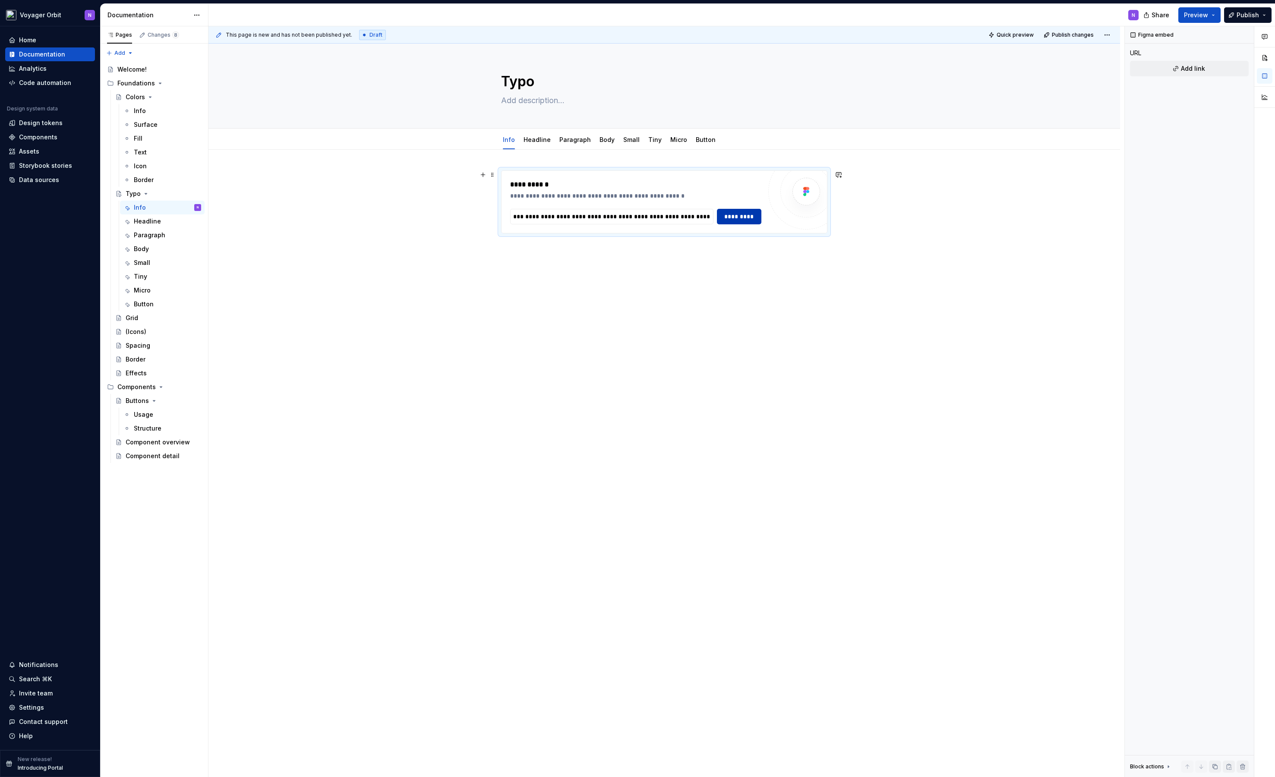
scroll to position [0, 0]
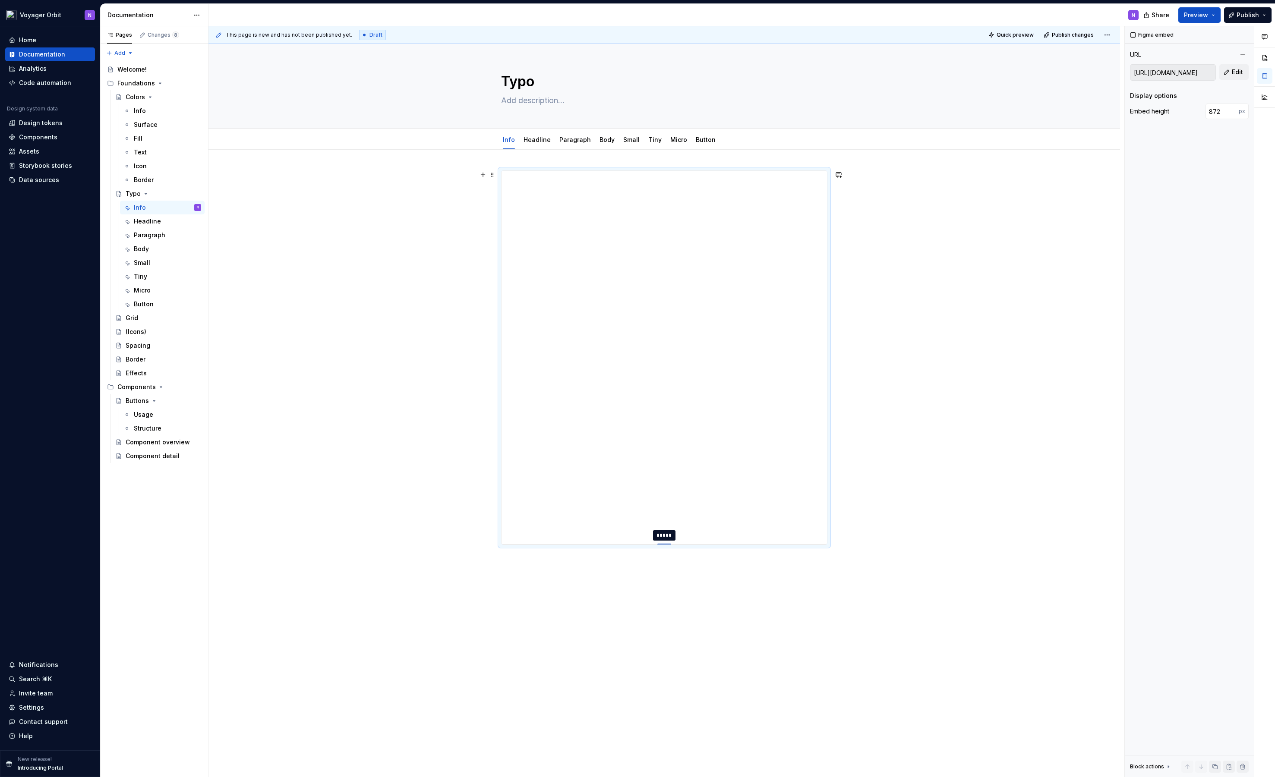
type input "873"
drag, startPoint x: 666, startPoint y: 343, endPoint x: 661, endPoint y: 548, distance: 204.6
click at [661, 548] on div at bounding box center [664, 548] width 14 height 2
click at [1008, 327] on div "**********" at bounding box center [663, 471] width 911 height 642
click at [416, 520] on div "**********" at bounding box center [663, 471] width 911 height 642
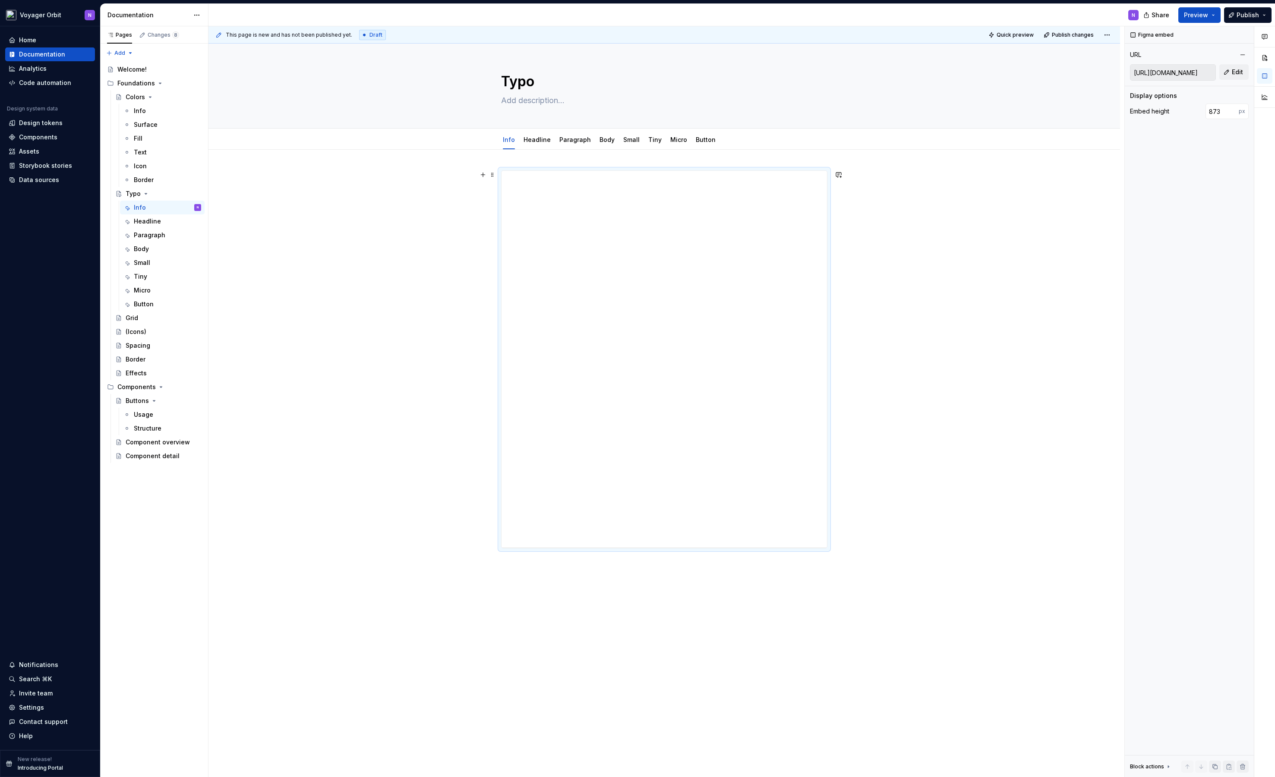
click at [444, 197] on div "**********" at bounding box center [663, 471] width 911 height 642
click at [1246, 18] on span "Publish" at bounding box center [1247, 15] width 22 height 9
click at [1201, 62] on button "Publish changes" at bounding box center [1164, 64] width 198 height 16
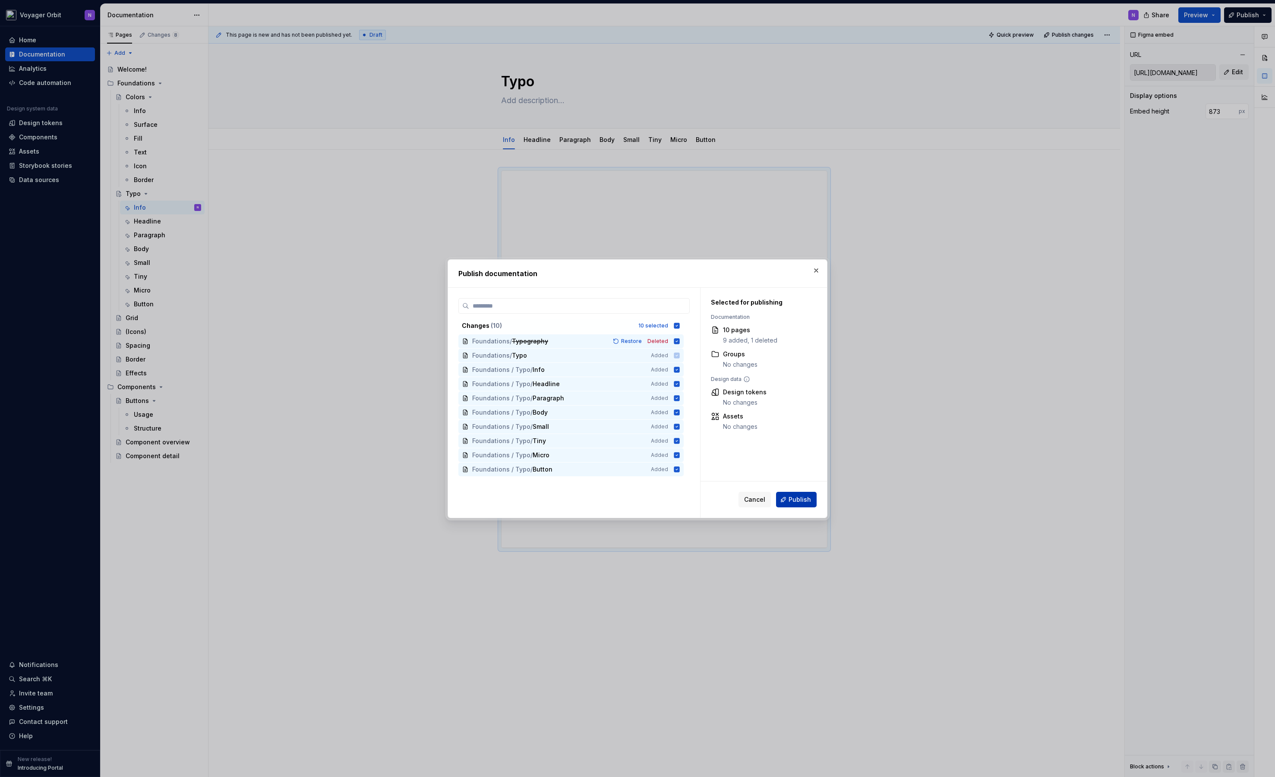
click at [794, 507] on button "Publish" at bounding box center [796, 500] width 41 height 16
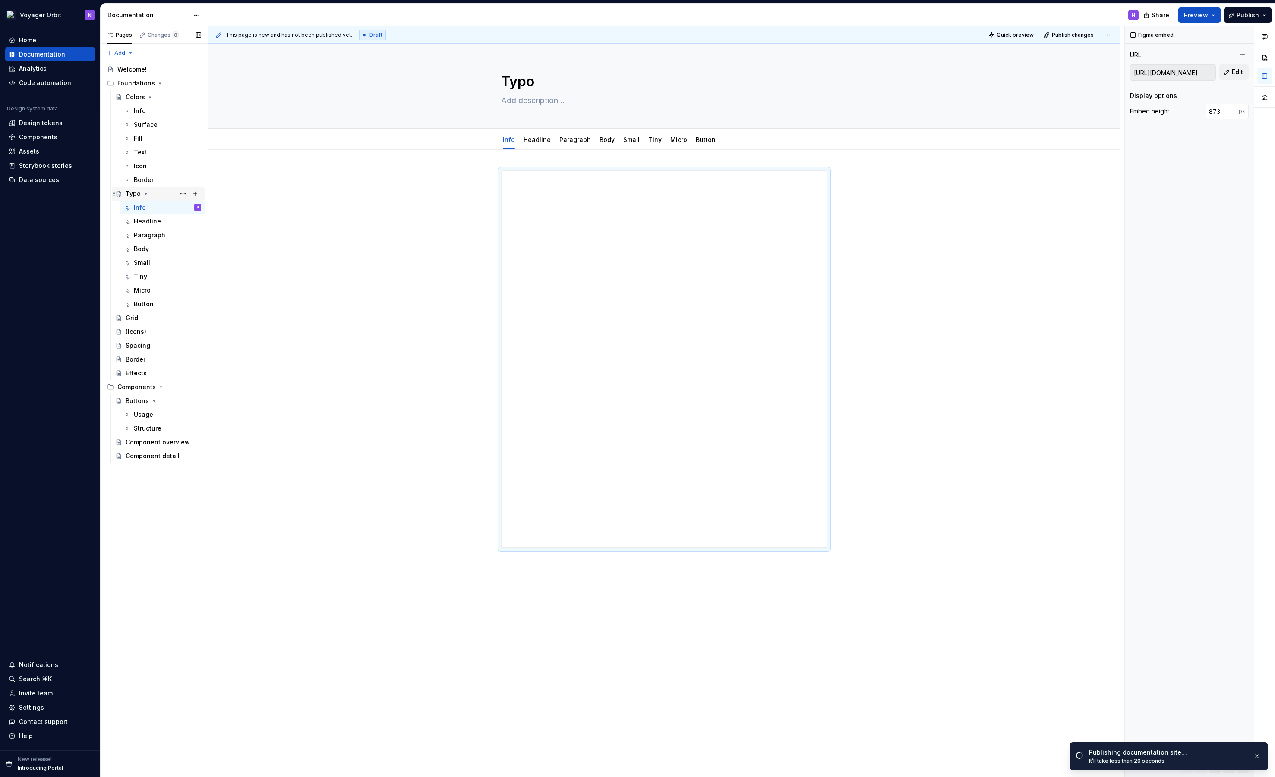
click at [145, 193] on icon "Page tree" at bounding box center [146, 193] width 2 height 1
click at [147, 97] on icon "Page tree" at bounding box center [150, 97] width 7 height 7
click at [143, 122] on div "Grid" at bounding box center [164, 125] width 76 height 12
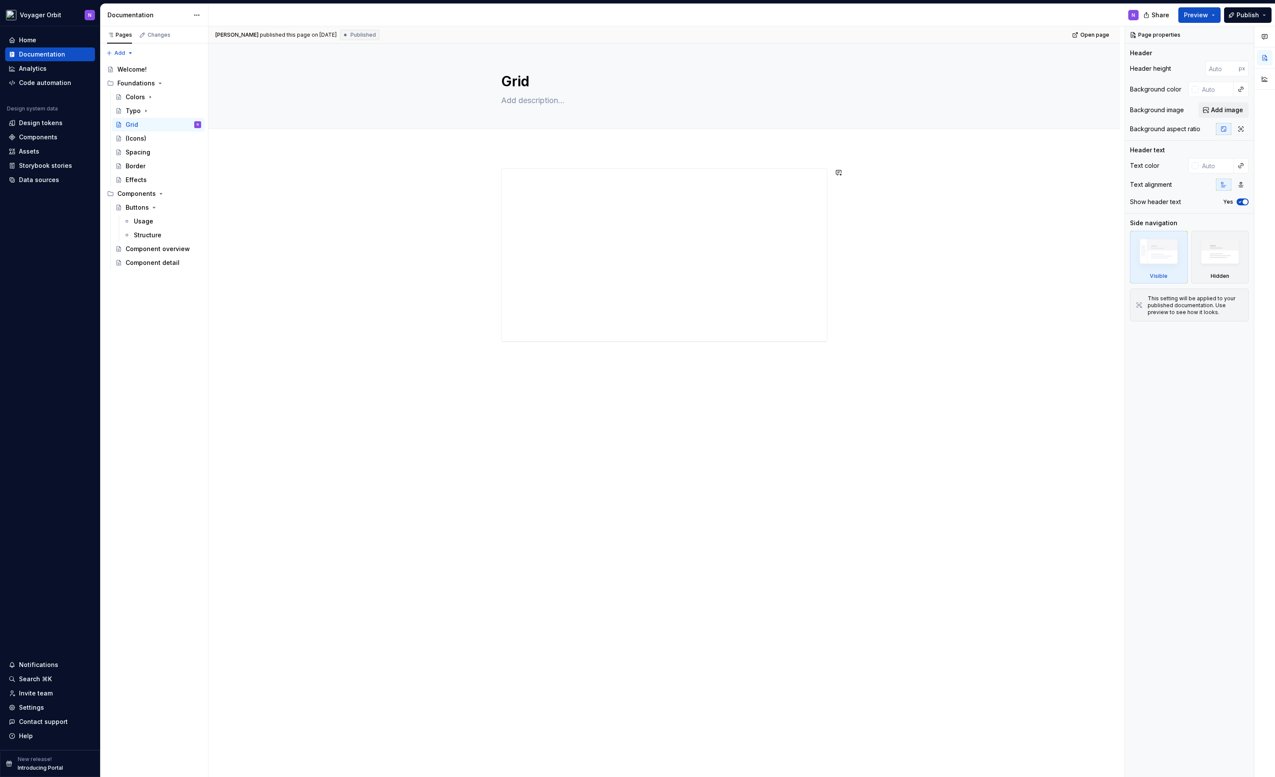
click at [623, 385] on div "**********" at bounding box center [663, 367] width 911 height 438
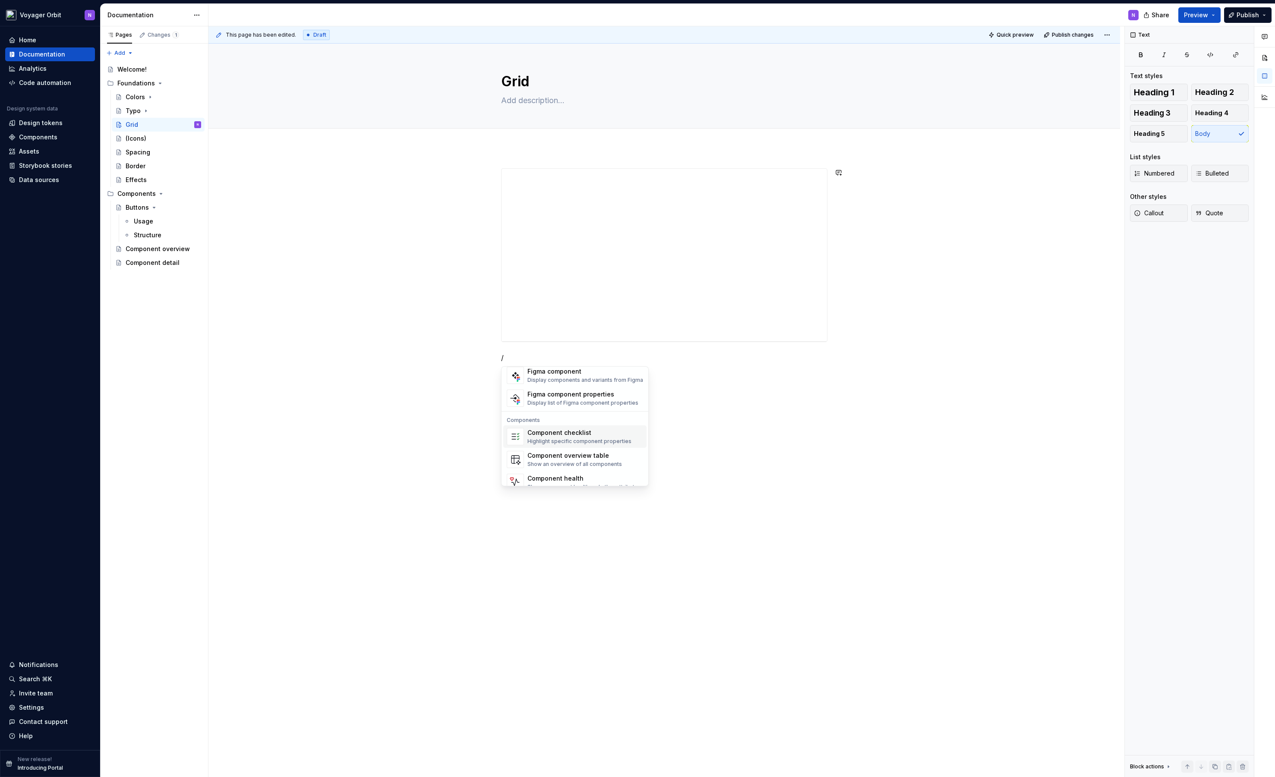
scroll to position [841, 0]
click at [598, 387] on div "Display components and variants from Figma" at bounding box center [585, 388] width 116 height 7
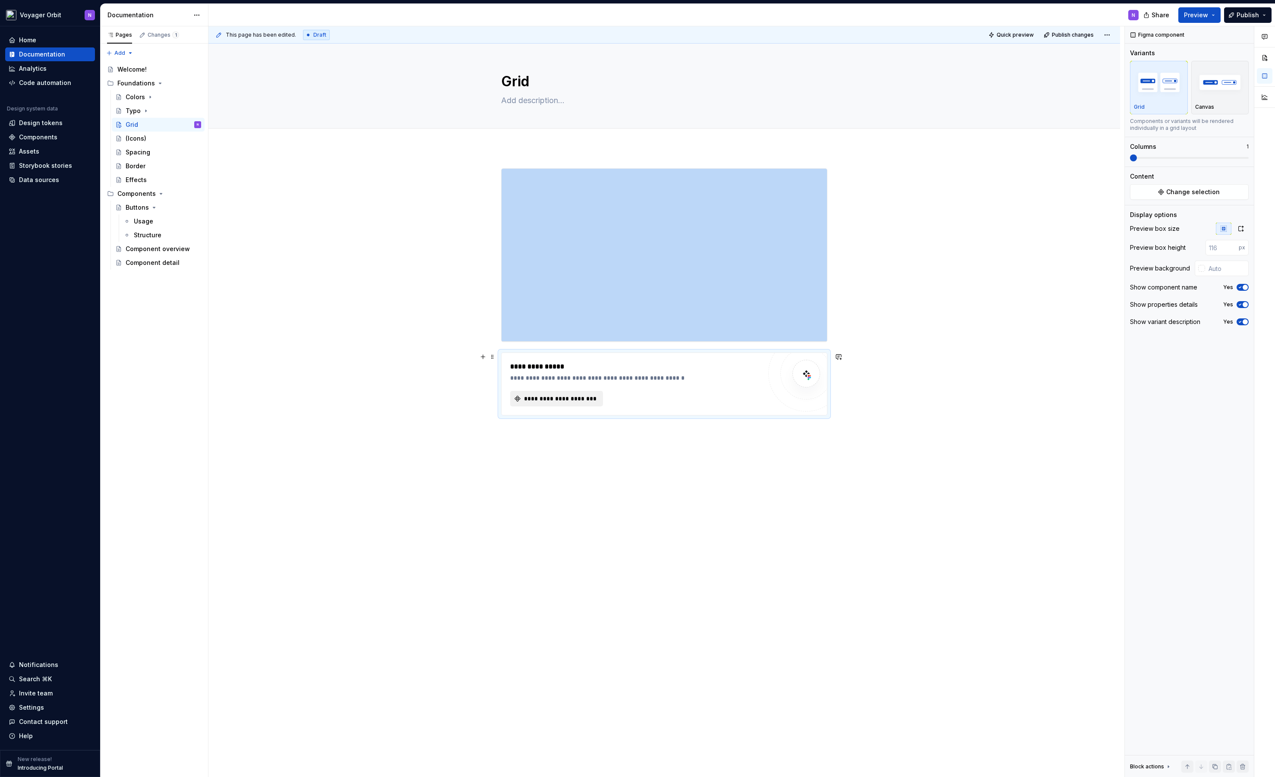
click at [566, 399] on span "**********" at bounding box center [560, 398] width 75 height 9
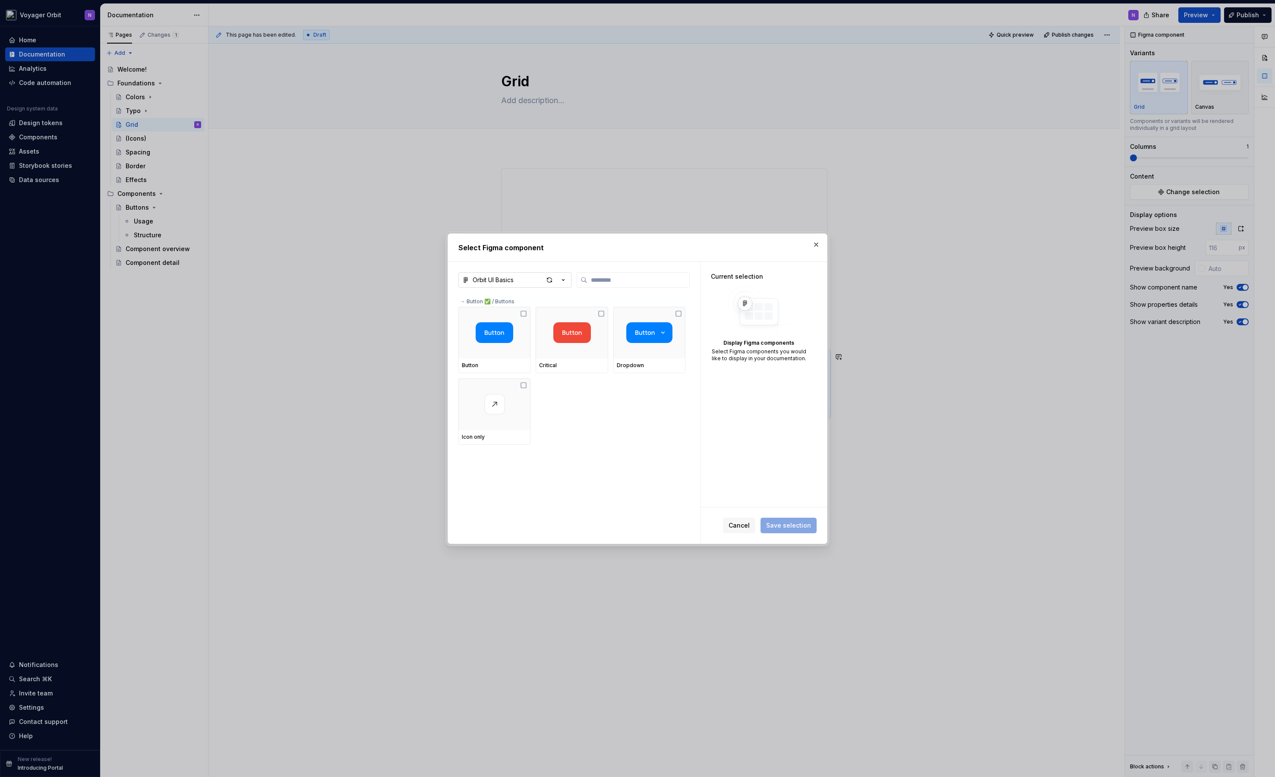
click at [563, 282] on icon "button" at bounding box center [563, 280] width 9 height 9
click at [349, 290] on div at bounding box center [637, 388] width 1275 height 777
click at [820, 249] on button "button" at bounding box center [816, 245] width 12 height 12
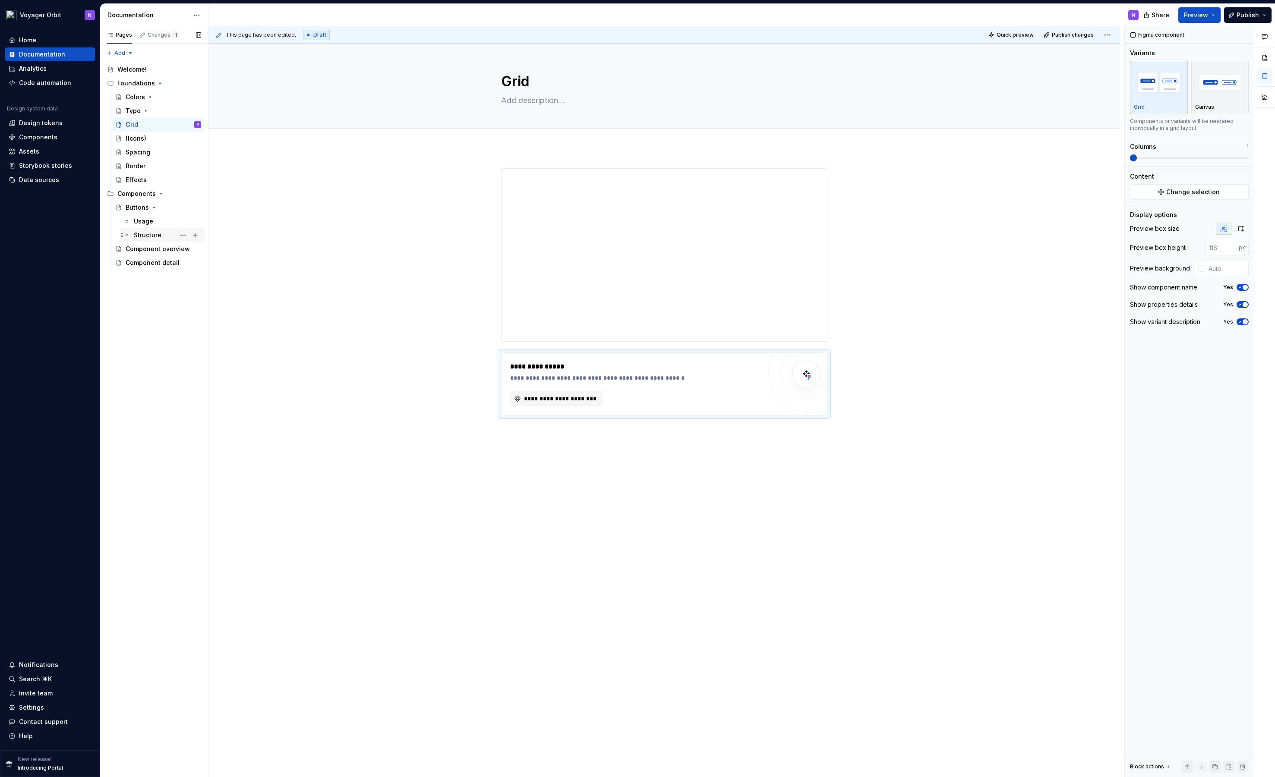
click at [142, 230] on div "Structure" at bounding box center [167, 235] width 67 height 12
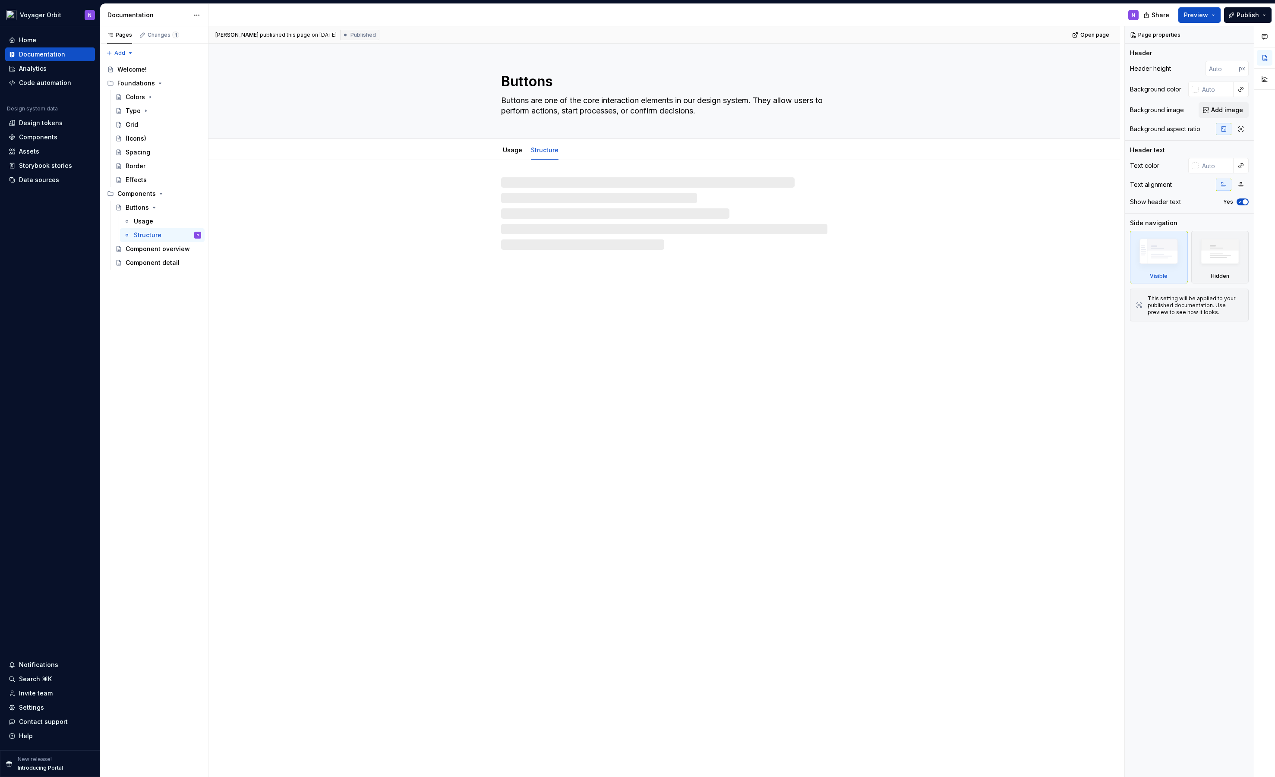
click at [558, 209] on div at bounding box center [664, 213] width 326 height 72
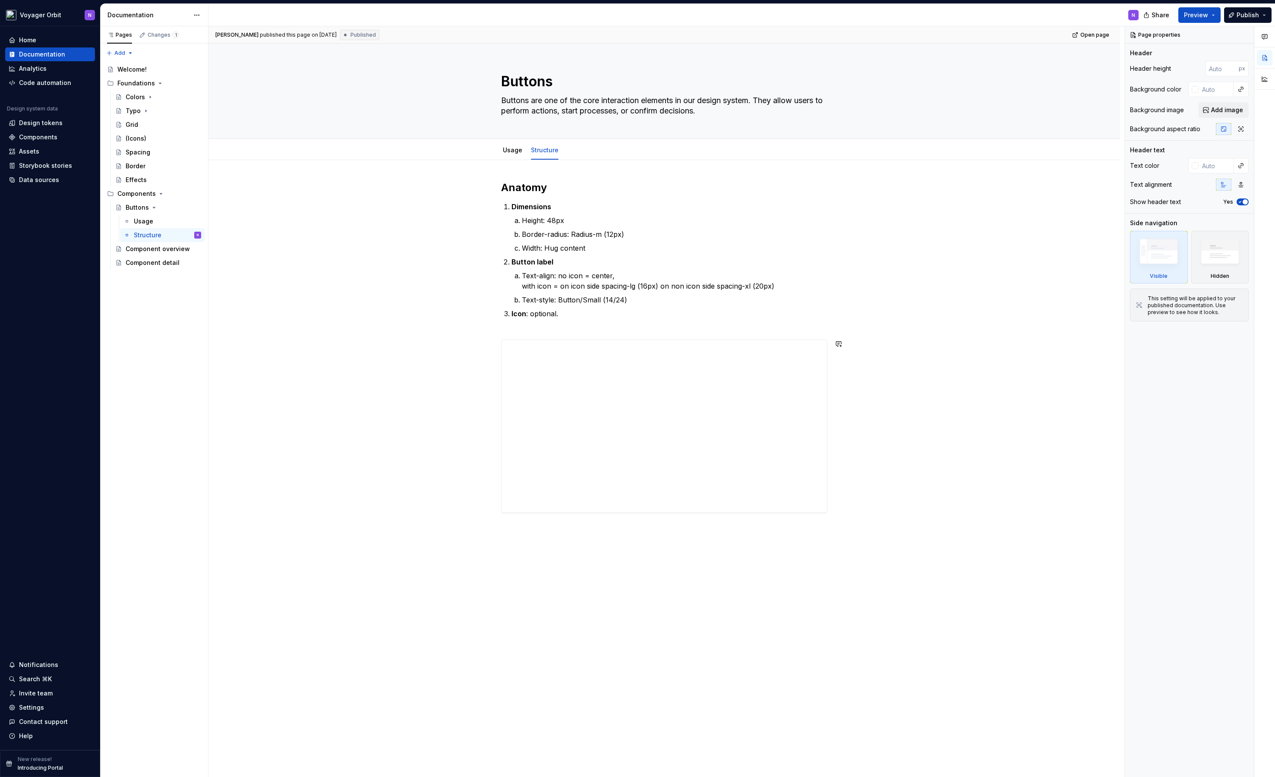
click at [554, 542] on div "**********" at bounding box center [663, 458] width 911 height 597
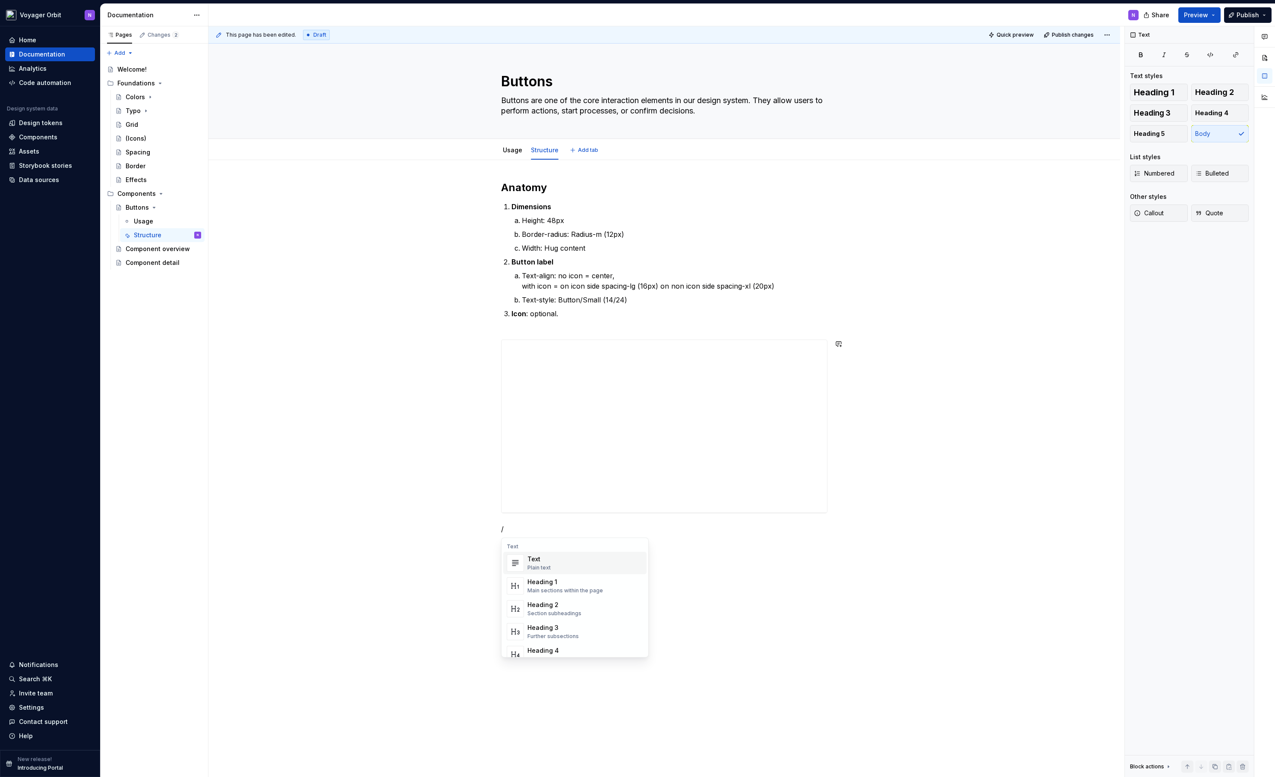
type textarea "*"
click at [580, 608] on div "Figma component properties" at bounding box center [582, 605] width 111 height 9
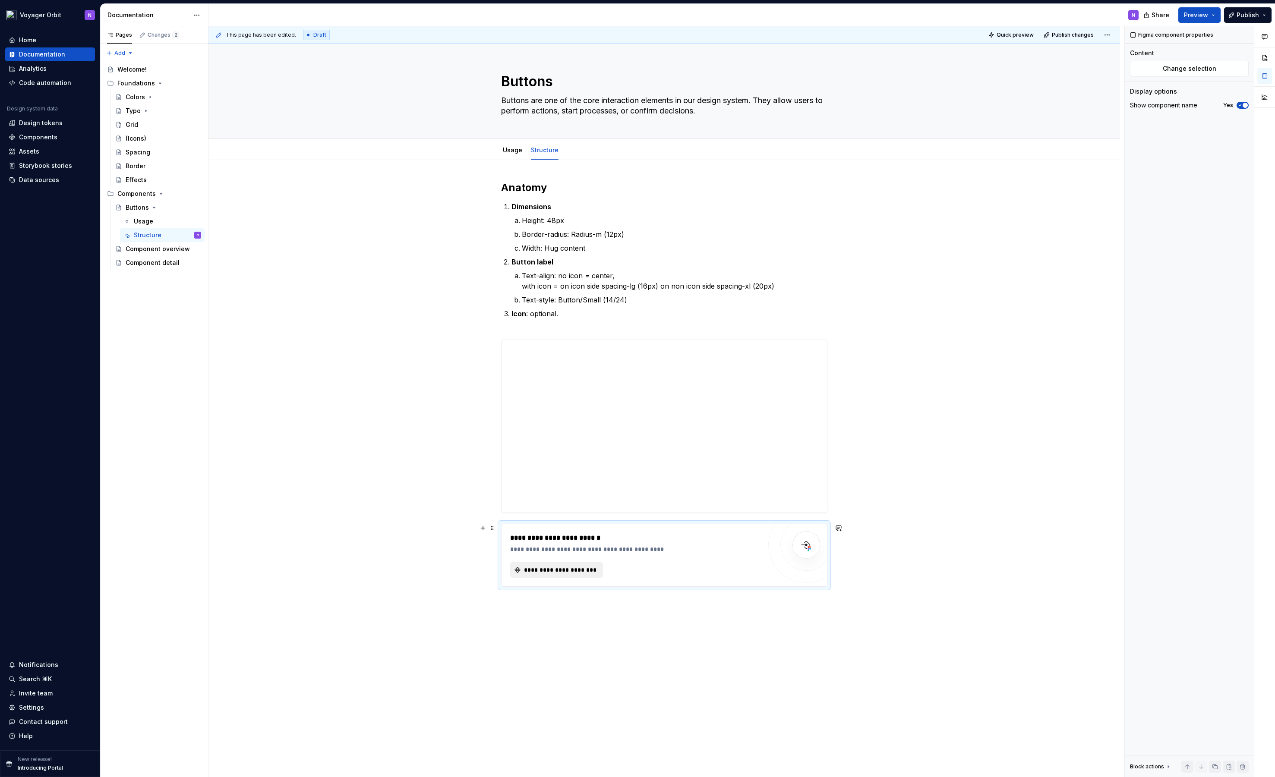
click at [576, 573] on span "**********" at bounding box center [560, 570] width 75 height 9
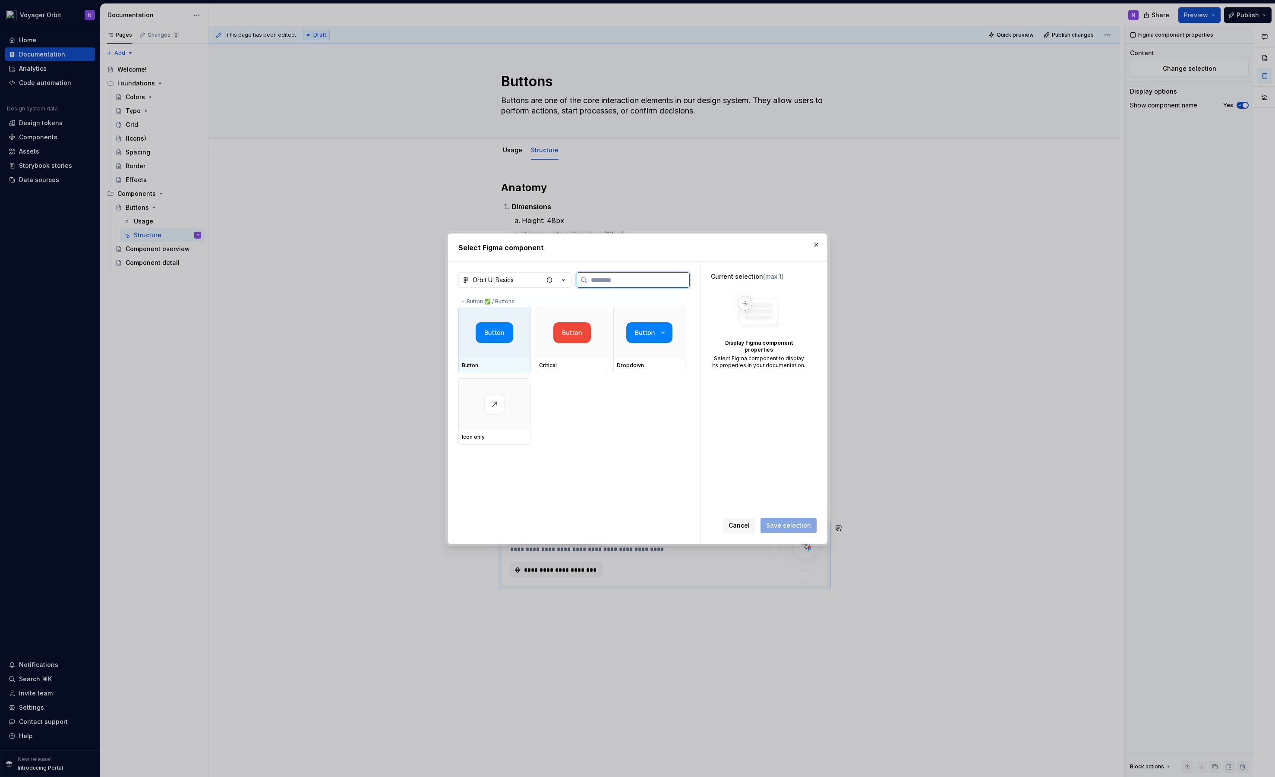
click at [493, 321] on div at bounding box center [494, 333] width 72 height 52
click at [795, 528] on span "Save selection" at bounding box center [788, 525] width 45 height 9
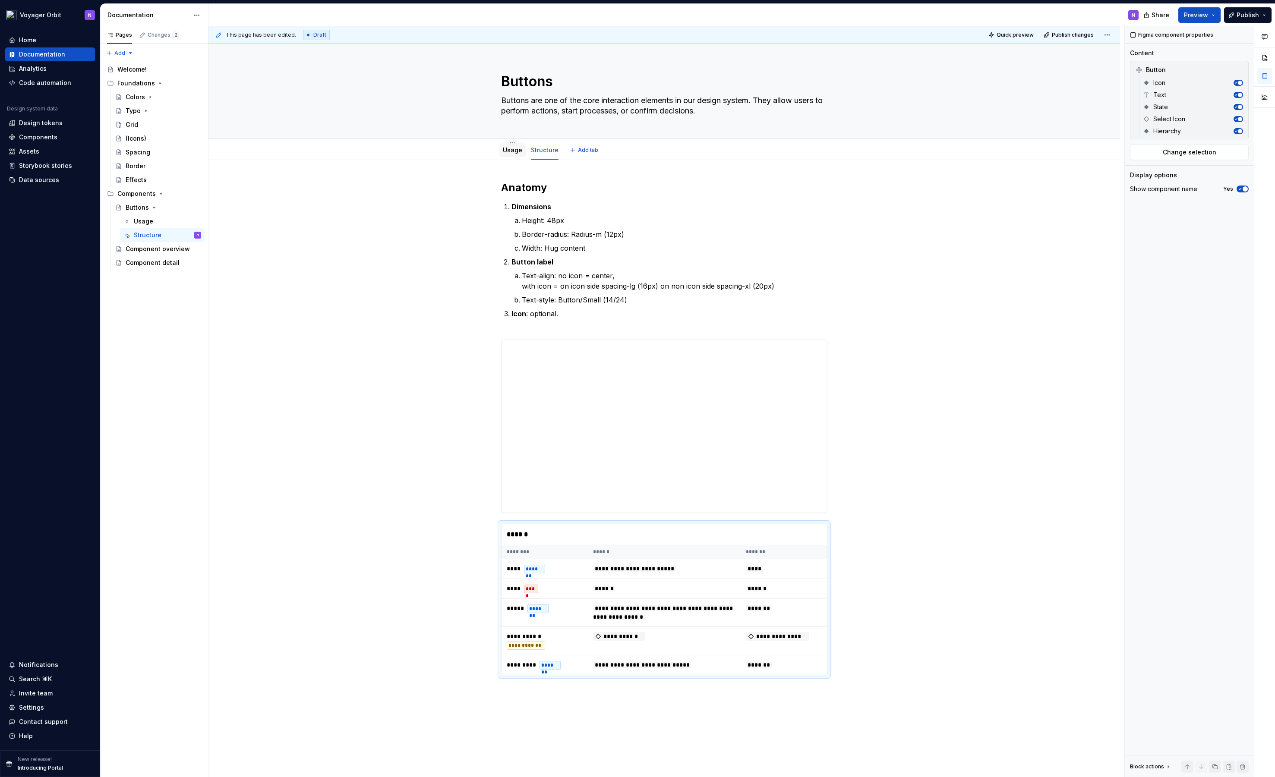
click at [506, 150] on link "Usage" at bounding box center [512, 149] width 19 height 7
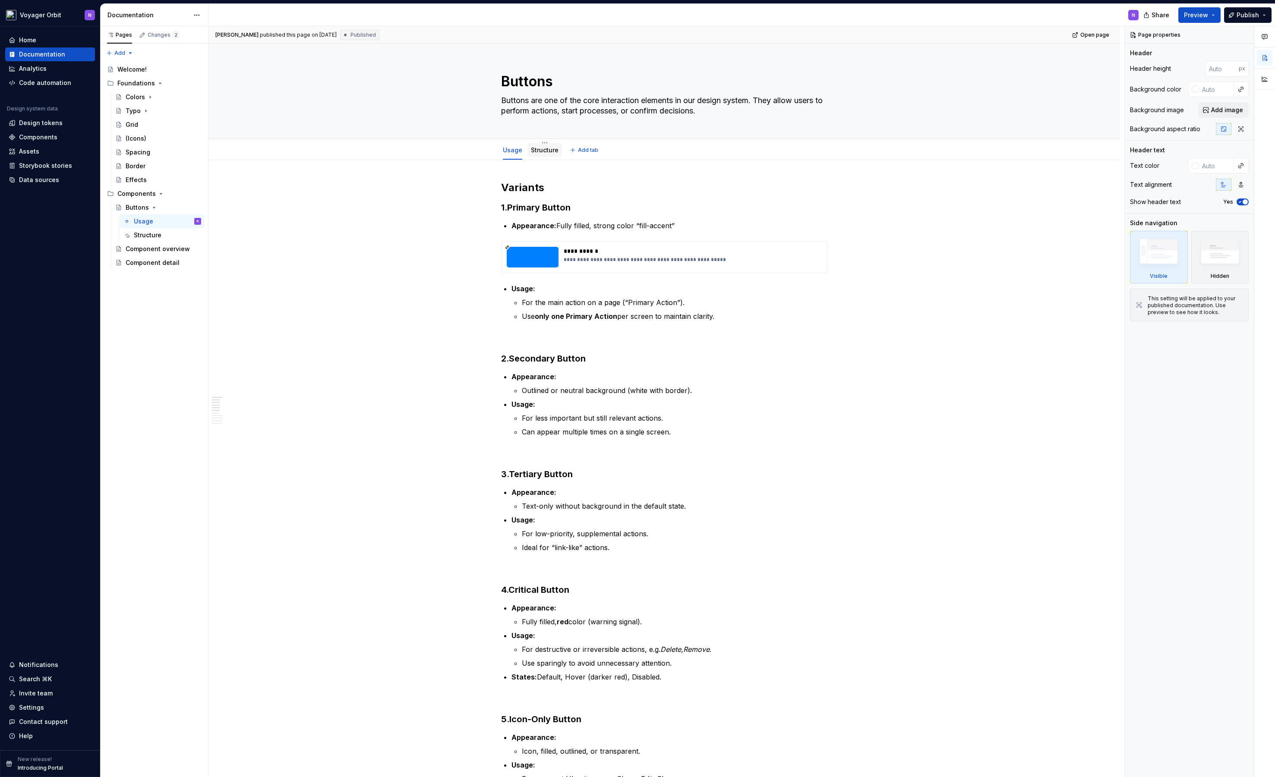
click at [543, 150] on link "Structure" at bounding box center [545, 149] width 28 height 7
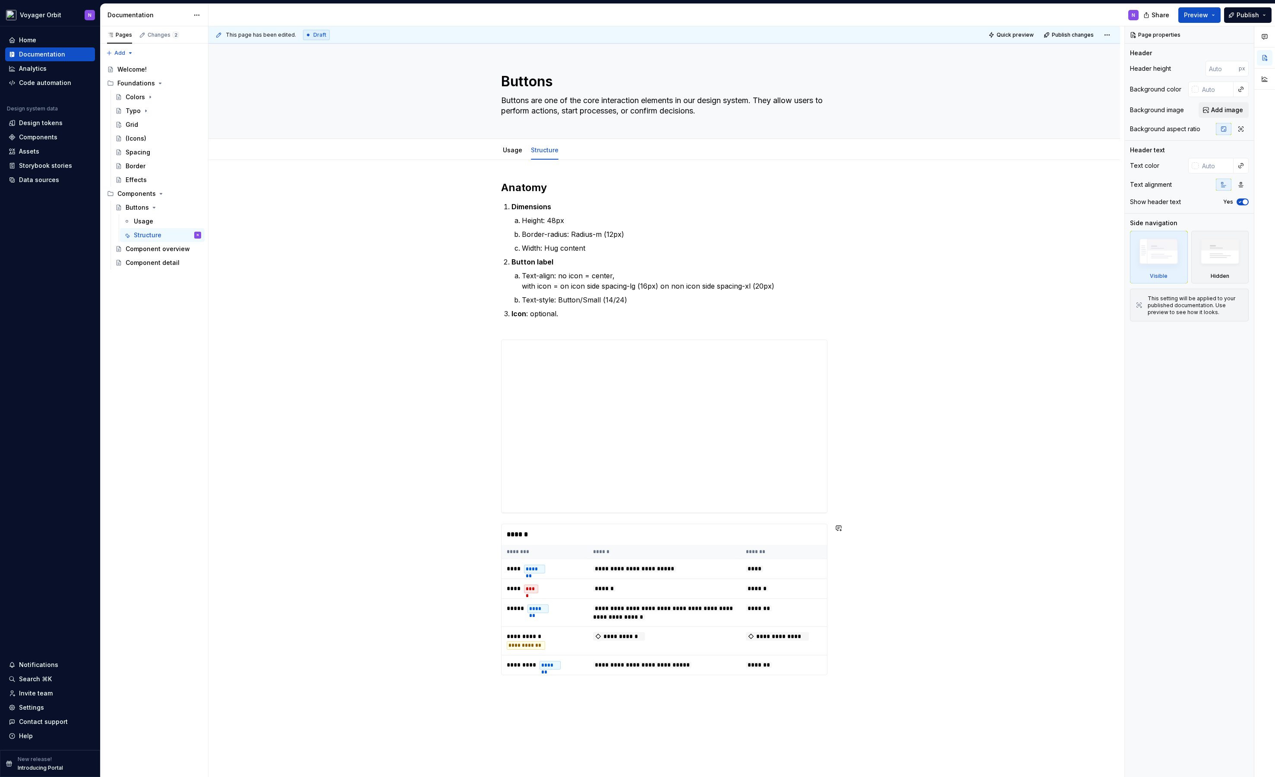
click at [591, 693] on div "**********" at bounding box center [663, 539] width 911 height 759
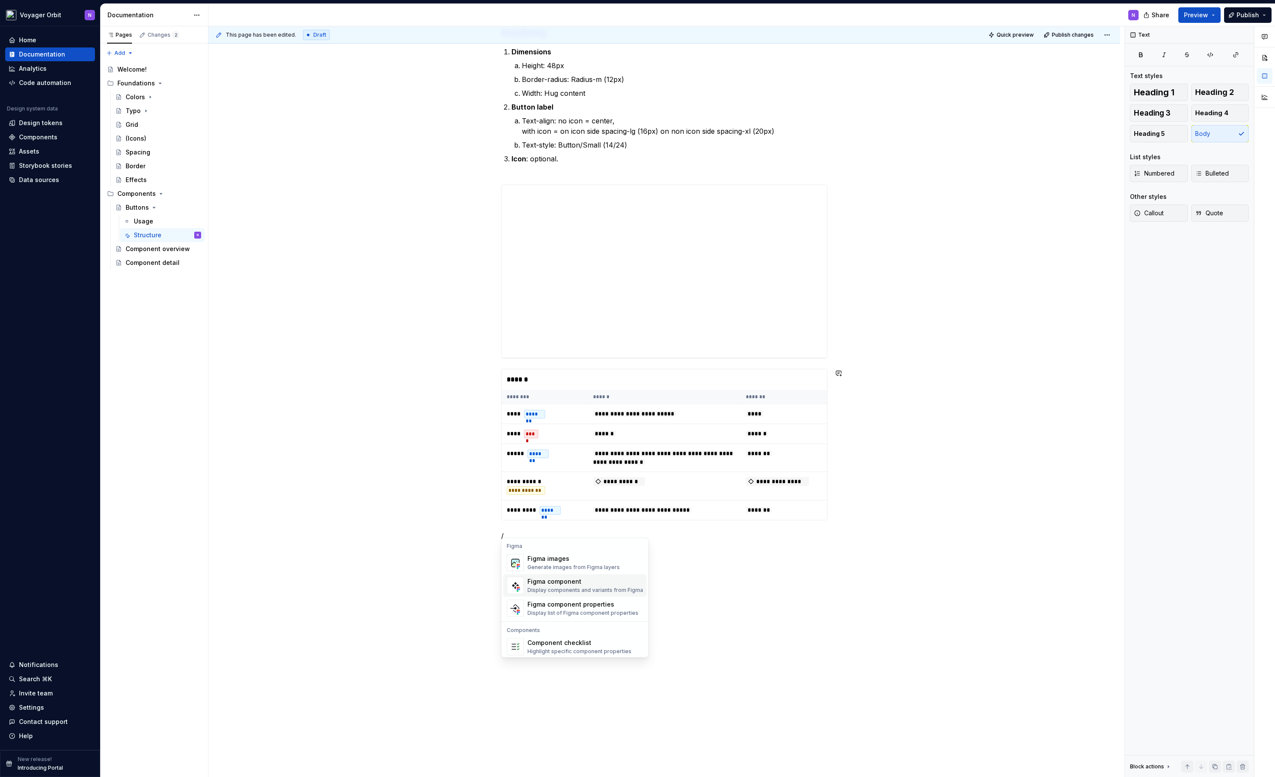
scroll to position [809, 0]
click at [565, 580] on div "Figma component" at bounding box center [585, 583] width 116 height 9
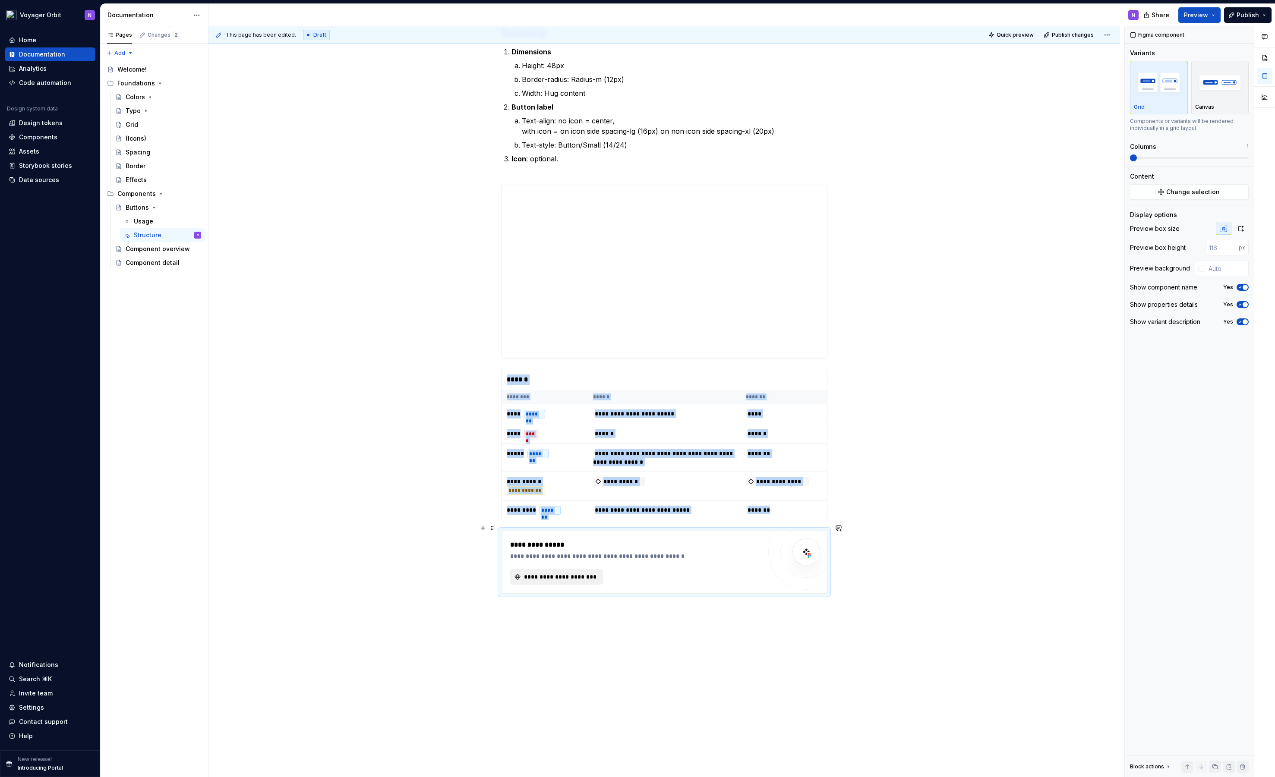
click at [567, 573] on span "**********" at bounding box center [560, 577] width 75 height 9
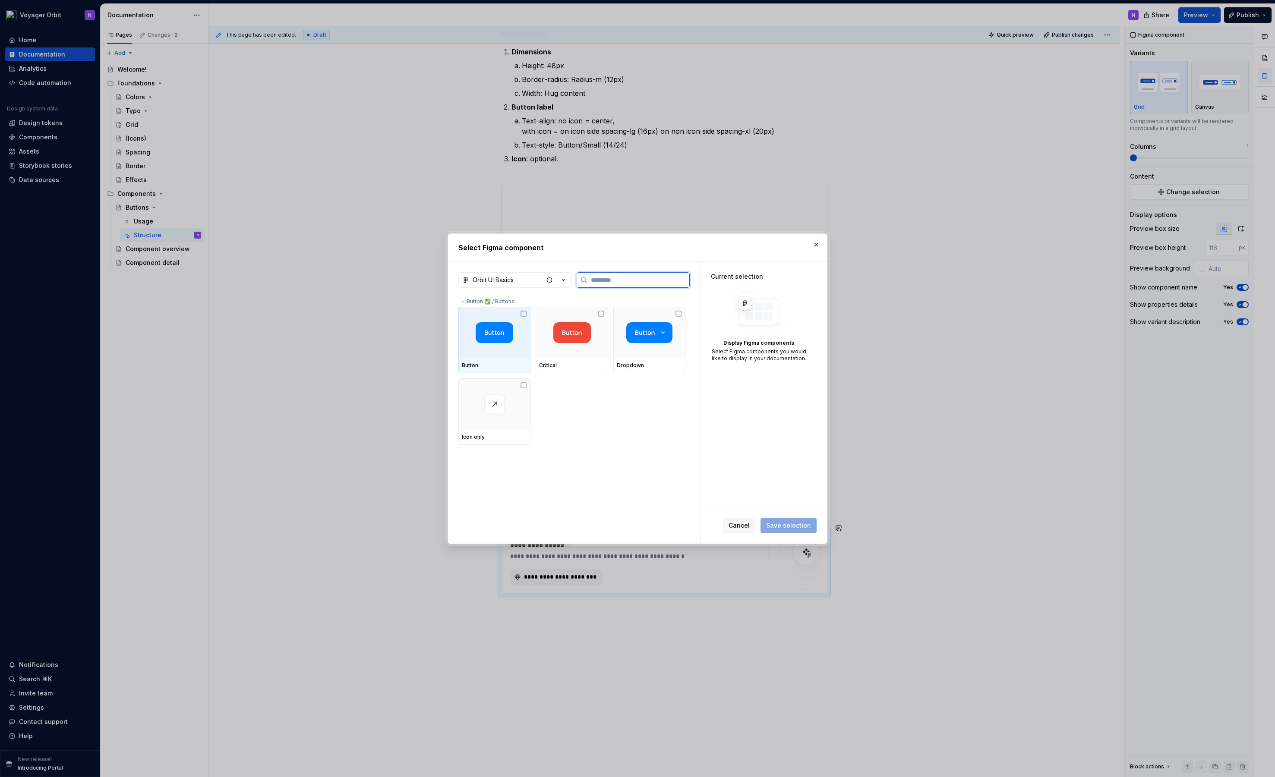
click at [485, 341] on img at bounding box center [494, 332] width 38 height 21
click at [803, 527] on span "Save selection" at bounding box center [788, 525] width 45 height 9
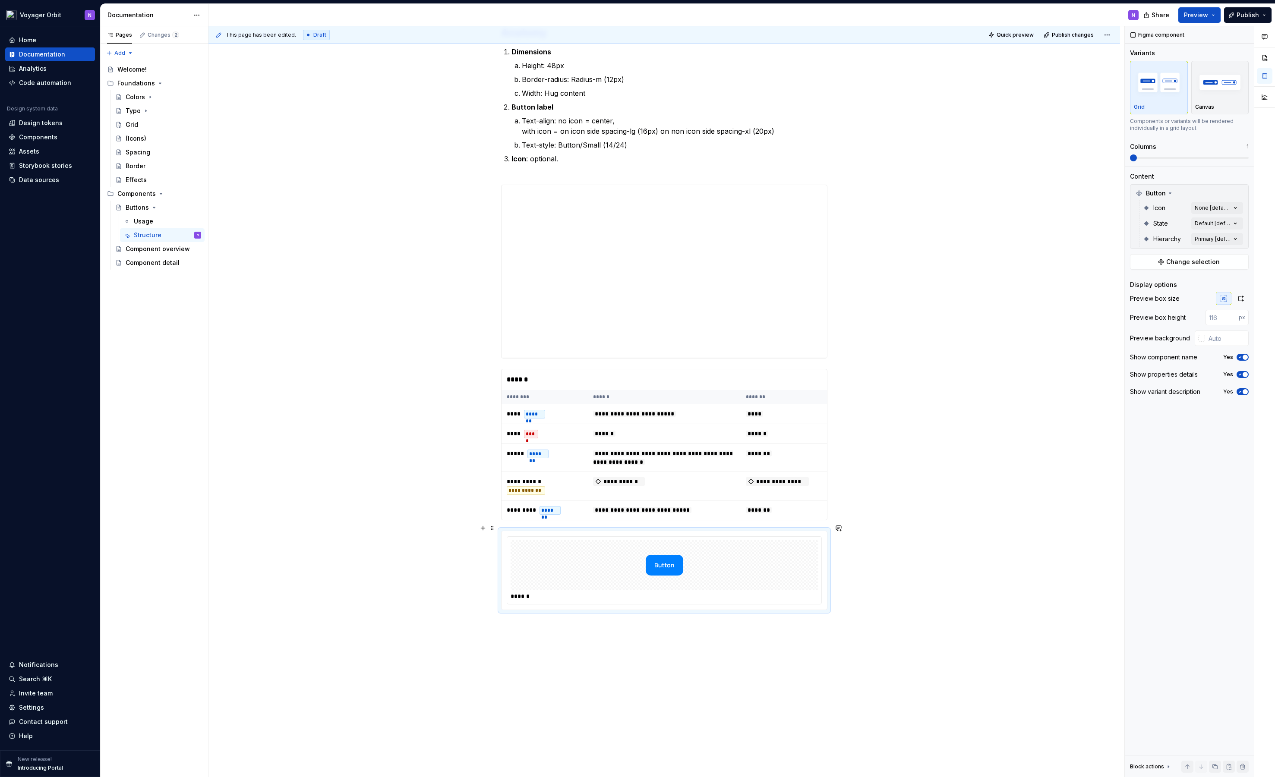
click at [671, 559] on img at bounding box center [664, 565] width 38 height 43
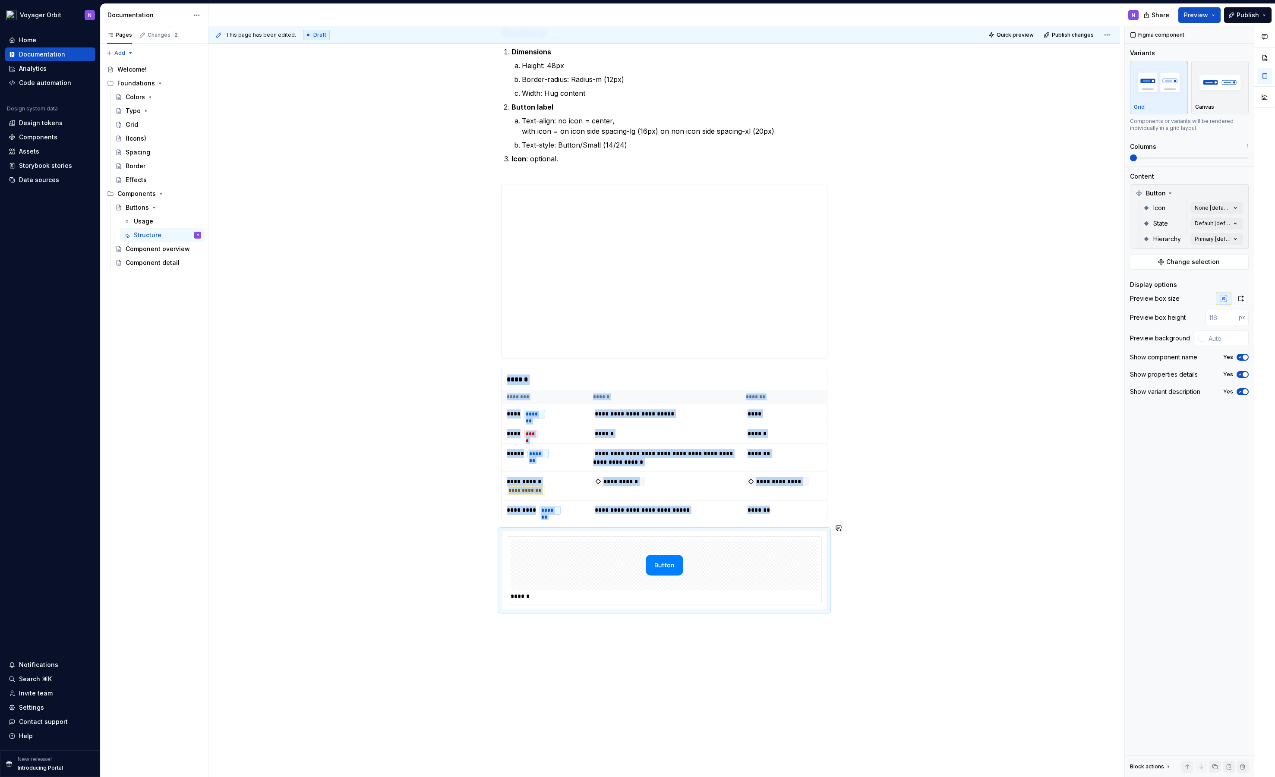
click at [543, 639] on div "**********" at bounding box center [663, 429] width 911 height 848
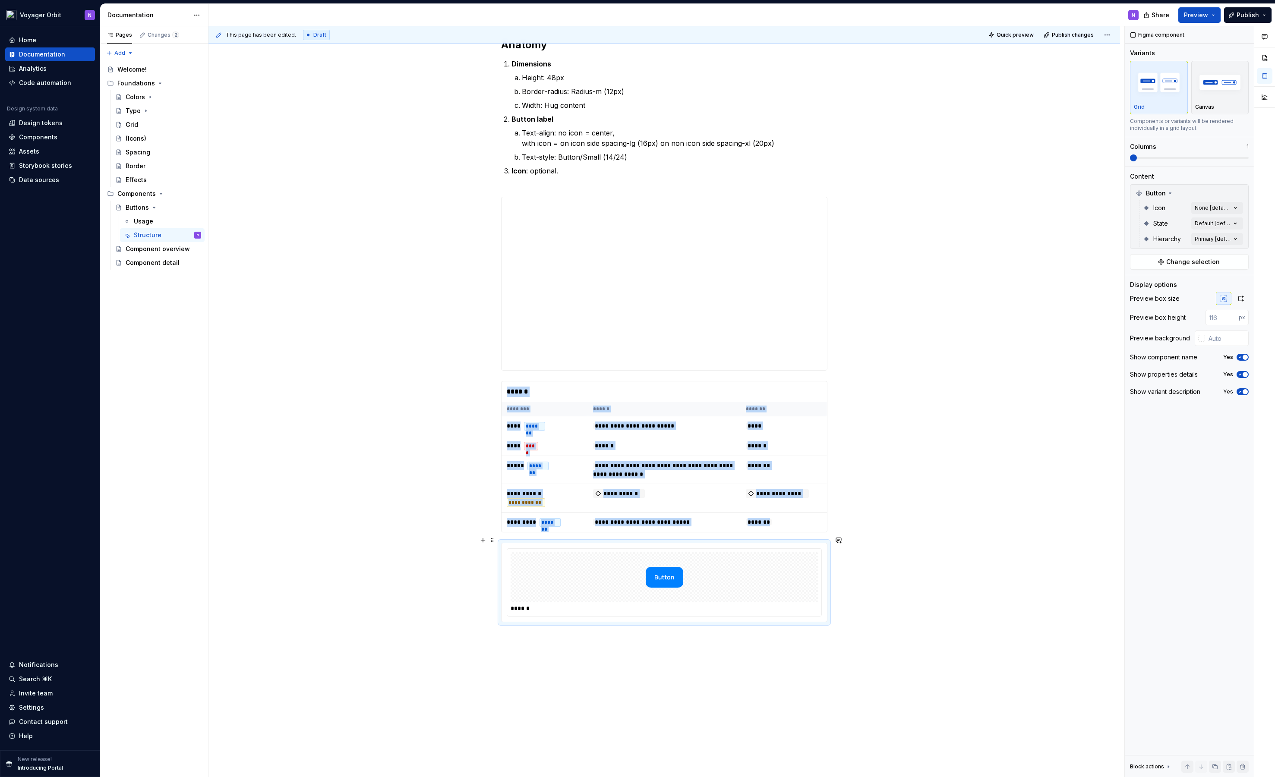
scroll to position [141, 0]
click at [561, 608] on div "******" at bounding box center [664, 584] width 314 height 67
click at [1239, 19] on span "Publish" at bounding box center [1247, 15] width 22 height 9
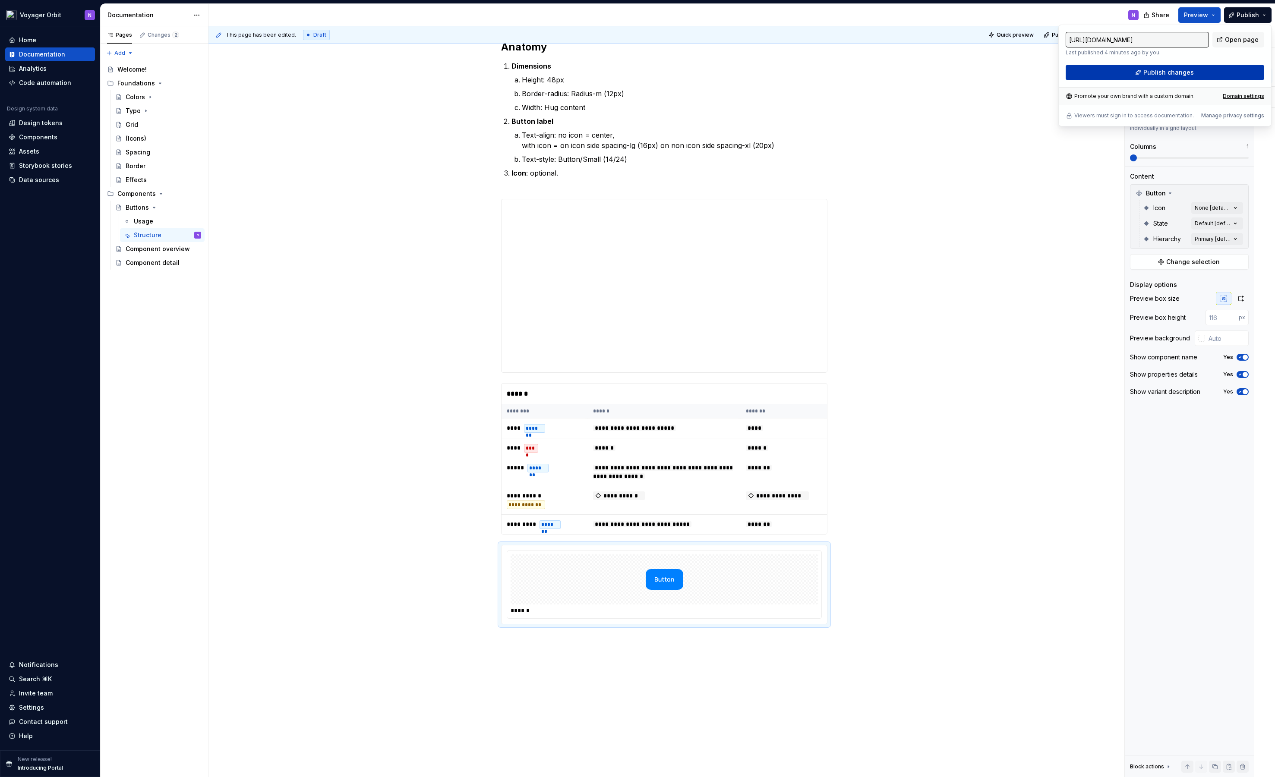
click at [1184, 69] on span "Publish changes" at bounding box center [1168, 72] width 50 height 9
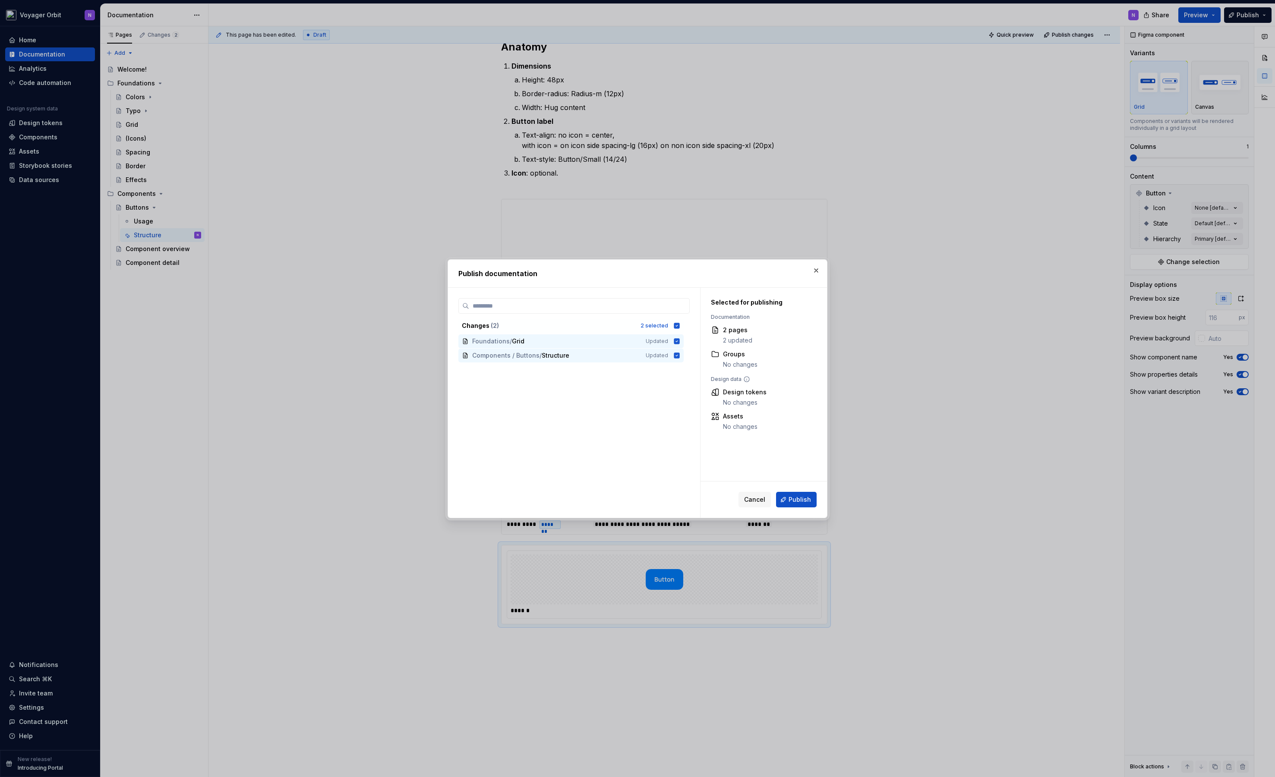
click at [806, 479] on div "Selected for publishing Documentation 2 pages 2 updated Groups No changes Desig…" at bounding box center [763, 384] width 126 height 193
click at [794, 502] on span "Publish" at bounding box center [799, 499] width 22 height 9
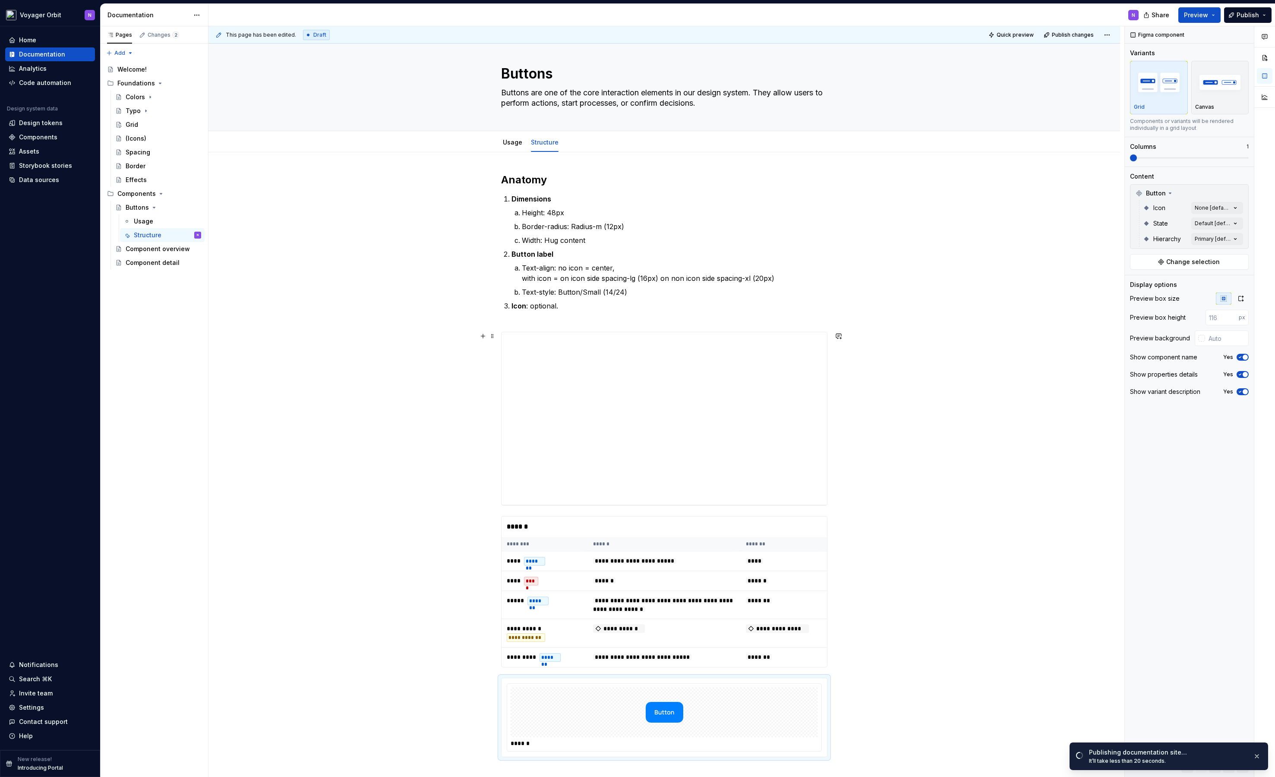
scroll to position [0, 0]
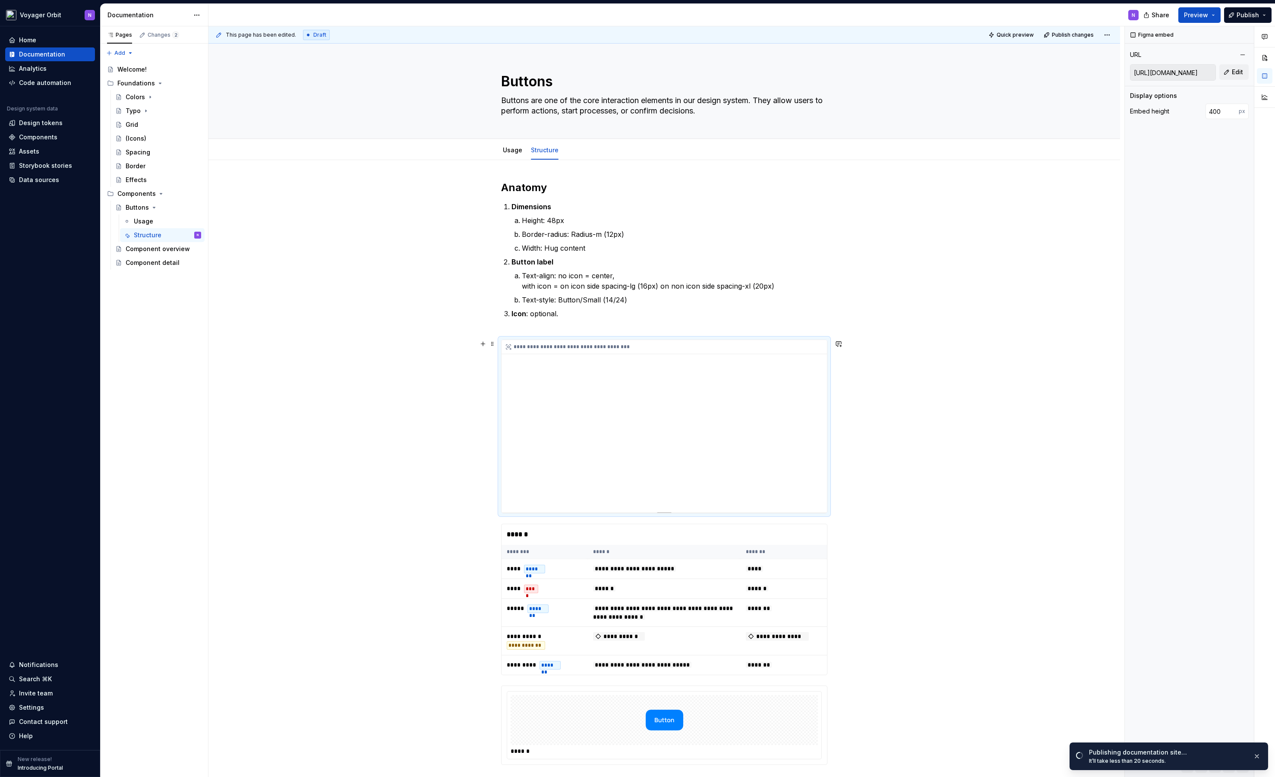
click at [749, 403] on div "**********" at bounding box center [663, 426] width 325 height 173
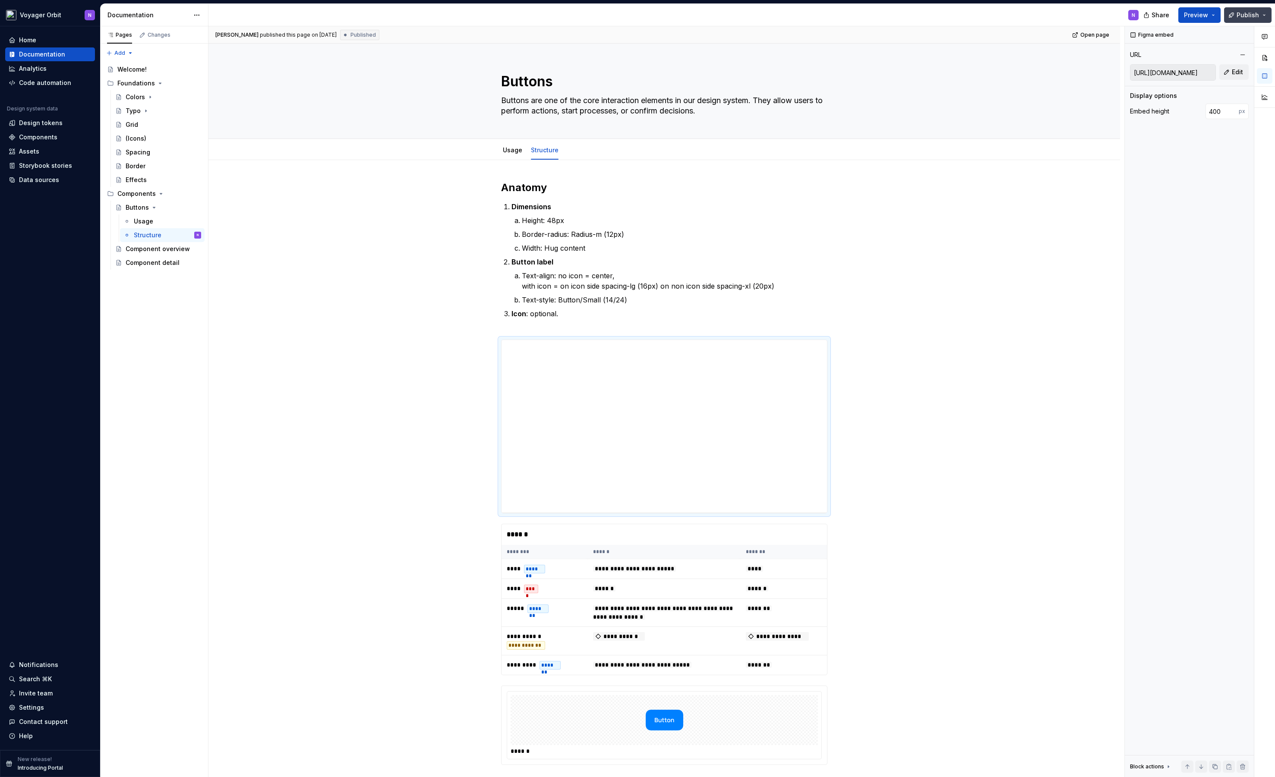
click at [1262, 15] on button "Publish" at bounding box center [1247, 15] width 47 height 16
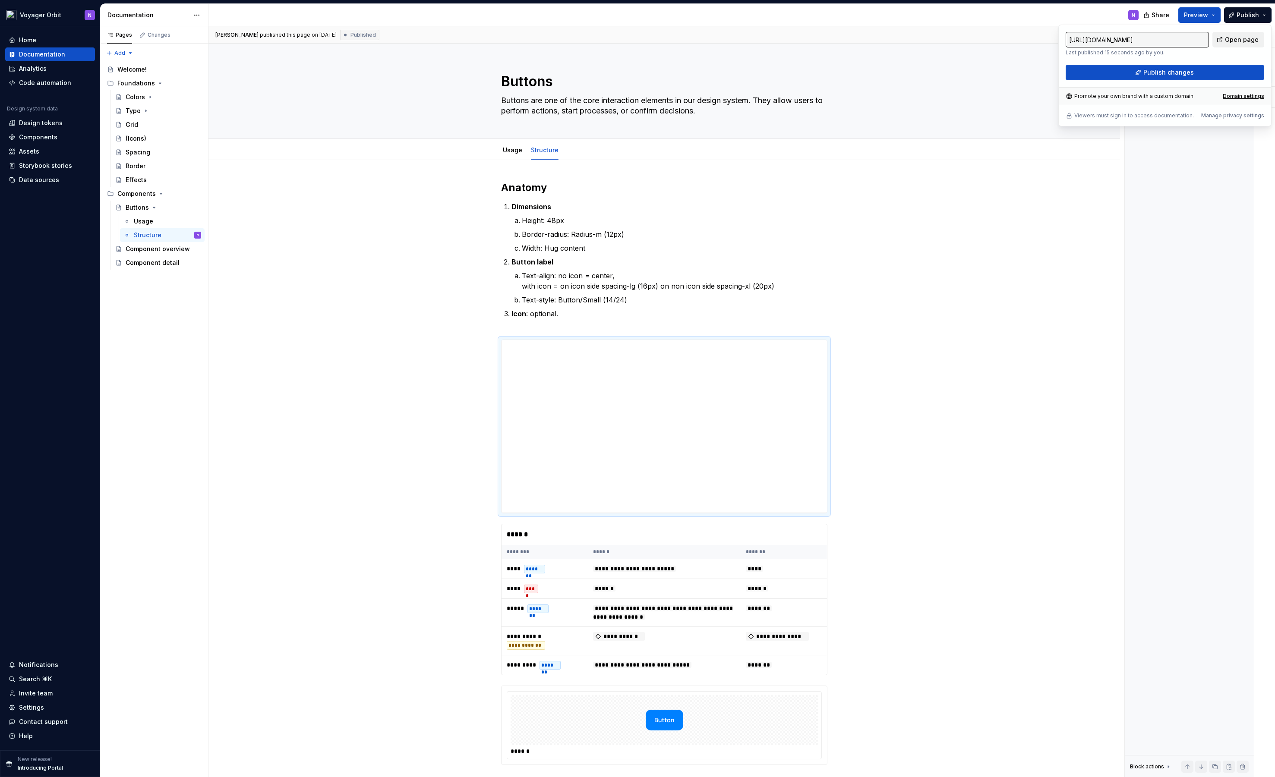
click at [1234, 42] on span "Open page" at bounding box center [1242, 39] width 34 height 9
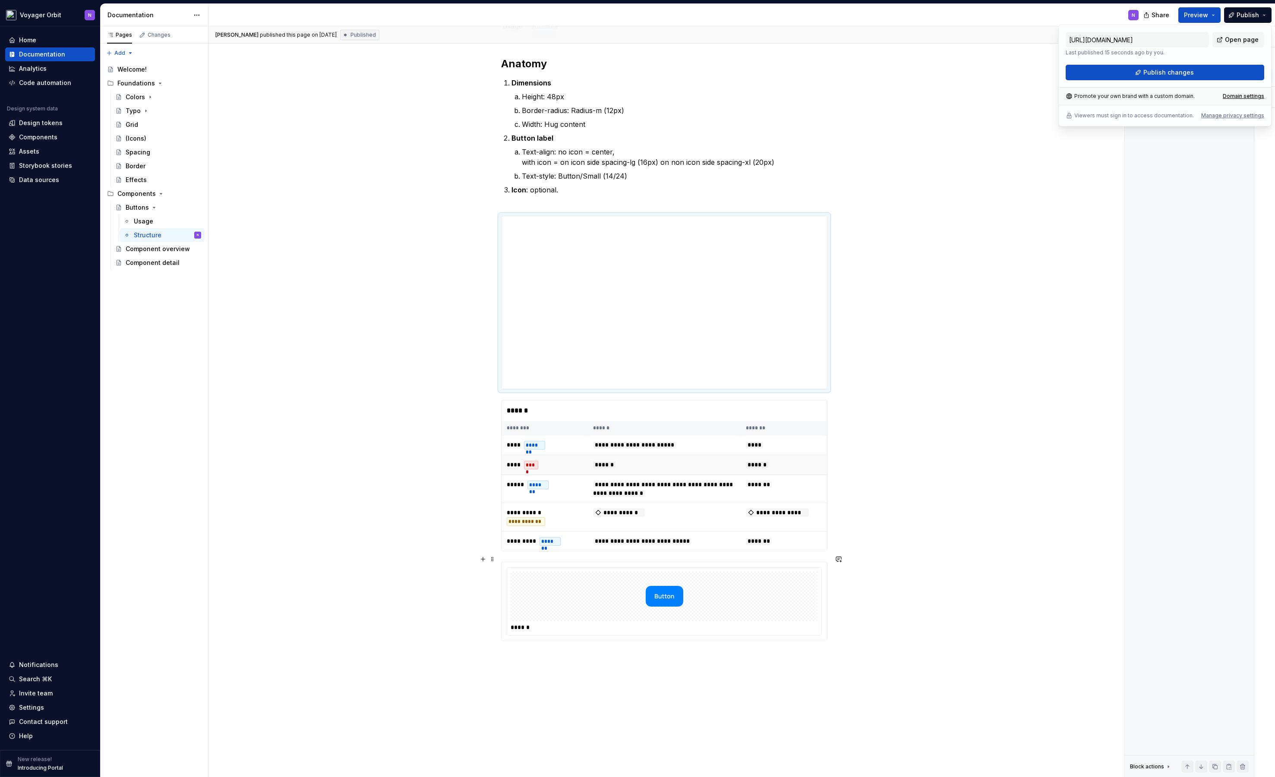
scroll to position [162, 0]
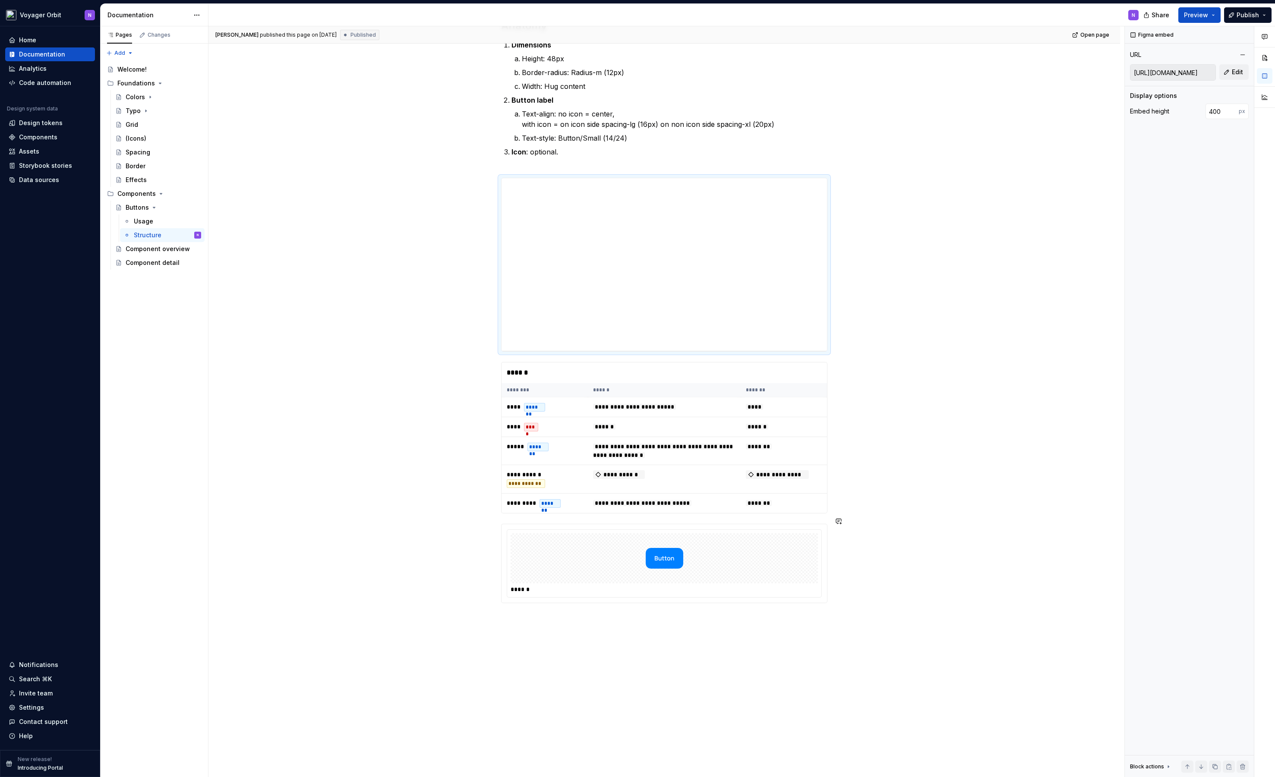
click at [587, 645] on div "**********" at bounding box center [663, 422] width 911 height 848
click at [572, 637] on div "**********" at bounding box center [663, 422] width 911 height 848
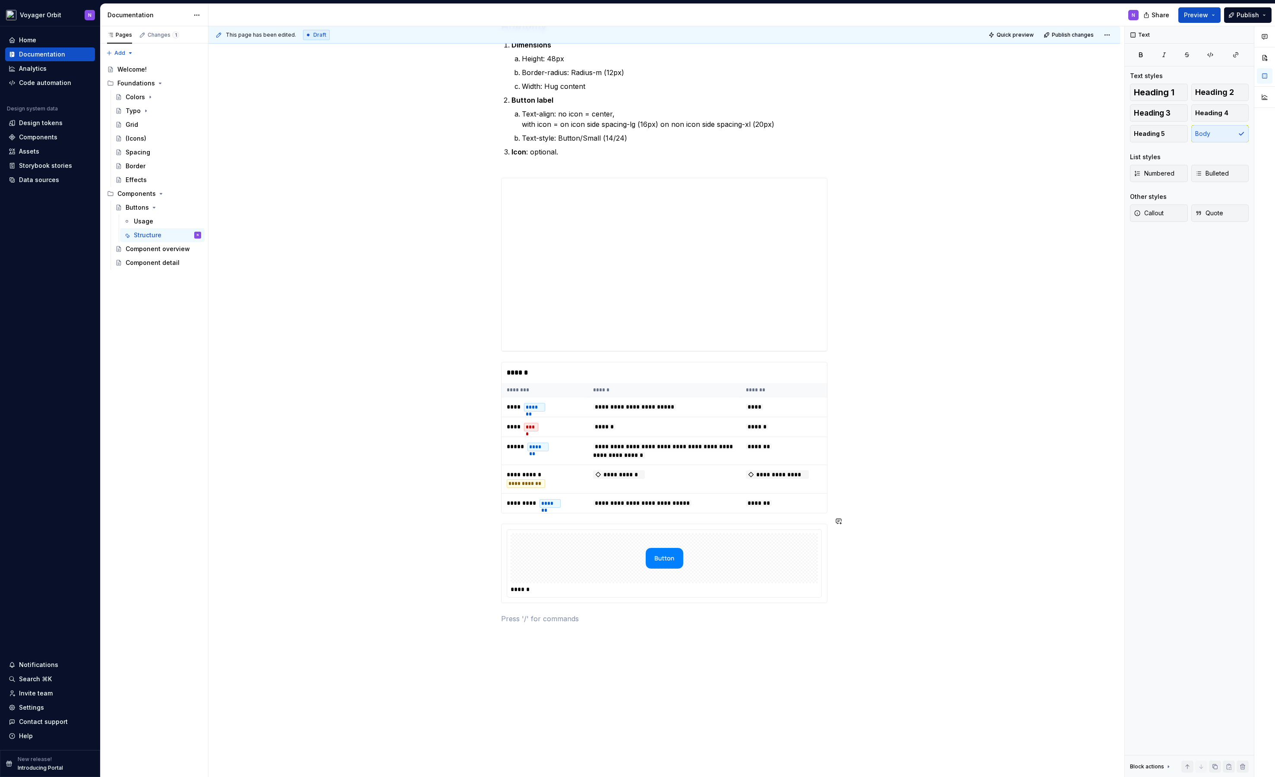
type textarea "*"
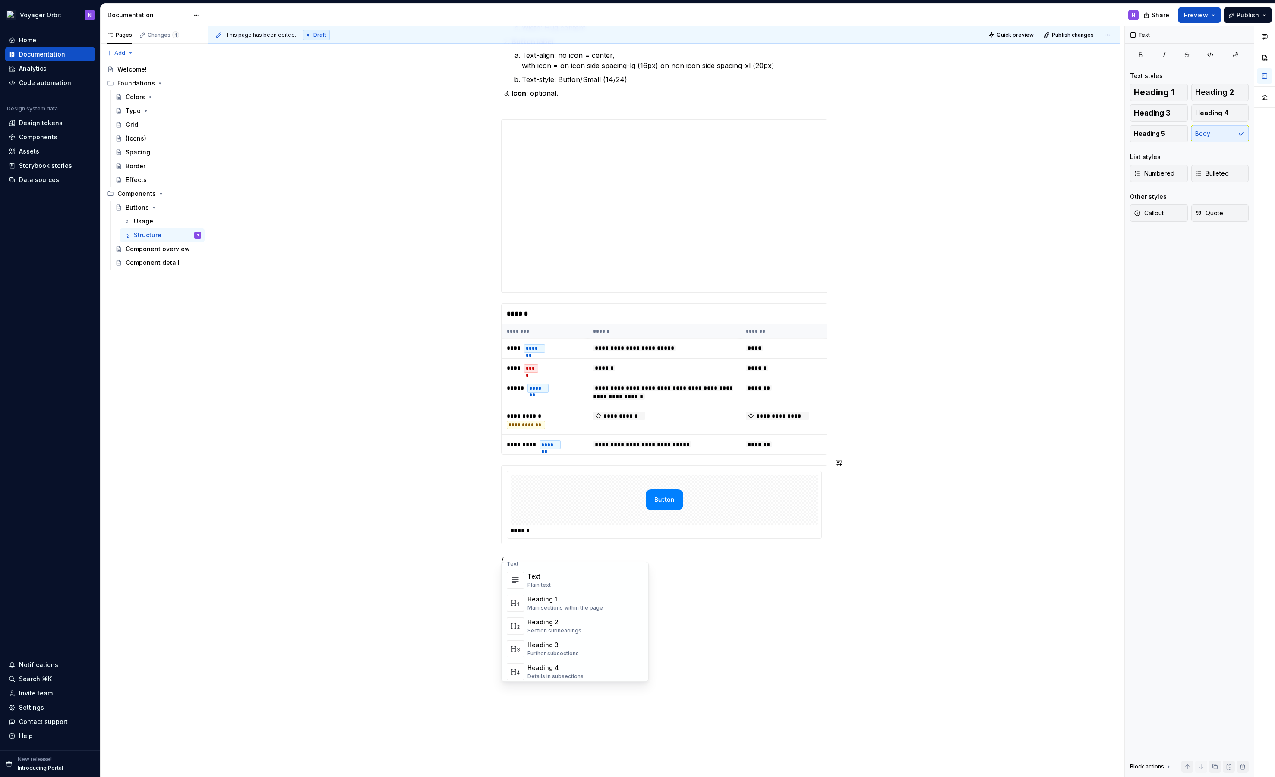
scroll to position [0, 0]
click at [767, 611] on div "**********" at bounding box center [663, 374] width 911 height 869
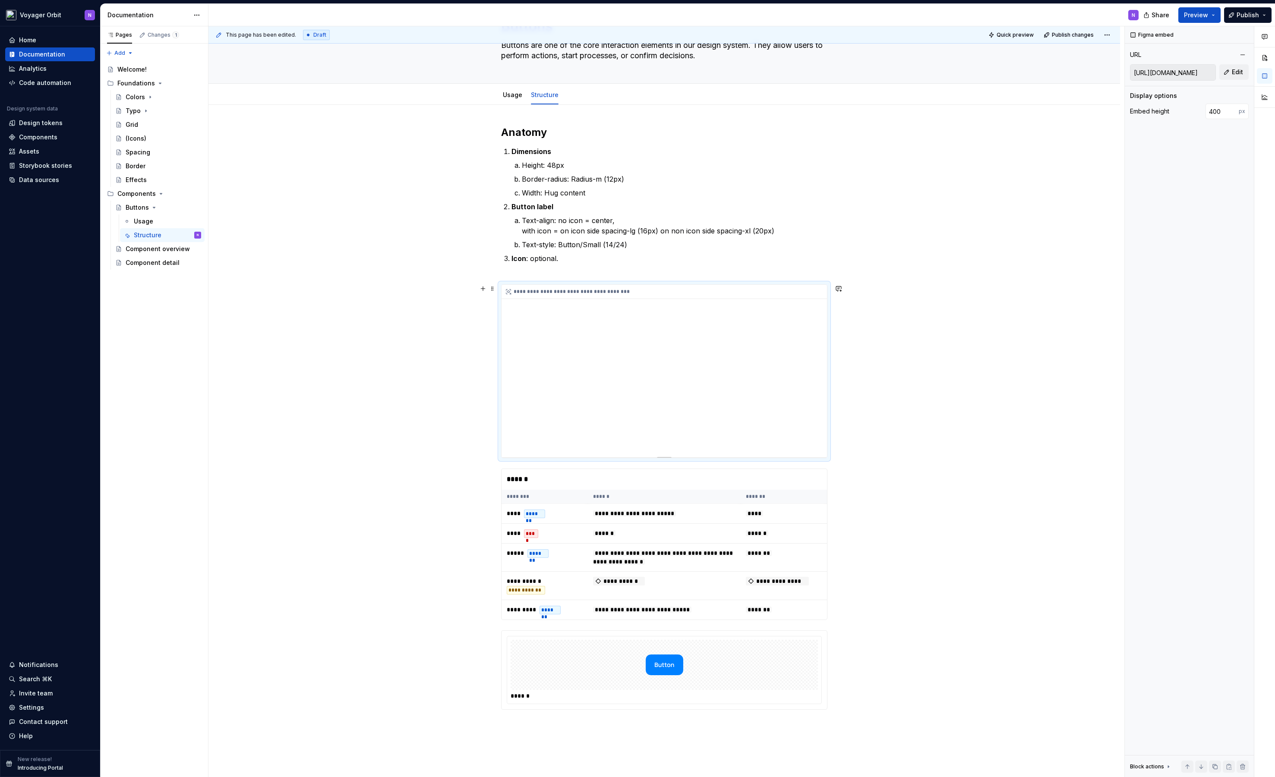
click at [568, 393] on div "**********" at bounding box center [663, 371] width 325 height 173
type textarea "*"
